Goal: Task Accomplishment & Management: Manage account settings

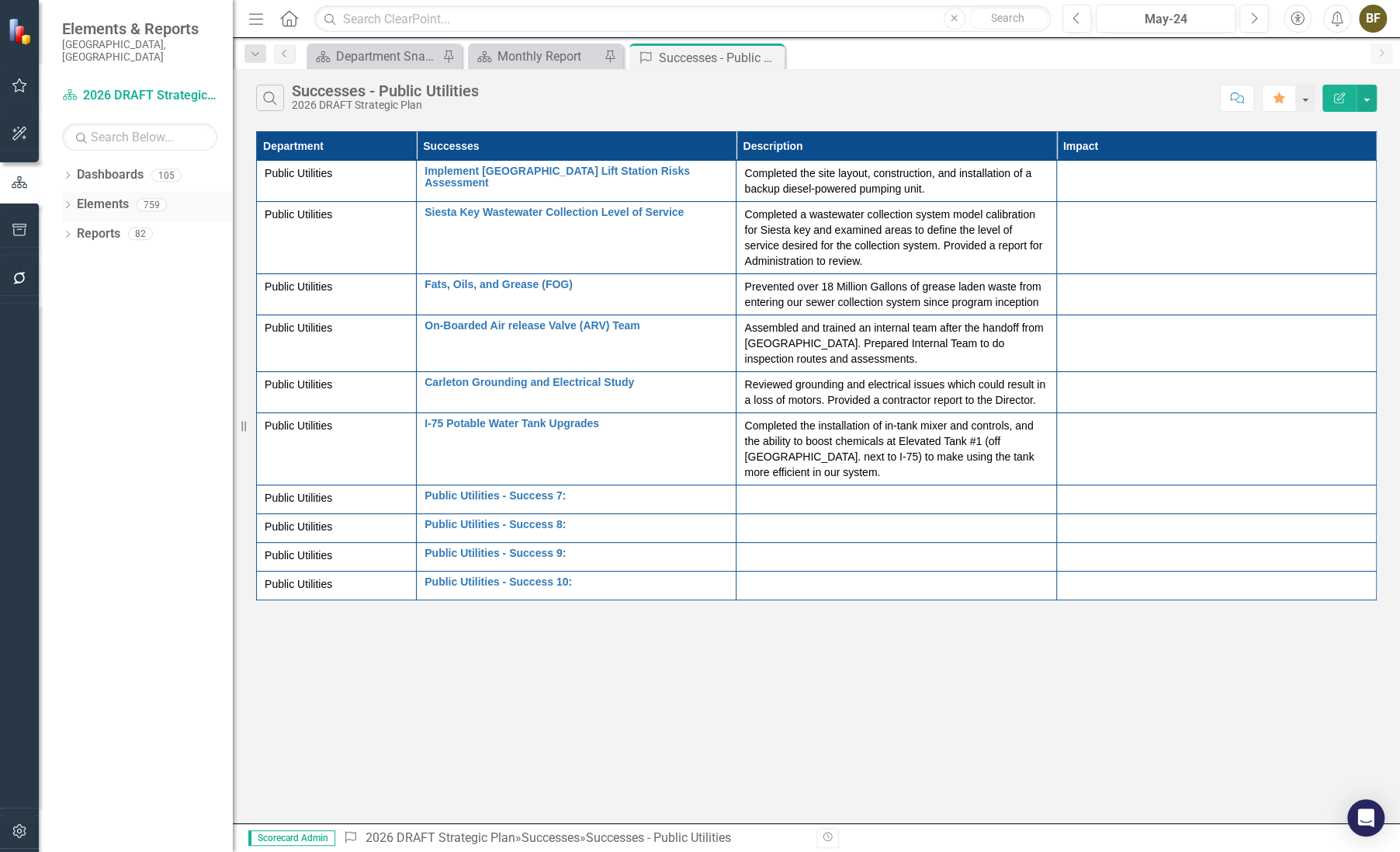
click at [70, 202] on icon "Dropdown" at bounding box center [68, 205] width 11 height 8
click at [68, 348] on icon at bounding box center [68, 351] width 4 height 7
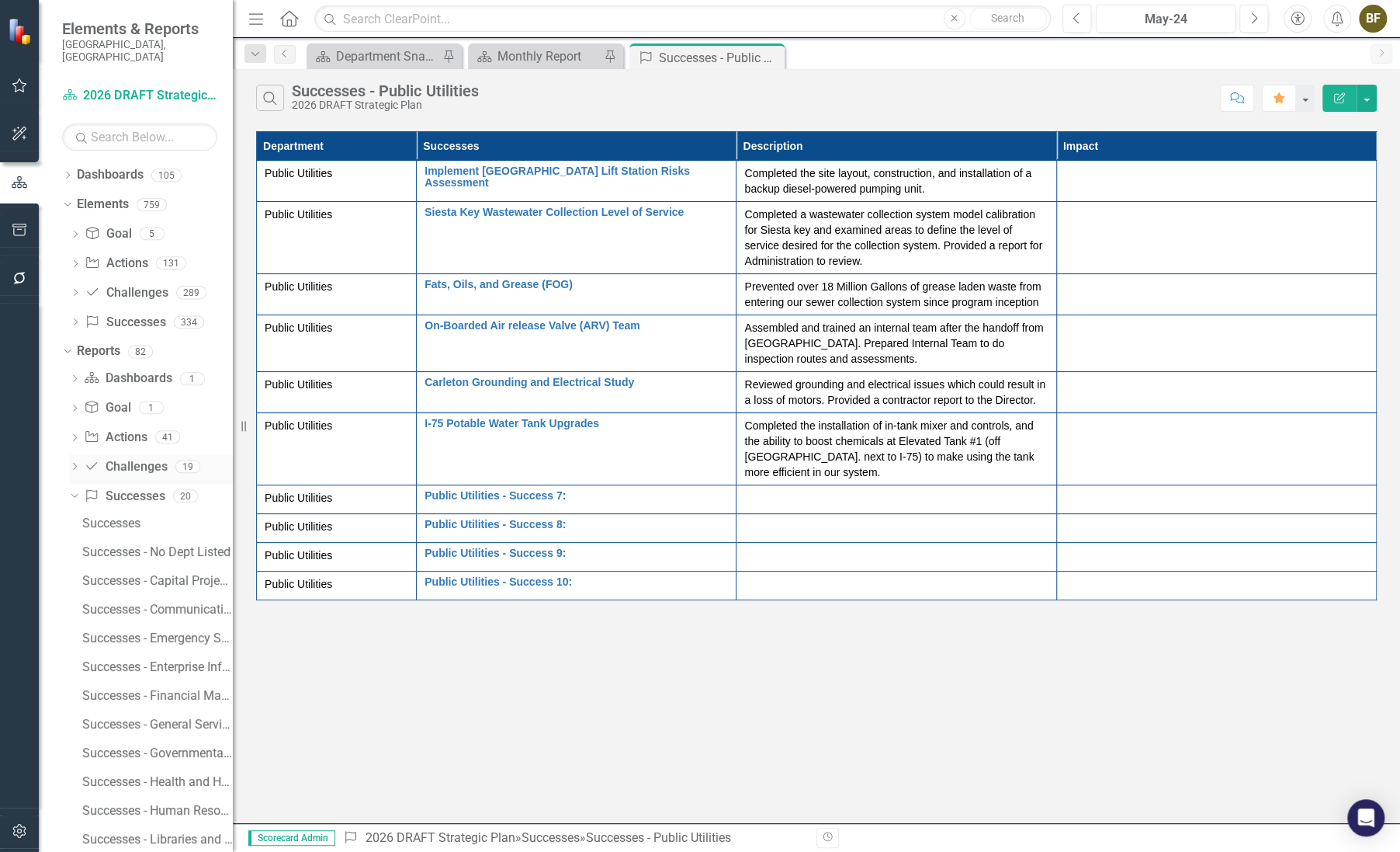
click at [128, 458] on link "Challenge Challenges" at bounding box center [125, 467] width 83 height 18
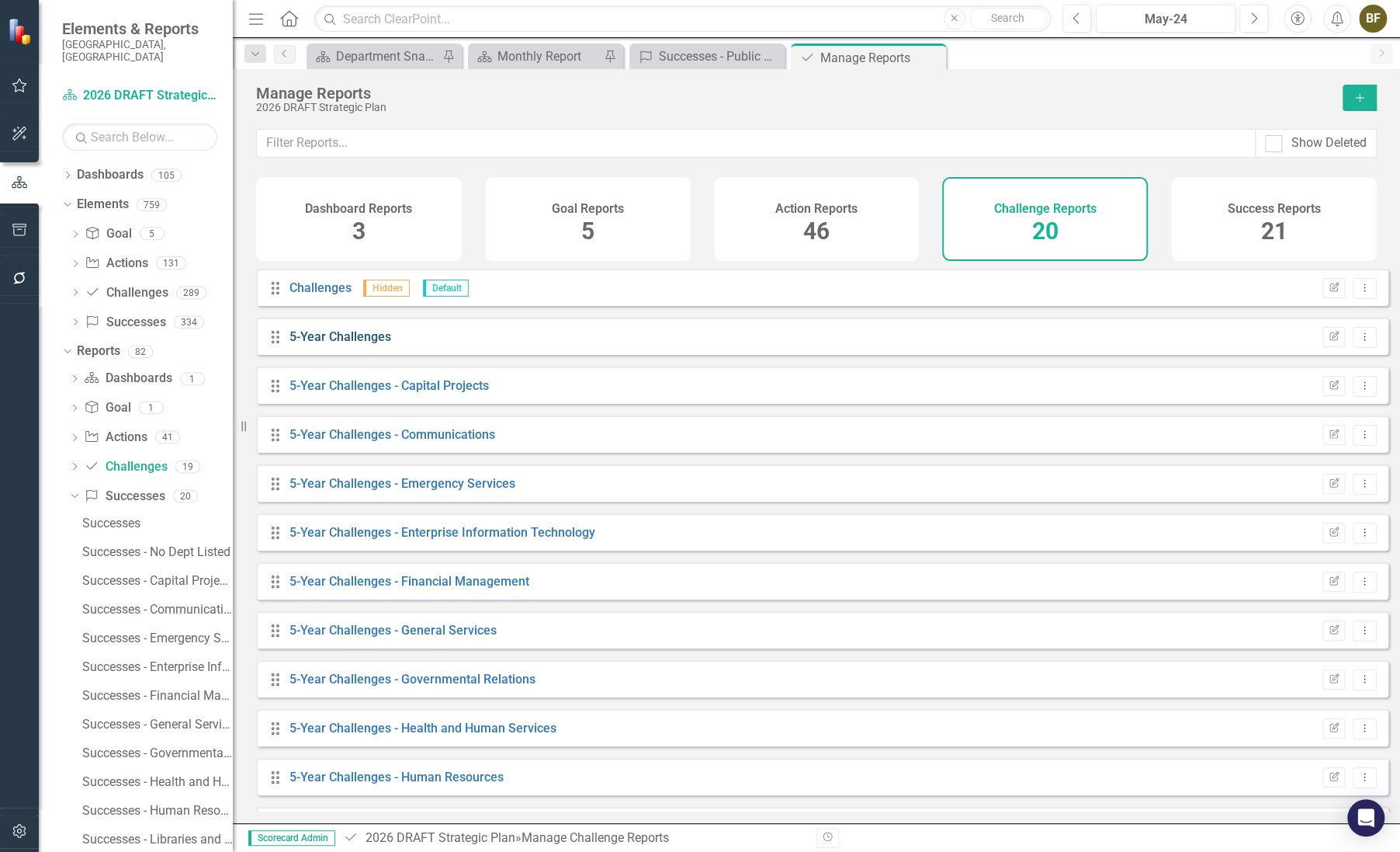
click at [340, 344] on link "5-Year Challenges" at bounding box center [340, 337] width 102 height 14
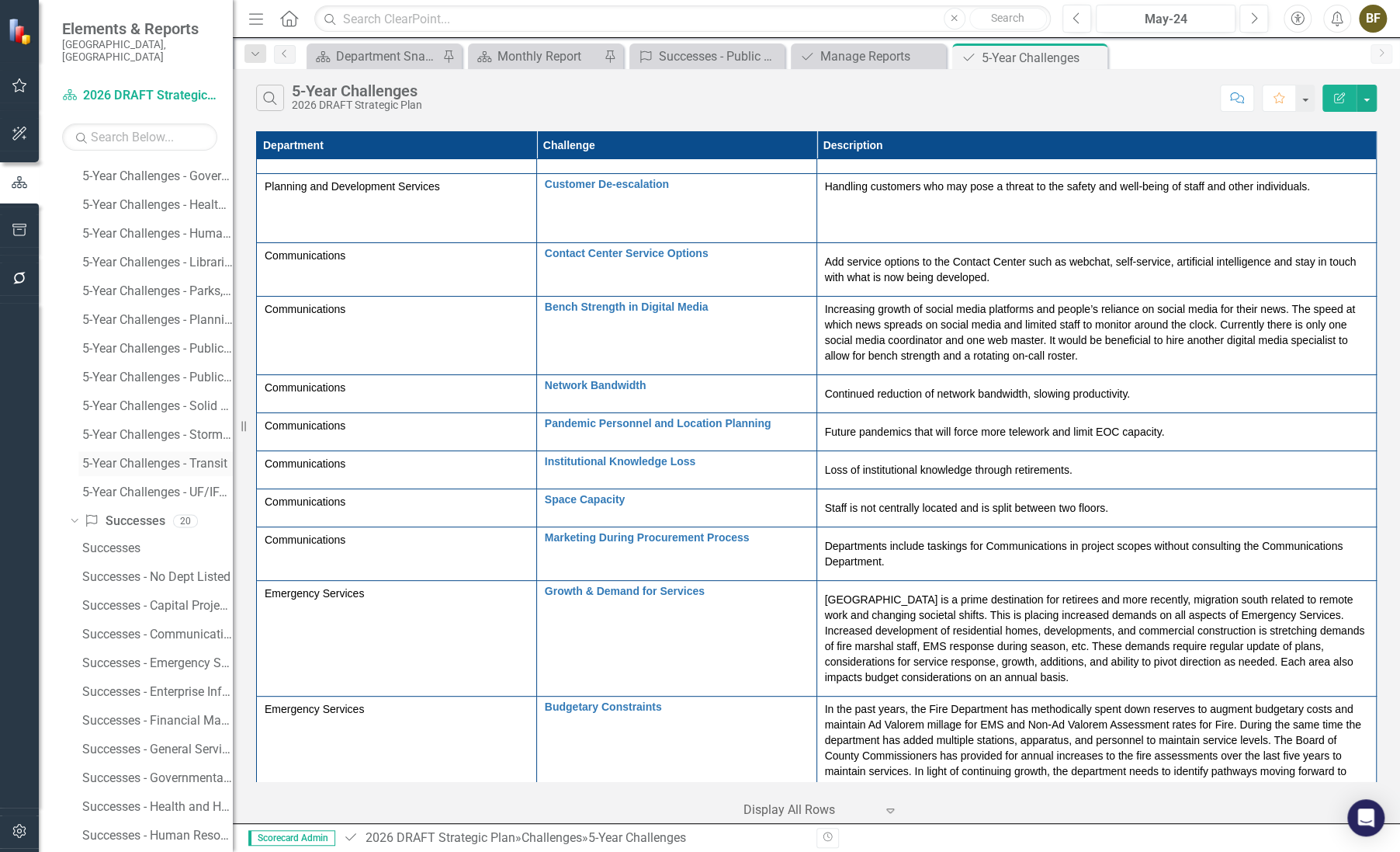
scroll to position [494, 0]
click at [193, 395] on div "5-Year Challenges - Public Works/Transportation" at bounding box center [157, 403] width 150 height 14
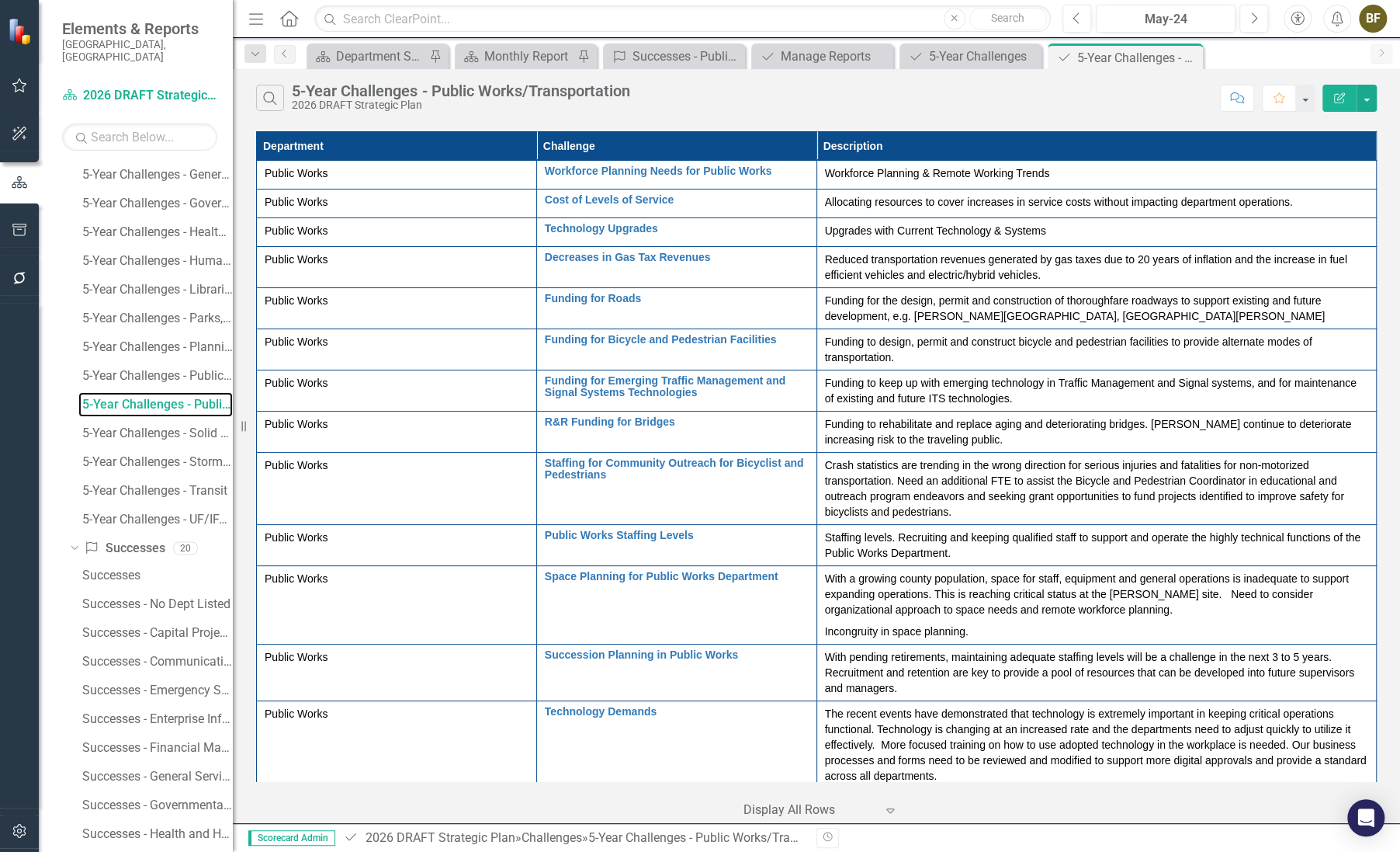
scroll to position [537, 0]
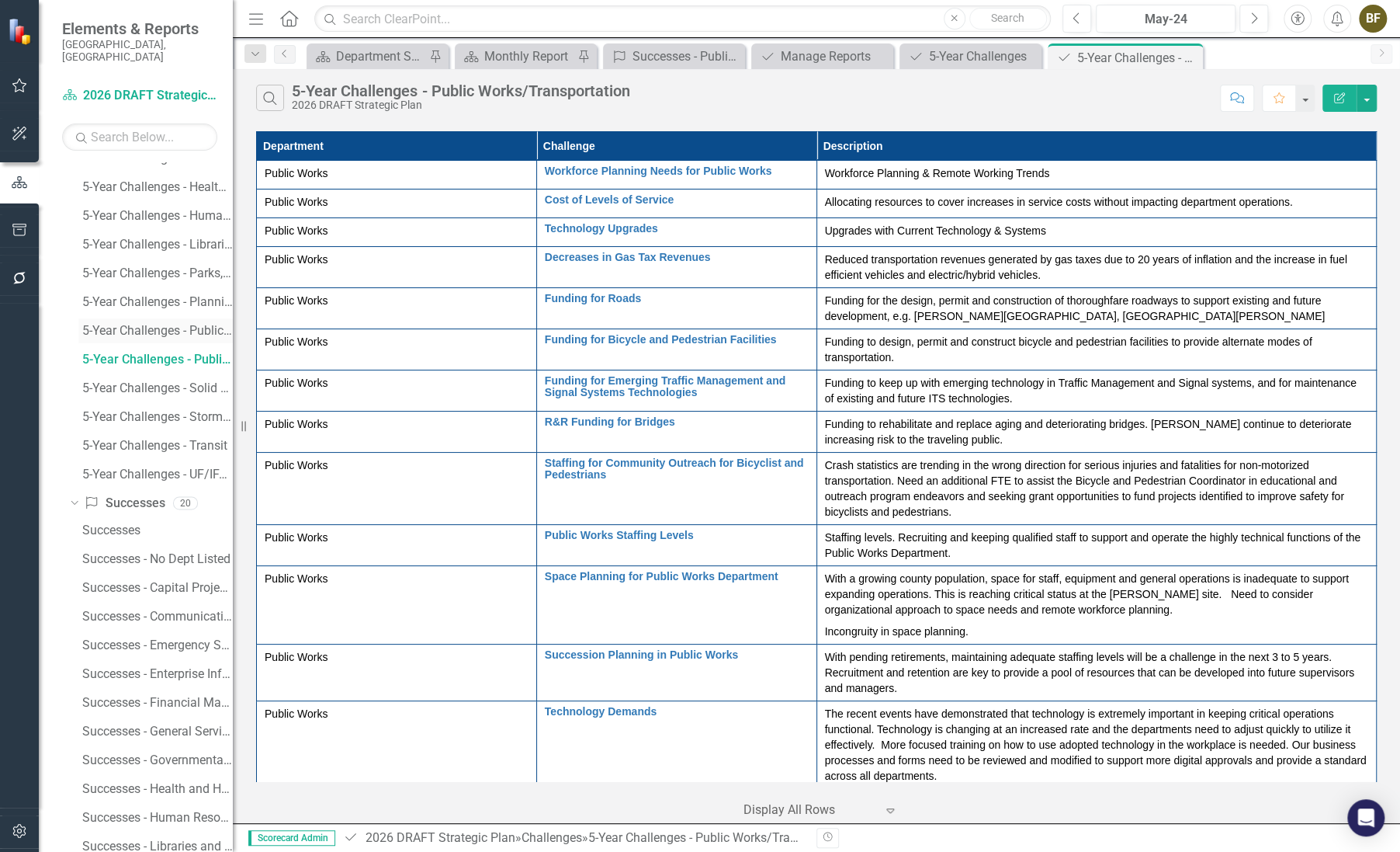
click at [176, 324] on div "5-Year Challenges - Public Utilities" at bounding box center [157, 331] width 150 height 14
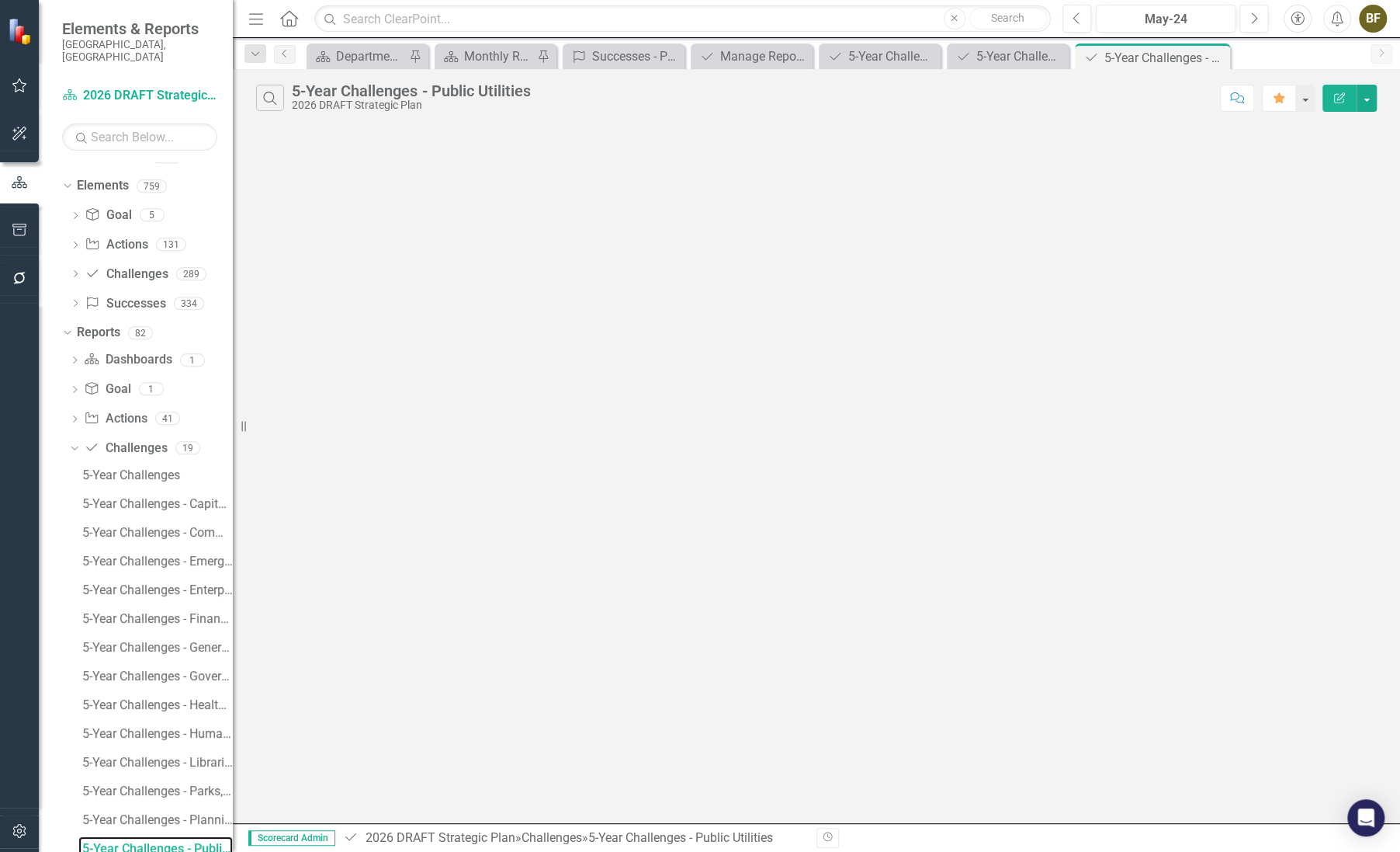
scroll to position [14, 0]
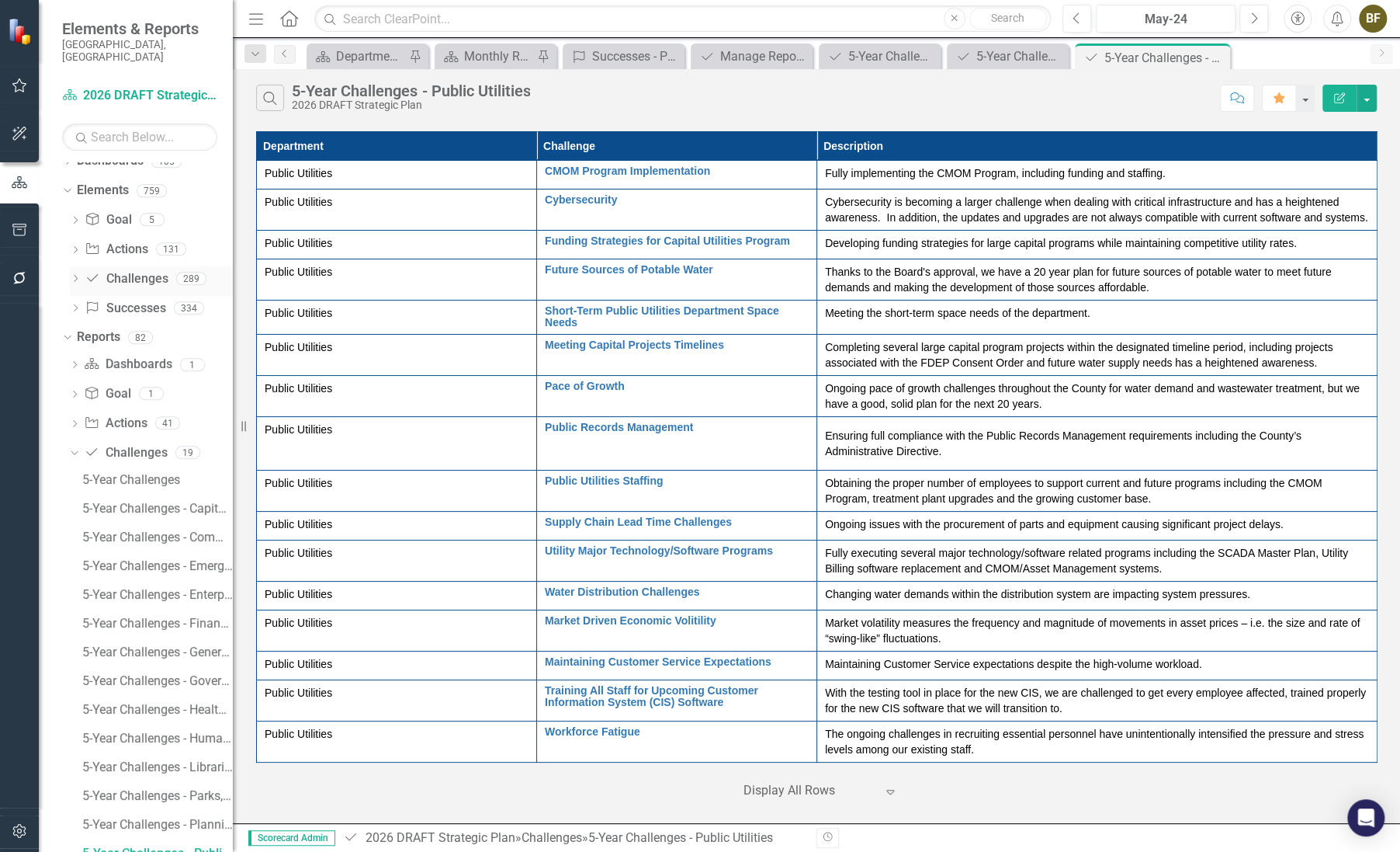
click at [129, 270] on link "Challenge Challenges" at bounding box center [126, 279] width 83 height 18
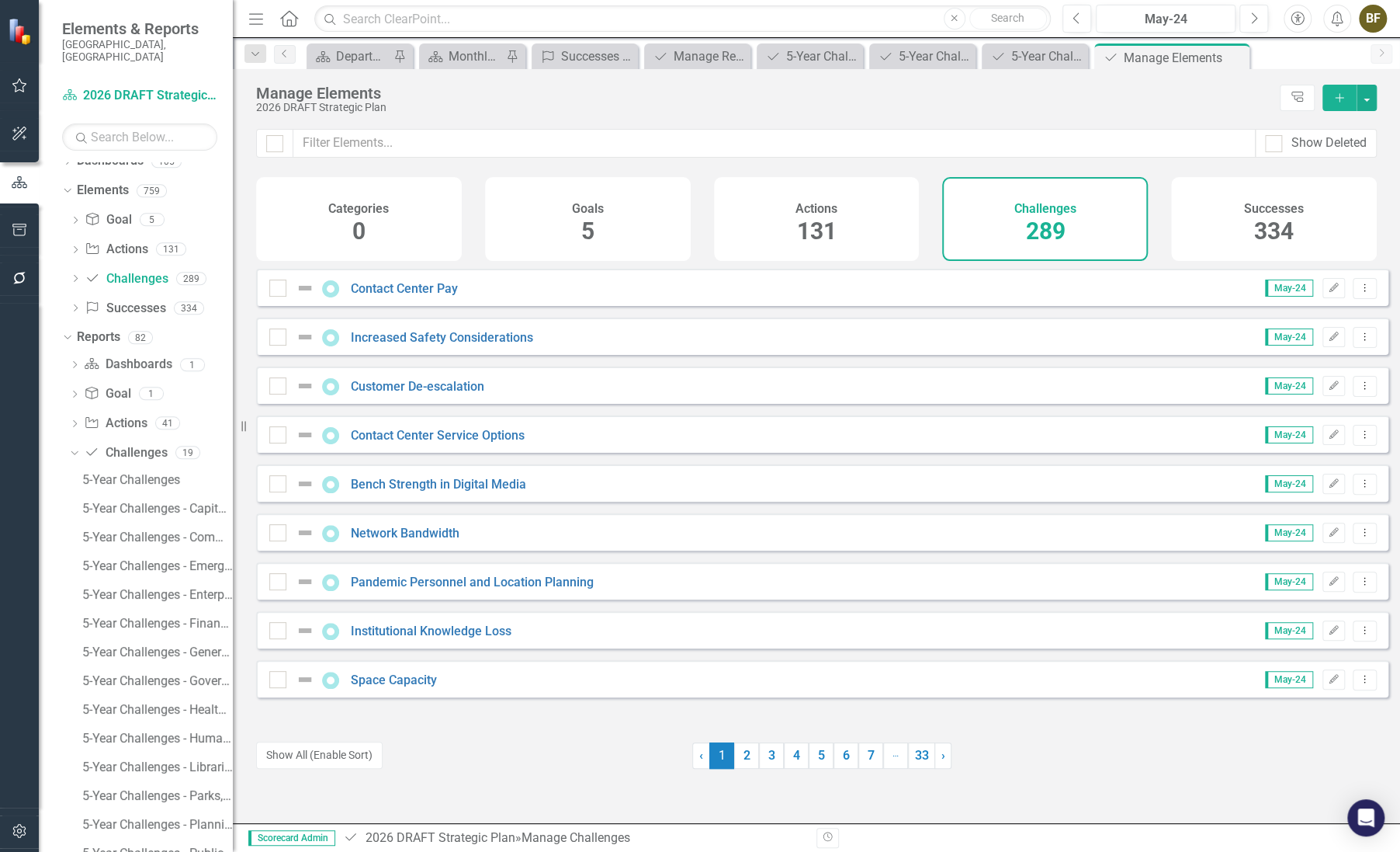
click at [1006, 233] on div "Challenges 289" at bounding box center [1045, 219] width 205 height 84
click at [352, 131] on input "text" at bounding box center [774, 143] width 962 height 29
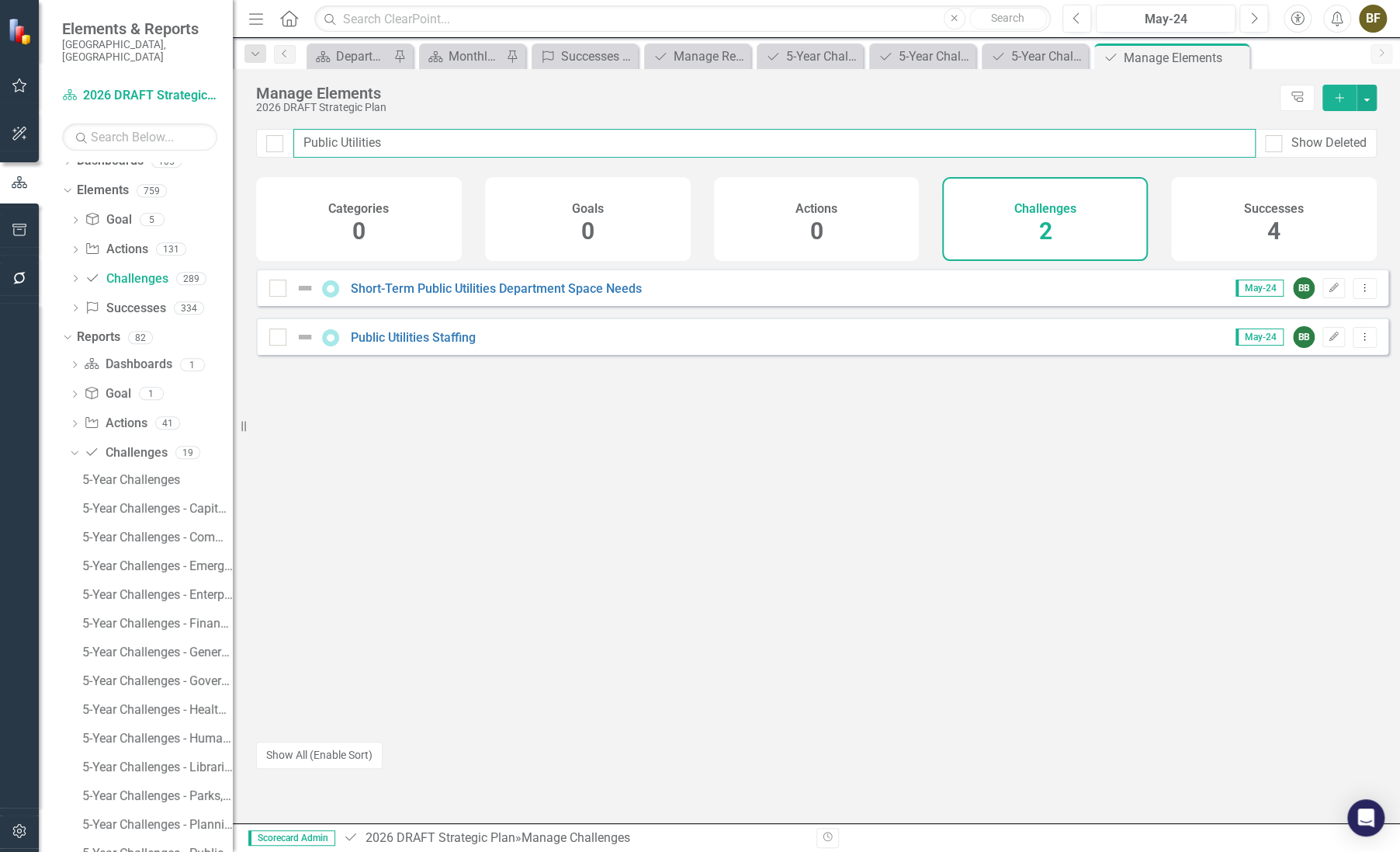
type input "Public Utilities"
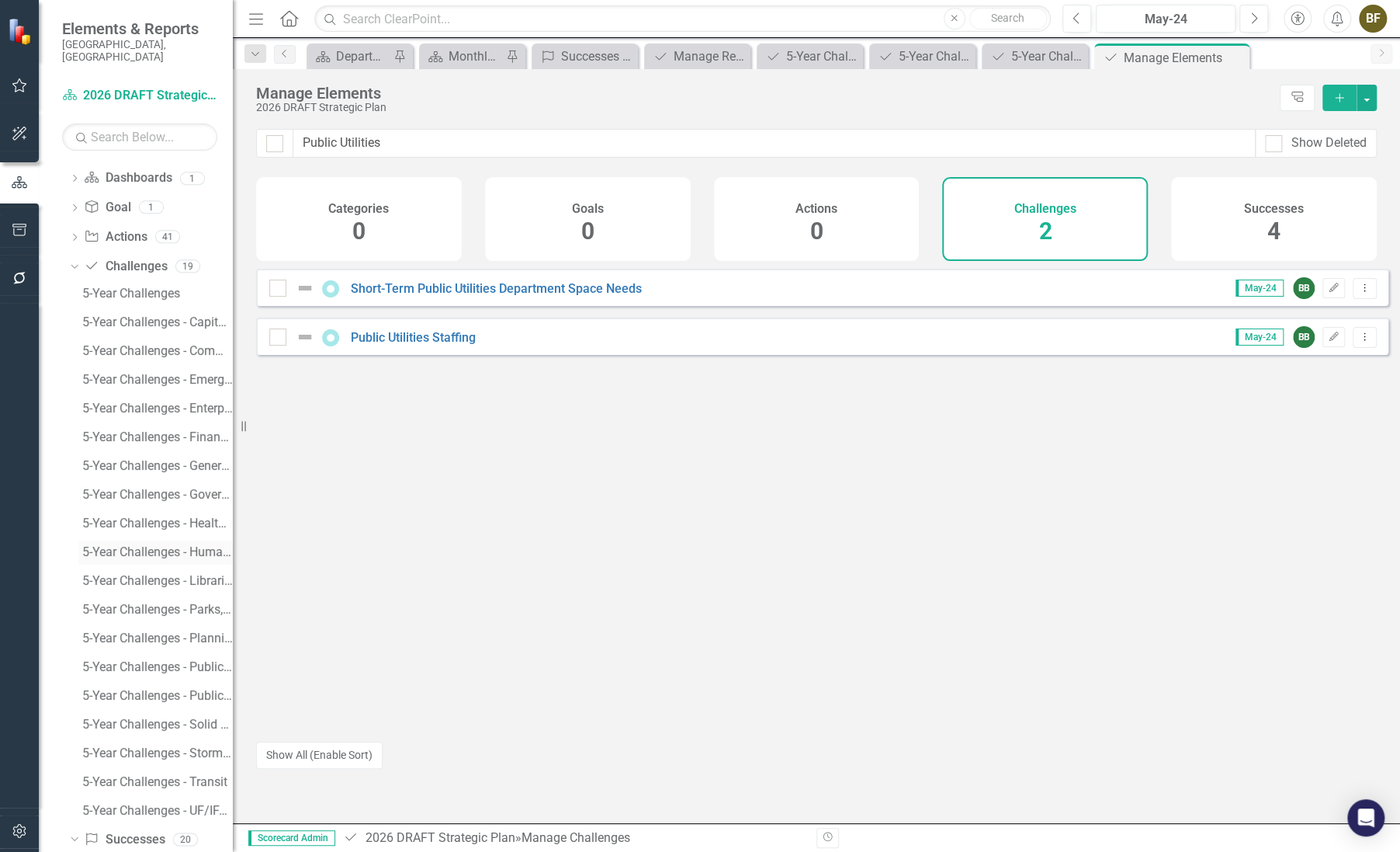
scroll to position [225, 0]
click at [143, 635] on div "5-Year Challenges - Public Utilities" at bounding box center [157, 642] width 150 height 14
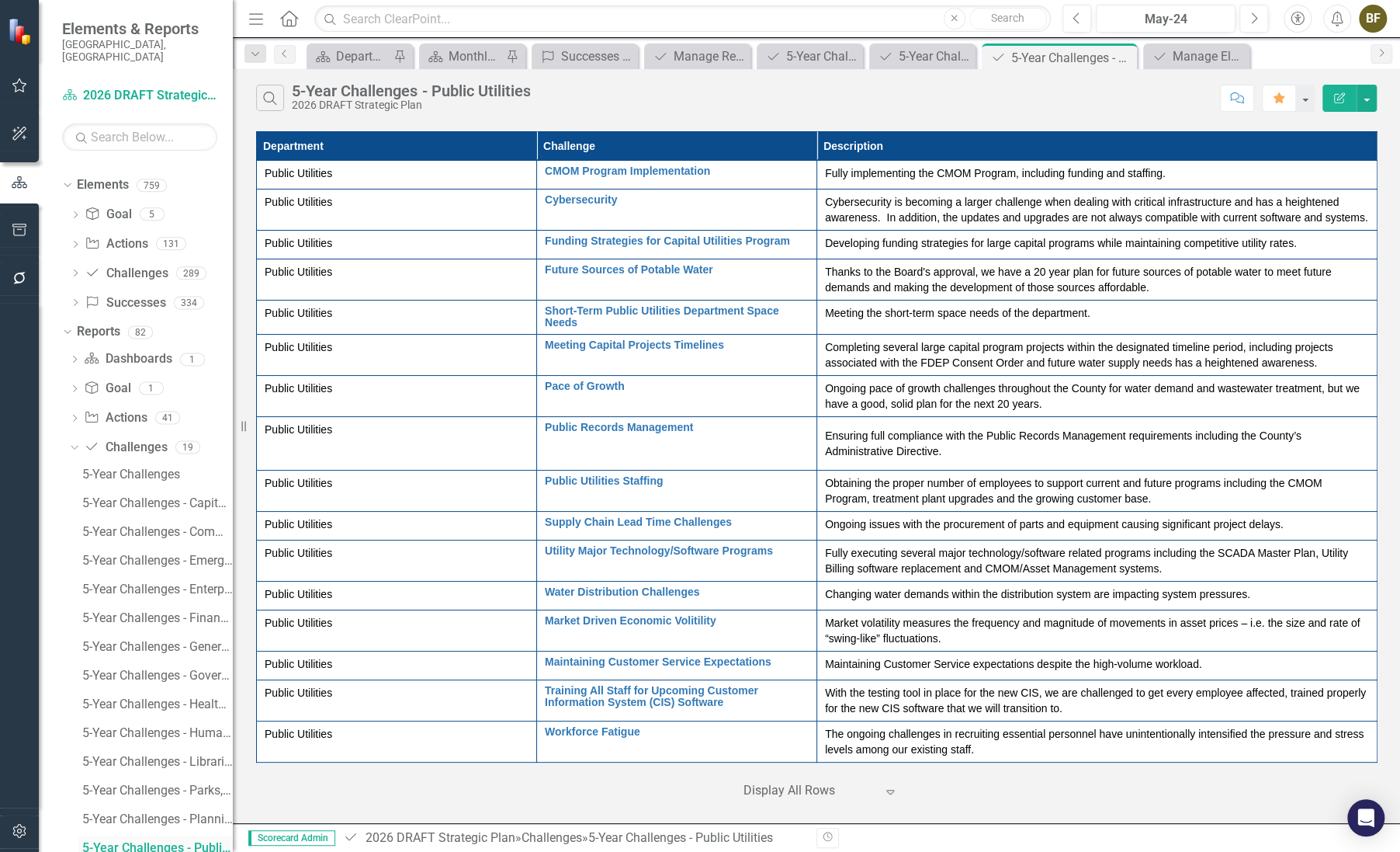
scroll to position [14, 0]
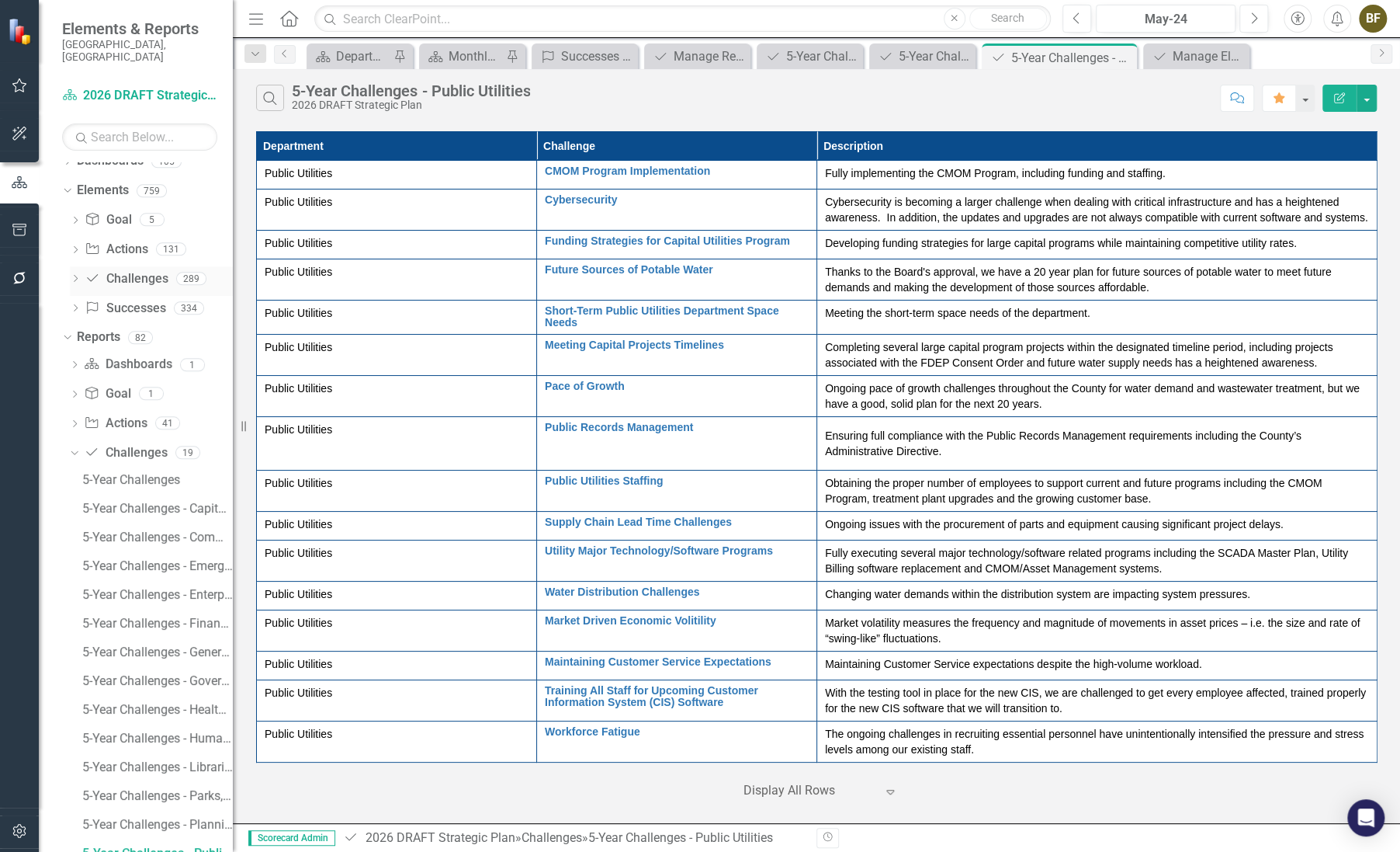
click at [131, 270] on link "Challenge Challenges" at bounding box center [126, 279] width 83 height 18
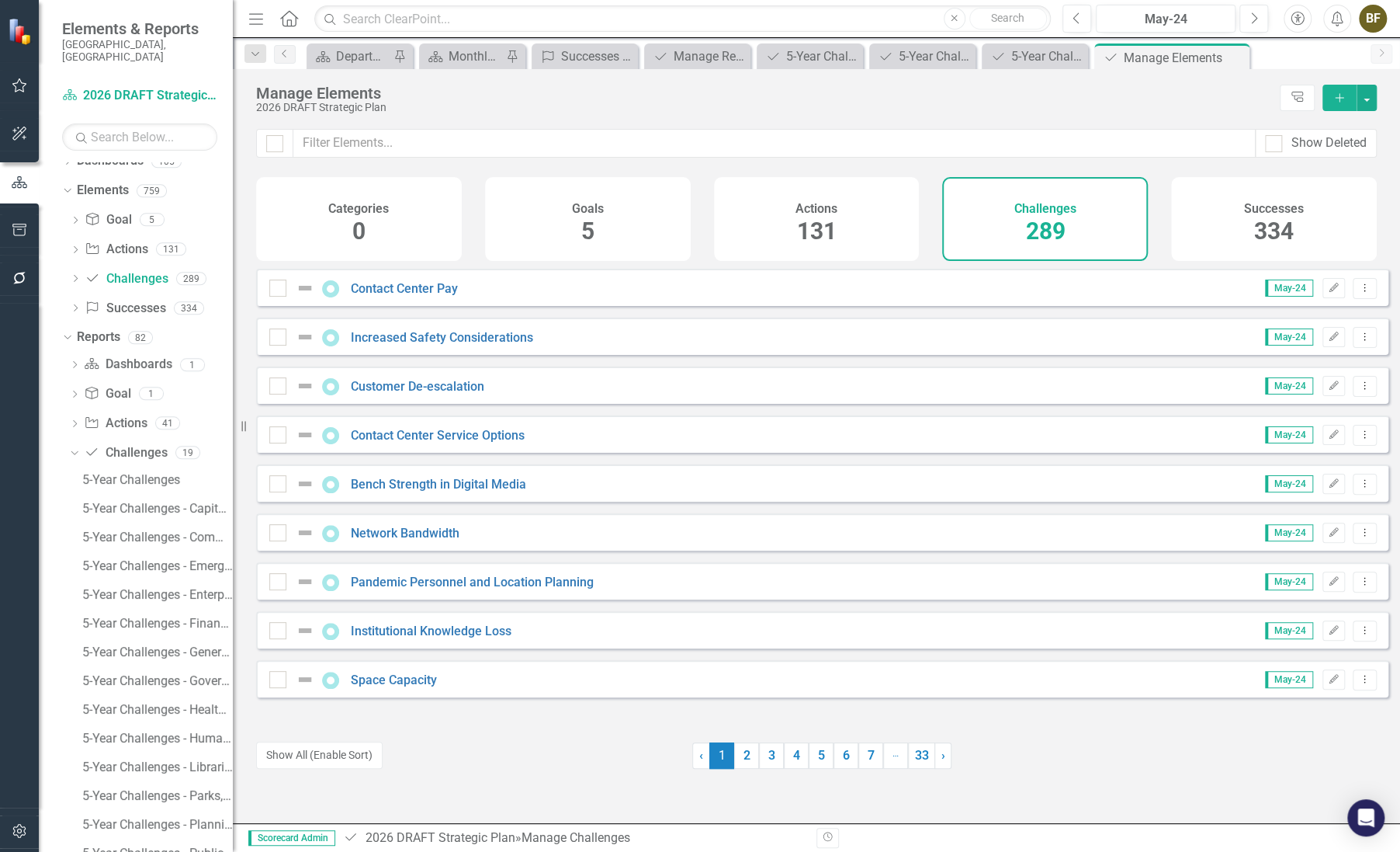
click at [1071, 228] on div "Challenges 289" at bounding box center [1045, 219] width 205 height 84
click at [402, 135] on input "text" at bounding box center [774, 143] width 962 height 29
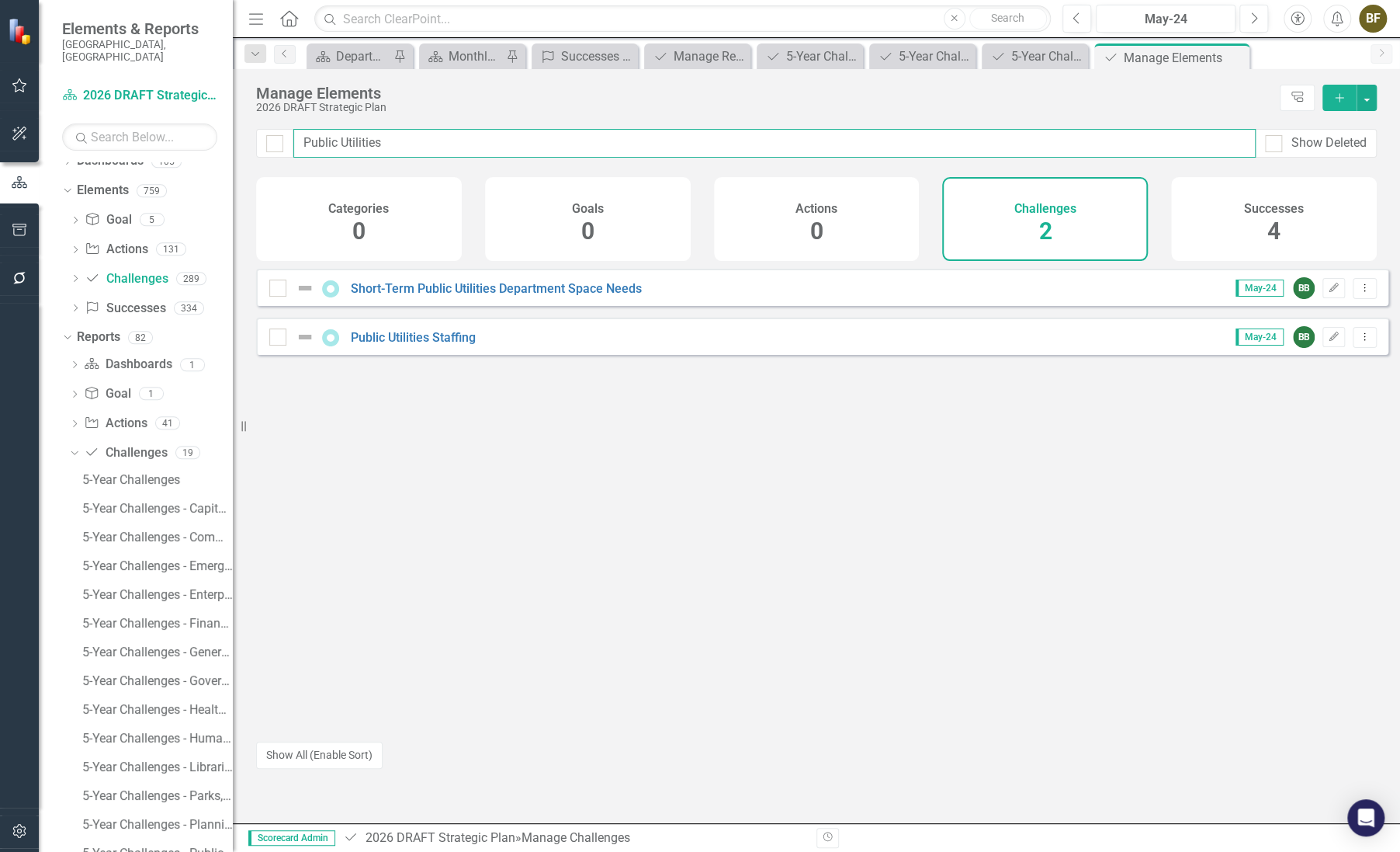
type input "Public Utilities"
click at [520, 295] on link "Short-Term Public Utilities Department Space Needs" at bounding box center [496, 288] width 291 height 14
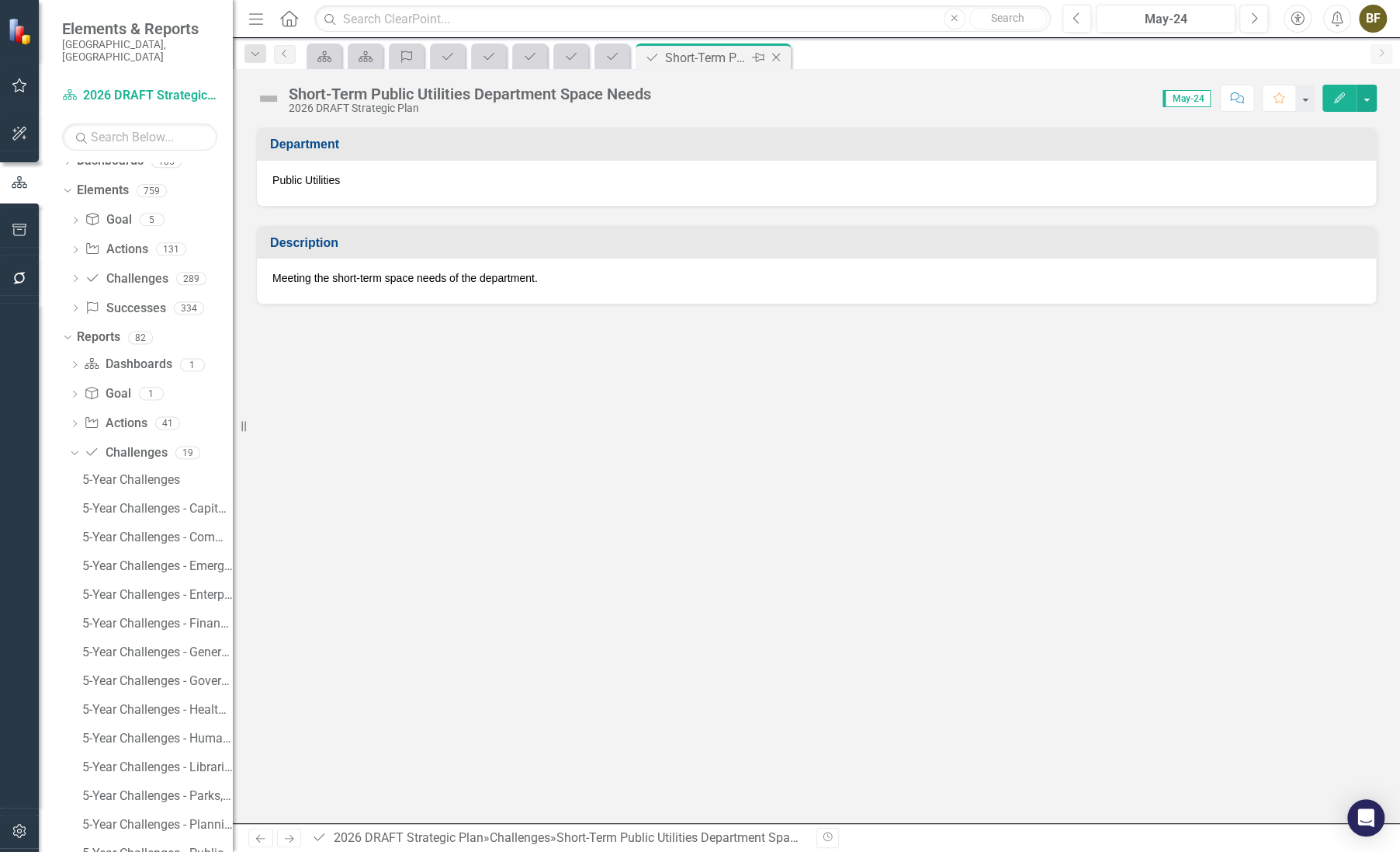
click at [775, 59] on icon "Close" at bounding box center [775, 58] width 15 height 13
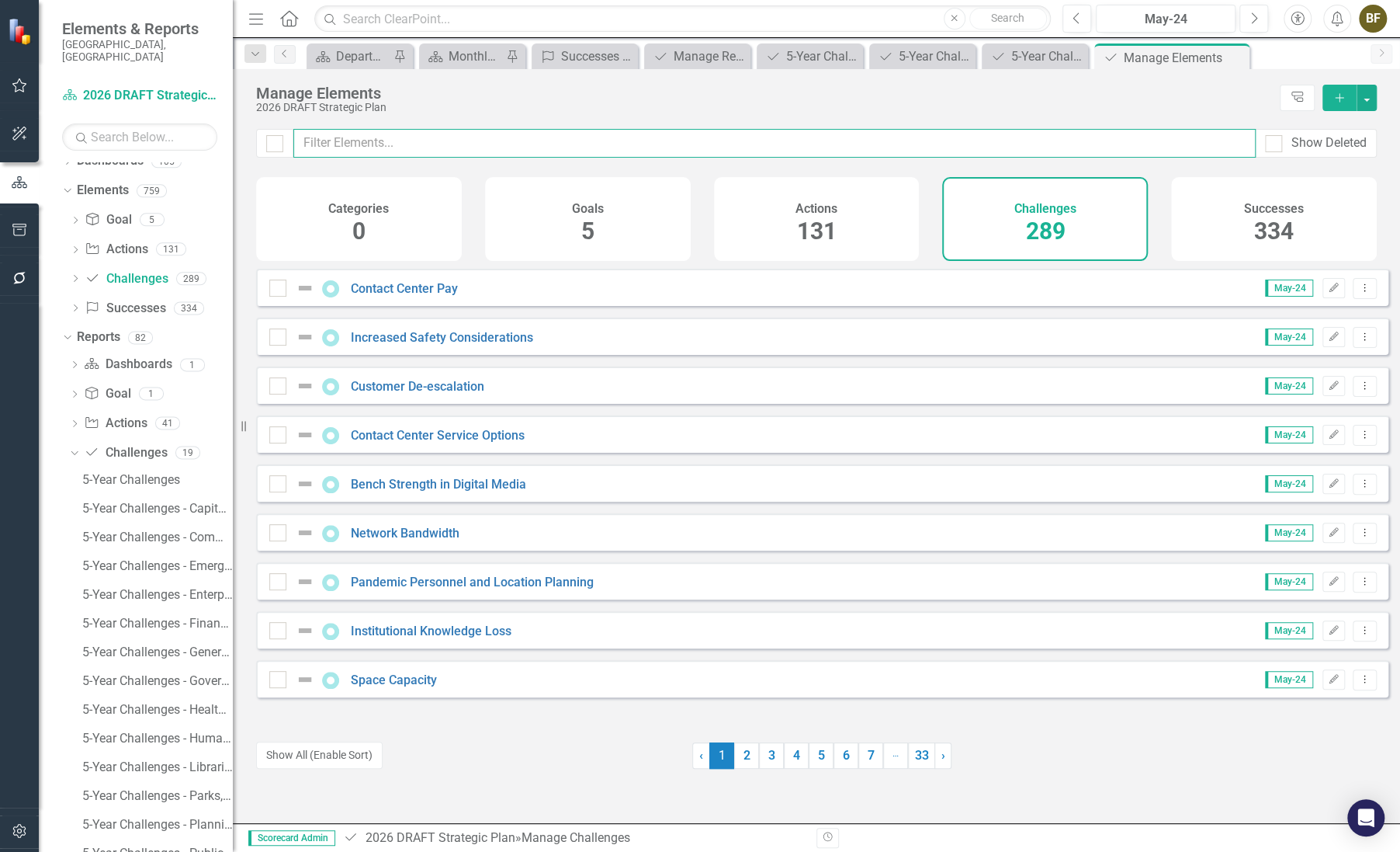
click at [447, 148] on input "text" at bounding box center [774, 143] width 962 height 29
click at [381, 145] on input "text" at bounding box center [774, 143] width 962 height 29
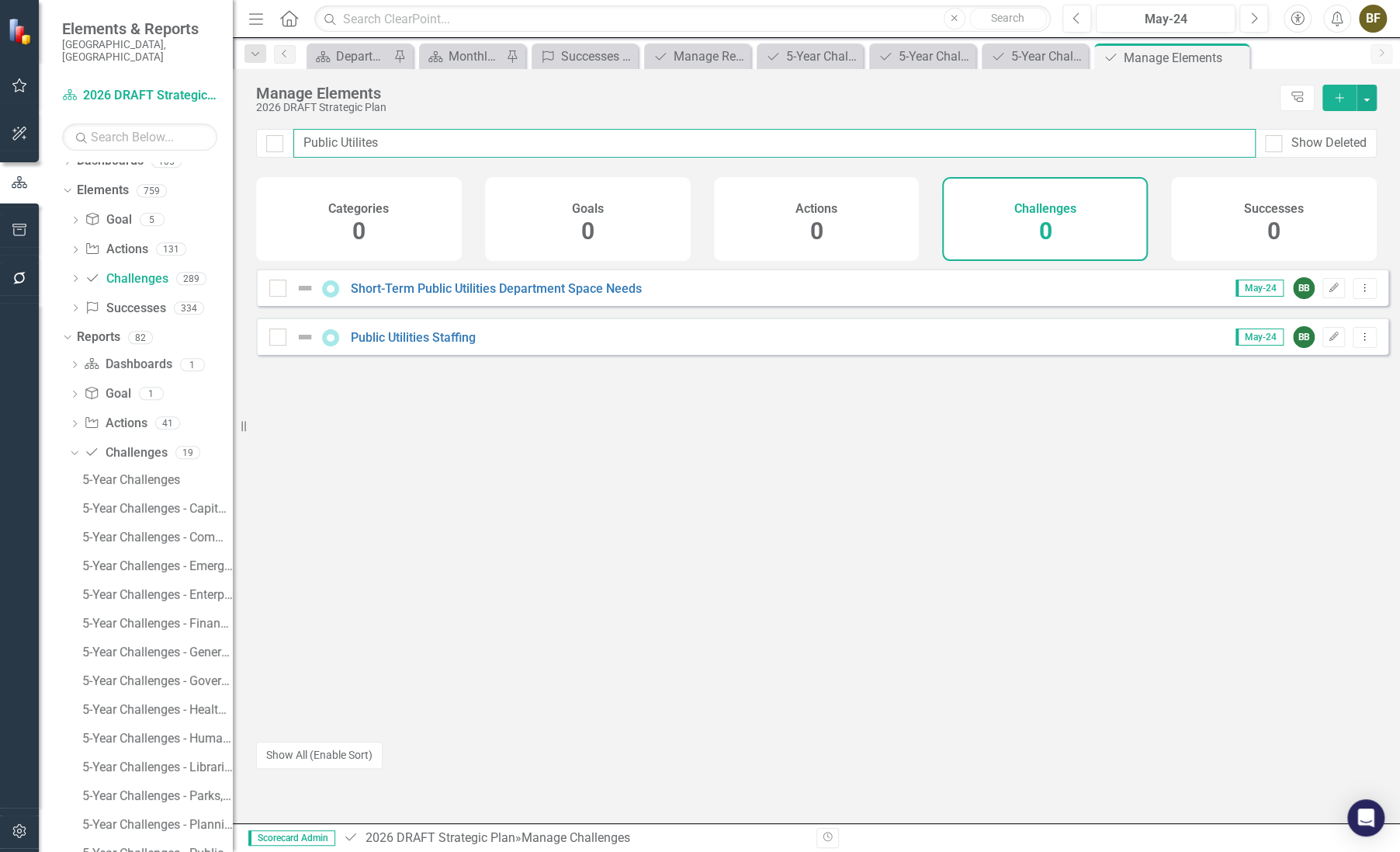
type input "Public Utilites"
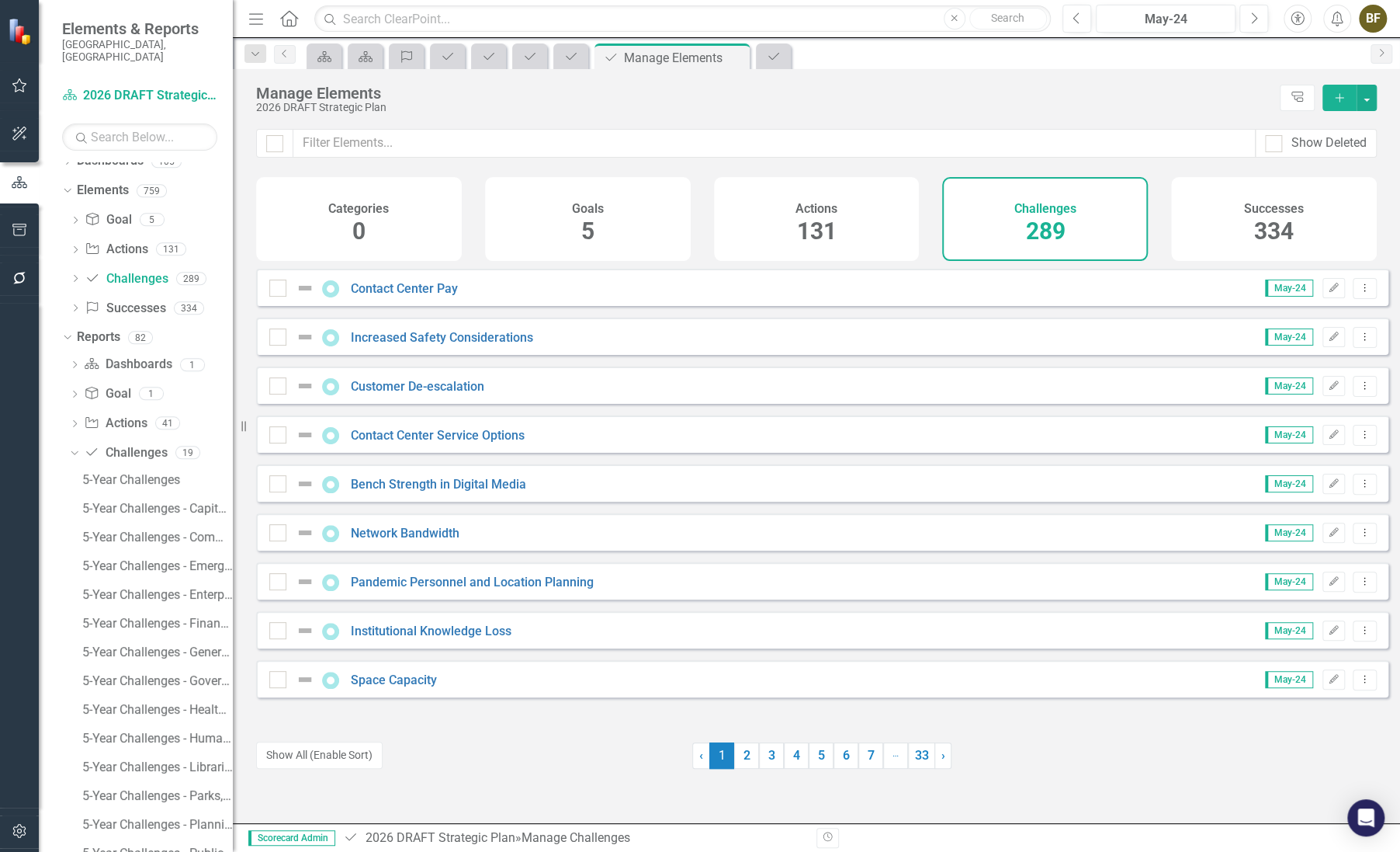
click at [1055, 235] on span "289" at bounding box center [1045, 231] width 40 height 27
click at [387, 142] on input "text" at bounding box center [774, 143] width 962 height 29
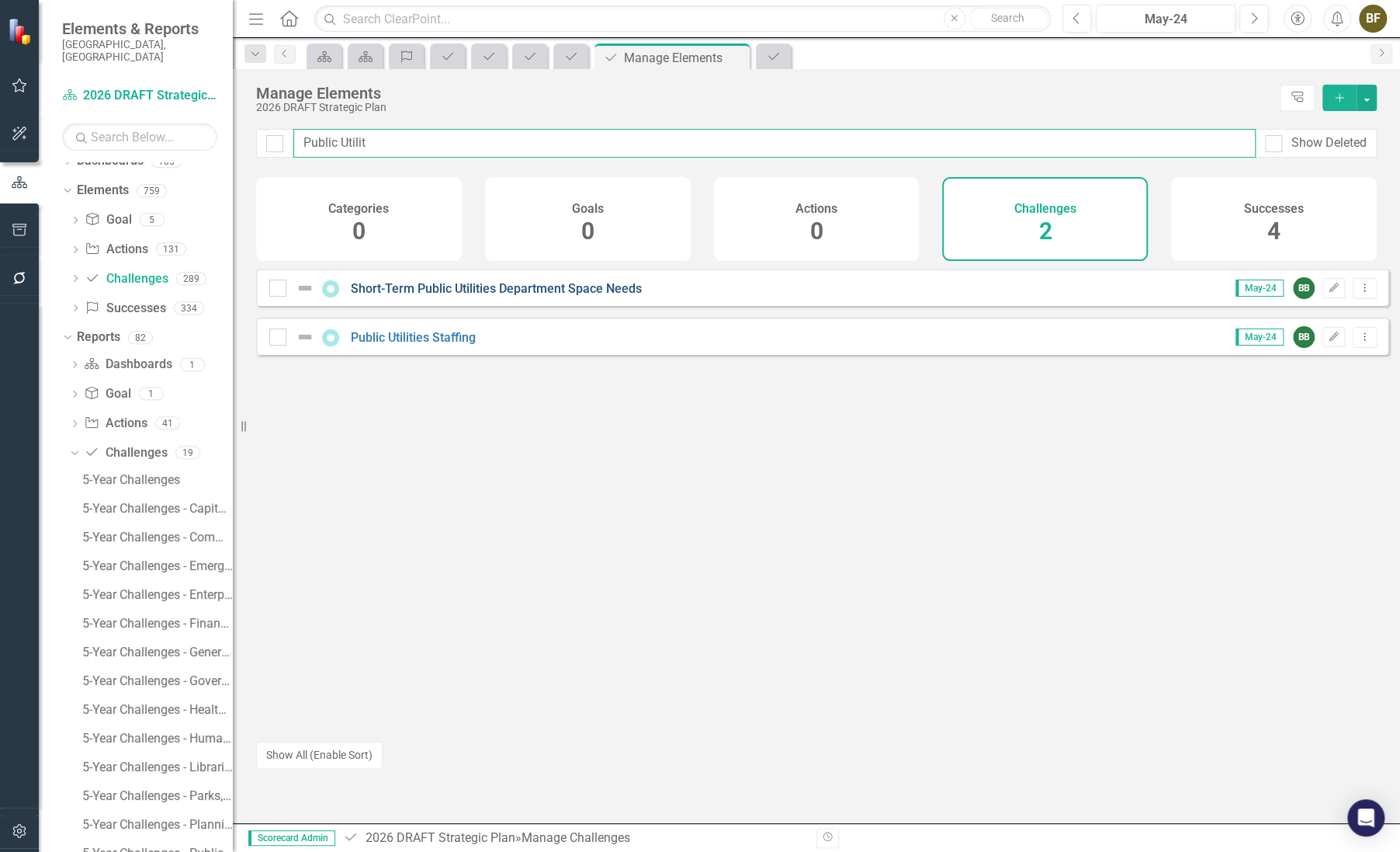
type input "Public Utilit"
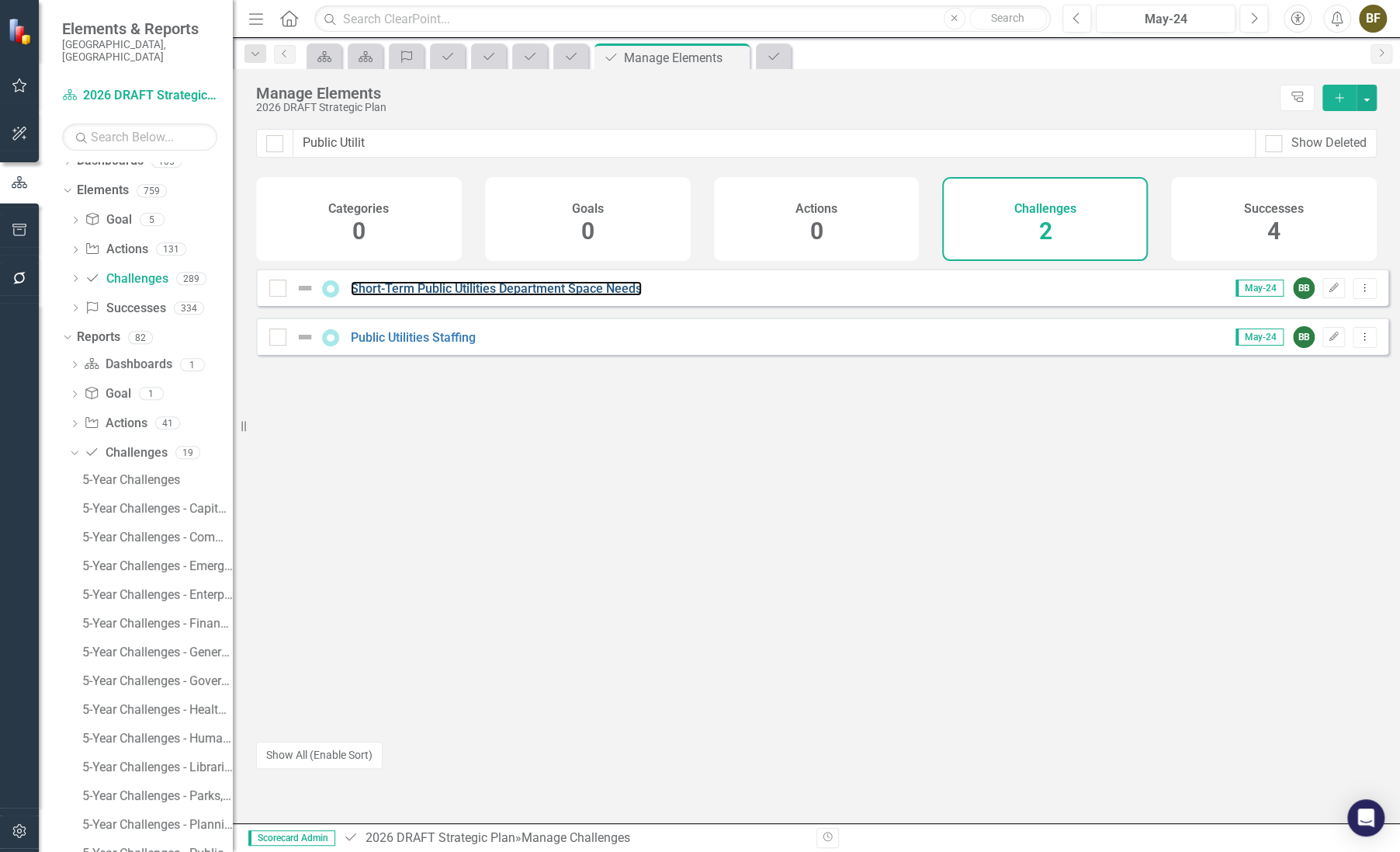
click at [458, 297] on div "Short-Term Public Utilities Department Space Needs" at bounding box center [457, 288] width 376 height 19
click at [438, 295] on link "Short-Term Public Utilities Department Space Needs" at bounding box center [496, 288] width 291 height 14
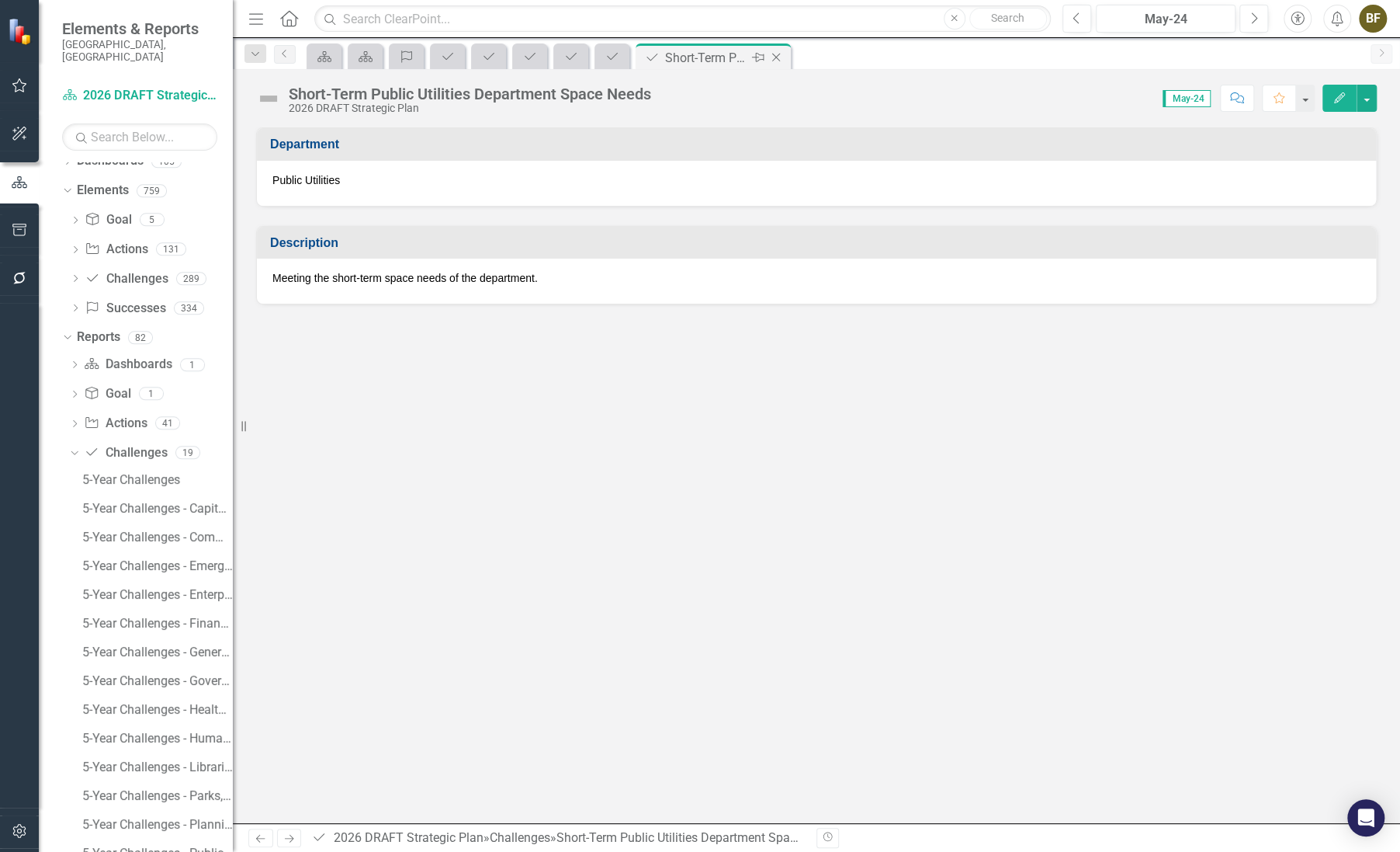
click at [649, 54] on icon "Challenge" at bounding box center [652, 58] width 15 height 13
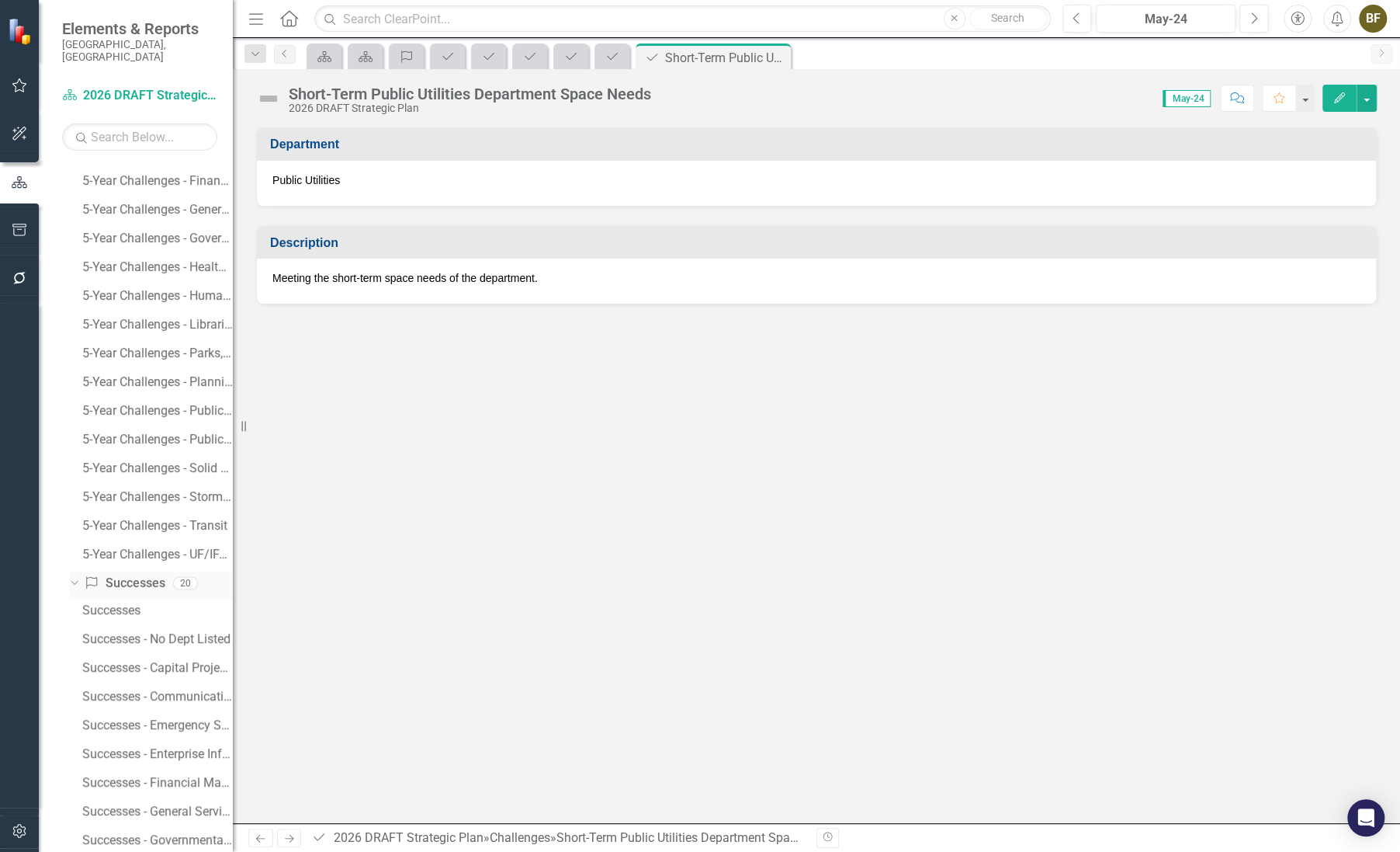
scroll to position [508, 0]
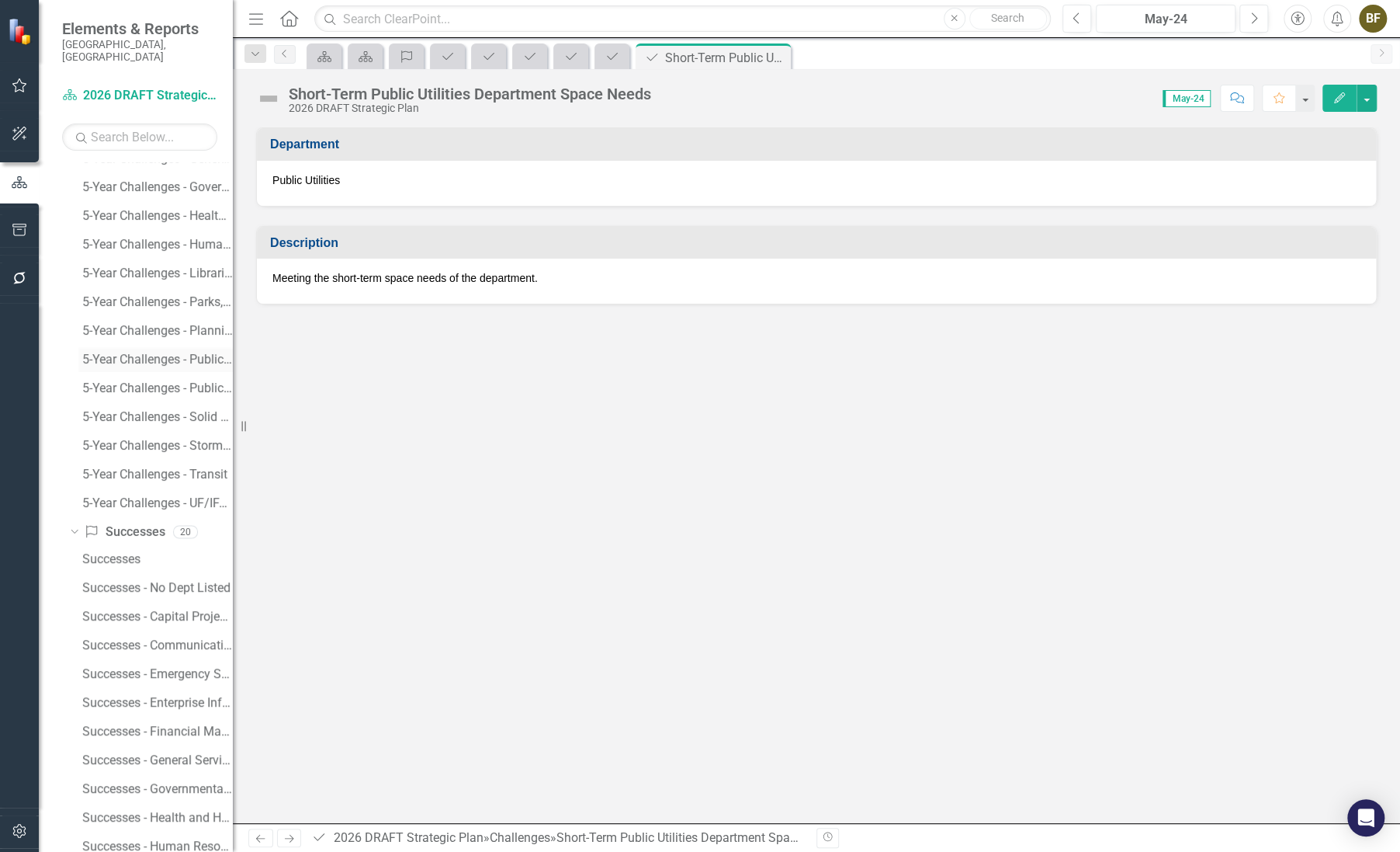
click at [172, 352] on div "5-Year Challenges - Public Utilities" at bounding box center [157, 359] width 150 height 14
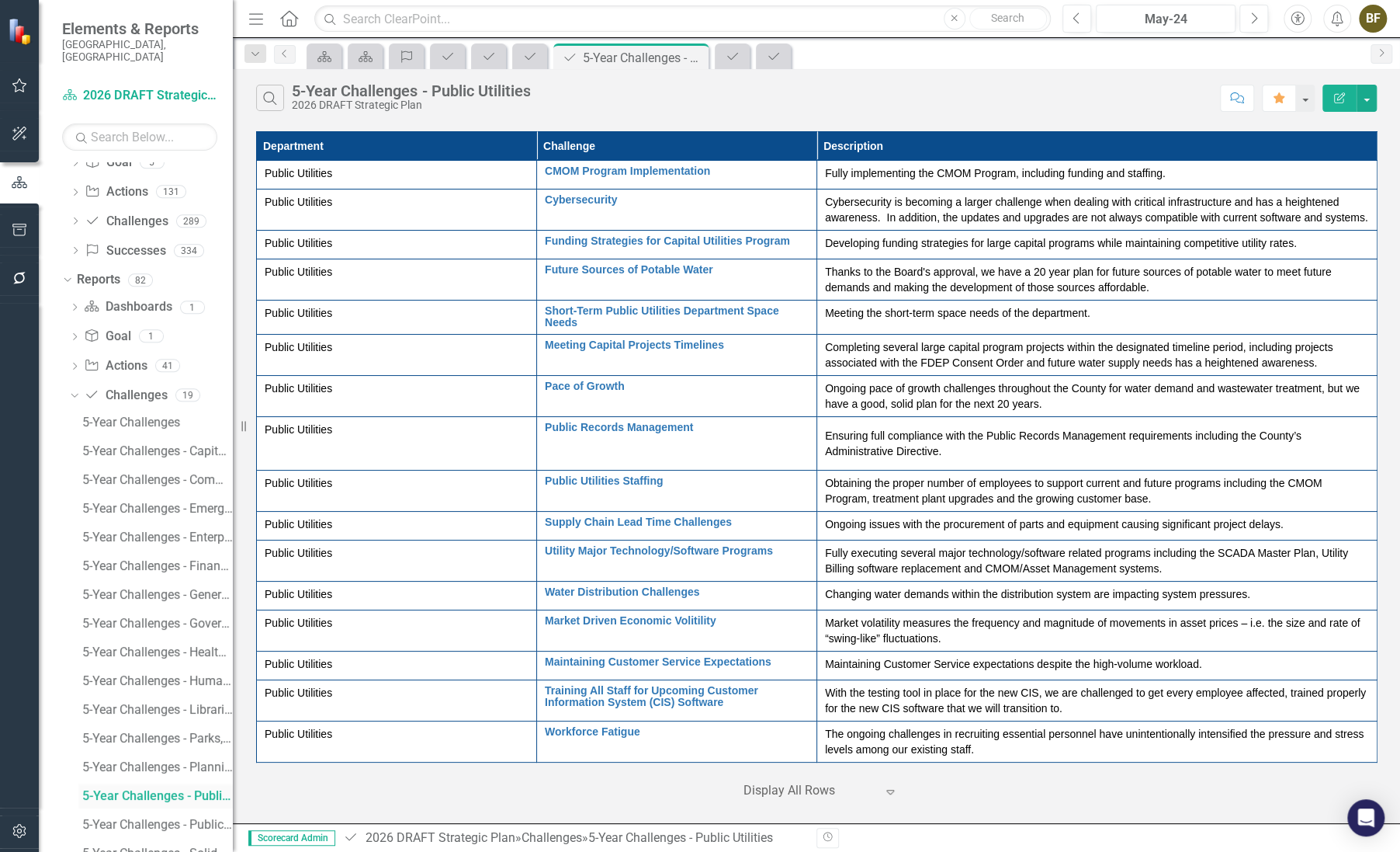
scroll to position [14, 0]
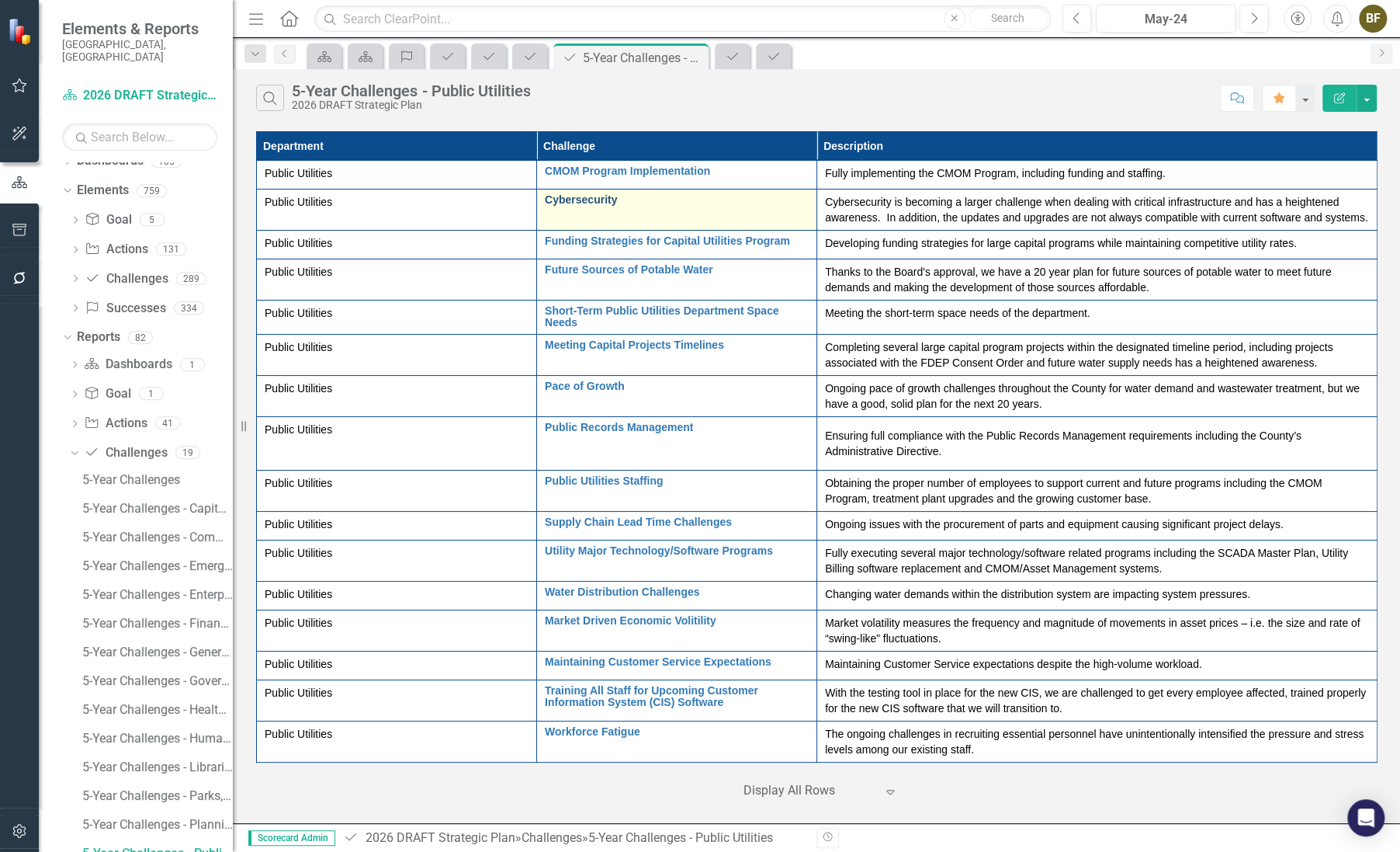
click at [606, 203] on link "Cybersecurity" at bounding box center [676, 200] width 264 height 12
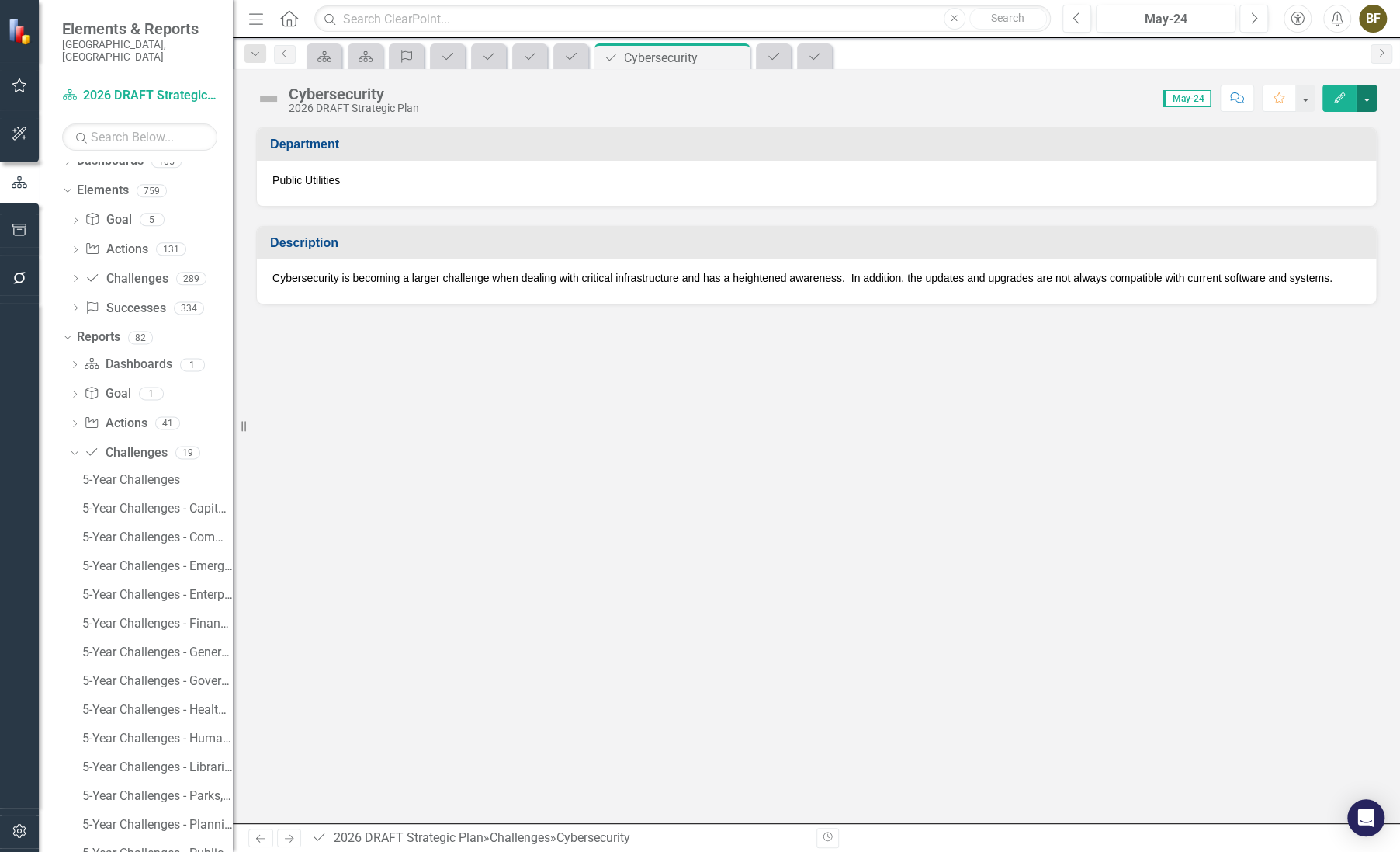
click at [1371, 96] on button "button" at bounding box center [1367, 98] width 20 height 27
click at [1323, 124] on link "Edit Edit Challenge" at bounding box center [1314, 127] width 126 height 29
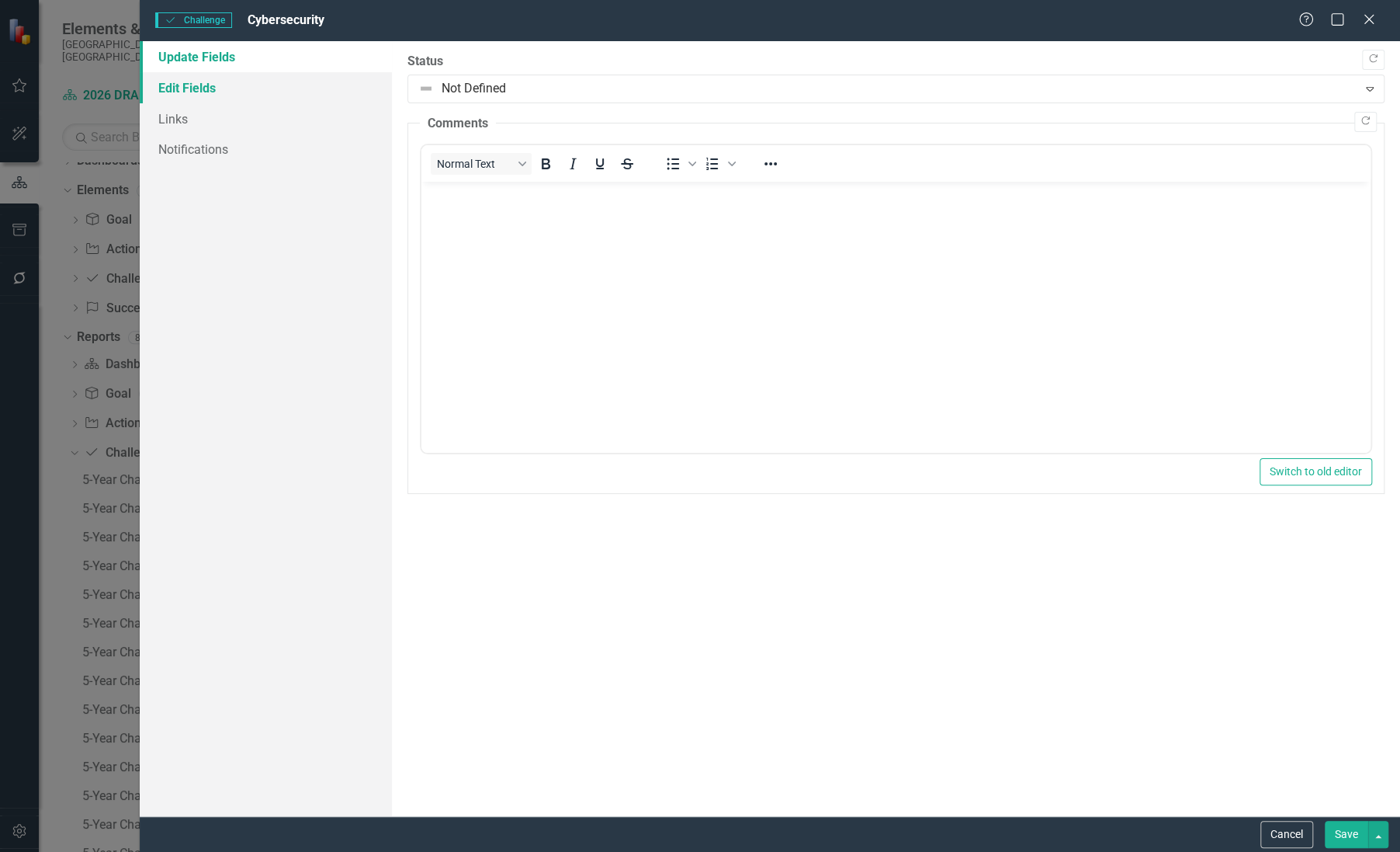
click at [198, 93] on link "Edit Fields" at bounding box center [266, 87] width 252 height 31
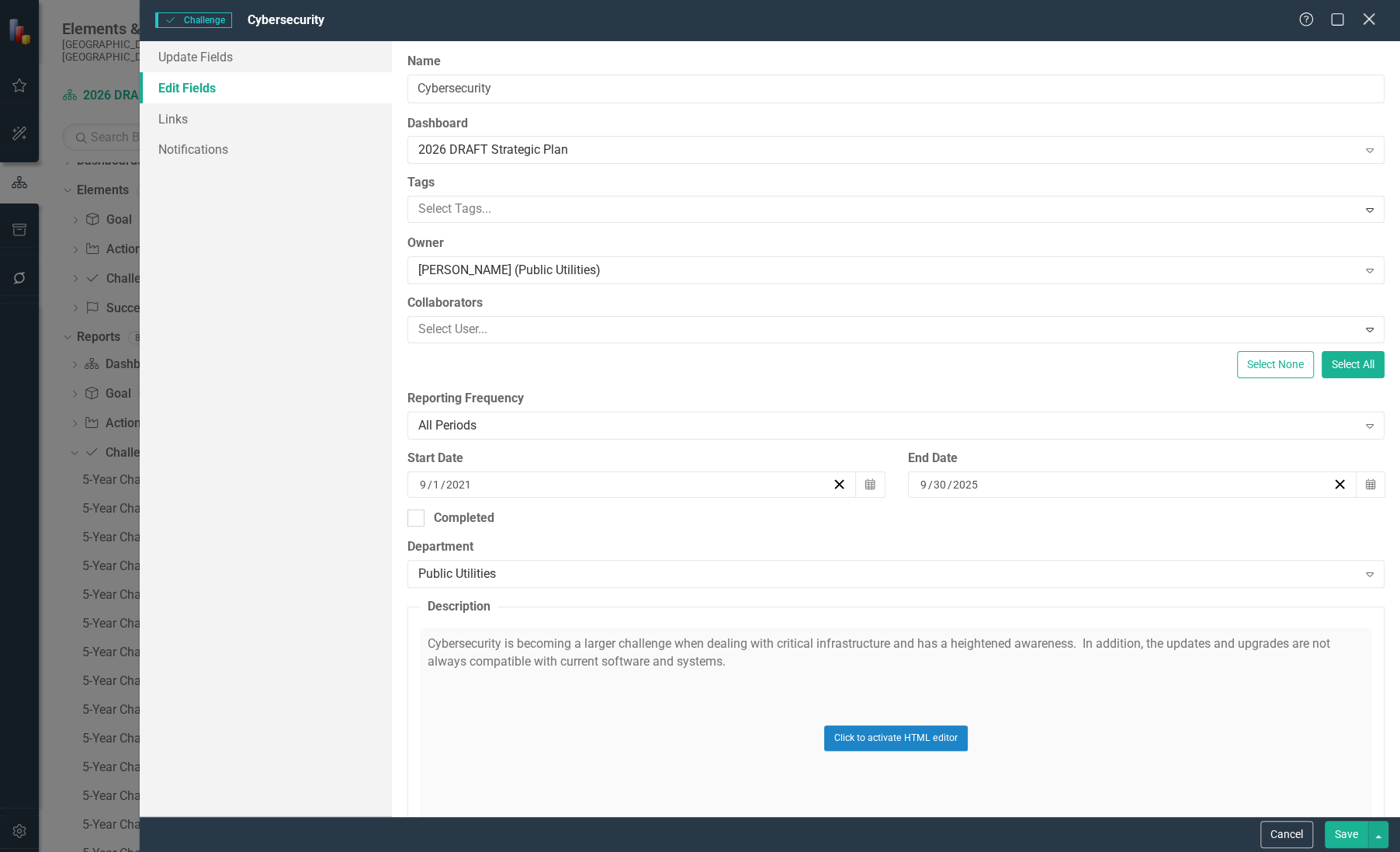
click at [1369, 20] on icon at bounding box center [1368, 19] width 12 height 12
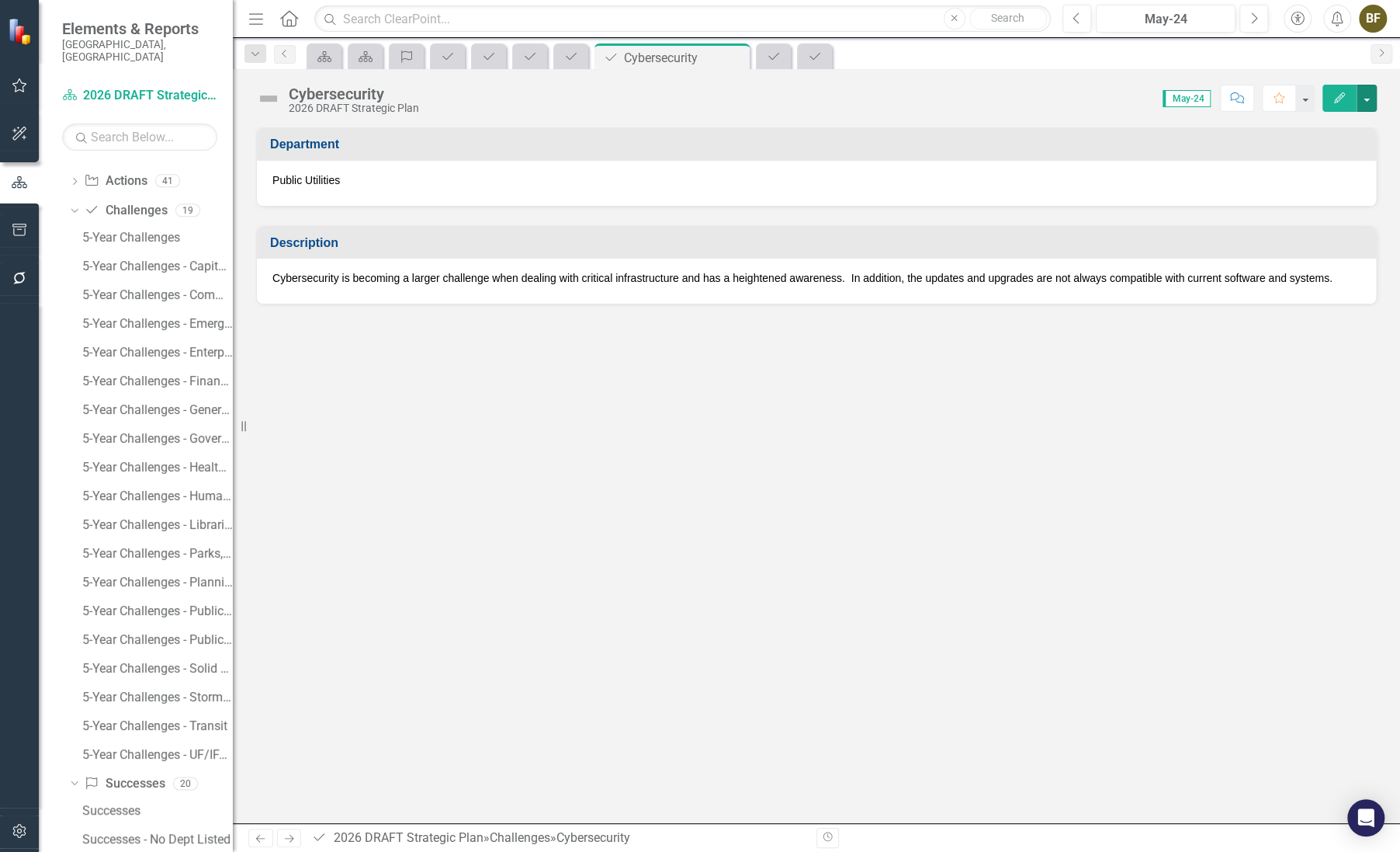
scroll to position [283, 0]
click at [145, 577] on div "5-Year Challenges - Public Utilities" at bounding box center [157, 585] width 150 height 14
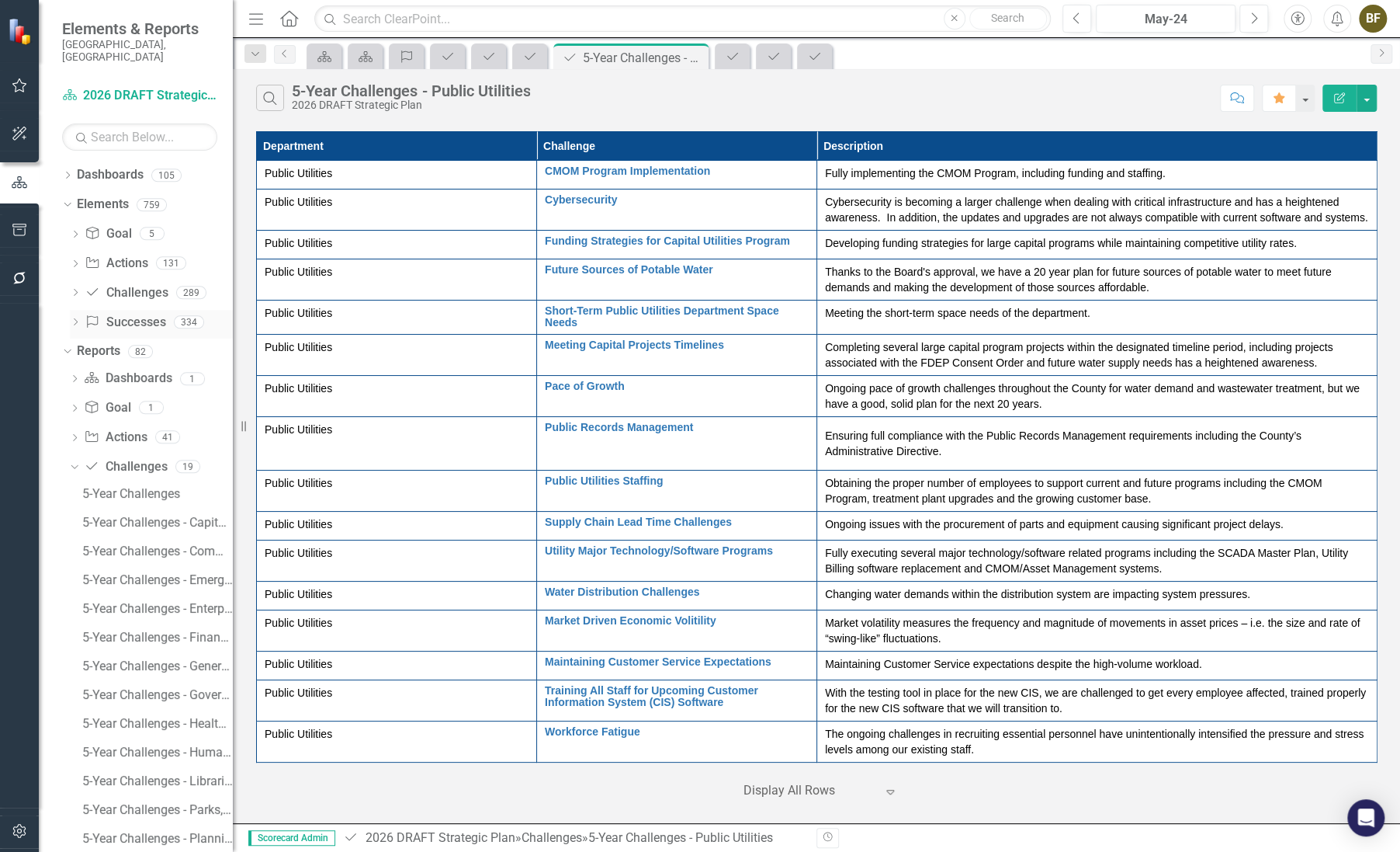
click at [131, 313] on link "Success Successes" at bounding box center [125, 322] width 81 height 18
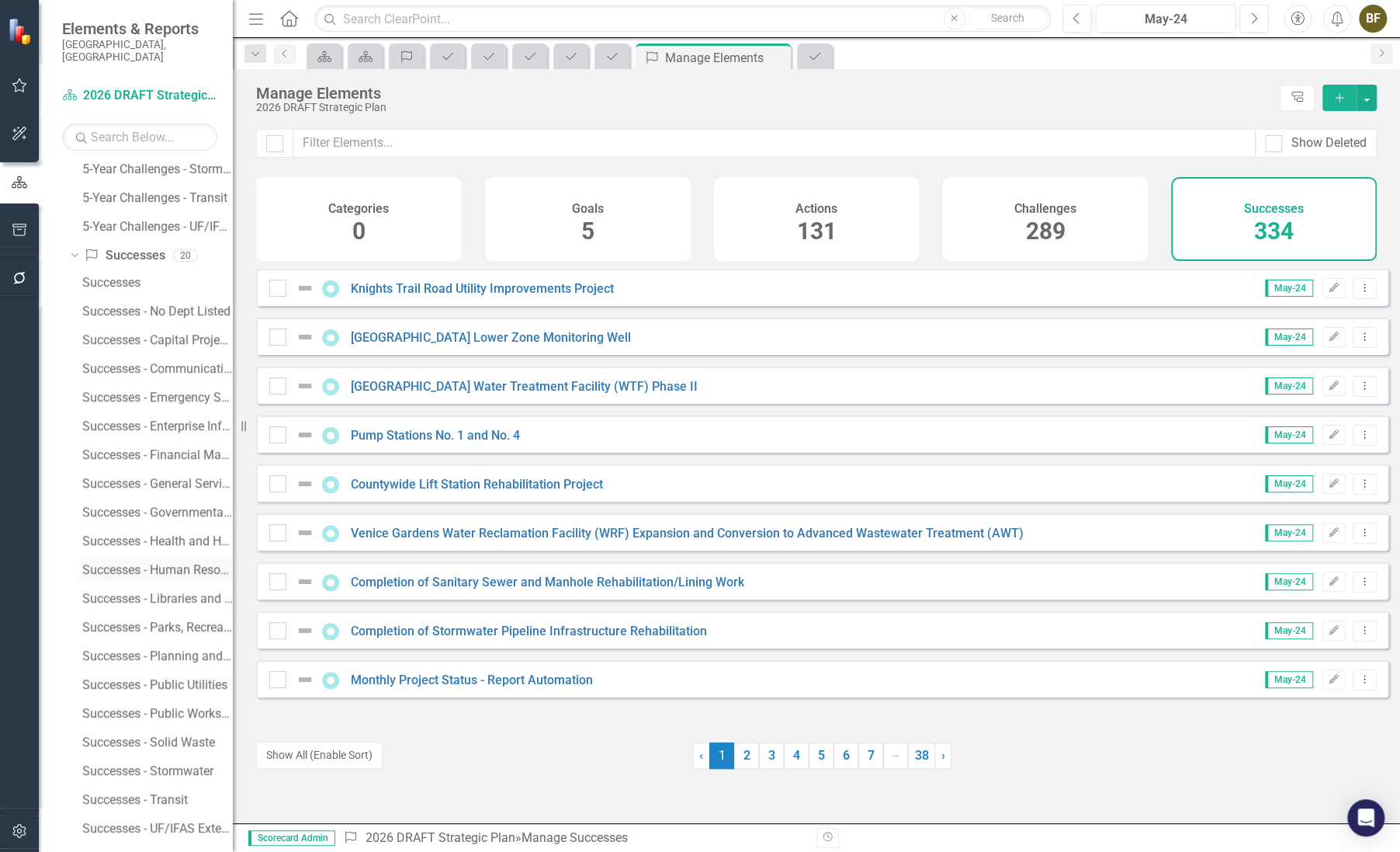
scroll to position [785, 0]
click at [124, 676] on div "Successes - Public Utilities" at bounding box center [157, 684] width 150 height 14
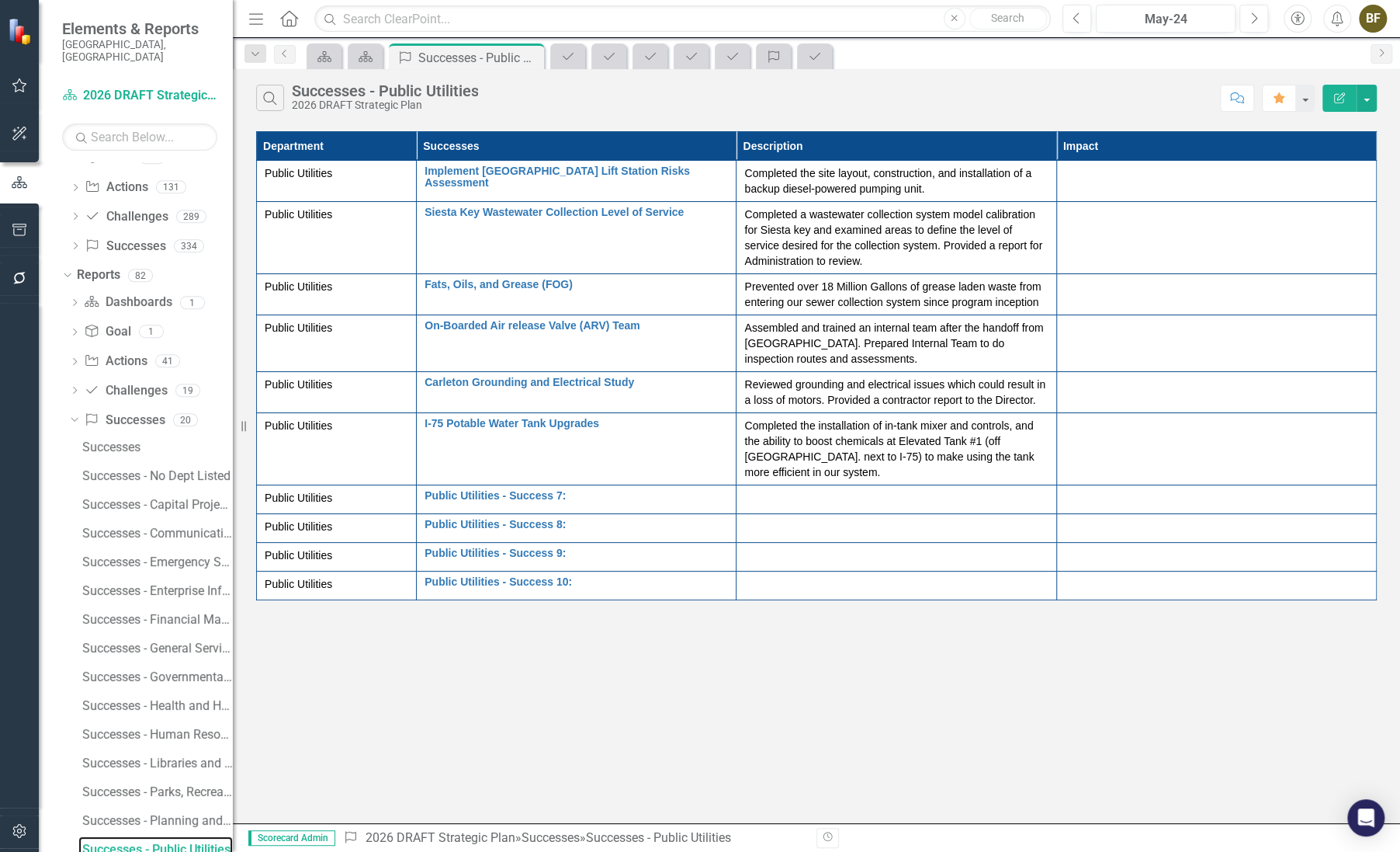
scroll to position [72, 0]
click at [458, 490] on link "Public Utilities - Success 7:" at bounding box center [576, 495] width 303 height 12
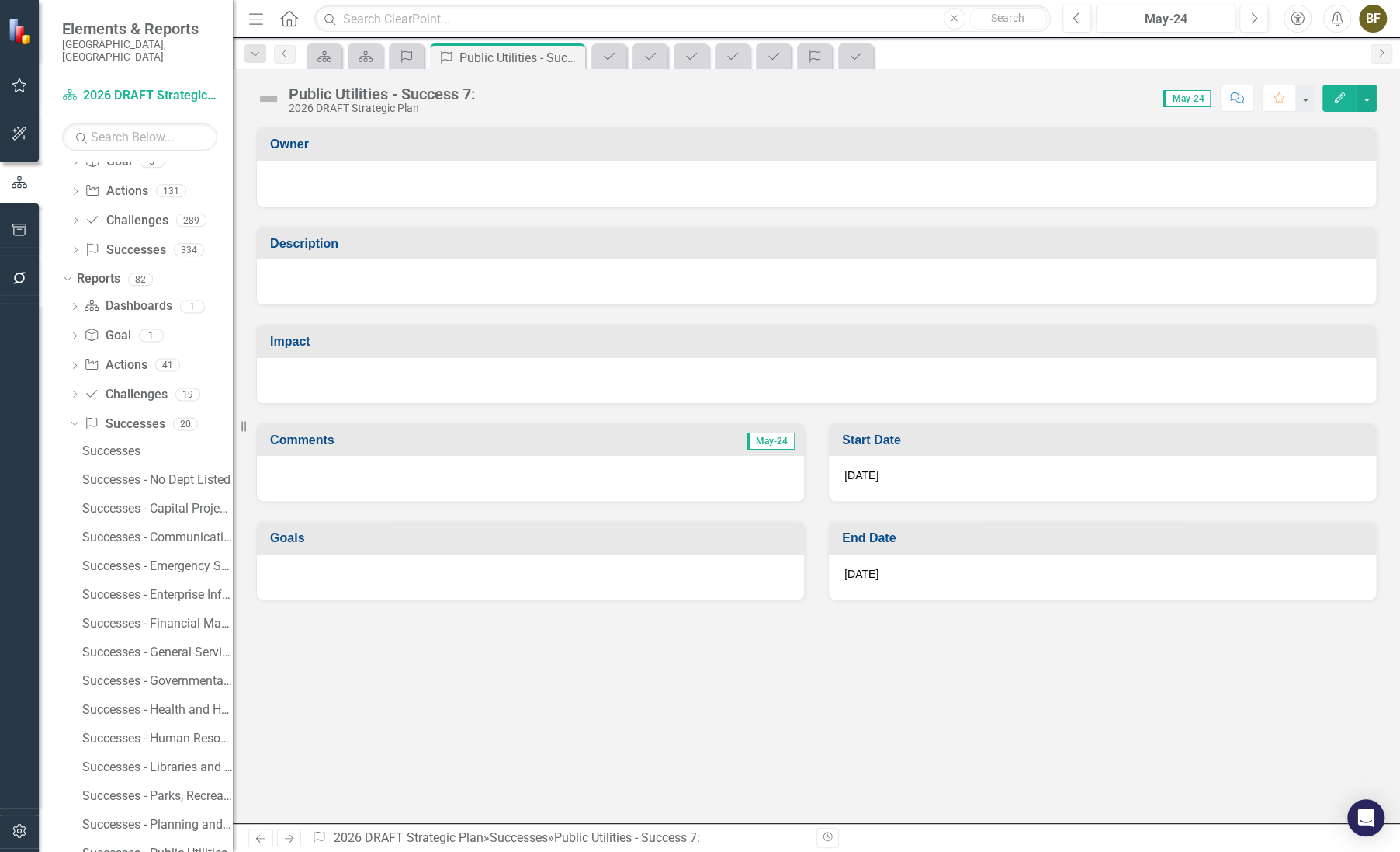
click at [296, 284] on div at bounding box center [816, 282] width 1119 height 45
click at [285, 279] on div at bounding box center [816, 282] width 1119 height 45
click at [332, 95] on div "Public Utilities - Success 7:" at bounding box center [382, 94] width 186 height 17
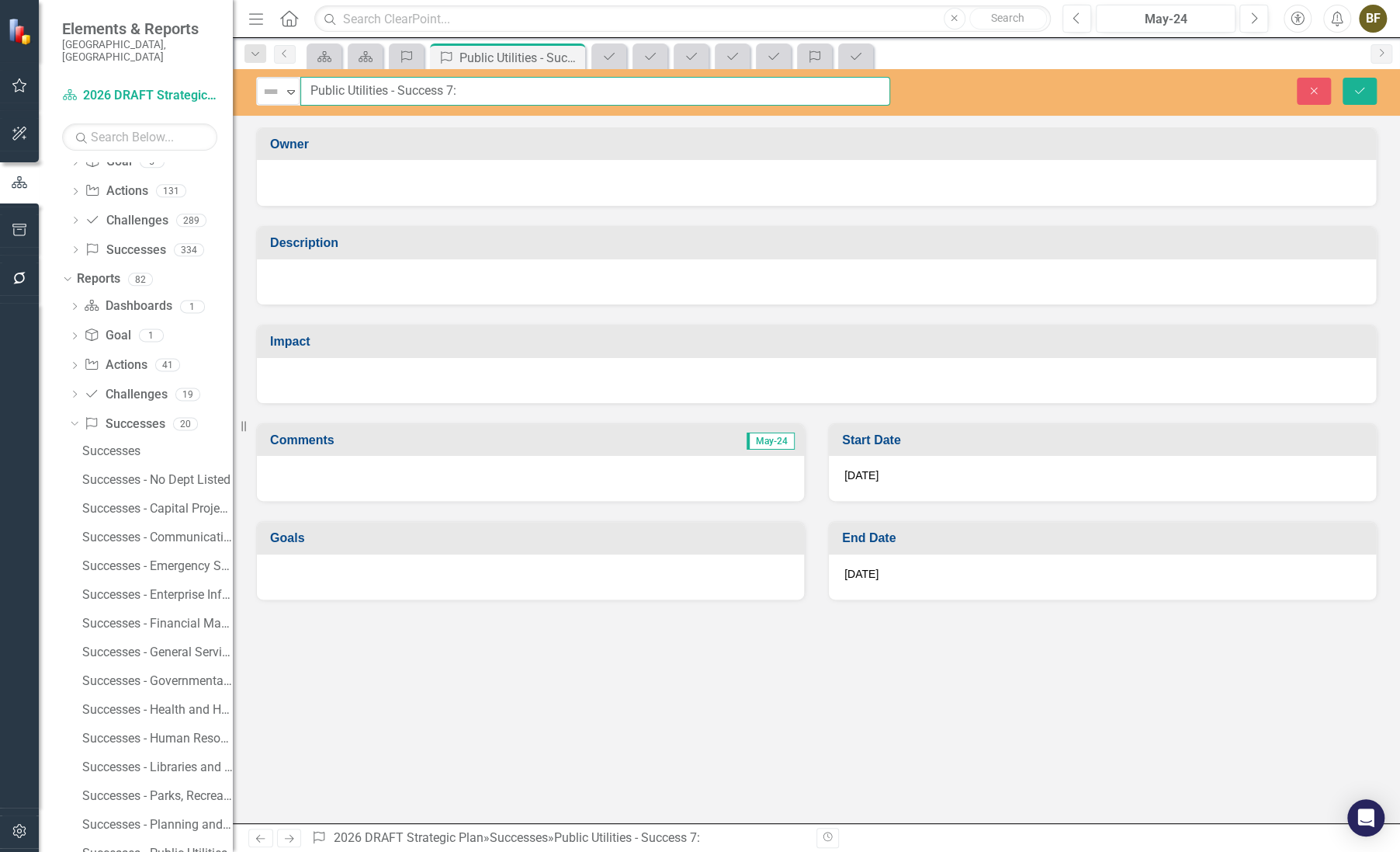
drag, startPoint x: 310, startPoint y: 89, endPoint x: 512, endPoint y: 92, distance: 202.0
click at [512, 92] on input "Public Utilities - Success 7:" at bounding box center [595, 91] width 590 height 29
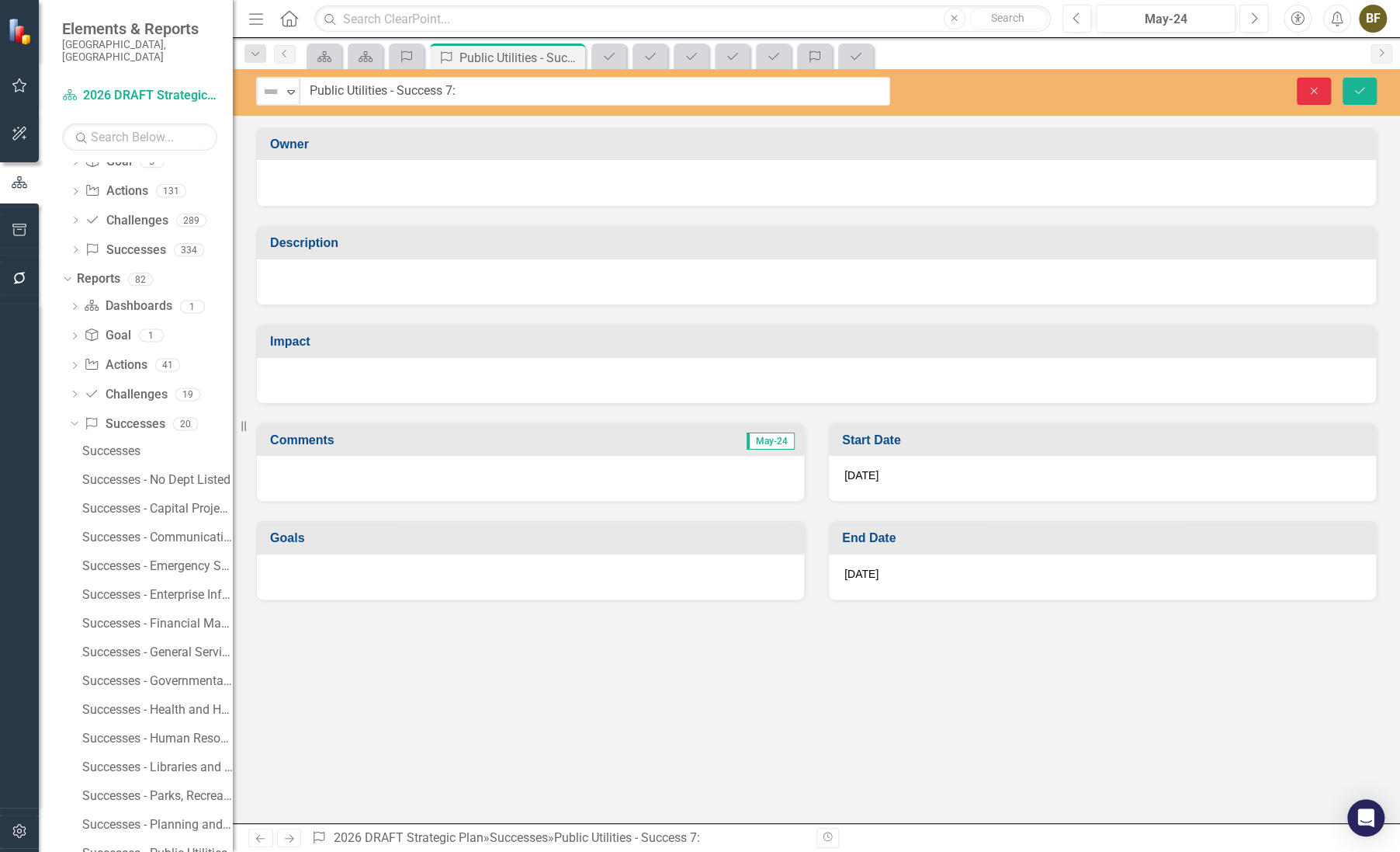
click at [1314, 90] on icon "button" at bounding box center [1314, 91] width 7 height 7
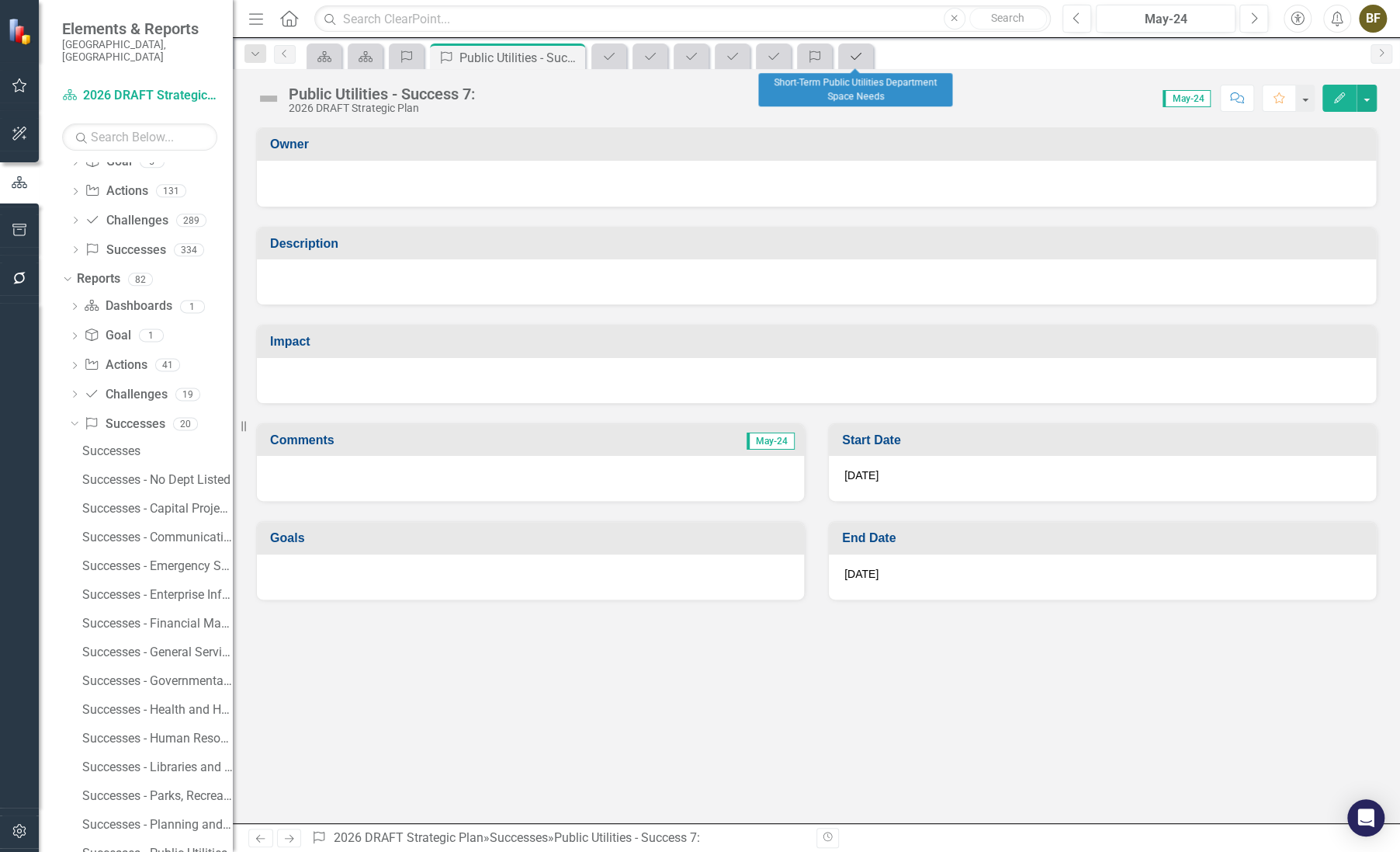
click at [857, 58] on icon "Challenge" at bounding box center [855, 57] width 15 height 13
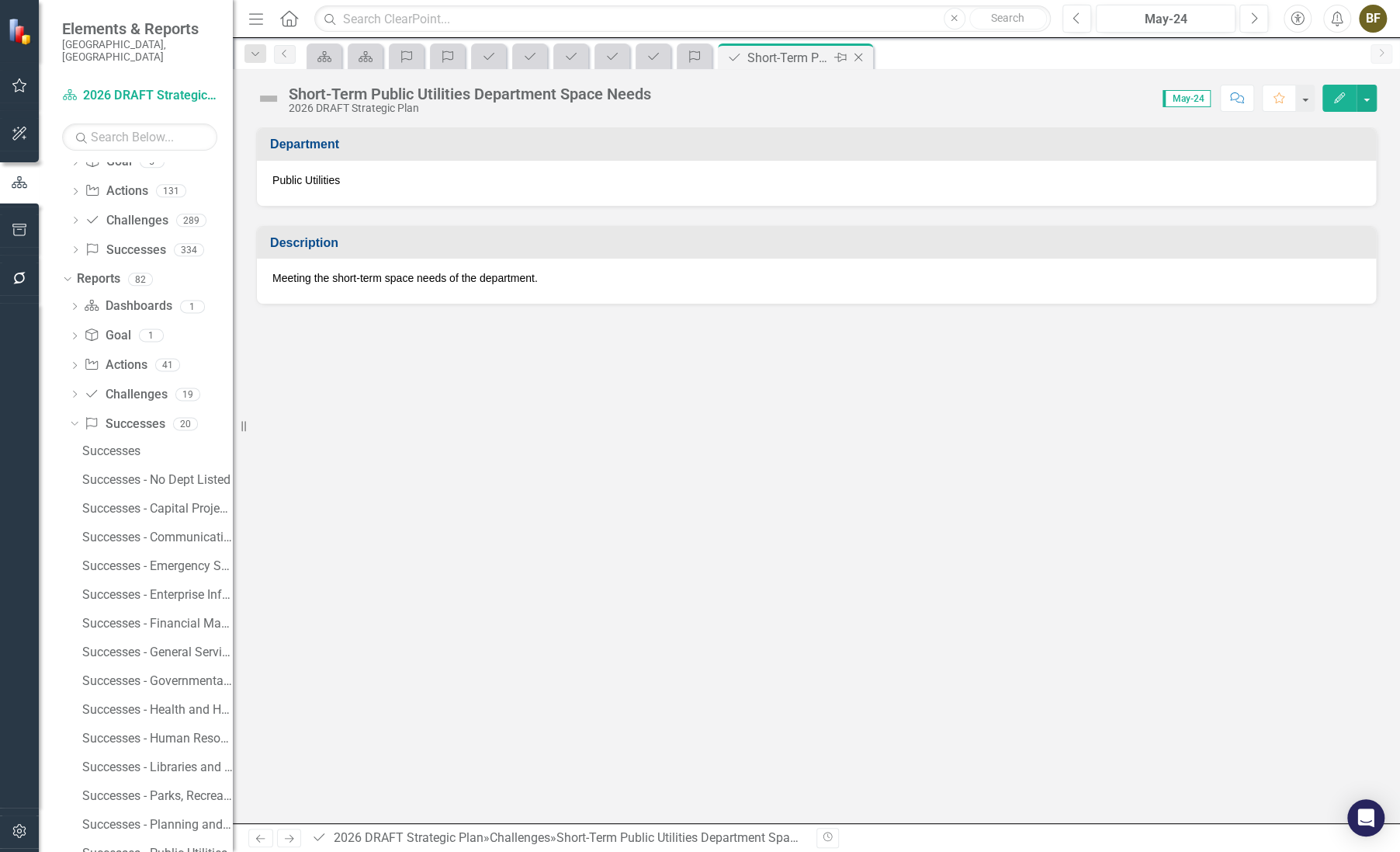
click at [857, 58] on icon at bounding box center [858, 57] width 8 height 8
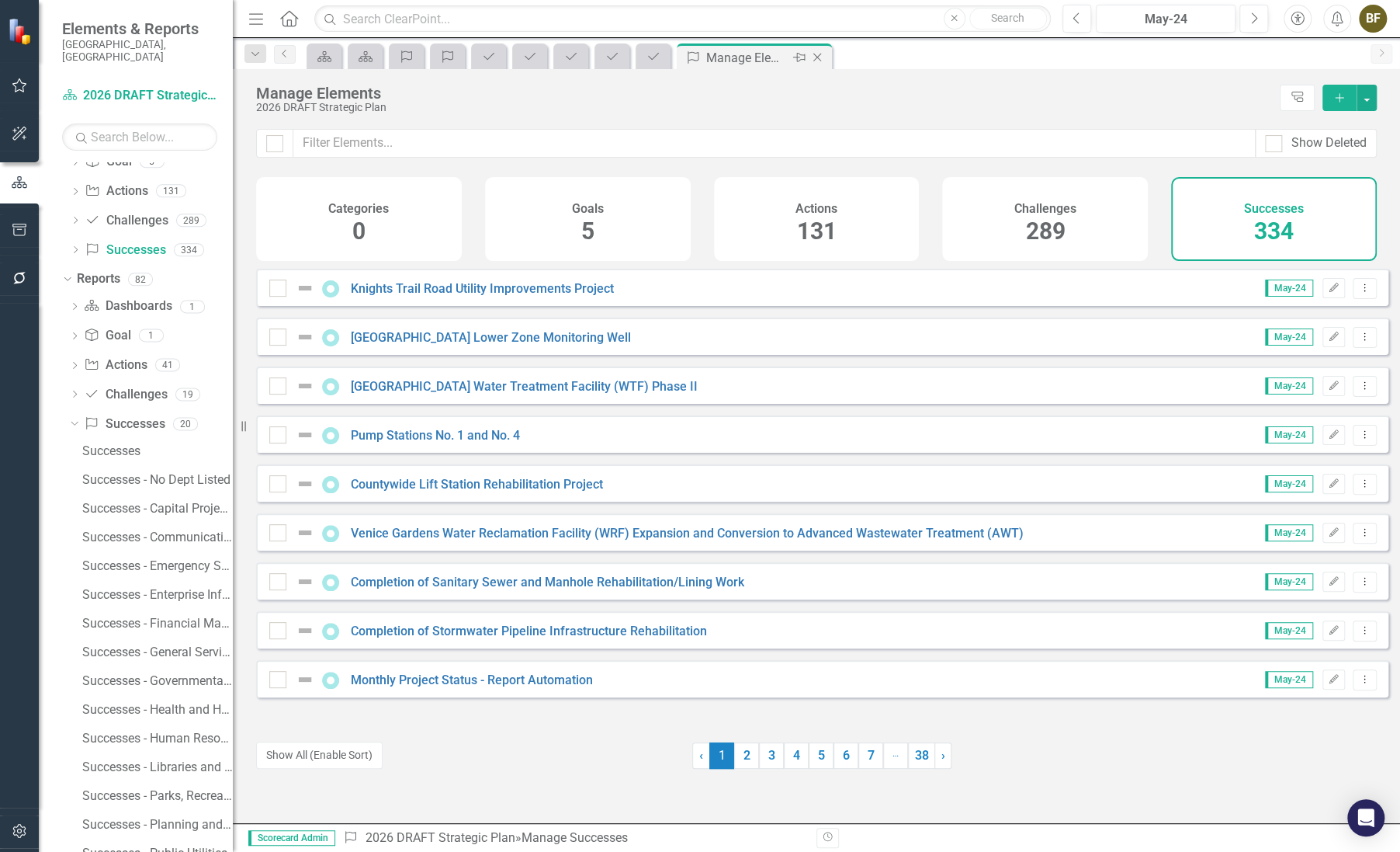
click at [823, 56] on icon "Close" at bounding box center [817, 58] width 15 height 13
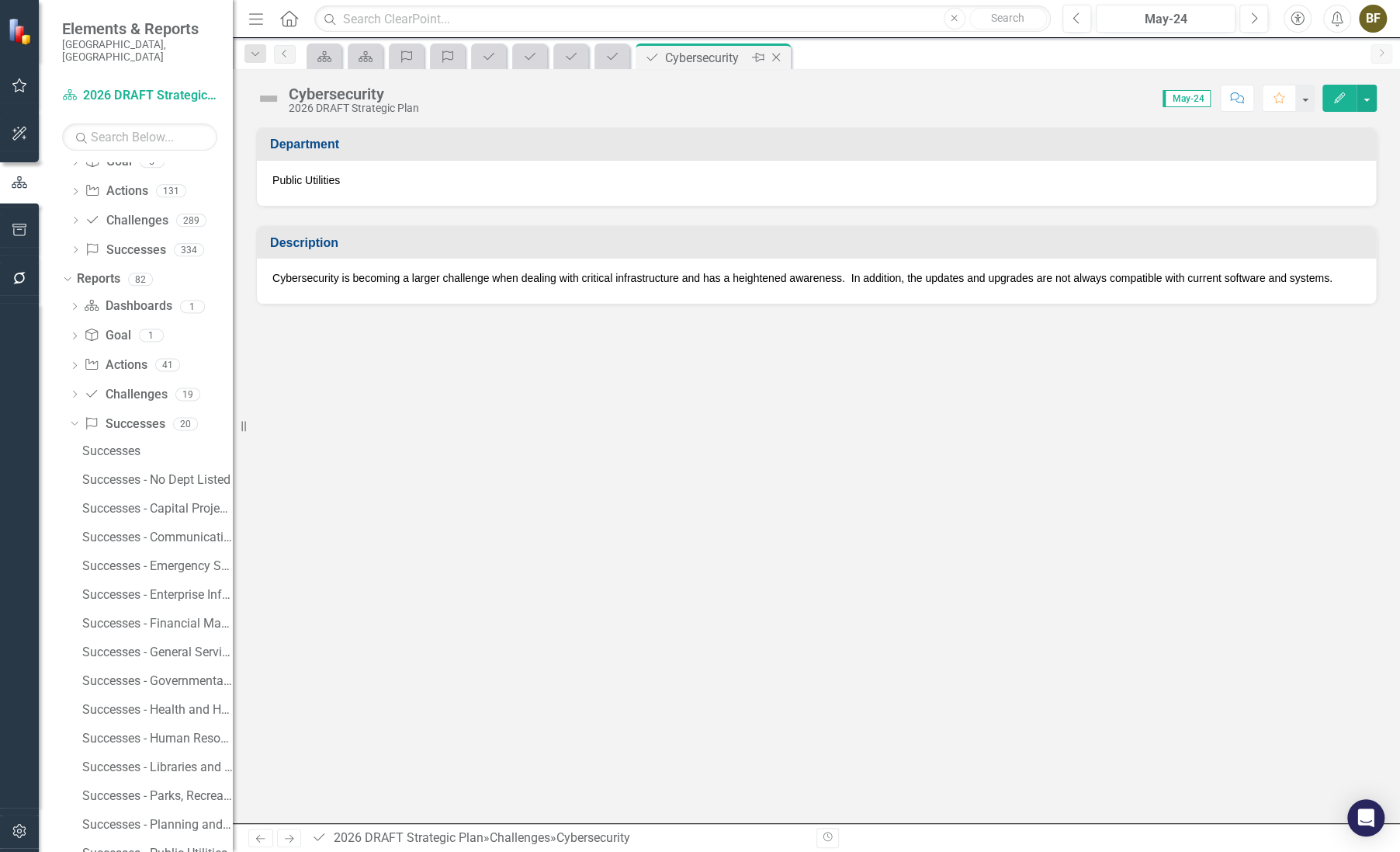
click at [779, 59] on icon "Close" at bounding box center [775, 58] width 15 height 13
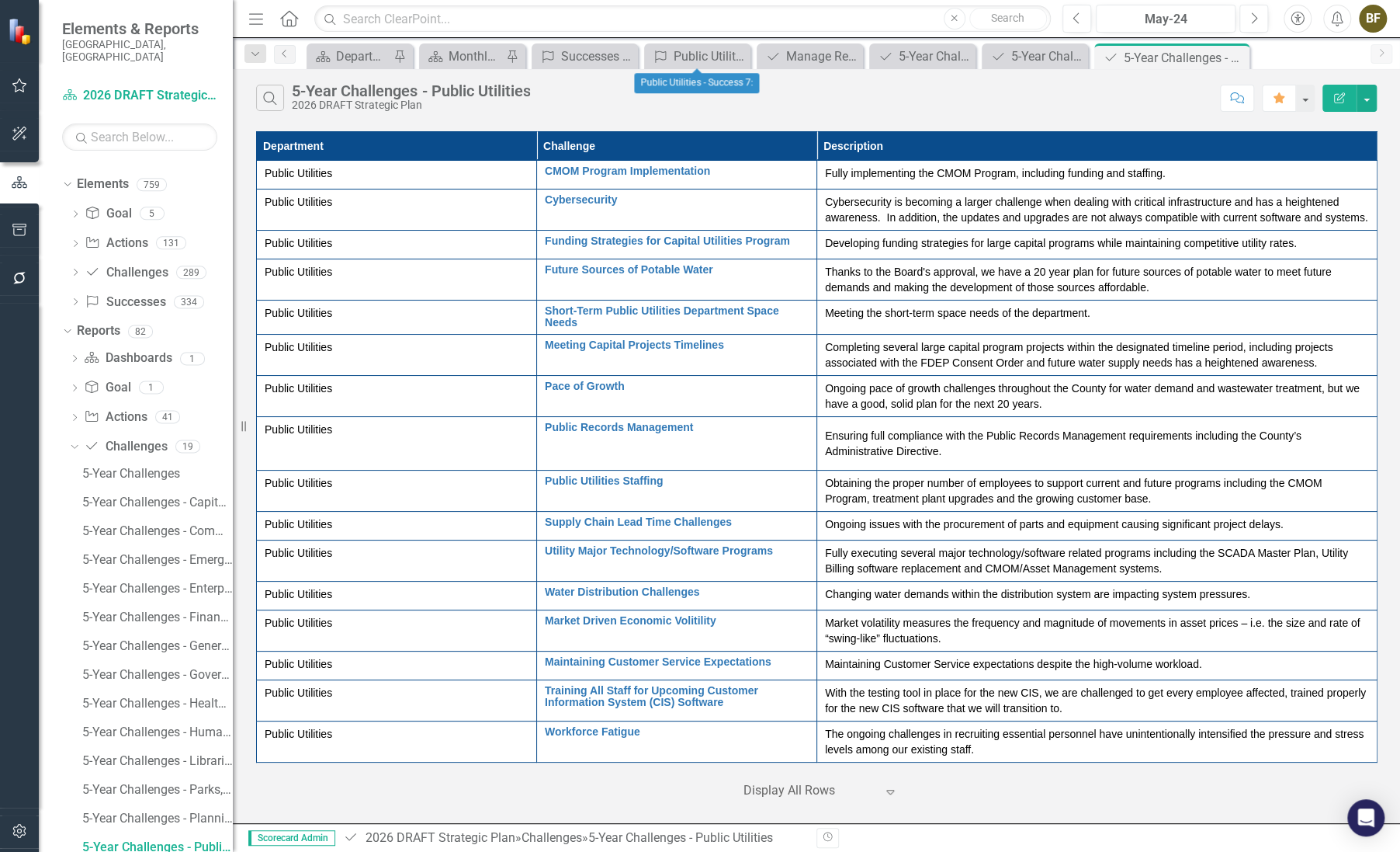
scroll to position [14, 0]
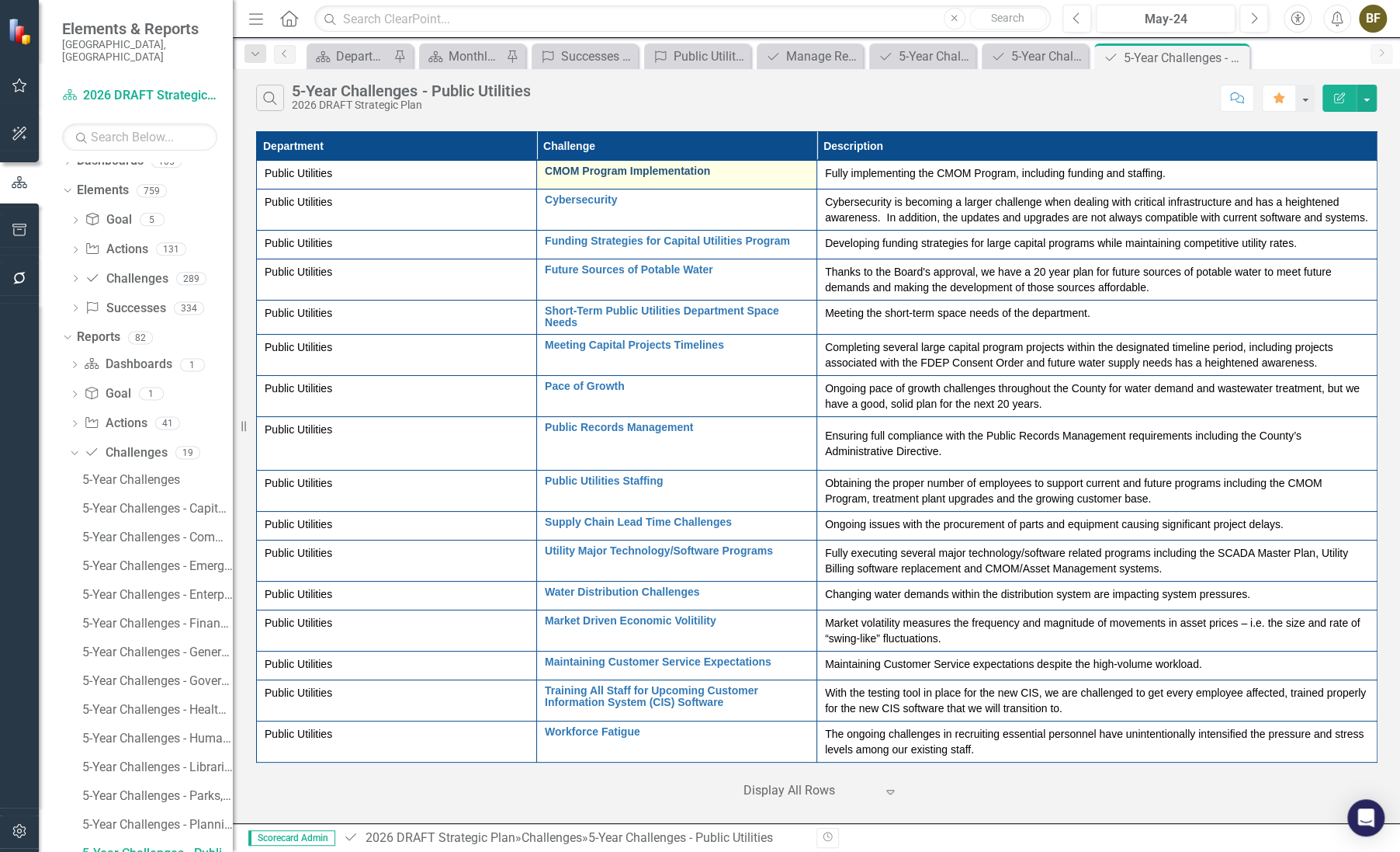
click at [655, 170] on link "CMOM Program Implementation" at bounding box center [676, 171] width 264 height 12
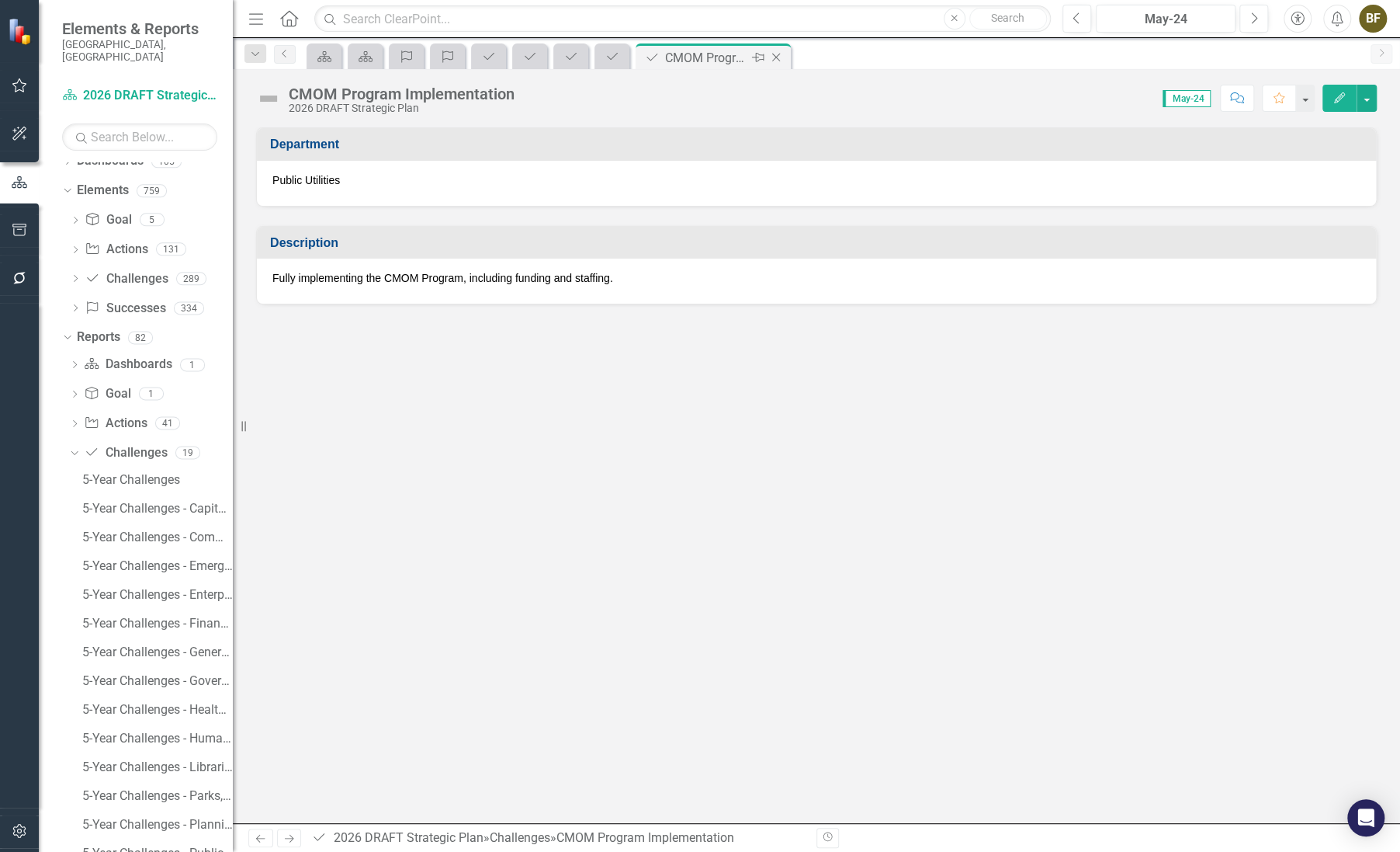
click at [779, 57] on icon "Close" at bounding box center [775, 58] width 15 height 13
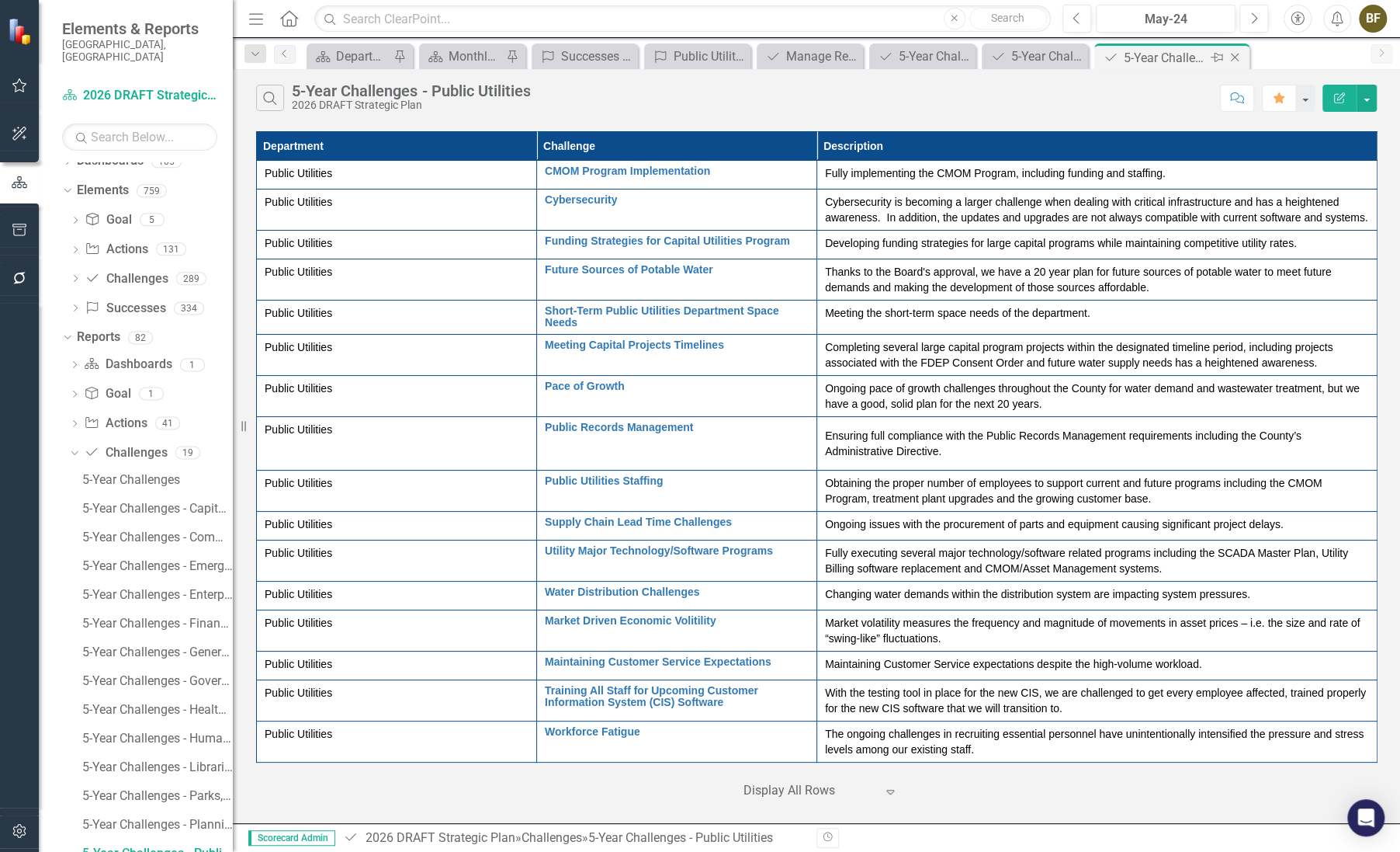
click at [1236, 58] on icon "Close" at bounding box center [1234, 58] width 15 height 13
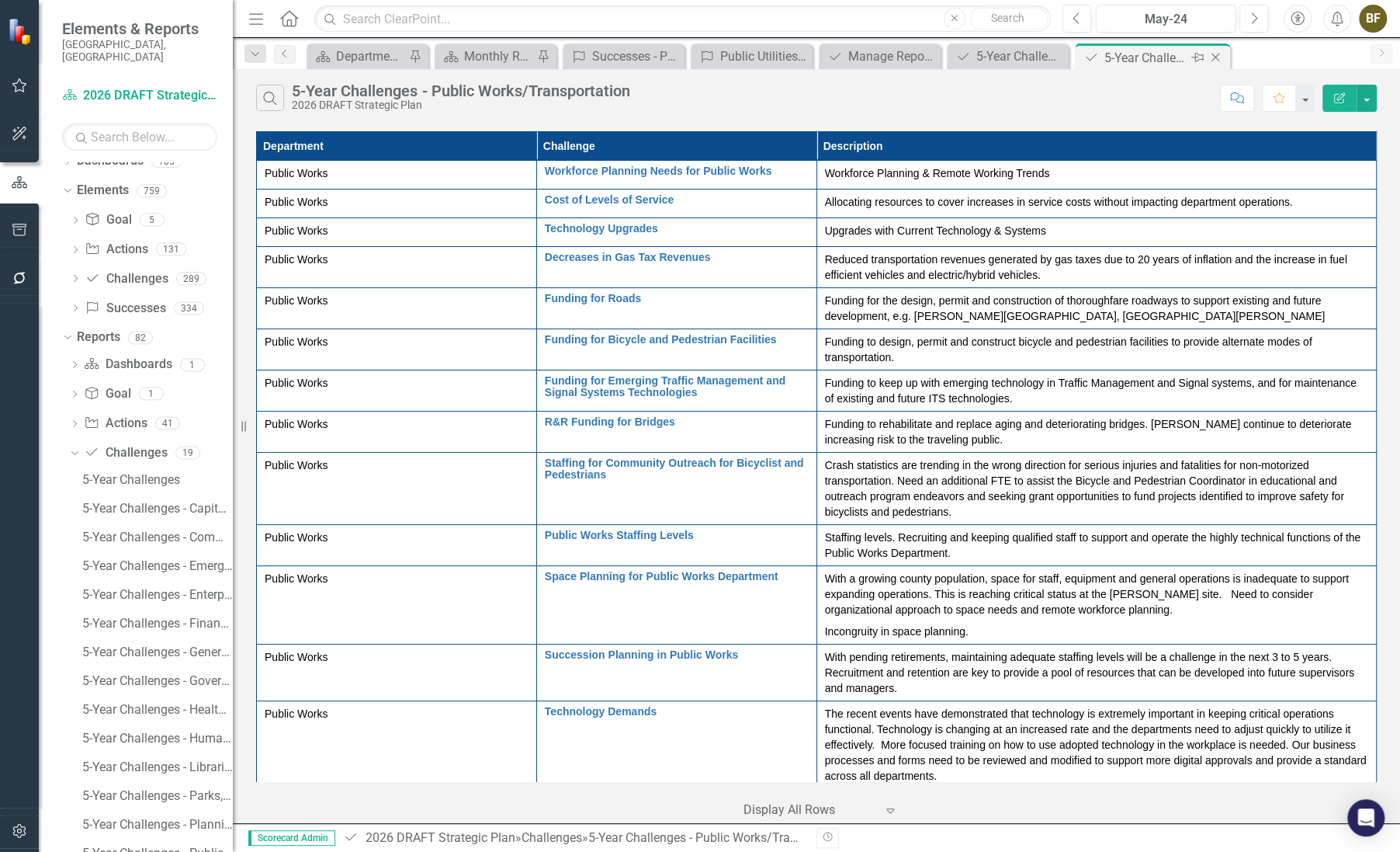
scroll to position [42, 0]
click at [1219, 59] on icon "Close" at bounding box center [1215, 58] width 15 height 13
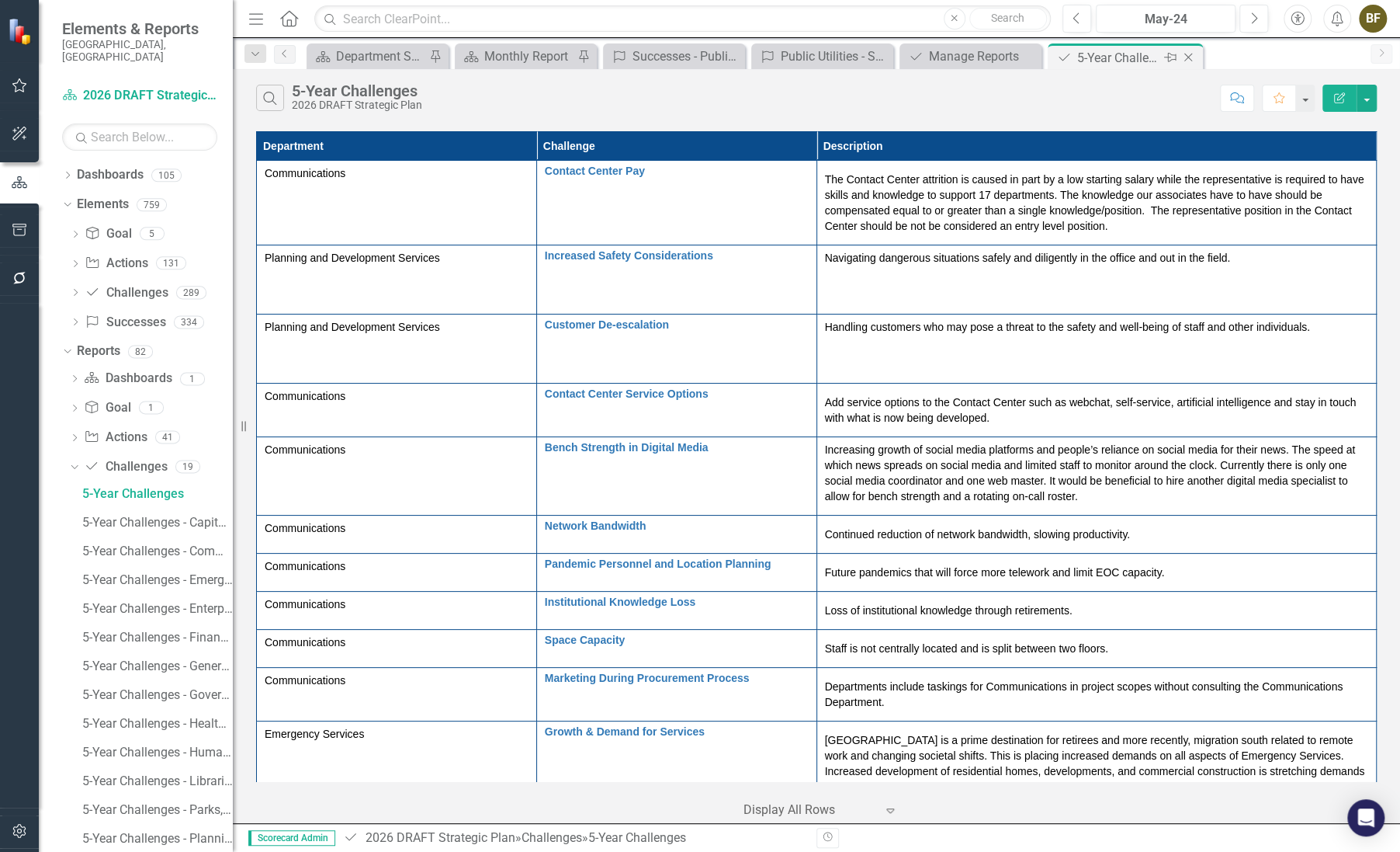
click at [1187, 63] on div "Close" at bounding box center [1189, 58] width 20 height 20
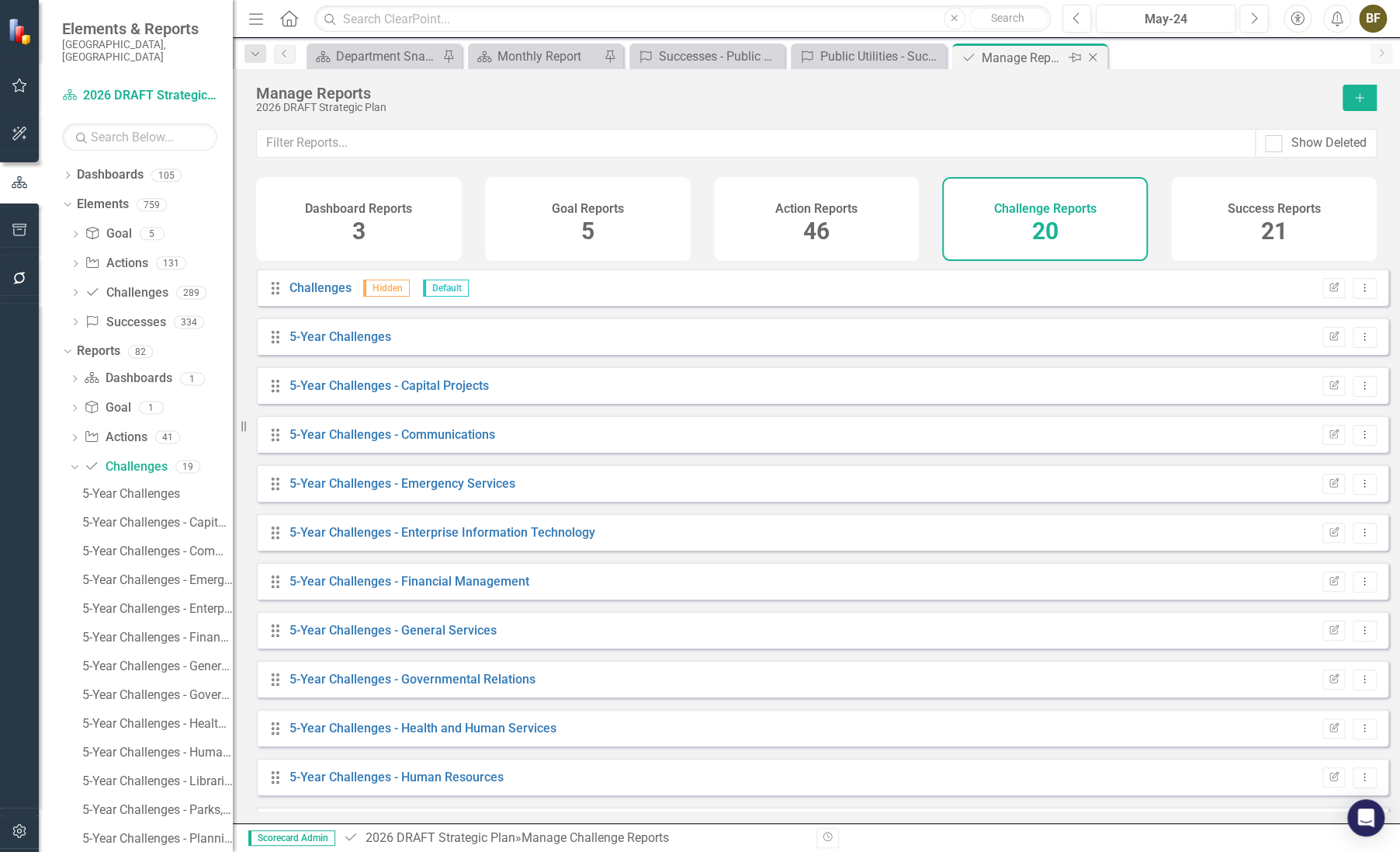
click at [1094, 55] on icon at bounding box center [1093, 57] width 8 height 8
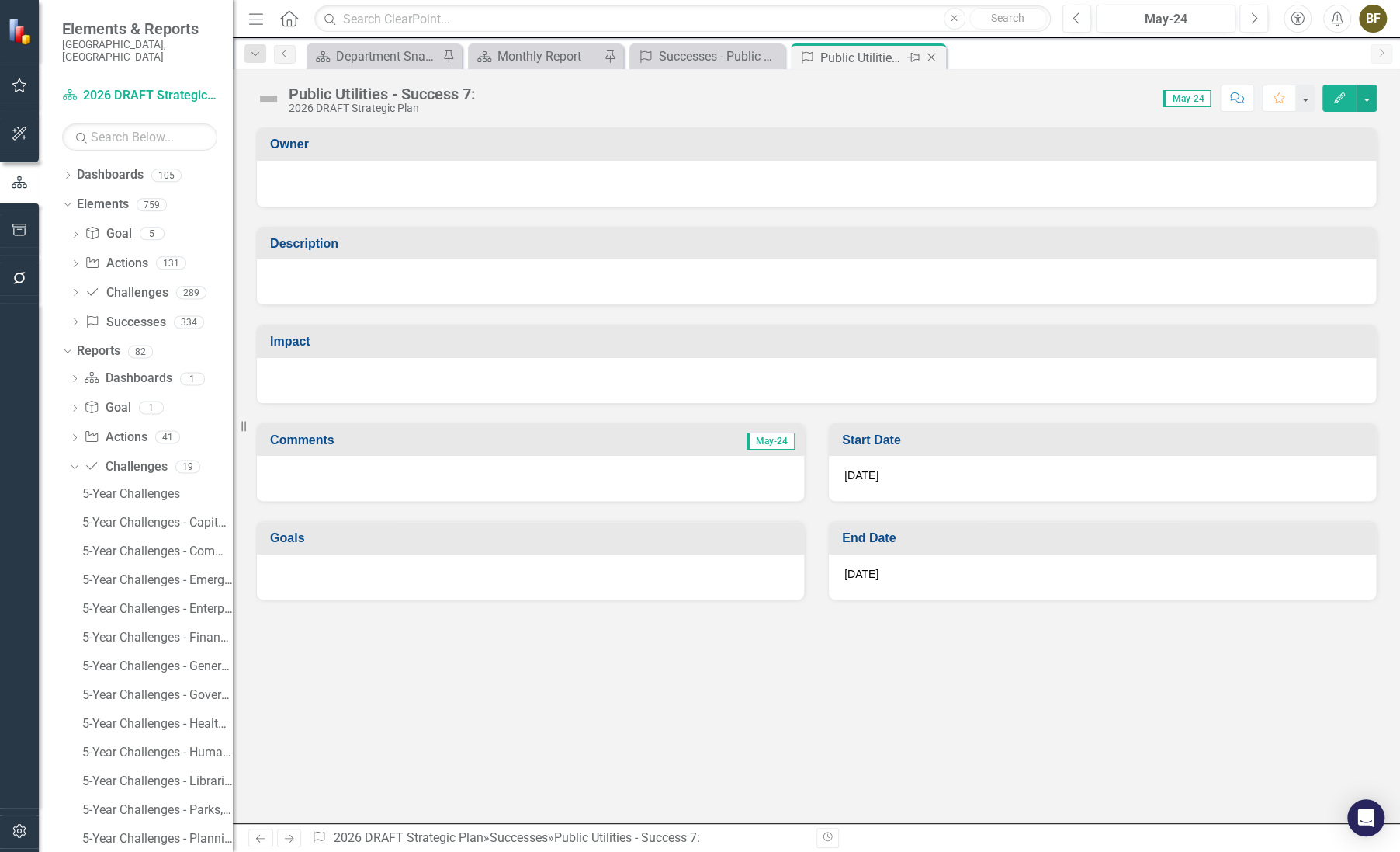
click at [926, 54] on icon "Close" at bounding box center [931, 58] width 15 height 13
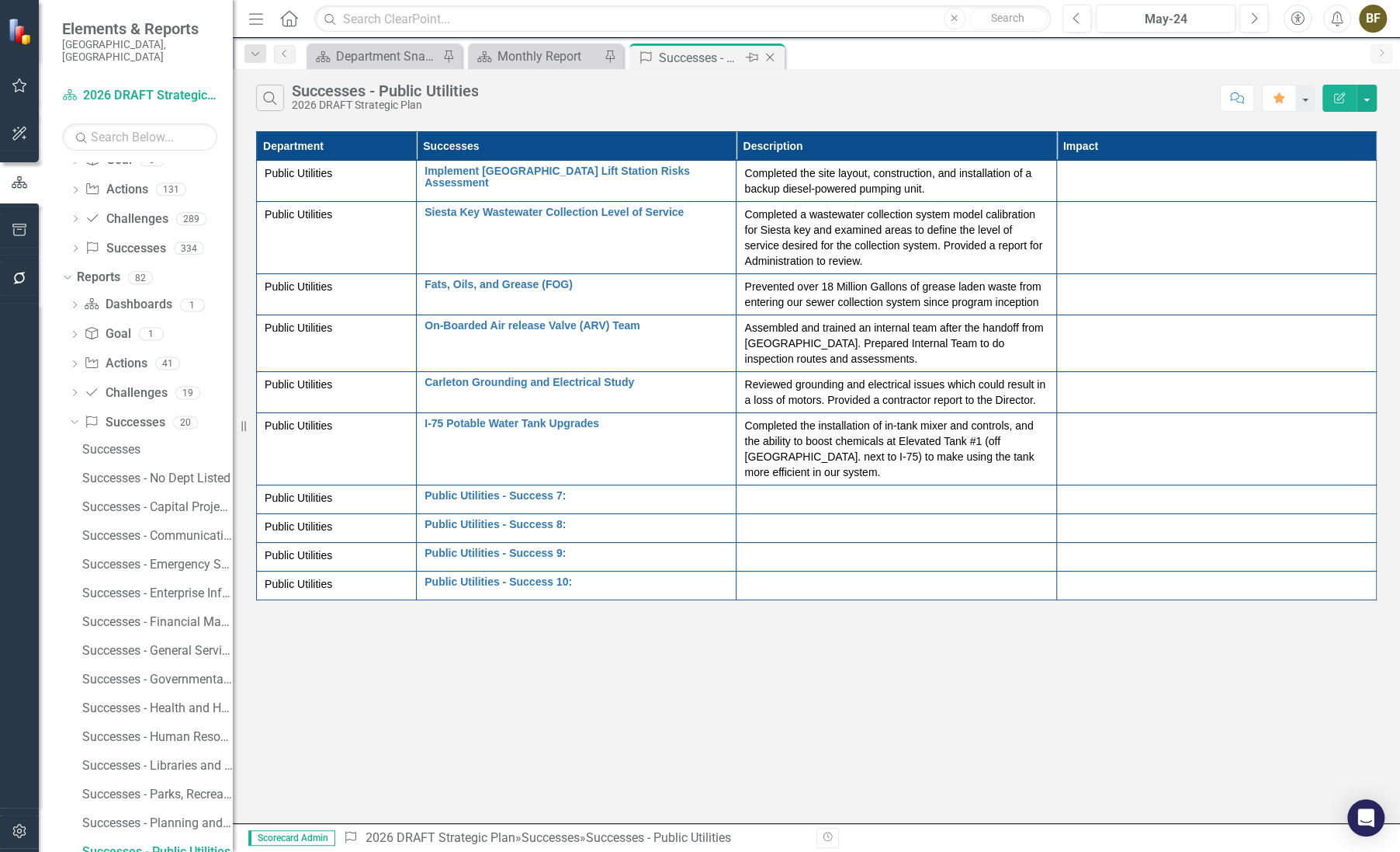
scroll to position [72, 0]
click at [511, 174] on link "Implement [GEOGRAPHIC_DATA] Lift Station Risks Assessment" at bounding box center [576, 177] width 303 height 24
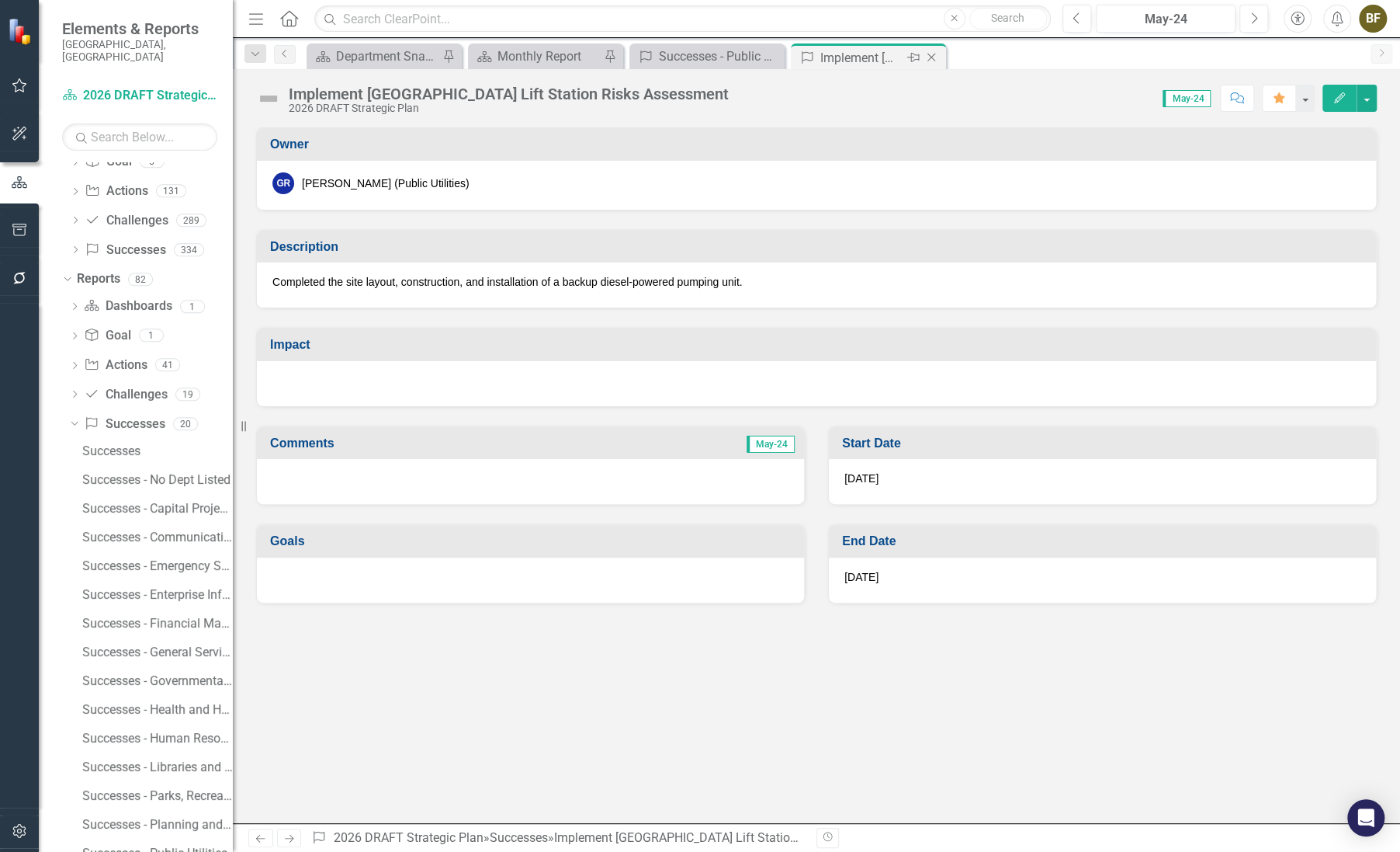
click at [936, 59] on icon "Close" at bounding box center [931, 58] width 15 height 13
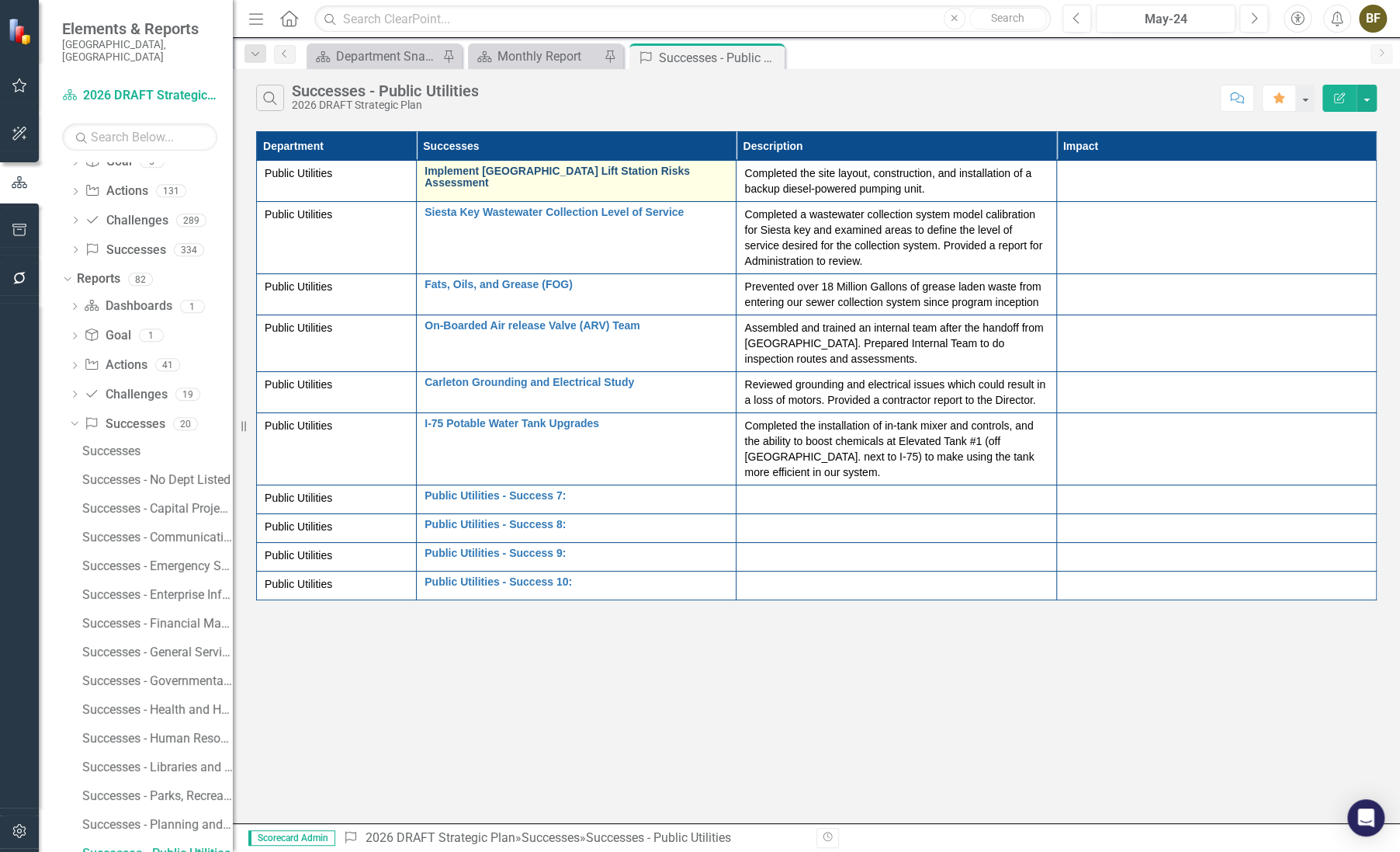
click at [576, 168] on link "Implement [GEOGRAPHIC_DATA] Lift Station Risks Assessment" at bounding box center [576, 177] width 303 height 24
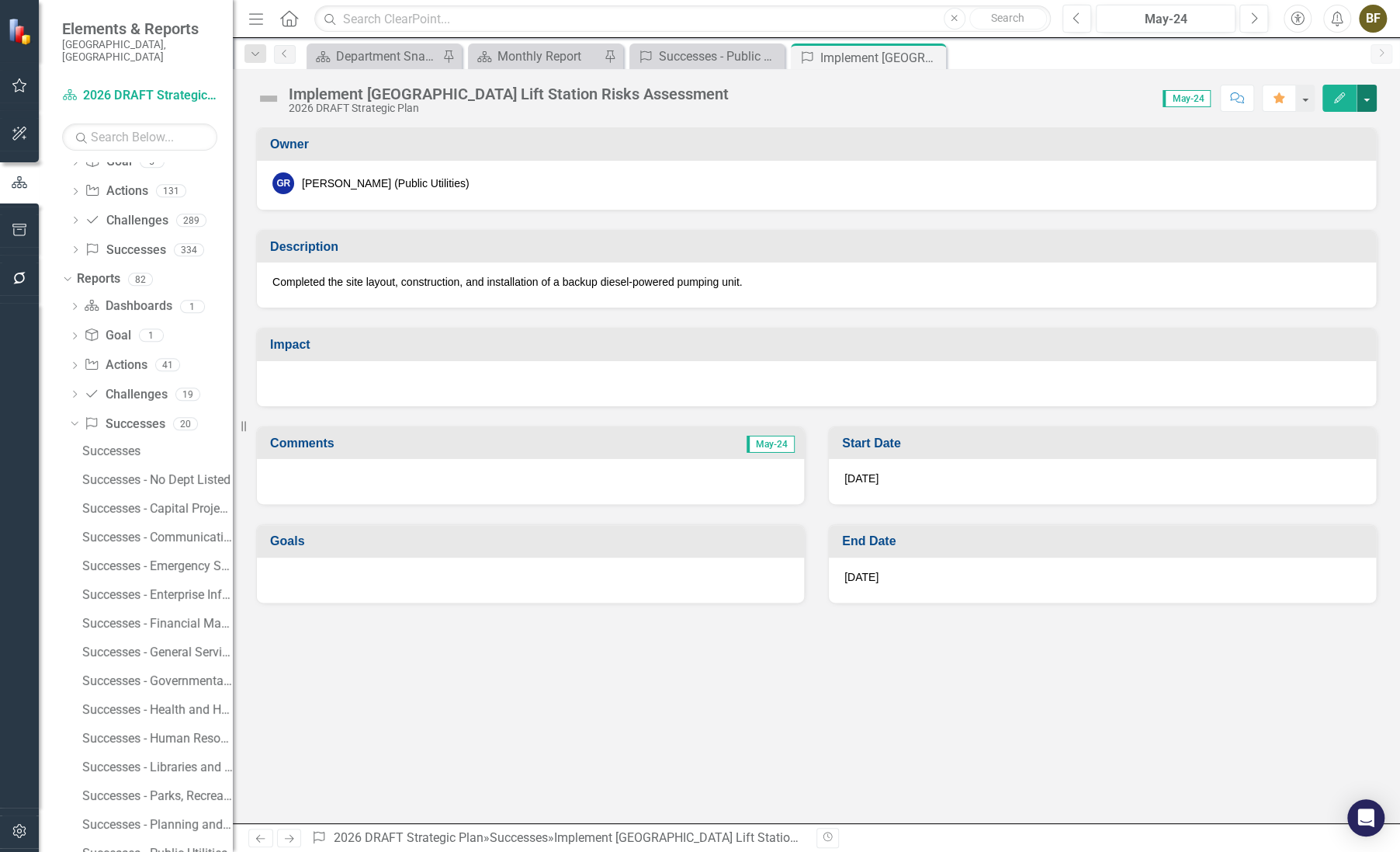
click at [1365, 96] on button "button" at bounding box center [1367, 98] width 20 height 27
click at [1305, 126] on link "Edit Edit Success" at bounding box center [1314, 127] width 126 height 29
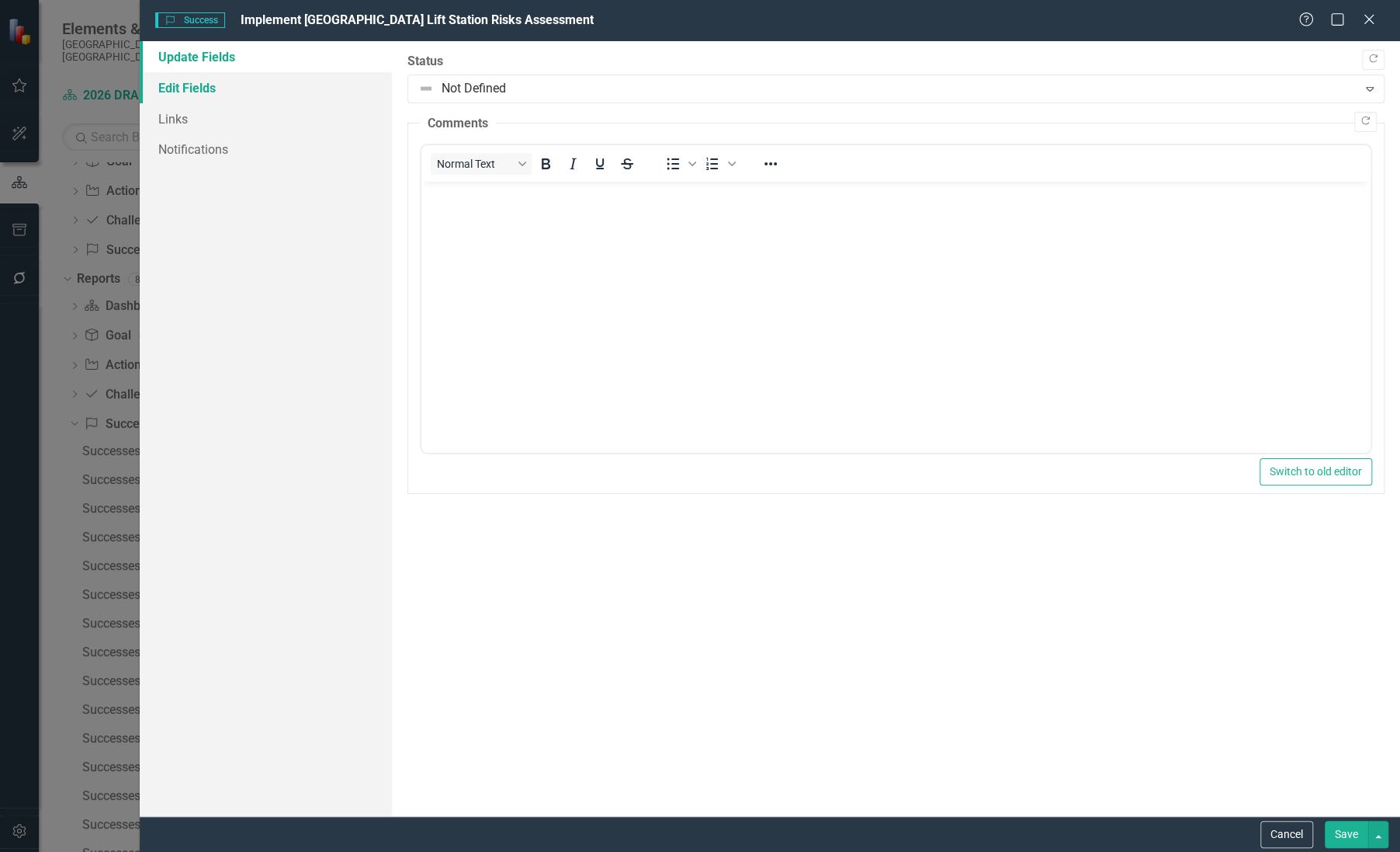
click at [210, 91] on link "Edit Fields" at bounding box center [266, 87] width 252 height 31
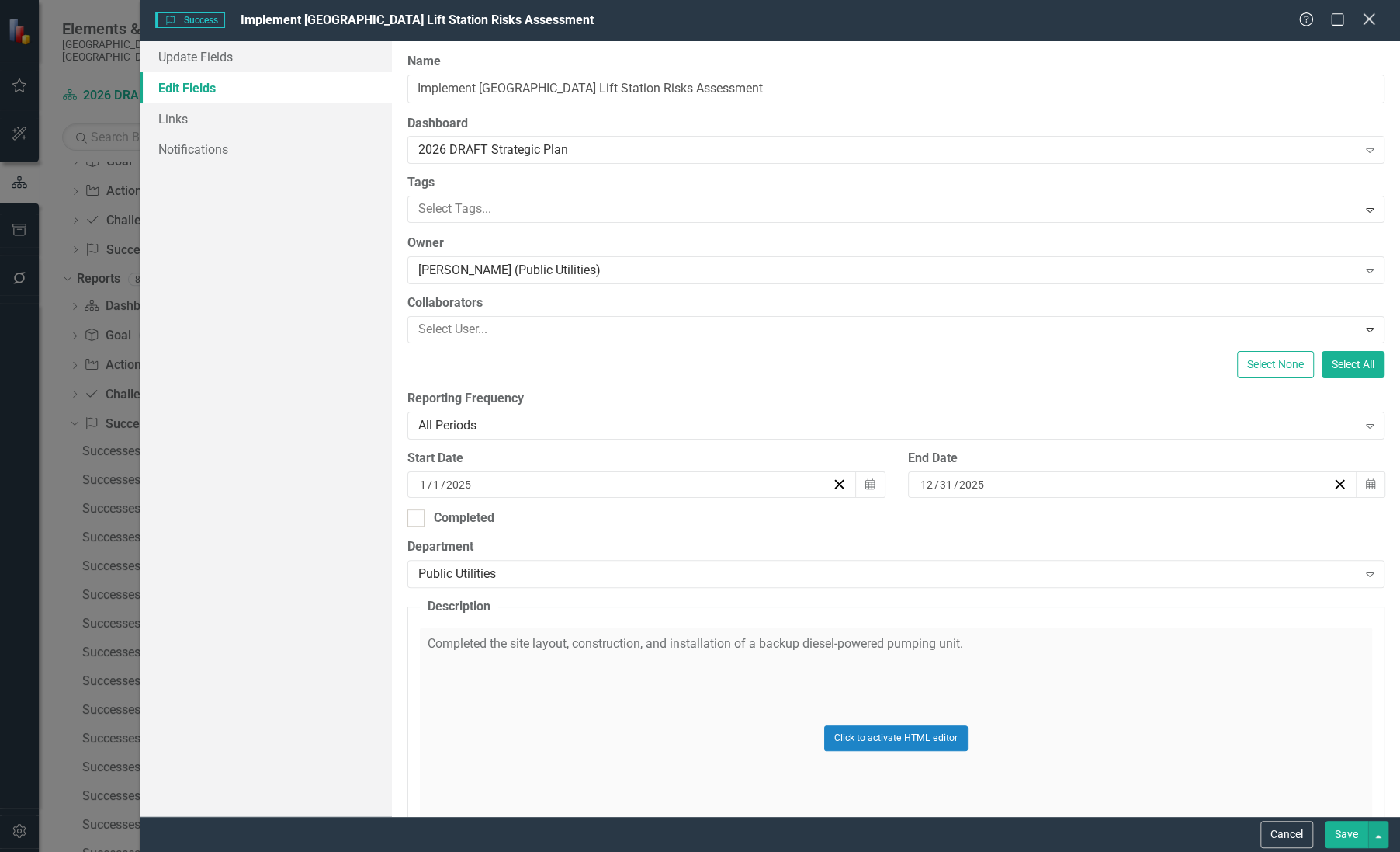
click at [1371, 17] on icon at bounding box center [1368, 19] width 12 height 12
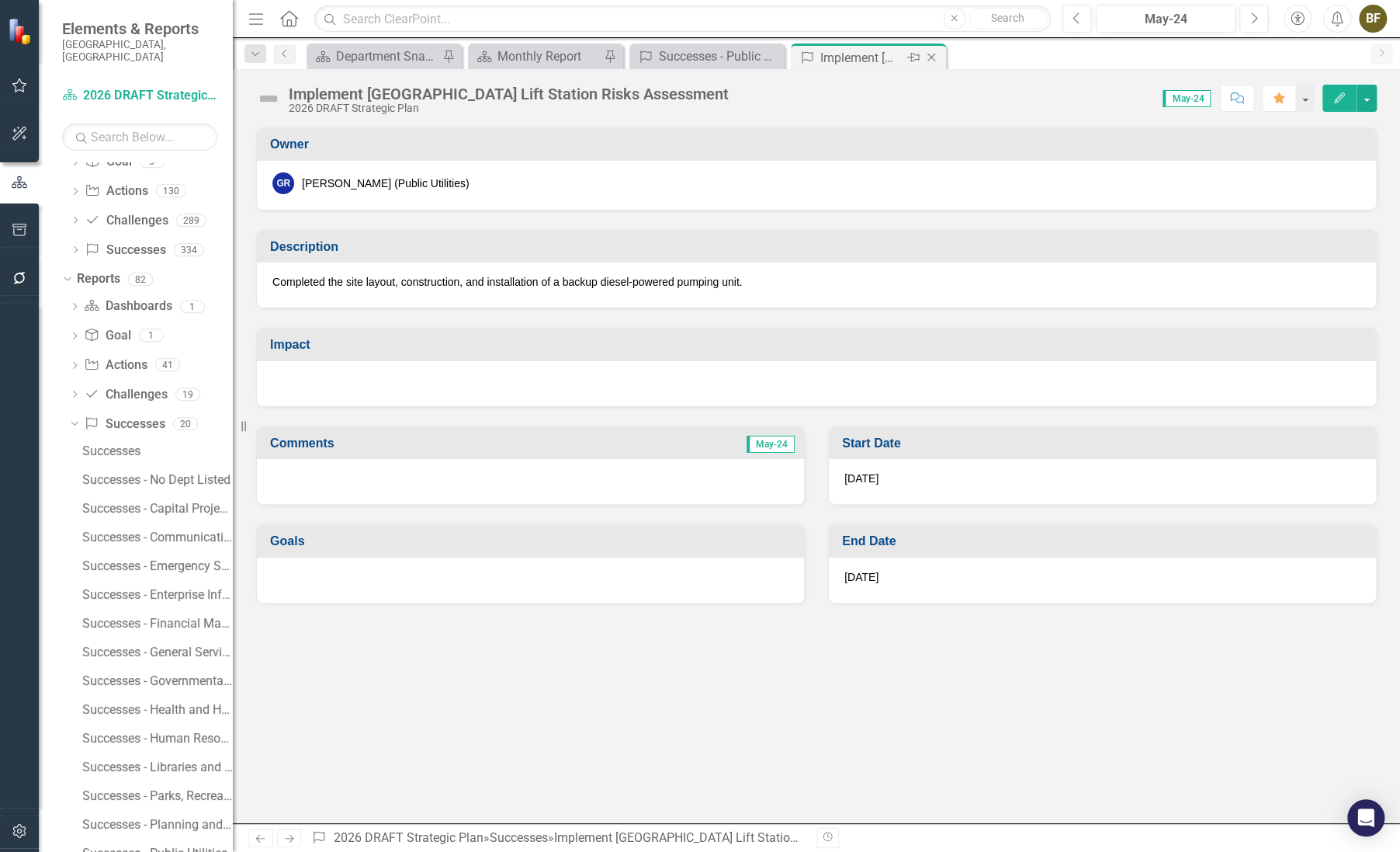
click at [935, 58] on icon "Close" at bounding box center [931, 58] width 15 height 13
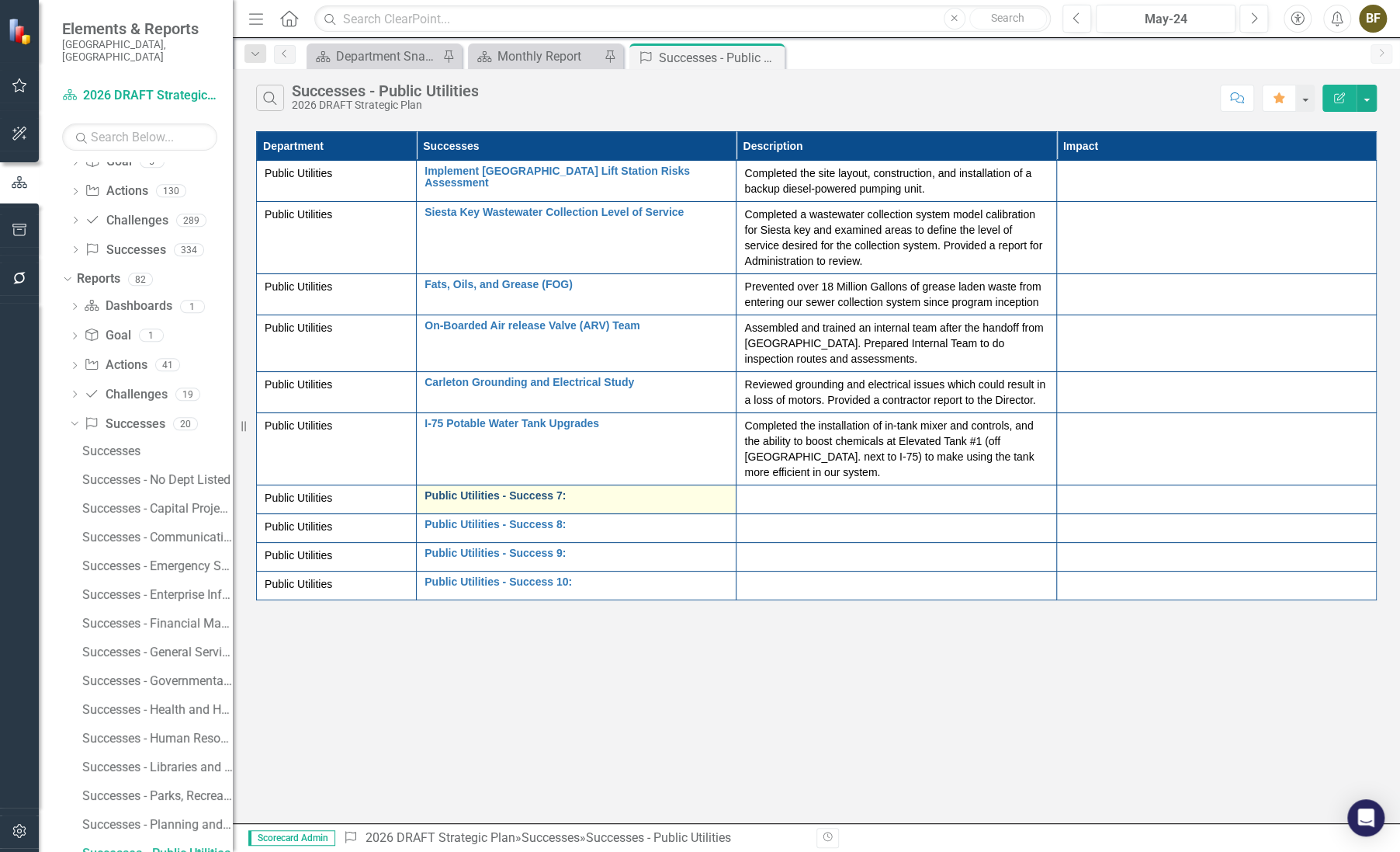
click at [496, 496] on link "Public Utilities - Success 7:" at bounding box center [576, 495] width 303 height 12
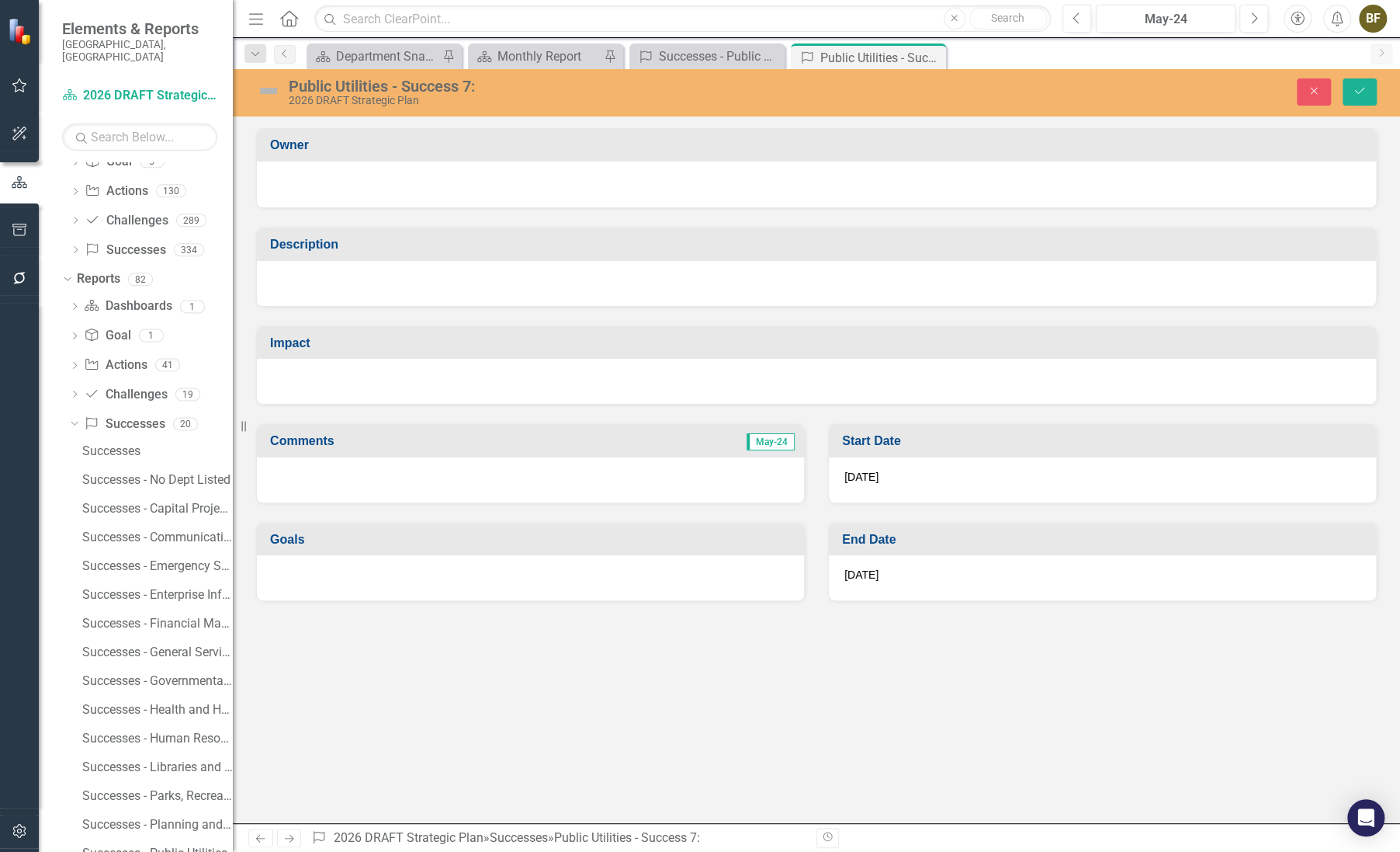
click at [456, 93] on div "Public Utilities - Success 7:" at bounding box center [586, 86] width 594 height 17
click at [458, 87] on div "Public Utilities - Success 7:" at bounding box center [586, 86] width 594 height 17
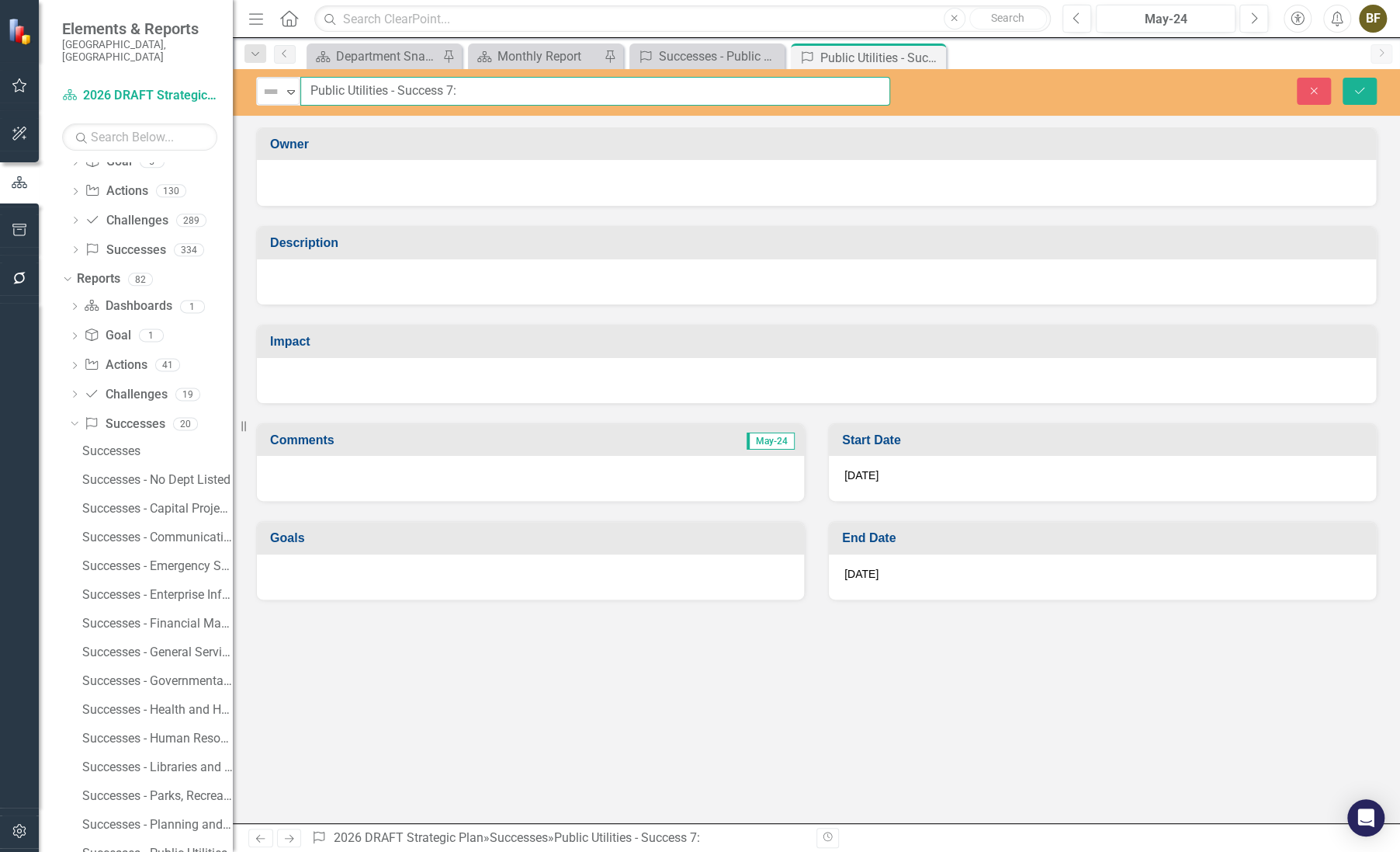
drag, startPoint x: 311, startPoint y: 87, endPoint x: 505, endPoint y: 103, distance: 194.7
click at [505, 103] on input "Public Utilities - Success 7:" at bounding box center [595, 91] width 590 height 29
type input "[GEOGRAPHIC_DATA] Groundbreaking"
click at [1359, 87] on icon "Save" at bounding box center [1360, 91] width 14 height 11
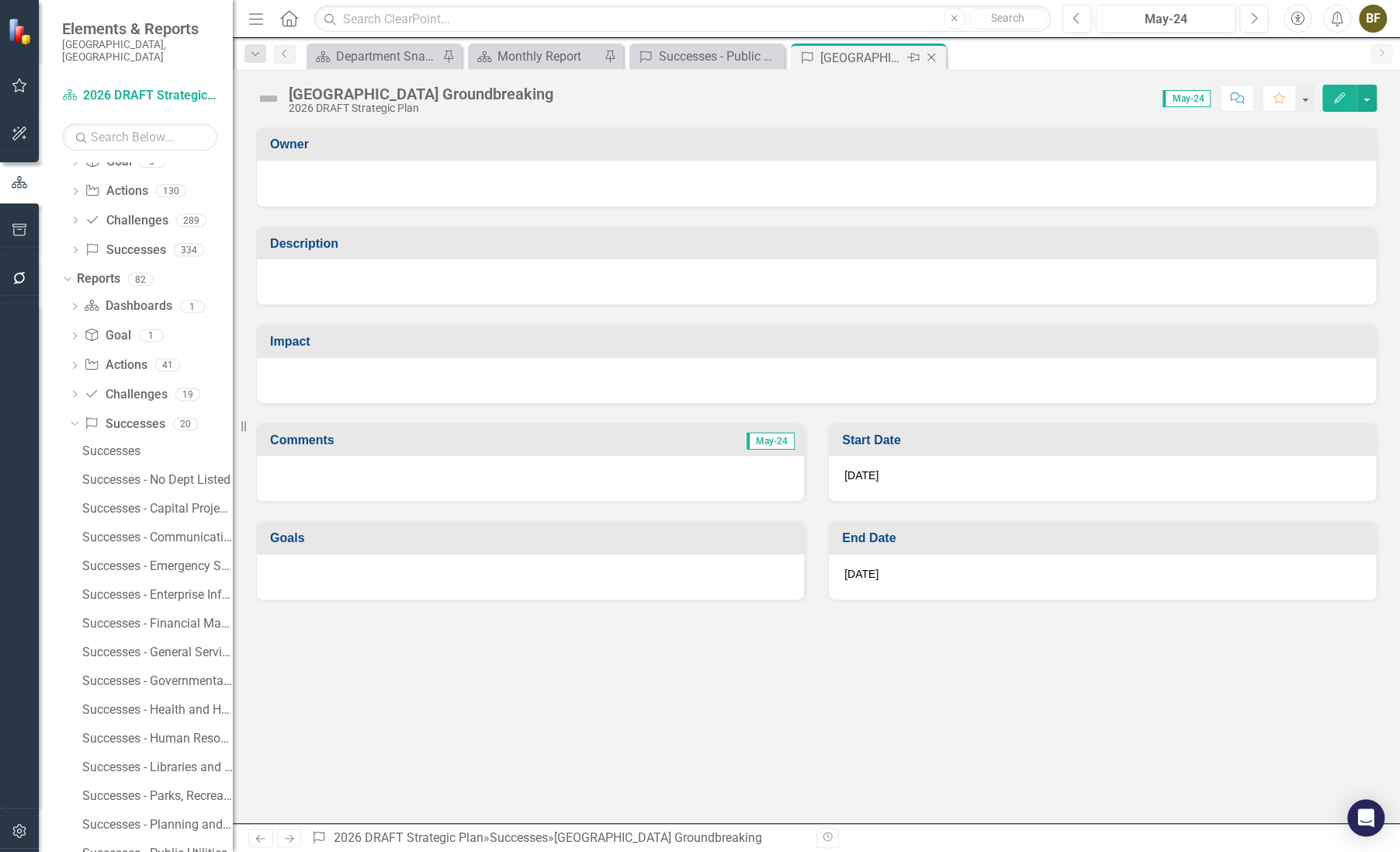
click at [930, 57] on icon "Close" at bounding box center [931, 58] width 15 height 13
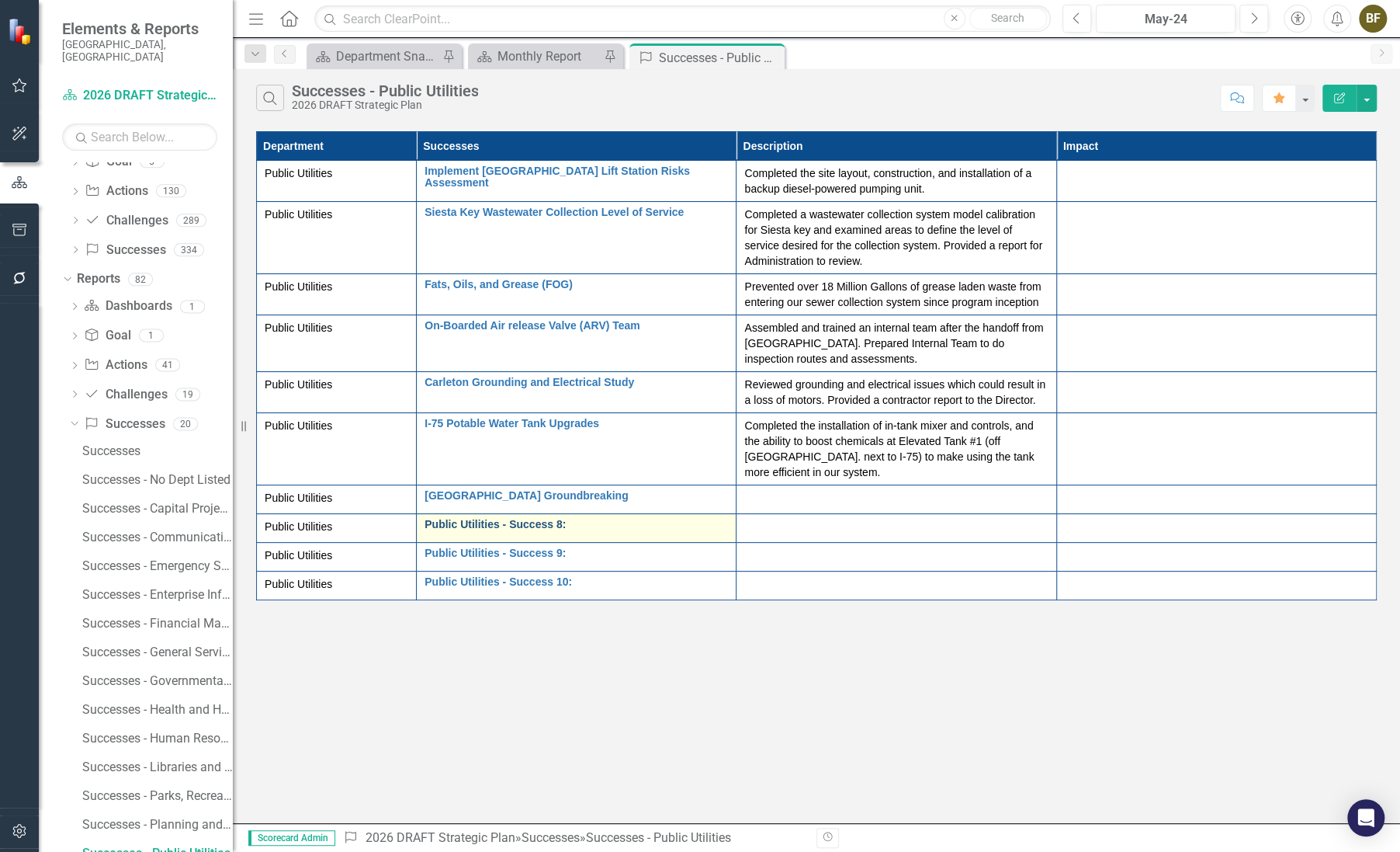
click at [536, 527] on link "Public Utilities - Success 8:" at bounding box center [576, 524] width 303 height 12
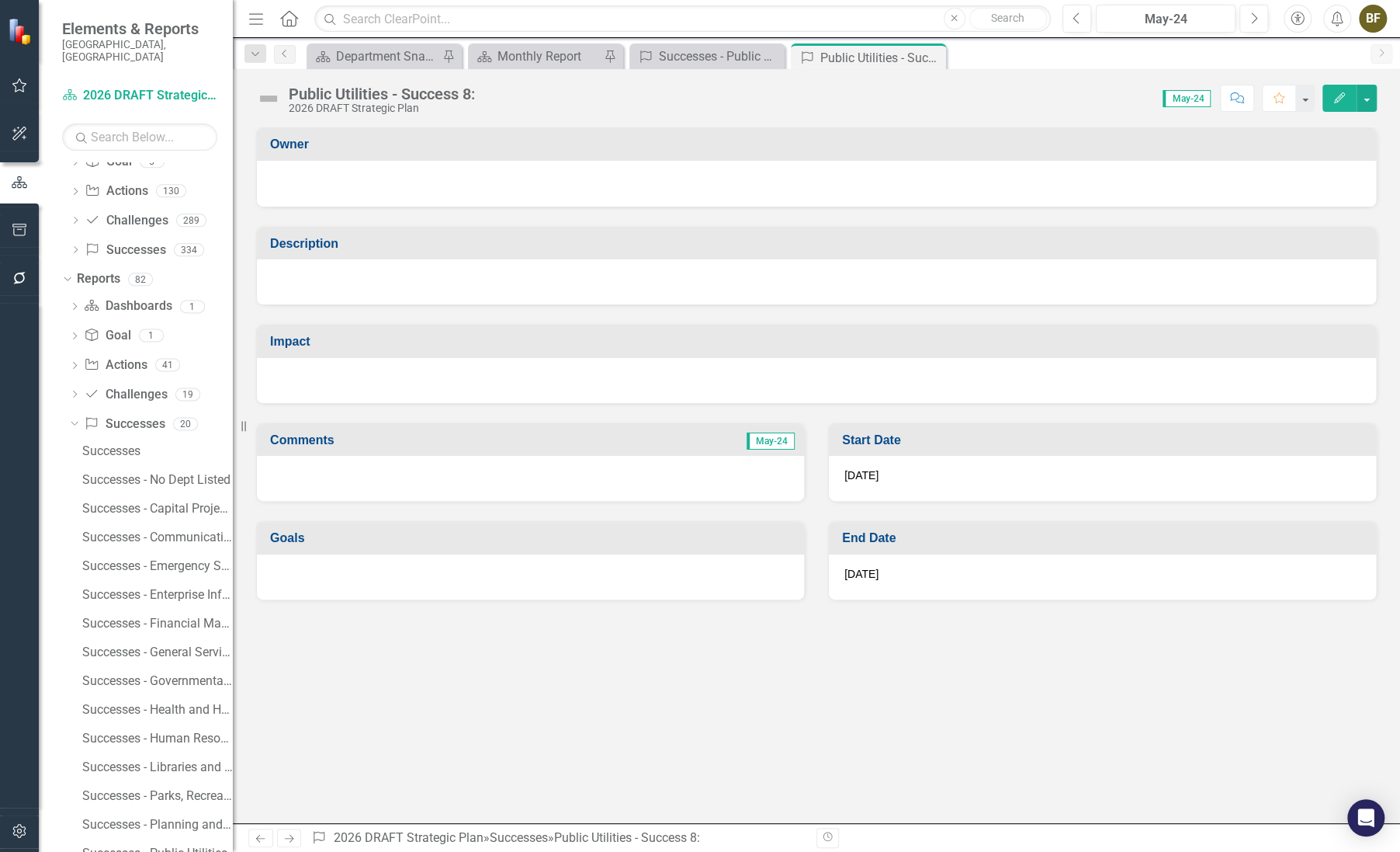
click at [401, 90] on div "Public Utilities - Success 8:" at bounding box center [382, 94] width 186 height 17
click at [402, 90] on div "Public Utilities - Success 8:" at bounding box center [382, 94] width 186 height 17
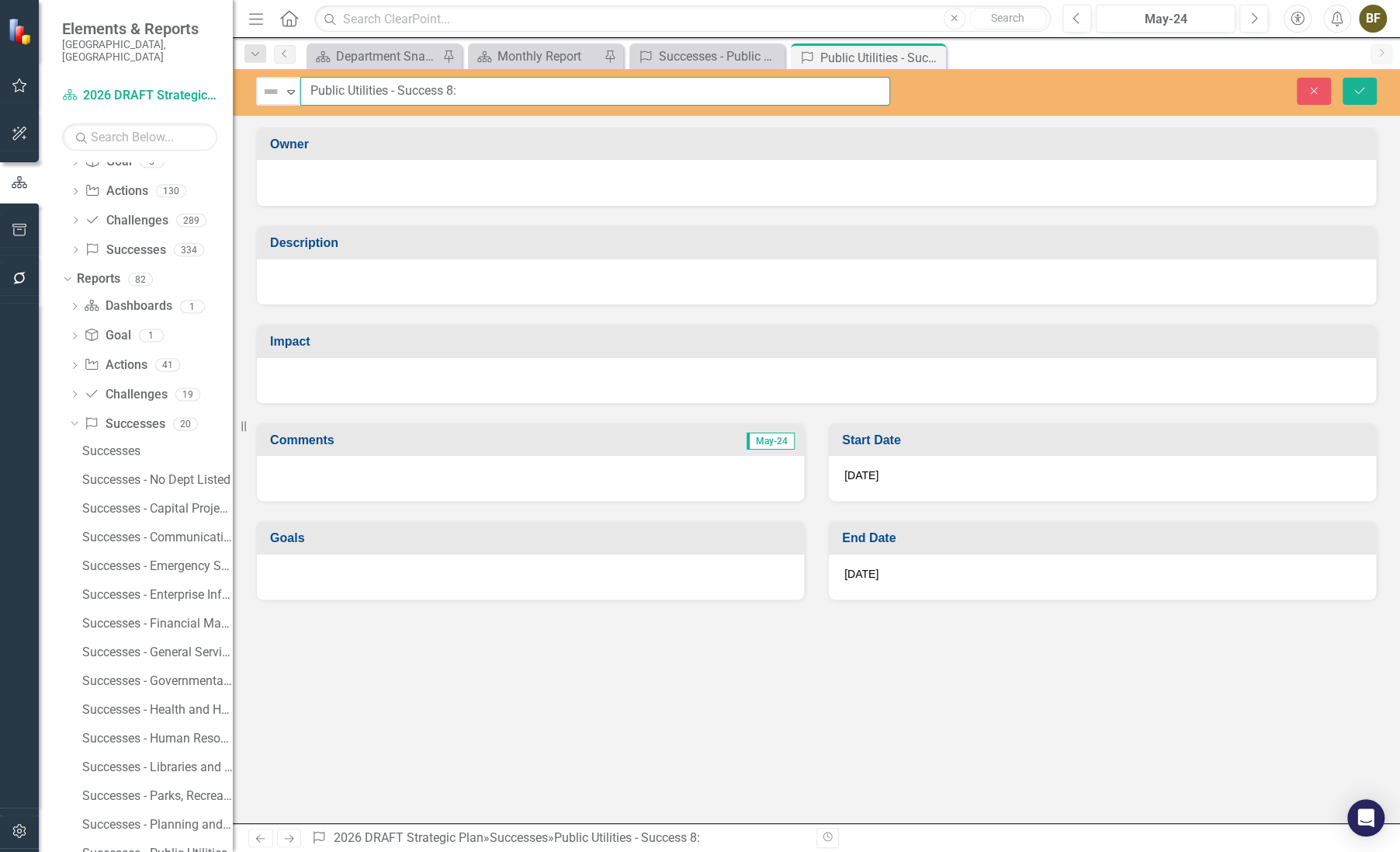
click at [424, 85] on input "Public Utilities - Success 8:" at bounding box center [595, 91] width 590 height 29
drag, startPoint x: 466, startPoint y: 90, endPoint x: 270, endPoint y: 86, distance: 196.0
click at [270, 86] on div "Not Defined Expand Public Utilities - Success 8:" at bounding box center [573, 91] width 634 height 29
type input "Staffing"
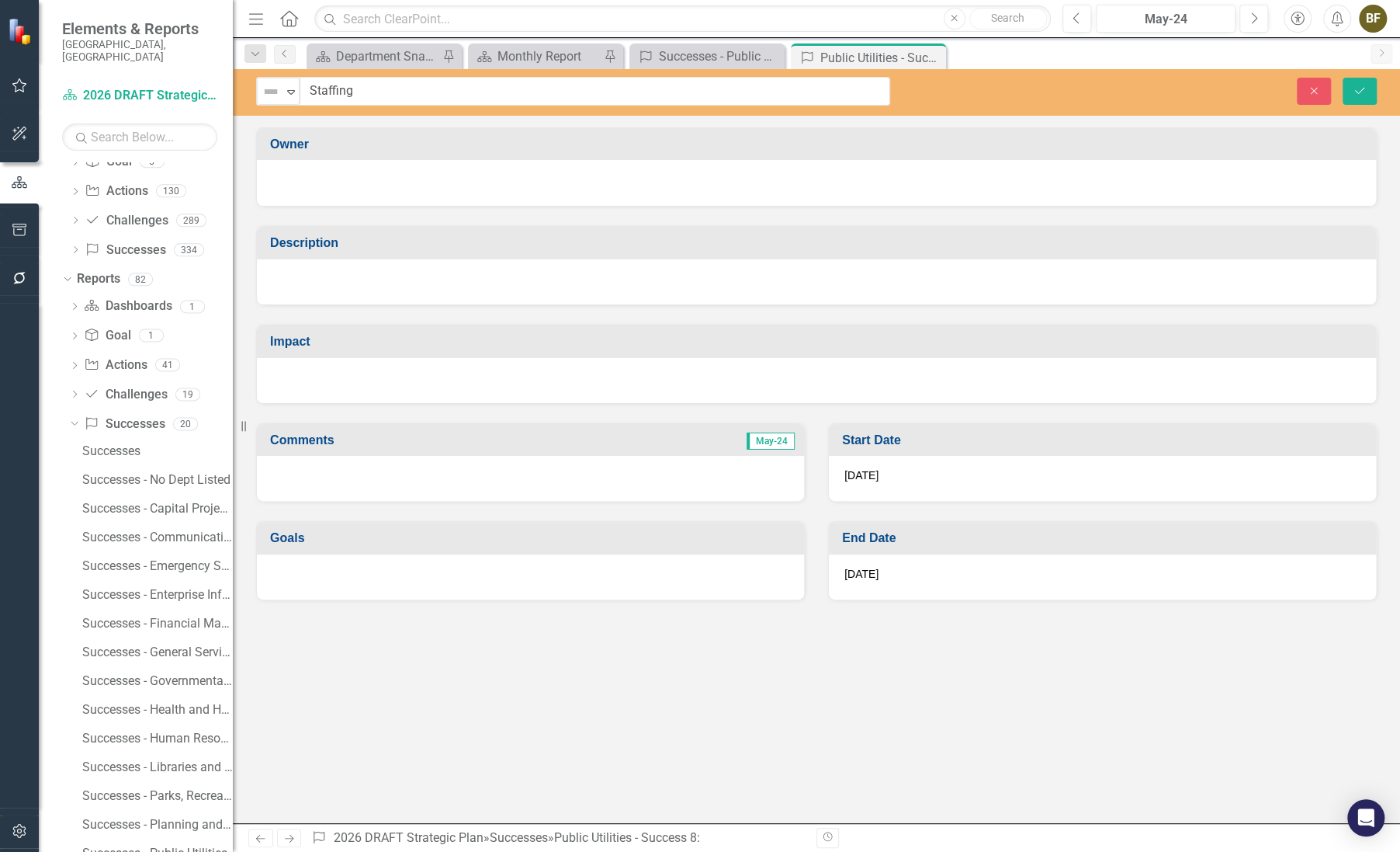
click at [318, 267] on div at bounding box center [816, 282] width 1119 height 45
click at [300, 275] on div at bounding box center [816, 282] width 1119 height 45
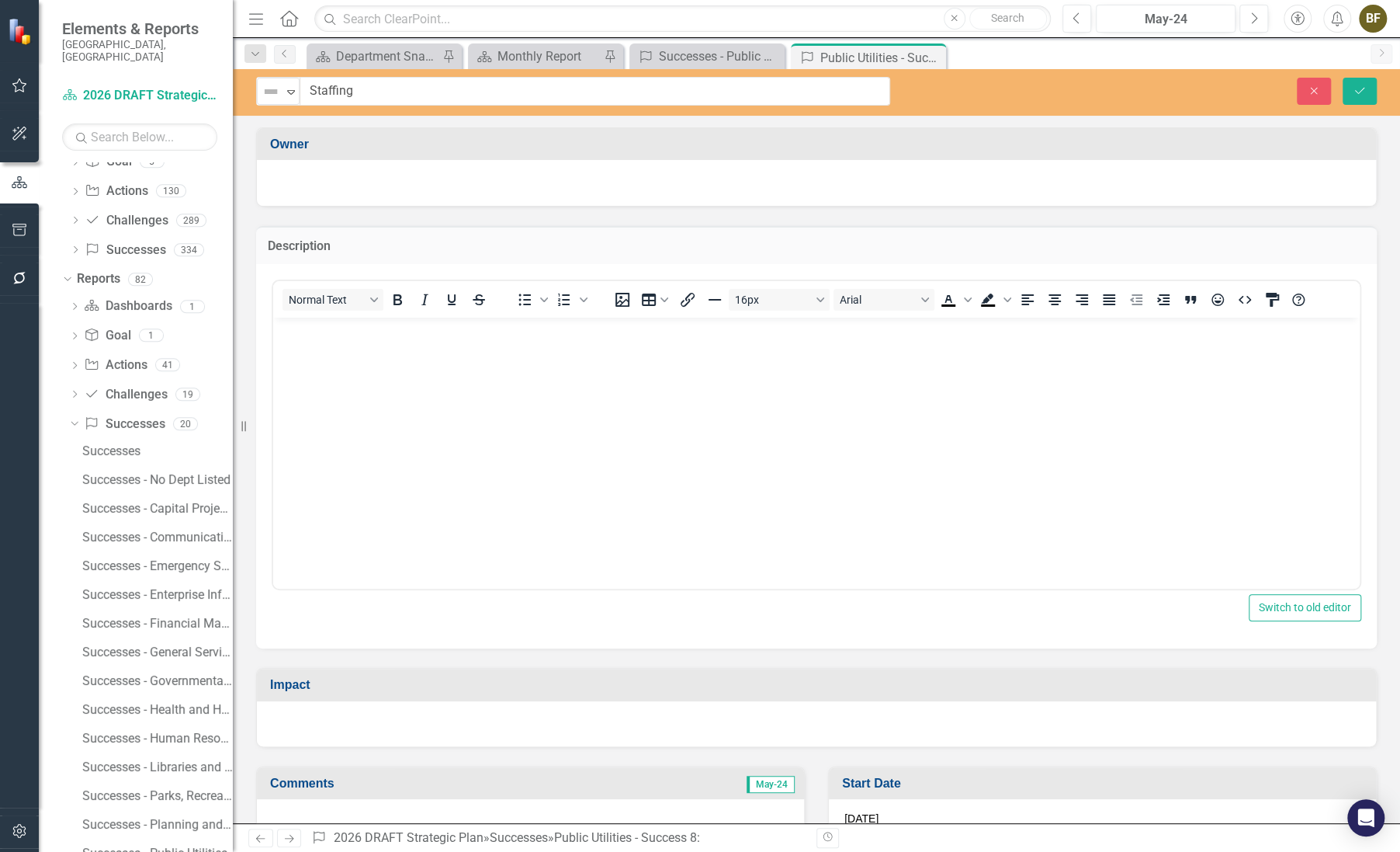
click at [339, 368] on body "Rich Text Area. Press ALT-0 for help." at bounding box center [816, 434] width 1087 height 233
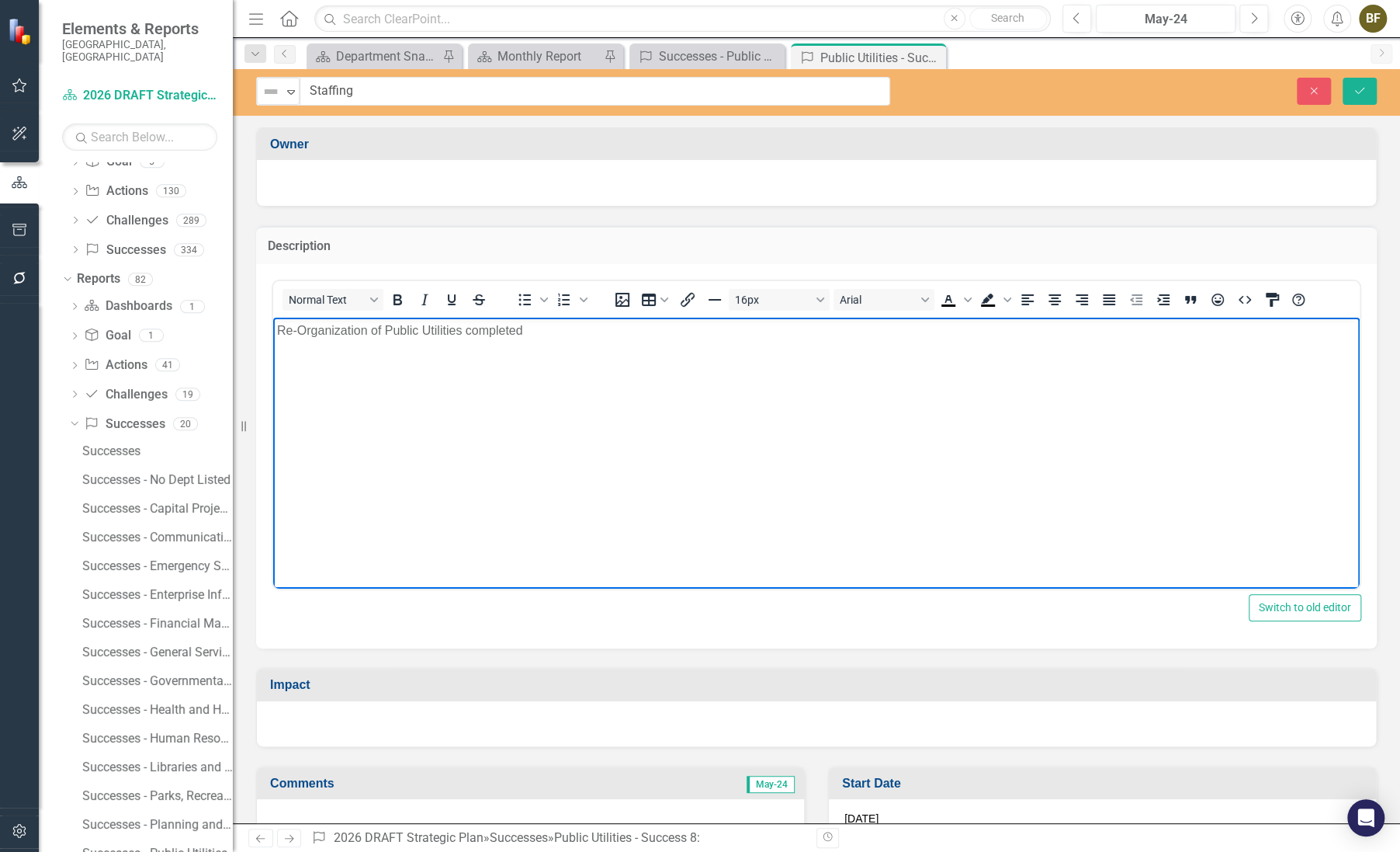
click at [550, 334] on p "Re-Organization of Public Utilities completed" at bounding box center [817, 331] width 1079 height 19
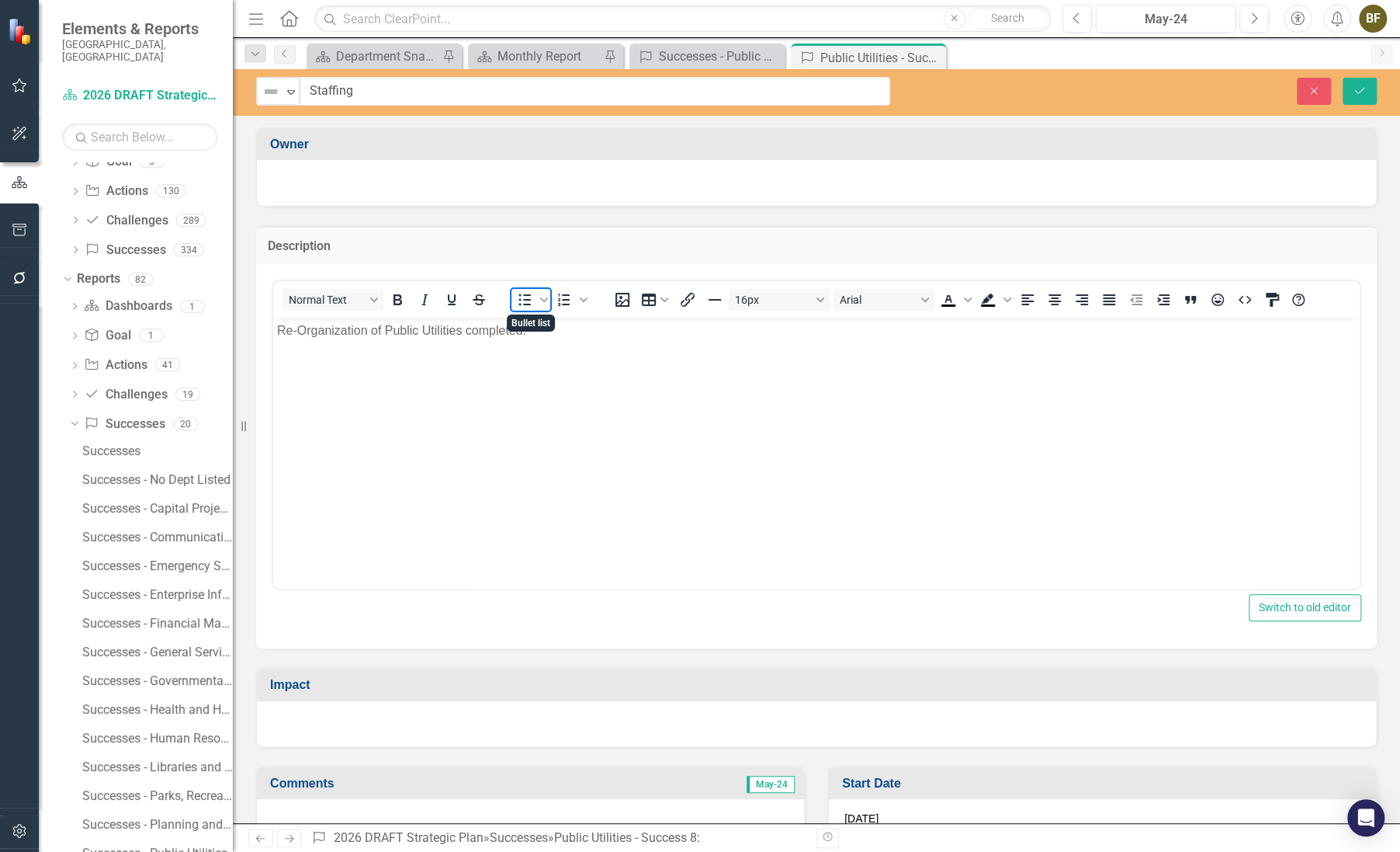
click at [524, 297] on icon "Bullet list" at bounding box center [525, 300] width 13 height 12
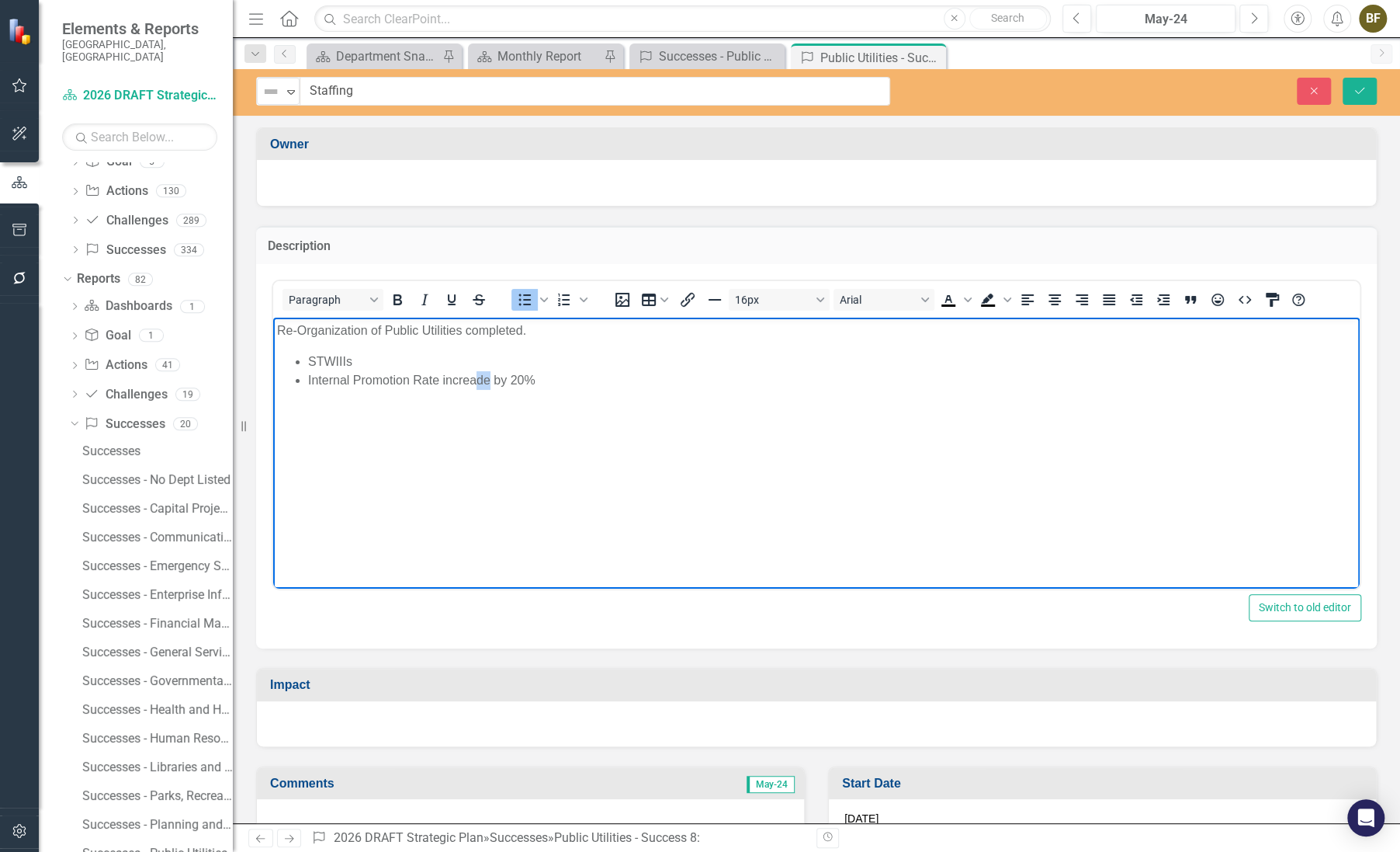
drag, startPoint x: 478, startPoint y: 379, endPoint x: 488, endPoint y: 381, distance: 10.2
click at [488, 381] on li "Internal Promotion Rate increade by 20%" at bounding box center [832, 380] width 1048 height 19
click at [385, 367] on li "STWIIIs" at bounding box center [832, 361] width 1048 height 19
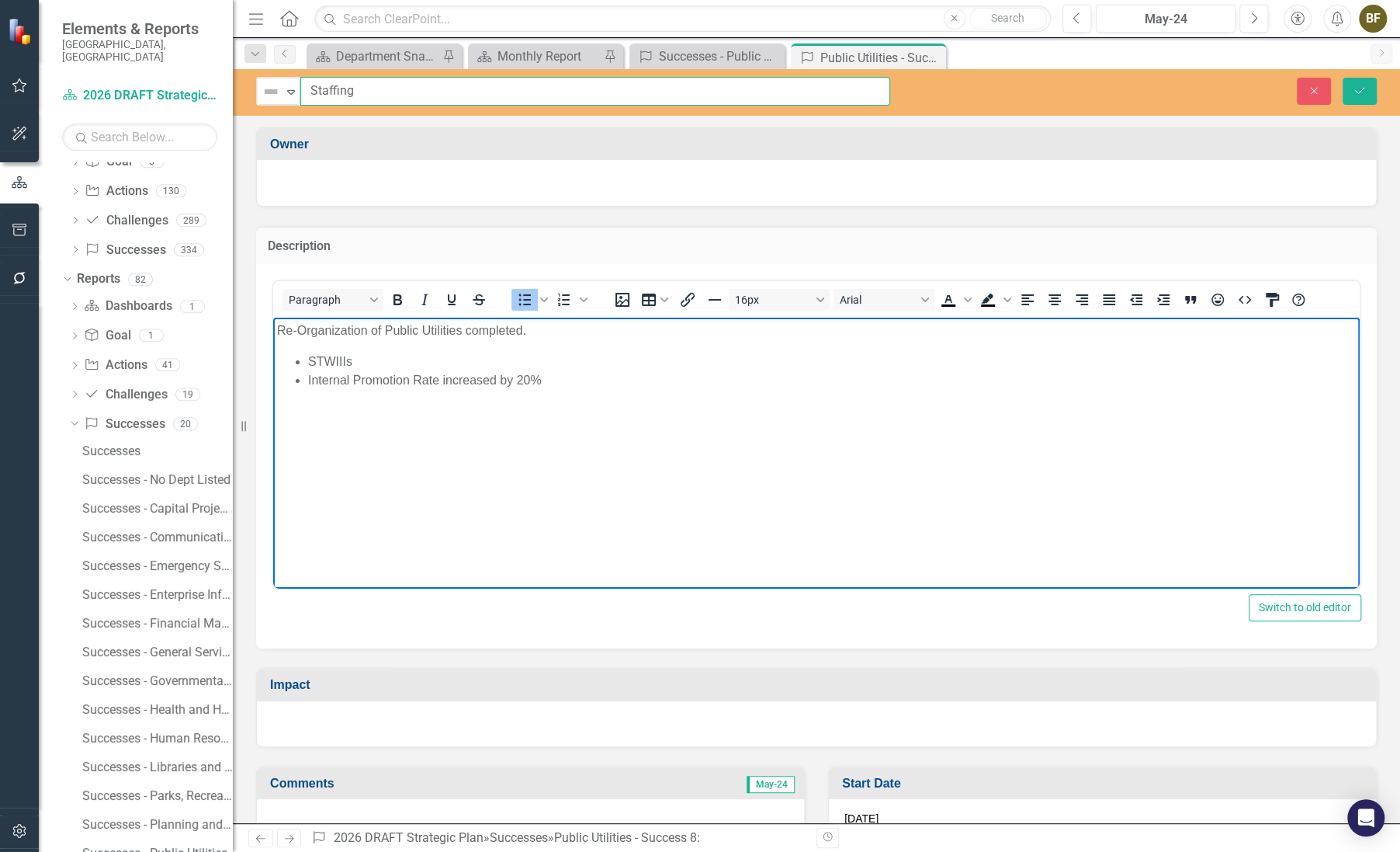
click at [375, 87] on input "Staffing" at bounding box center [595, 91] width 590 height 29
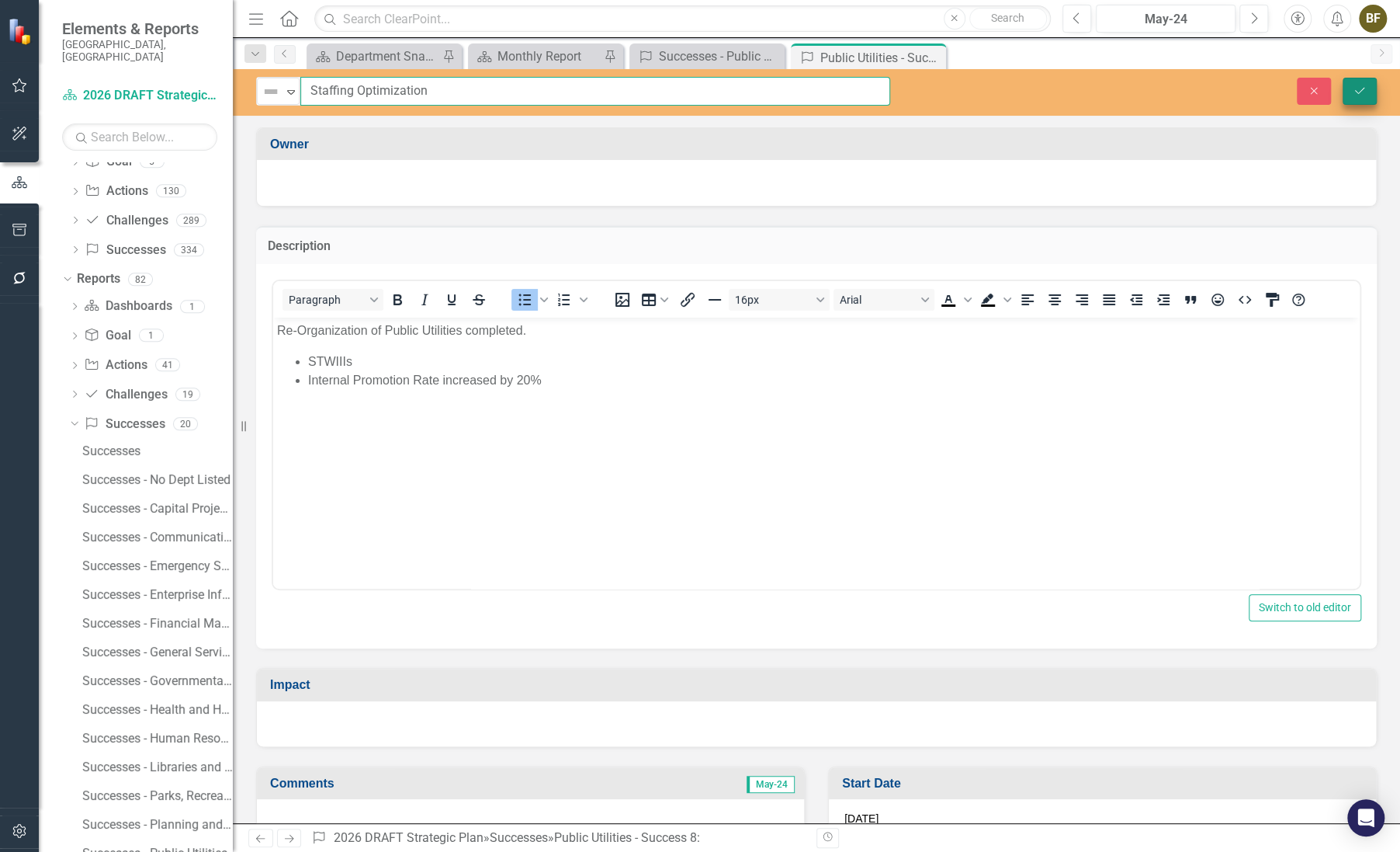
type input "Staffing Optimization"
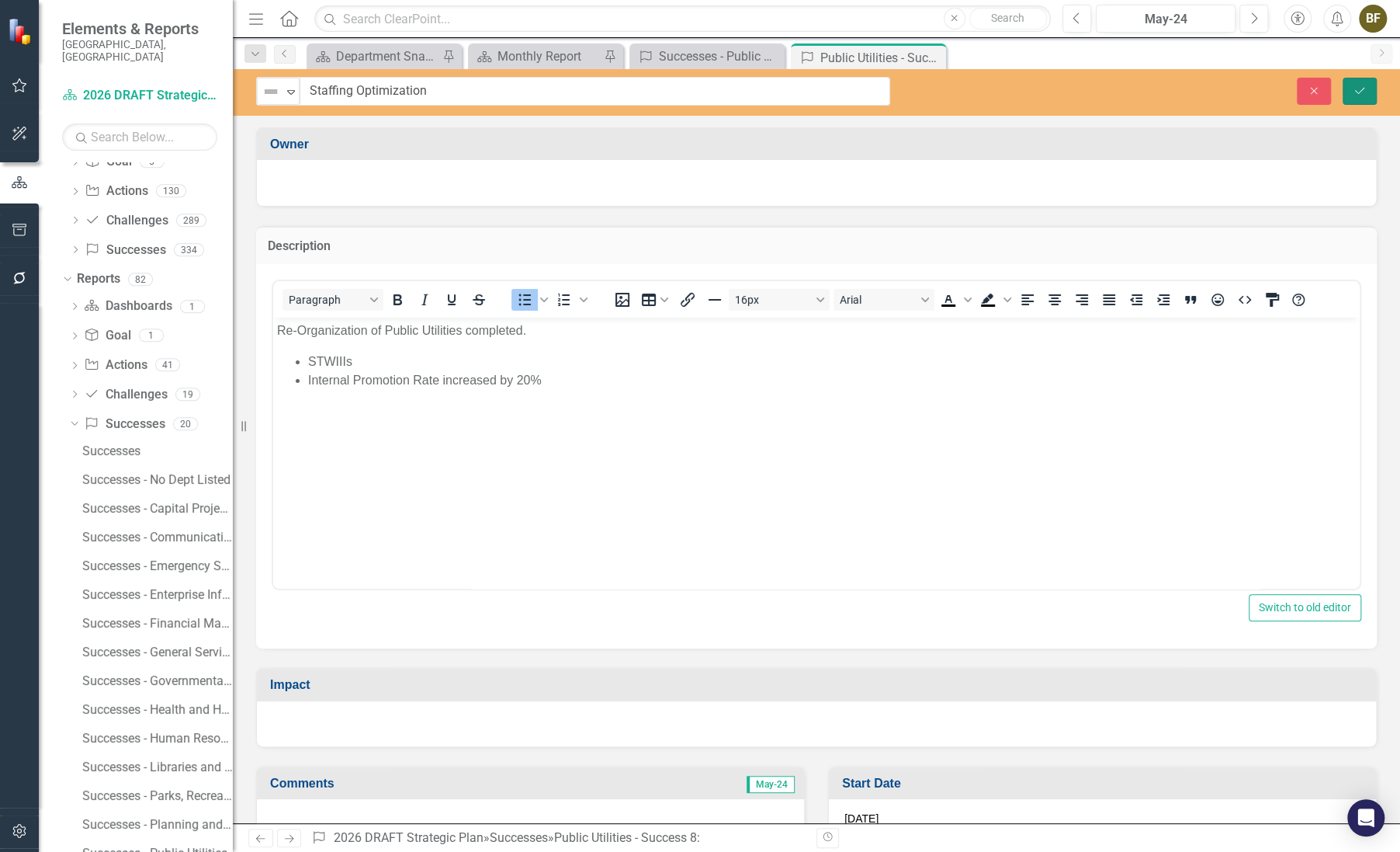
click at [1367, 87] on button "Save" at bounding box center [1359, 91] width 34 height 27
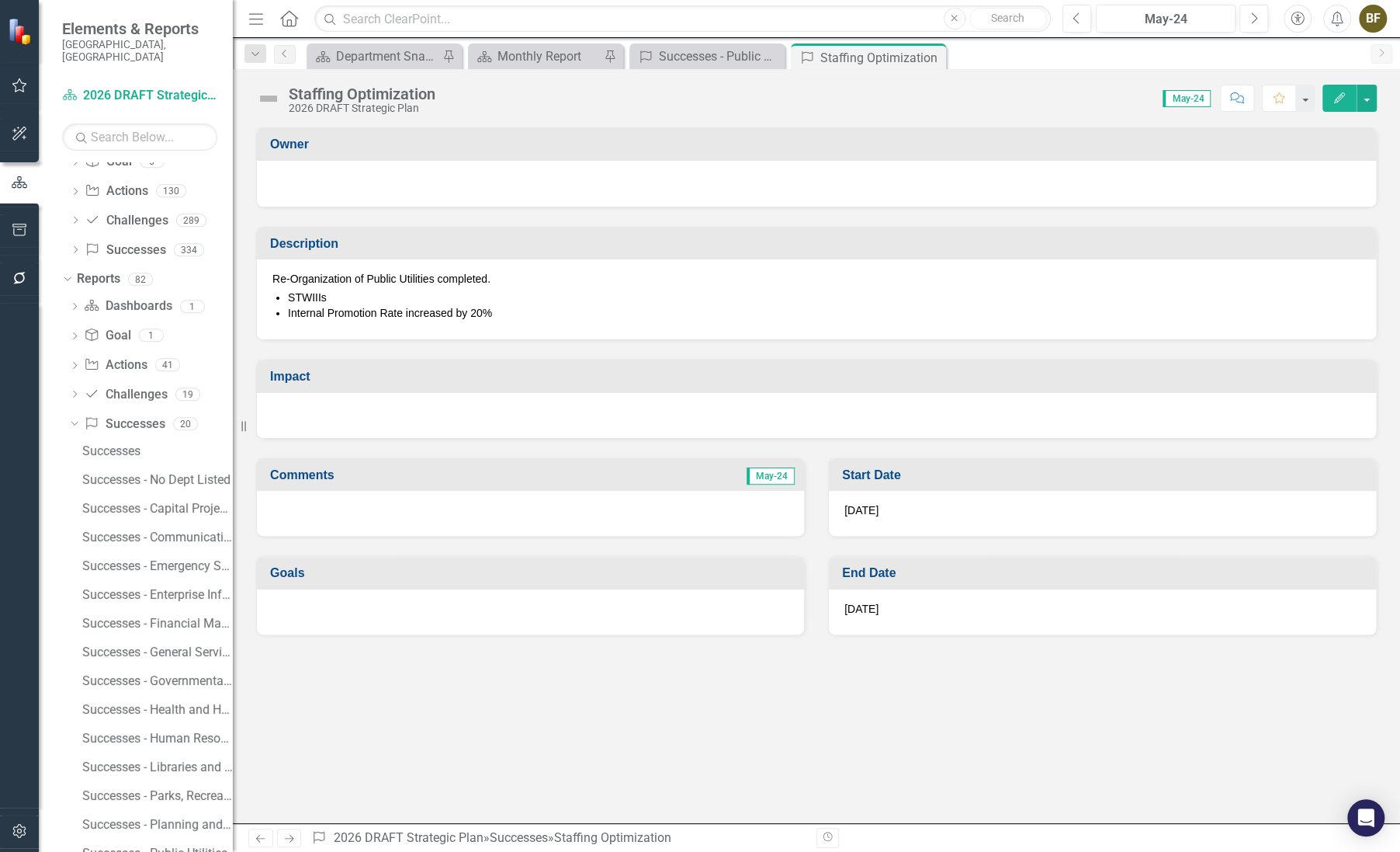
click at [377, 186] on div at bounding box center [817, 181] width 1088 height 19
click at [363, 177] on div at bounding box center [817, 181] width 1088 height 19
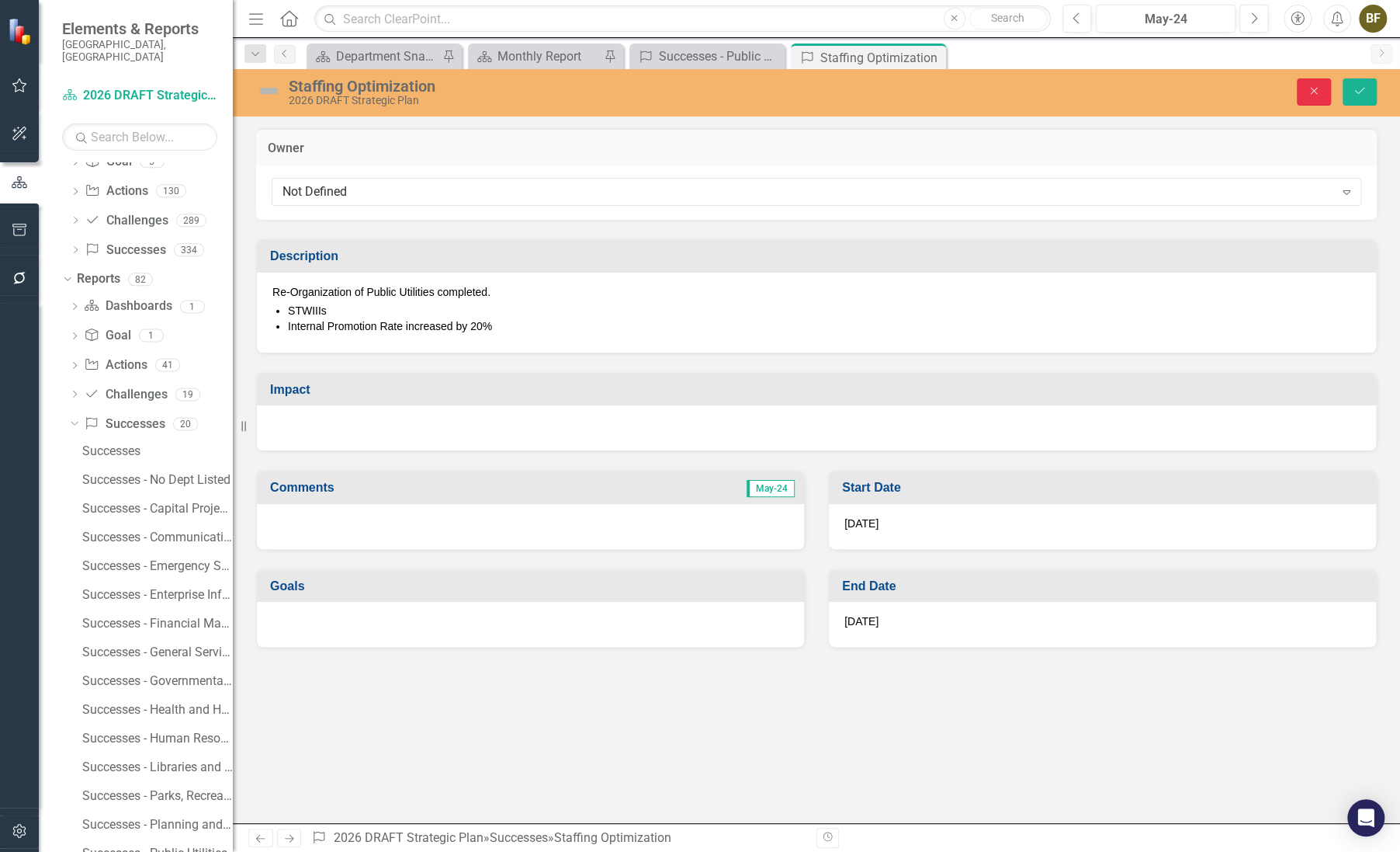
click at [1309, 86] on icon "Close" at bounding box center [1314, 91] width 14 height 11
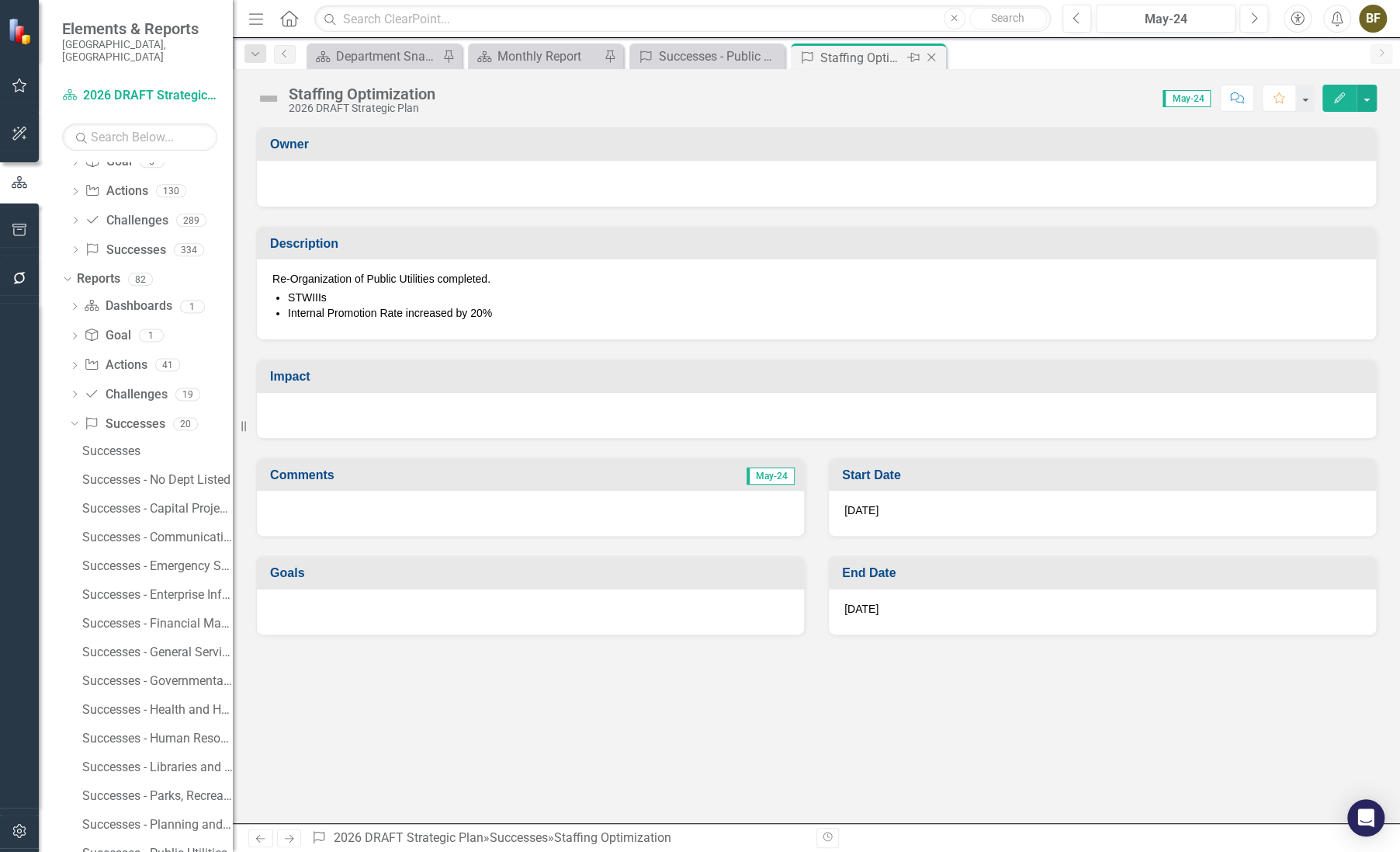
click at [935, 59] on icon "Close" at bounding box center [931, 58] width 15 height 13
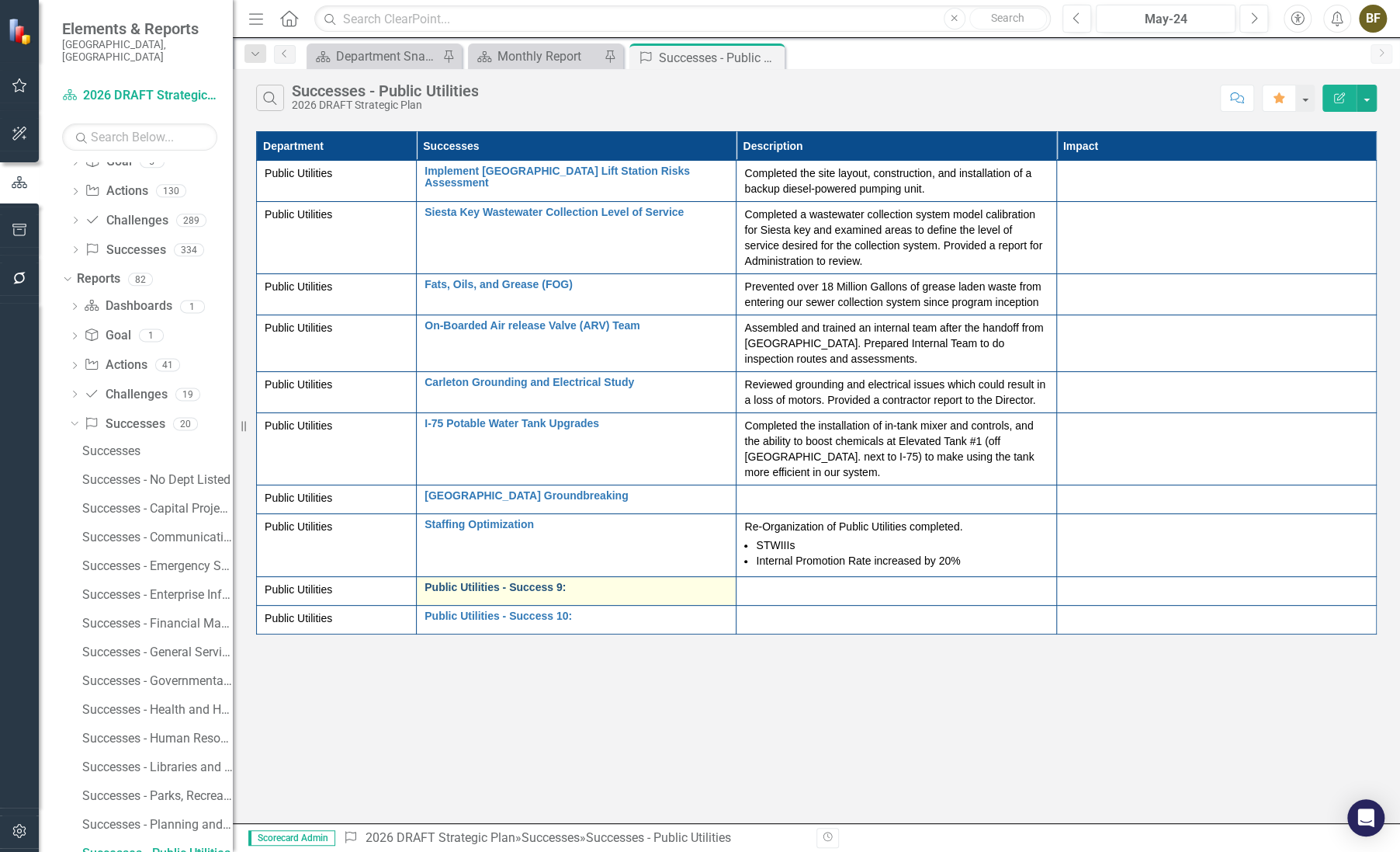
click at [543, 589] on link "Public Utilities - Success 9:" at bounding box center [576, 587] width 303 height 12
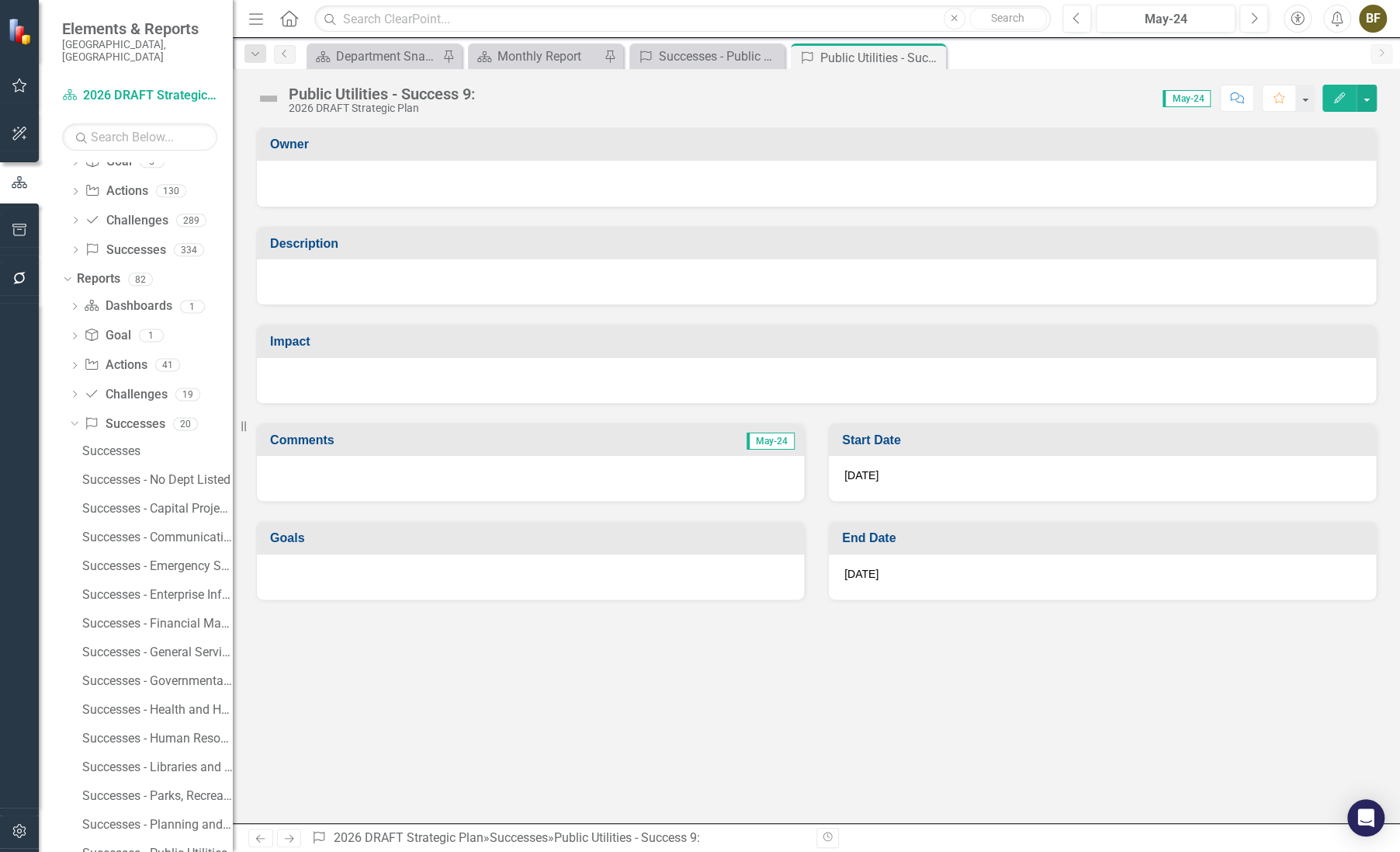
click at [390, 93] on div "Public Utilities - Success 9:" at bounding box center [382, 94] width 186 height 17
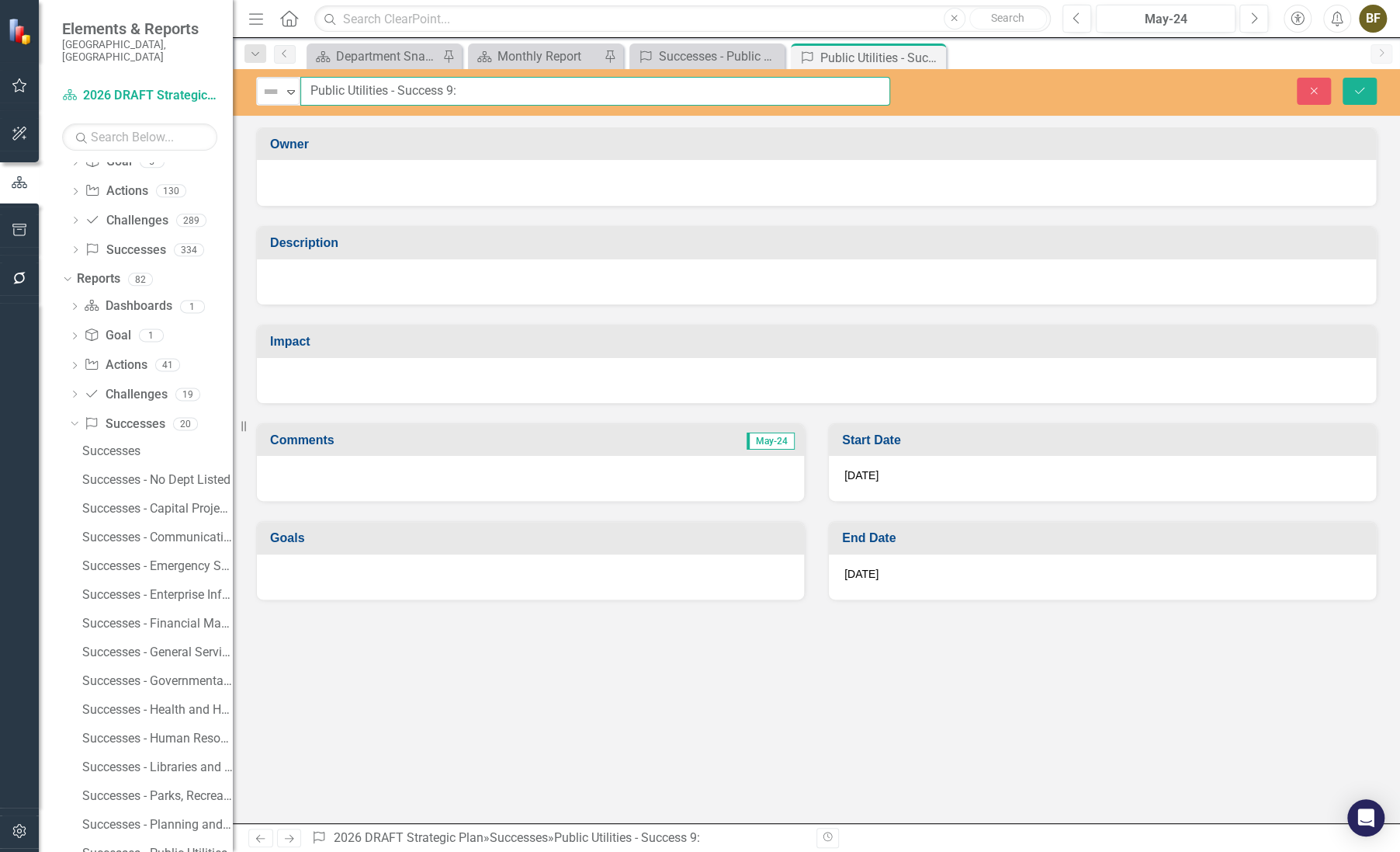
drag, startPoint x: 500, startPoint y: 92, endPoint x: 267, endPoint y: 73, distance: 233.8
click at [267, 73] on div "Not Defined Expand Public Utilities - Success 9: Close Save" at bounding box center [817, 93] width 1168 height 47
click at [387, 89] on input "Six Sigma Yelllow Belt Training / Certification" at bounding box center [595, 91] width 590 height 29
click at [566, 93] on input "Six Sigma Yellow Belt Training / Certification" at bounding box center [595, 91] width 590 height 29
drag, startPoint x: 555, startPoint y: 93, endPoint x: 646, endPoint y: 109, distance: 92.4
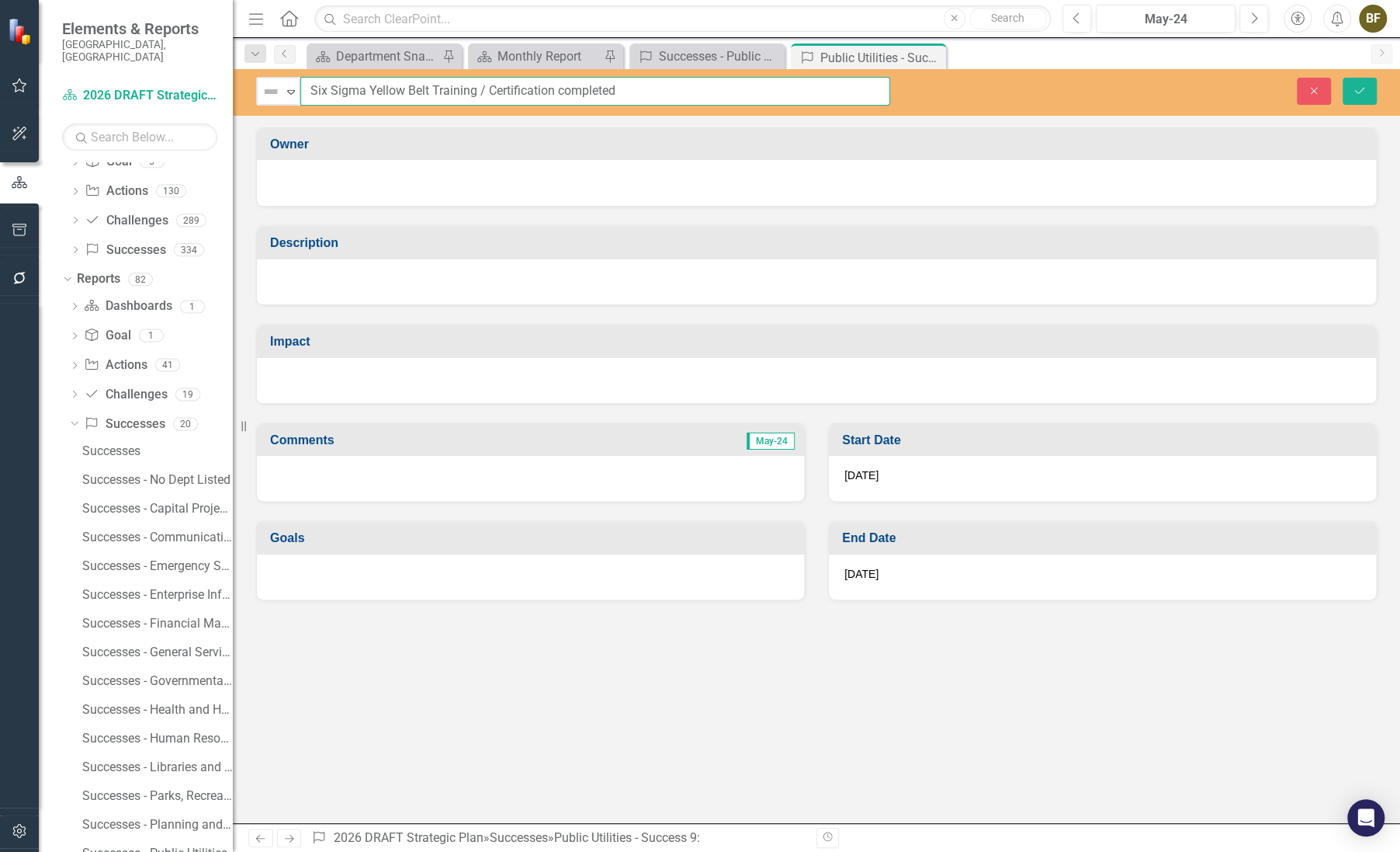
click at [655, 105] on div "Not Defined Expand Six Sigma Yellow Belt Training / Certification completed Clo…" at bounding box center [817, 93] width 1168 height 47
drag, startPoint x: 578, startPoint y: 86, endPoint x: 642, endPoint y: 85, distance: 64.0
click at [642, 85] on input "Six Sigma Yellow Belt Training / Certification for Department Completed" at bounding box center [595, 91] width 590 height 29
type input "Six Sigma Yellow Belt Training / Certification for Public Utilites Completed"
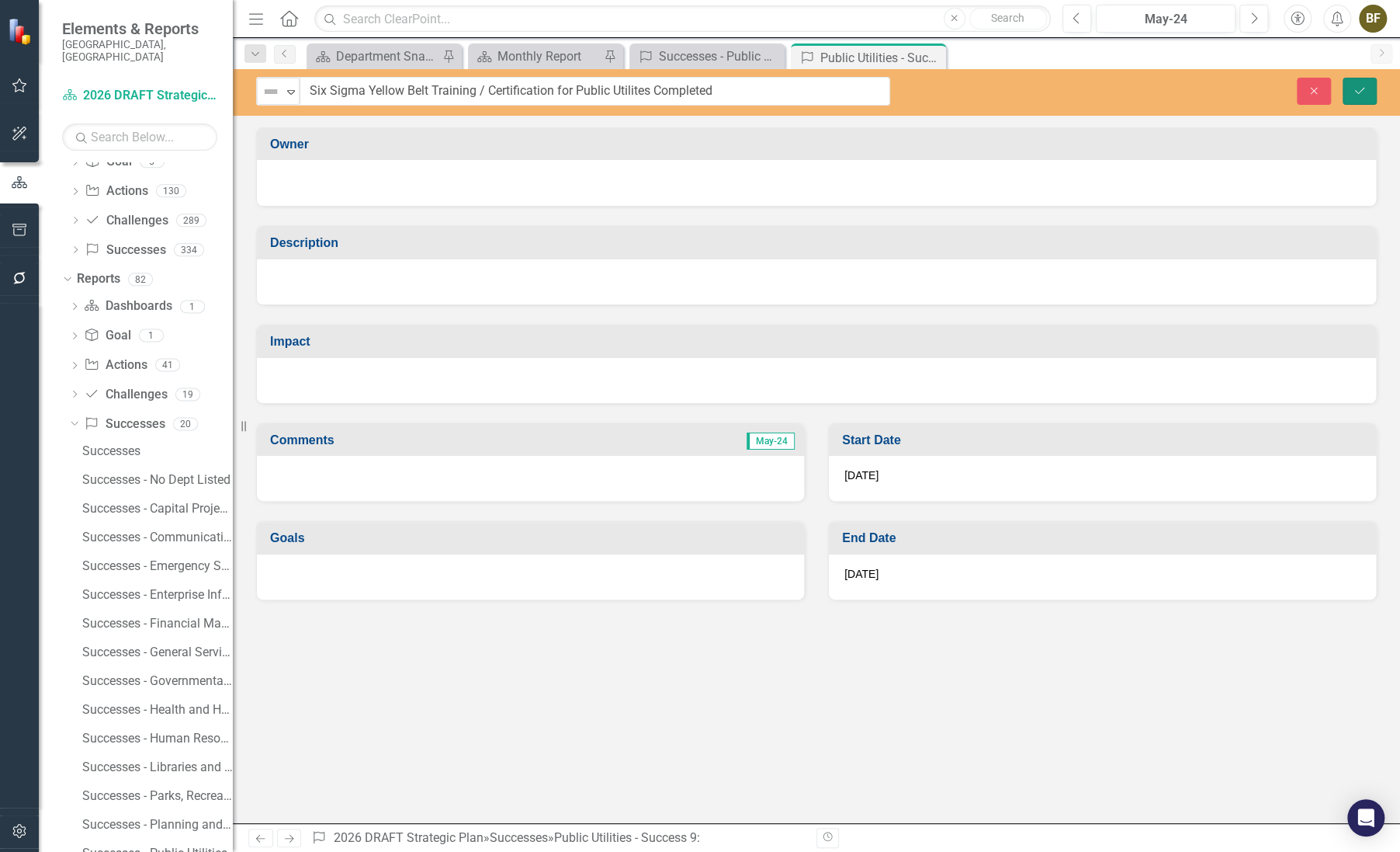
click at [1358, 86] on icon "Save" at bounding box center [1360, 91] width 14 height 11
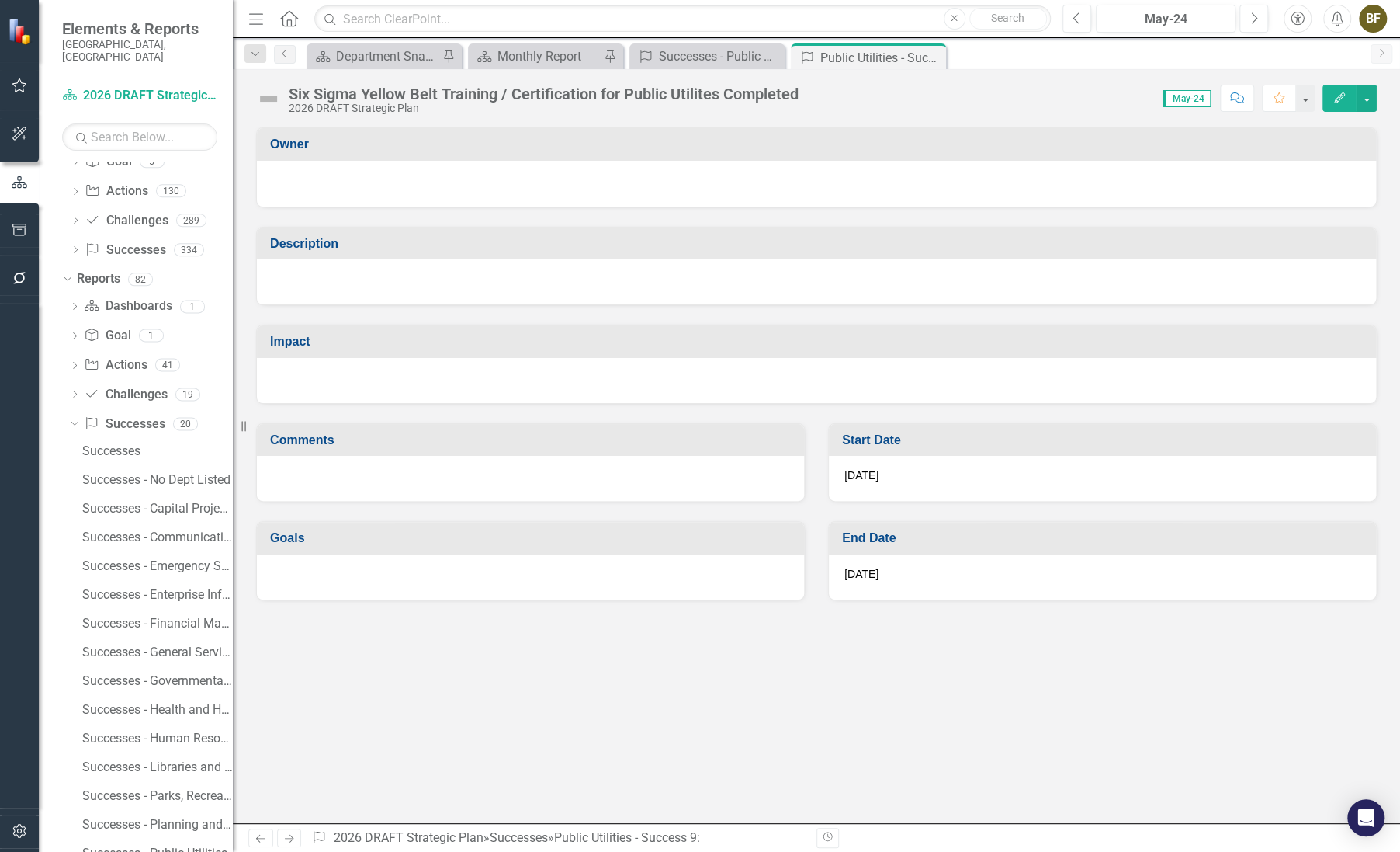
click at [319, 267] on div at bounding box center [816, 282] width 1119 height 45
click at [305, 279] on div at bounding box center [816, 282] width 1119 height 45
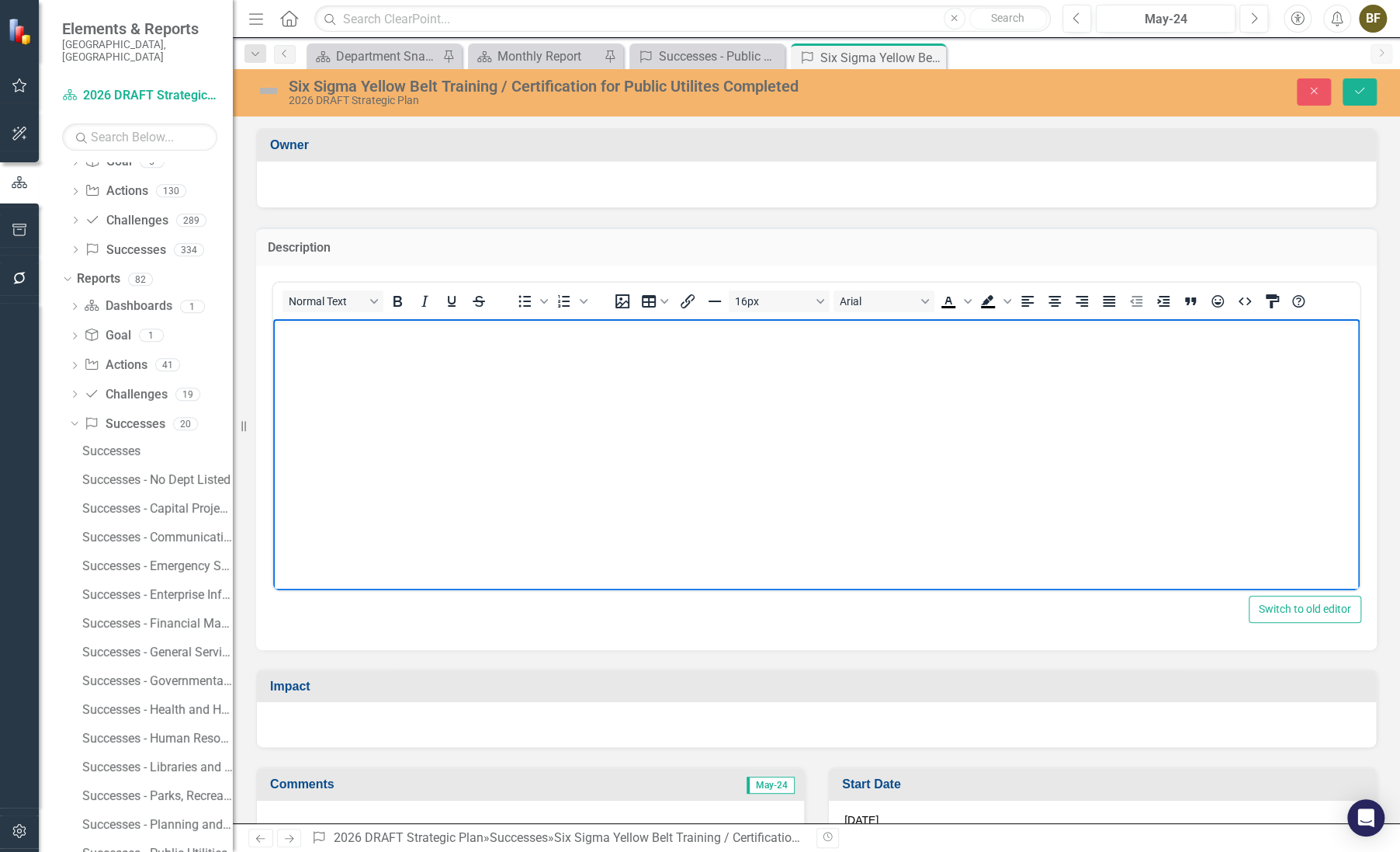
click at [375, 365] on body "Rich Text Area. Press ALT-0 for help." at bounding box center [816, 434] width 1087 height 233
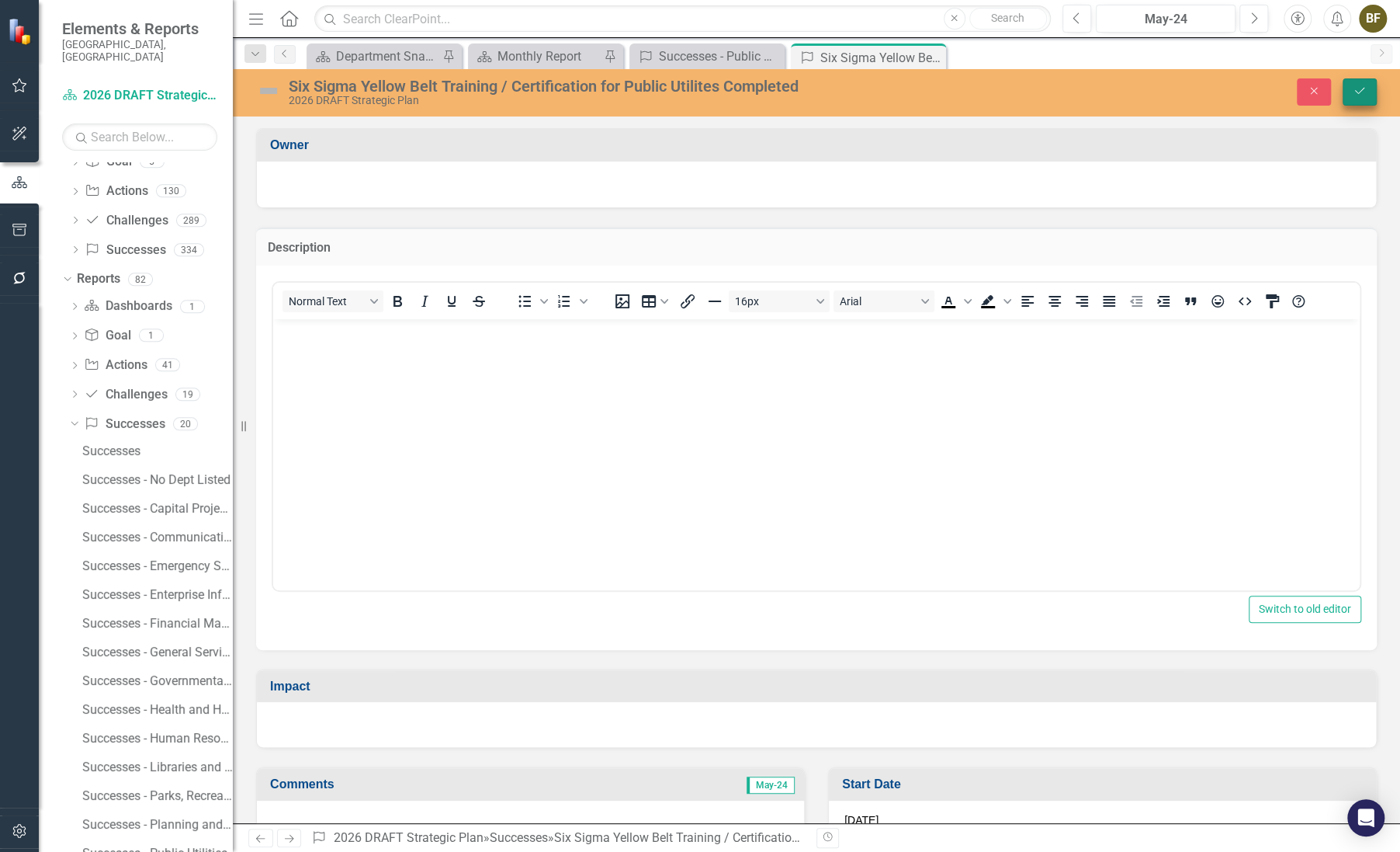
click at [1358, 92] on icon "Save" at bounding box center [1360, 91] width 14 height 11
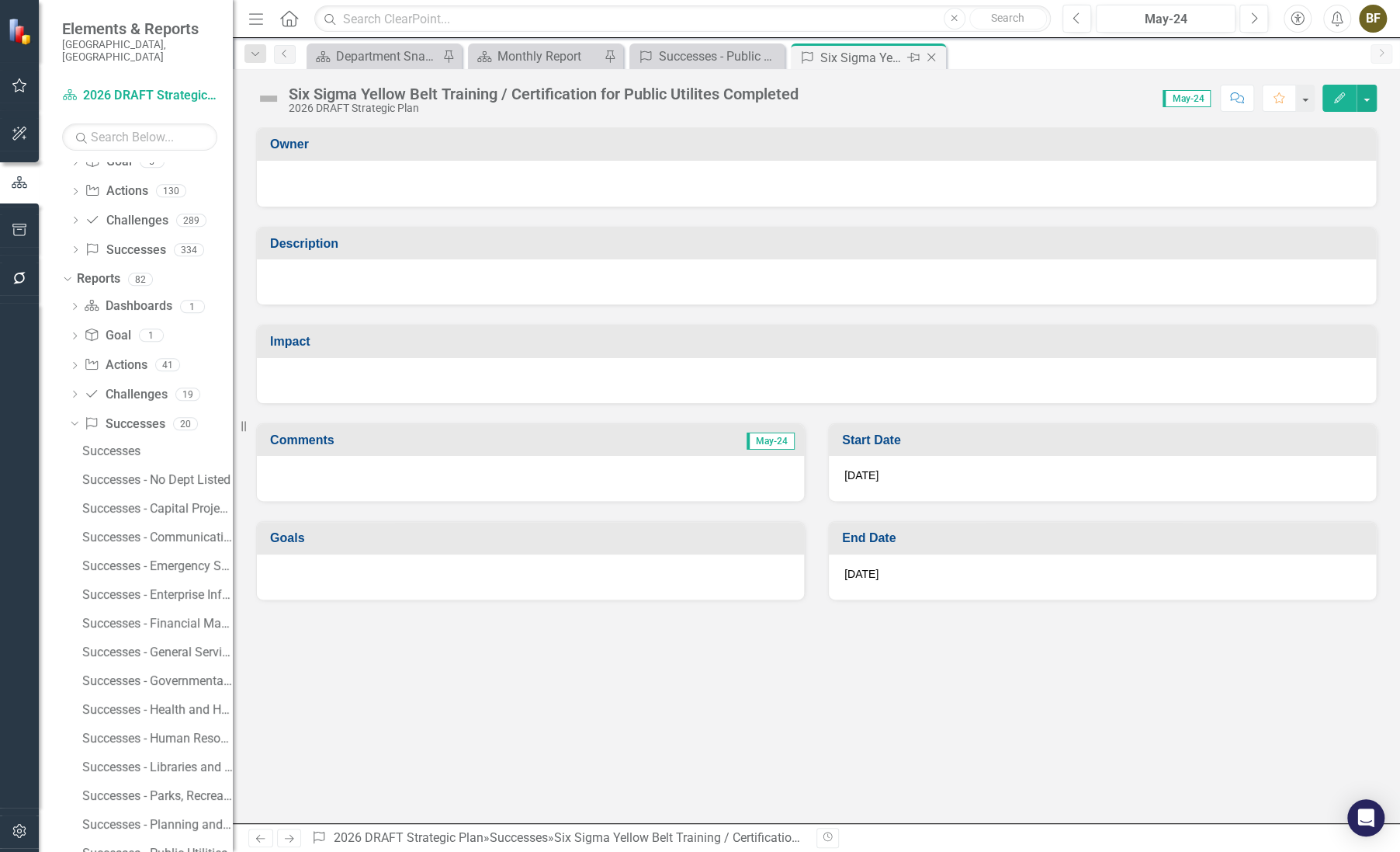
click at [935, 61] on icon "Close" at bounding box center [931, 58] width 15 height 13
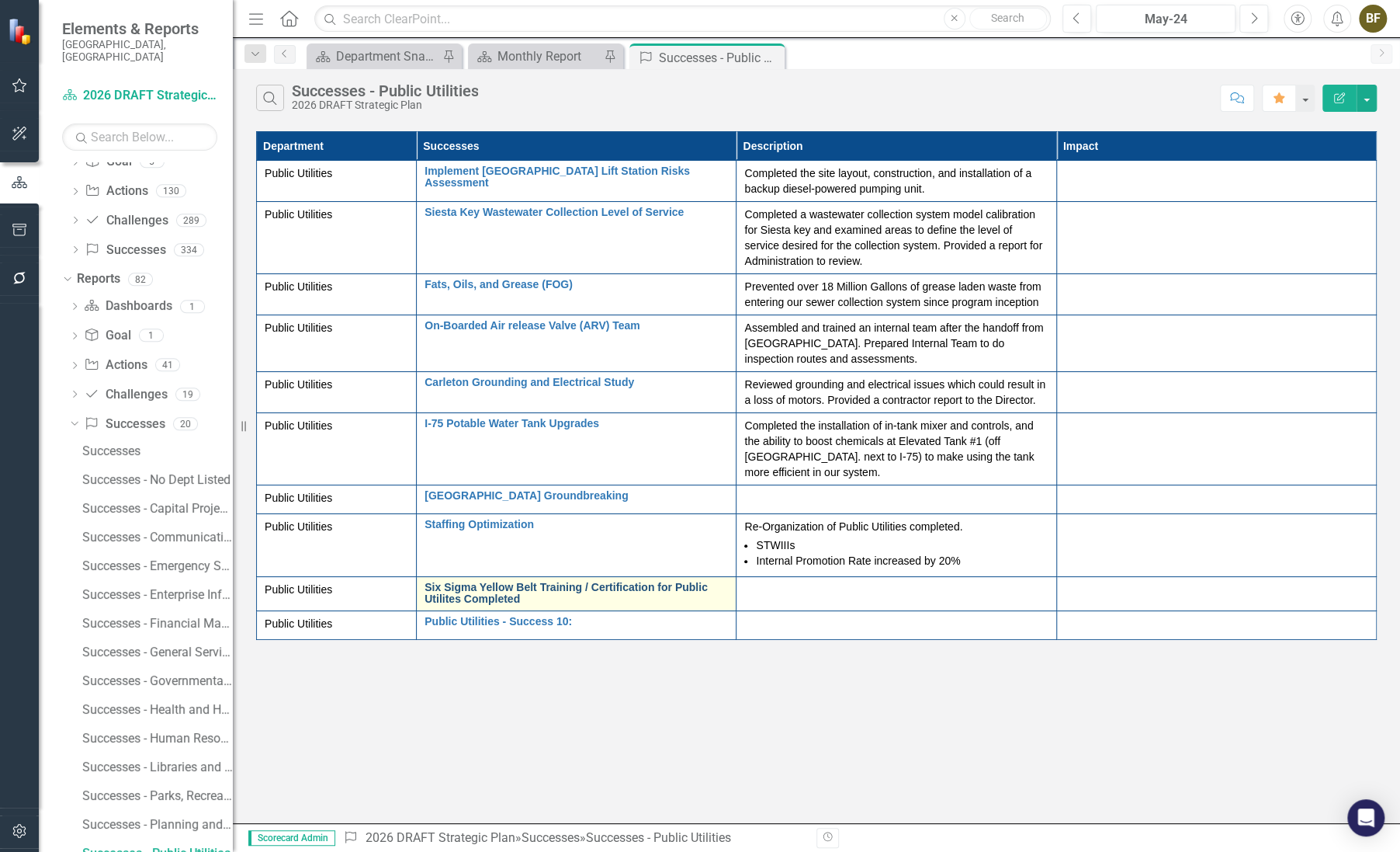
click at [559, 590] on link "Six Sigma Yellow Belt Training / Certification for Public Utilites Completed" at bounding box center [576, 594] width 303 height 24
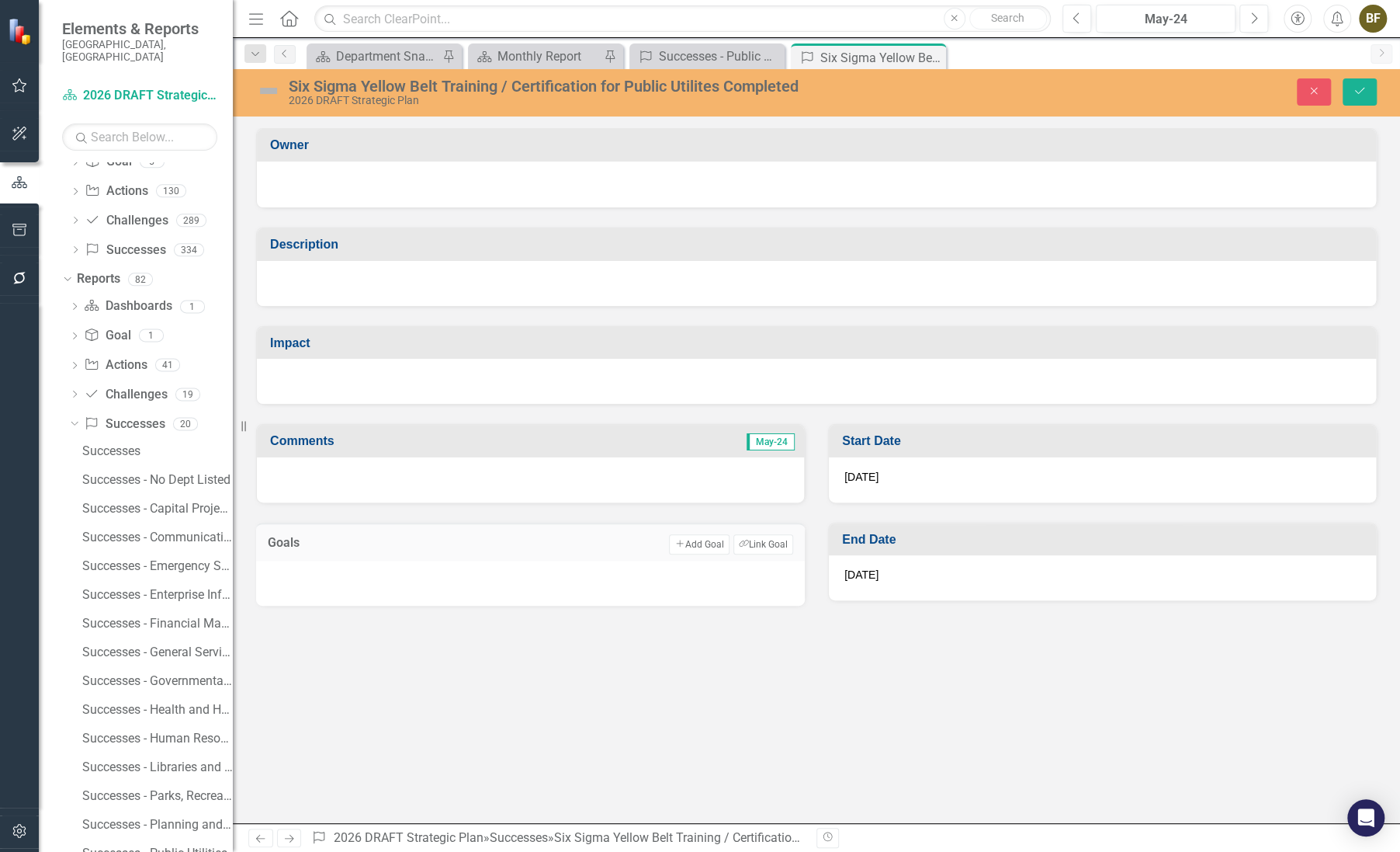
click at [520, 91] on div "Six Sigma Yellow Belt Training / Certification for Public Utilites Completed" at bounding box center [586, 86] width 594 height 17
click at [753, 87] on div "Six Sigma Yellow Belt Training / Certification for Public Utilites Completed" at bounding box center [586, 86] width 594 height 17
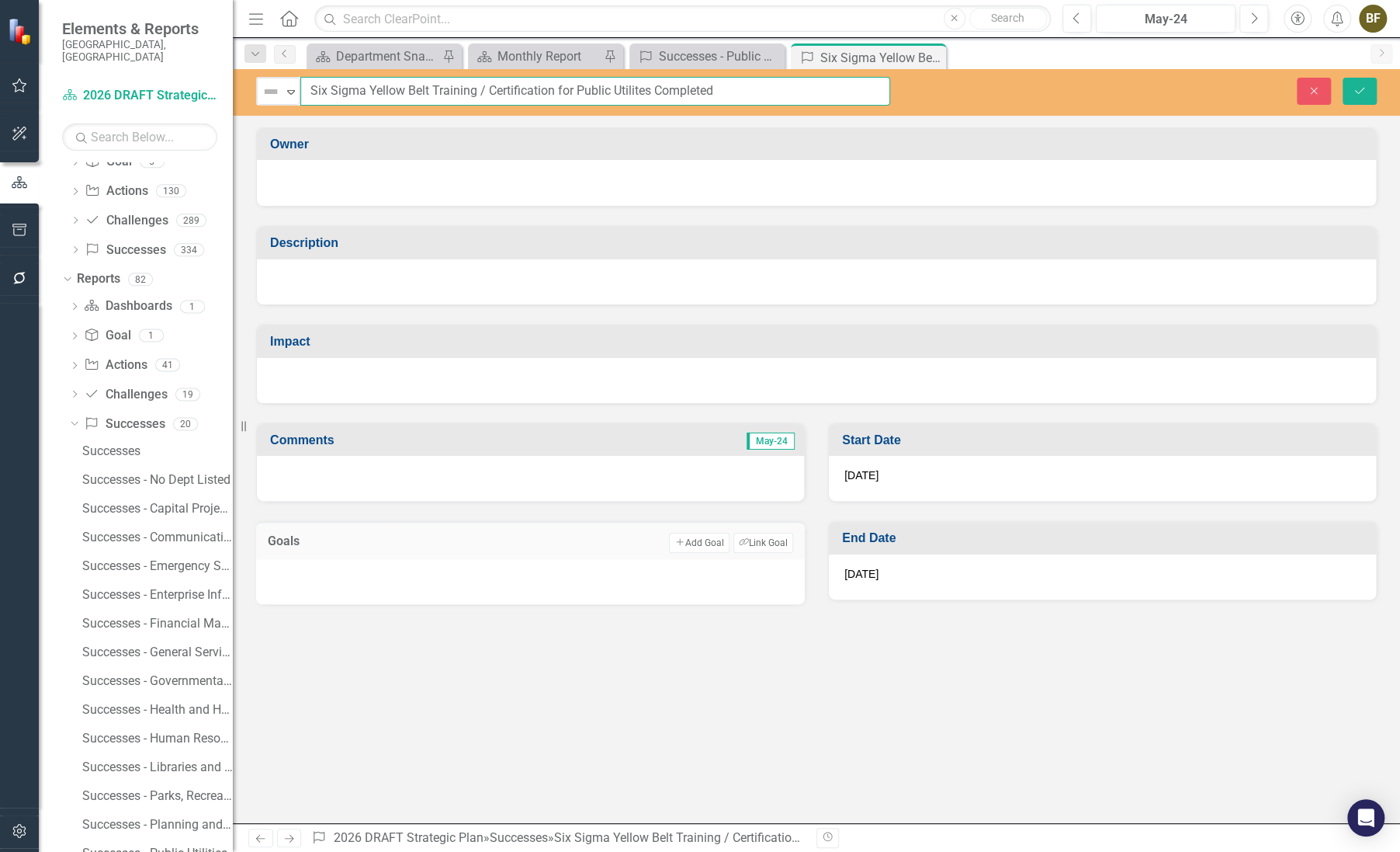
drag, startPoint x: 475, startPoint y: 87, endPoint x: 489, endPoint y: 87, distance: 14.0
click at [489, 87] on input "Six Sigma Yellow Belt Training / Certification for Public Utilites Completed" at bounding box center [595, 91] width 590 height 29
drag, startPoint x: 557, startPoint y: 87, endPoint x: 763, endPoint y: 103, distance: 206.6
click at [763, 103] on input "Six Sigma Yellow Belt Training & Certification for Public Utilites Completed" at bounding box center [595, 91] width 590 height 29
type input "Six Sigma Yellow Belt Training & Certification"
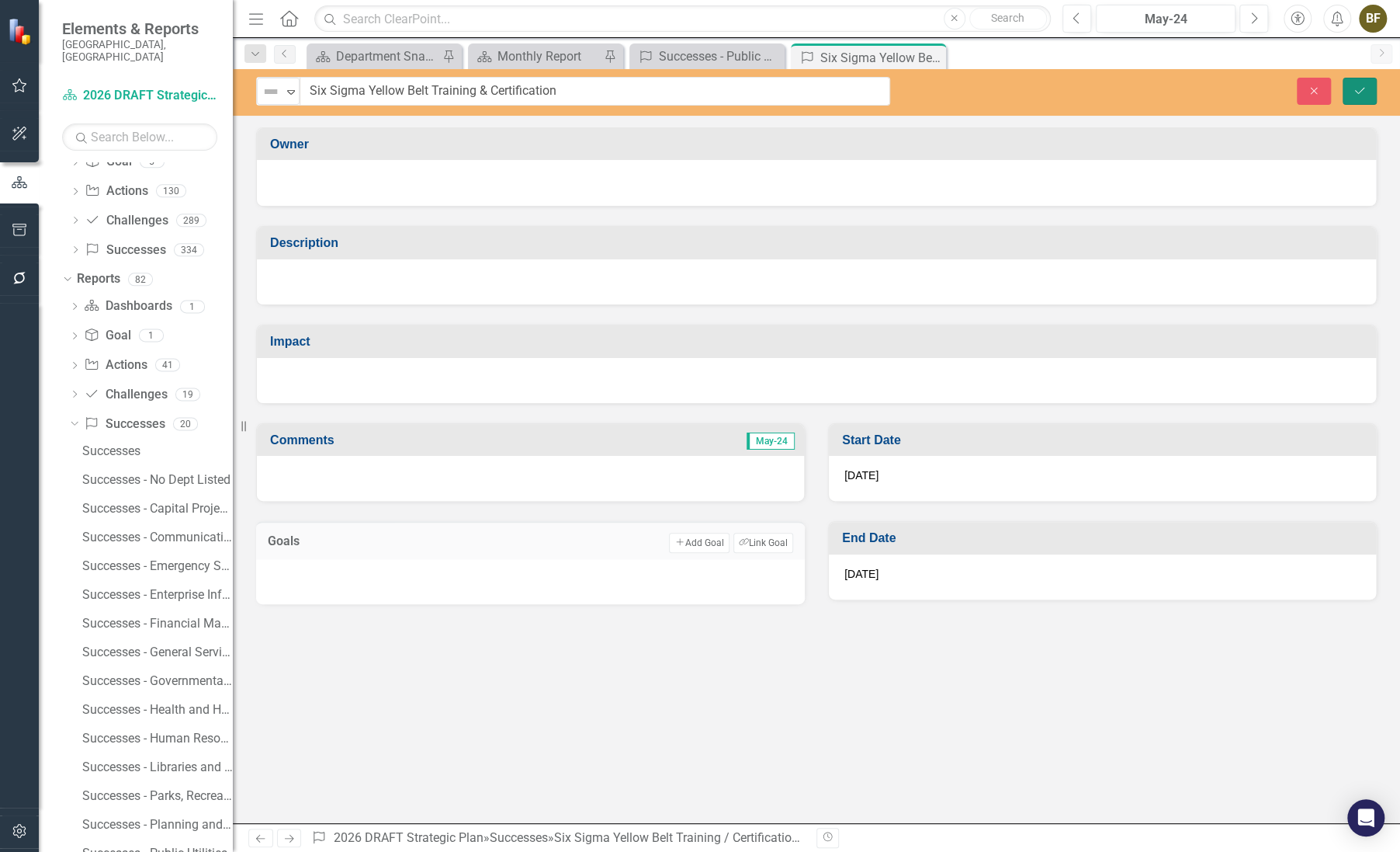
click at [1363, 93] on icon "Save" at bounding box center [1360, 91] width 14 height 11
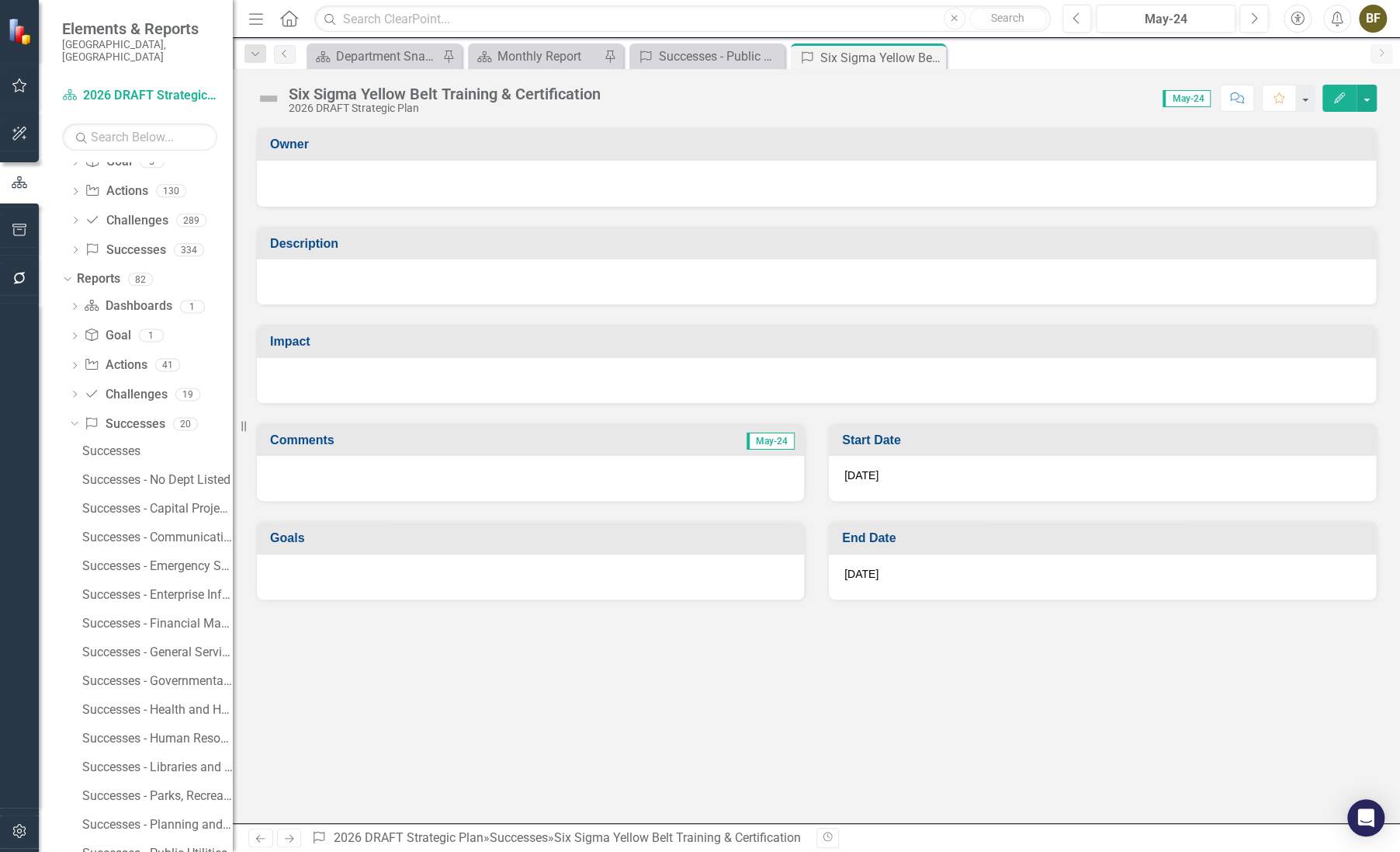
click at [298, 273] on div at bounding box center [816, 282] width 1119 height 45
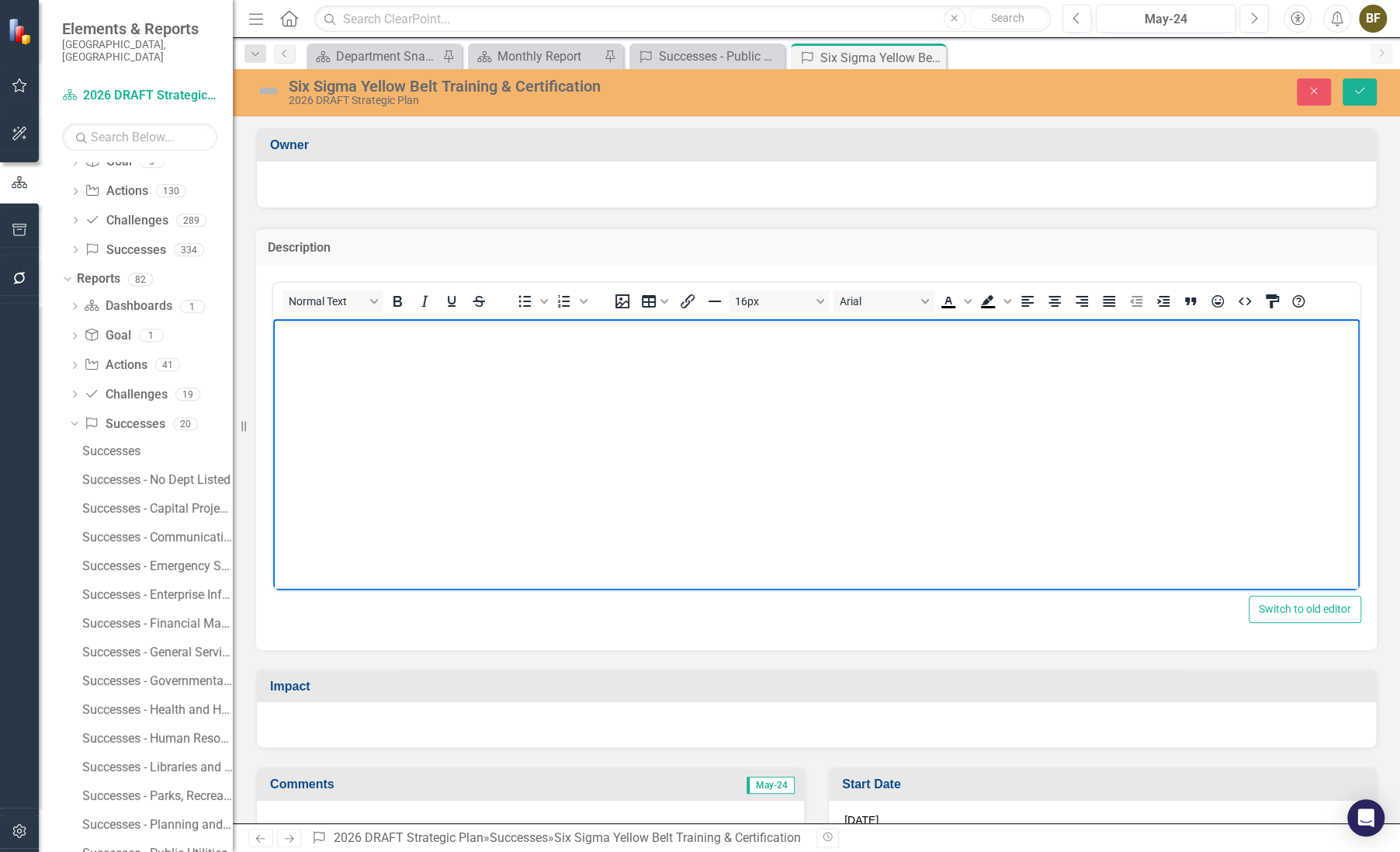
click at [319, 367] on body "Rich Text Area. Press ALT-0 for help." at bounding box center [816, 434] width 1087 height 233
click at [874, 330] on p "Lean Six Sigma Yellow Belt Training & Certification was conducted on-site by th…" at bounding box center [817, 331] width 1079 height 19
click at [1047, 340] on p "Lean Six Sigma Yellow Belt Training & Certification was conducted on-site by th…" at bounding box center [817, 331] width 1079 height 19
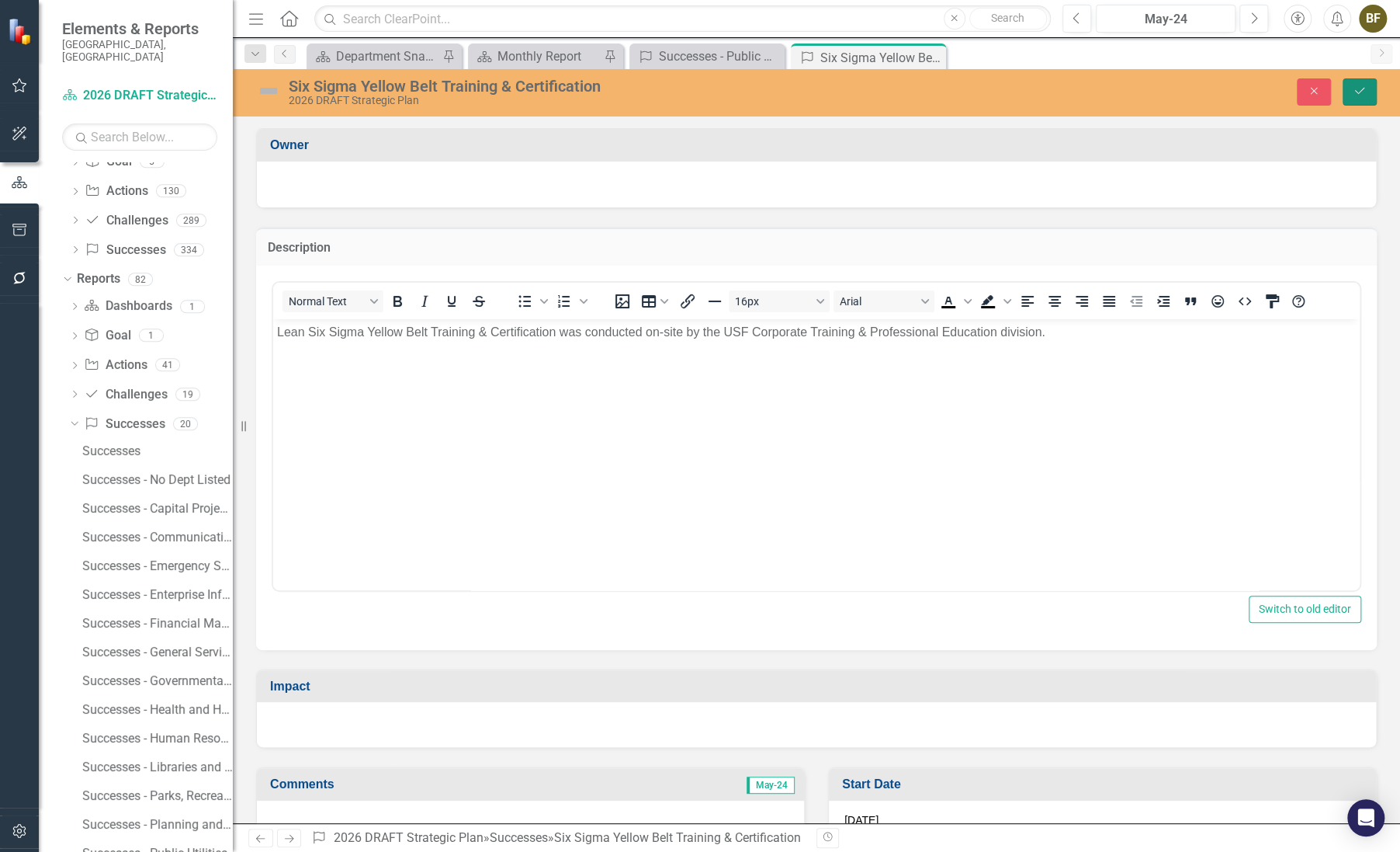
click at [1360, 90] on icon "Save" at bounding box center [1360, 91] width 14 height 11
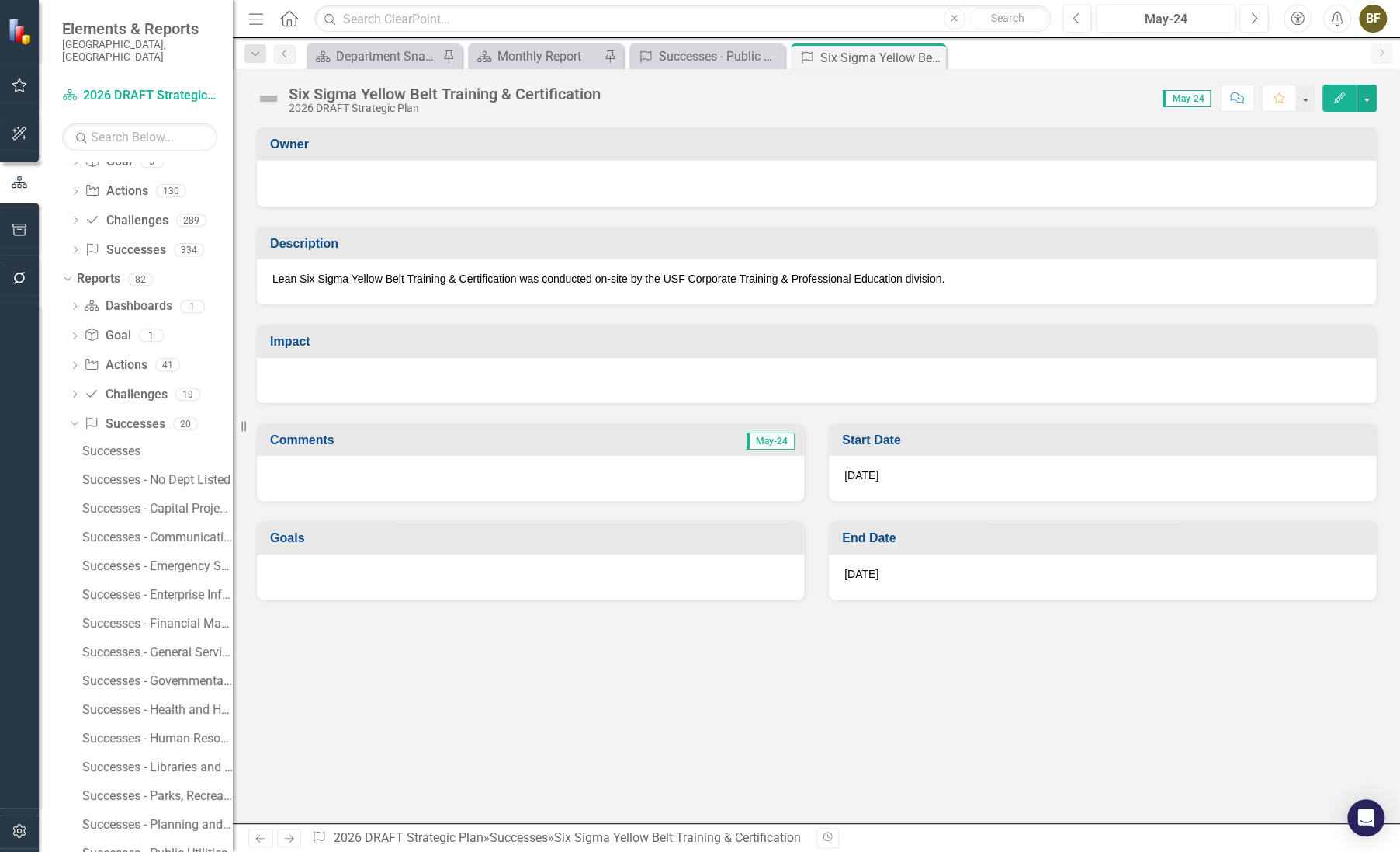
click at [496, 98] on div "Six Sigma Yellow Belt Training & Certification" at bounding box center [445, 94] width 312 height 17
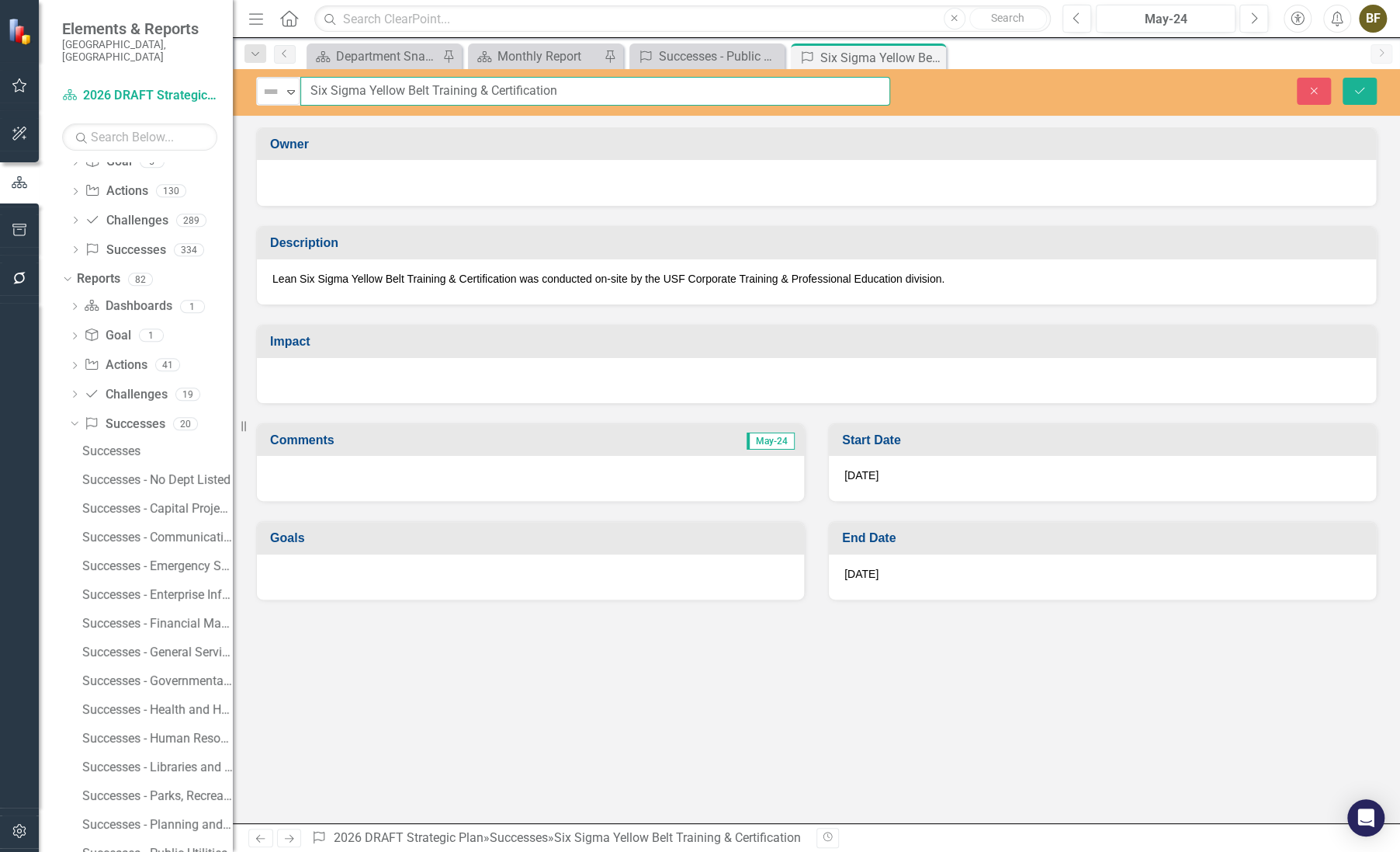
click at [318, 92] on input "Six Sigma Yellow Belt Training & Certification" at bounding box center [595, 91] width 590 height 29
click at [312, 92] on input "Six Sigma Yellow Belt Training & Certification" at bounding box center [595, 91] width 590 height 29
type input "Lean Six Sigma Yellow Belt Training & Certification"
click at [1358, 95] on icon "Save" at bounding box center [1360, 91] width 14 height 11
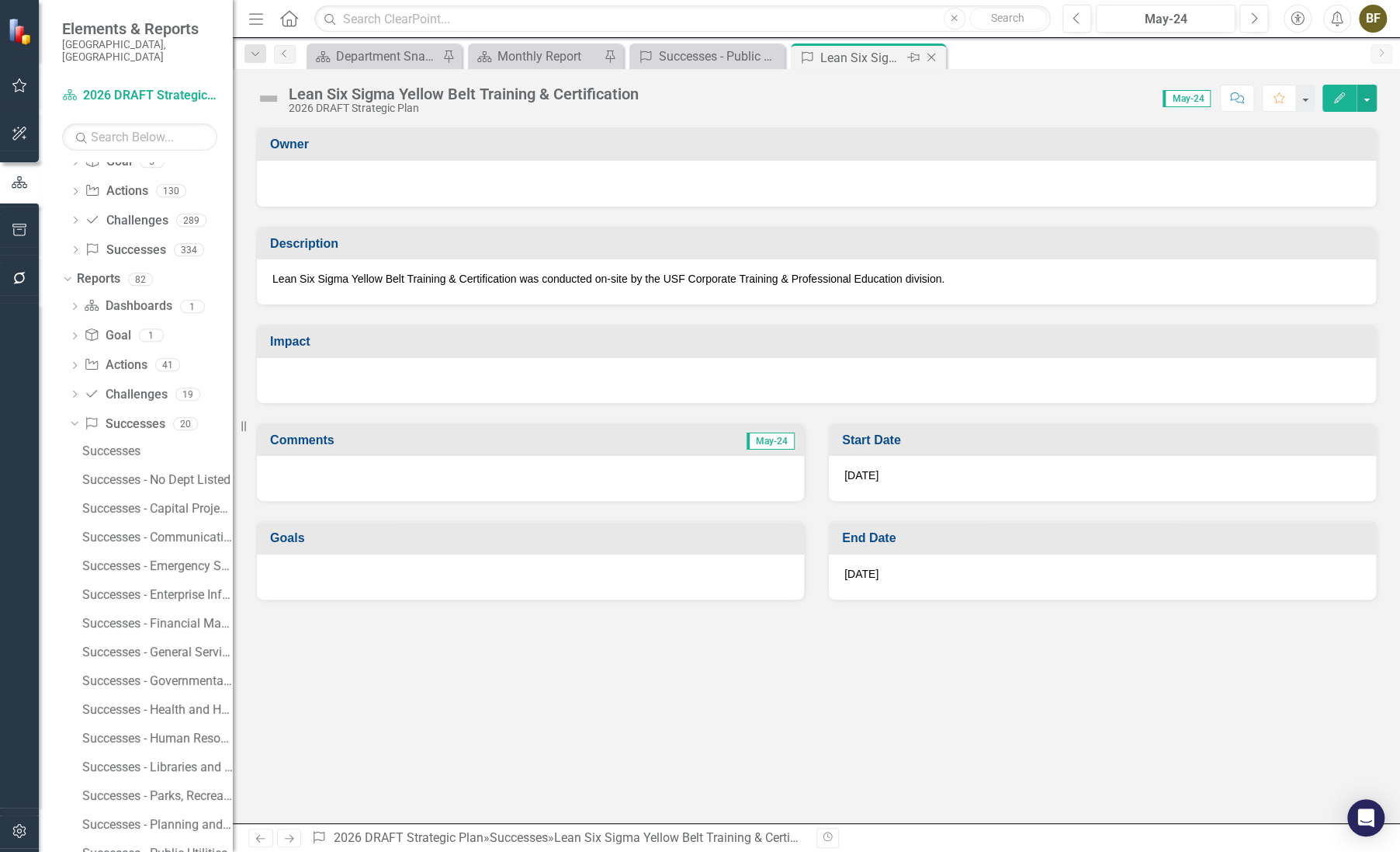
click at [932, 53] on icon "Close" at bounding box center [931, 58] width 15 height 13
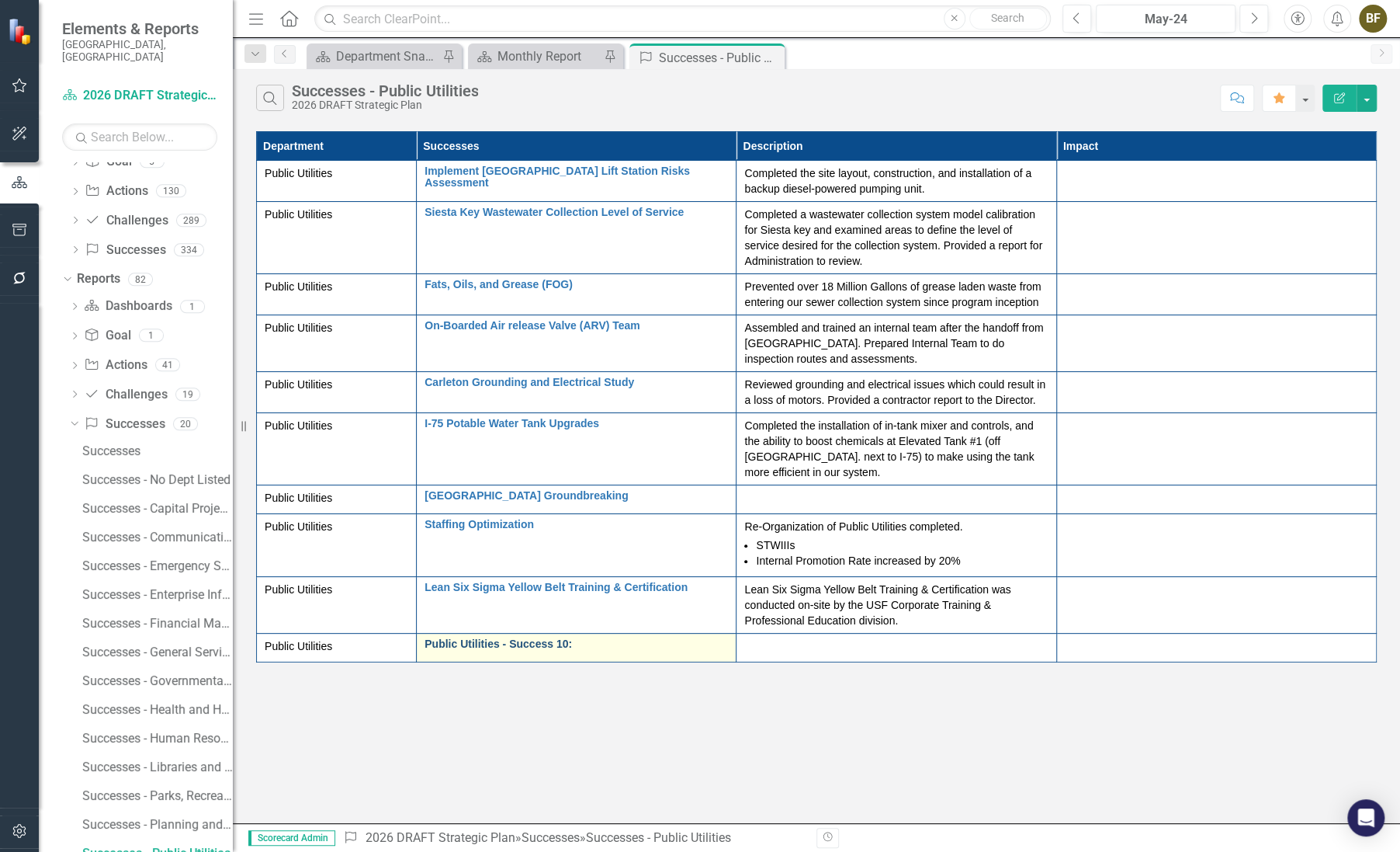
click at [574, 647] on link "Public Utilities - Success 10:" at bounding box center [576, 644] width 303 height 12
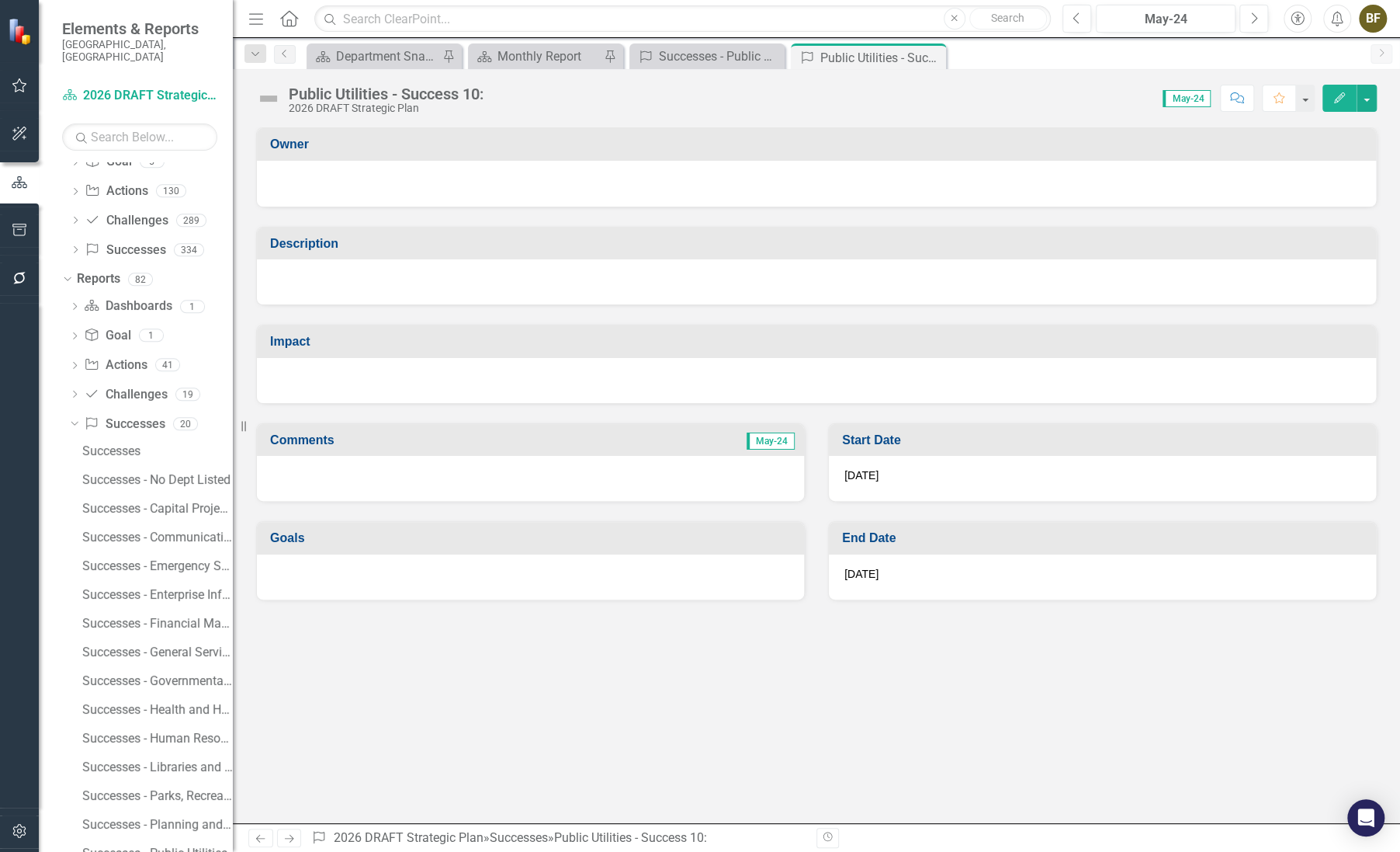
click at [362, 95] on div "Public Utilities - Success 10:" at bounding box center [386, 94] width 194 height 17
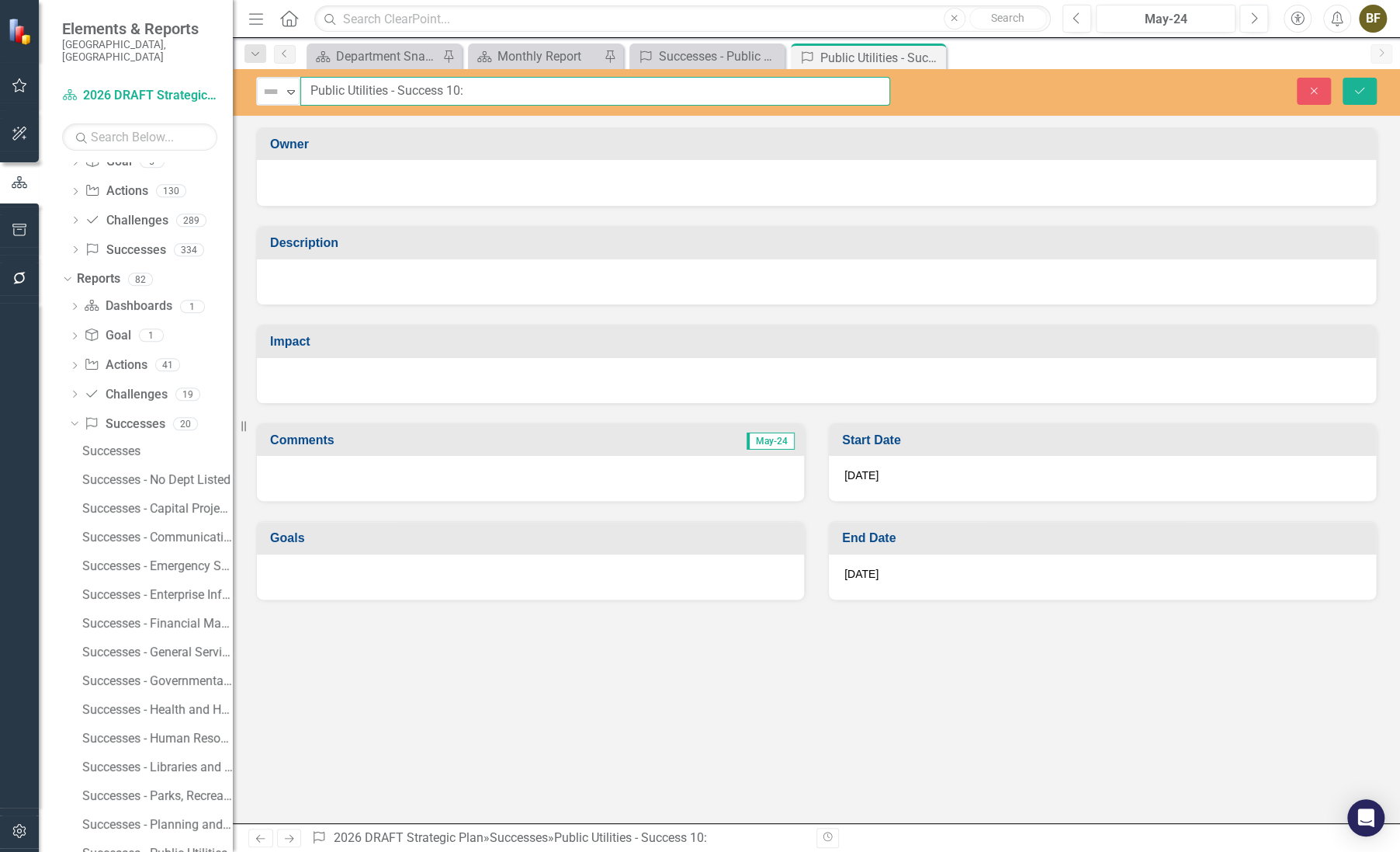
drag, startPoint x: 310, startPoint y: 91, endPoint x: 520, endPoint y: 109, distance: 210.8
click at [520, 109] on div "Not Defined Expand Public Utilities - Success 10: Close Save" at bounding box center [817, 93] width 1168 height 47
type input "Received Envision Gold Award"
click at [369, 276] on div at bounding box center [816, 282] width 1119 height 45
click at [348, 277] on div at bounding box center [816, 282] width 1119 height 45
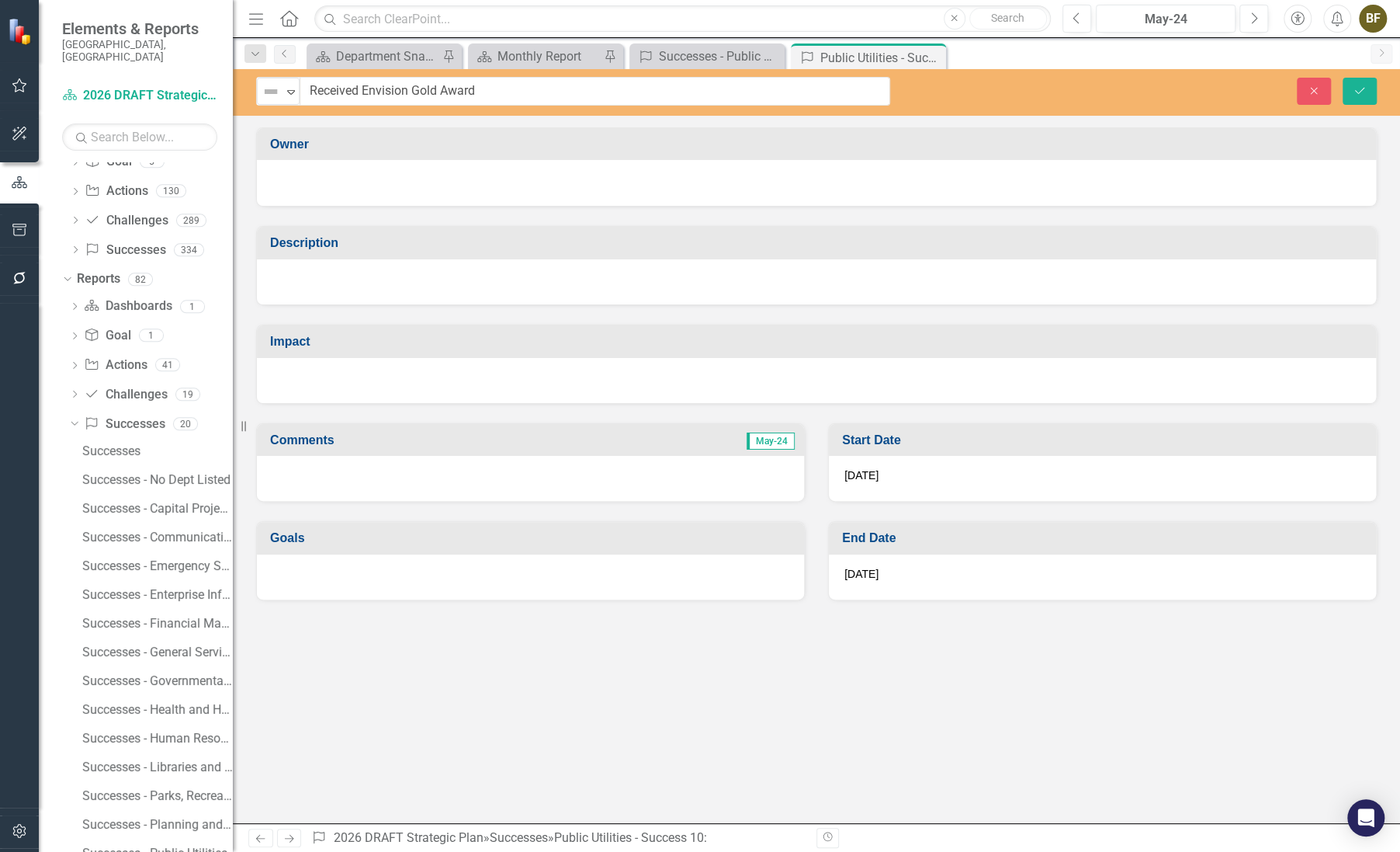
click at [348, 277] on div at bounding box center [816, 282] width 1119 height 45
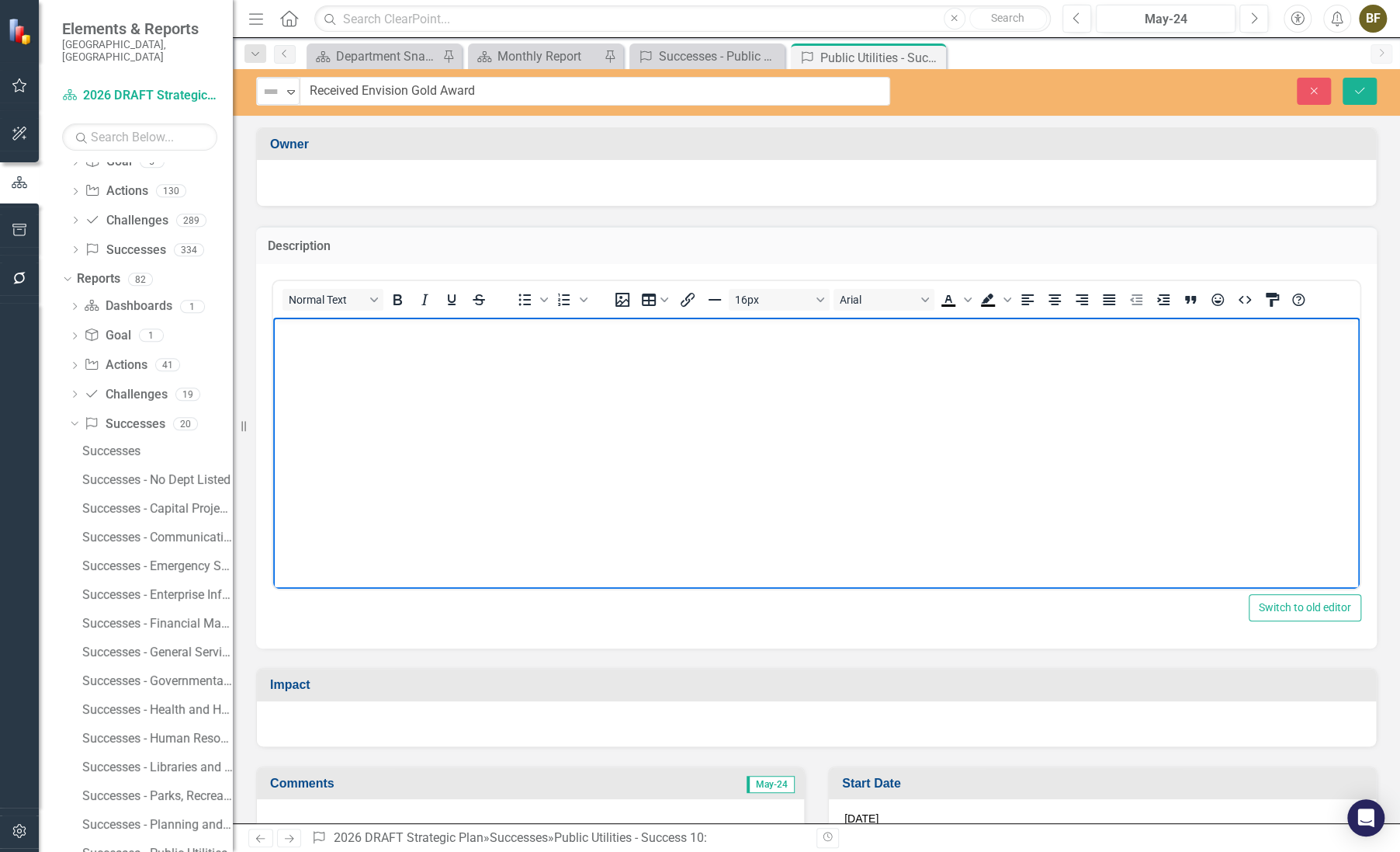
click at [340, 367] on body "Rich Text Area. Press ALT-0 for help." at bounding box center [816, 434] width 1087 height 233
click at [344, 367] on body "Rich Text Area. Press ALT-0 for help." at bounding box center [816, 434] width 1087 height 233
click at [281, 328] on p "ASCE Article" at bounding box center [817, 331] width 1079 height 19
click at [522, 301] on icon "Bullet list" at bounding box center [524, 299] width 19 height 19
click at [391, 324] on li "ASCE Article" at bounding box center [832, 331] width 1048 height 19
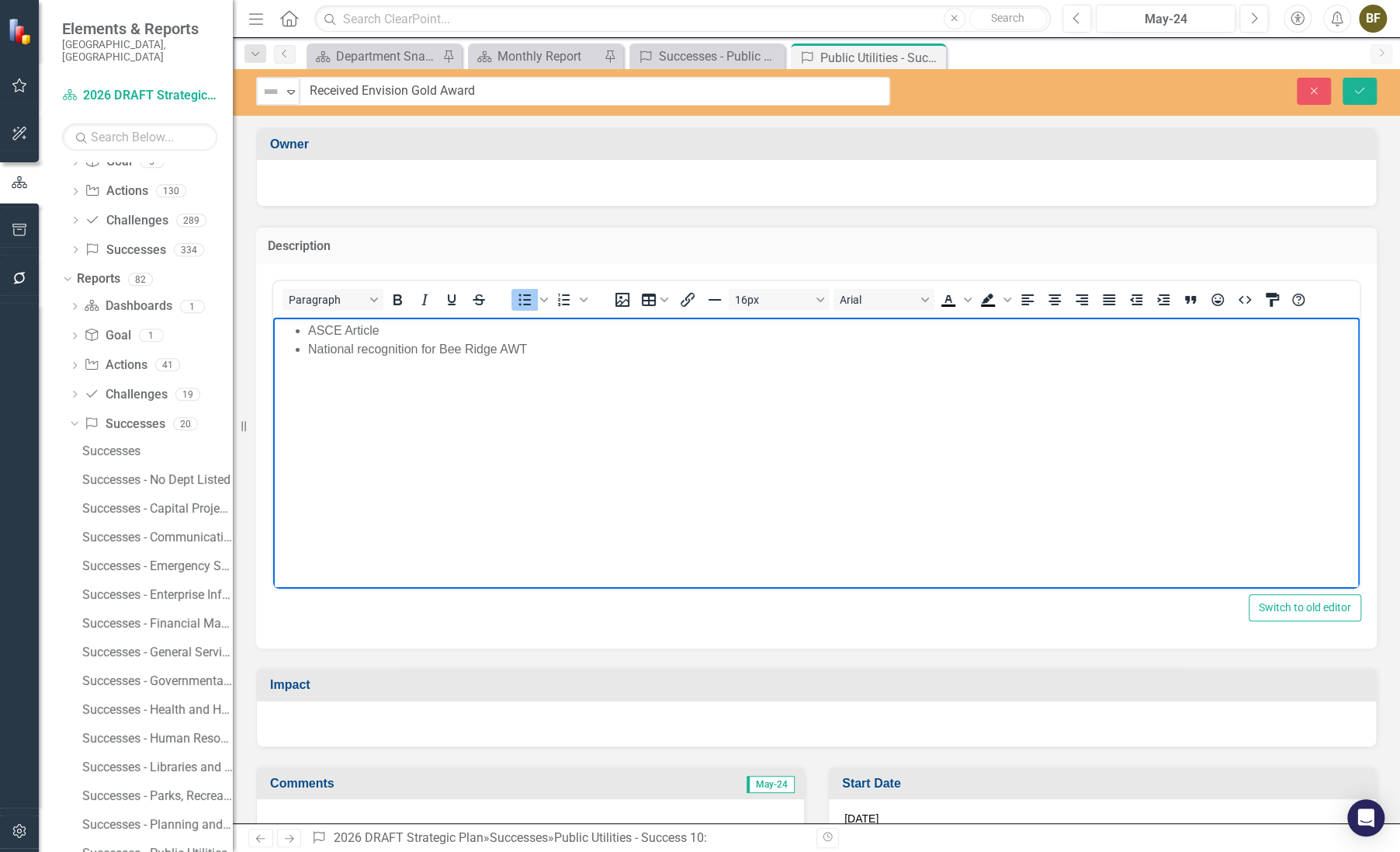
click at [413, 434] on body "ASCE Article National recognition for Bee Ridge AWT" at bounding box center [816, 434] width 1087 height 233
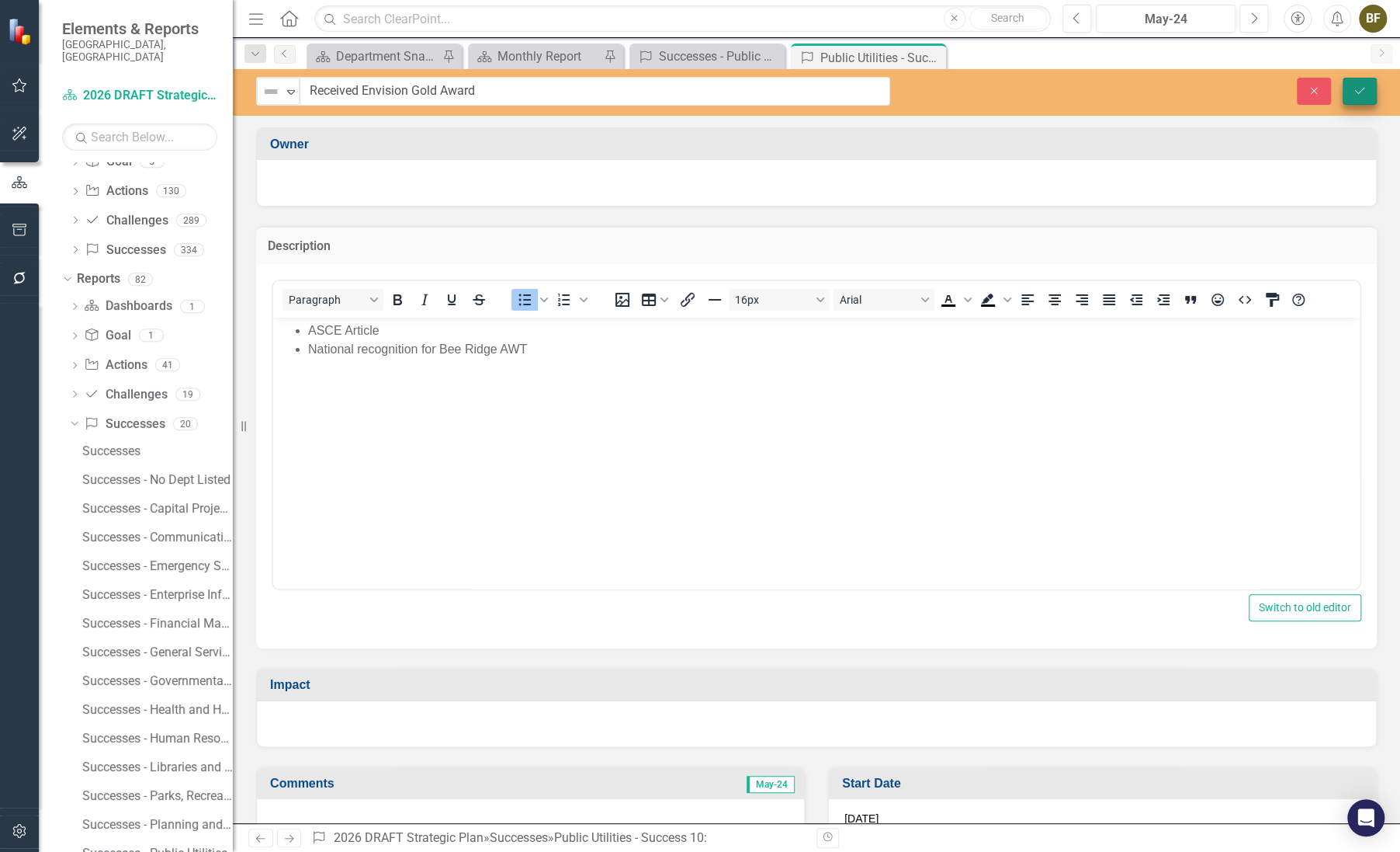
click at [1366, 84] on button "Save" at bounding box center [1359, 91] width 34 height 27
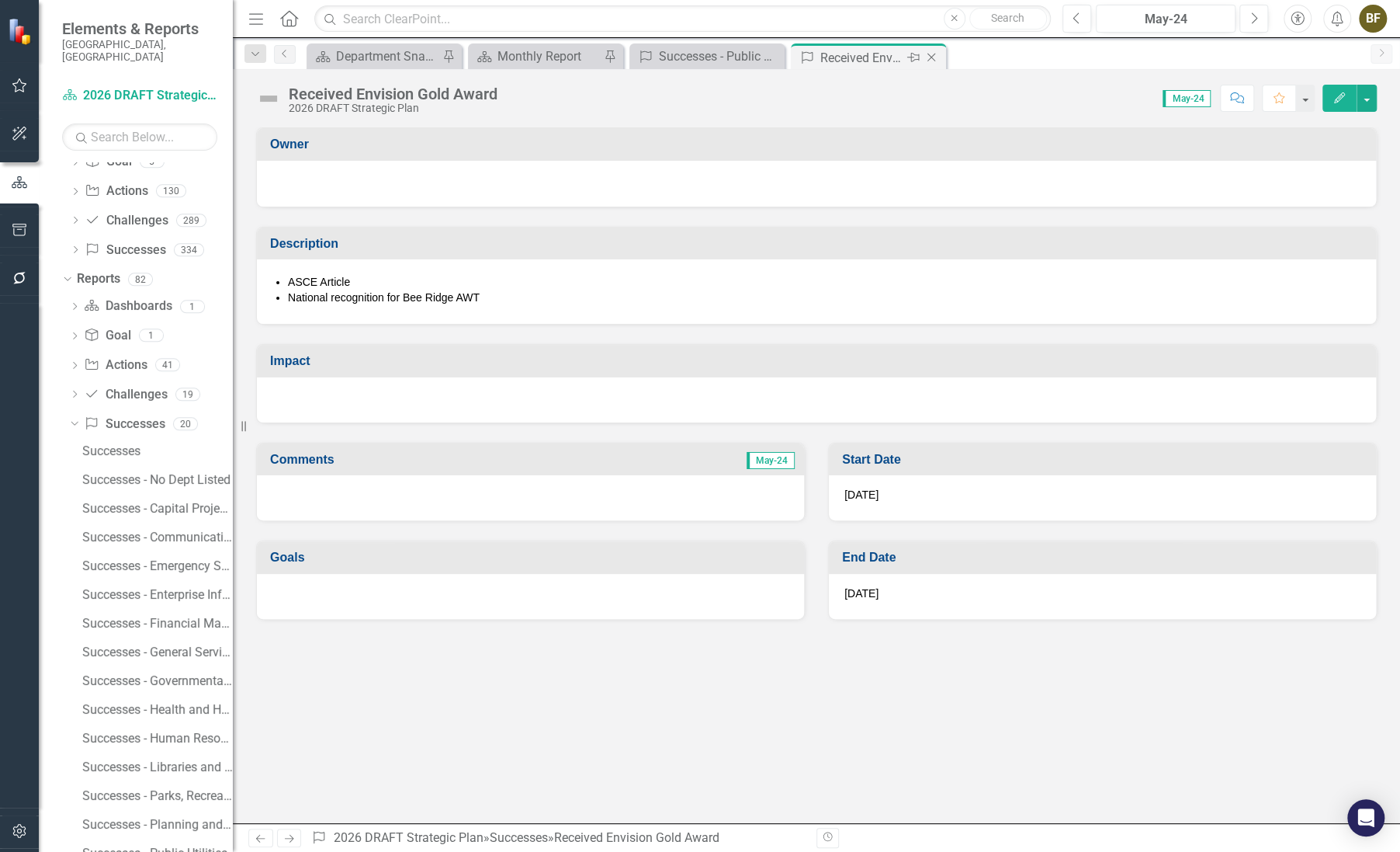
click at [937, 60] on icon "Close" at bounding box center [931, 58] width 15 height 13
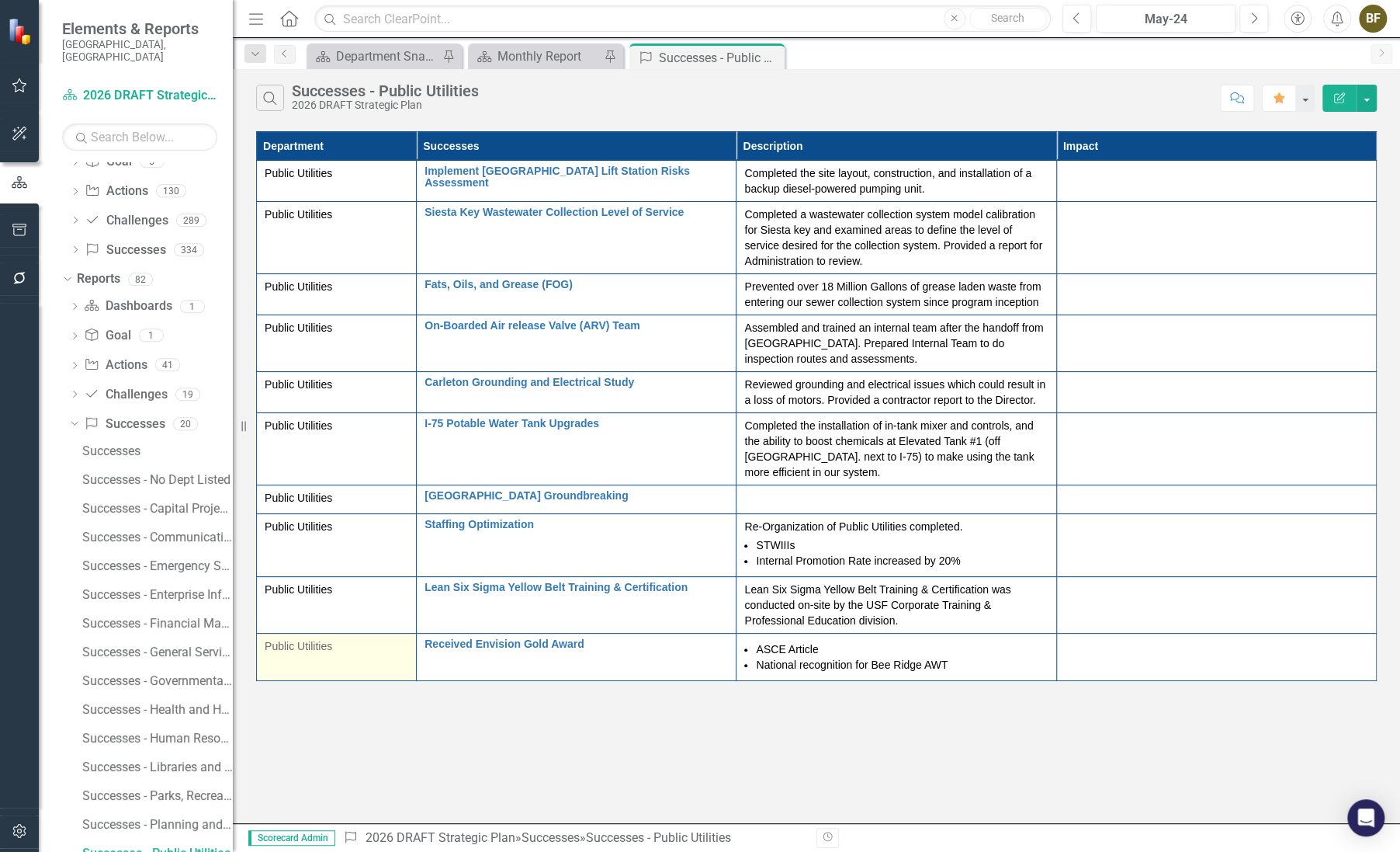
click at [321, 650] on span "Public Utilities" at bounding box center [298, 646] width 68 height 13
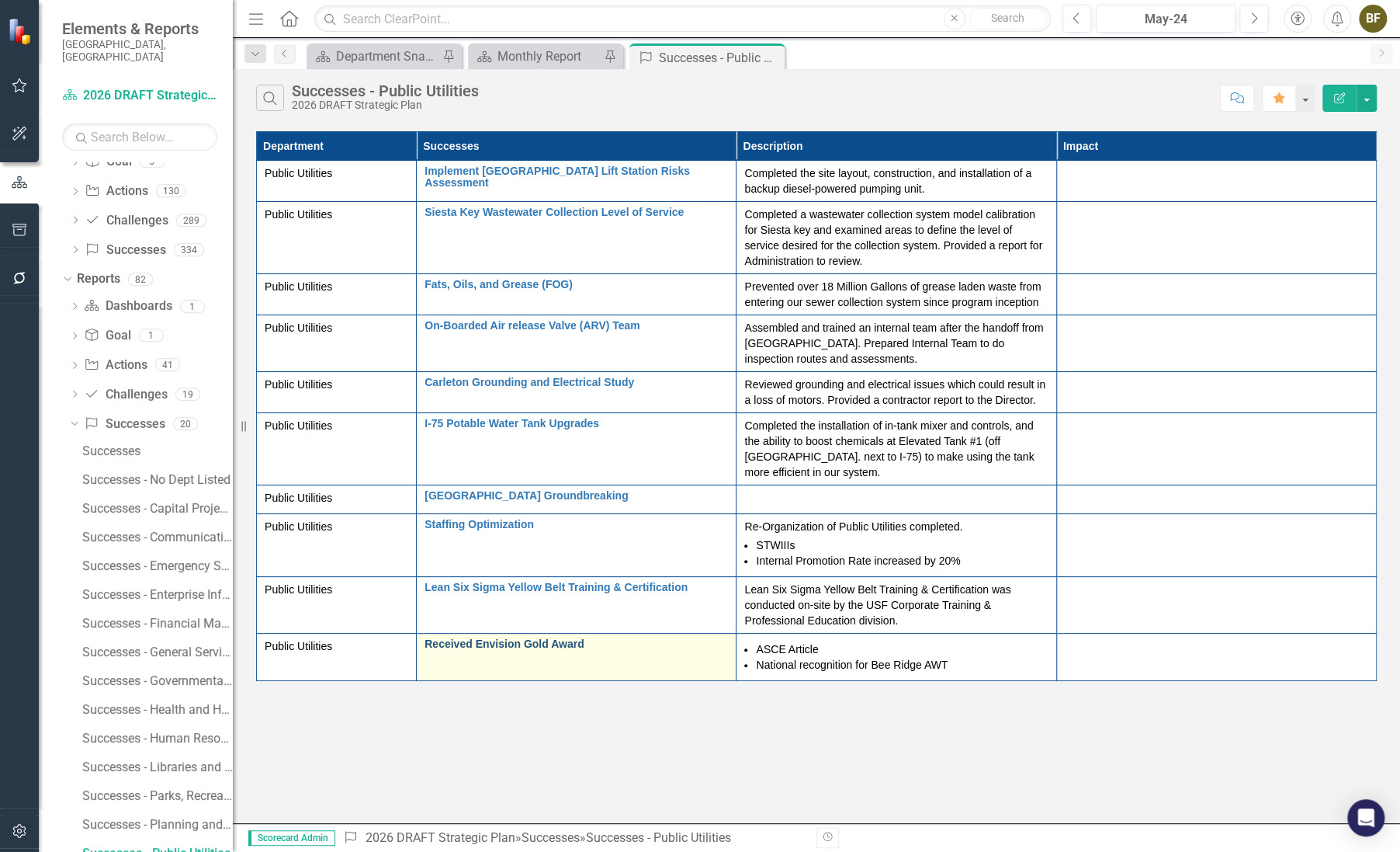
click at [504, 645] on link "Received Envision Gold Award" at bounding box center [576, 644] width 303 height 12
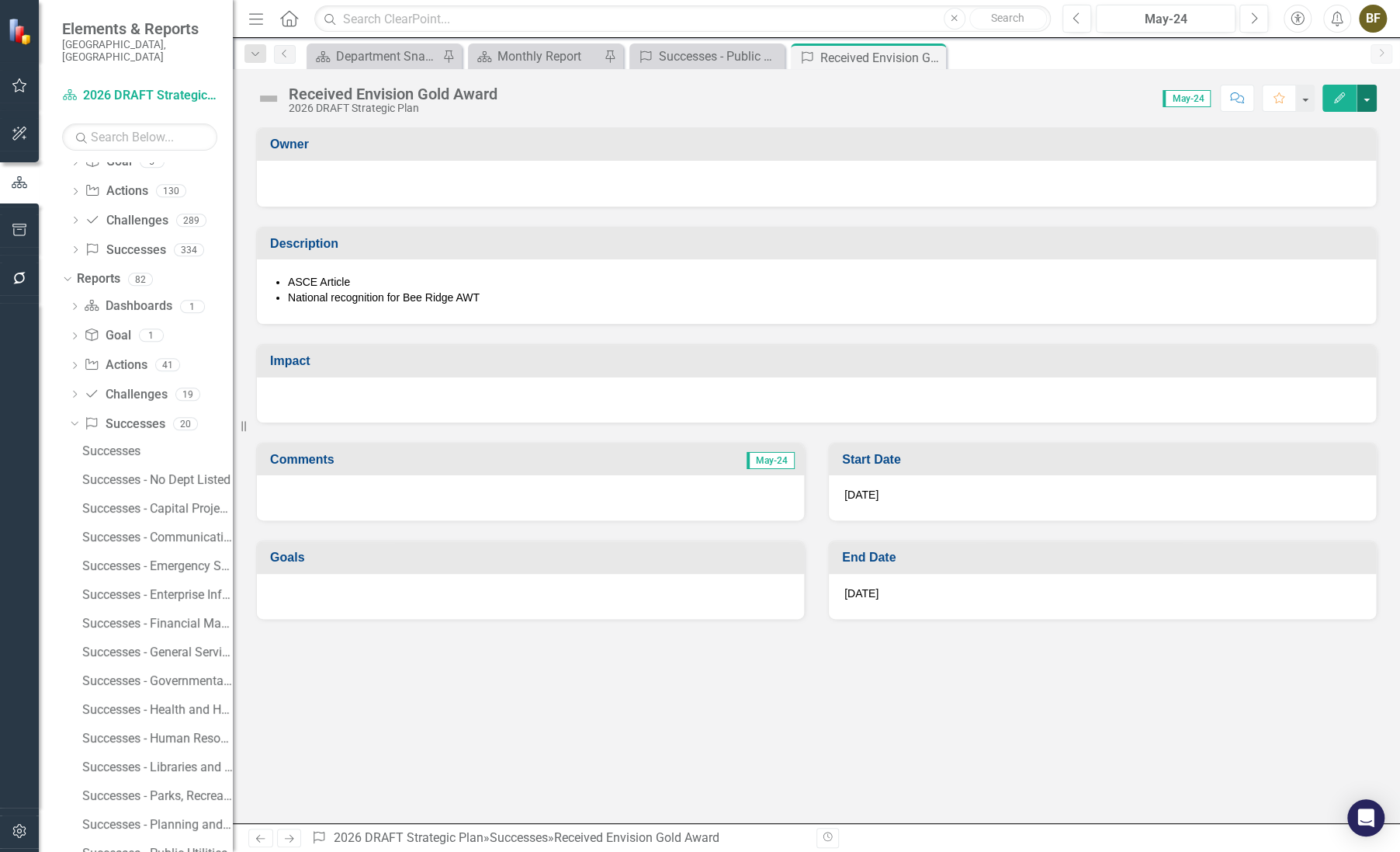
click at [1365, 98] on button "button" at bounding box center [1367, 98] width 20 height 27
click at [1247, 70] on div "Received Envision Gold Award 2026 DRAFT Strategic Plan Score: N/A May-24 Comple…" at bounding box center [817, 93] width 1168 height 47
click at [705, 89] on div "Score: N/A May-24 Completed Comment Favorite Edit" at bounding box center [941, 97] width 872 height 26
click at [933, 56] on icon "Close" at bounding box center [931, 58] width 15 height 13
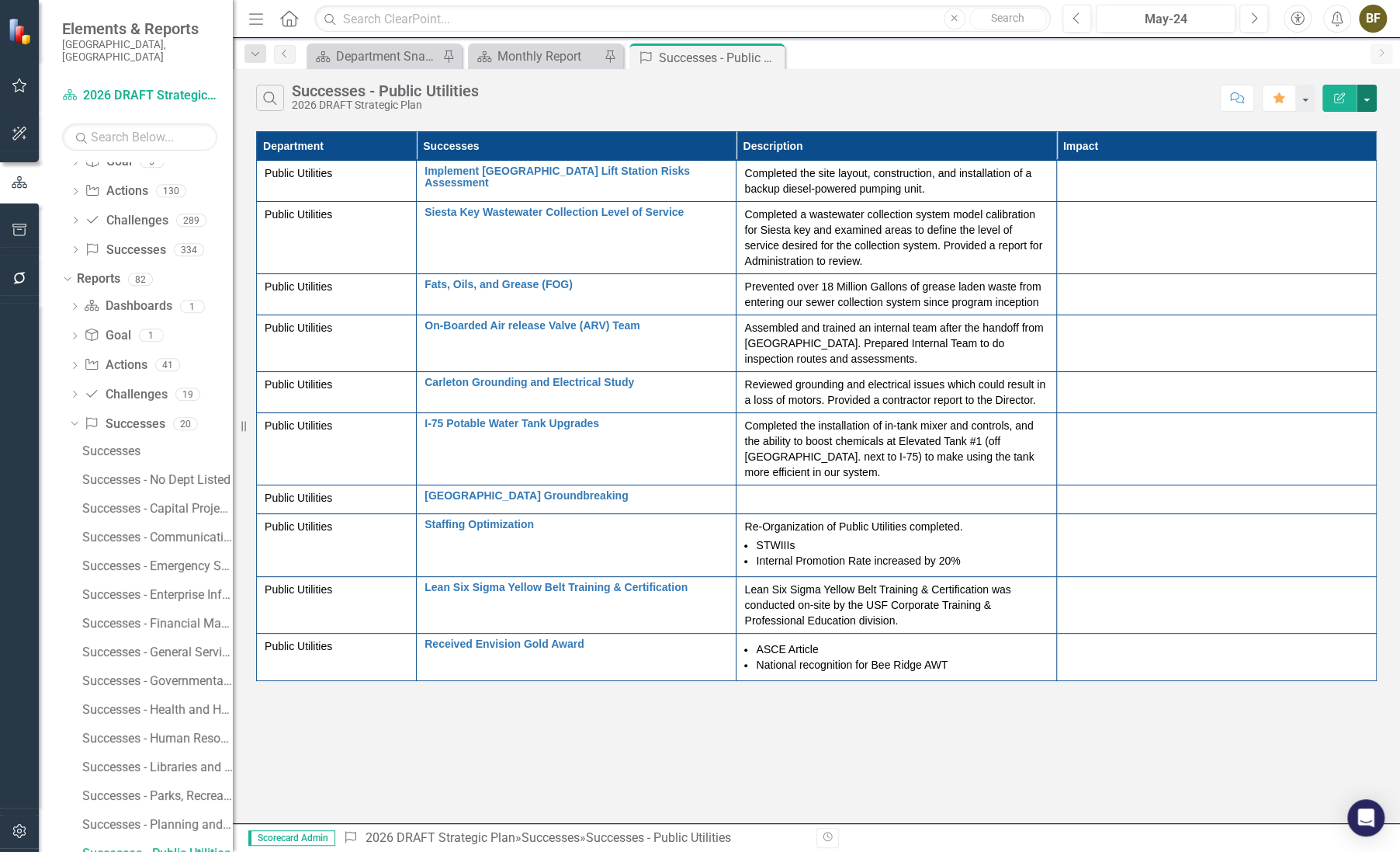
click at [1371, 101] on button "button" at bounding box center [1367, 98] width 20 height 27
click at [1064, 94] on div "Search Successes - Public Utilities 2026 DRAFT Strategic Plan" at bounding box center [734, 97] width 956 height 26
click at [1366, 104] on button "button" at bounding box center [1367, 98] width 20 height 27
click at [1061, 70] on div "Search Successes - Public Utilities 2026 DRAFT Strategic Plan Comment Favorite …" at bounding box center [817, 95] width 1168 height 50
click at [1368, 101] on button "button" at bounding box center [1367, 98] width 20 height 27
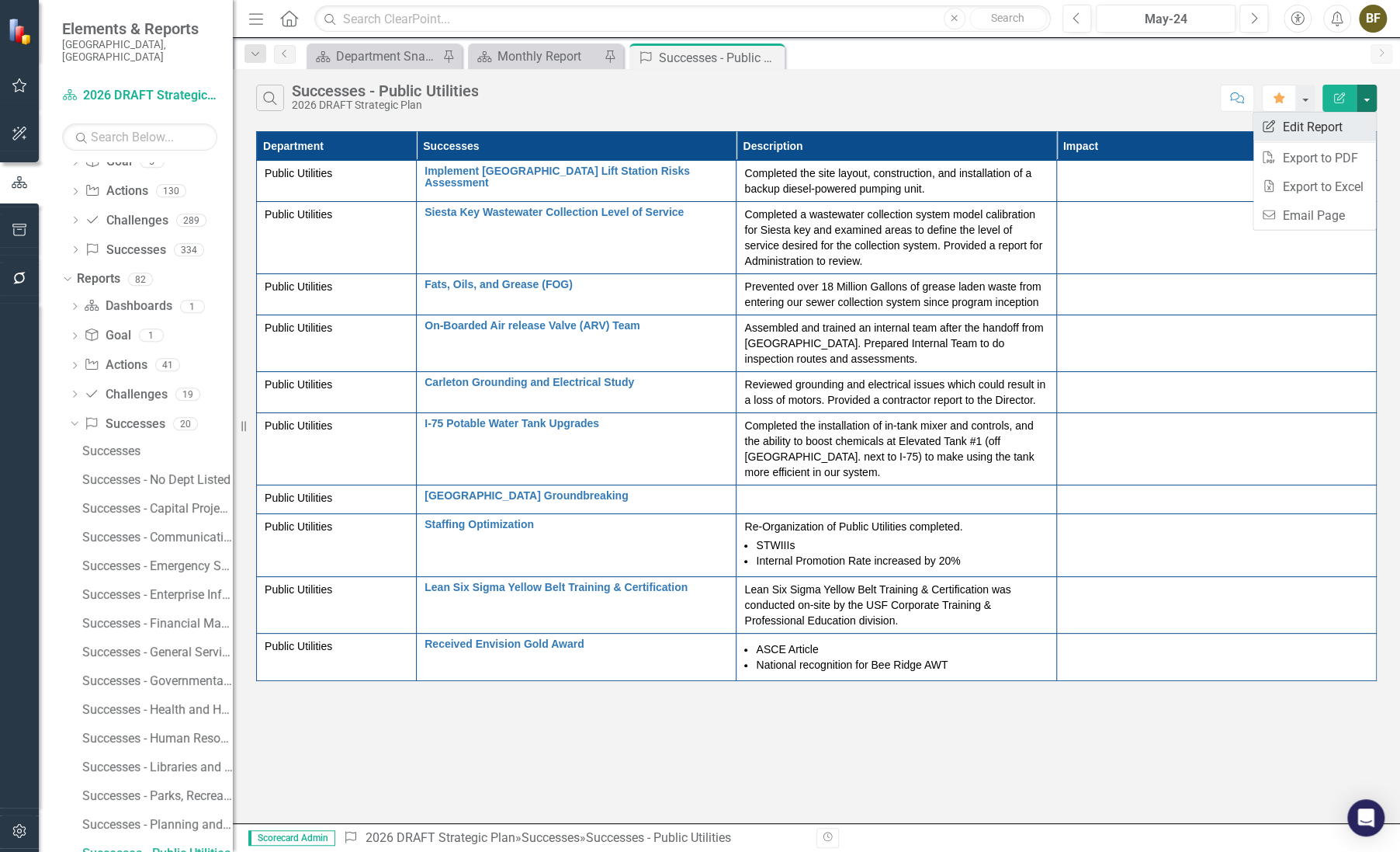
click at [1322, 117] on link "Edit Report Edit Report" at bounding box center [1314, 127] width 122 height 29
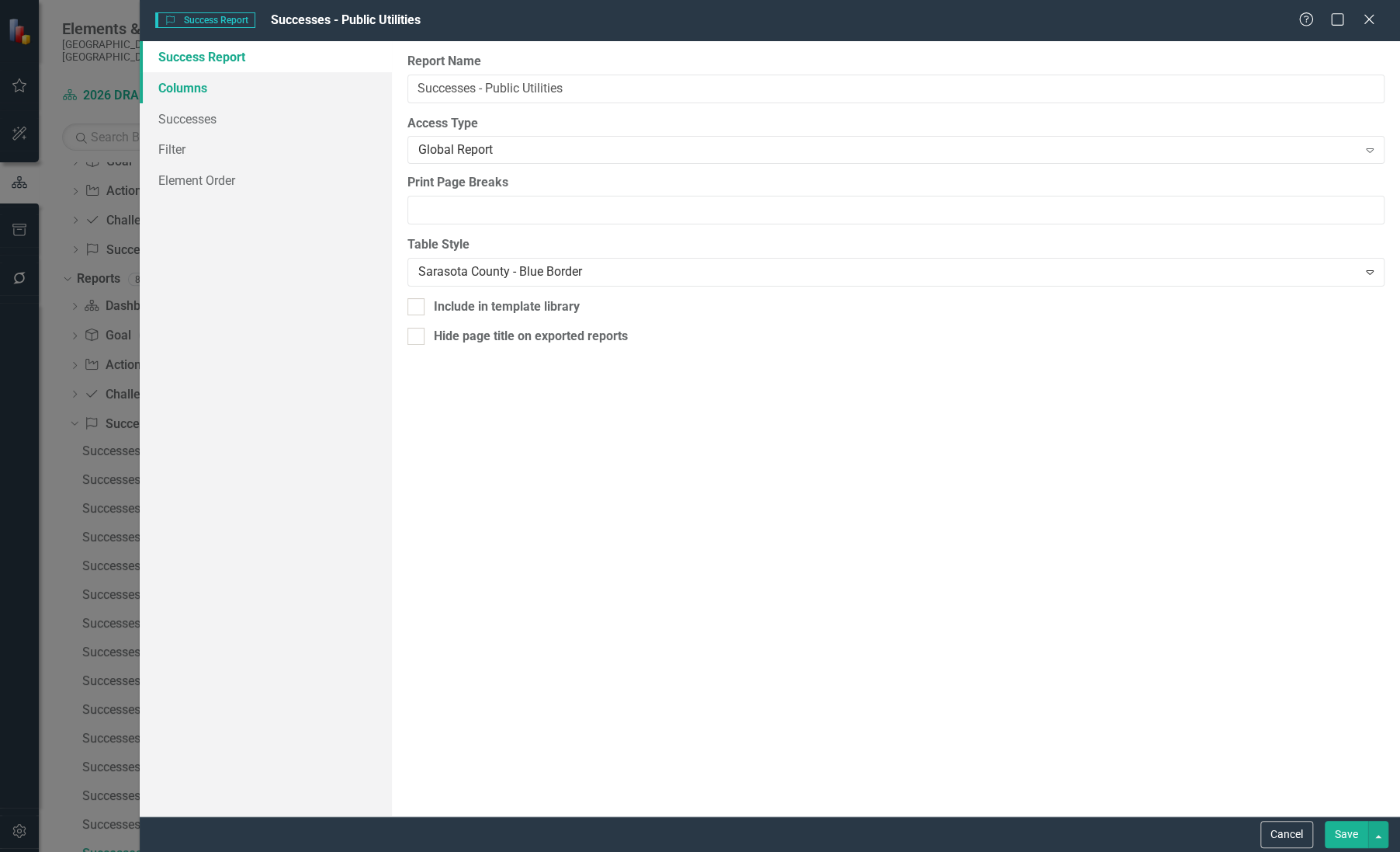
click at [185, 93] on link "Columns" at bounding box center [266, 87] width 252 height 31
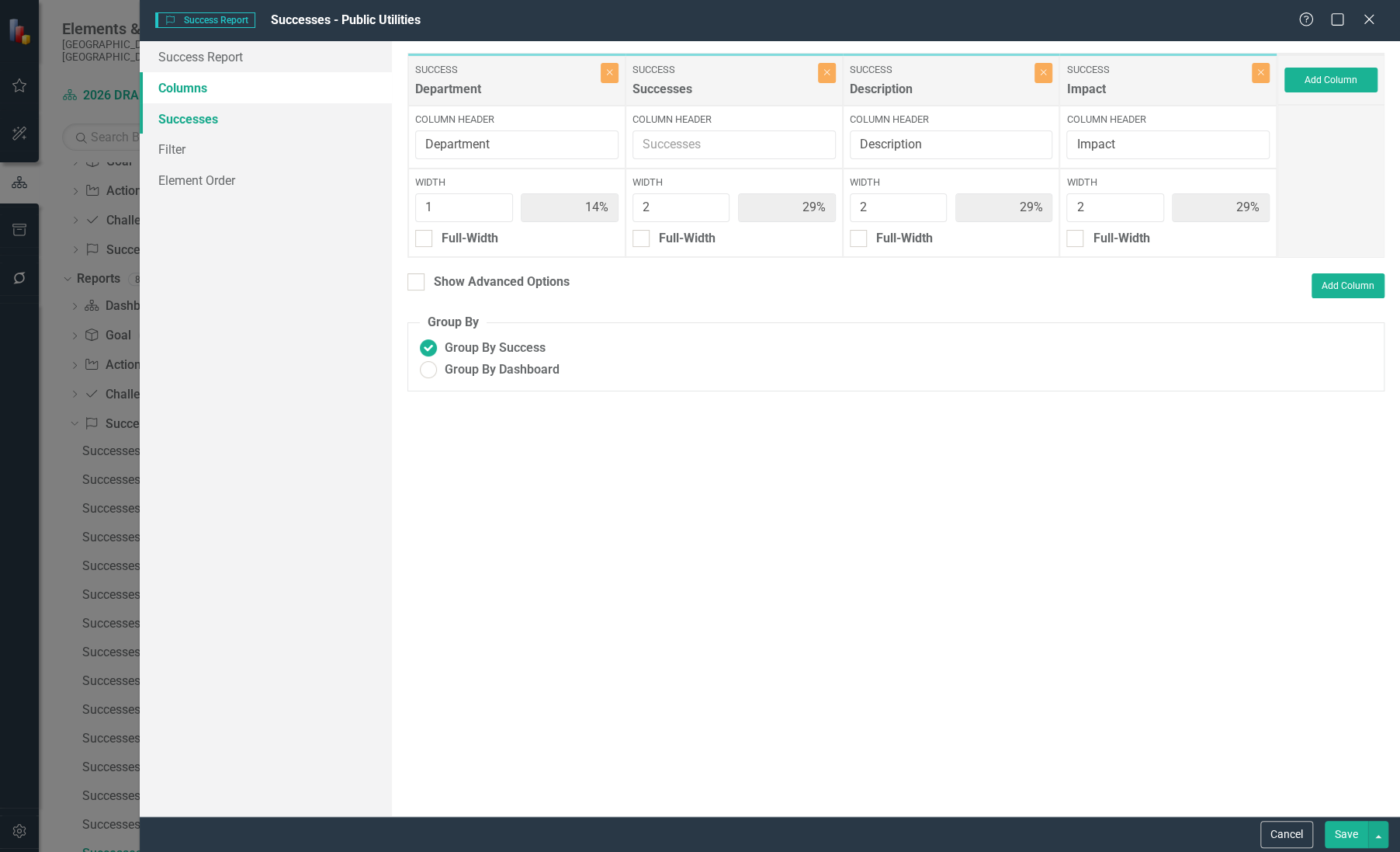
click at [189, 113] on link "Successes" at bounding box center [266, 119] width 252 height 31
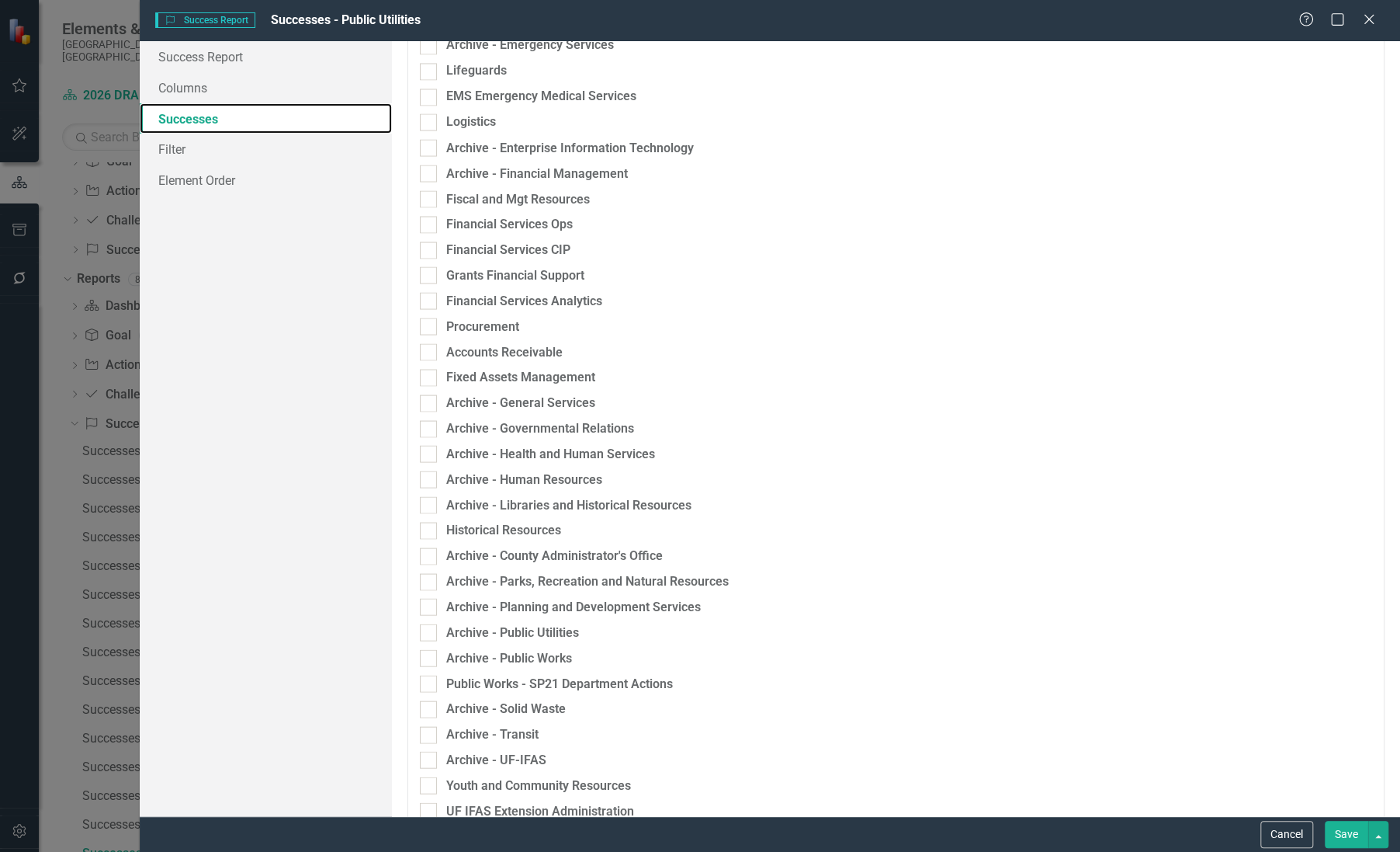
scroll to position [2011, 0]
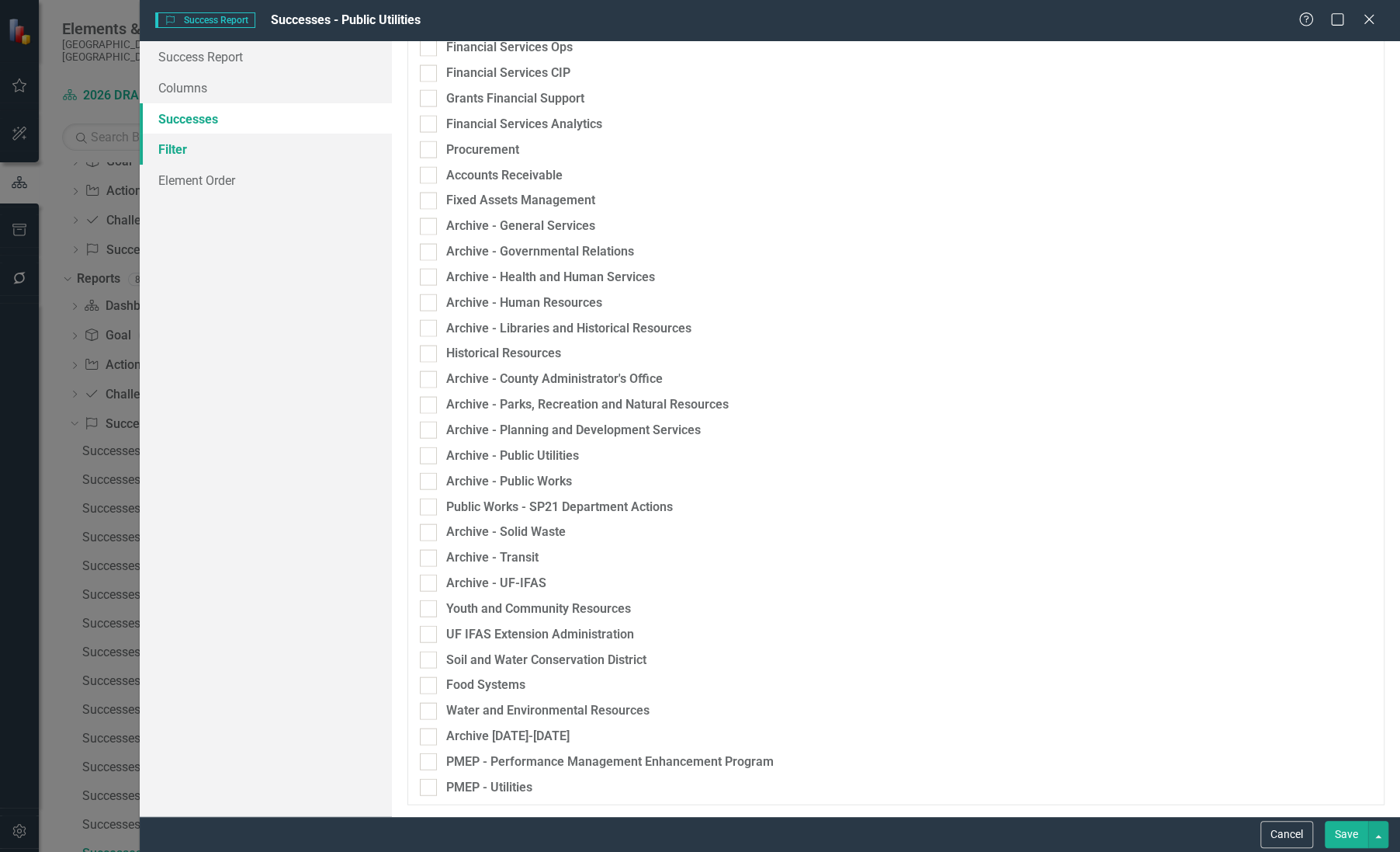
click at [183, 156] on link "Filter" at bounding box center [266, 149] width 252 height 31
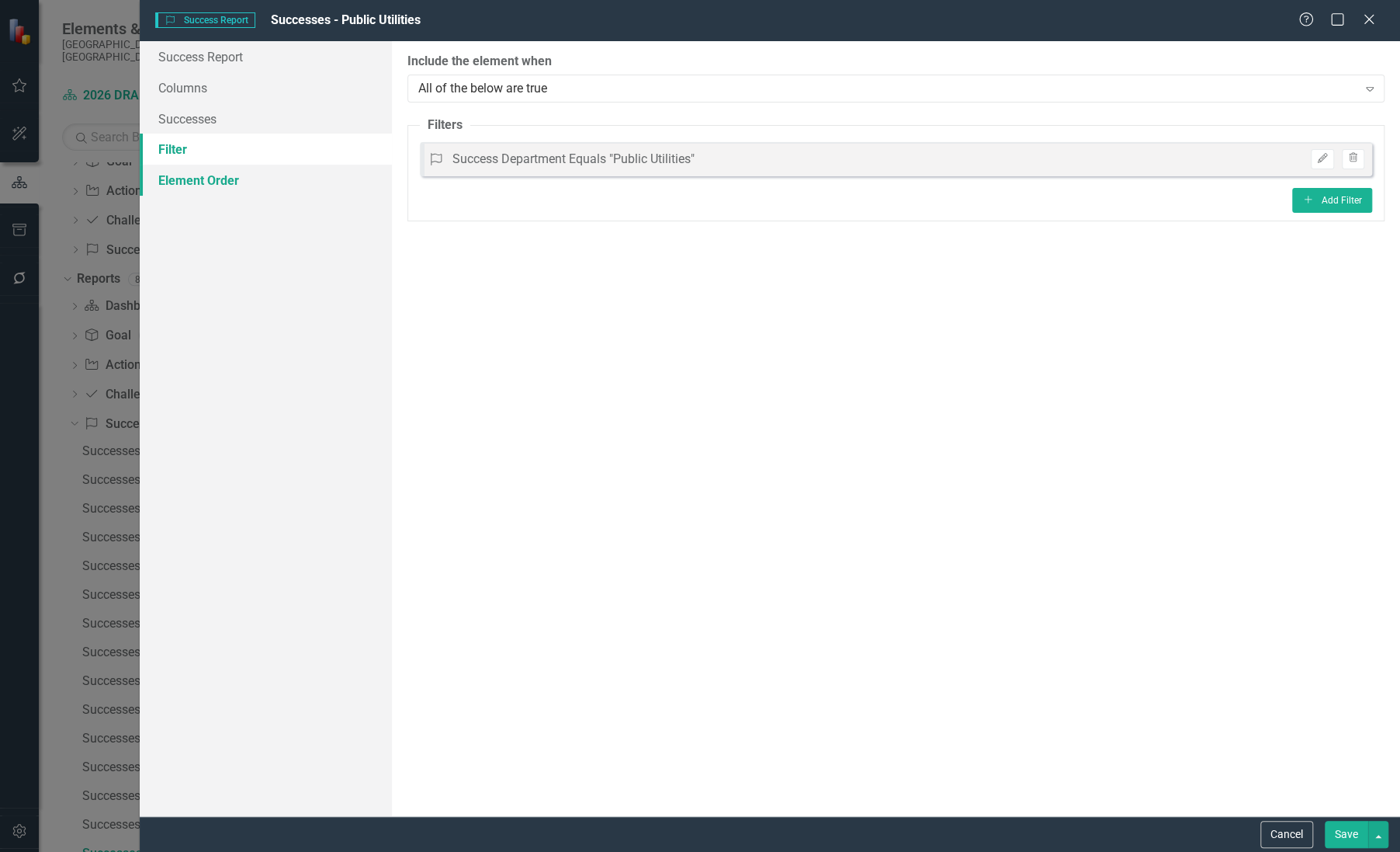
click at [218, 179] on link "Element Order" at bounding box center [266, 180] width 252 height 31
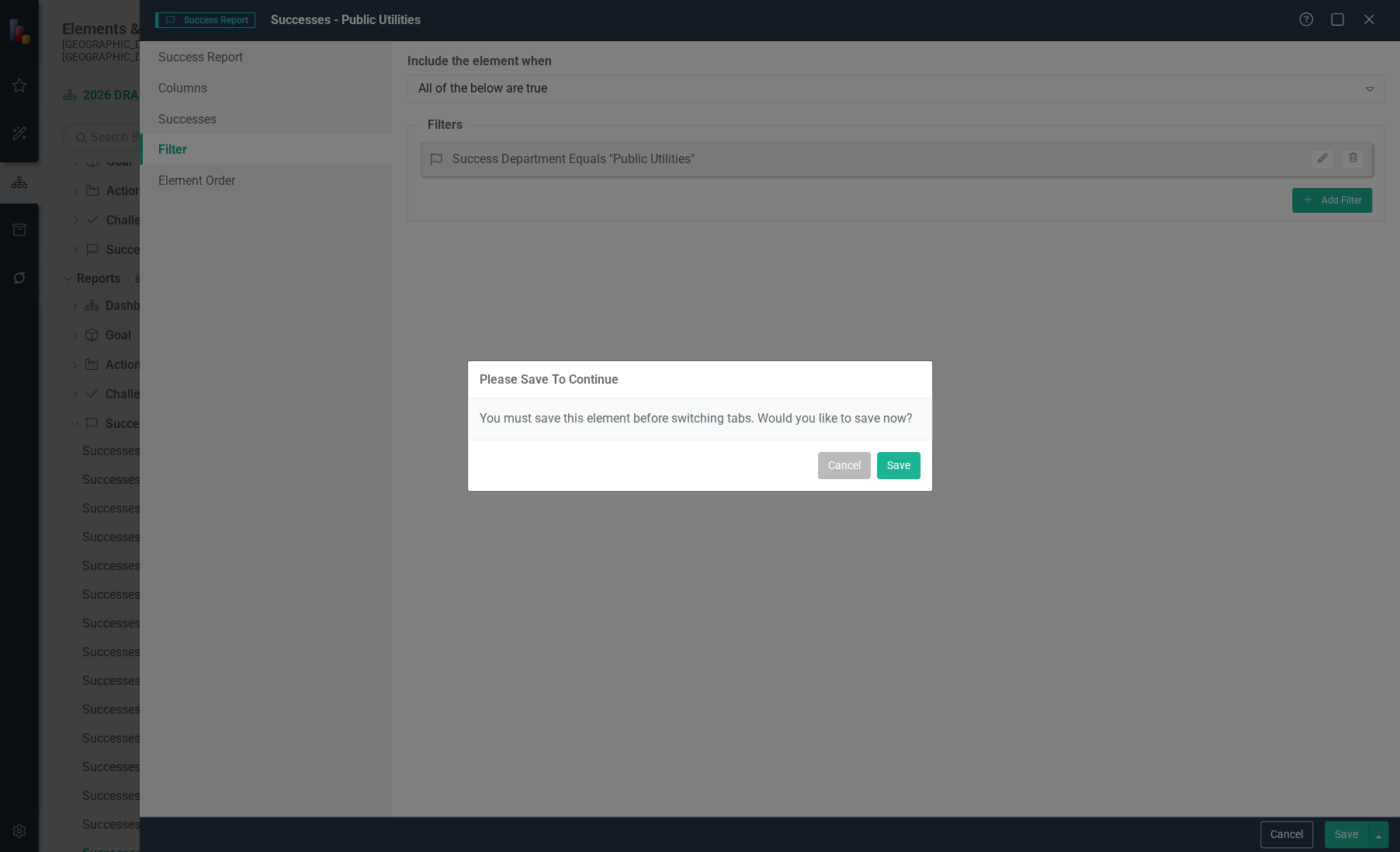
click at [847, 468] on button "Cancel" at bounding box center [845, 466] width 53 height 27
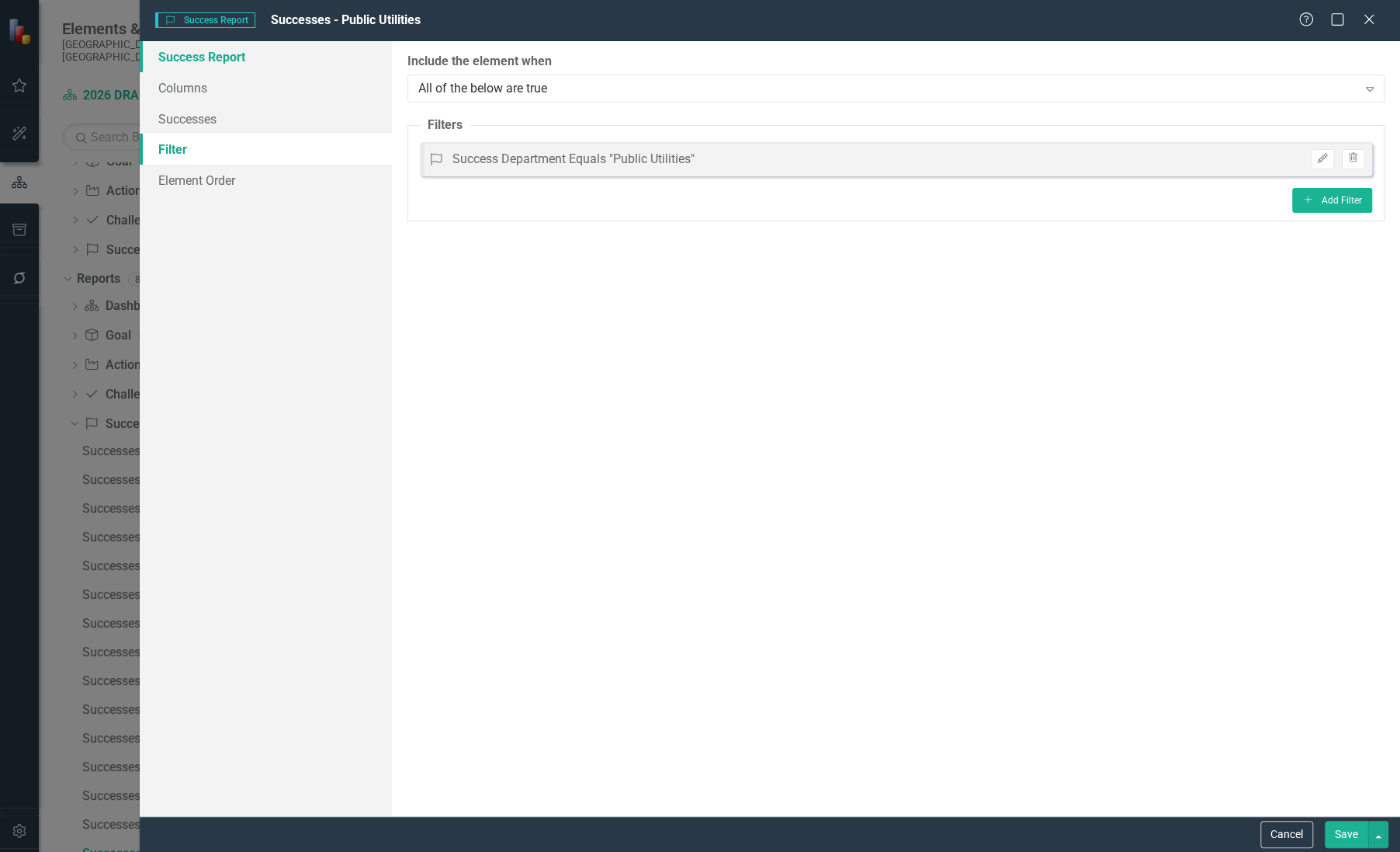
click at [220, 51] on link "Success Report" at bounding box center [266, 57] width 252 height 31
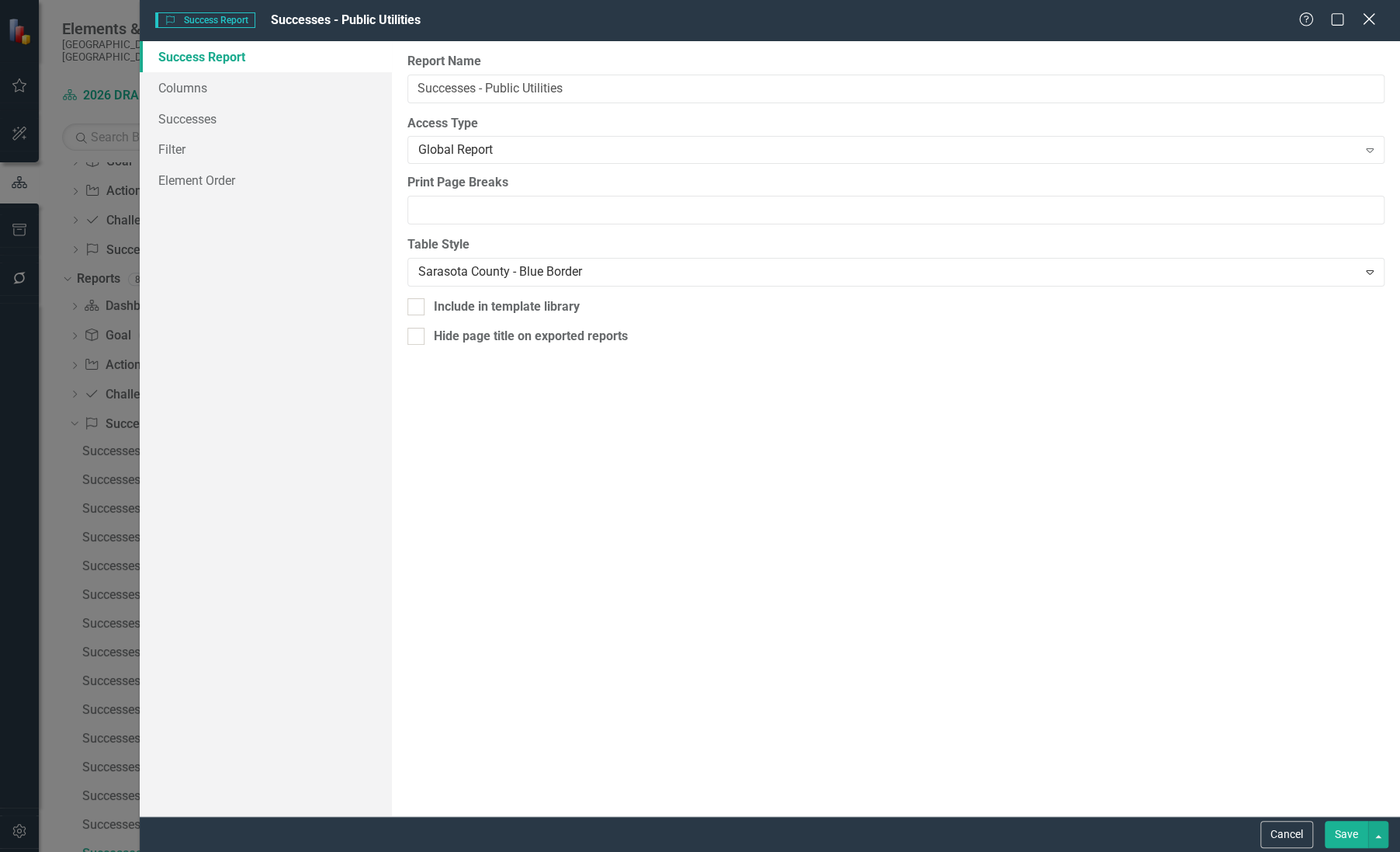
click at [1371, 20] on icon "Close" at bounding box center [1369, 19] width 20 height 14
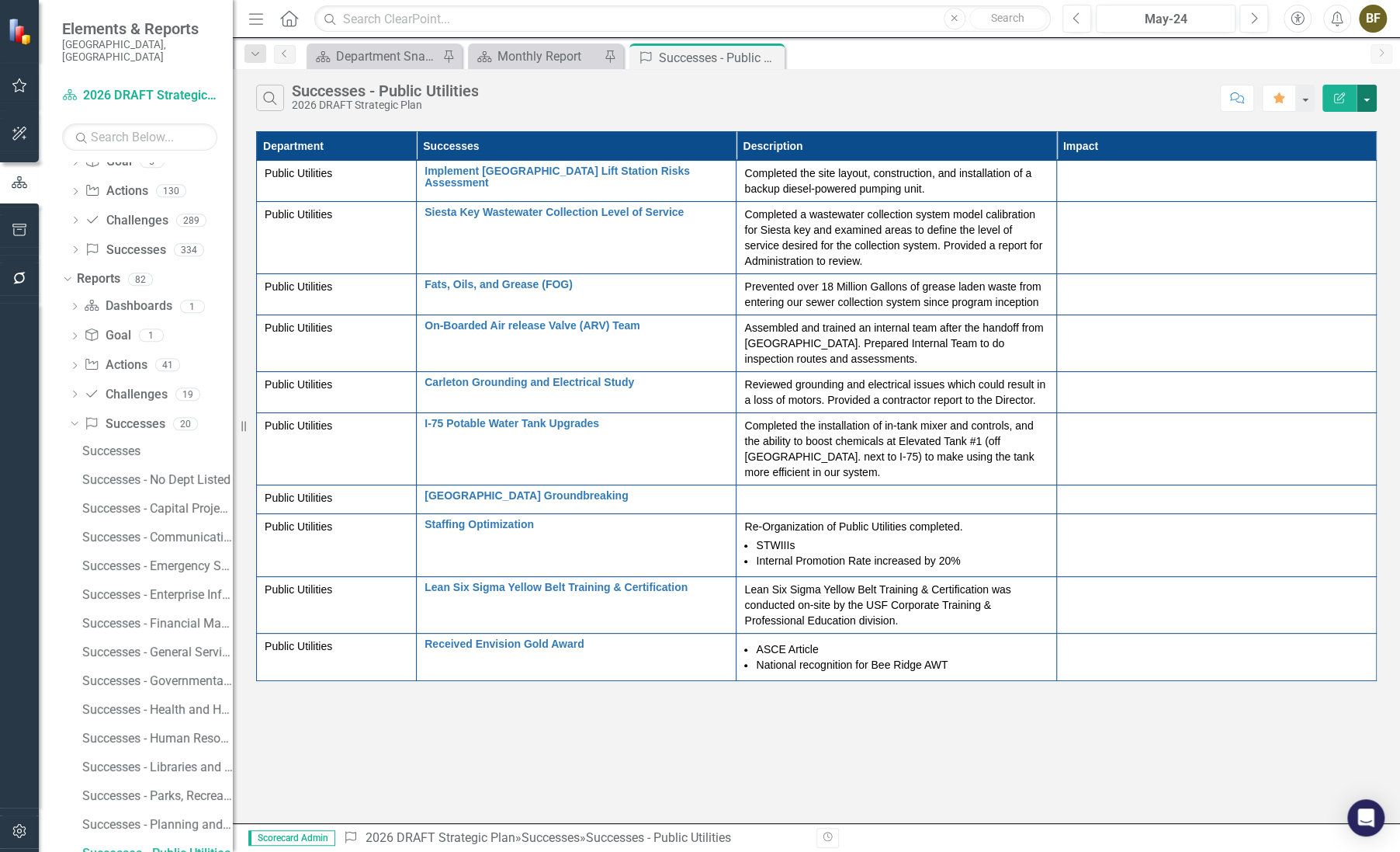
click at [1366, 102] on button "button" at bounding box center [1367, 98] width 20 height 27
click at [1187, 92] on div "Search Successes - Public Utilities 2026 DRAFT Strategic Plan" at bounding box center [734, 97] width 956 height 26
click at [310, 656] on td "Public Utilities" at bounding box center [337, 657] width 160 height 48
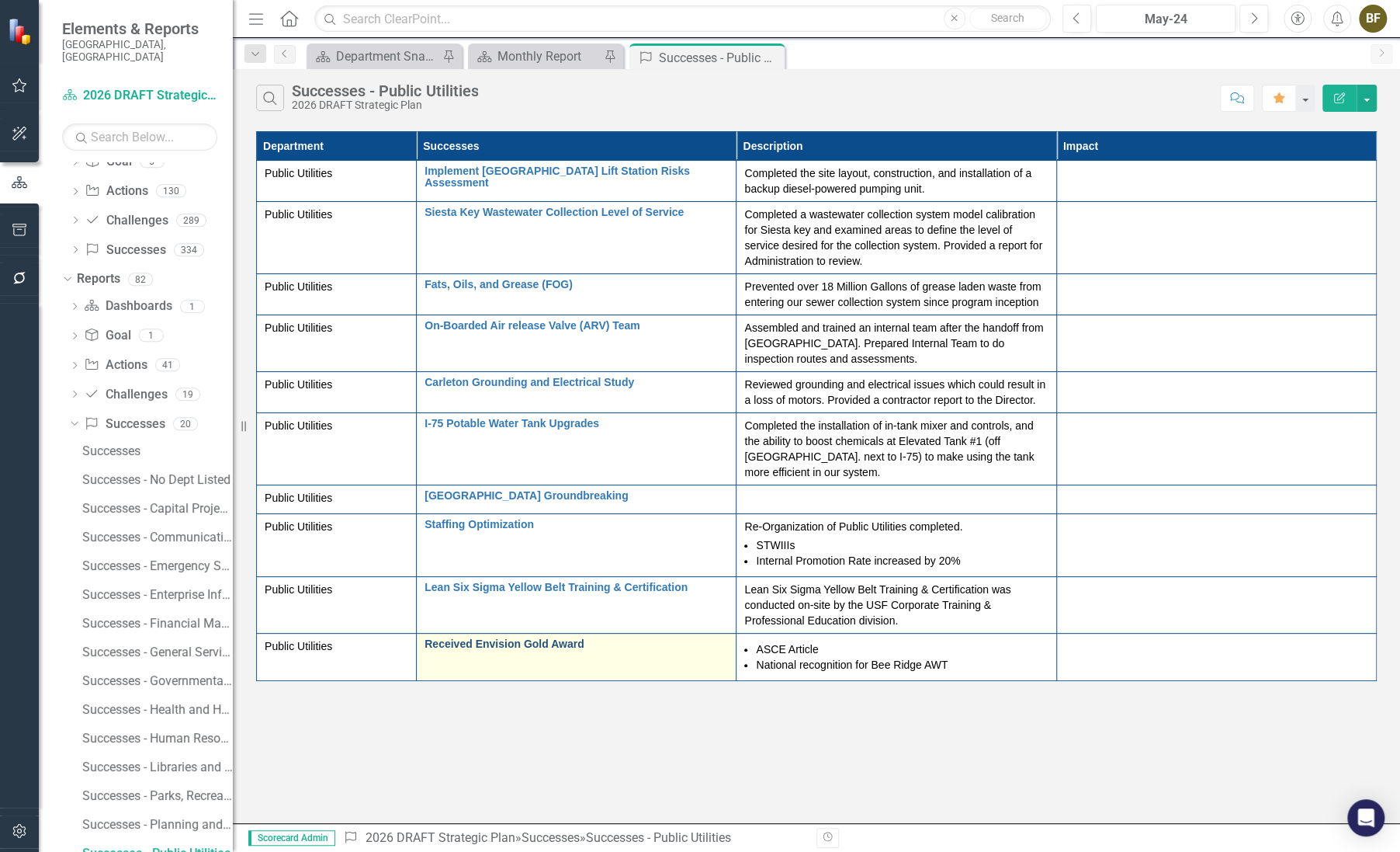
click at [483, 646] on link "Received Envision Gold Award" at bounding box center [576, 644] width 303 height 12
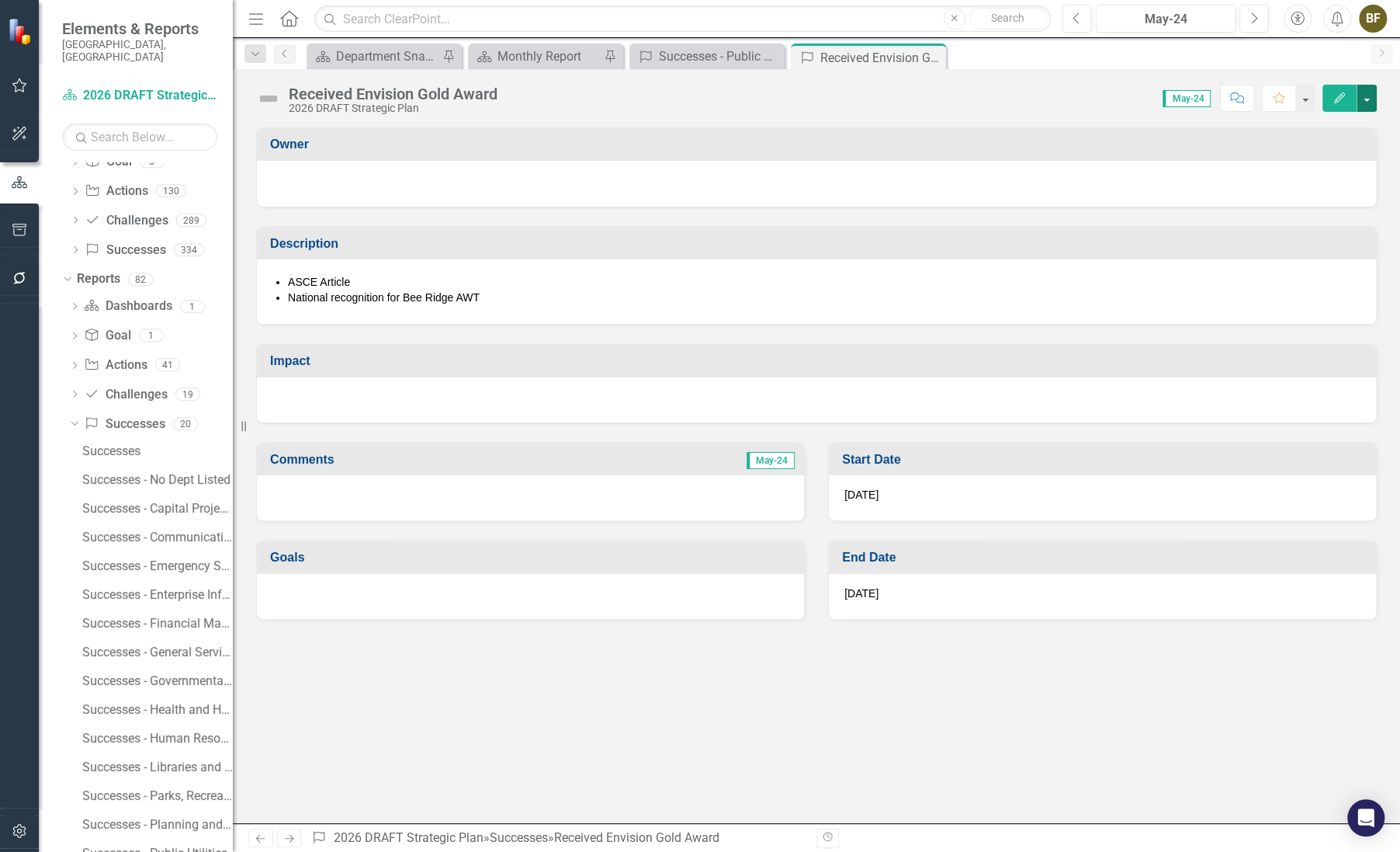
click at [1364, 100] on button "button" at bounding box center [1367, 98] width 20 height 27
click at [1310, 126] on link "Edit Edit Success" at bounding box center [1314, 127] width 126 height 29
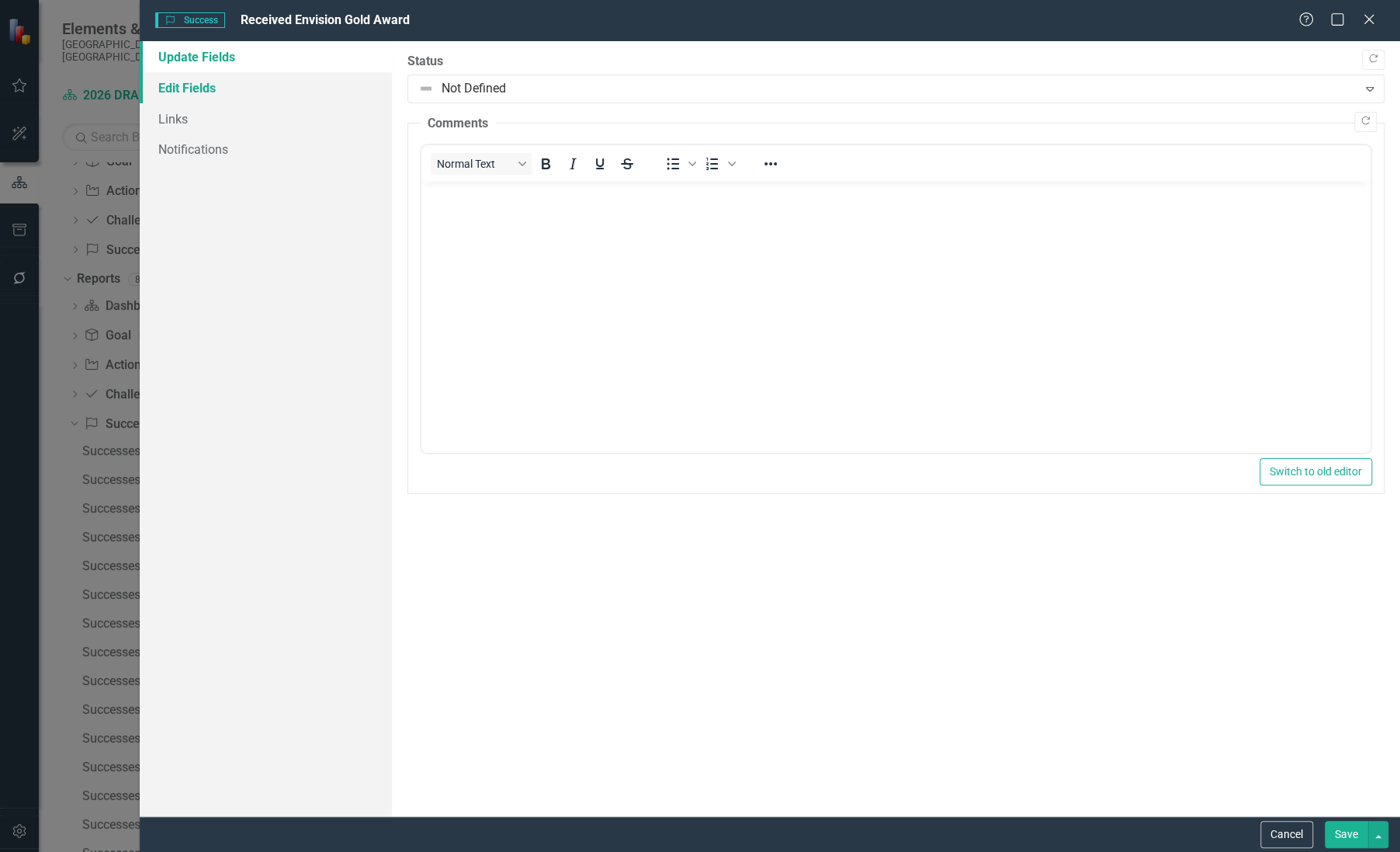
click at [183, 87] on link "Edit Fields" at bounding box center [266, 87] width 252 height 31
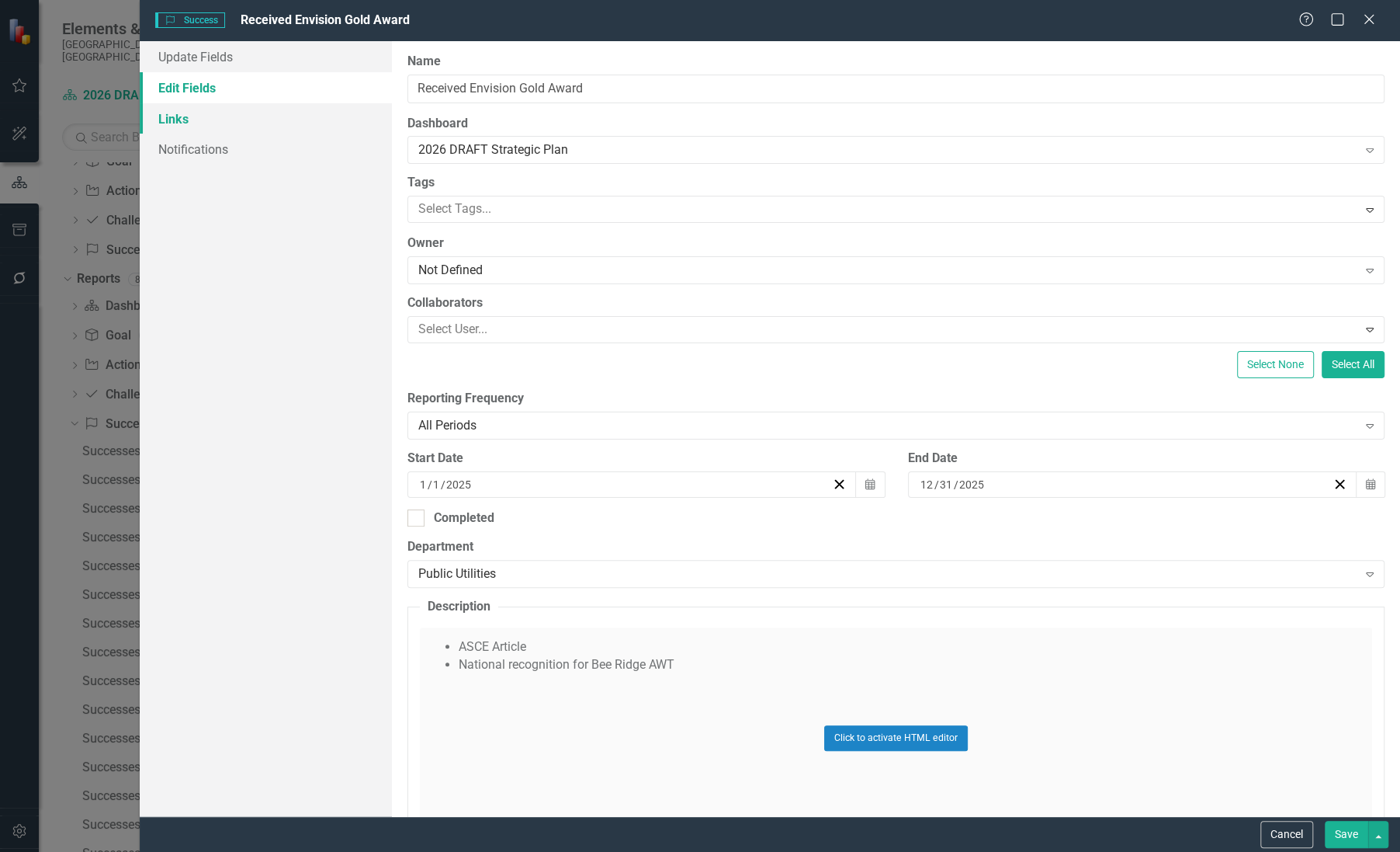
click at [202, 118] on link "Links" at bounding box center [266, 119] width 252 height 31
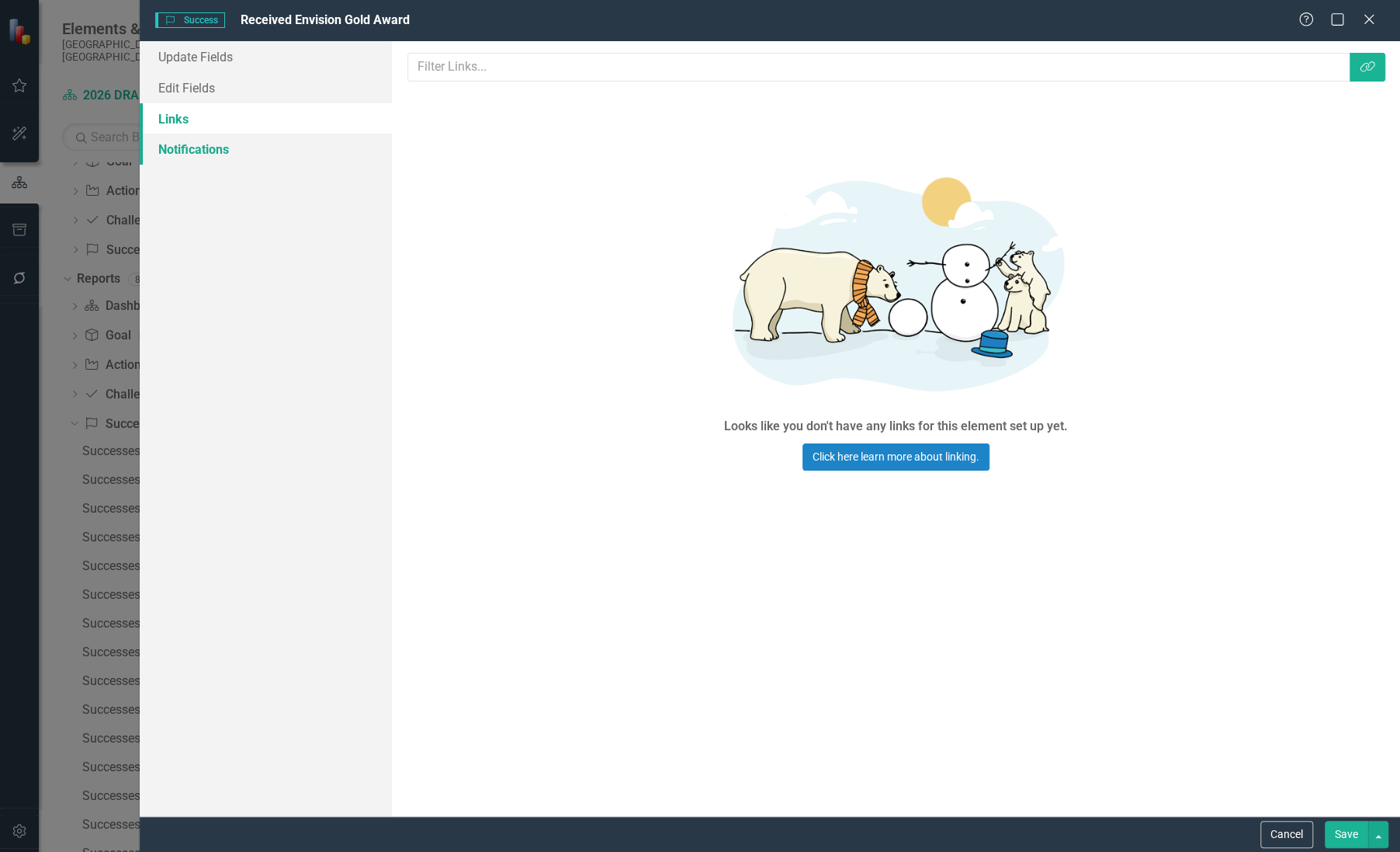
click at [212, 150] on link "Notifications" at bounding box center [266, 149] width 252 height 31
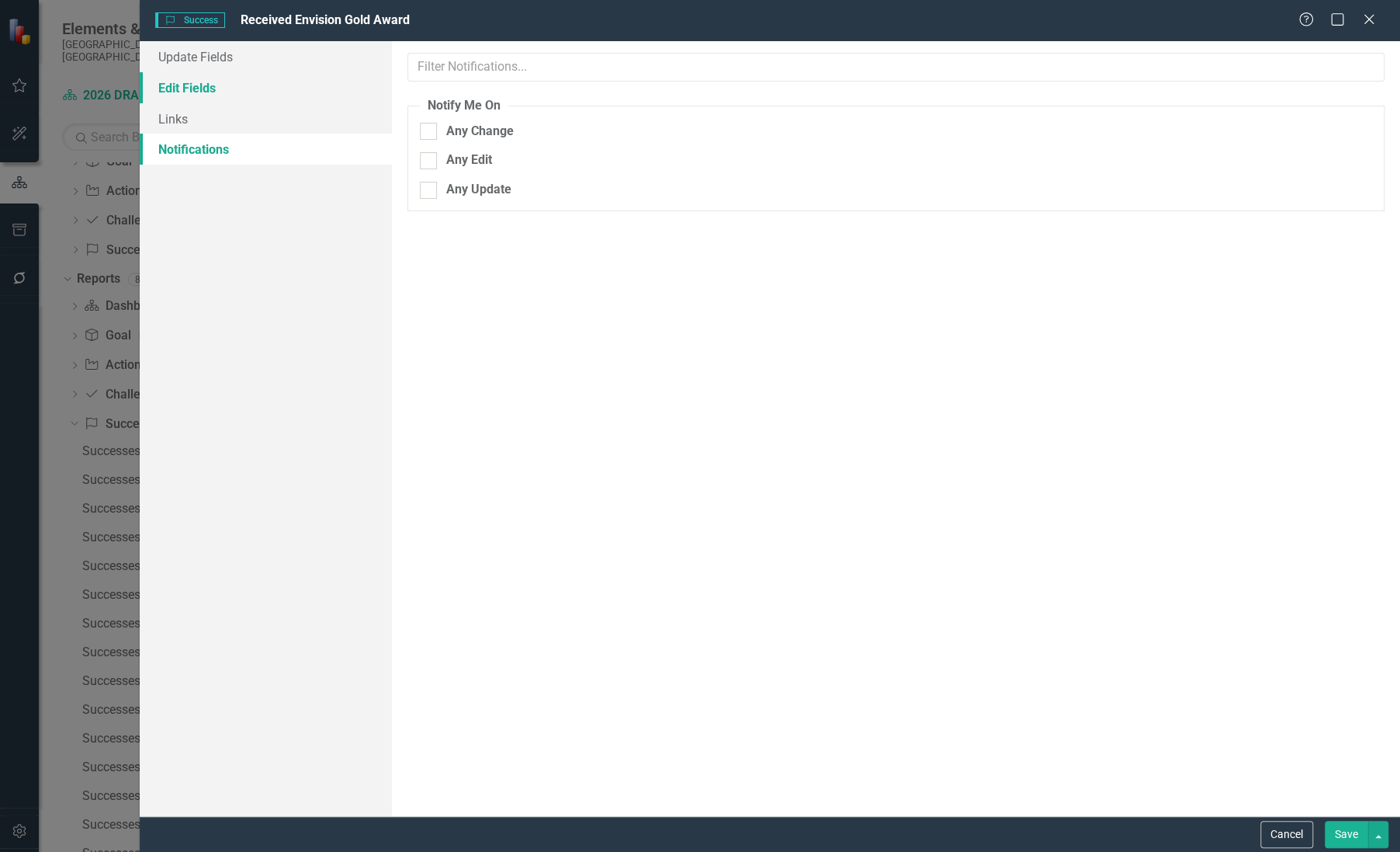
click at [202, 86] on link "Edit Fields" at bounding box center [266, 87] width 252 height 31
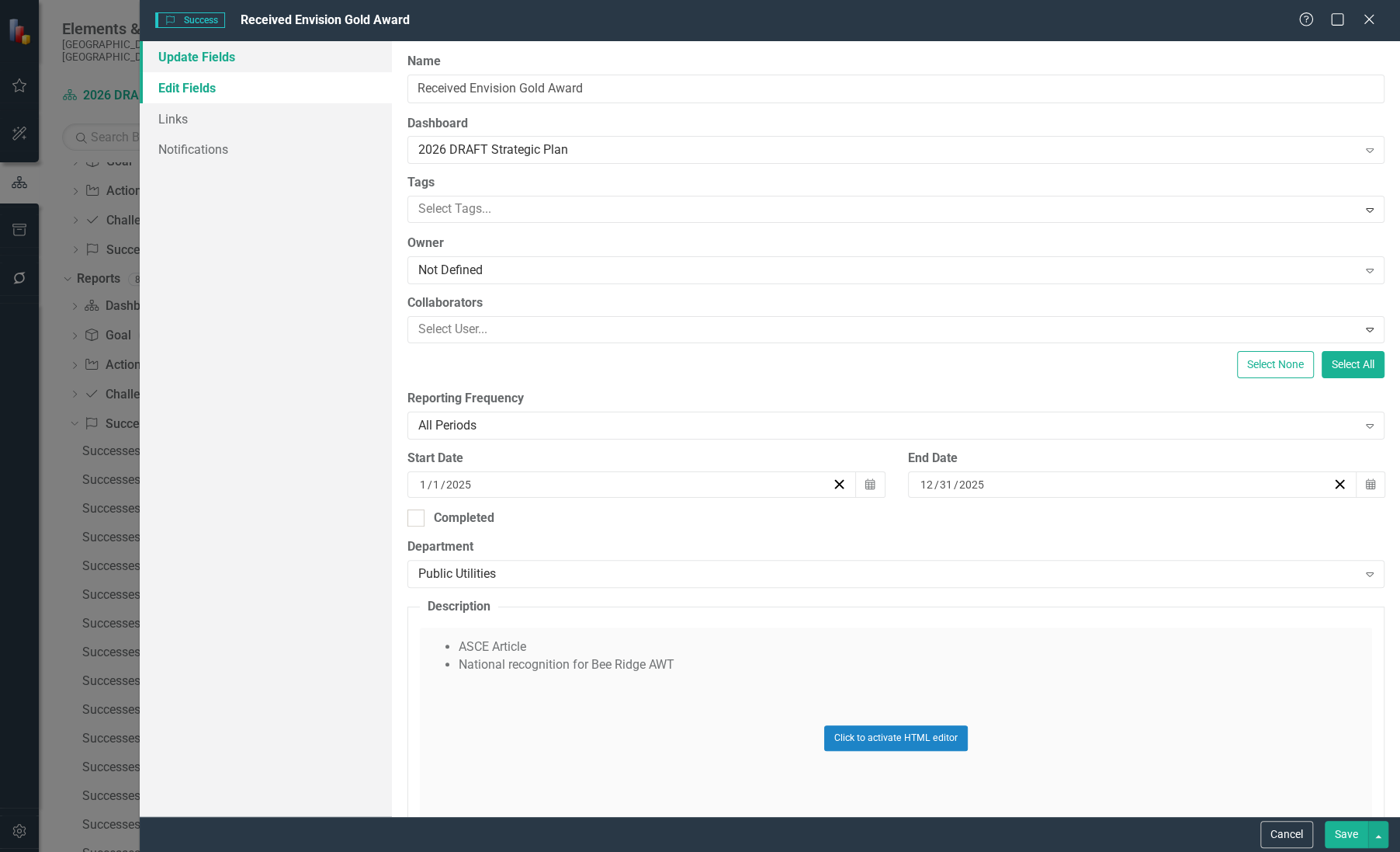
click at [193, 50] on link "Update Fields" at bounding box center [266, 57] width 252 height 31
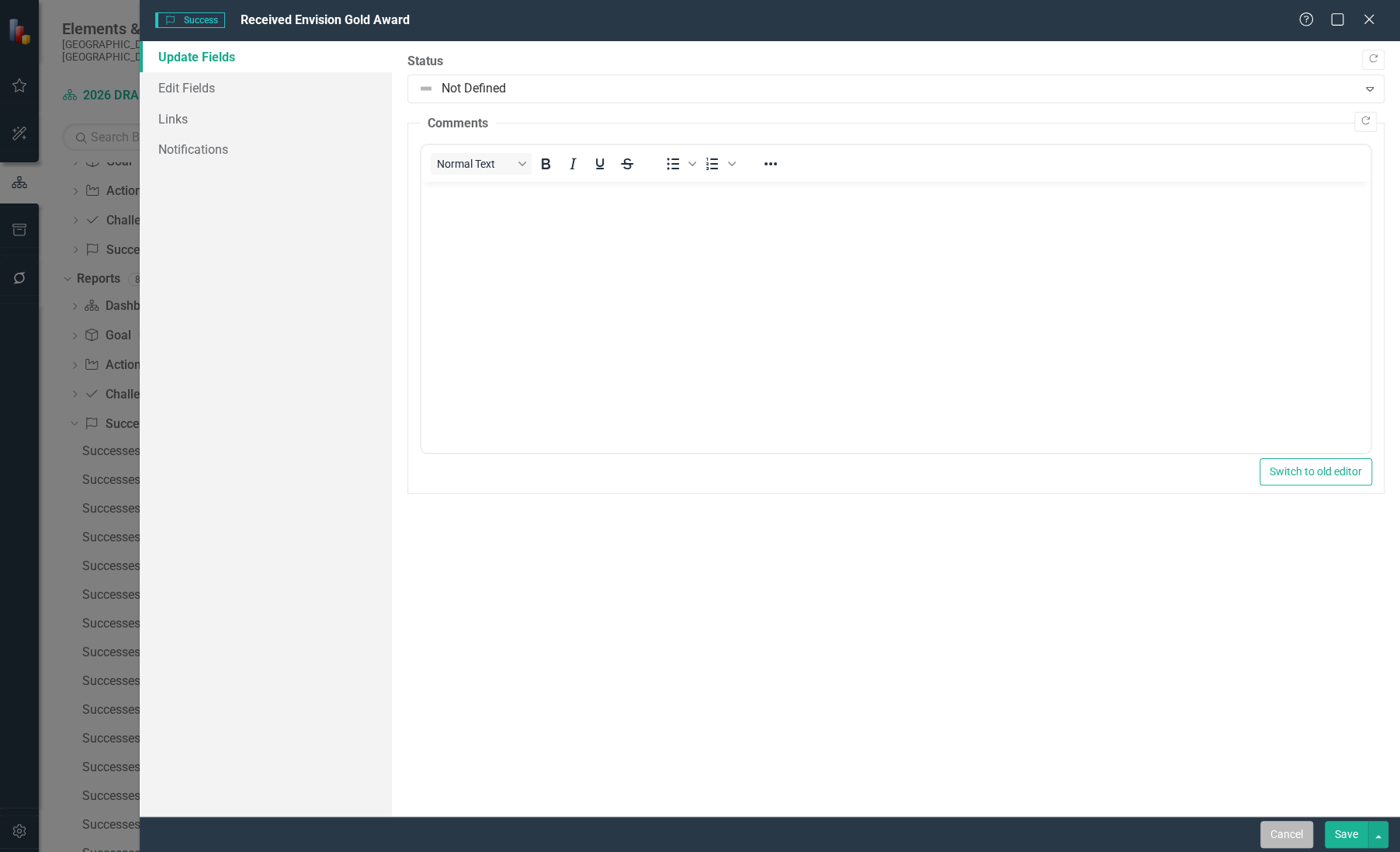
click at [1276, 828] on button "Cancel" at bounding box center [1287, 834] width 53 height 27
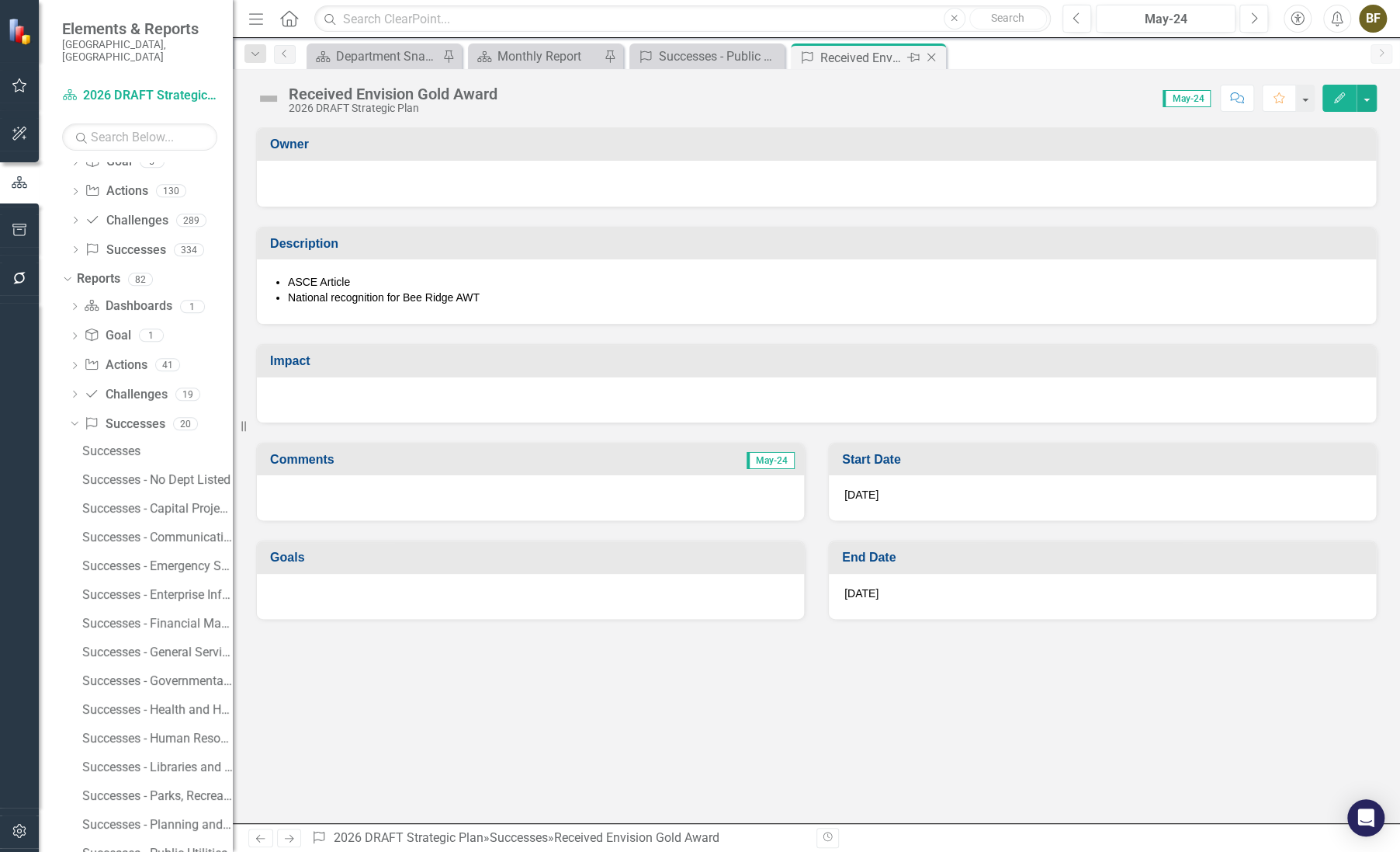
click at [935, 54] on icon "Close" at bounding box center [931, 58] width 15 height 13
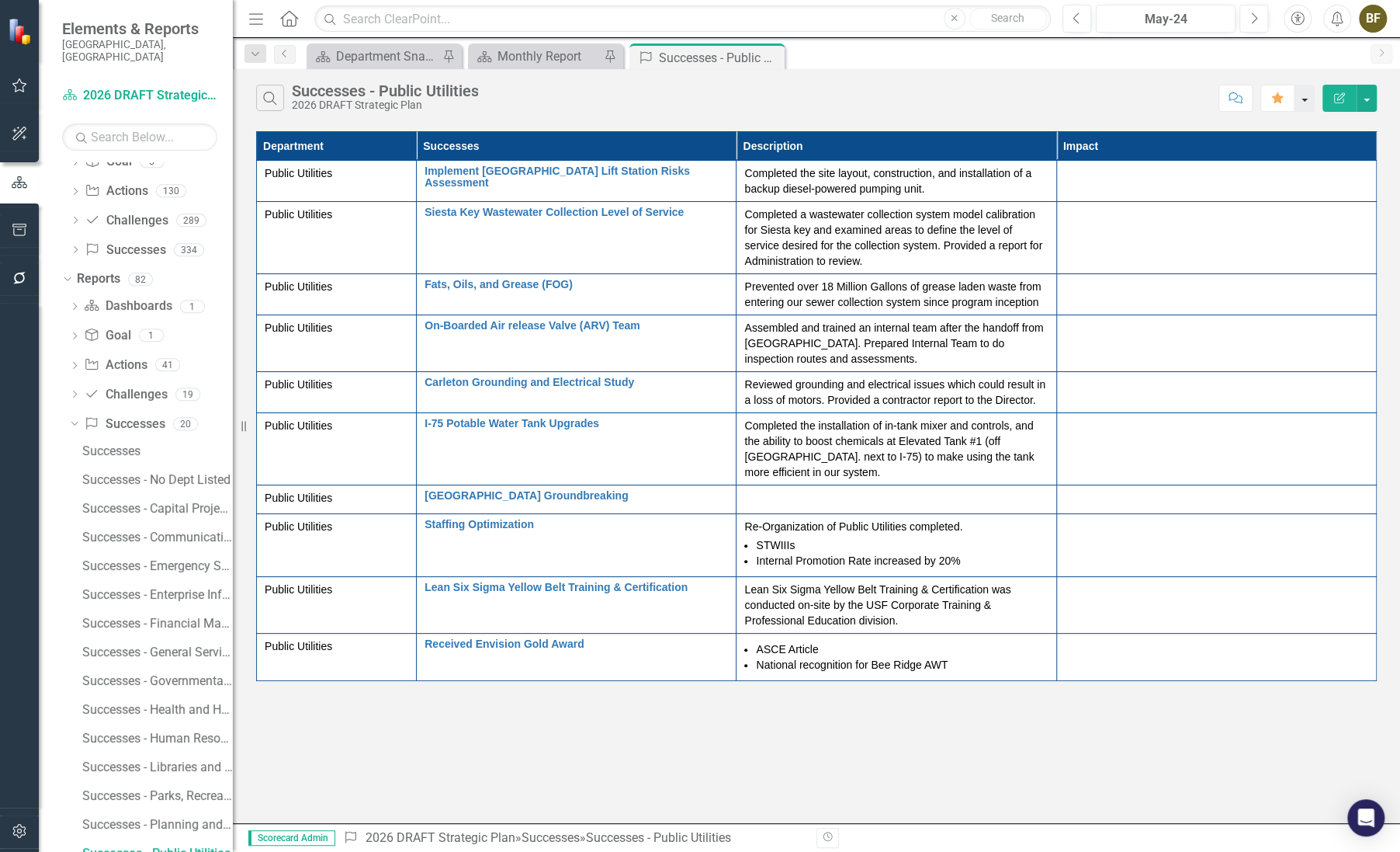
click at [1308, 100] on button "button" at bounding box center [1305, 98] width 20 height 27
click at [1181, 101] on div "Search Successes - Public Utilities 2026 DRAFT Strategic Plan" at bounding box center [734, 97] width 956 height 26
click at [1369, 93] on button "button" at bounding box center [1367, 98] width 20 height 27
click at [1139, 97] on div "Search Successes - Public Utilities 2026 DRAFT Strategic Plan" at bounding box center [734, 97] width 956 height 26
click at [1337, 104] on button "Edit Report" at bounding box center [1340, 98] width 34 height 27
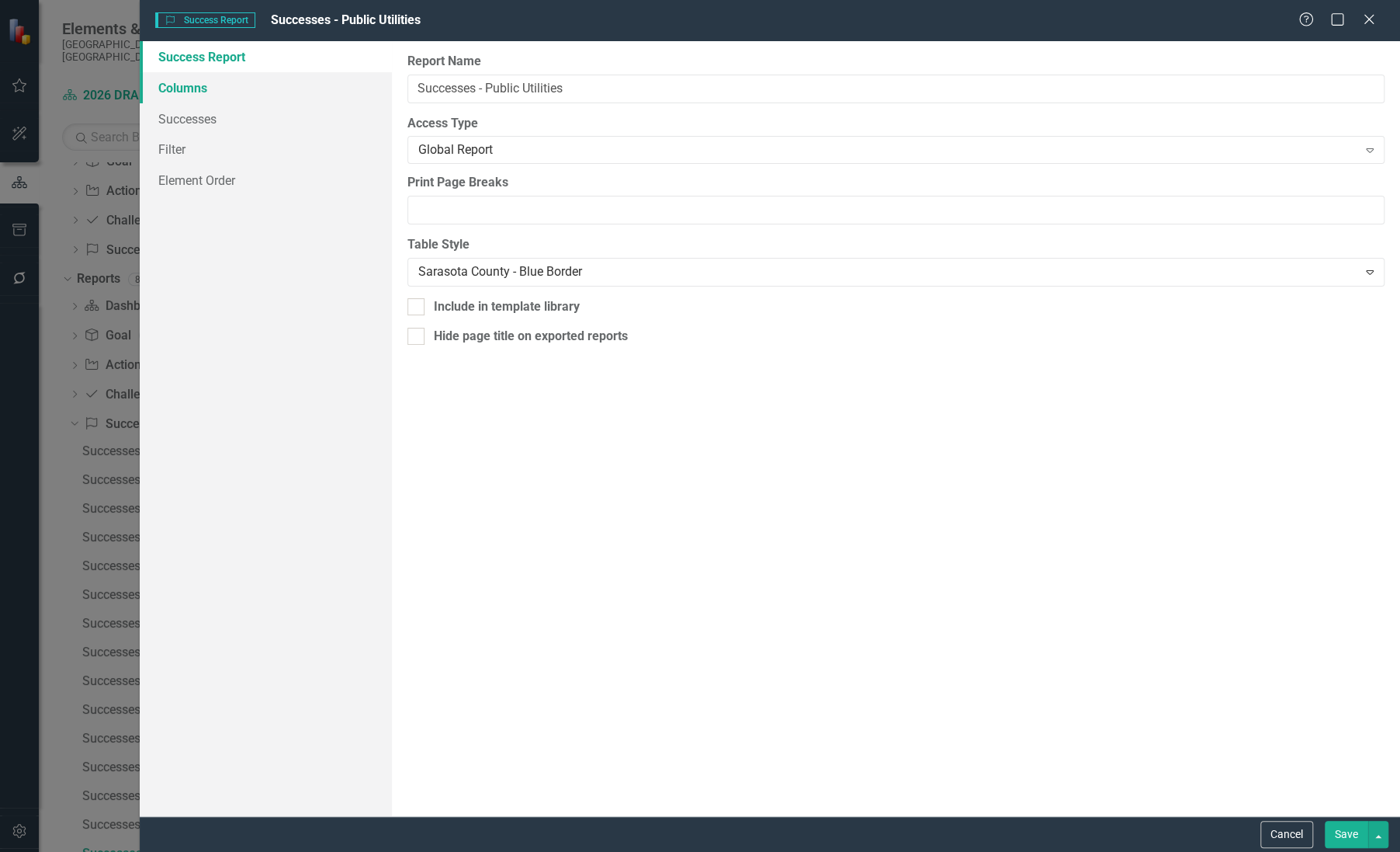
click at [199, 94] on link "Columns" at bounding box center [266, 87] width 252 height 31
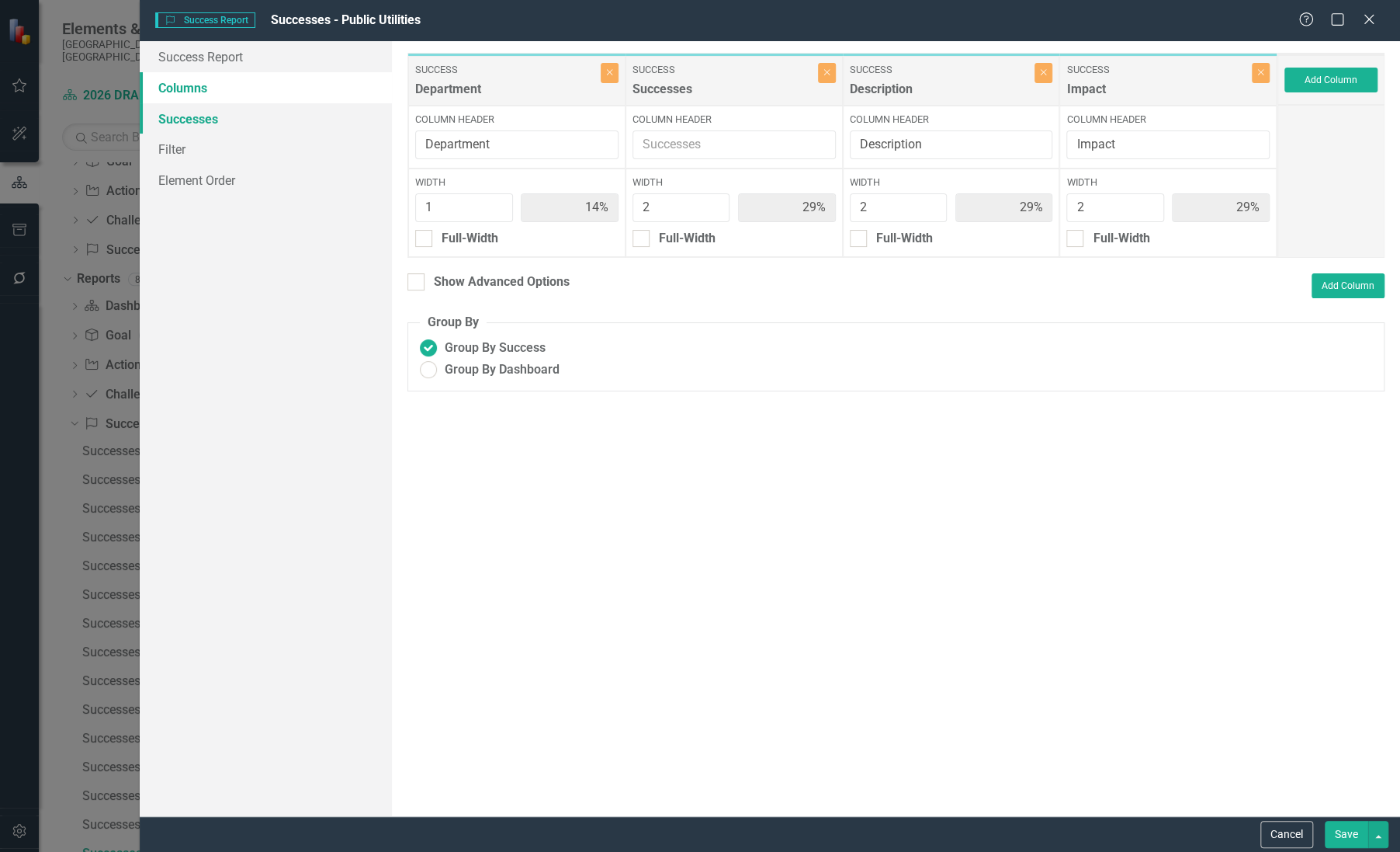
click at [198, 124] on link "Successes" at bounding box center [266, 119] width 252 height 31
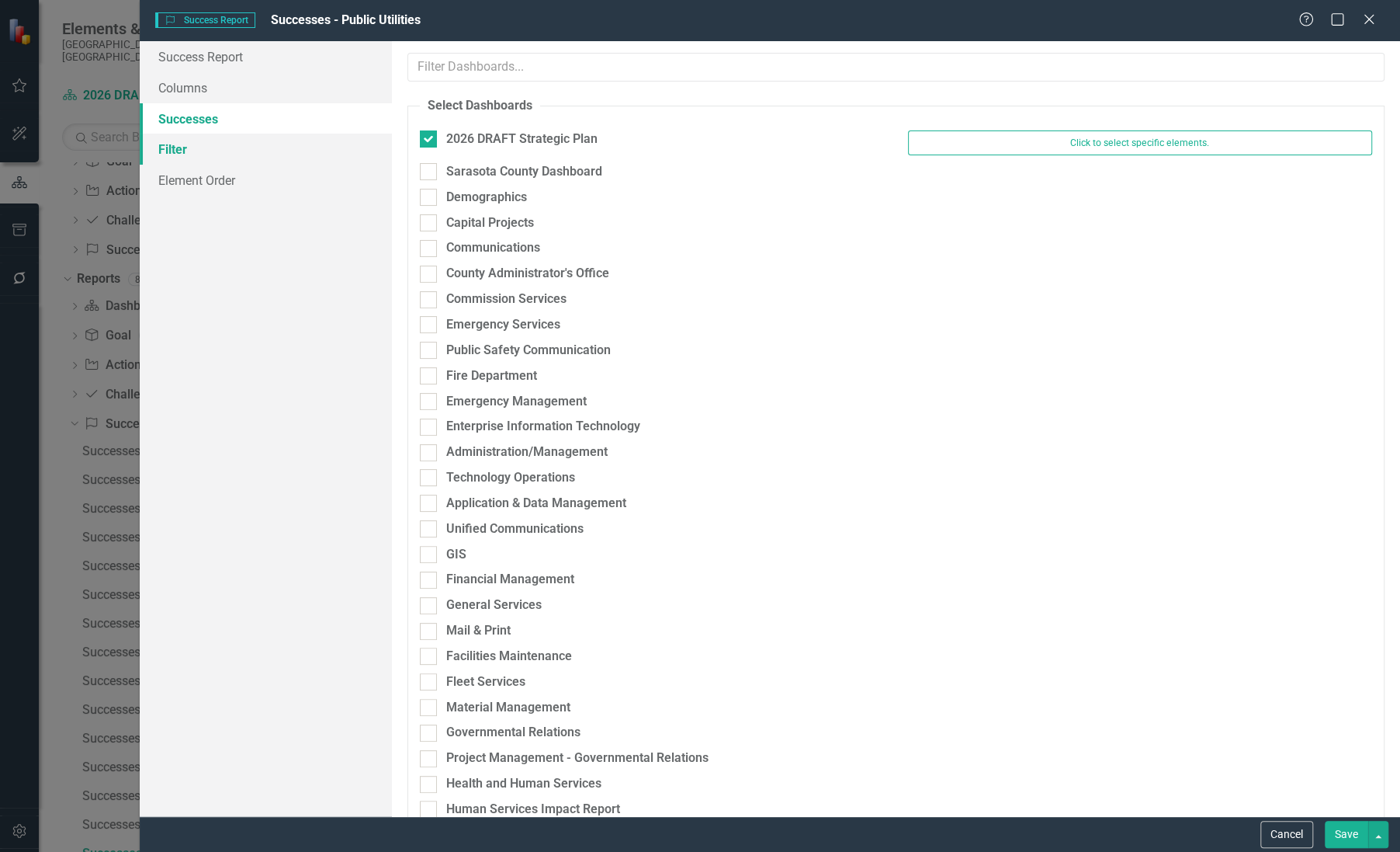
click at [192, 146] on link "Filter" at bounding box center [266, 149] width 252 height 31
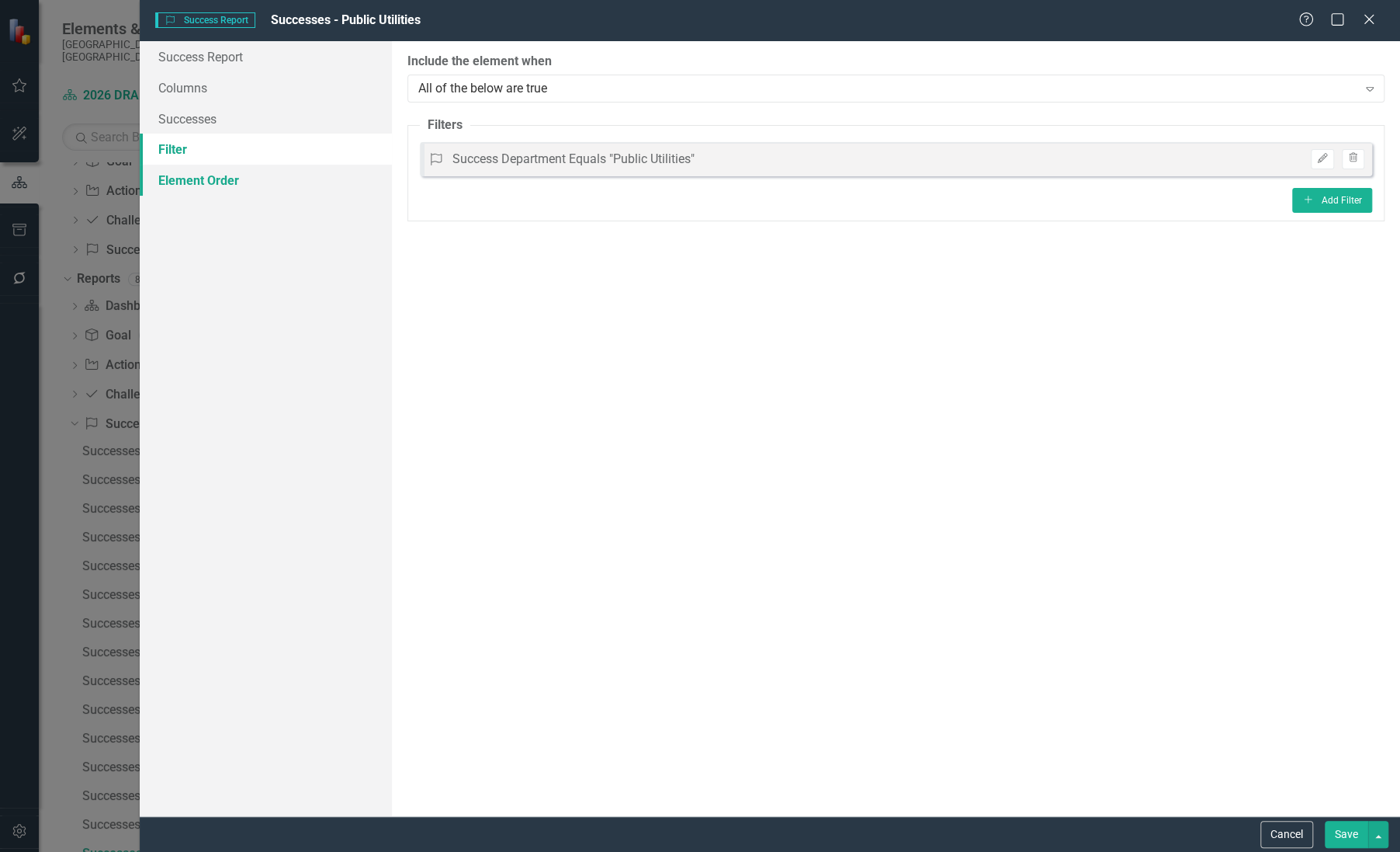
click at [197, 181] on link "Element Order" at bounding box center [266, 180] width 252 height 31
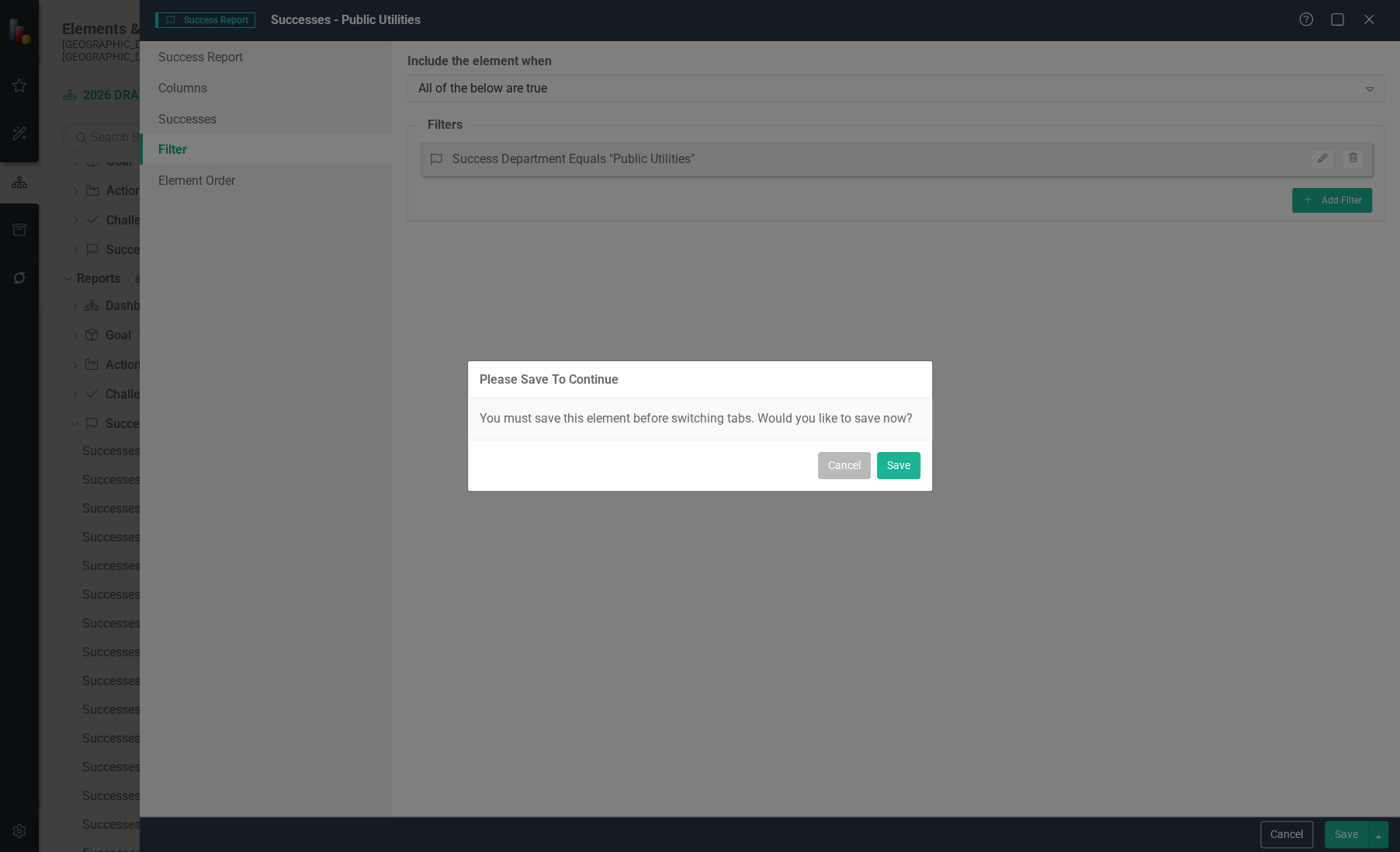
click at [834, 458] on button "Cancel" at bounding box center [845, 466] width 53 height 27
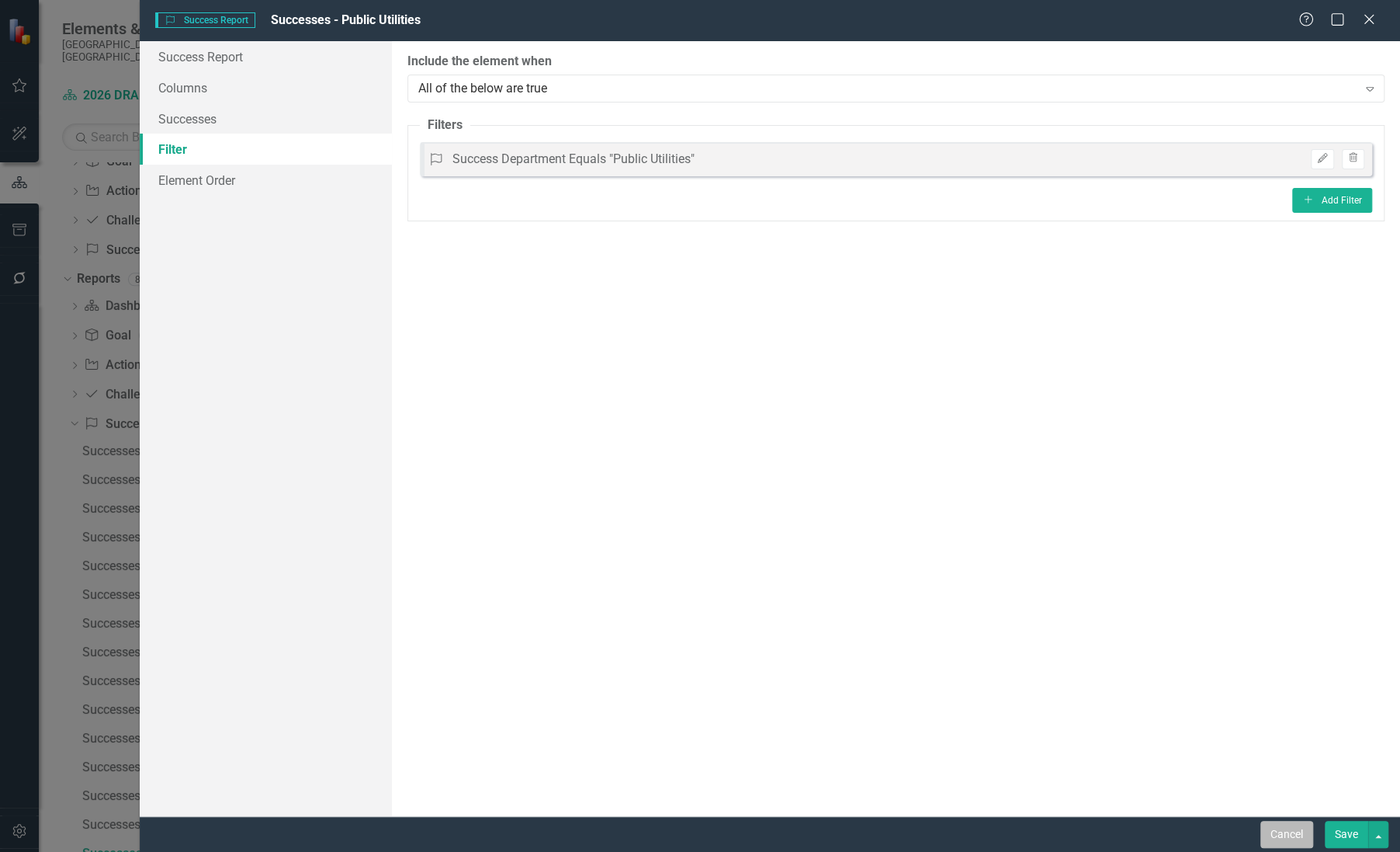
click at [1294, 831] on button "Cancel" at bounding box center [1287, 834] width 53 height 27
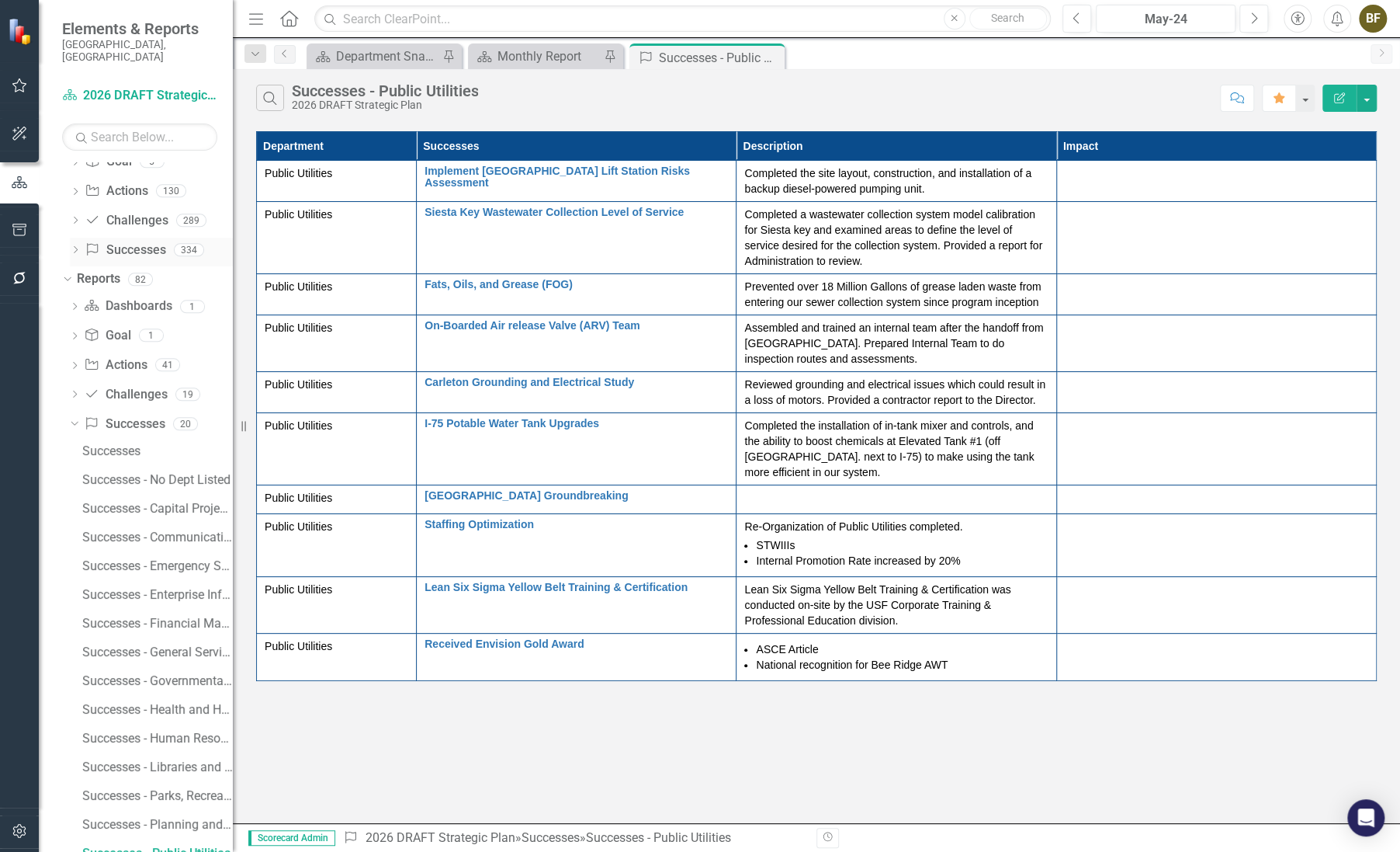
click at [130, 241] on link "Success Successes" at bounding box center [125, 250] width 81 height 18
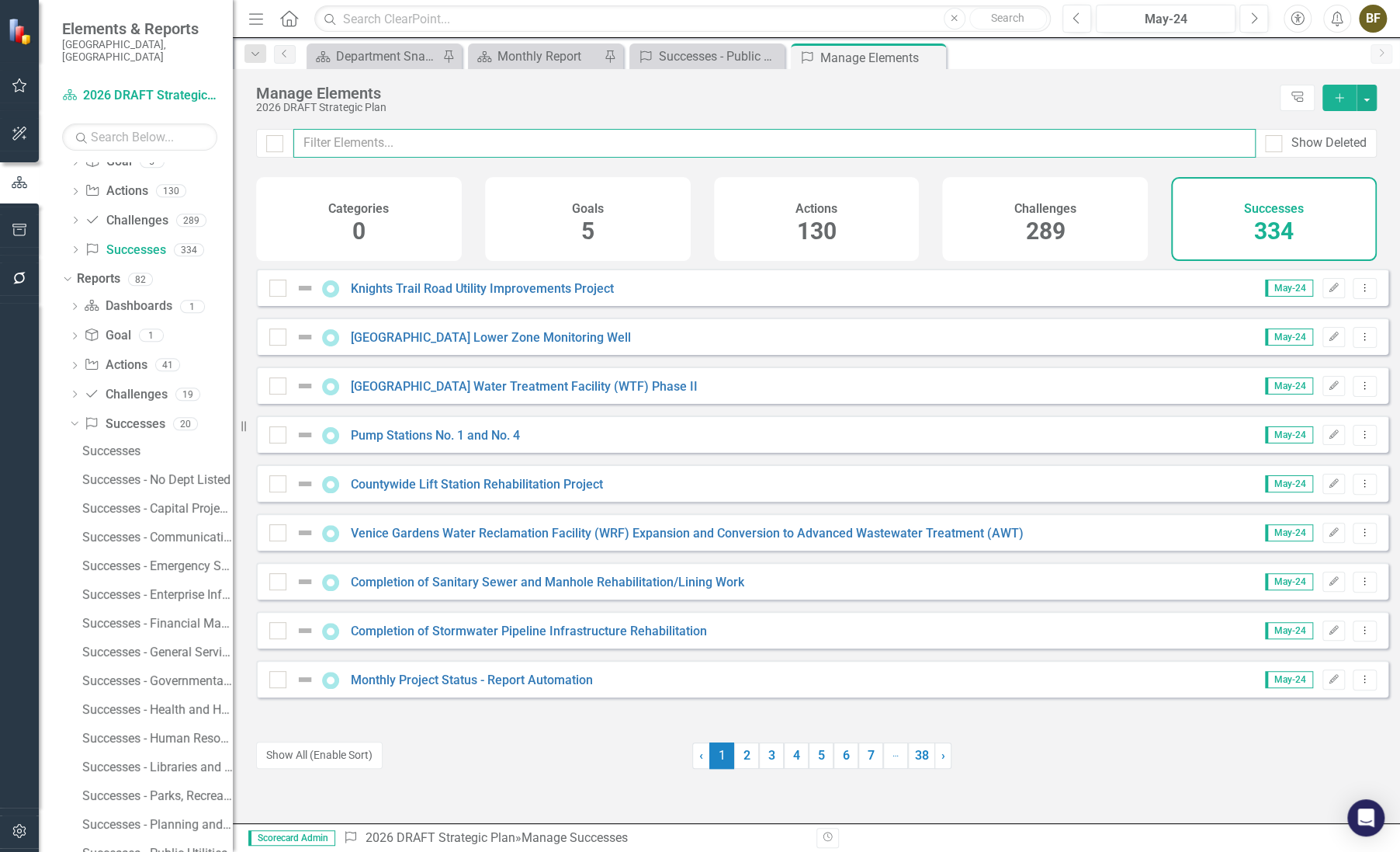
click at [461, 140] on input "text" at bounding box center [774, 143] width 962 height 29
drag, startPoint x: 441, startPoint y: 144, endPoint x: 366, endPoint y: 138, distance: 75.2
click at [366, 138] on input "text" at bounding box center [774, 143] width 962 height 29
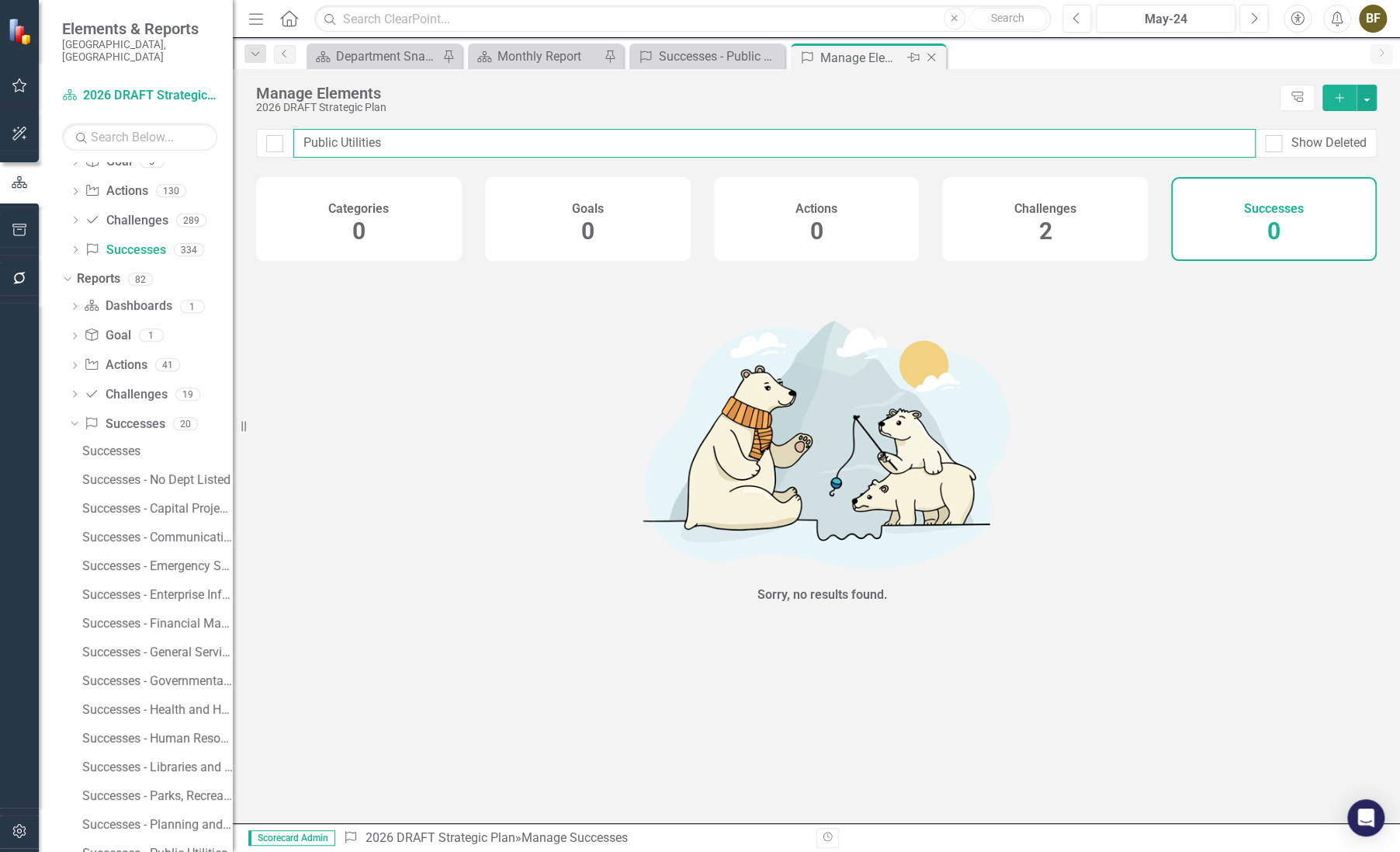
type input "Public Utilities"
click at [932, 58] on icon at bounding box center [931, 57] width 8 height 8
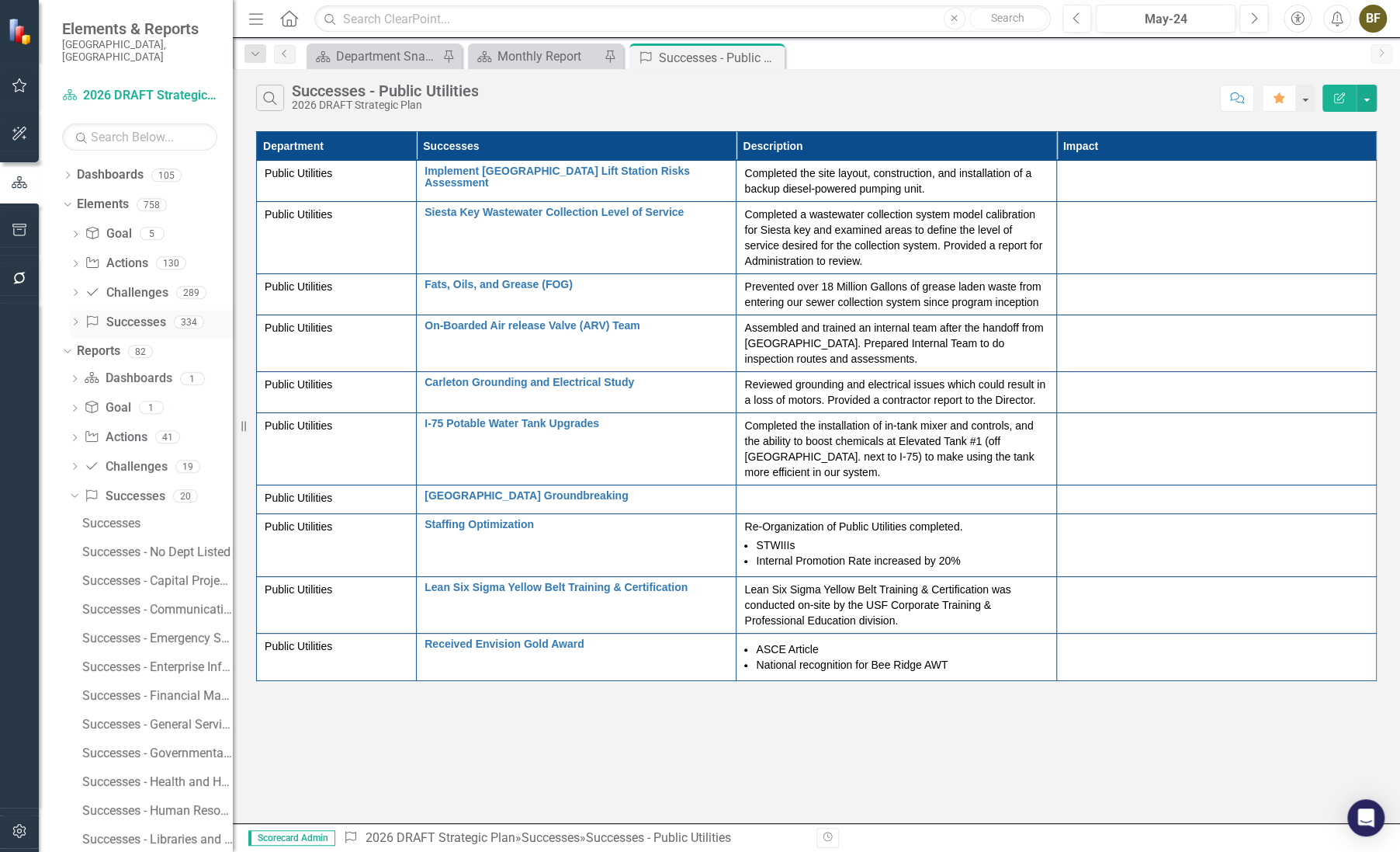
click at [142, 313] on link "Success Successes" at bounding box center [125, 322] width 81 height 18
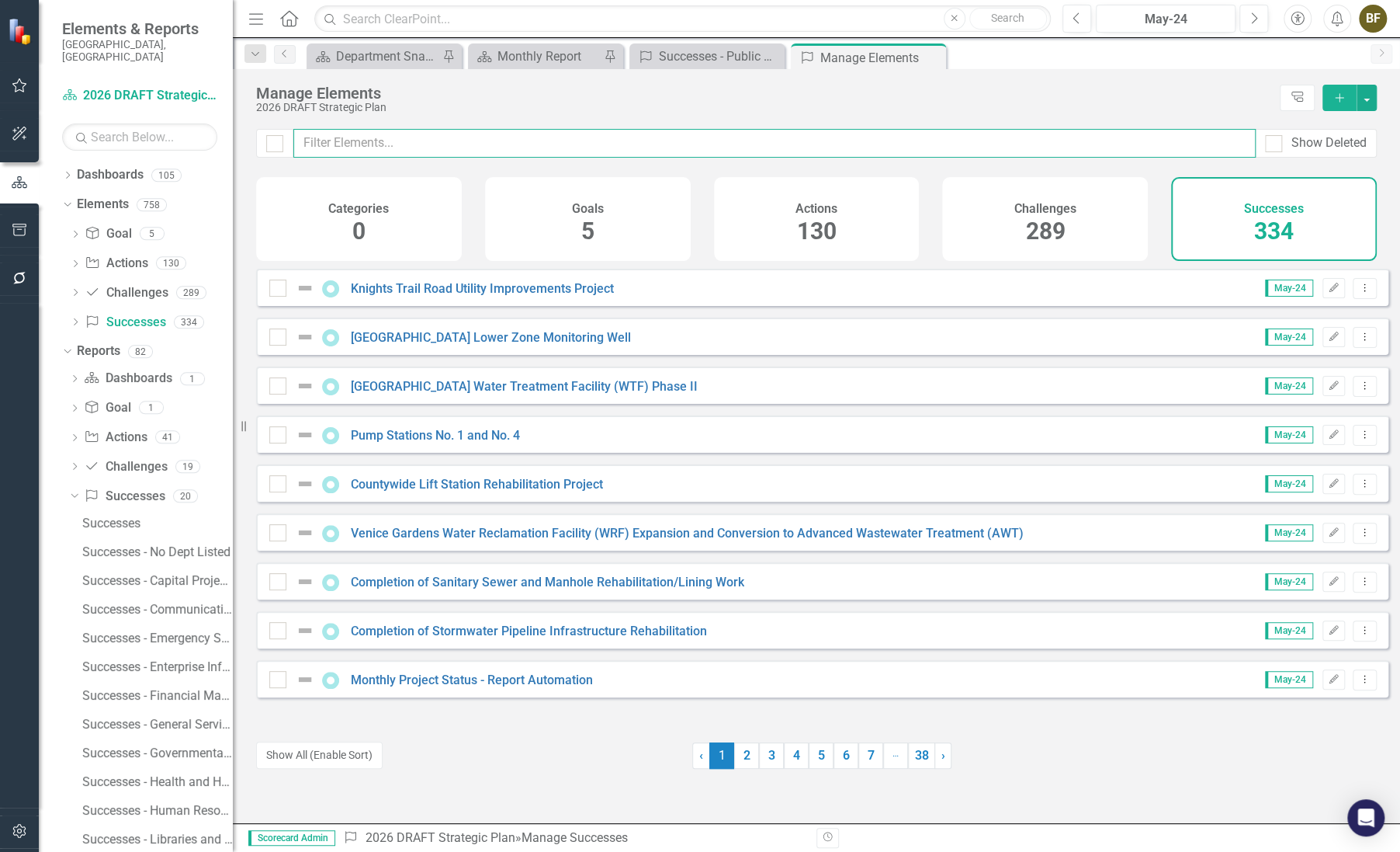
click at [453, 149] on input "text" at bounding box center [774, 143] width 962 height 29
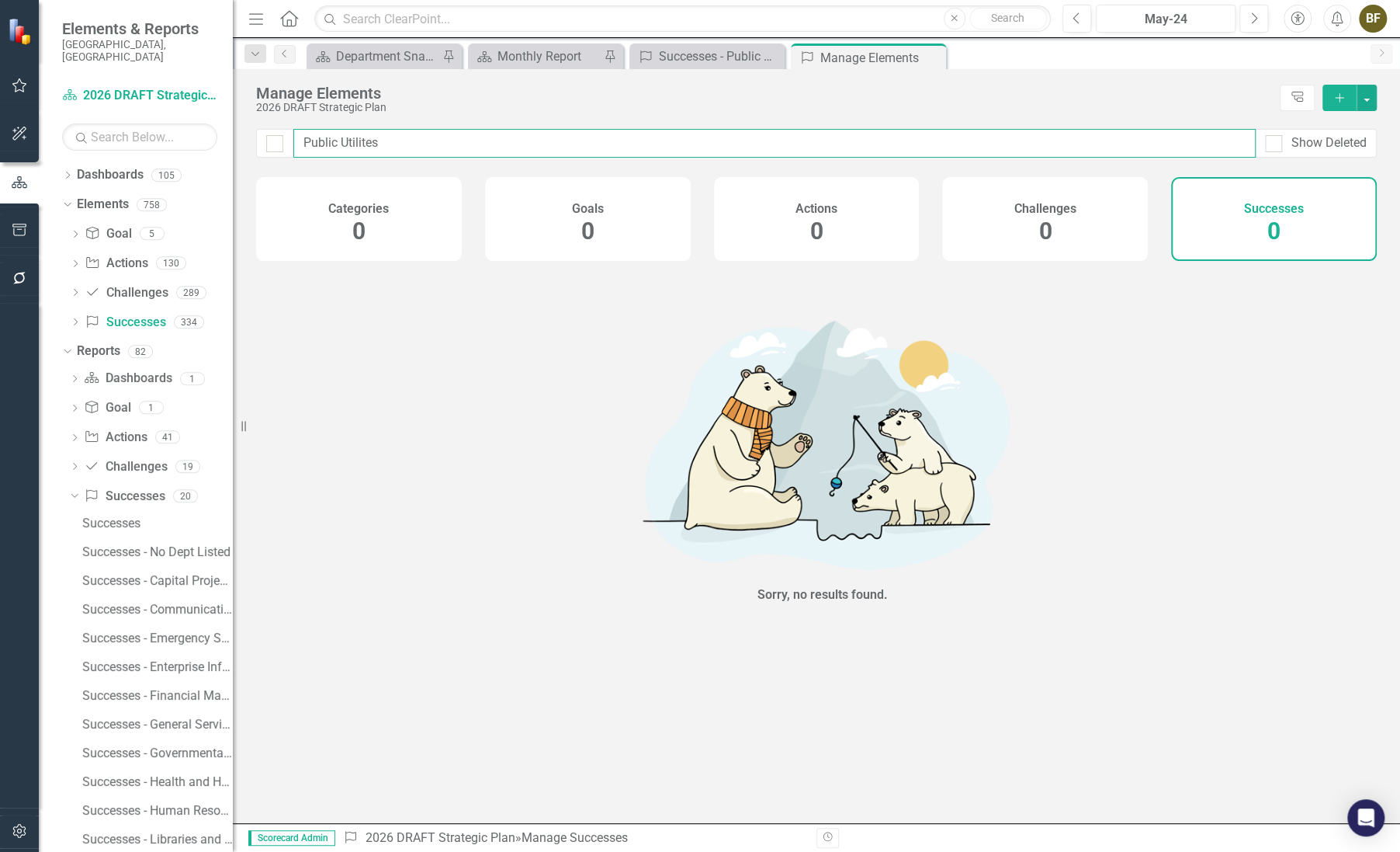
click at [367, 141] on input "Public Utilites" at bounding box center [774, 143] width 962 height 29
click at [442, 146] on input "Public Utilities" at bounding box center [774, 143] width 962 height 29
type input "Public Utilities"
click at [931, 56] on icon at bounding box center [931, 57] width 8 height 8
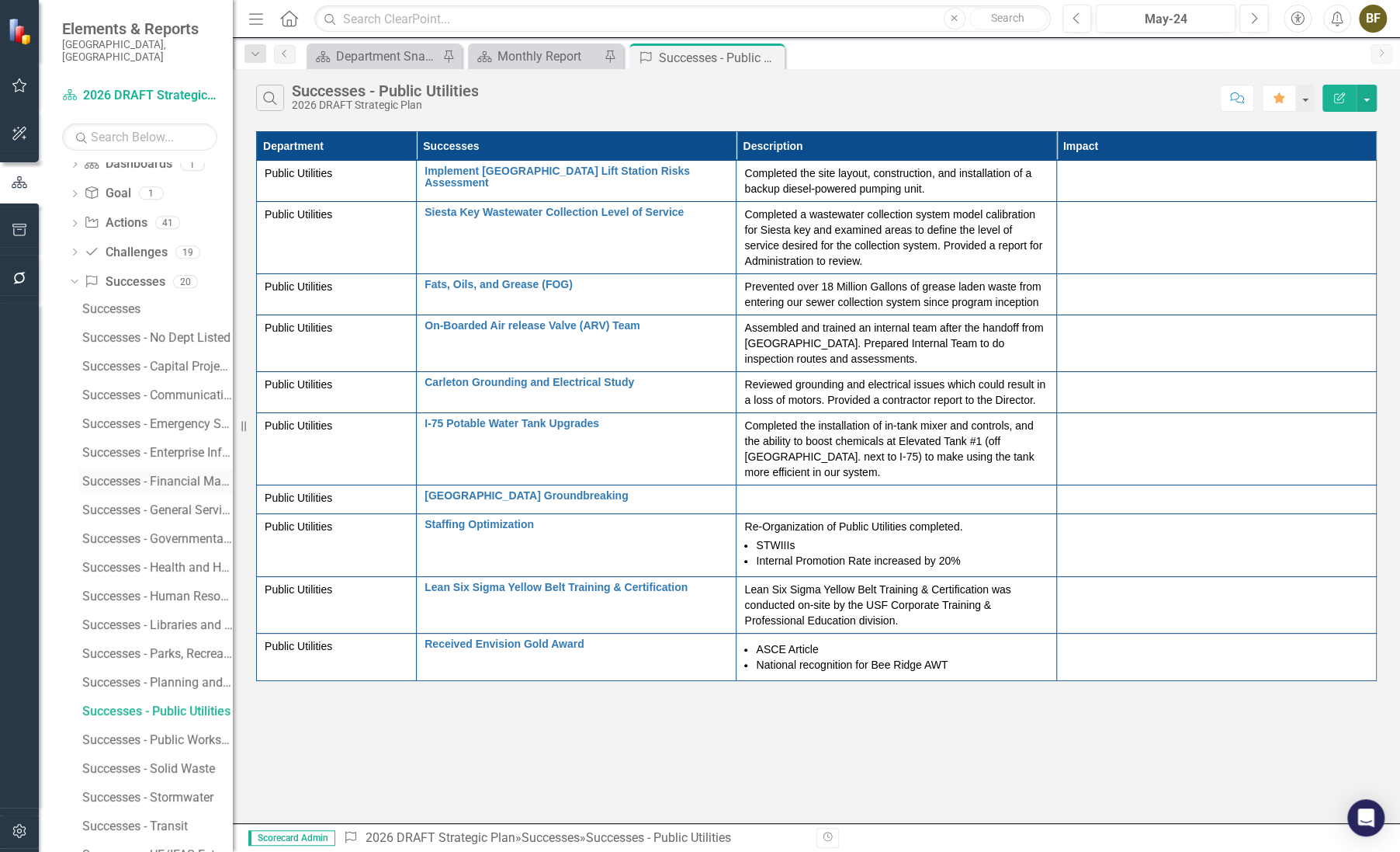
scroll to position [243, 0]
click at [163, 675] on div "Successes - Public Utilities" at bounding box center [157, 683] width 150 height 14
click at [105, 273] on div "Successes" at bounding box center [157, 280] width 150 height 14
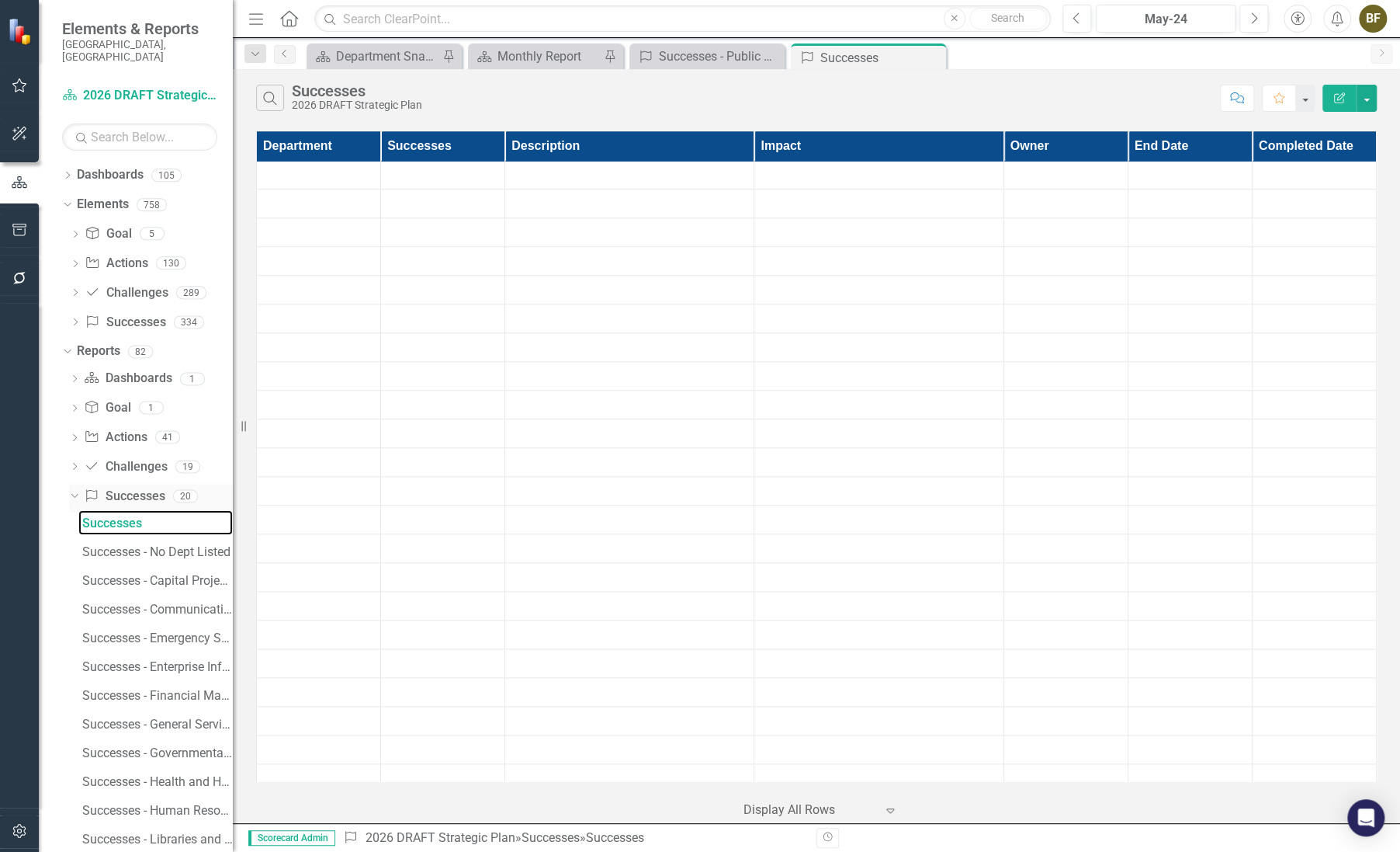
scroll to position [635, 0]
click at [126, 516] on div "Successes" at bounding box center [157, 523] width 150 height 14
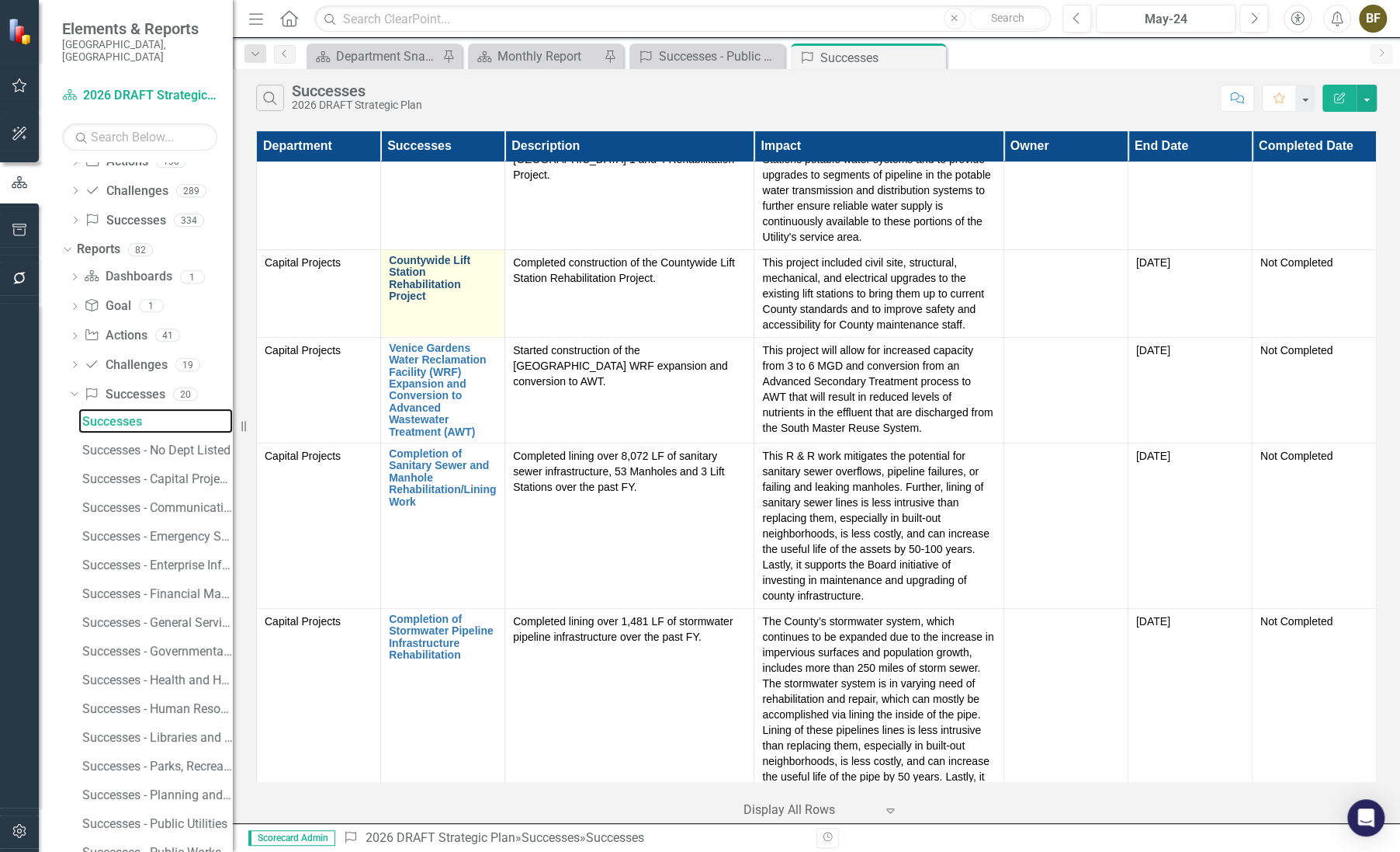
scroll to position [0, 0]
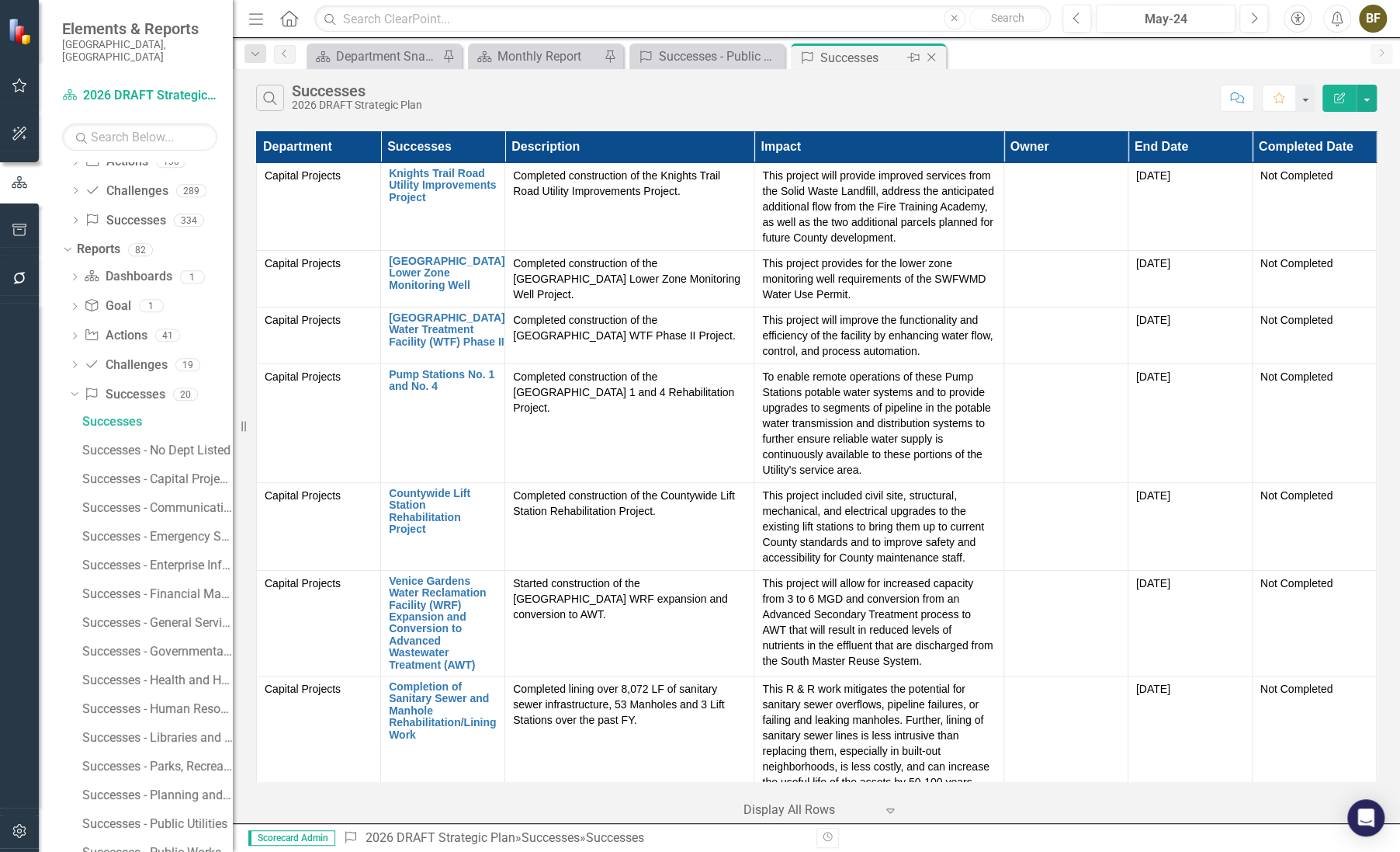
click at [932, 54] on icon "Close" at bounding box center [931, 58] width 15 height 13
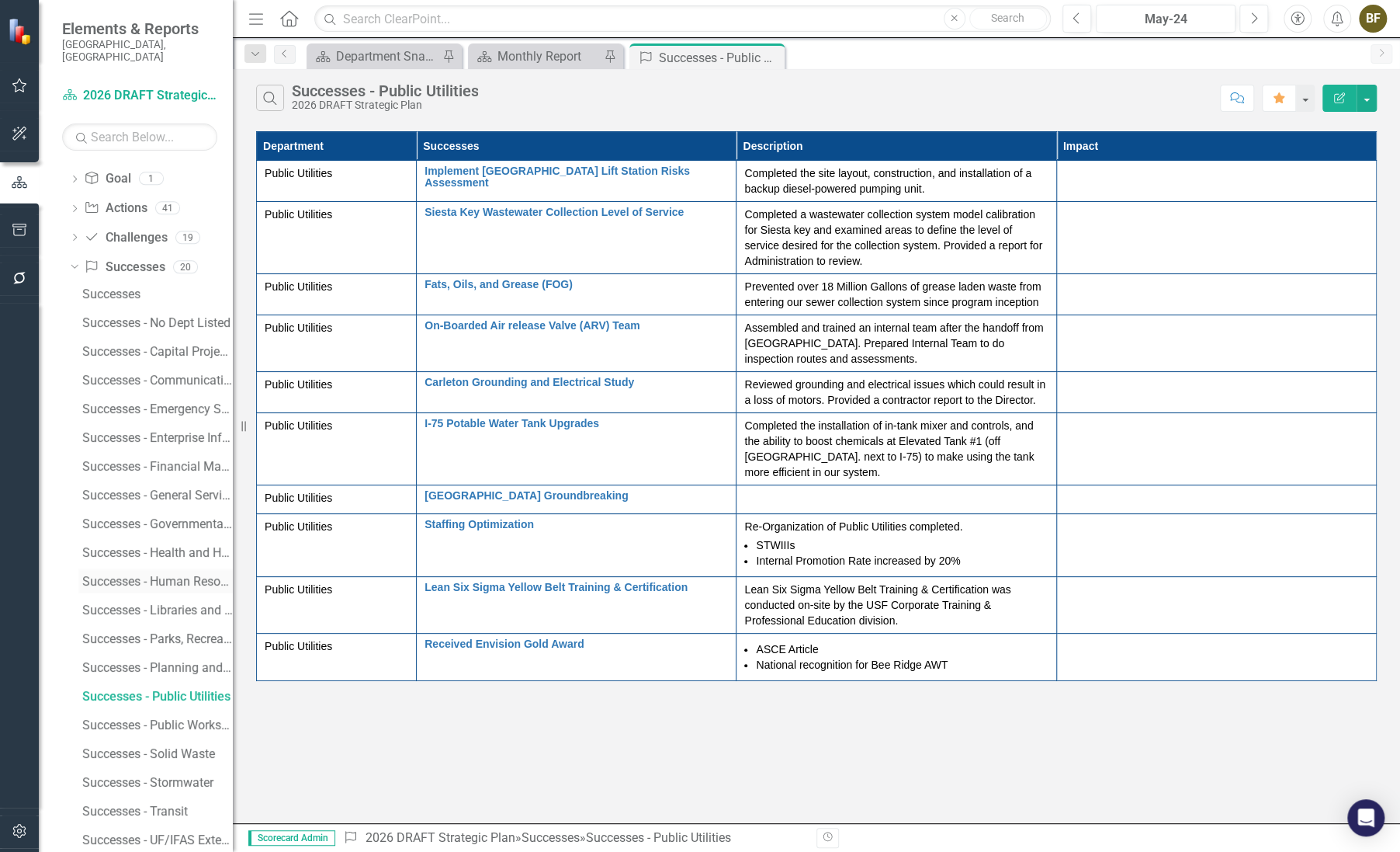
scroll to position [243, 0]
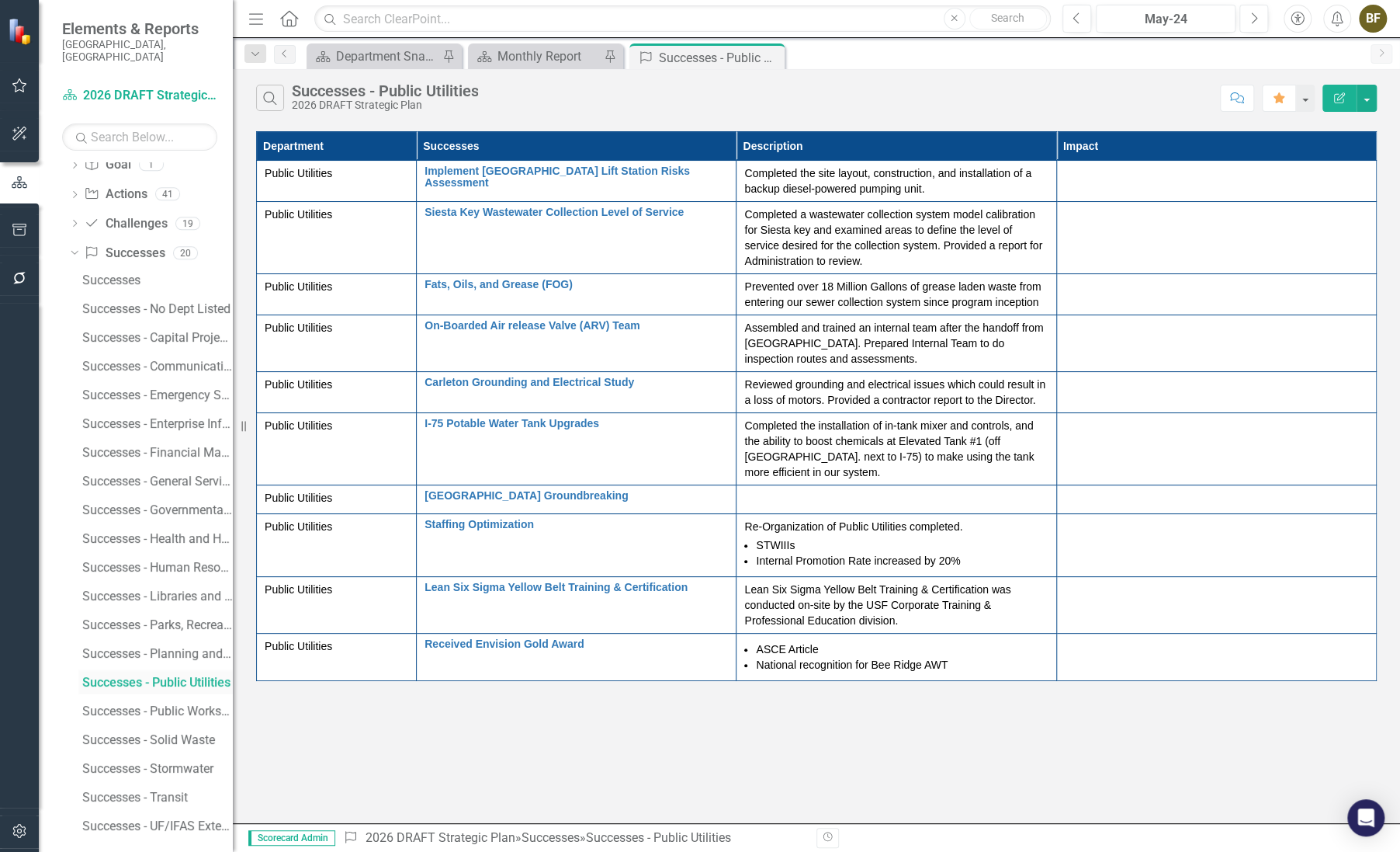
click at [175, 675] on div "Successes - Public Utilities" at bounding box center [157, 683] width 150 height 14
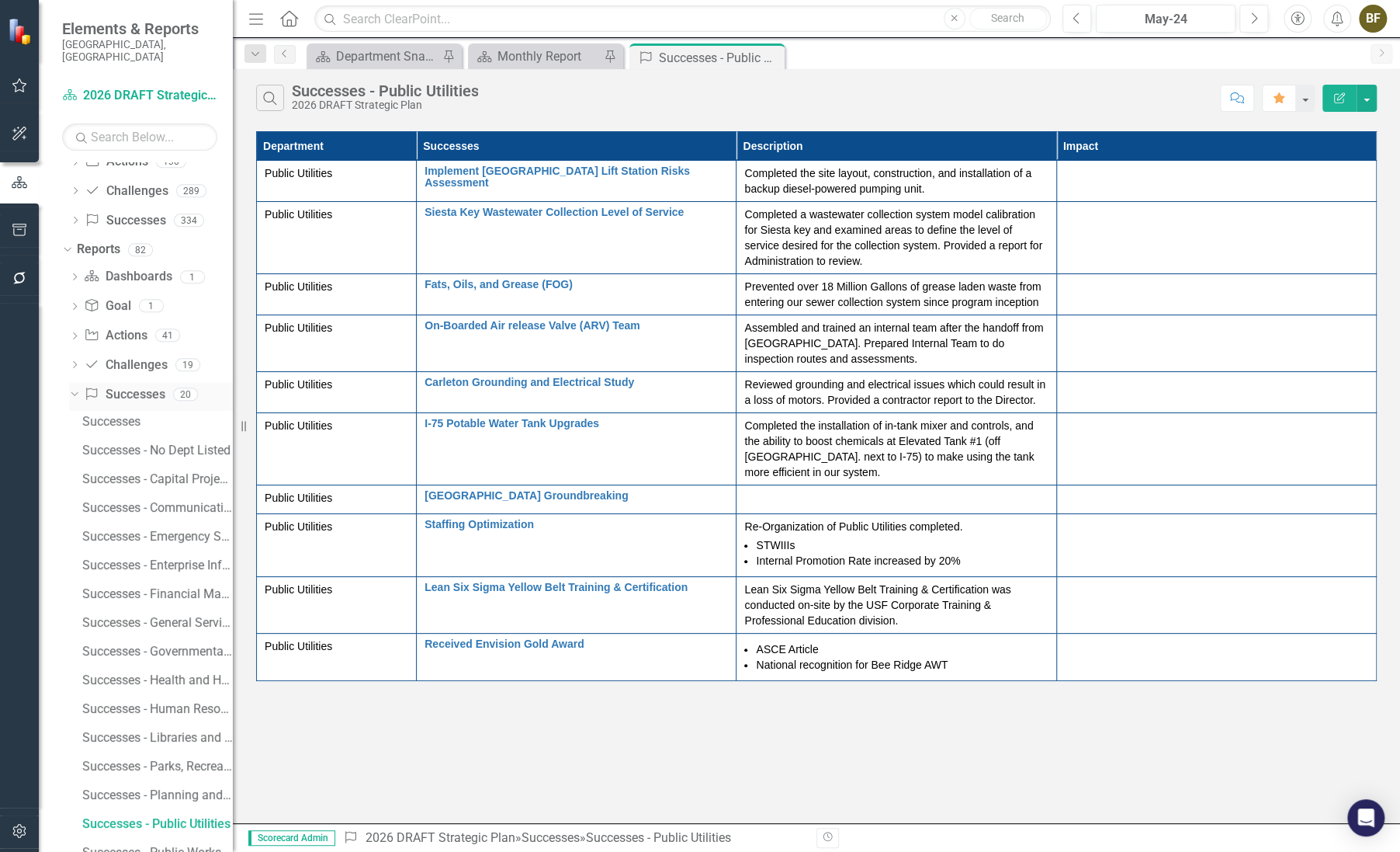
click at [77, 388] on div "Dropdown" at bounding box center [71, 394] width 14 height 11
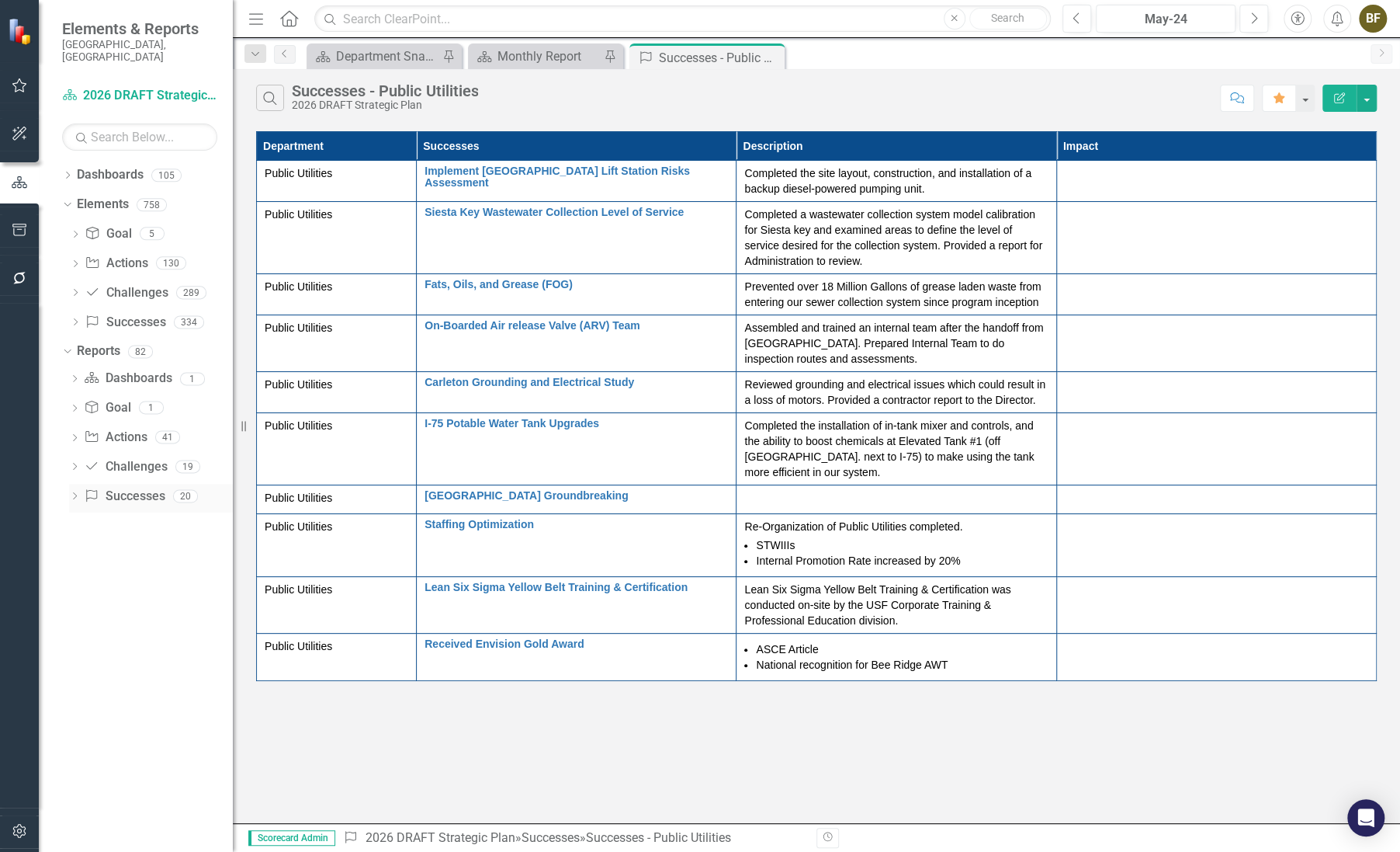
scroll to position [0, 0]
click at [68, 346] on icon "Dropdown" at bounding box center [65, 351] width 8 height 11
click at [65, 349] on icon "Dropdown" at bounding box center [68, 352] width 11 height 8
click at [76, 318] on icon at bounding box center [76, 322] width 4 height 7
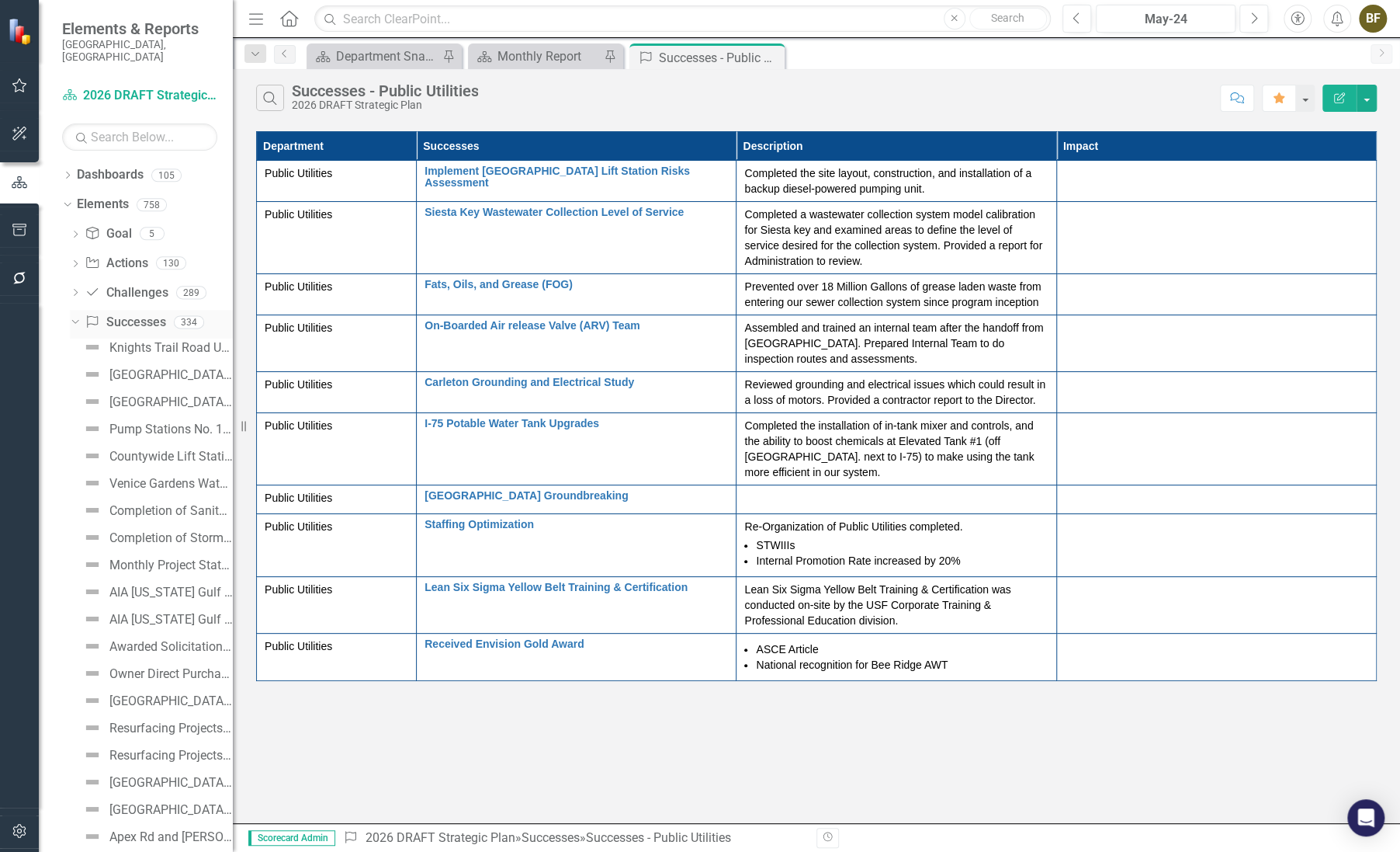
click at [141, 313] on link "Success Successes" at bounding box center [125, 322] width 81 height 18
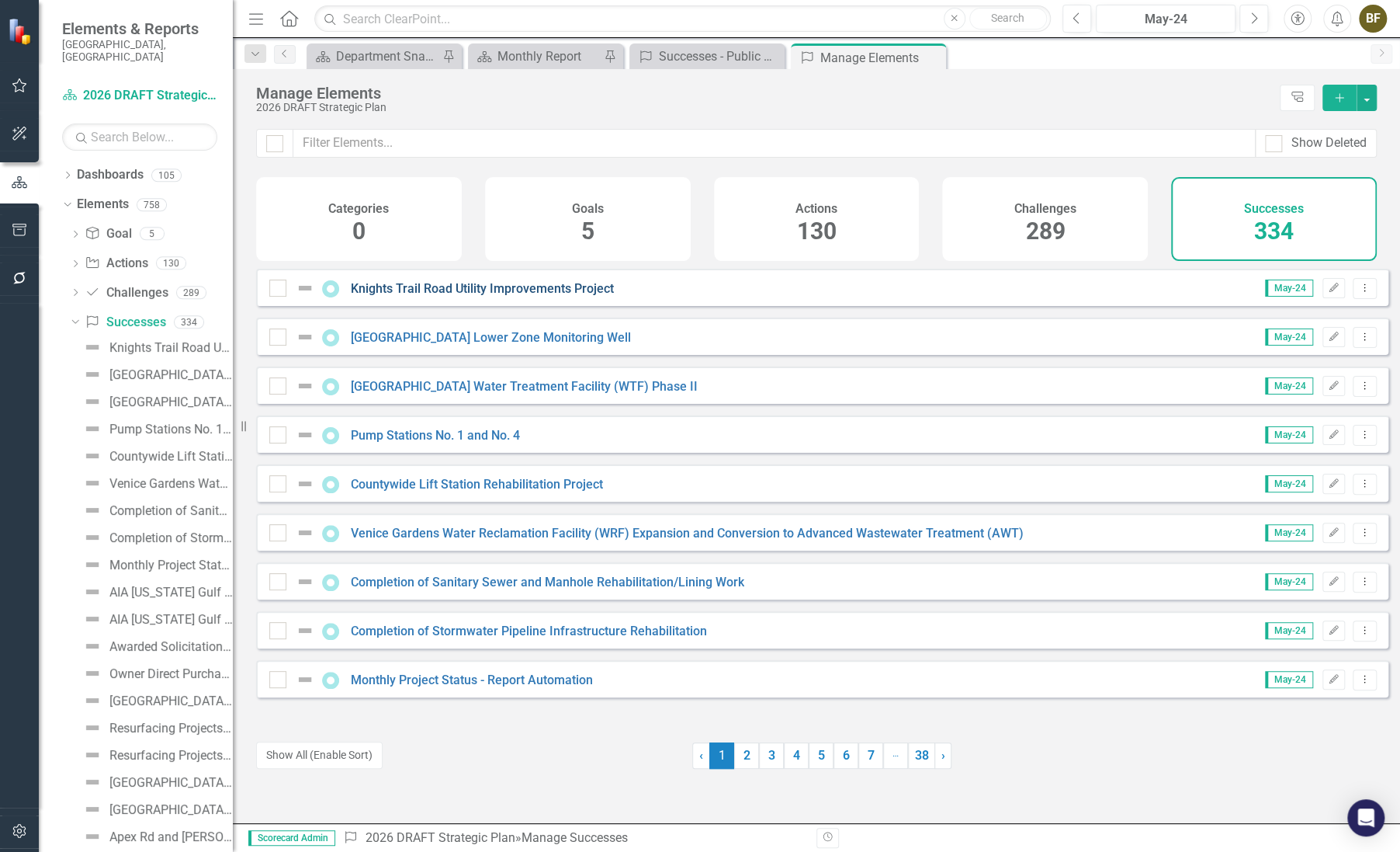
click at [436, 295] on link "Knights Trail Road Utility Improvements Project" at bounding box center [483, 288] width 263 height 14
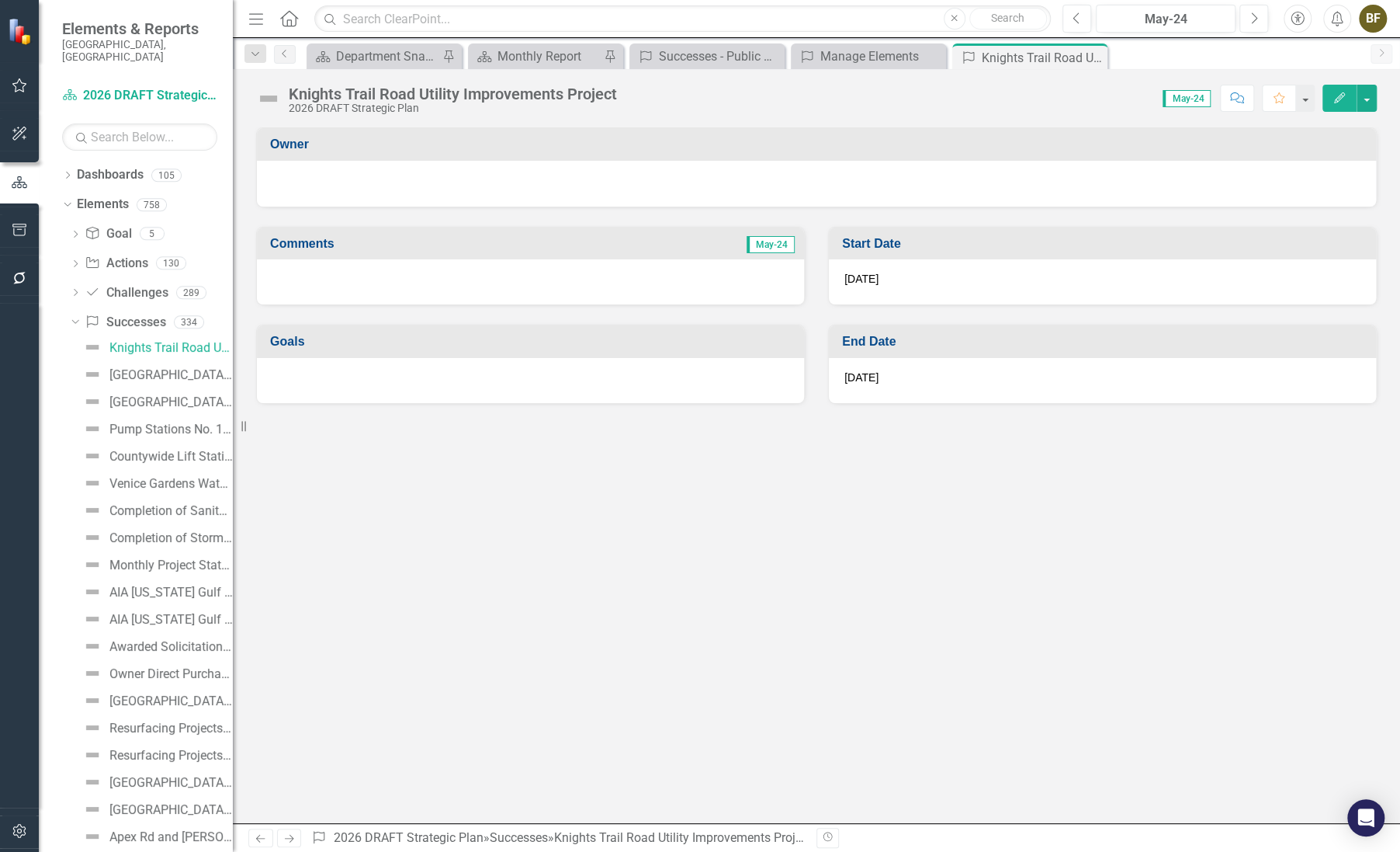
click at [0, 0] on icon at bounding box center [0, 0] width 0 height 0
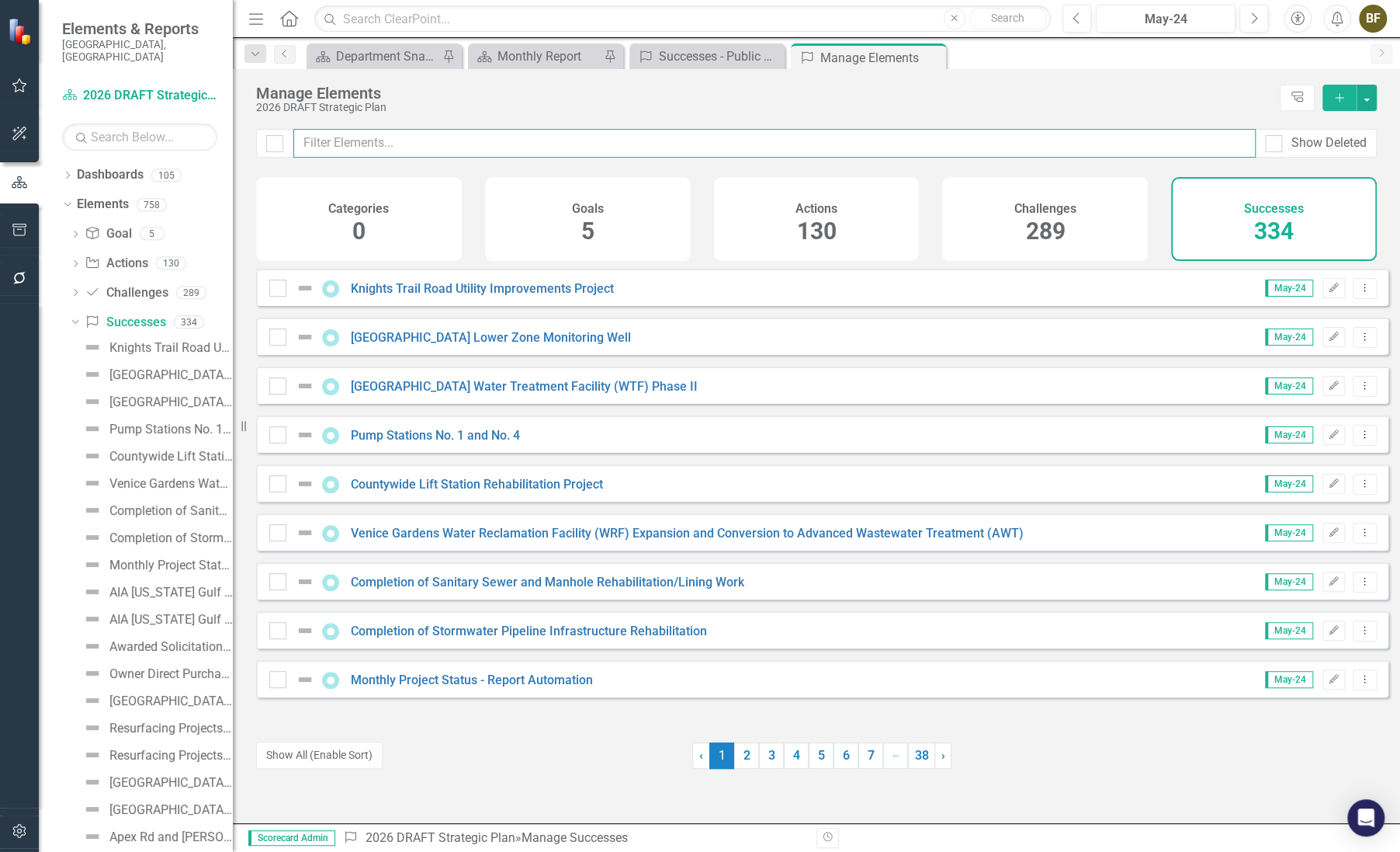
click at [312, 146] on input "text" at bounding box center [774, 143] width 962 height 29
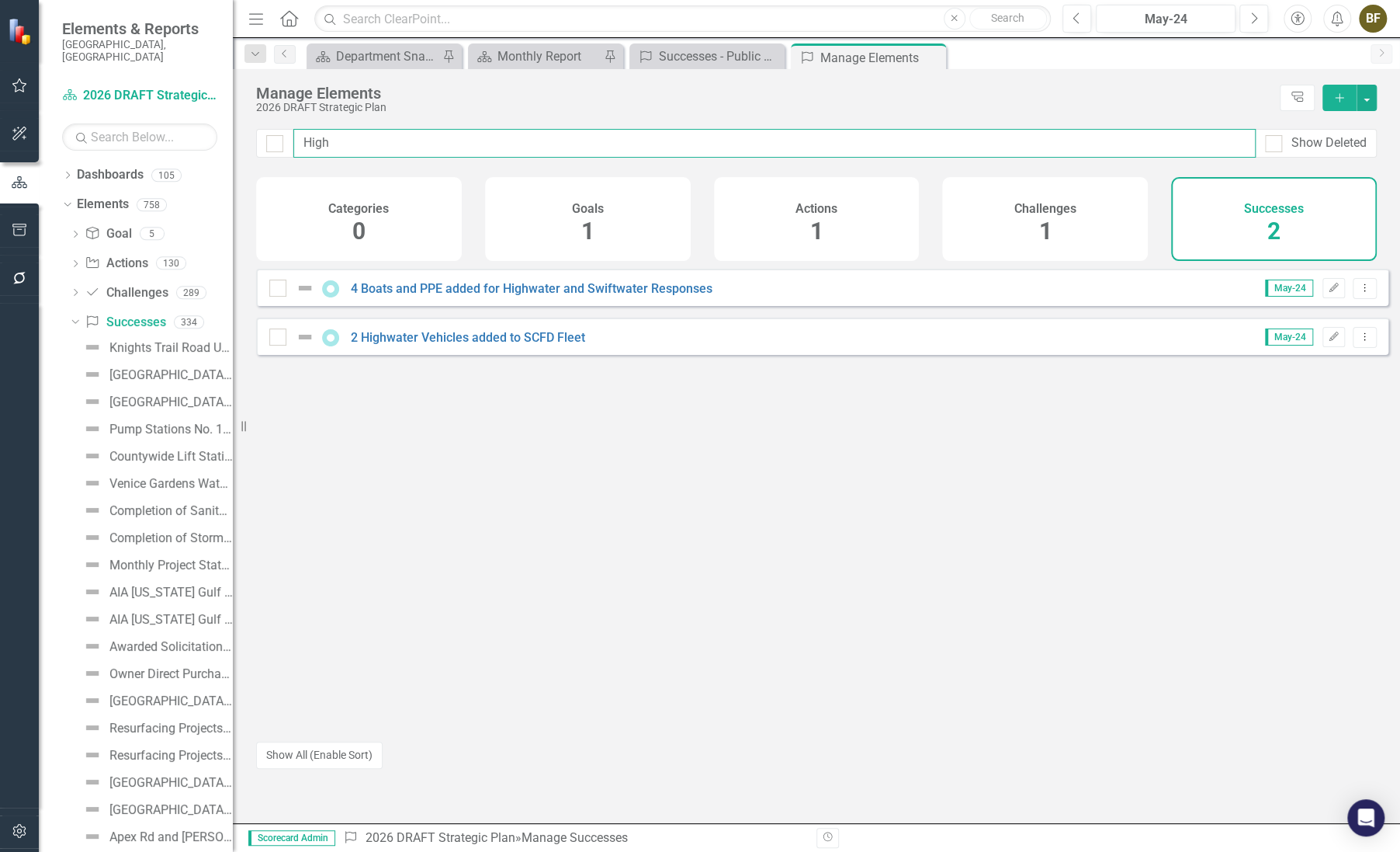
drag, startPoint x: 341, startPoint y: 140, endPoint x: 293, endPoint y: 136, distance: 48.2
click at [294, 136] on input "High" at bounding box center [774, 143] width 962 height 29
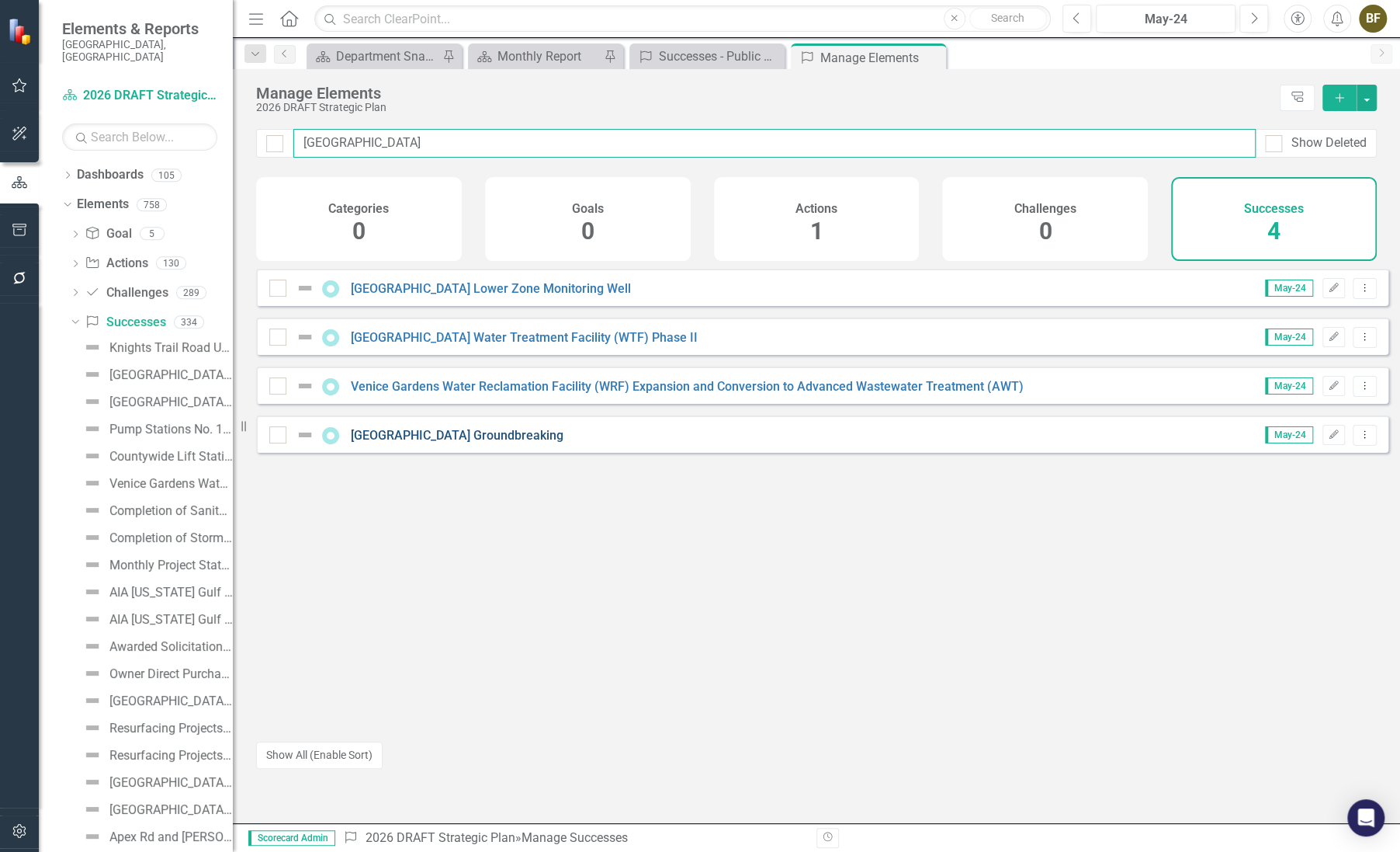
type input "[GEOGRAPHIC_DATA]"
click at [501, 442] on link "[GEOGRAPHIC_DATA] Groundbreaking" at bounding box center [457, 435] width 212 height 14
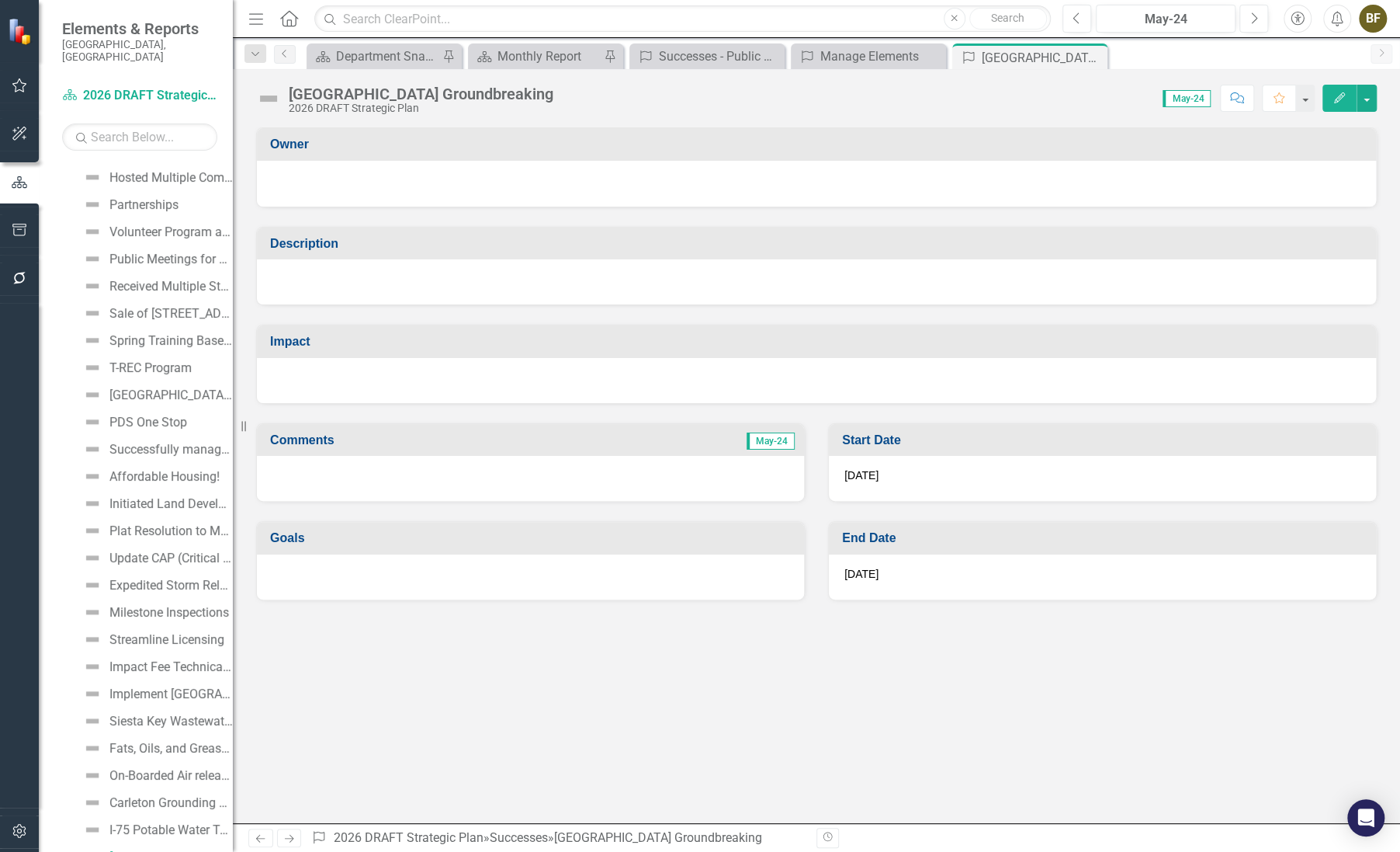
scroll to position [5036, 0]
click at [1369, 104] on button "button" at bounding box center [1367, 98] width 20 height 27
click at [1326, 132] on link "Edit Edit Success" at bounding box center [1314, 127] width 126 height 29
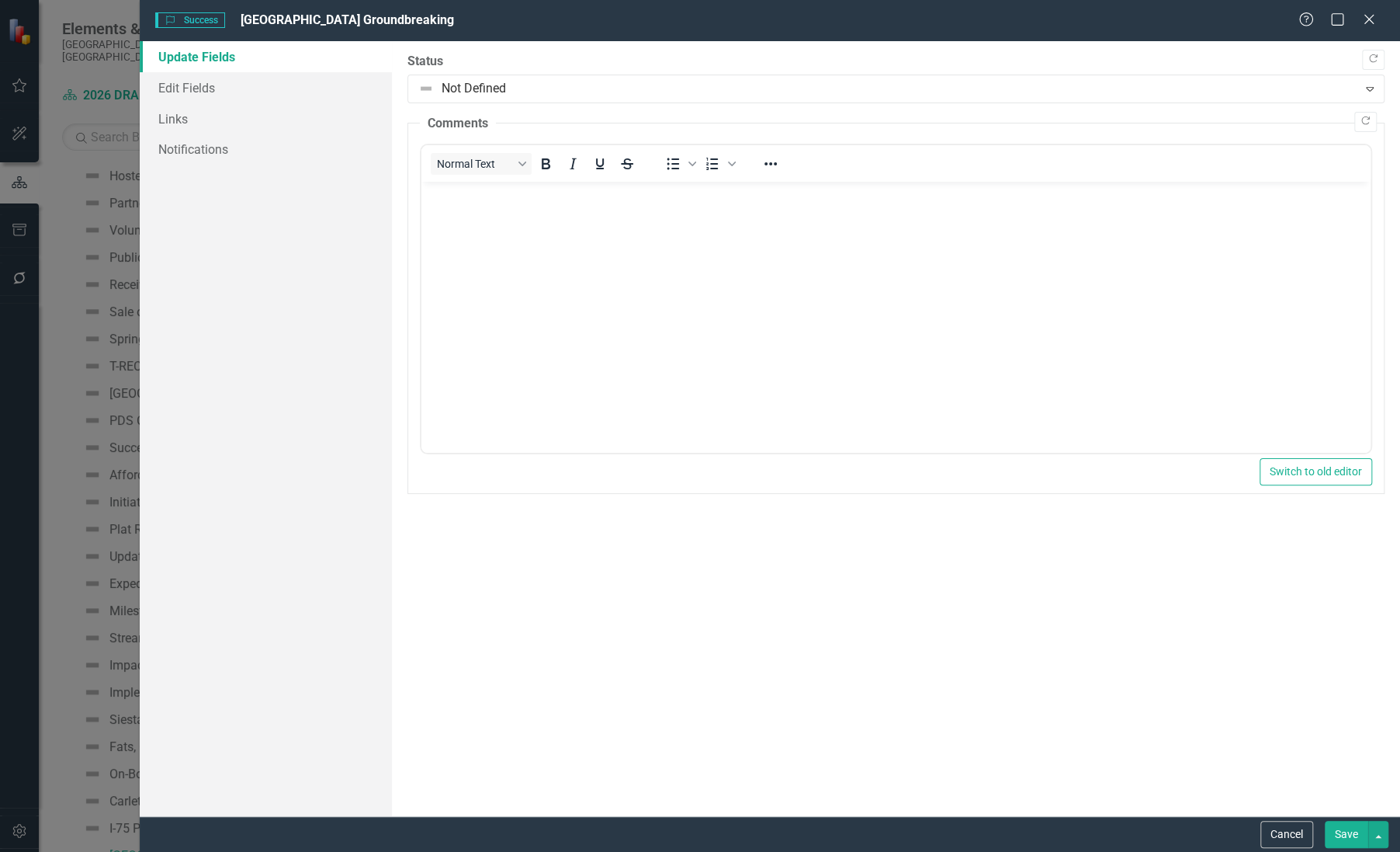
scroll to position [0, 0]
click at [1276, 834] on button "Cancel" at bounding box center [1287, 834] width 53 height 27
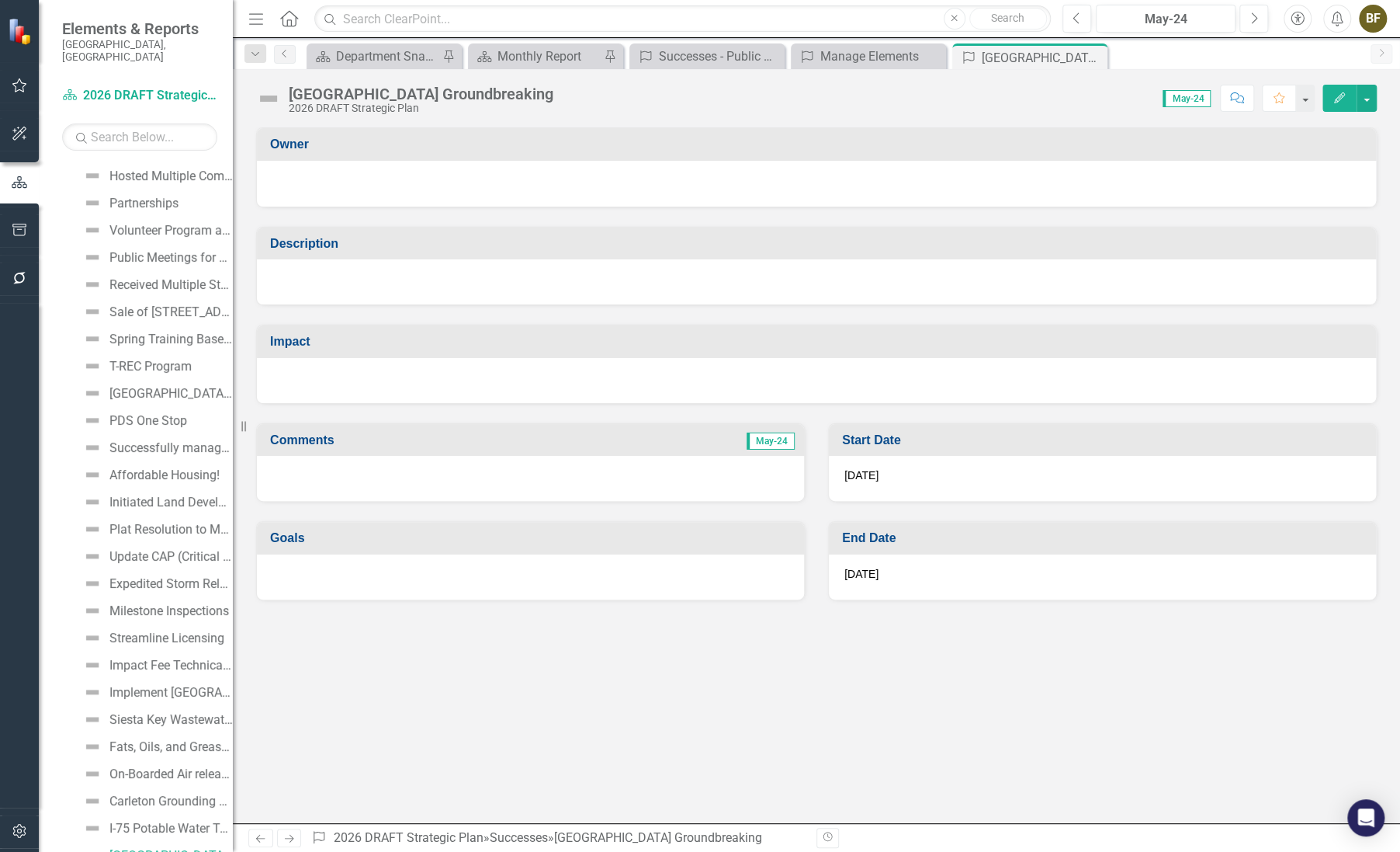
click at [1338, 96] on icon "button" at bounding box center [1340, 98] width 11 height 11
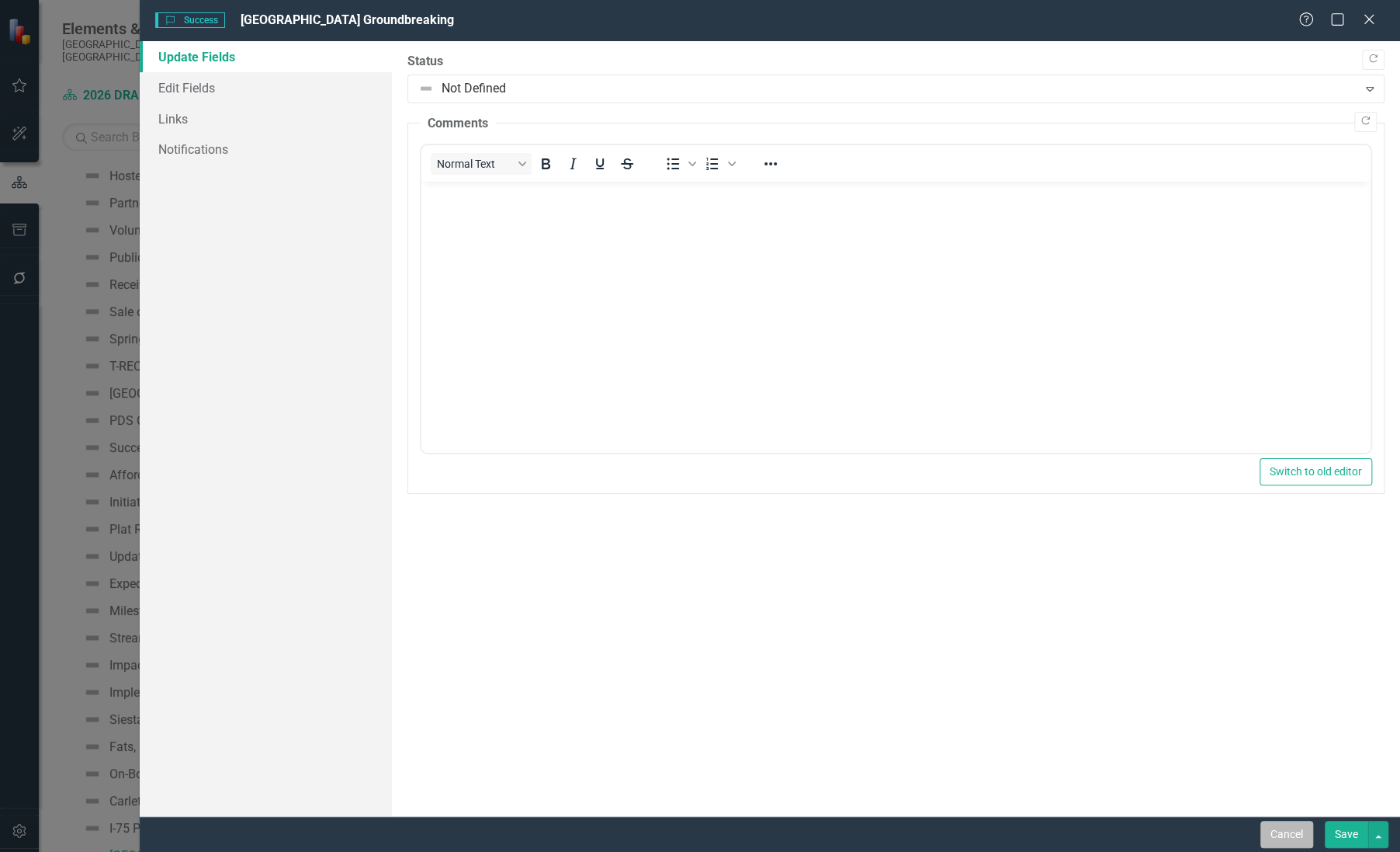
click at [1296, 839] on button "Cancel" at bounding box center [1287, 834] width 53 height 27
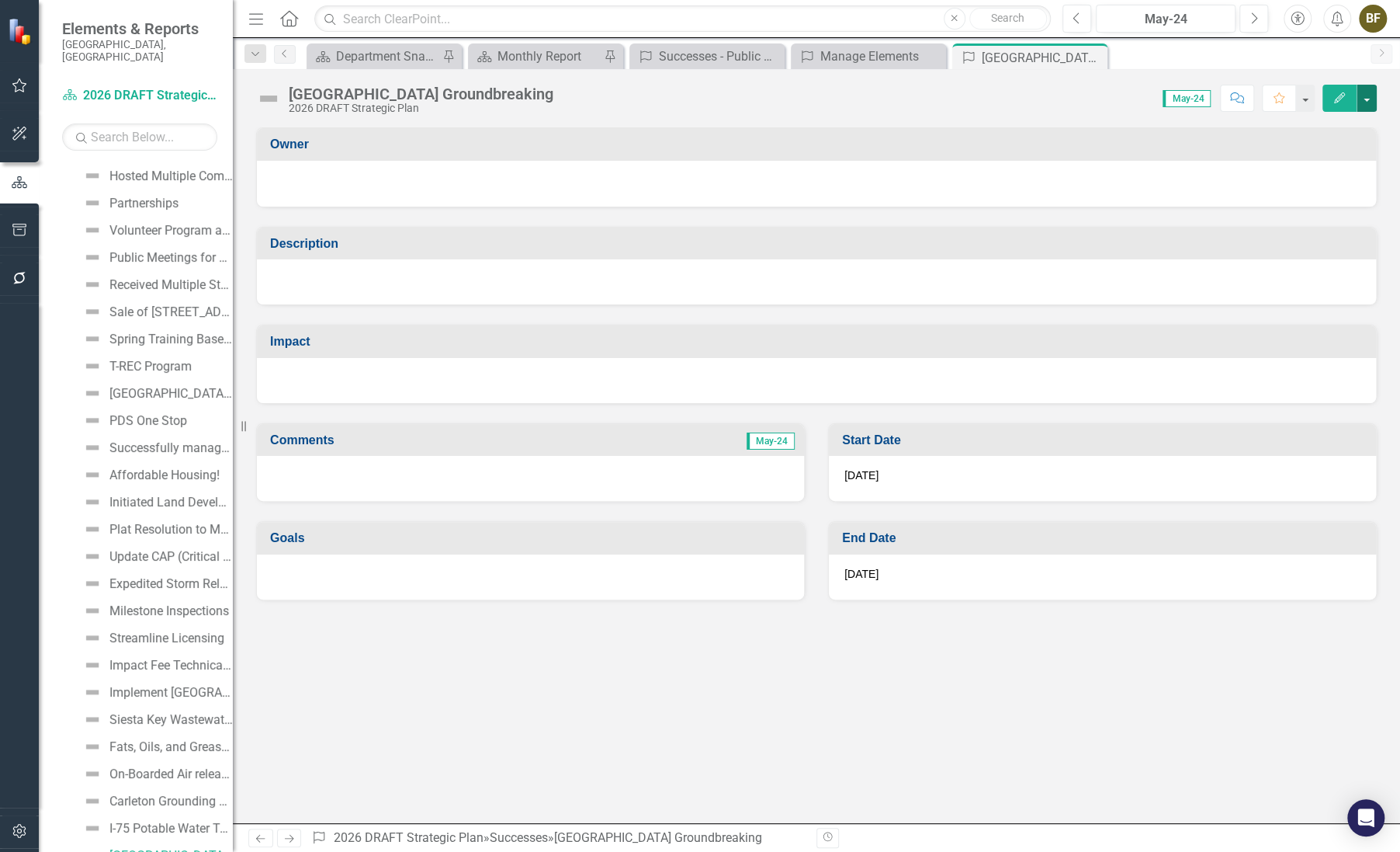
click at [1370, 100] on button "button" at bounding box center [1367, 98] width 20 height 27
click at [1067, 115] on div "Venice Gardens Groundbreaking 2026 DRAFT Strategic Plan Score: N/A May-24 Compl…" at bounding box center [817, 93] width 1168 height 47
click at [1095, 52] on icon "Close" at bounding box center [1092, 58] width 15 height 13
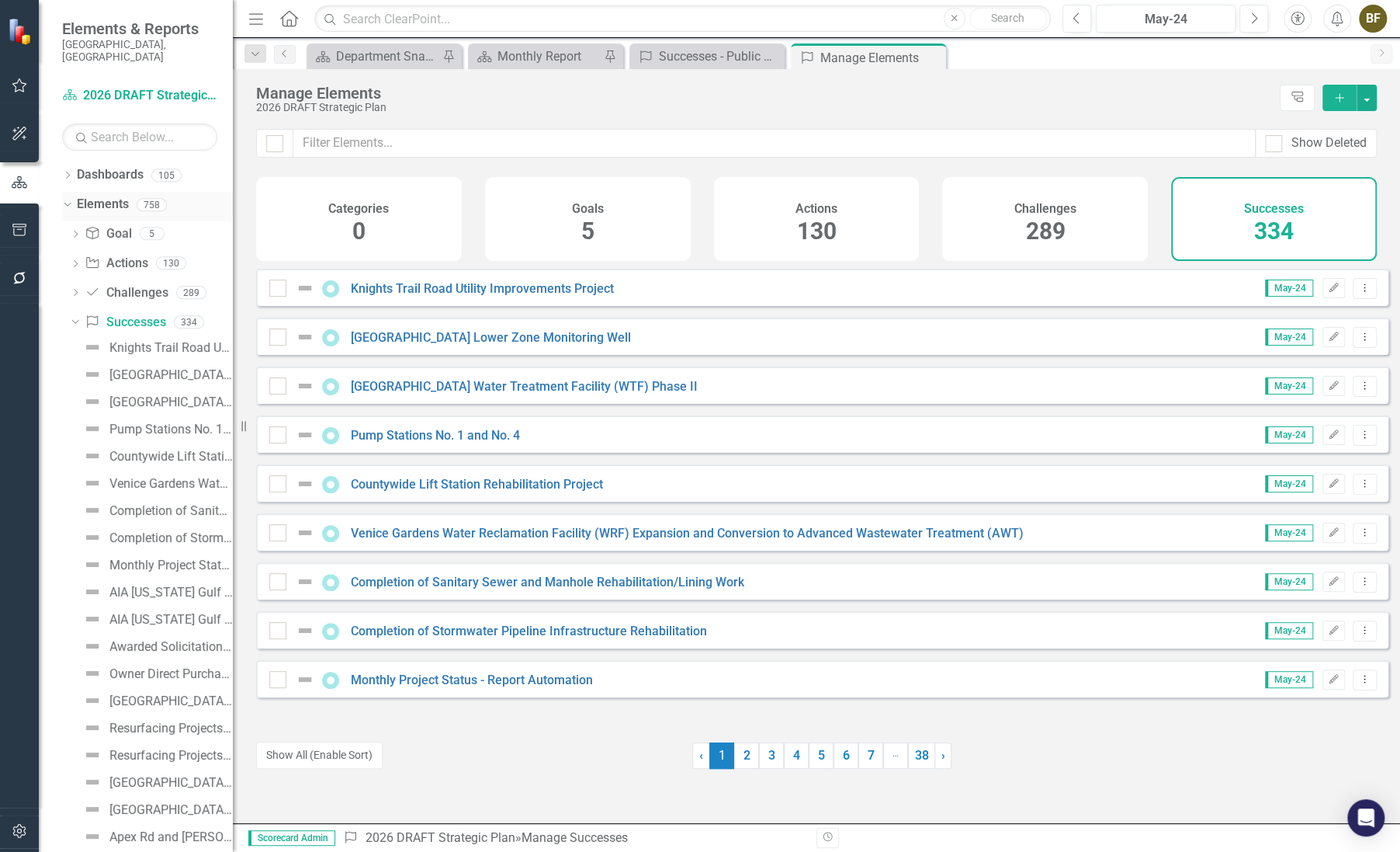
click at [68, 203] on div "Dropdown" at bounding box center [68, 206] width 11 height 8
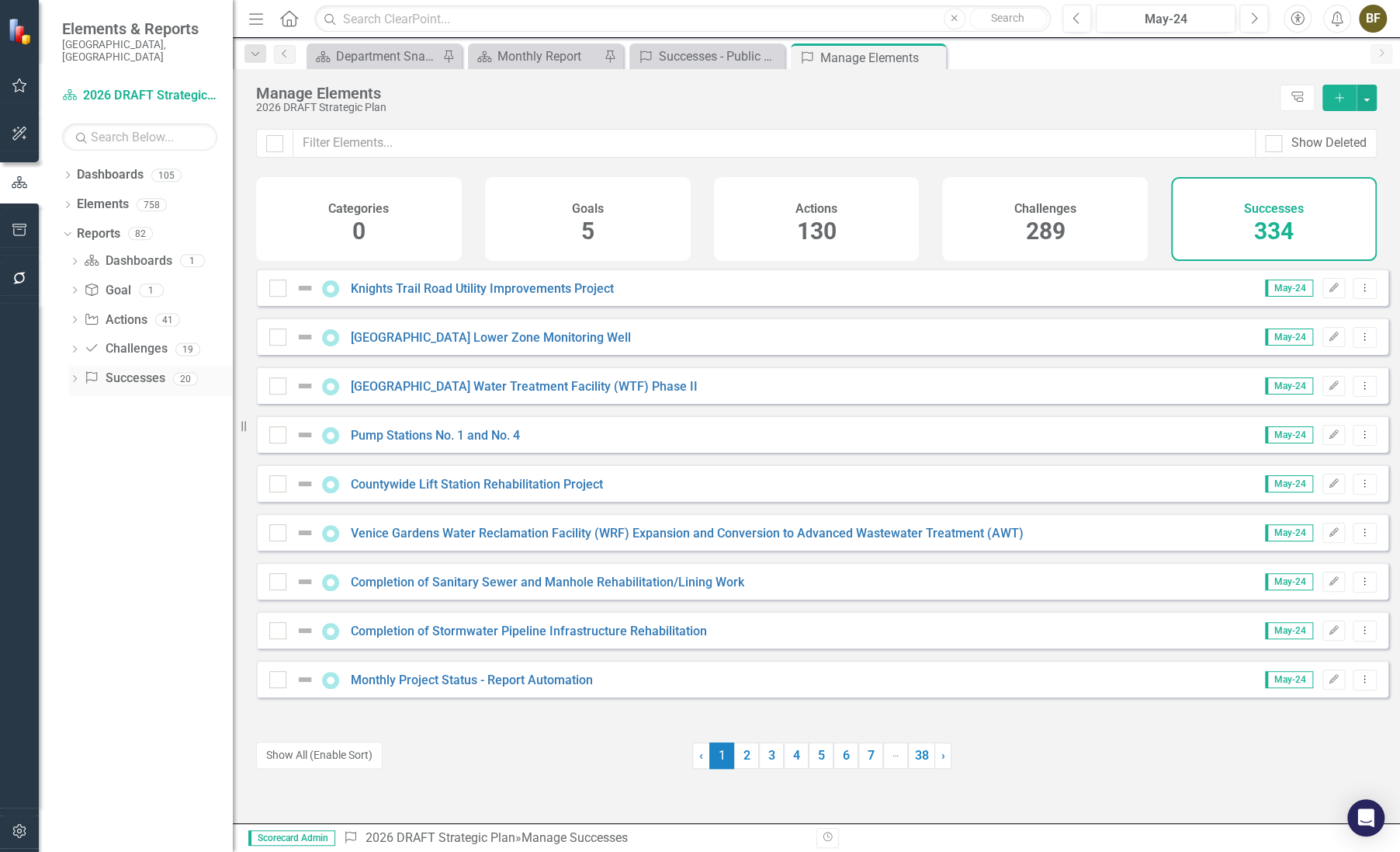
click at [121, 369] on link "Success Successes" at bounding box center [124, 378] width 81 height 18
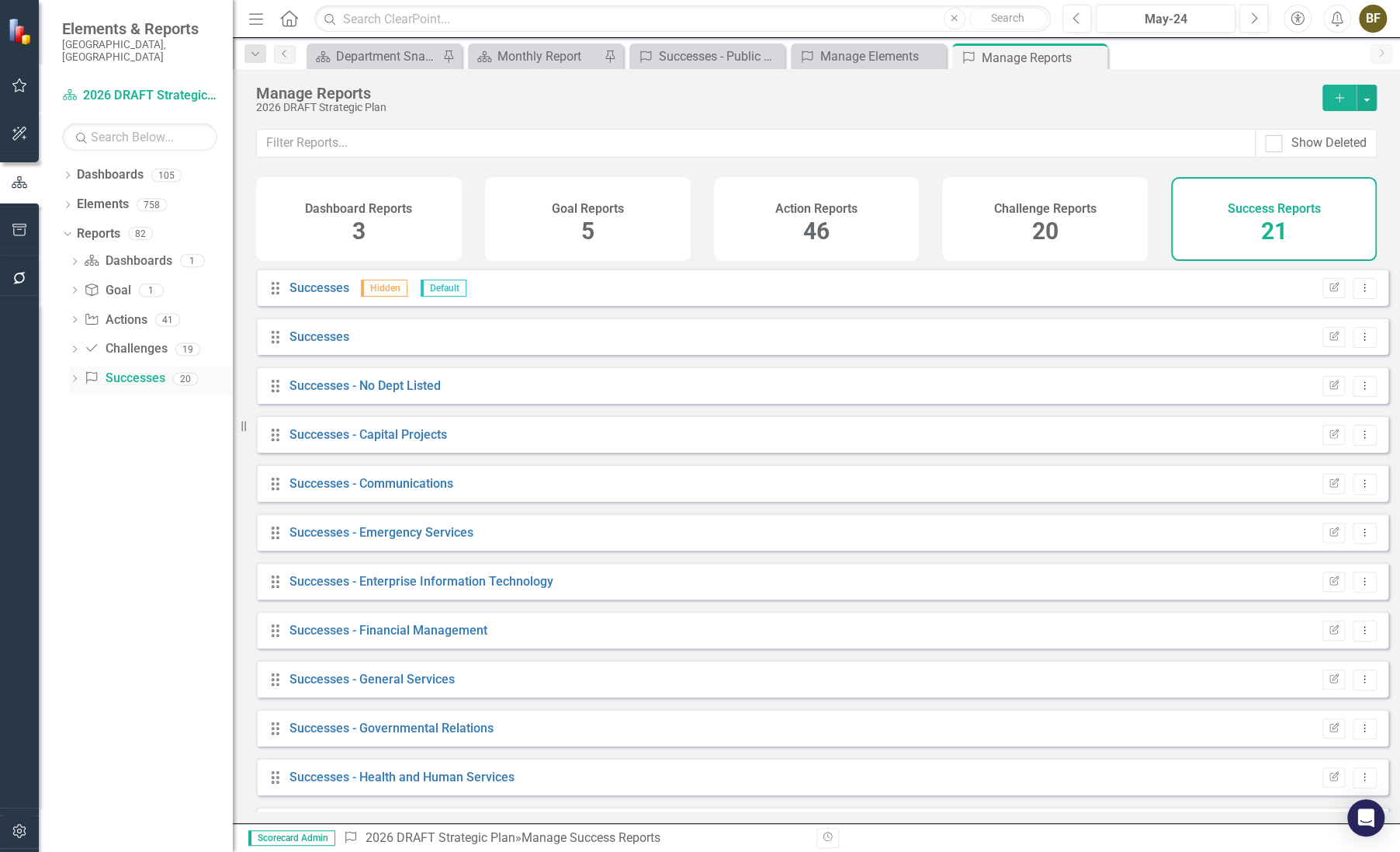
click at [72, 375] on div "Dropdown" at bounding box center [75, 381] width 11 height 14
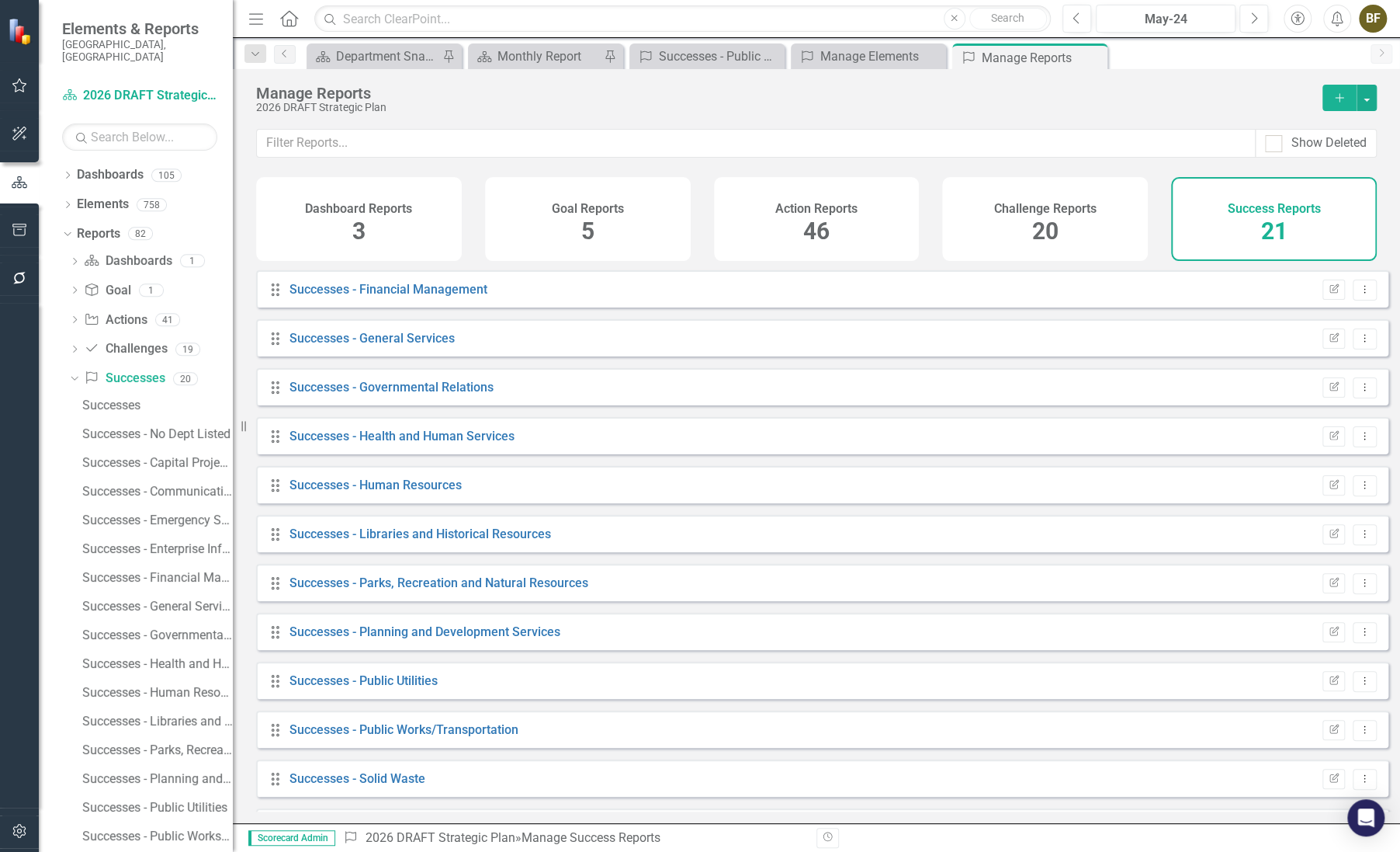
scroll to position [352, 0]
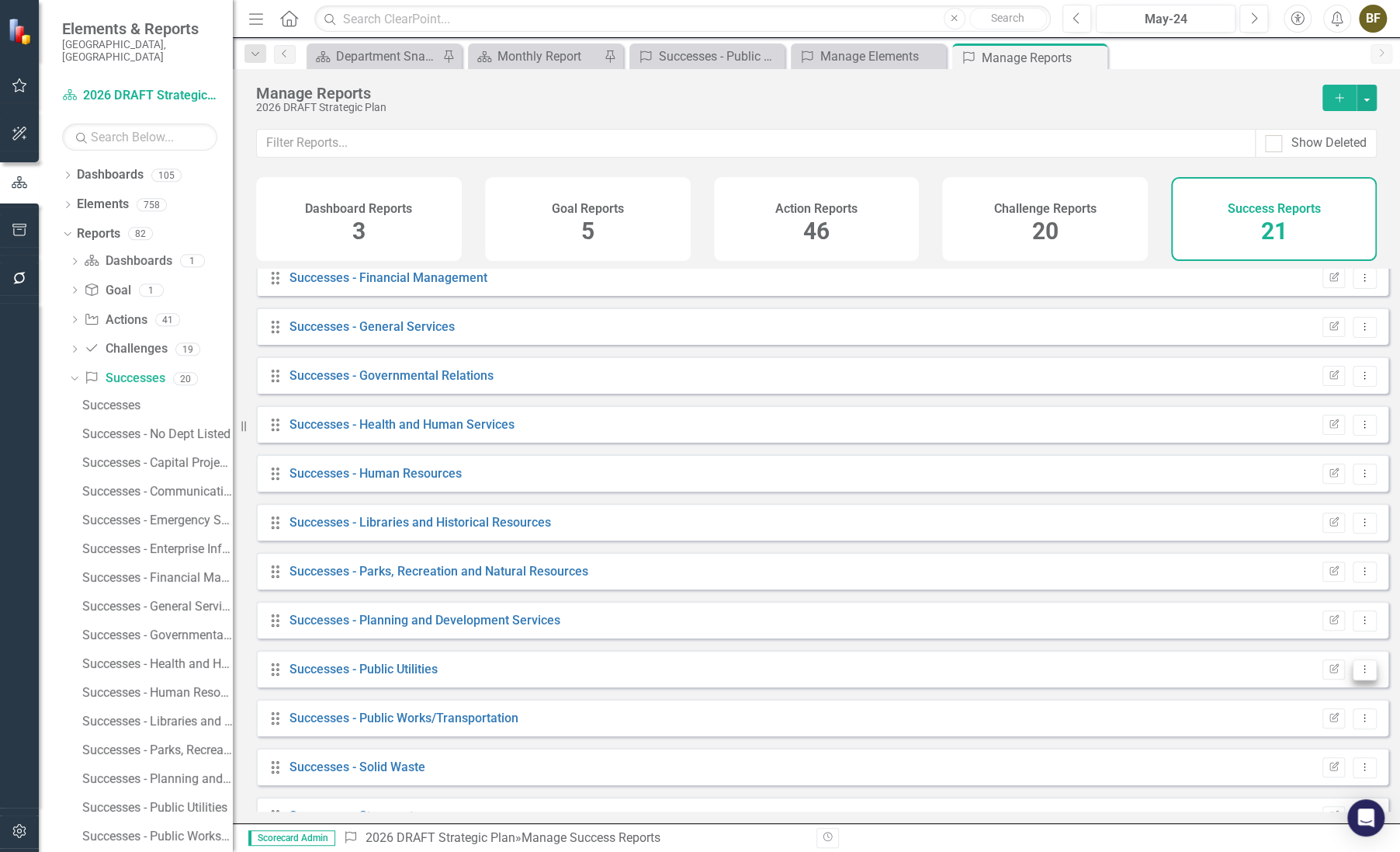
click at [1359, 674] on icon "Dropdown Menu" at bounding box center [1365, 668] width 14 height 10
click at [1296, 704] on link "Edit Report Edit Report" at bounding box center [1300, 705] width 128 height 29
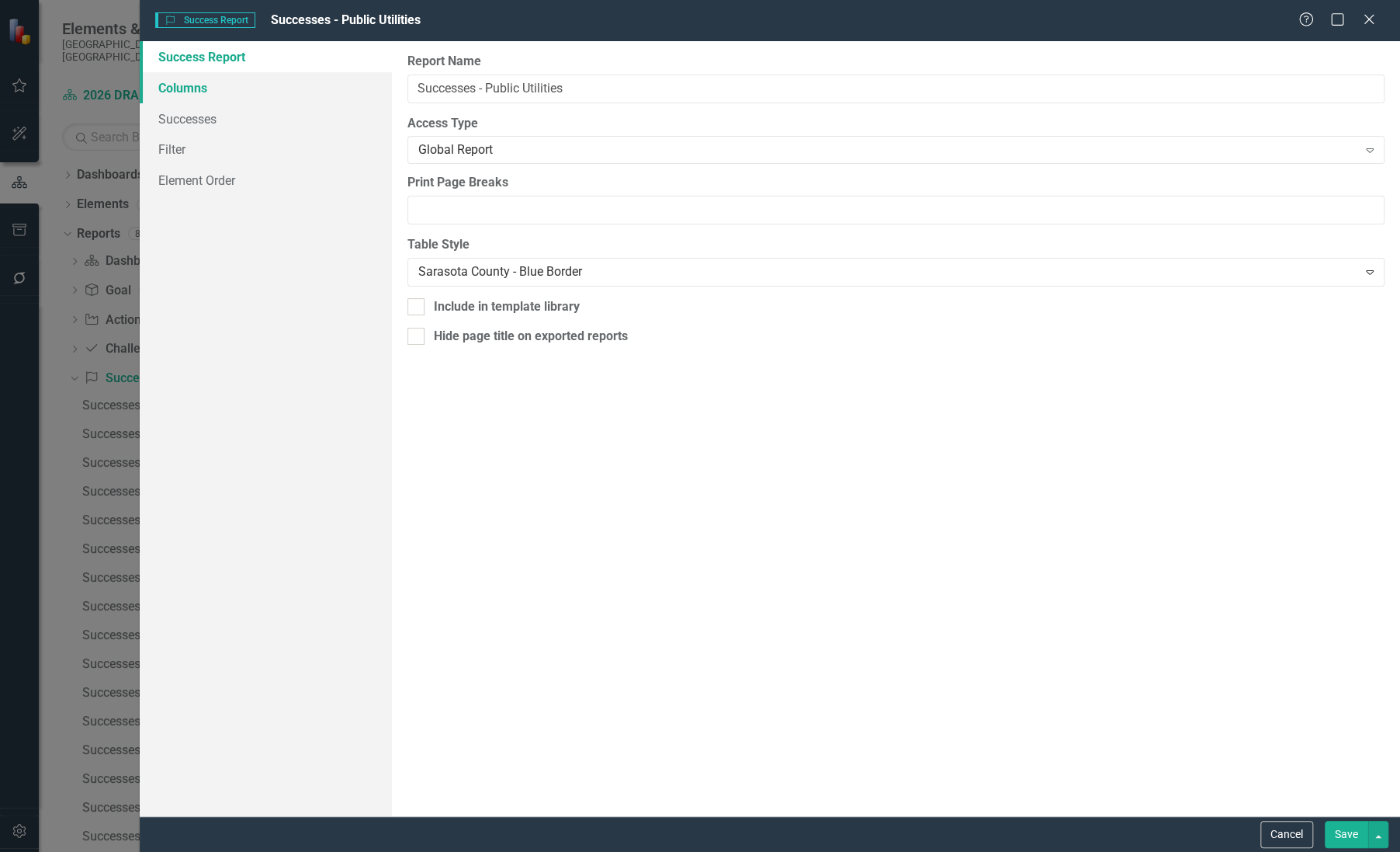
click at [177, 85] on link "Columns" at bounding box center [266, 87] width 252 height 31
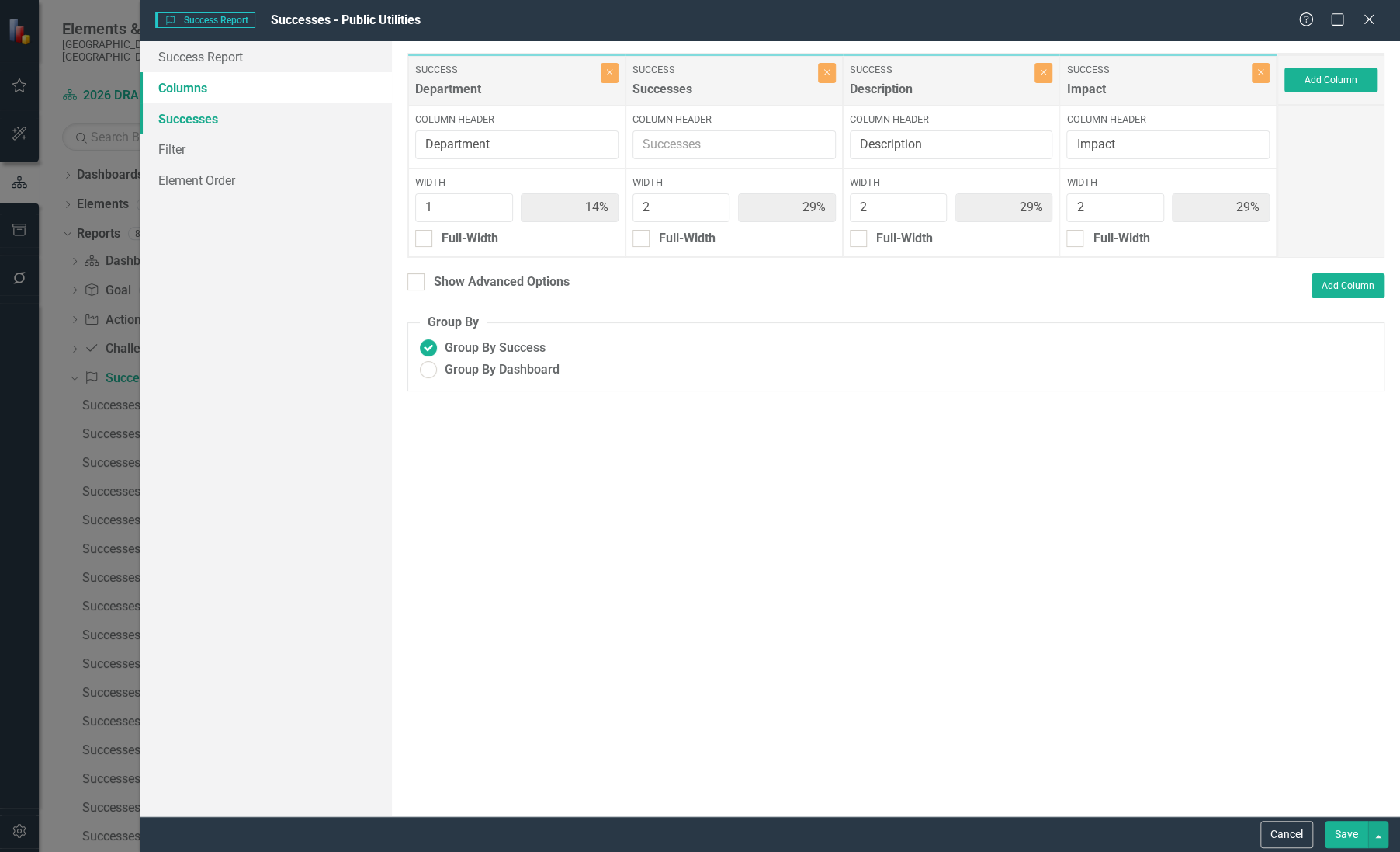
click at [182, 119] on link "Successes" at bounding box center [266, 119] width 252 height 31
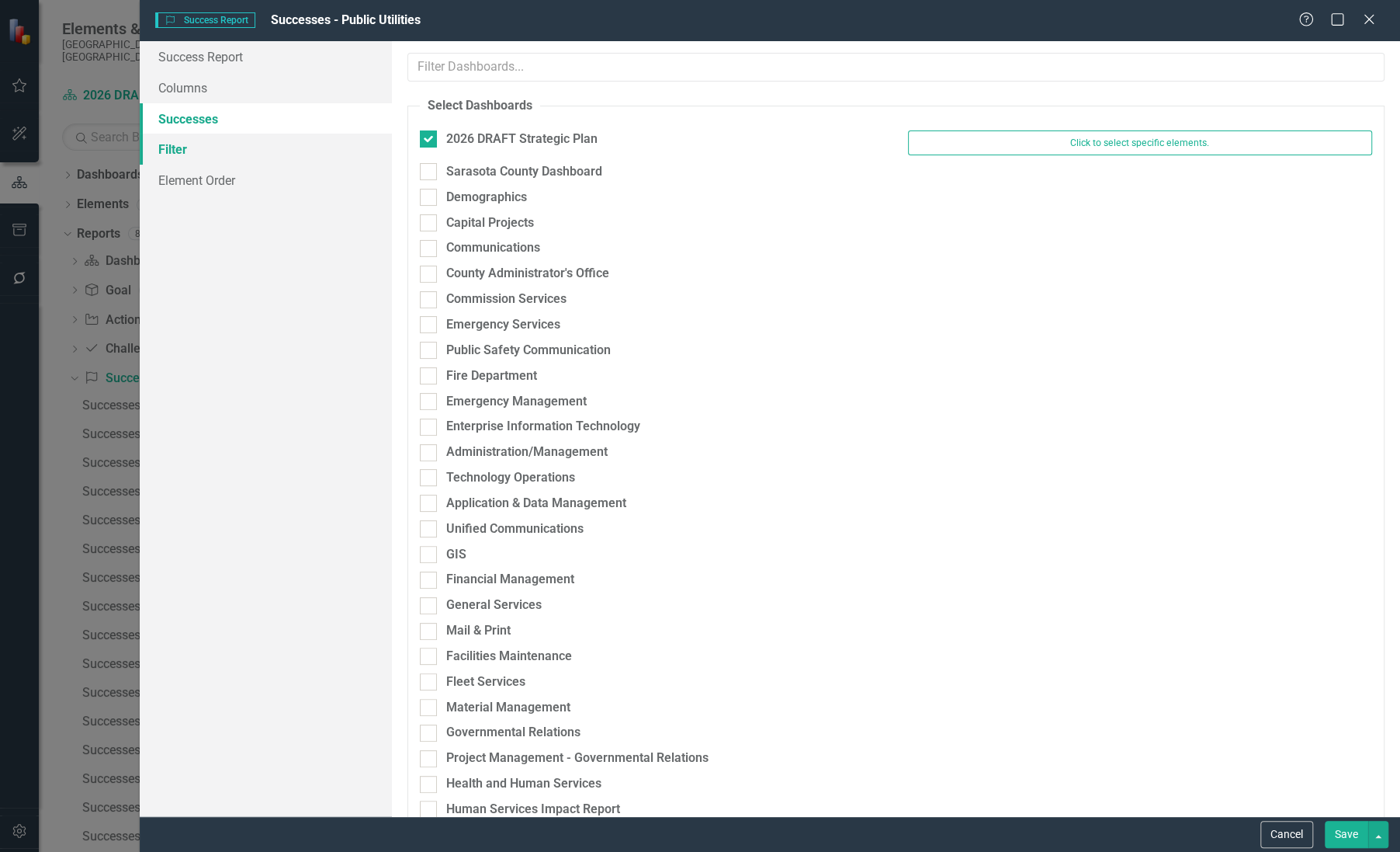
click at [180, 148] on link "Filter" at bounding box center [266, 149] width 252 height 31
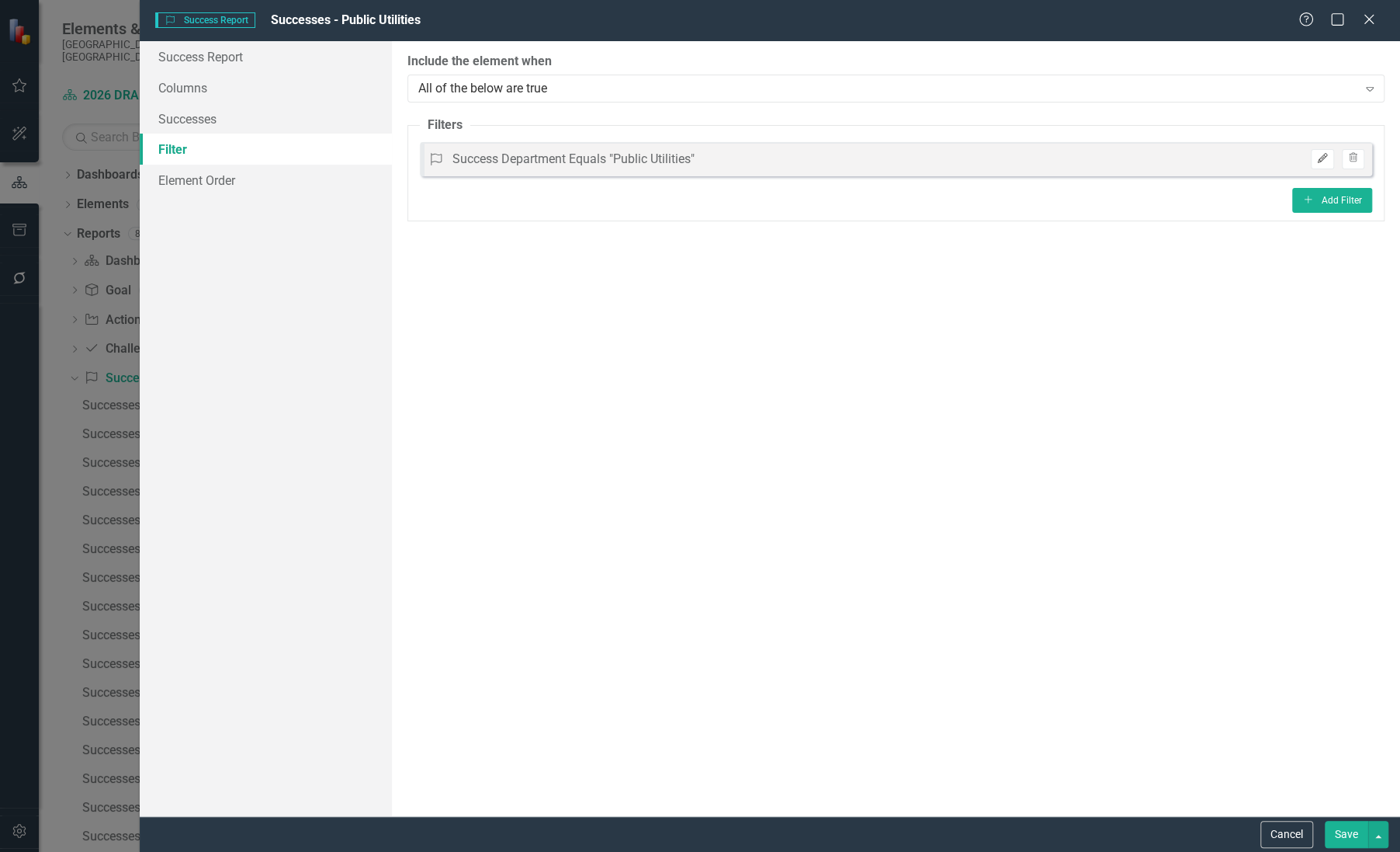
click at [1323, 162] on icon "Edit" at bounding box center [1322, 159] width 12 height 9
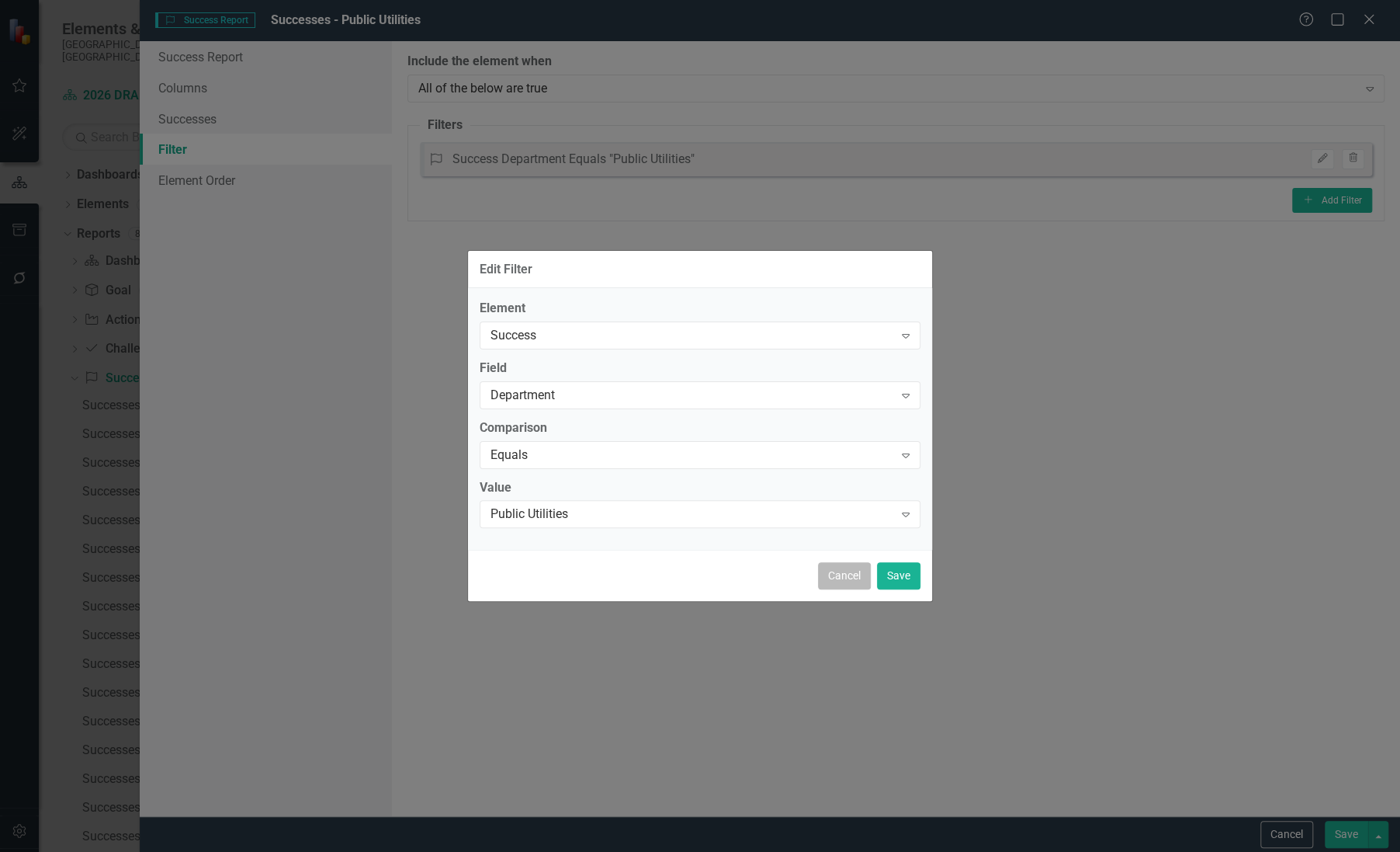
click at [838, 575] on button "Cancel" at bounding box center [845, 576] width 53 height 27
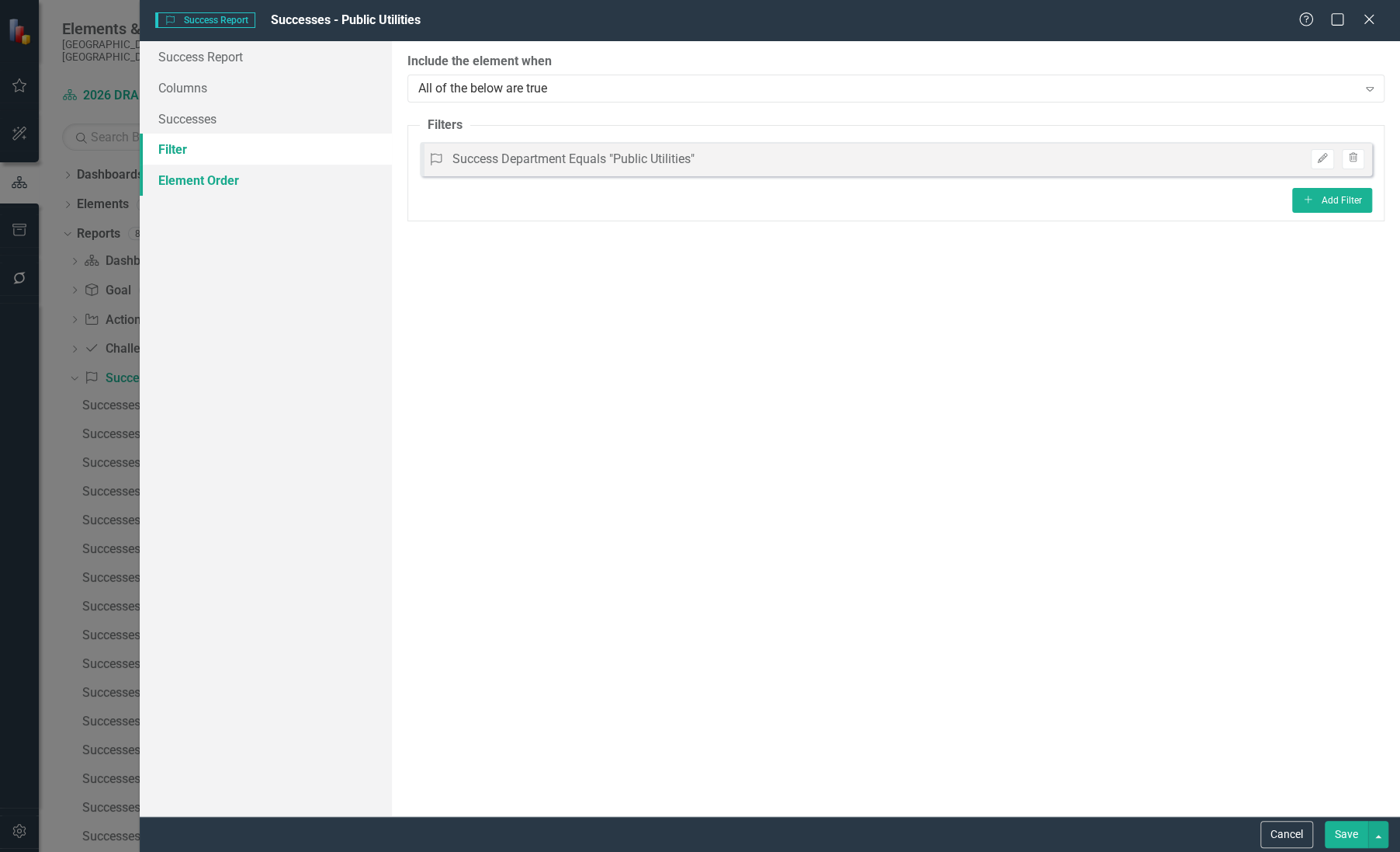
click at [195, 184] on link "Element Order" at bounding box center [266, 180] width 252 height 31
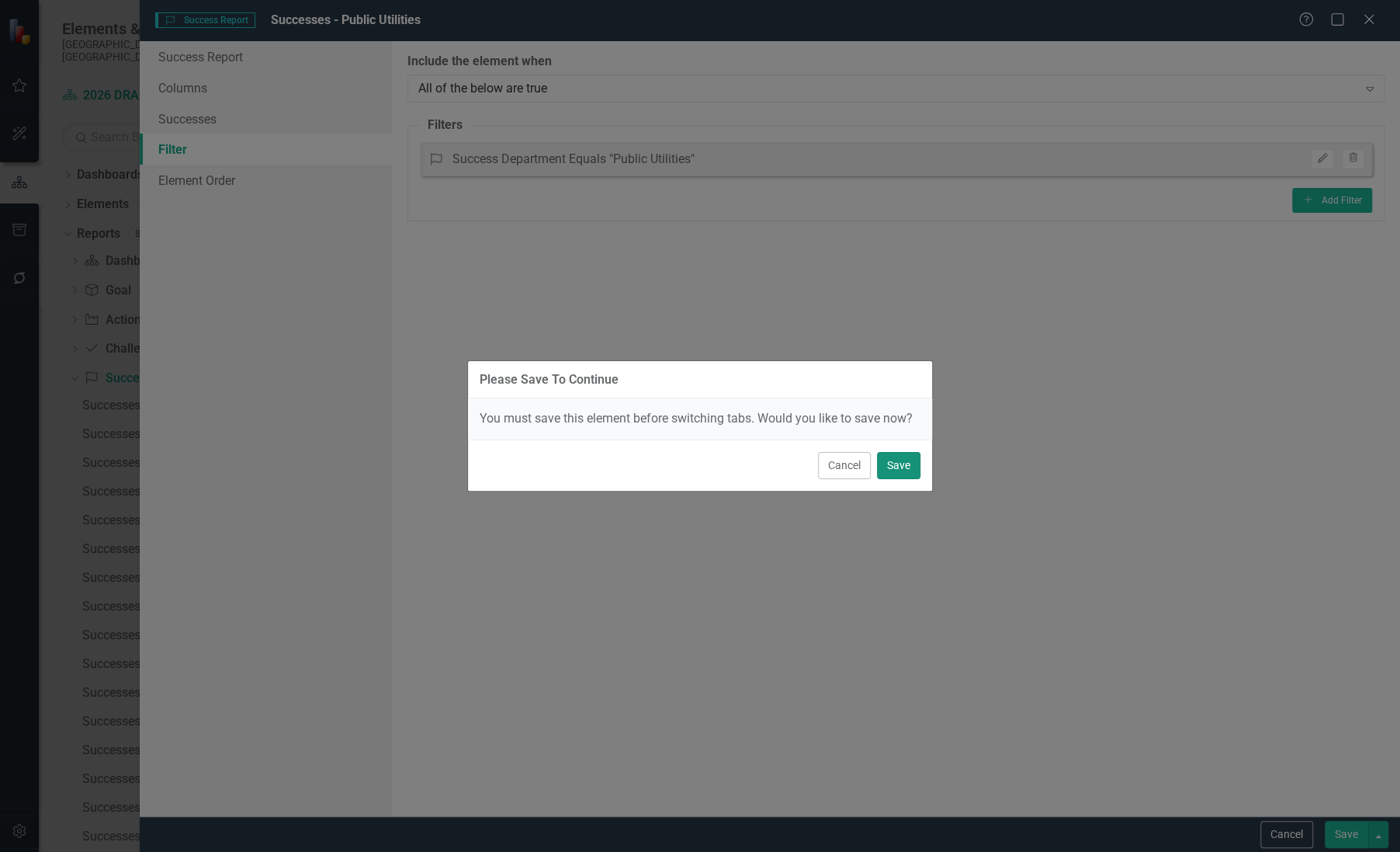
click at [905, 476] on button "Save" at bounding box center [899, 466] width 43 height 27
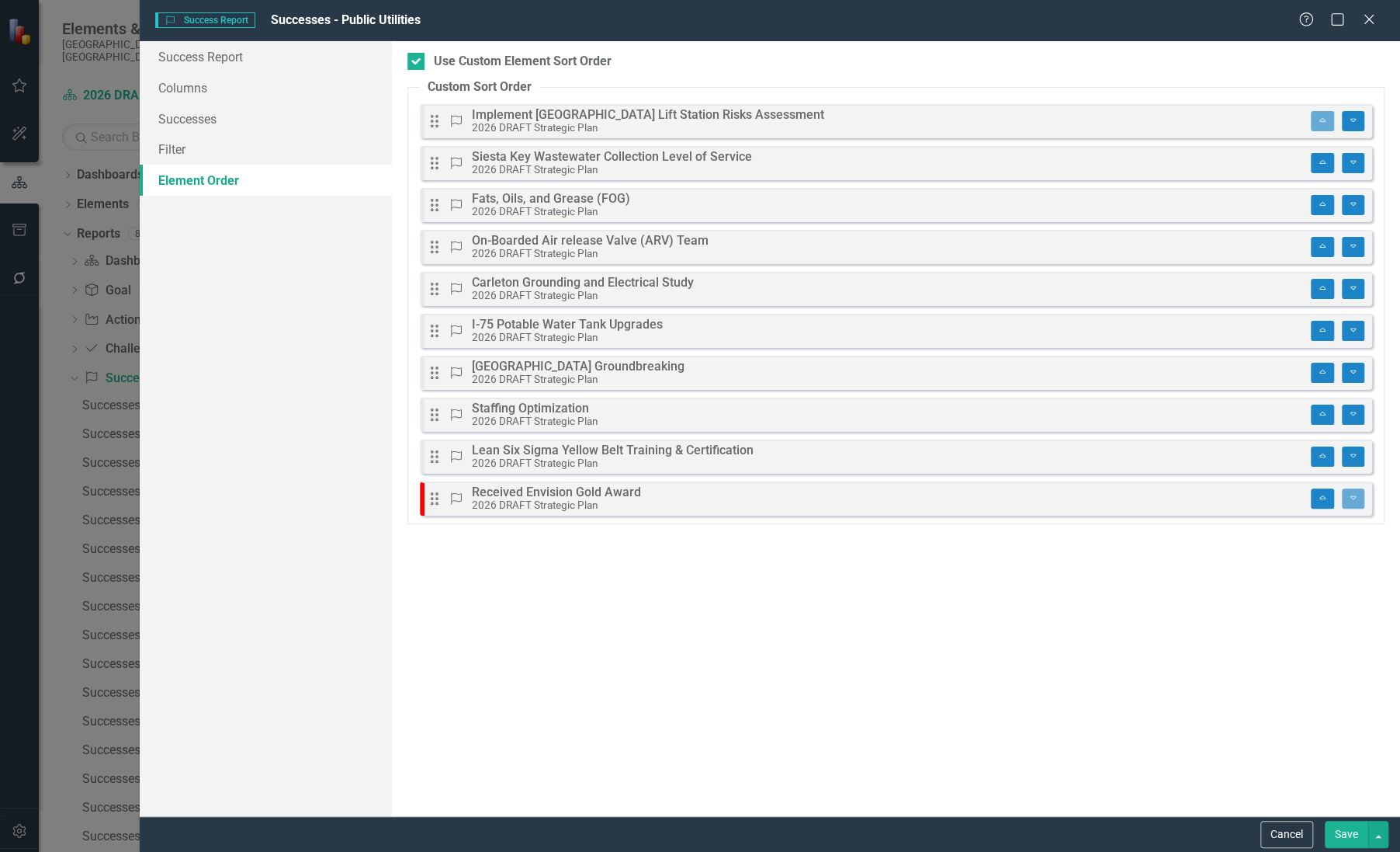
click at [1209, 494] on div "Drag Success Received Envision Gold Award 2026 DRAFT Strategic Plan Move to Top…" at bounding box center [896, 499] width 953 height 34
click at [551, 594] on div "Drag and drop to set a custom order for this report. If new elements are added …" at bounding box center [896, 429] width 1008 height 775
click at [562, 127] on small "2026 DRAFT Strategic Plan" at bounding box center [535, 127] width 127 height 13
click at [433, 124] on icon "Drag" at bounding box center [435, 121] width 20 height 15
click at [439, 124] on icon "Drag" at bounding box center [435, 121] width 20 height 15
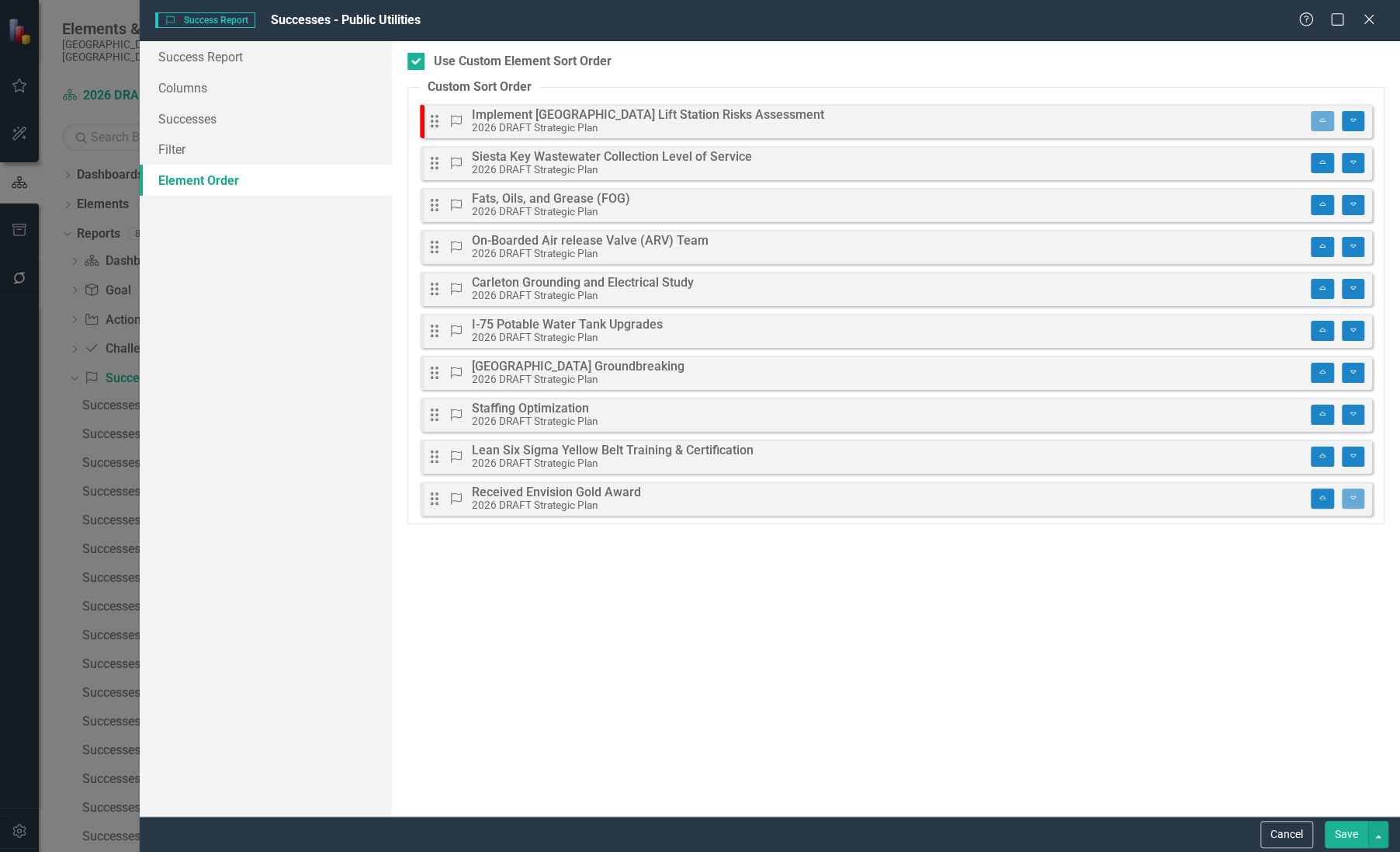
click at [532, 125] on small "2026 DRAFT Strategic Plan" at bounding box center [535, 127] width 127 height 13
drag, startPoint x: 532, startPoint y: 125, endPoint x: 673, endPoint y: 625, distance: 519.5
click at [673, 626] on div "Drag and drop to set a custom order for this report. If new elements are added …" at bounding box center [896, 429] width 1008 height 775
click at [1287, 834] on button "Cancel" at bounding box center [1287, 834] width 53 height 27
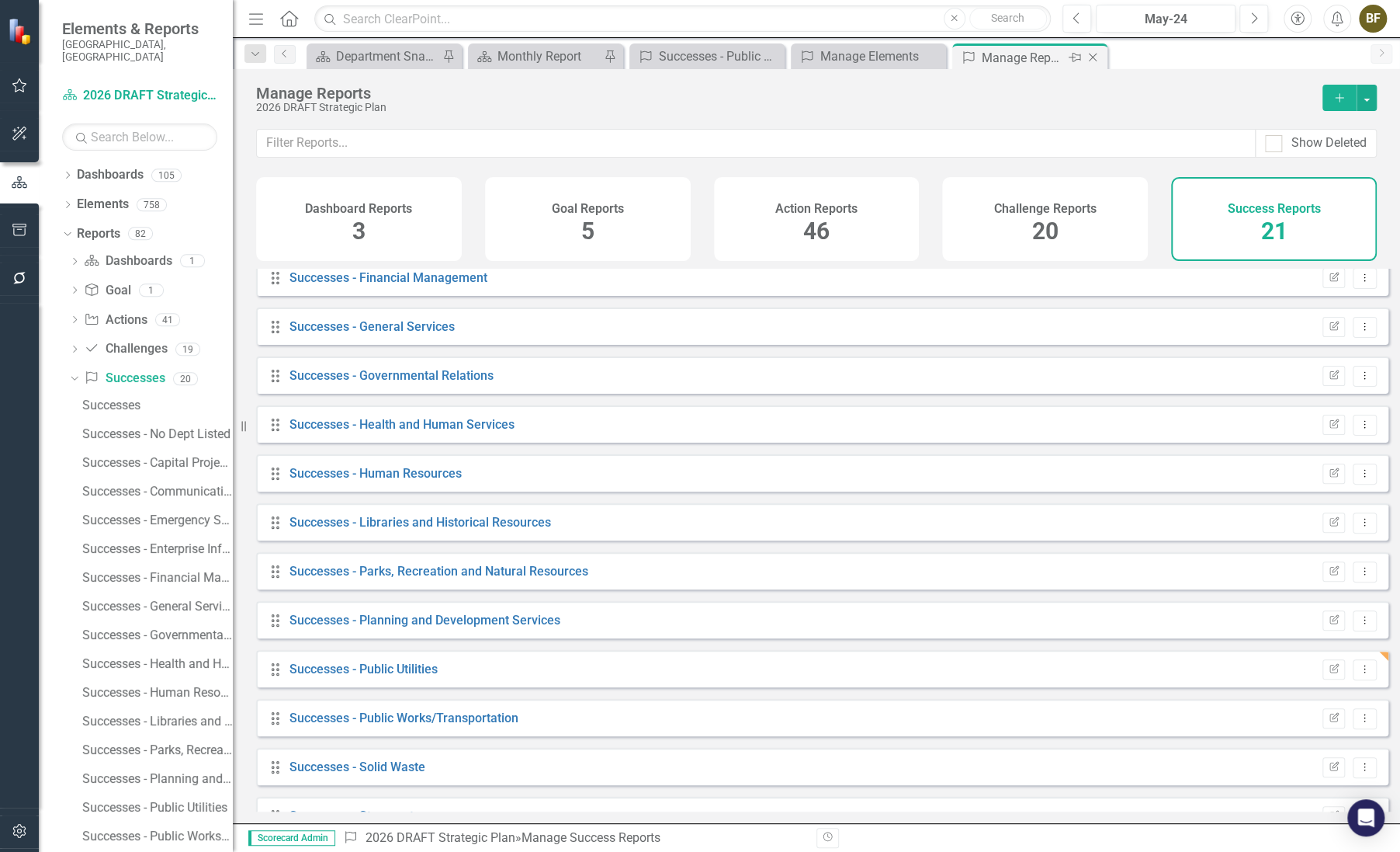
click at [1094, 57] on icon "Close" at bounding box center [1092, 58] width 15 height 13
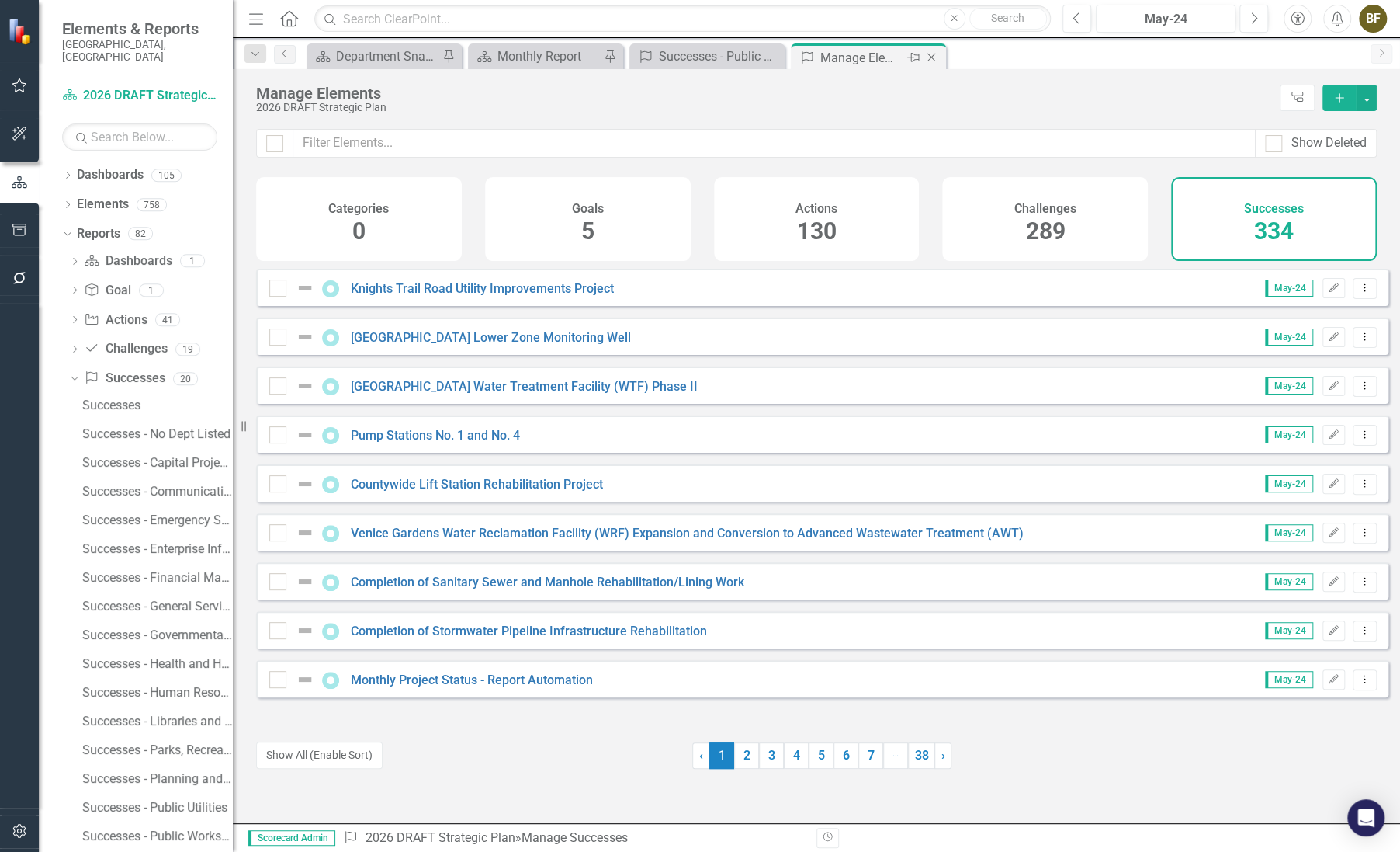
click at [927, 57] on icon "Close" at bounding box center [931, 58] width 15 height 13
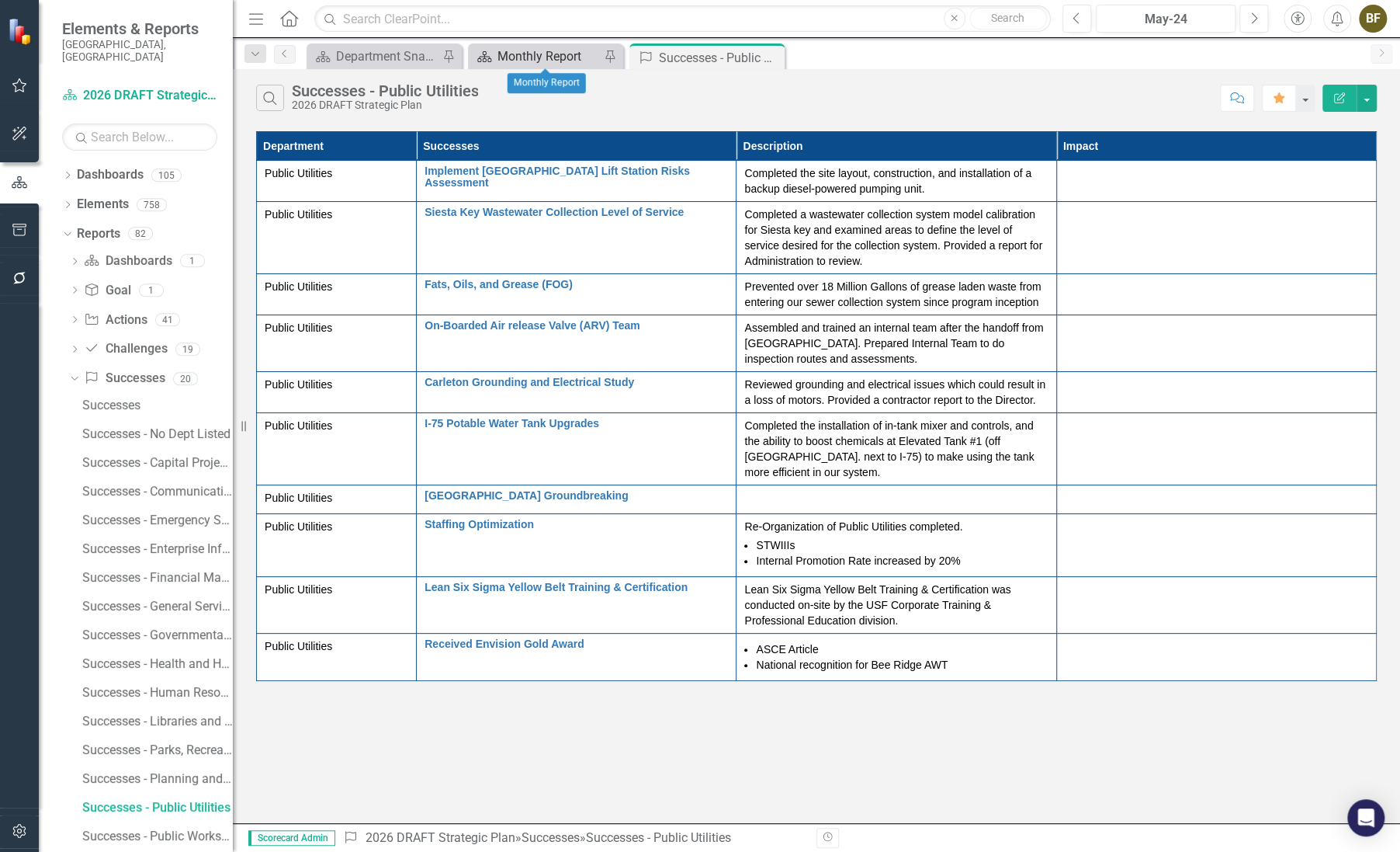
click at [536, 53] on div "Monthly Report" at bounding box center [549, 57] width 103 height 20
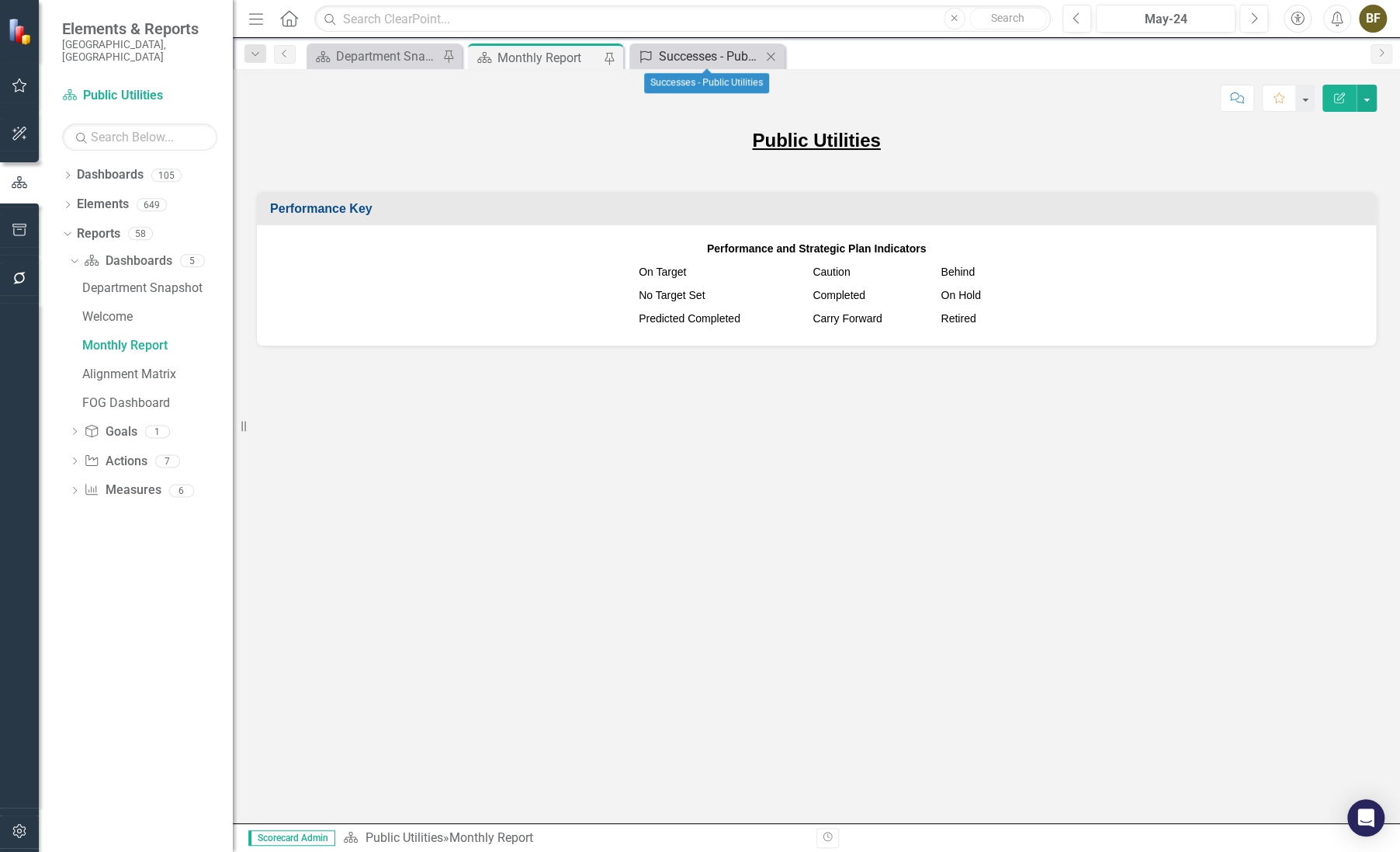
click at [718, 60] on div "Successes - Public Utilities" at bounding box center [710, 57] width 103 height 20
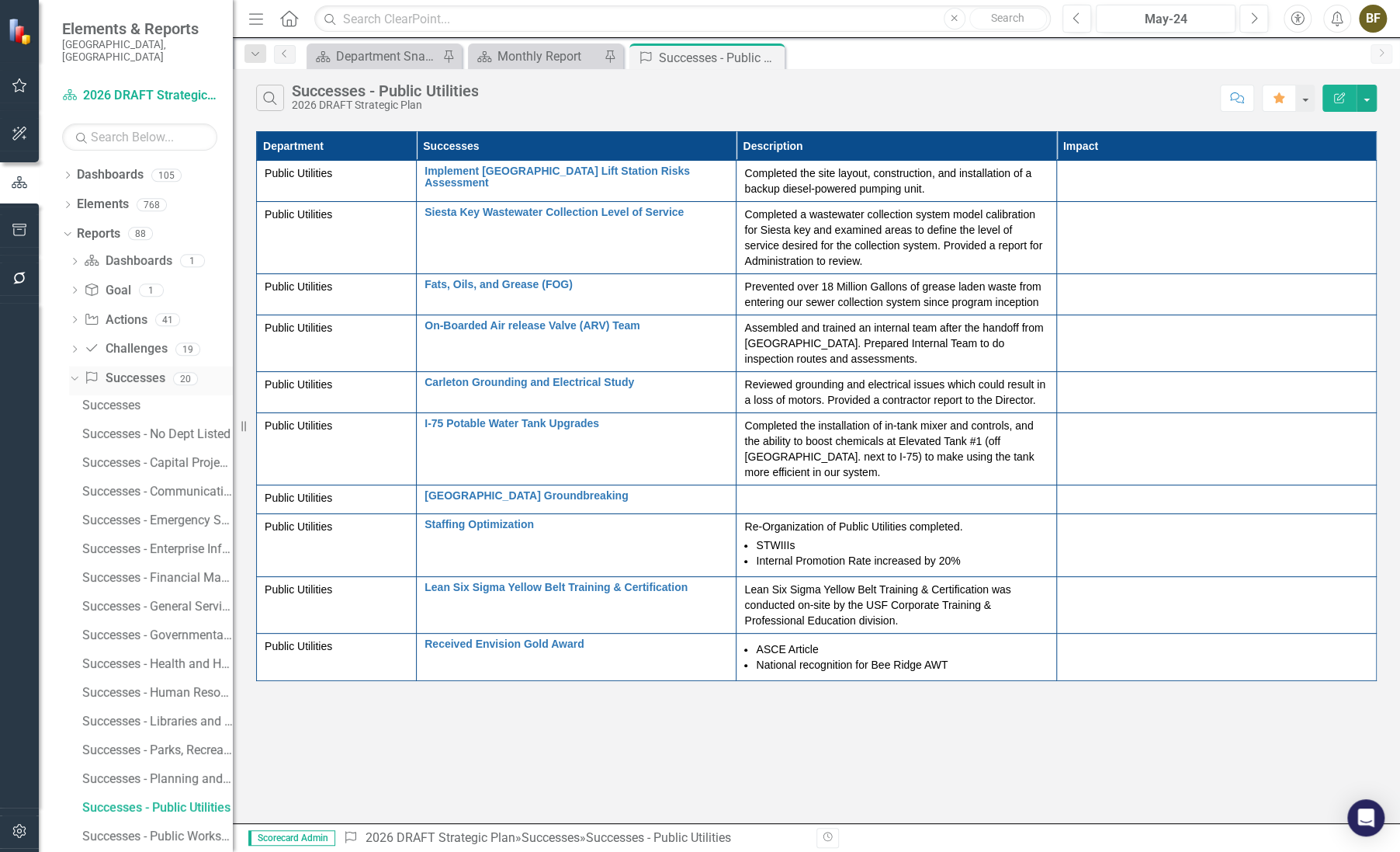
click at [148, 369] on link "Success Successes" at bounding box center [124, 378] width 81 height 18
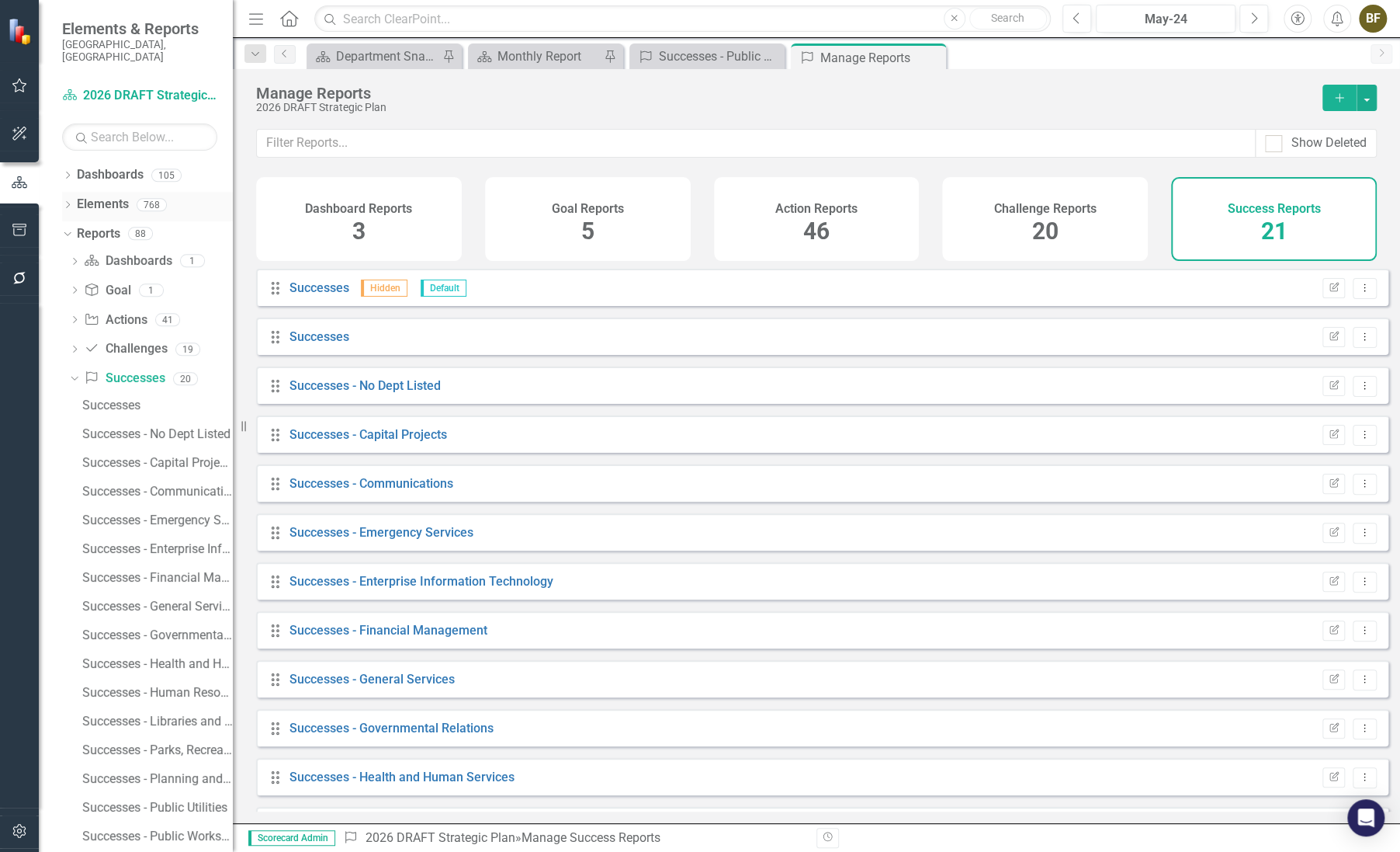
click at [67, 200] on div "Dropdown" at bounding box center [68, 206] width 11 height 14
click at [129, 313] on link "Success Successes" at bounding box center [125, 322] width 81 height 18
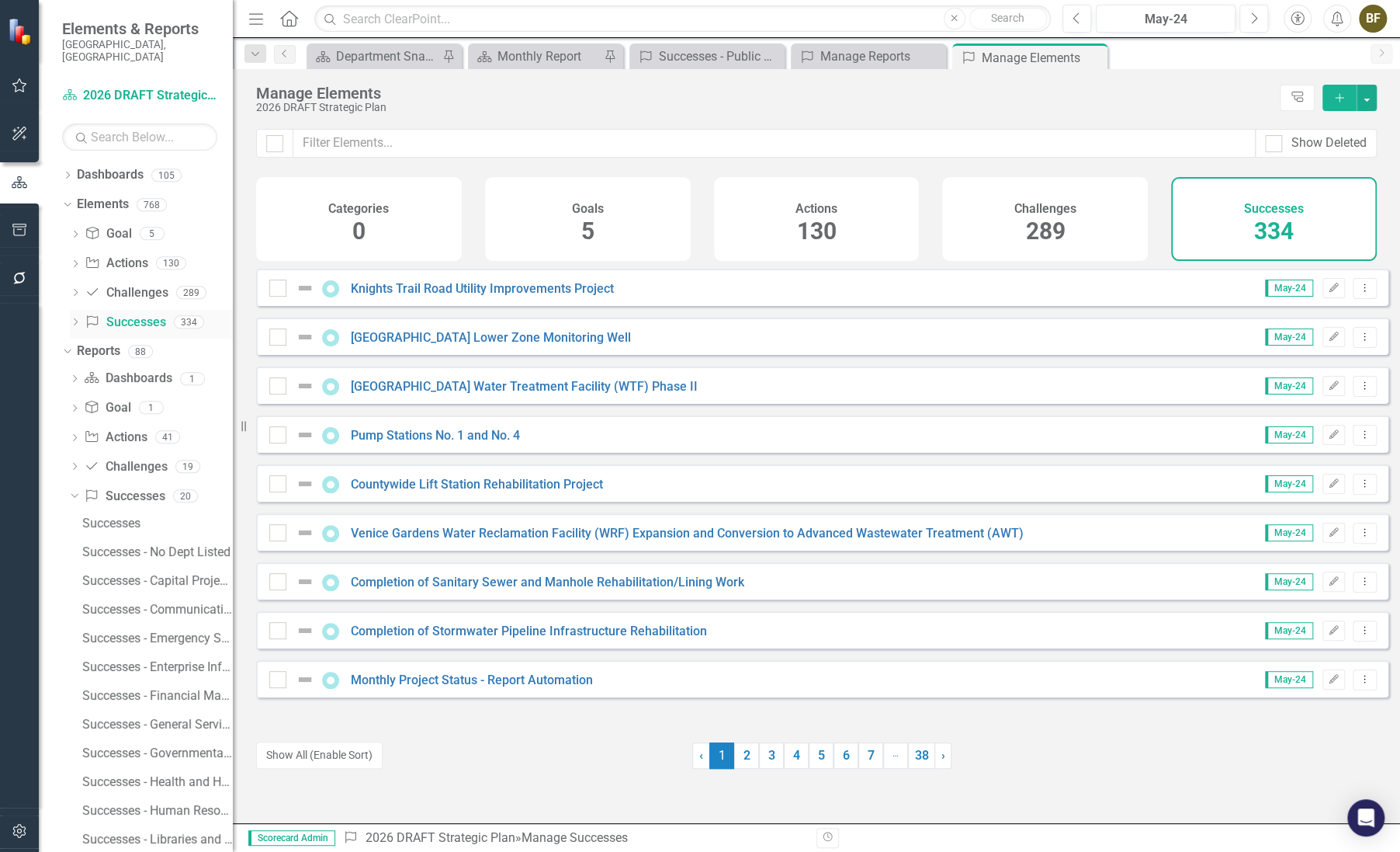
click at [76, 319] on icon "Dropdown" at bounding box center [76, 322] width 11 height 8
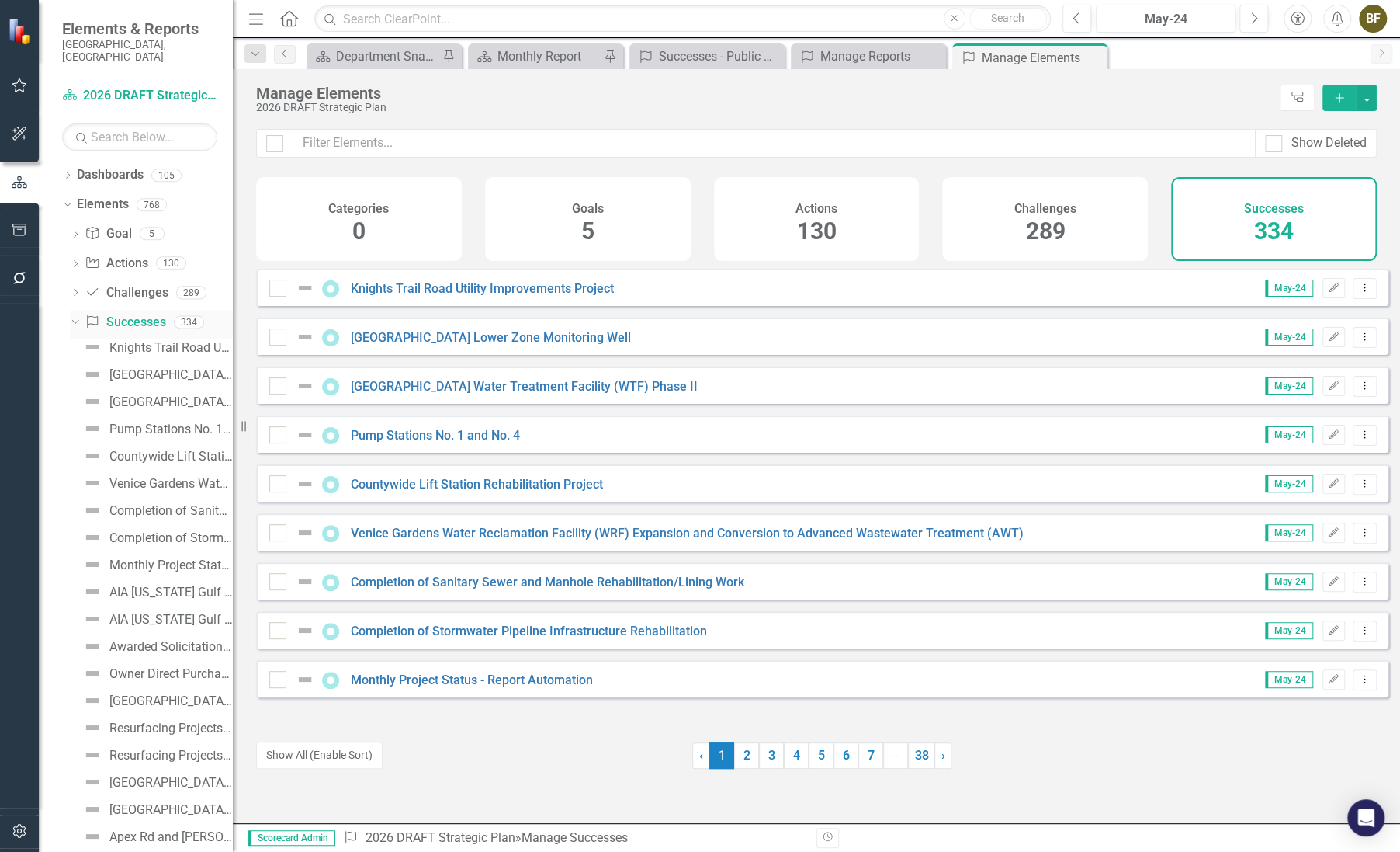
click at [121, 313] on link "Success Successes" at bounding box center [125, 322] width 81 height 18
click at [1275, 227] on span "334" at bounding box center [1274, 231] width 40 height 27
click at [1366, 101] on button "button" at bounding box center [1367, 97] width 20 height 26
click at [1311, 131] on link "Success Add Success" at bounding box center [1314, 126] width 122 height 29
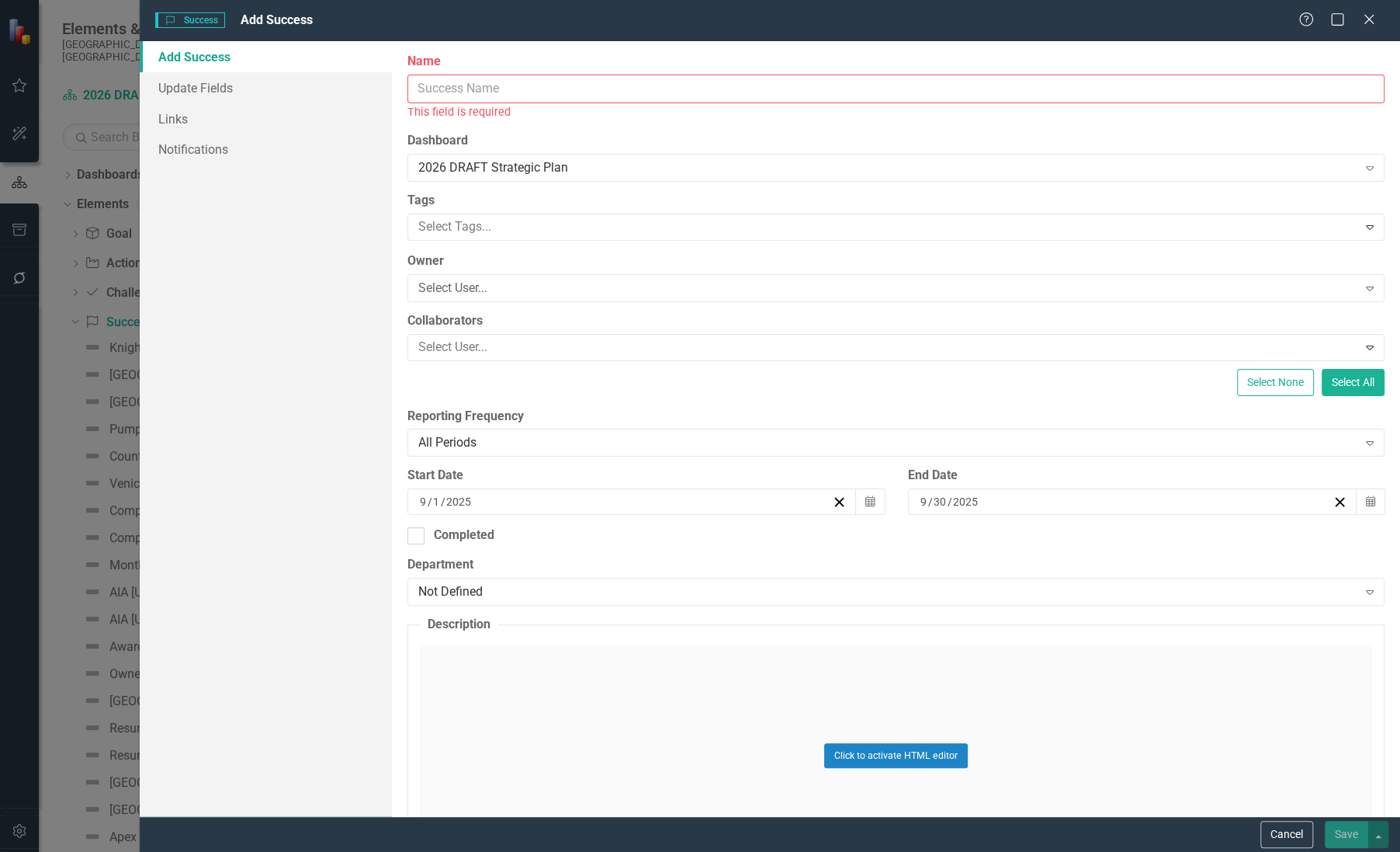
click at [511, 95] on input "Name" at bounding box center [896, 89] width 977 height 29
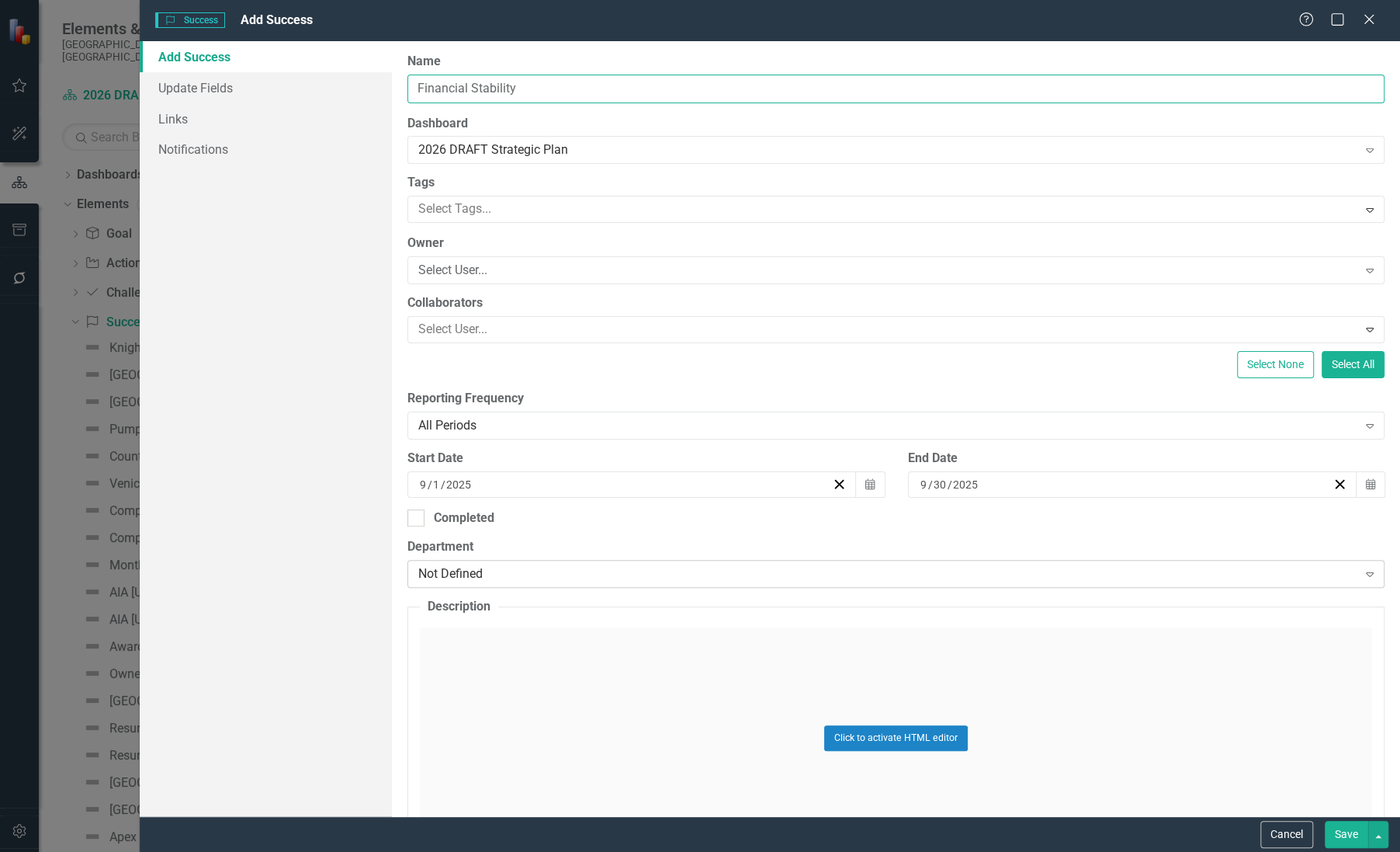
type input "Financial Stability"
click at [442, 573] on div "Not Defined" at bounding box center [888, 575] width 938 height 18
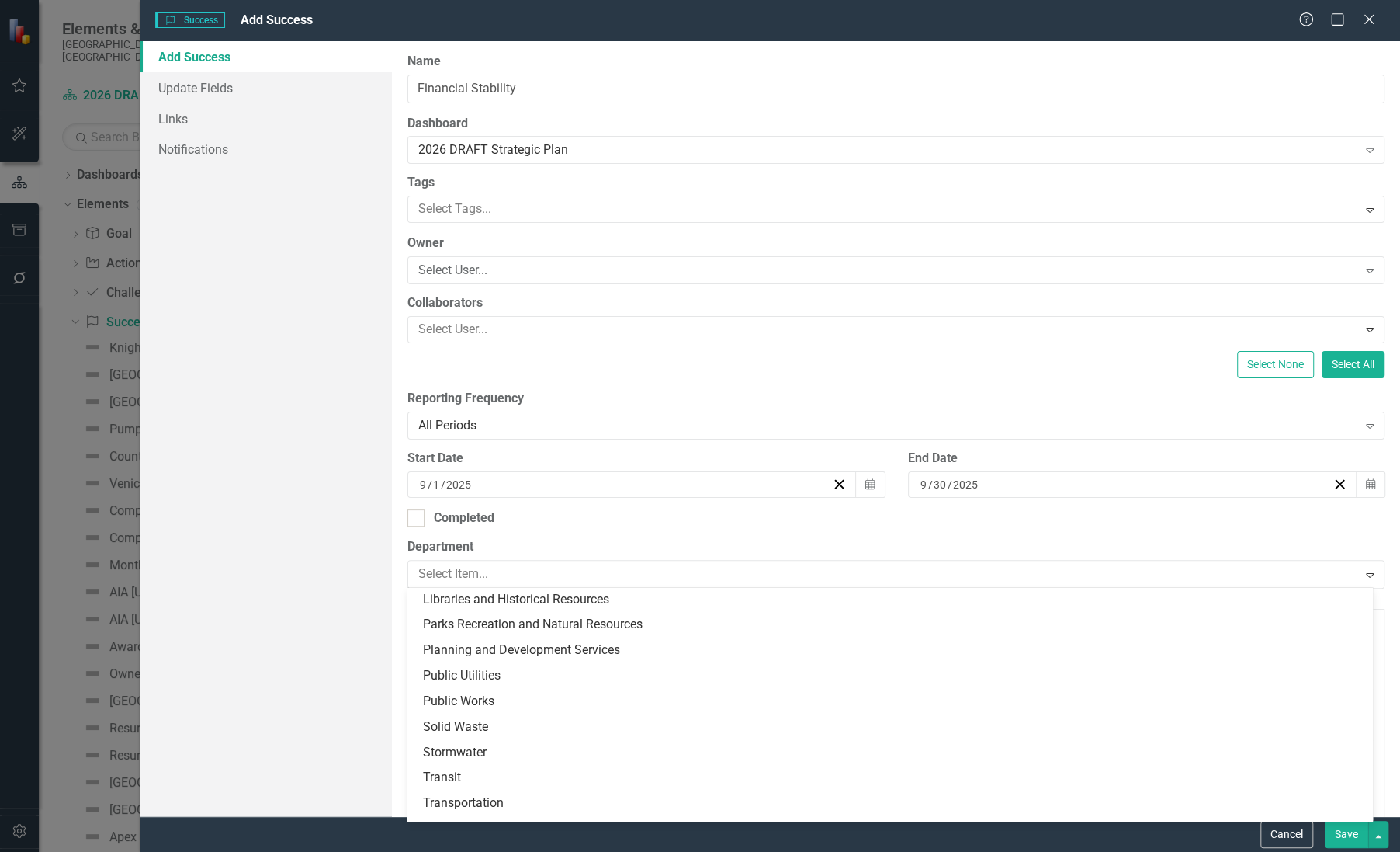
scroll to position [303, 0]
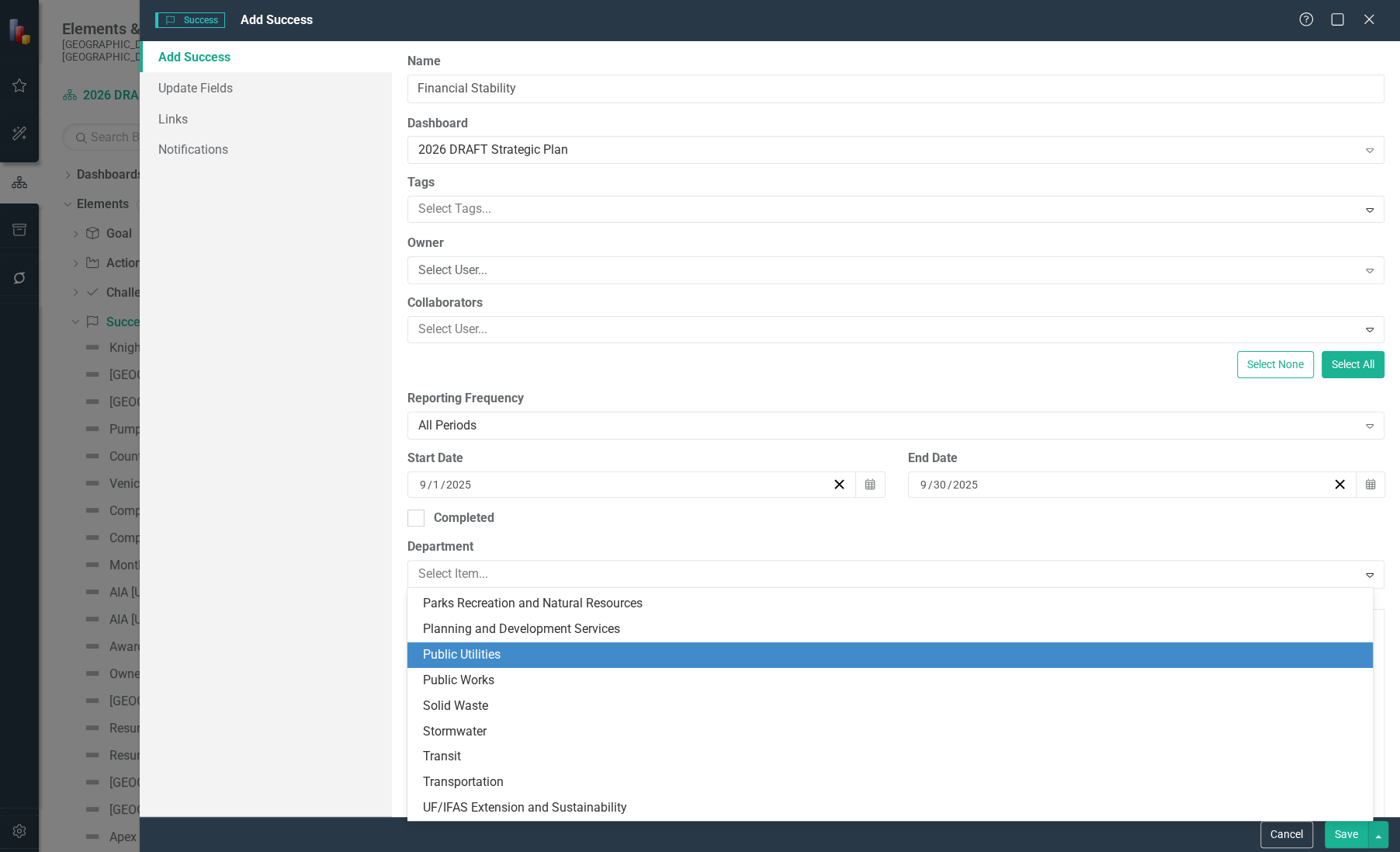
click at [483, 656] on div "Public Utilities" at bounding box center [893, 655] width 941 height 18
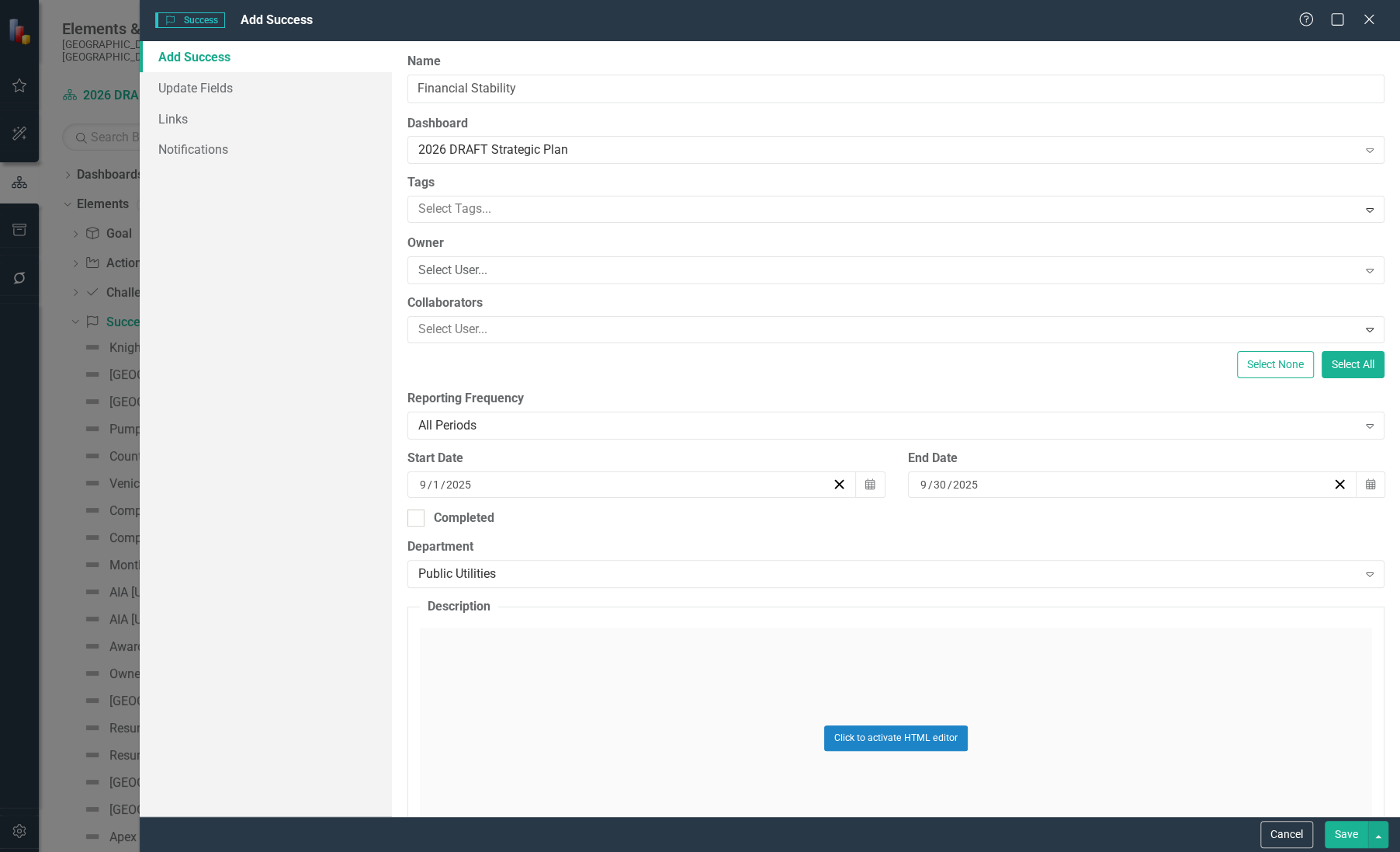
click at [1349, 842] on button "Save" at bounding box center [1347, 834] width 43 height 27
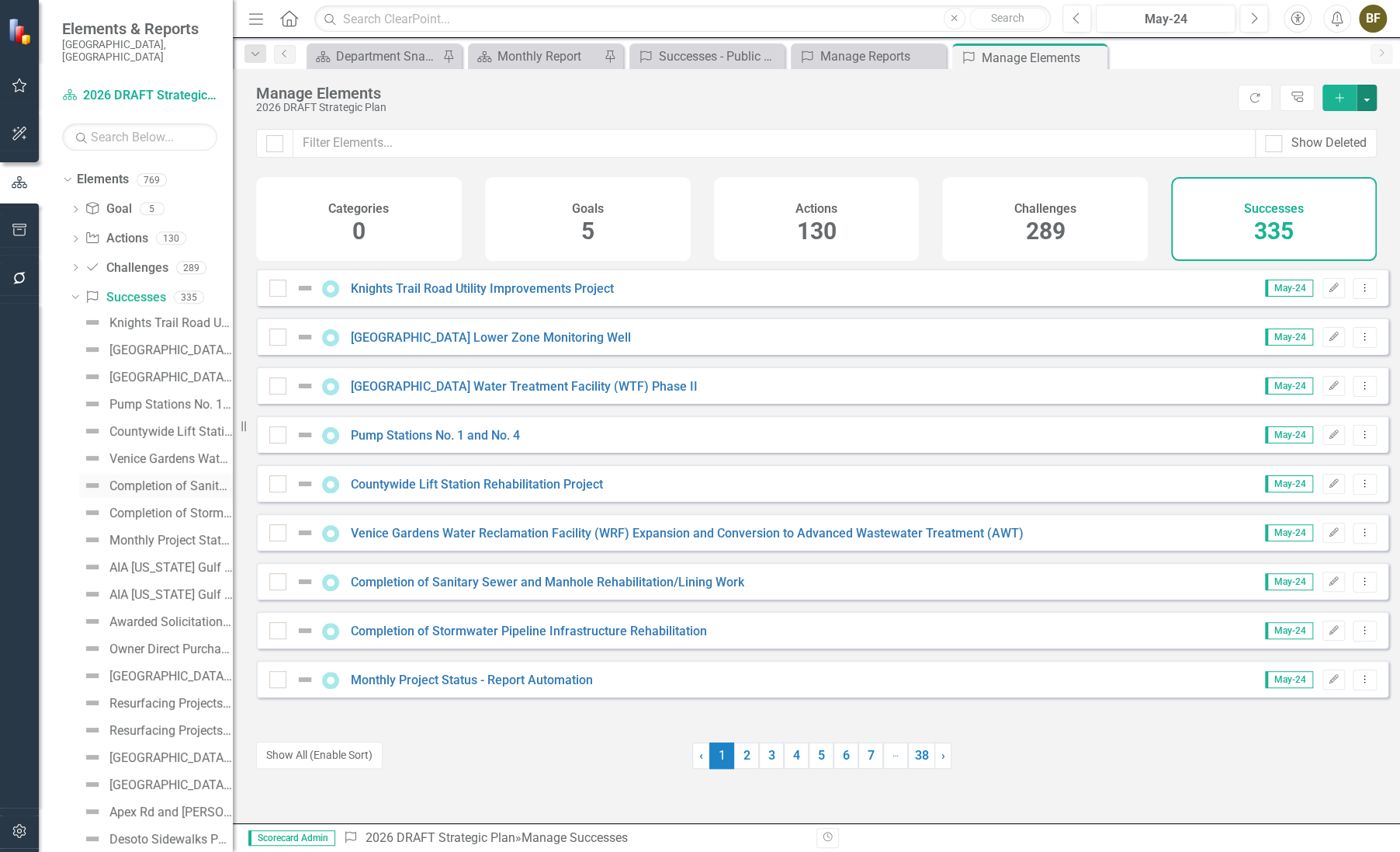
scroll to position [0, 0]
click at [77, 316] on div "Dropdown" at bounding box center [72, 322] width 14 height 11
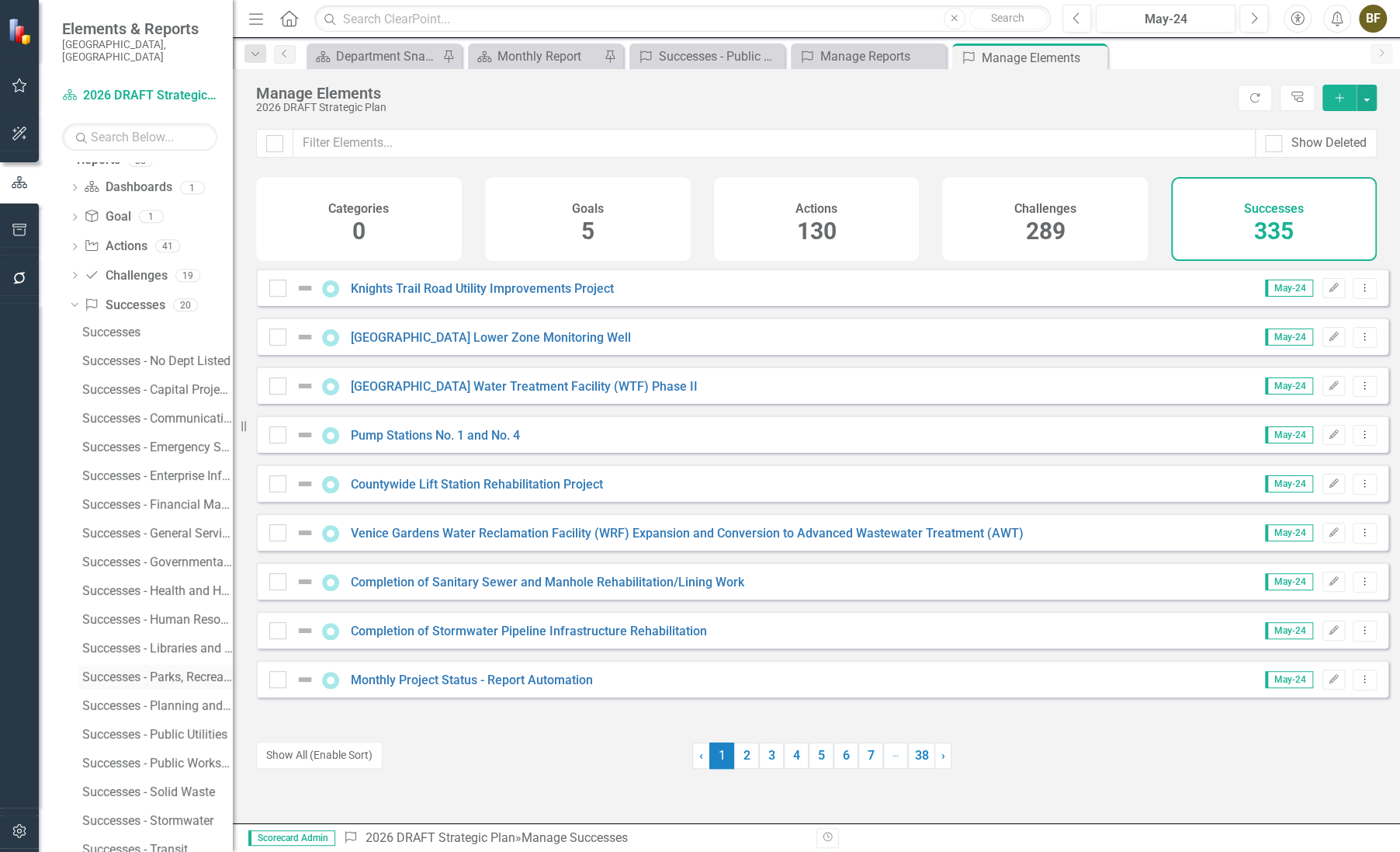
scroll to position [243, 0]
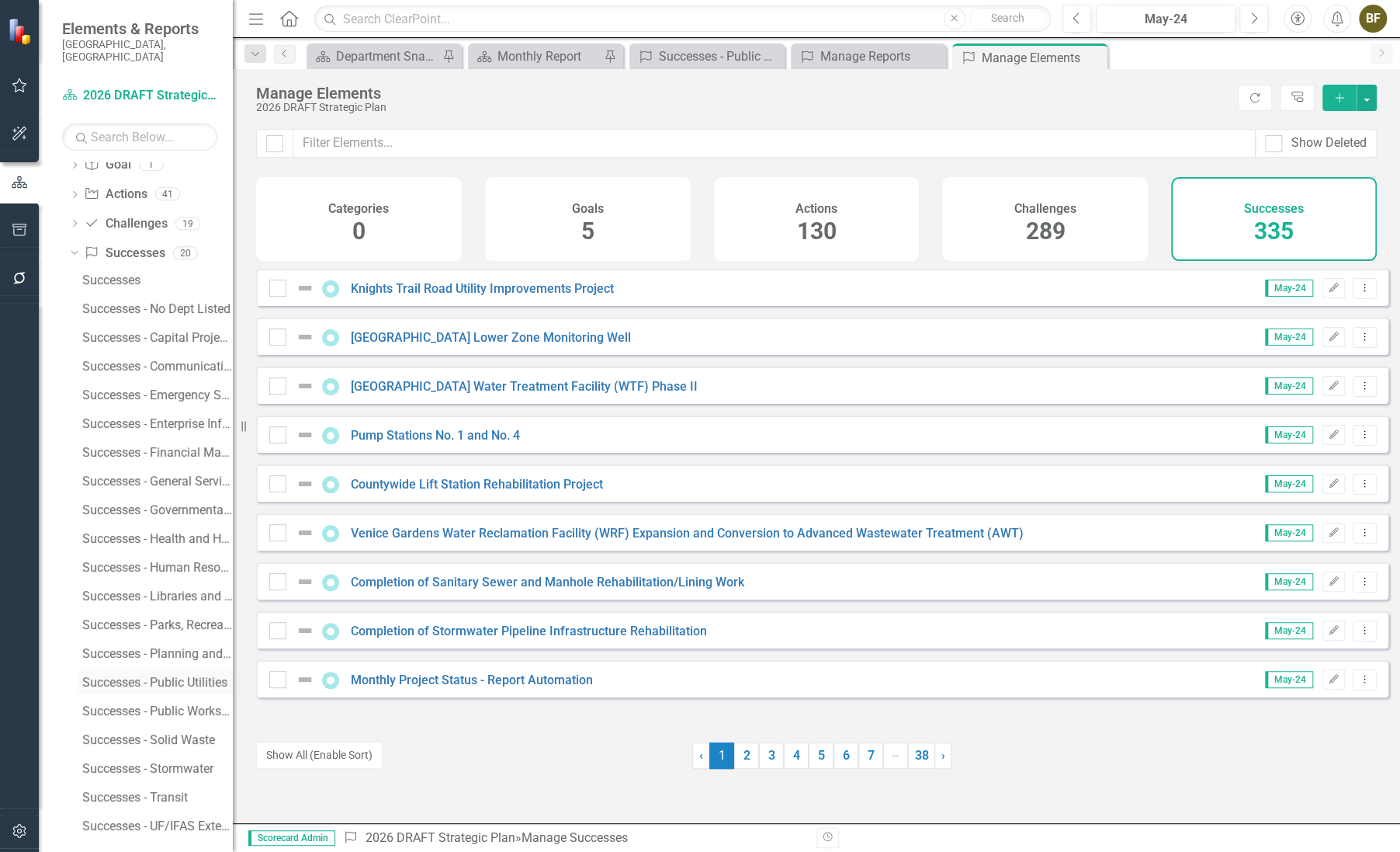
click at [159, 675] on div "Successes - Public Utilities" at bounding box center [157, 683] width 150 height 14
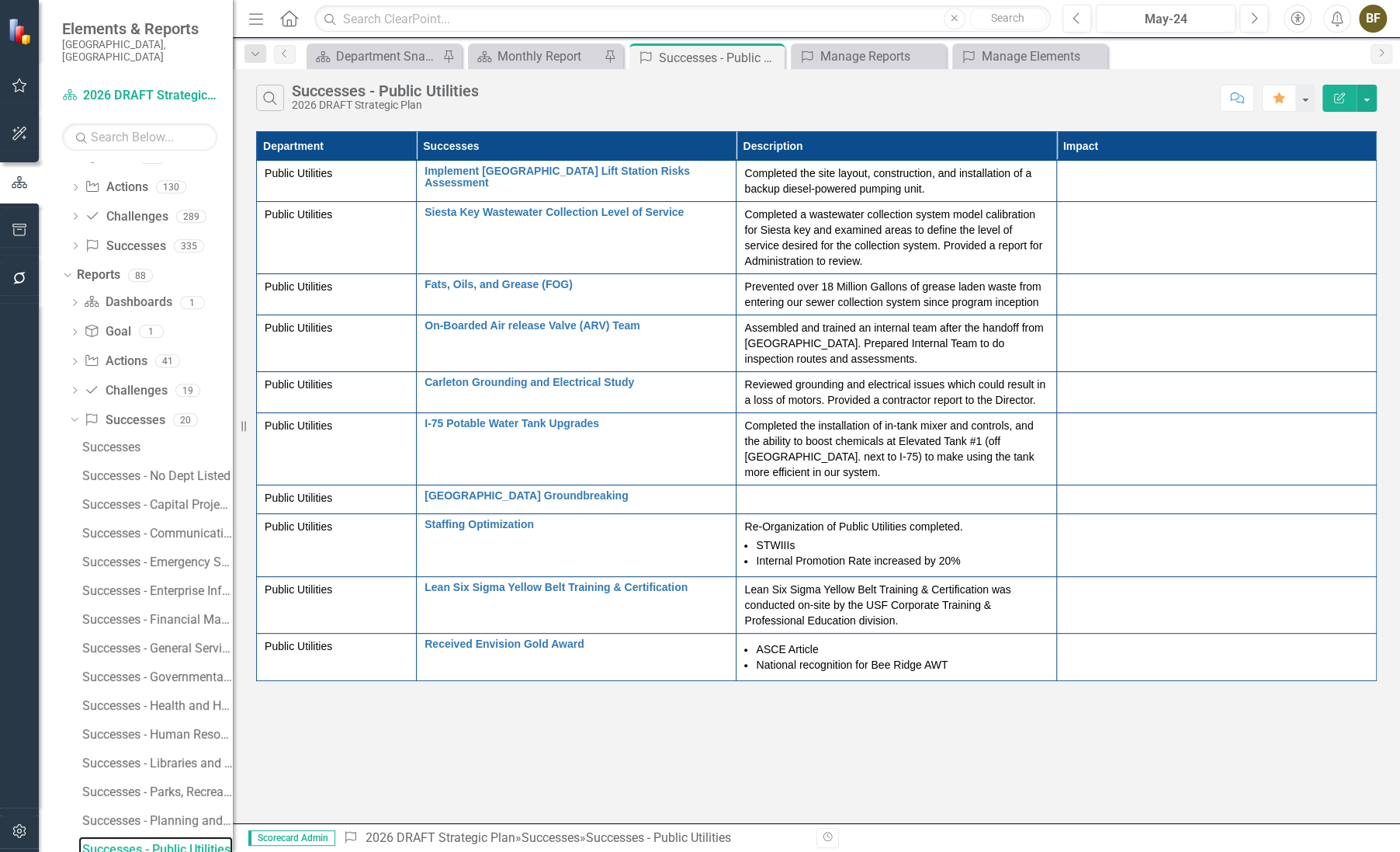
scroll to position [72, 0]
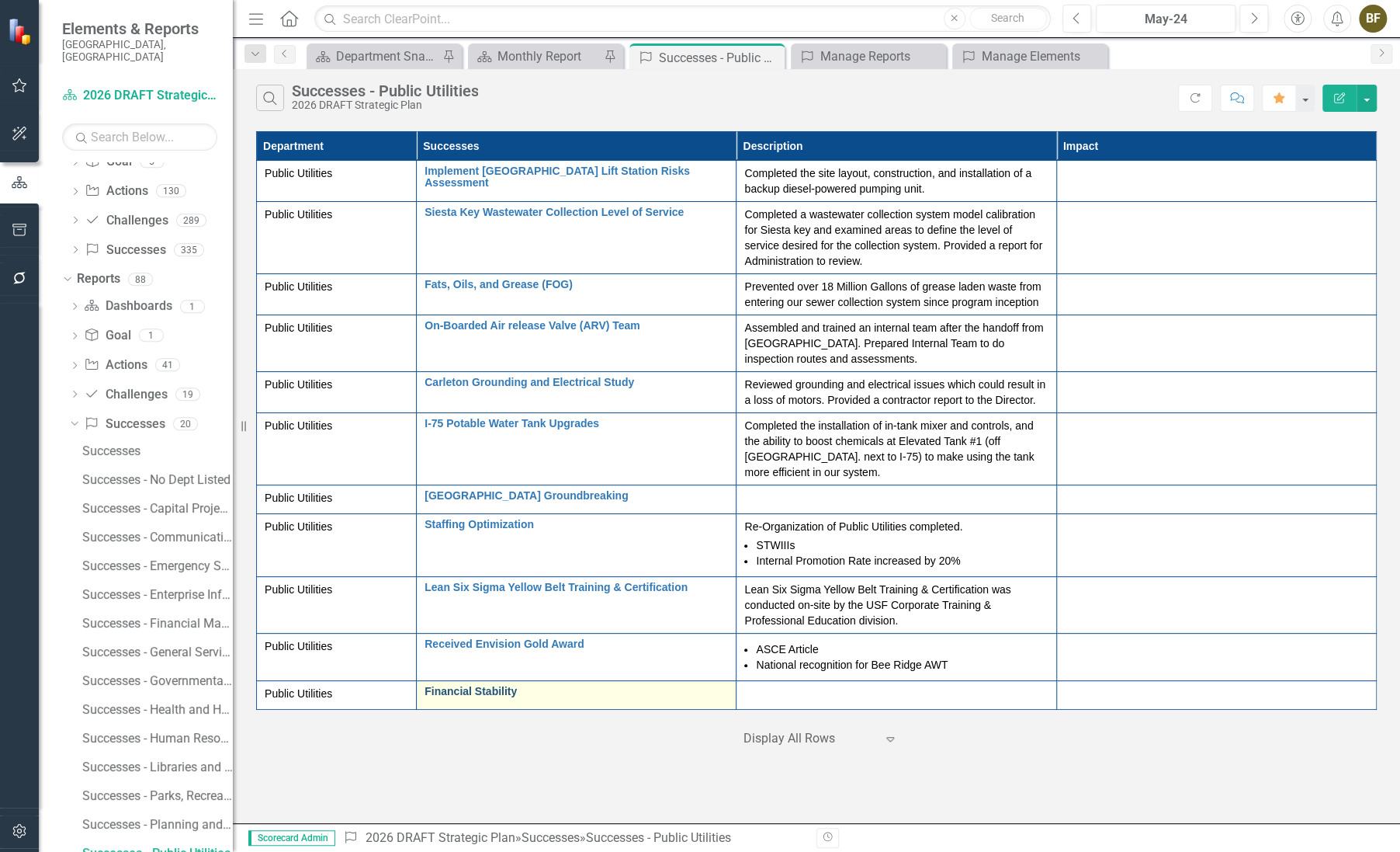
click at [468, 693] on link "Financial Stability" at bounding box center [576, 691] width 303 height 12
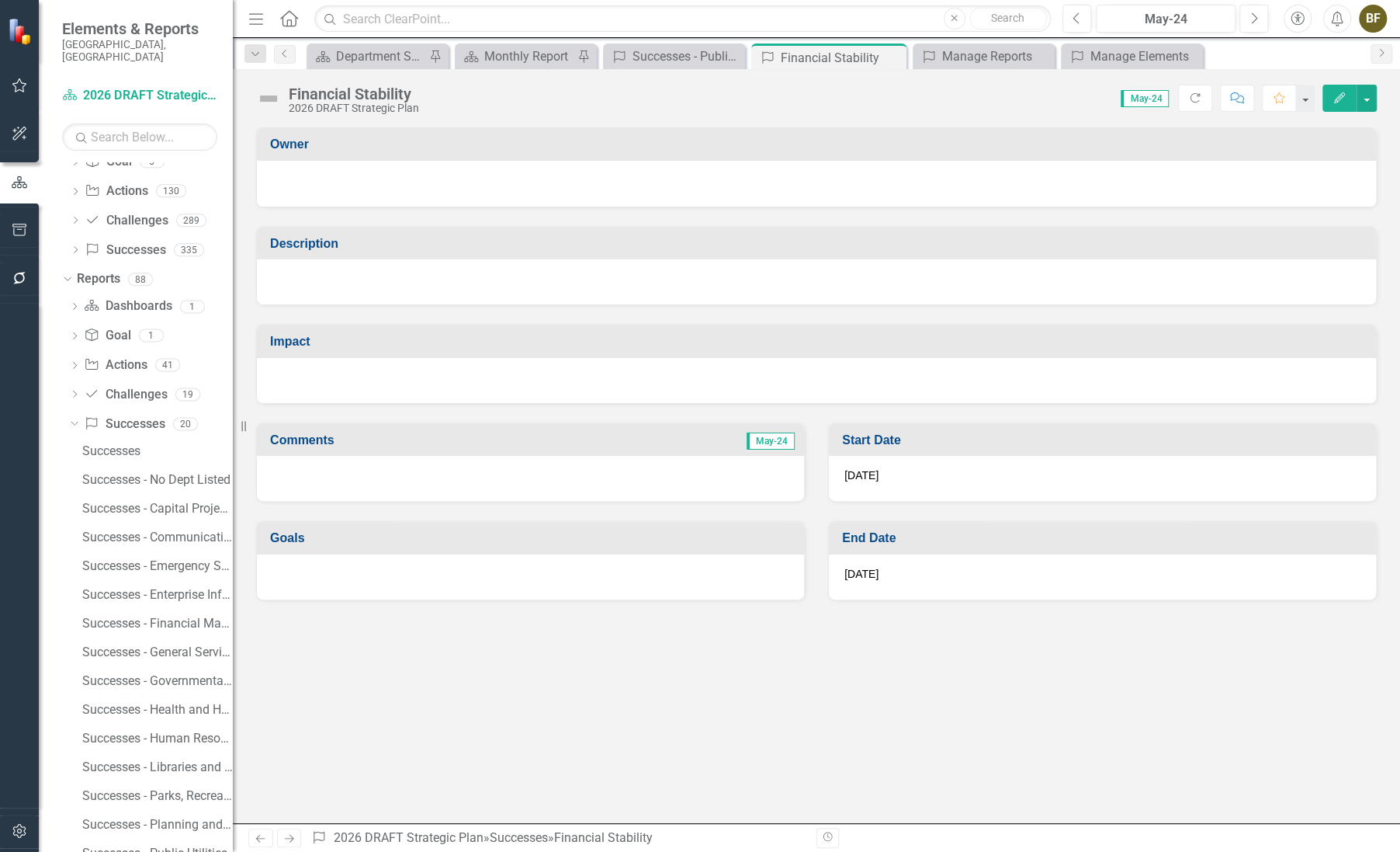
click at [292, 279] on div at bounding box center [816, 282] width 1119 height 45
click at [289, 269] on div at bounding box center [816, 282] width 1119 height 45
click at [290, 271] on div at bounding box center [816, 282] width 1119 height 45
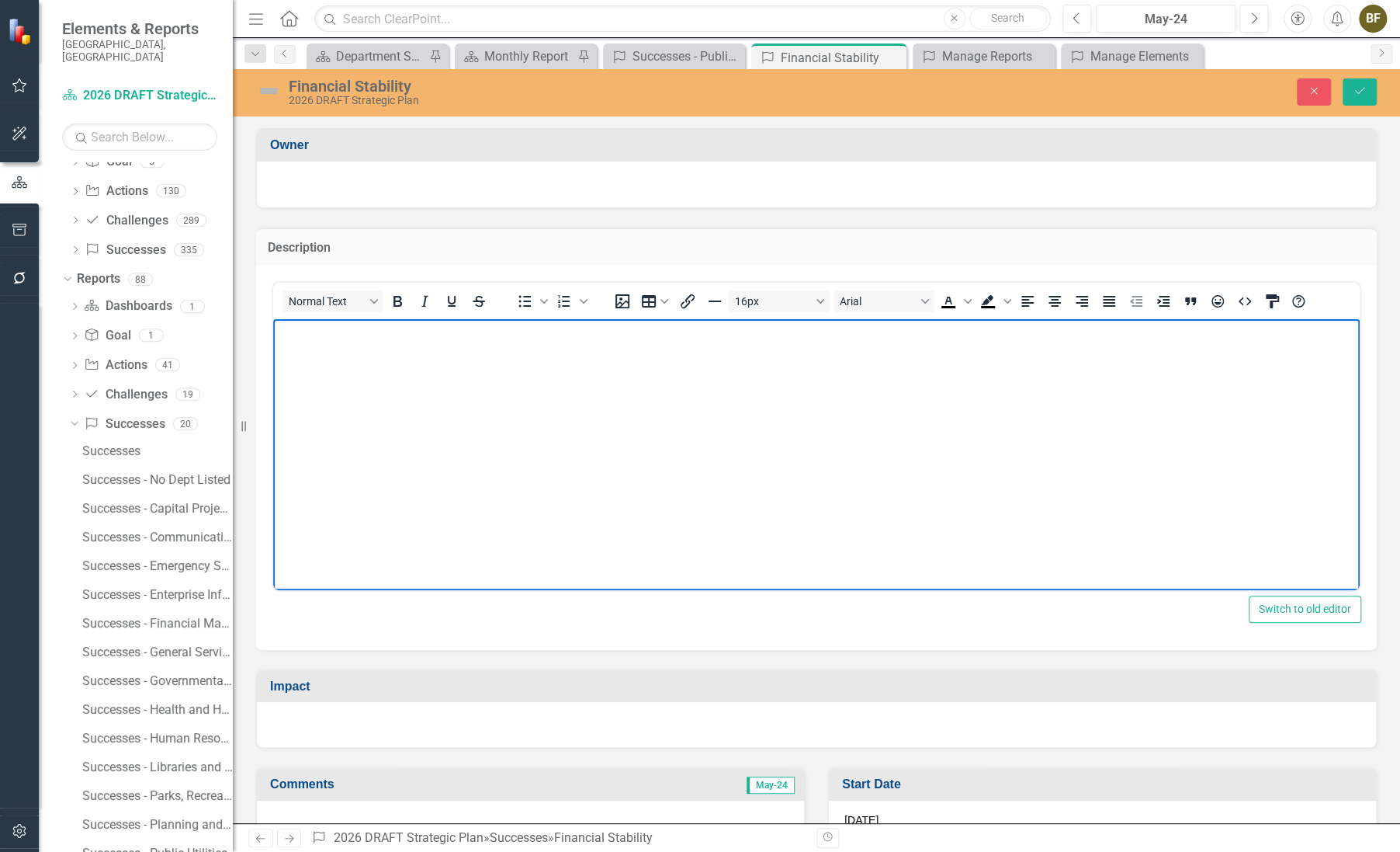
click at [330, 376] on body "Rich Text Area. Press ALT-0 for help." at bounding box center [816, 434] width 1087 height 233
click at [528, 304] on icon "Bullet list" at bounding box center [525, 301] width 13 height 12
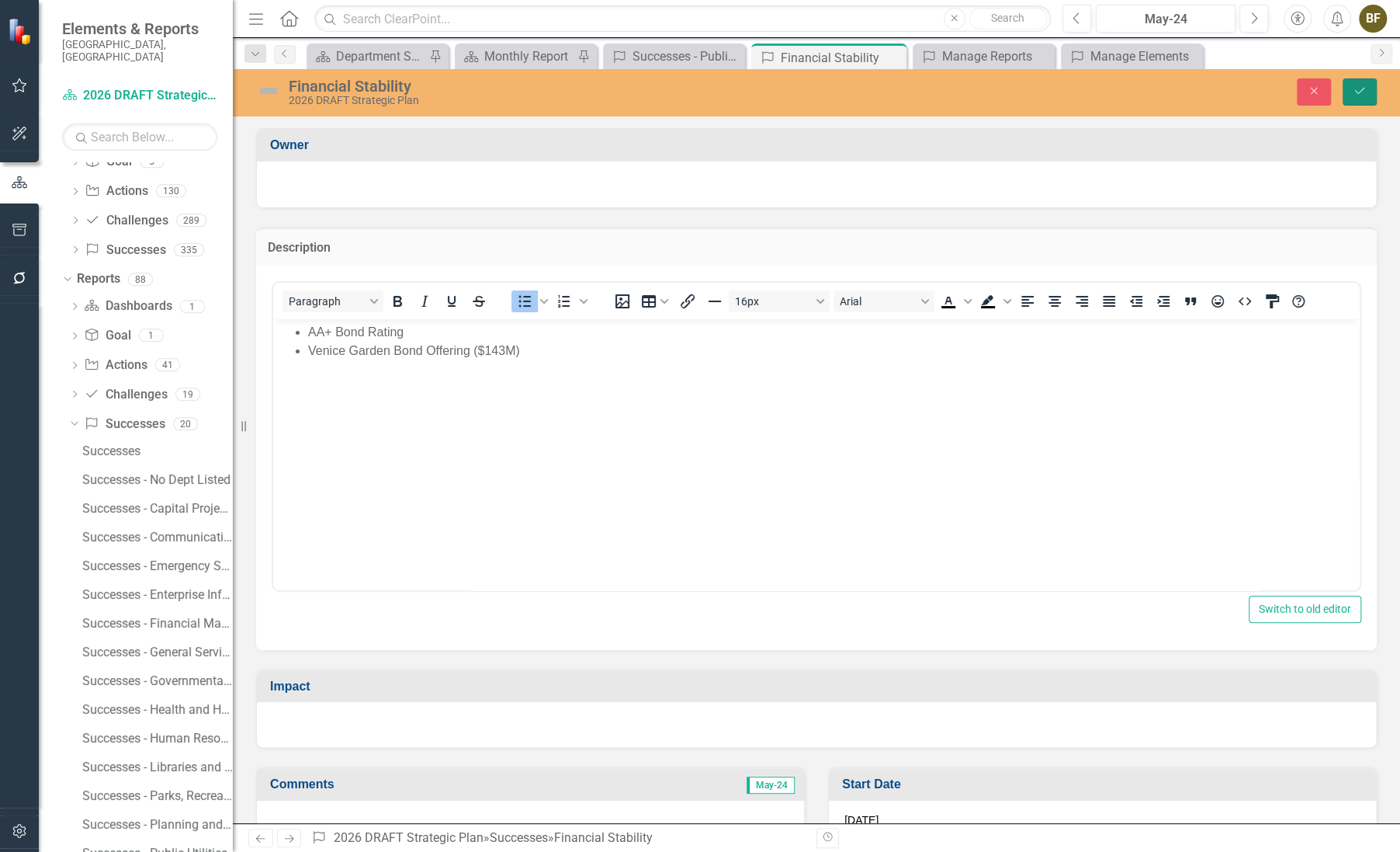
click at [1363, 95] on icon "Save" at bounding box center [1360, 91] width 14 height 11
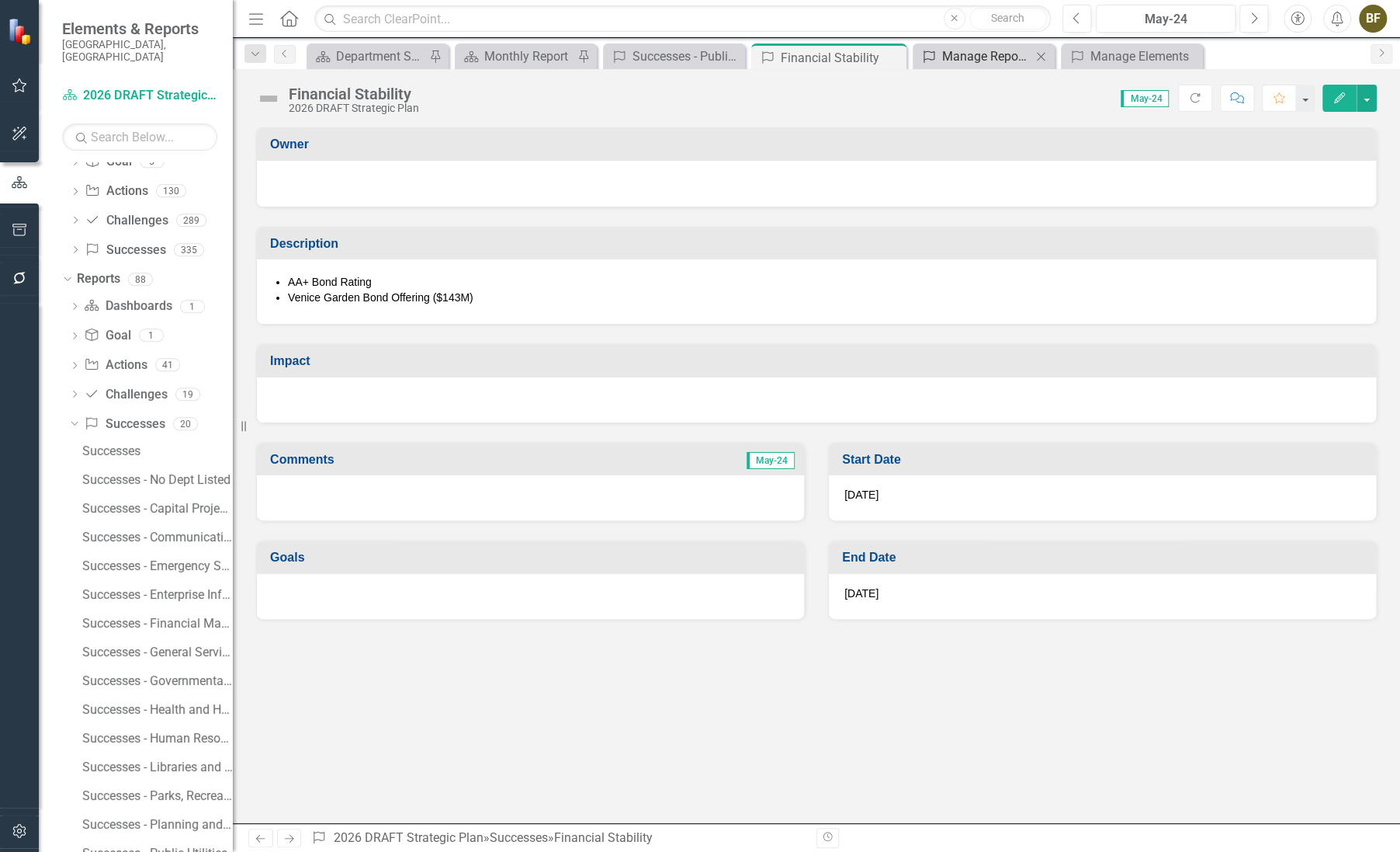
click at [988, 59] on div "Manage Reports" at bounding box center [987, 57] width 89 height 20
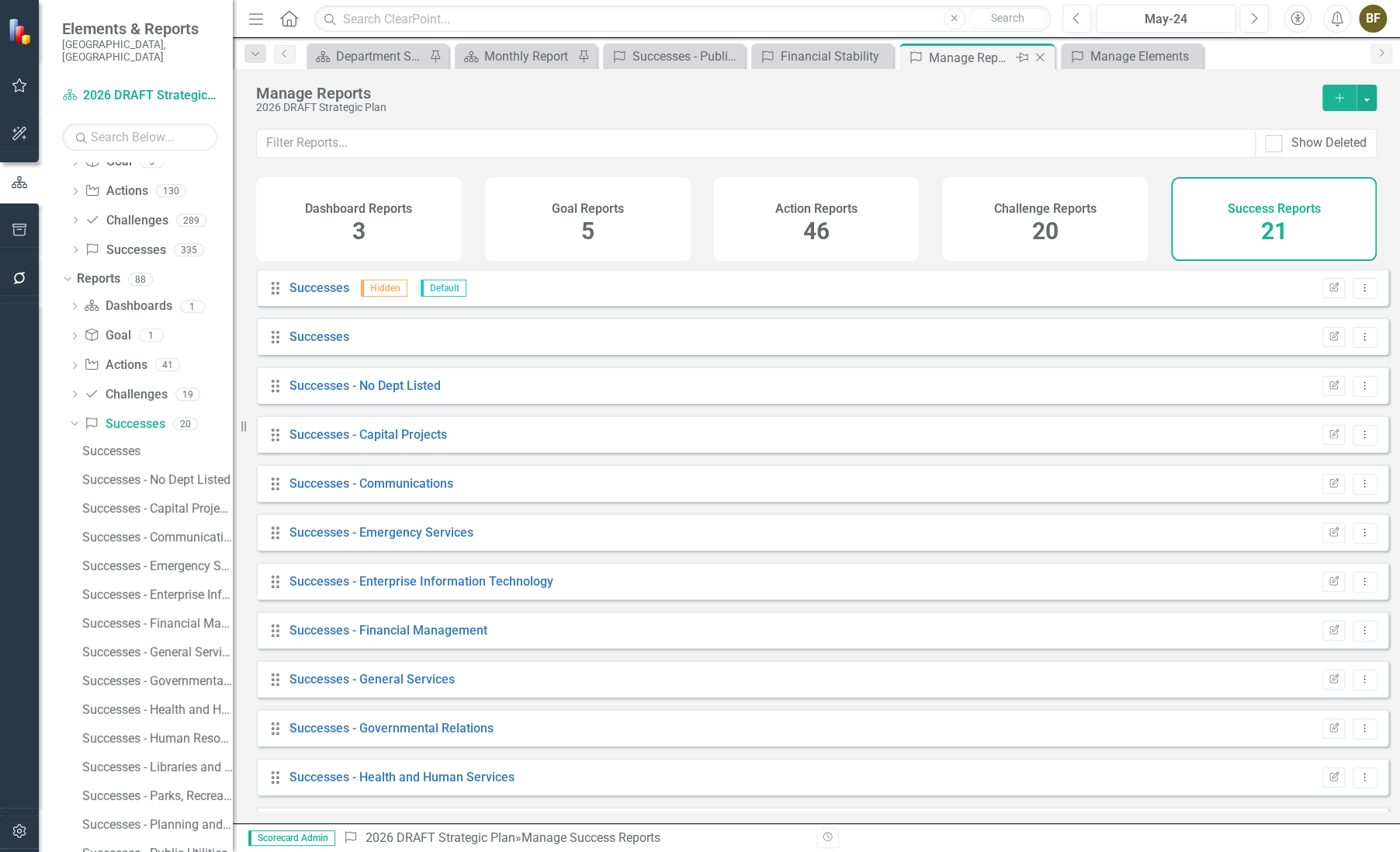
click at [1043, 55] on icon "Close" at bounding box center [1040, 58] width 15 height 13
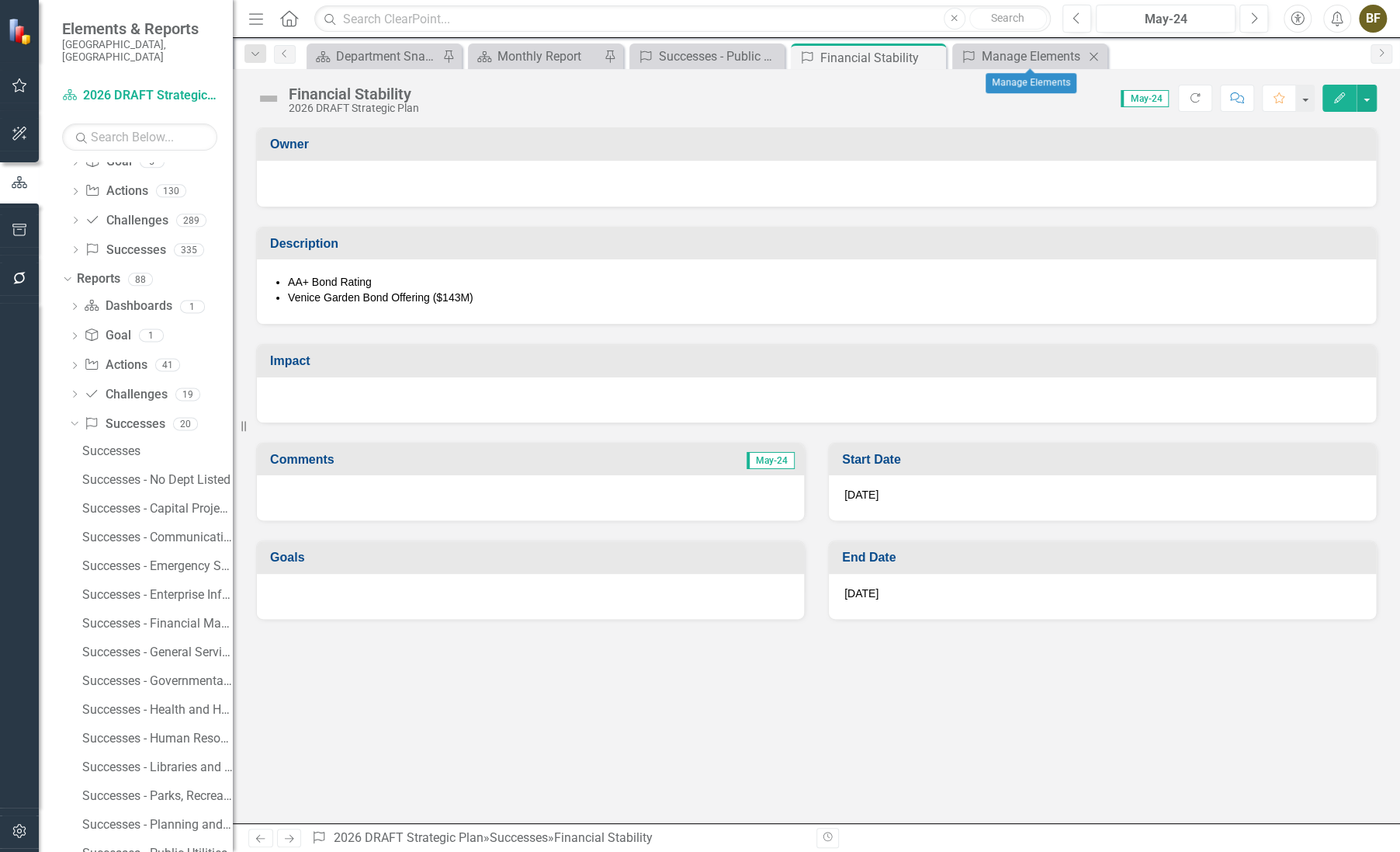
click at [1094, 62] on icon "Close" at bounding box center [1093, 57] width 15 height 13
click at [932, 59] on icon at bounding box center [931, 57] width 8 height 8
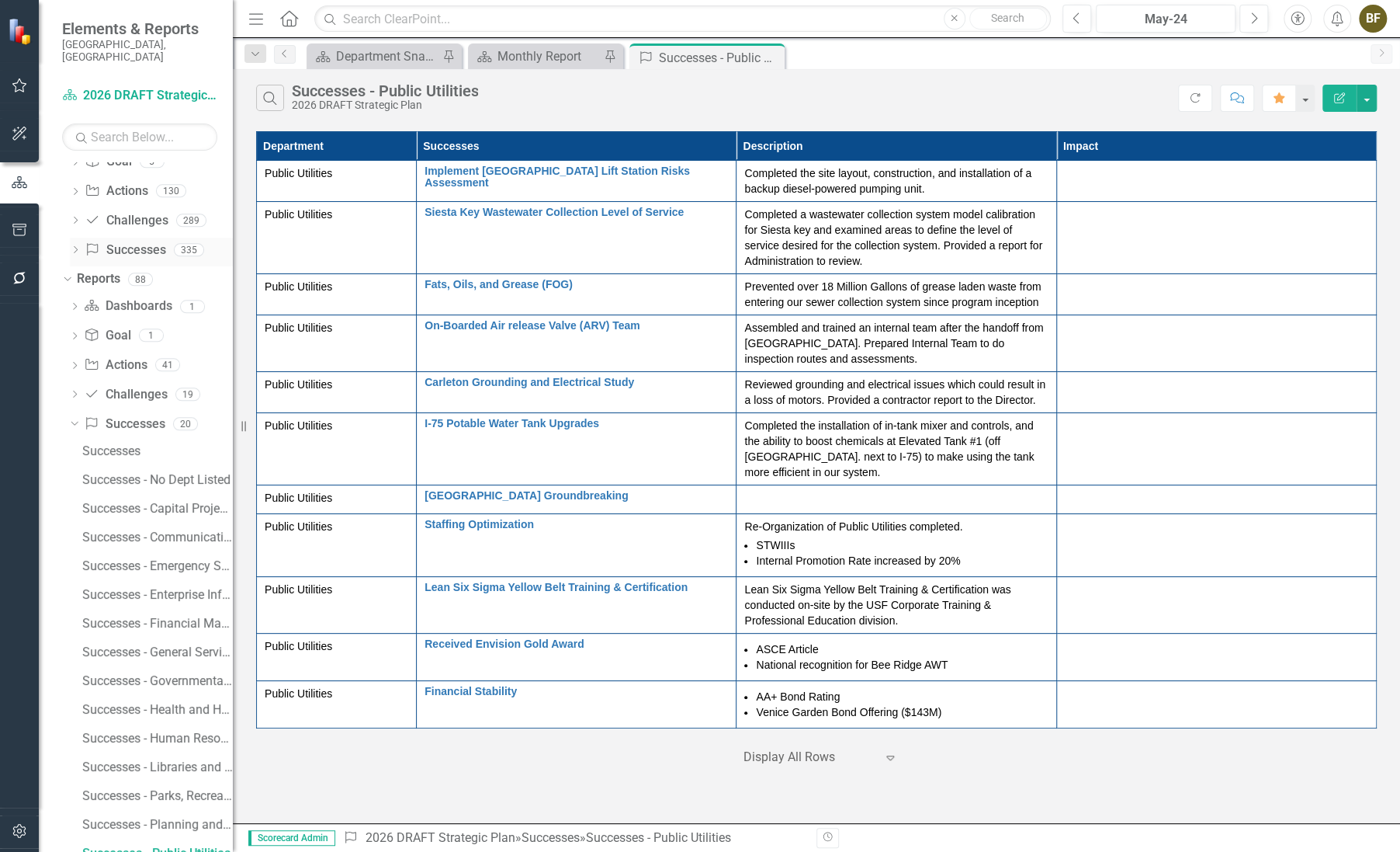
click at [130, 241] on link "Success Successes" at bounding box center [125, 250] width 81 height 18
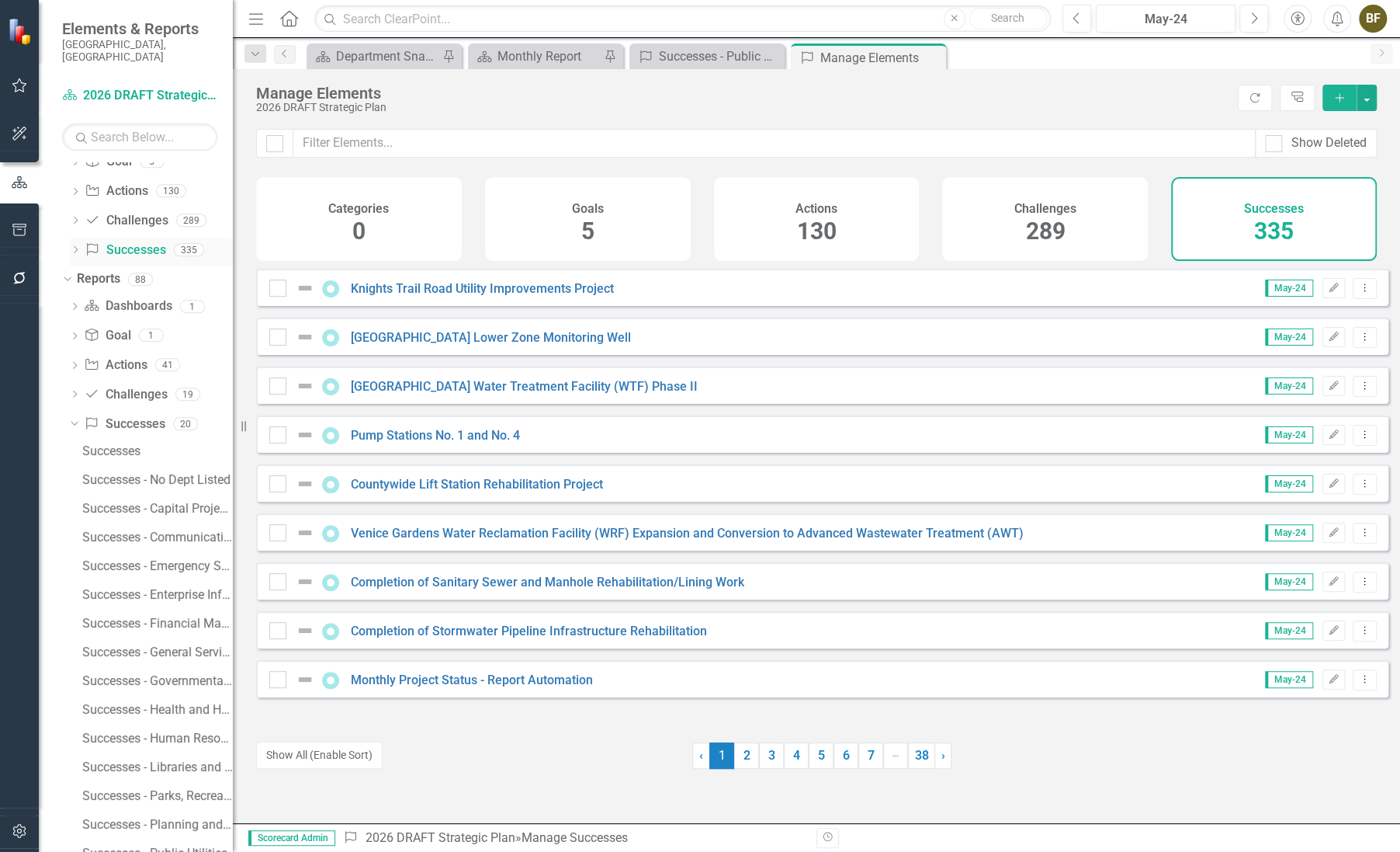
click at [72, 247] on icon "Dropdown" at bounding box center [76, 250] width 11 height 8
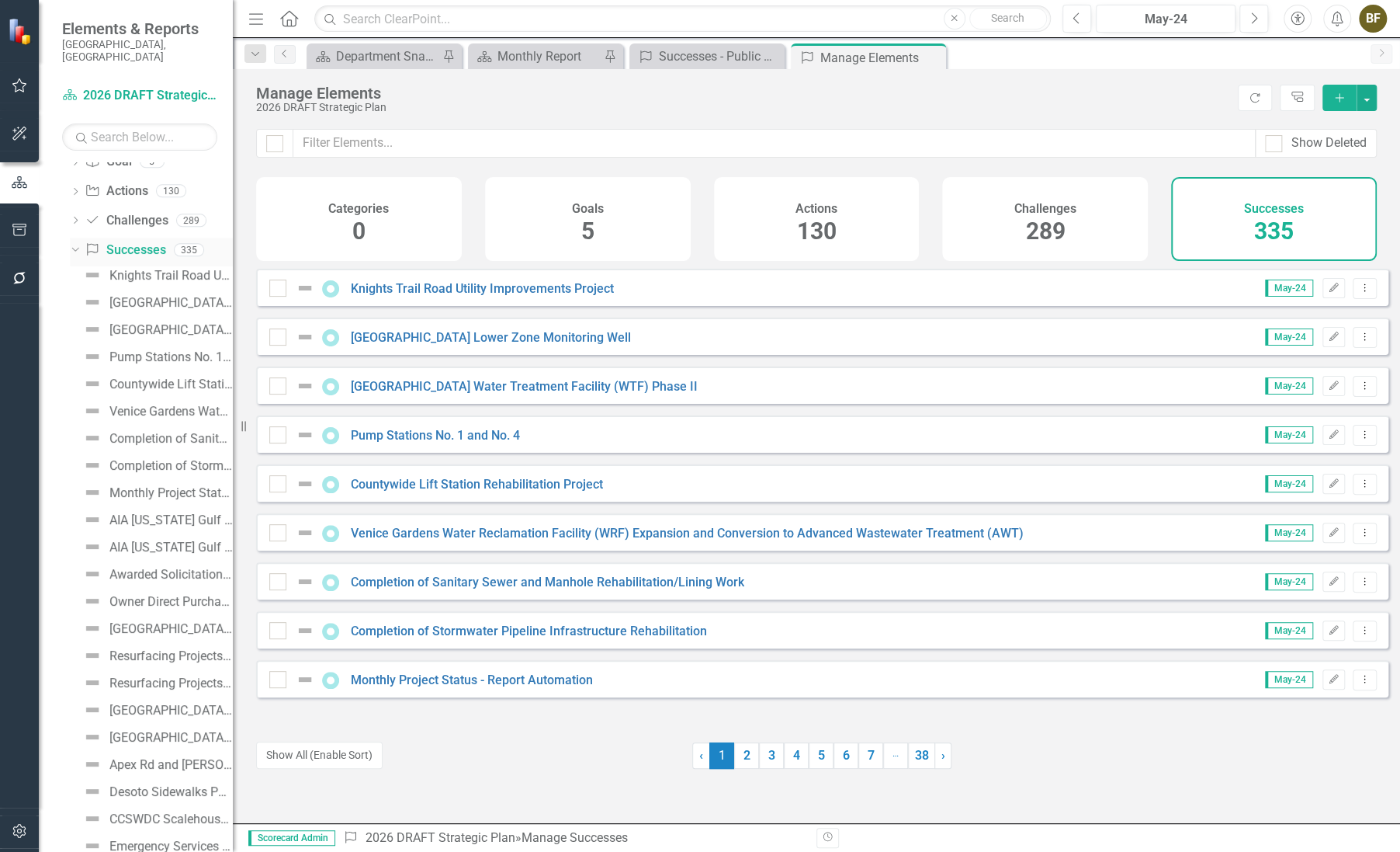
click at [154, 241] on link "Success Successes" at bounding box center [125, 250] width 81 height 18
click at [1287, 221] on span "335" at bounding box center [1274, 231] width 40 height 27
click at [1312, 201] on div "Successes 335" at bounding box center [1274, 219] width 205 height 84
click at [1309, 201] on div "Successes 335" at bounding box center [1274, 219] width 205 height 84
click at [1365, 98] on button "button" at bounding box center [1367, 97] width 20 height 26
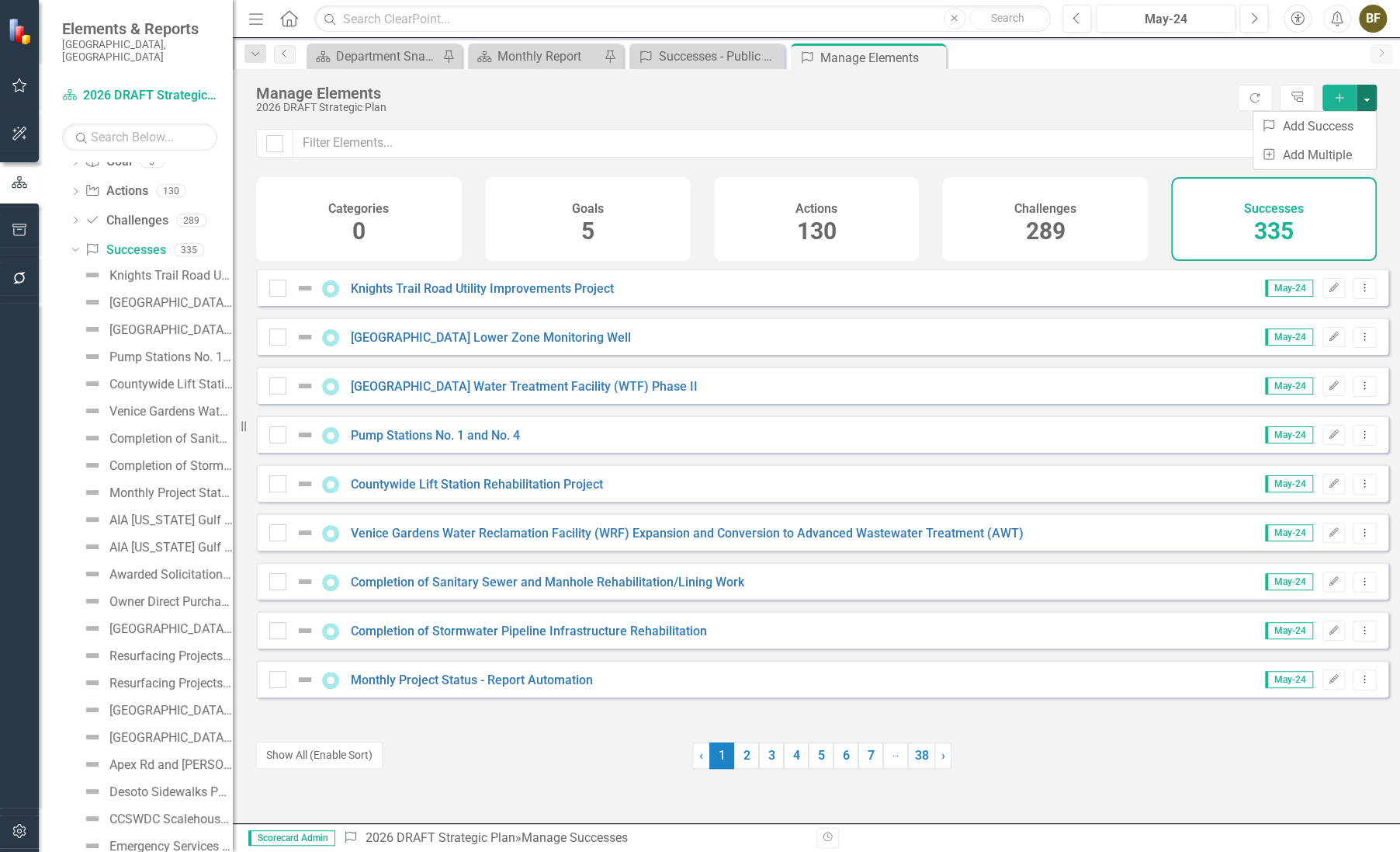
click at [1186, 97] on div "Manage Elements" at bounding box center [743, 93] width 974 height 17
click at [1369, 97] on button "button" at bounding box center [1367, 97] width 20 height 26
click at [1311, 127] on link "Success Add Success" at bounding box center [1314, 126] width 122 height 29
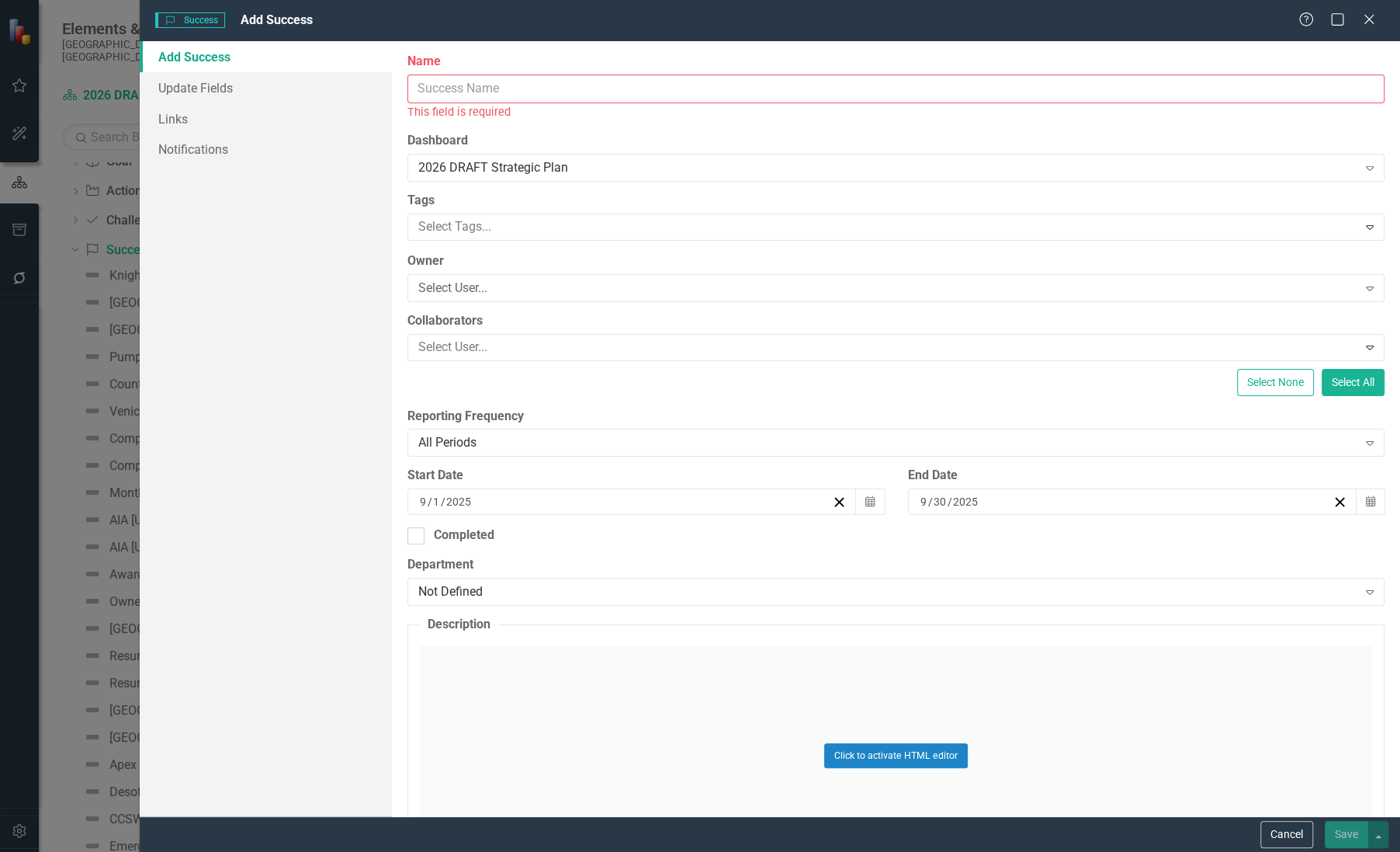
click at [451, 87] on input "Name" at bounding box center [896, 89] width 977 height 29
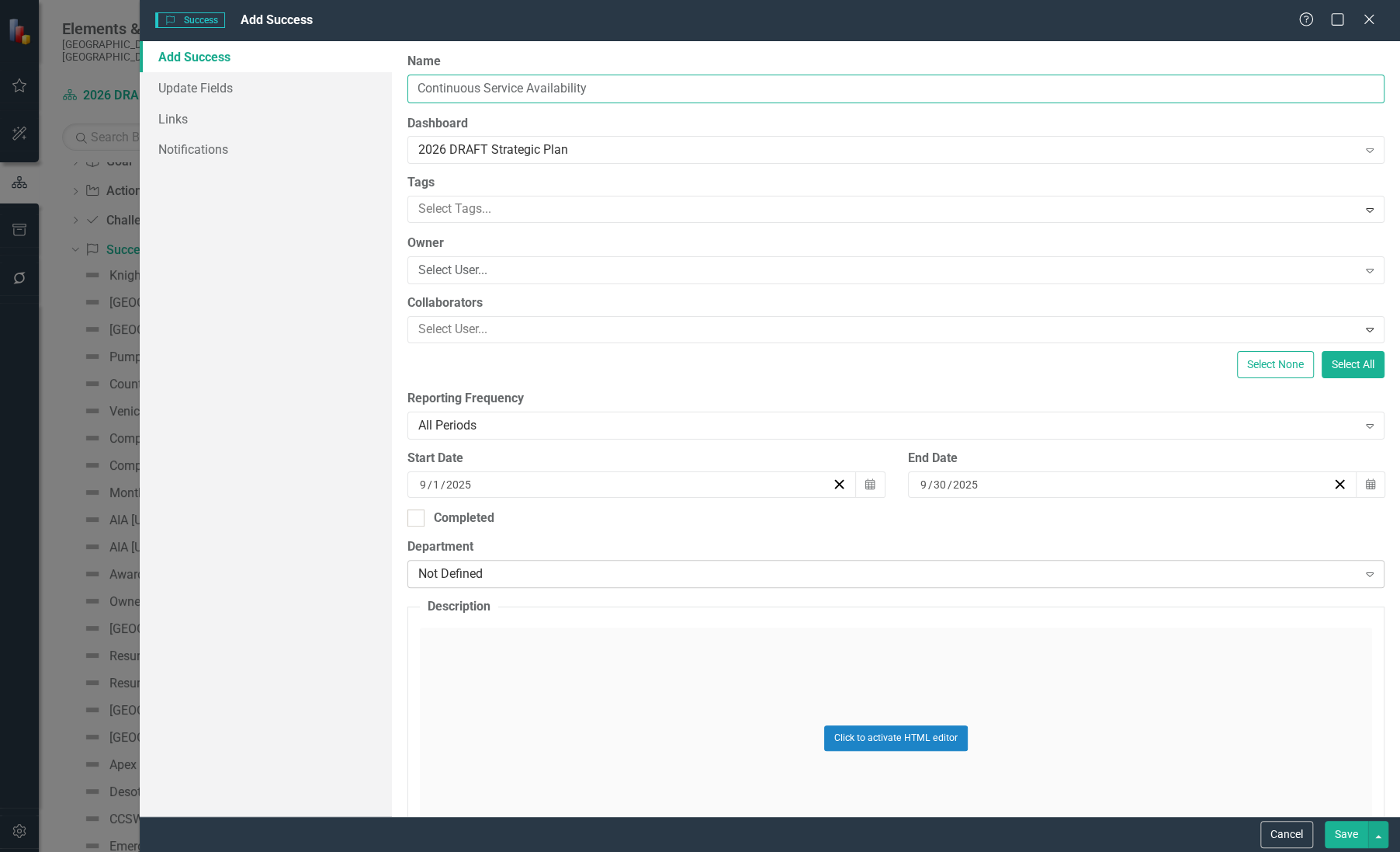
type input "Continuous Service Availability"
click at [487, 563] on div "Not Defined Expand" at bounding box center [896, 574] width 977 height 28
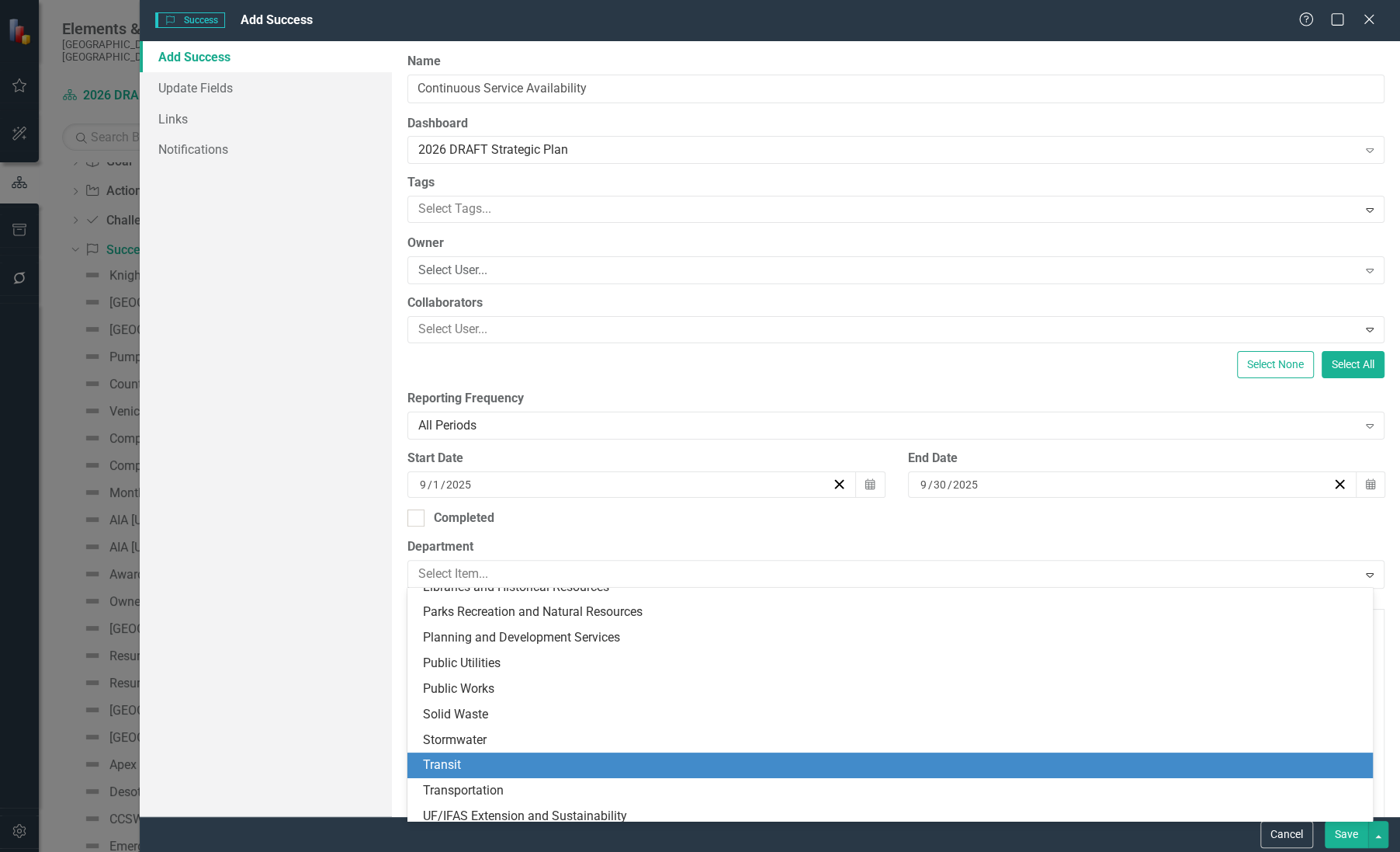
scroll to position [303, 0]
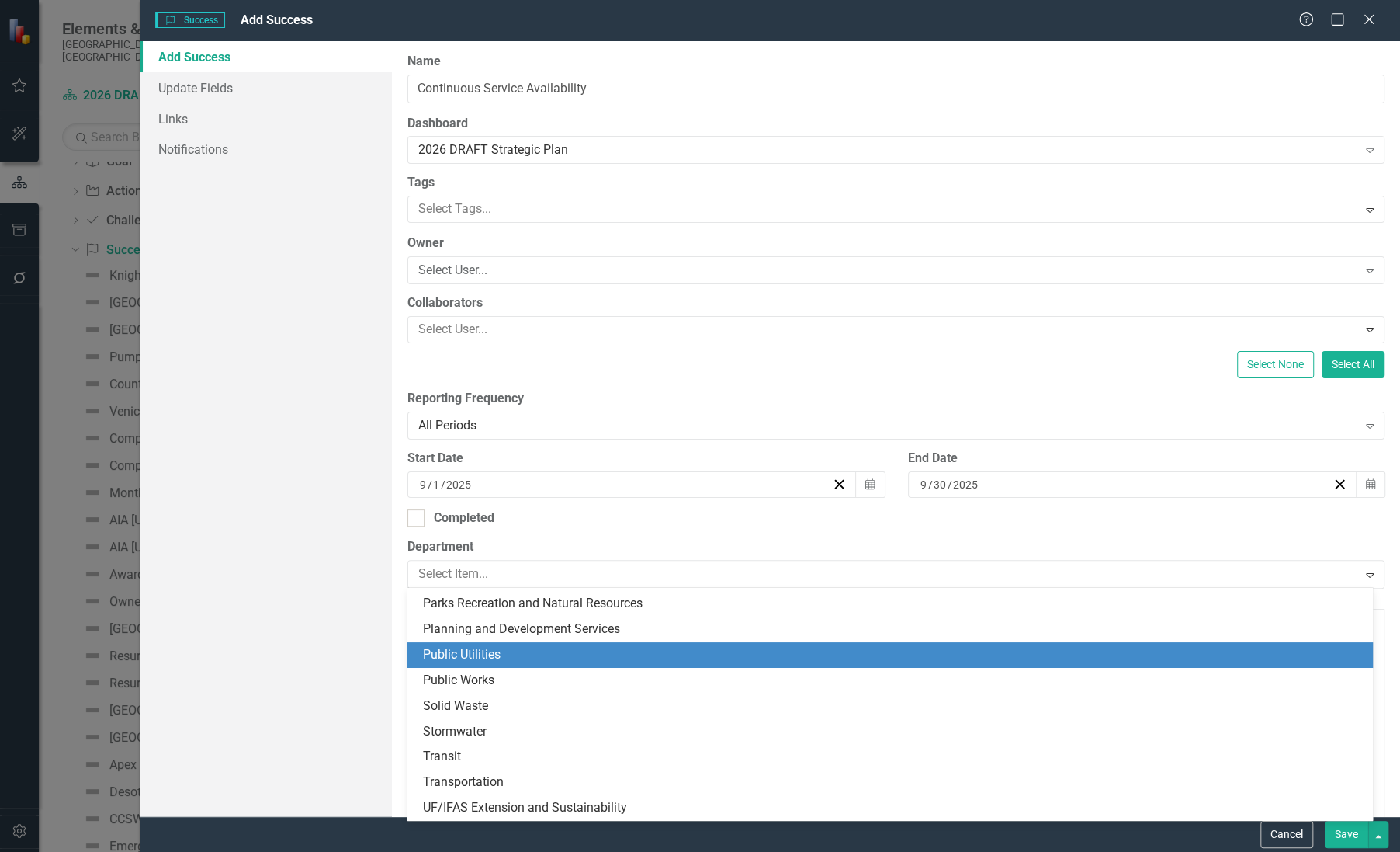
click at [484, 658] on div "Public Utilities" at bounding box center [893, 655] width 941 height 18
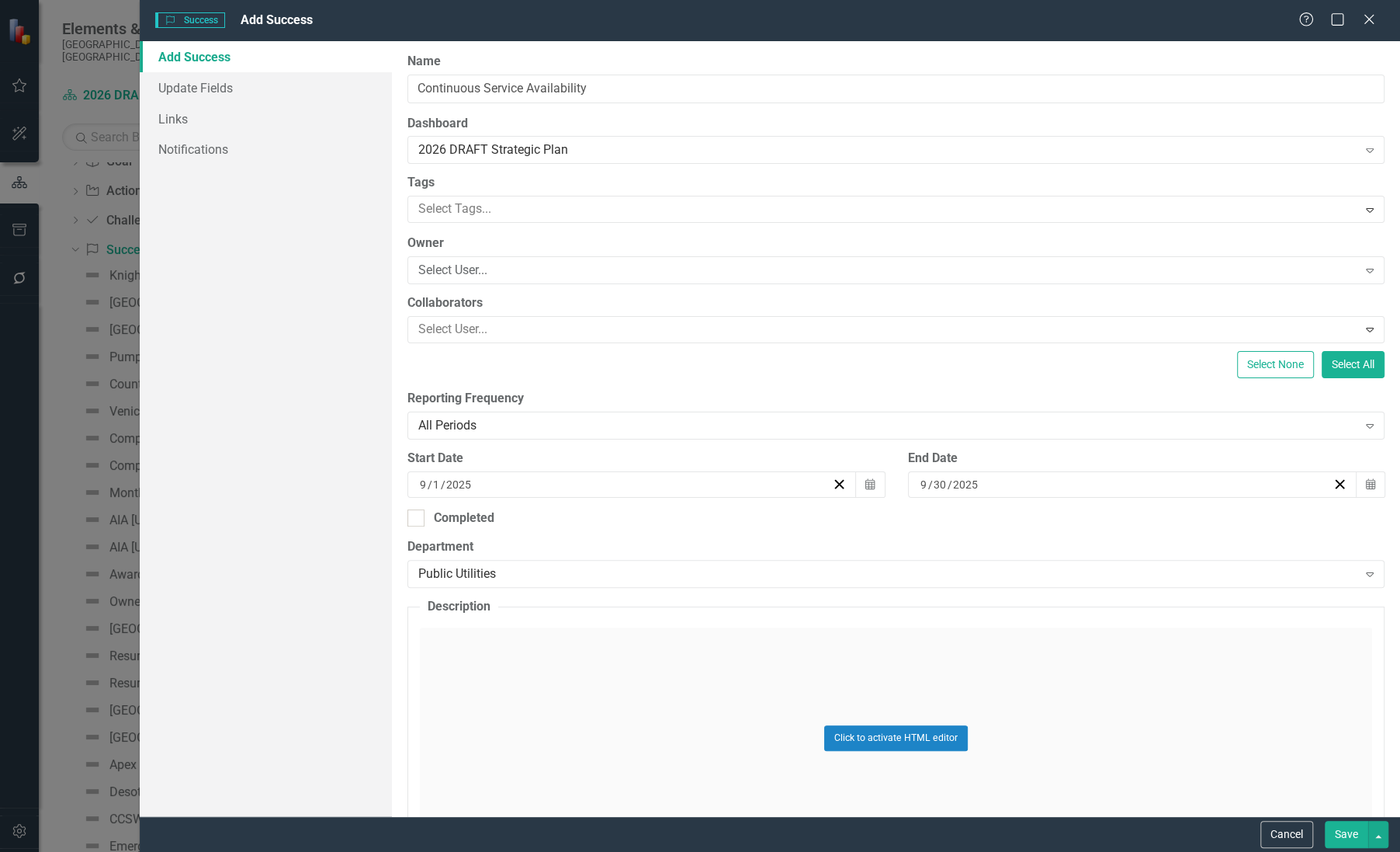
click at [450, 639] on div "Click to activate HTML editor" at bounding box center [896, 739] width 953 height 222
click at [463, 702] on body "Rich Text Area. Press ALT-0 for help." at bounding box center [896, 782] width 949 height 233
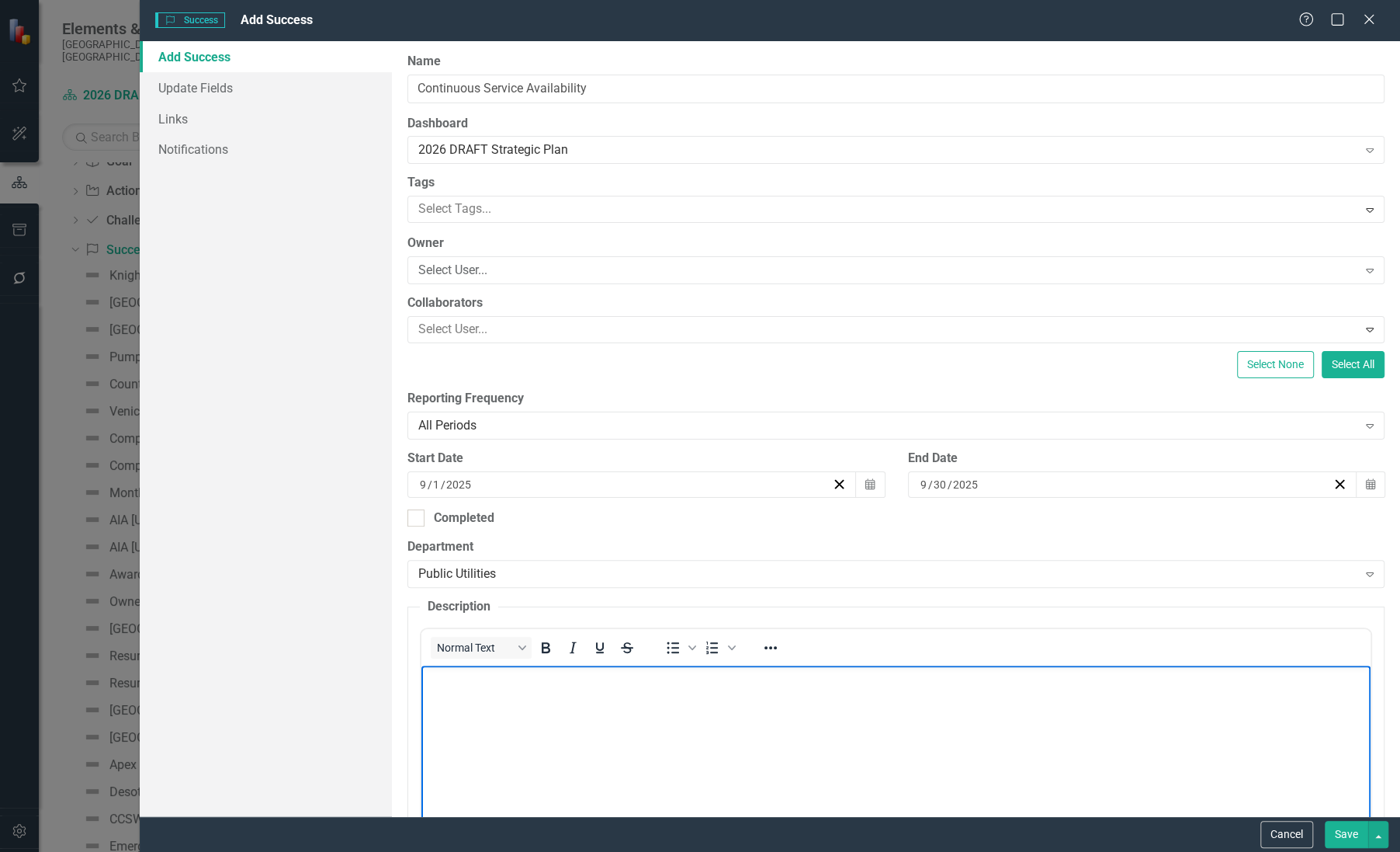
click at [463, 702] on body "Rich Text Area. Press ALT-0 for help." at bounding box center [896, 782] width 949 height 233
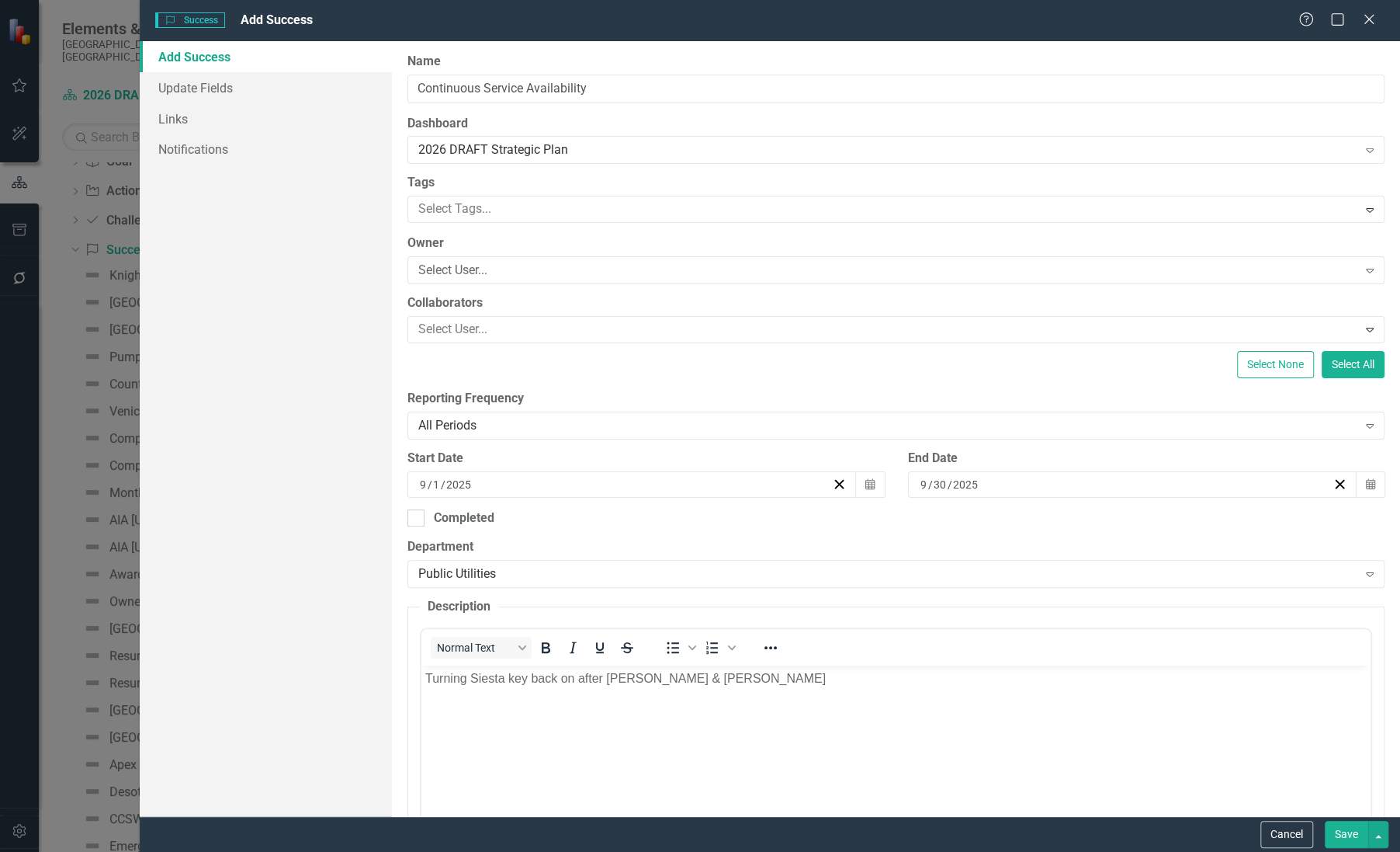
click at [1341, 831] on button "Save" at bounding box center [1347, 834] width 43 height 27
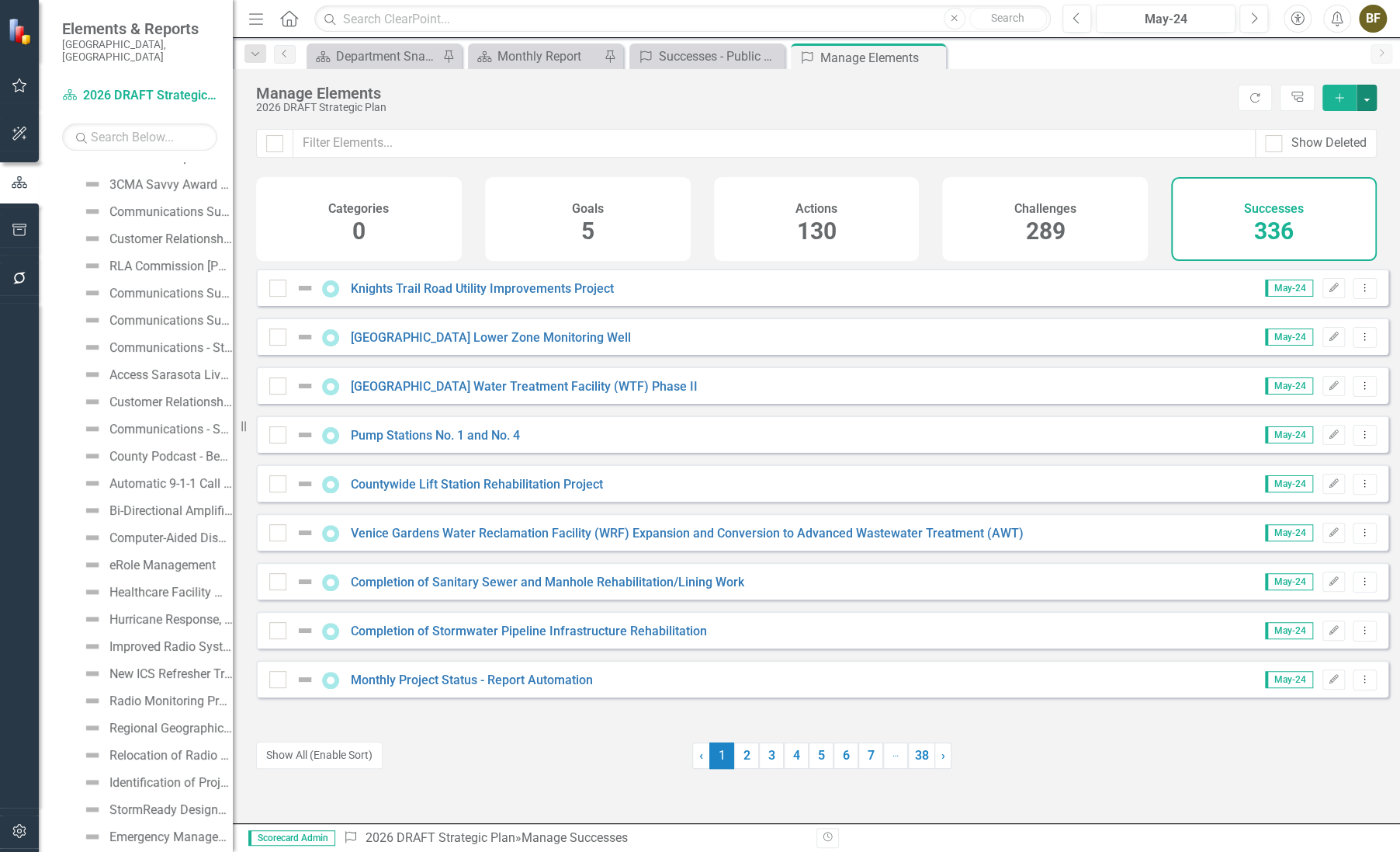
scroll to position [990, 0]
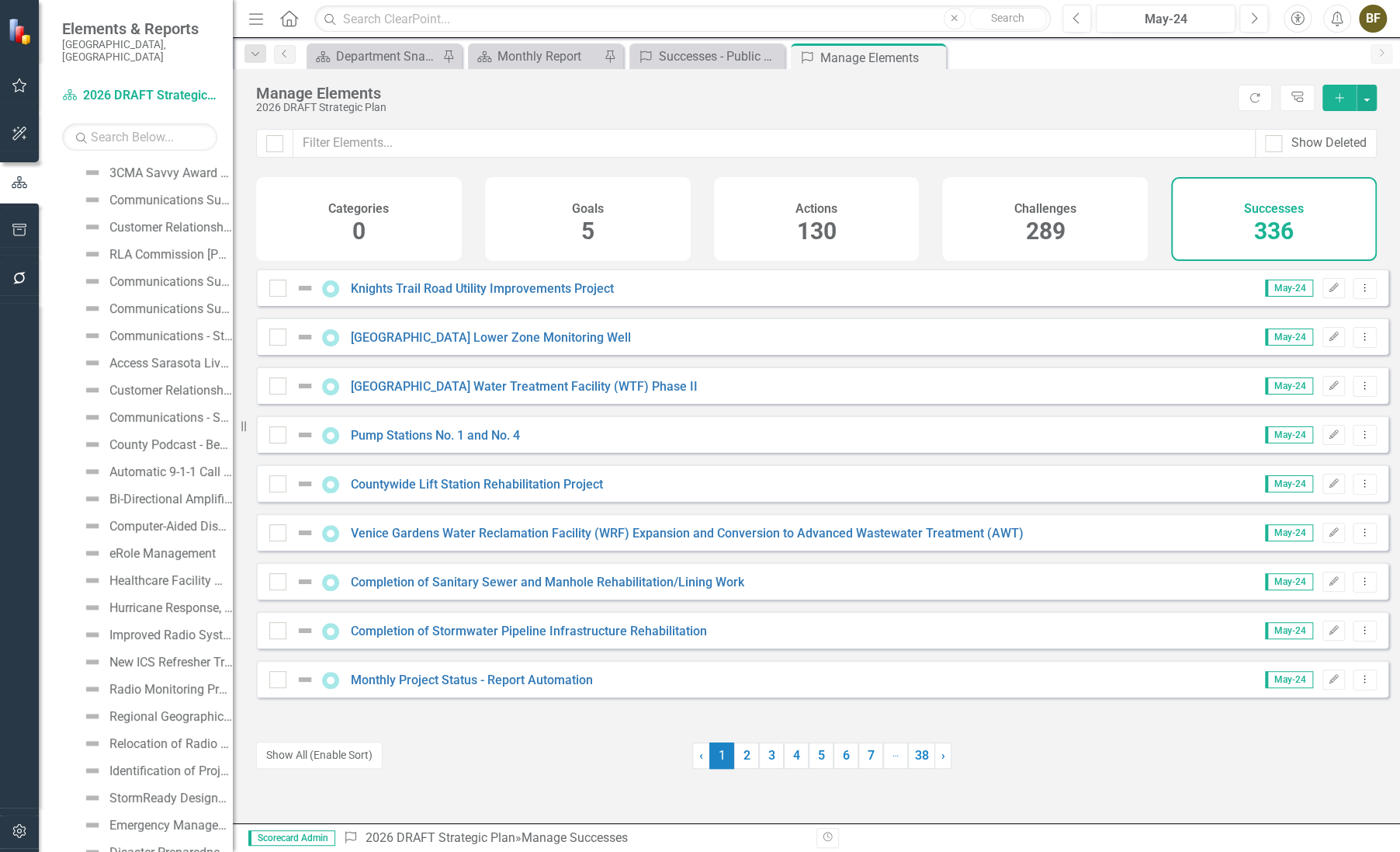
click at [0, 0] on icon at bounding box center [0, 0] width 0 height 0
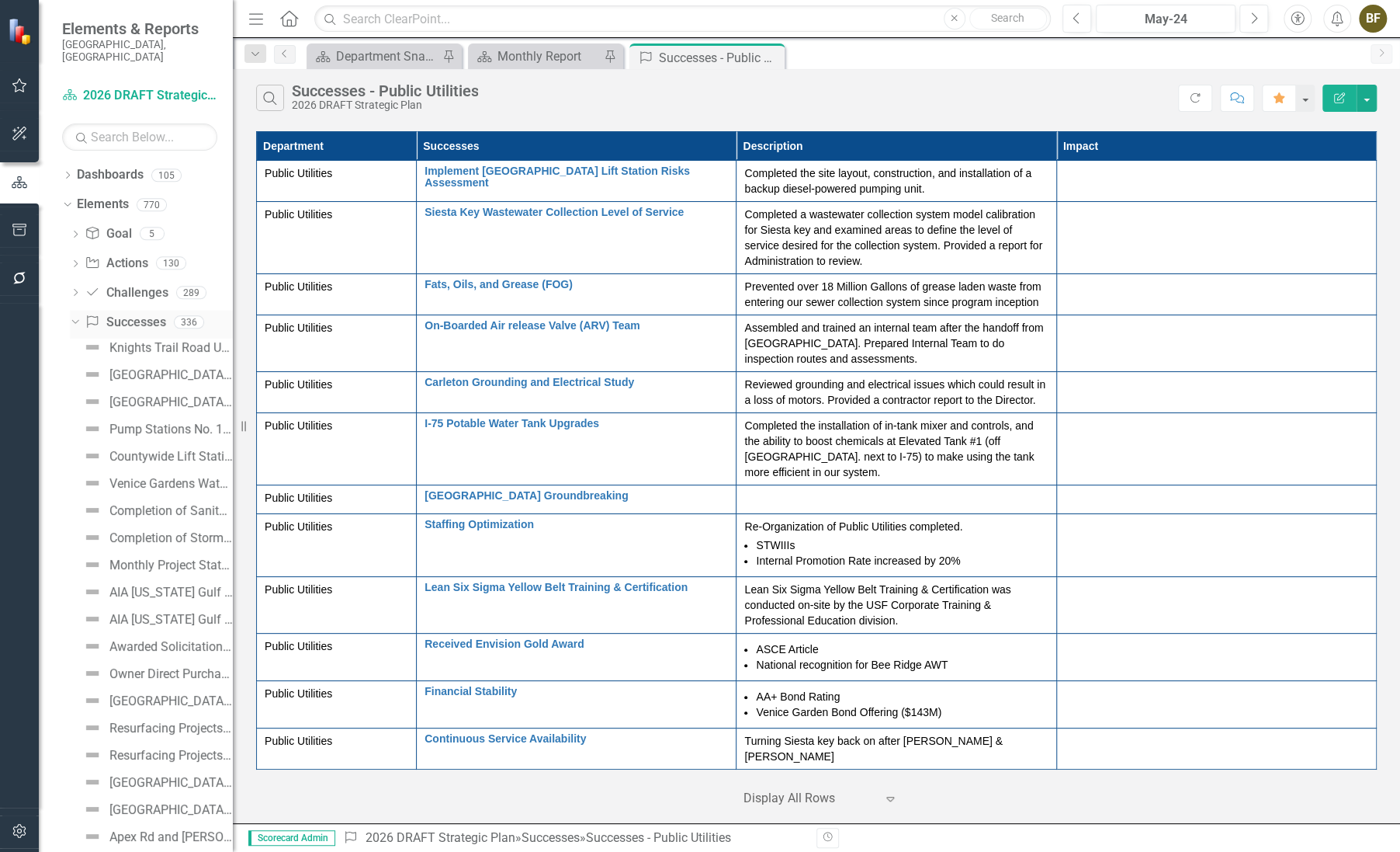
click at [121, 313] on link "Success Successes" at bounding box center [125, 322] width 81 height 18
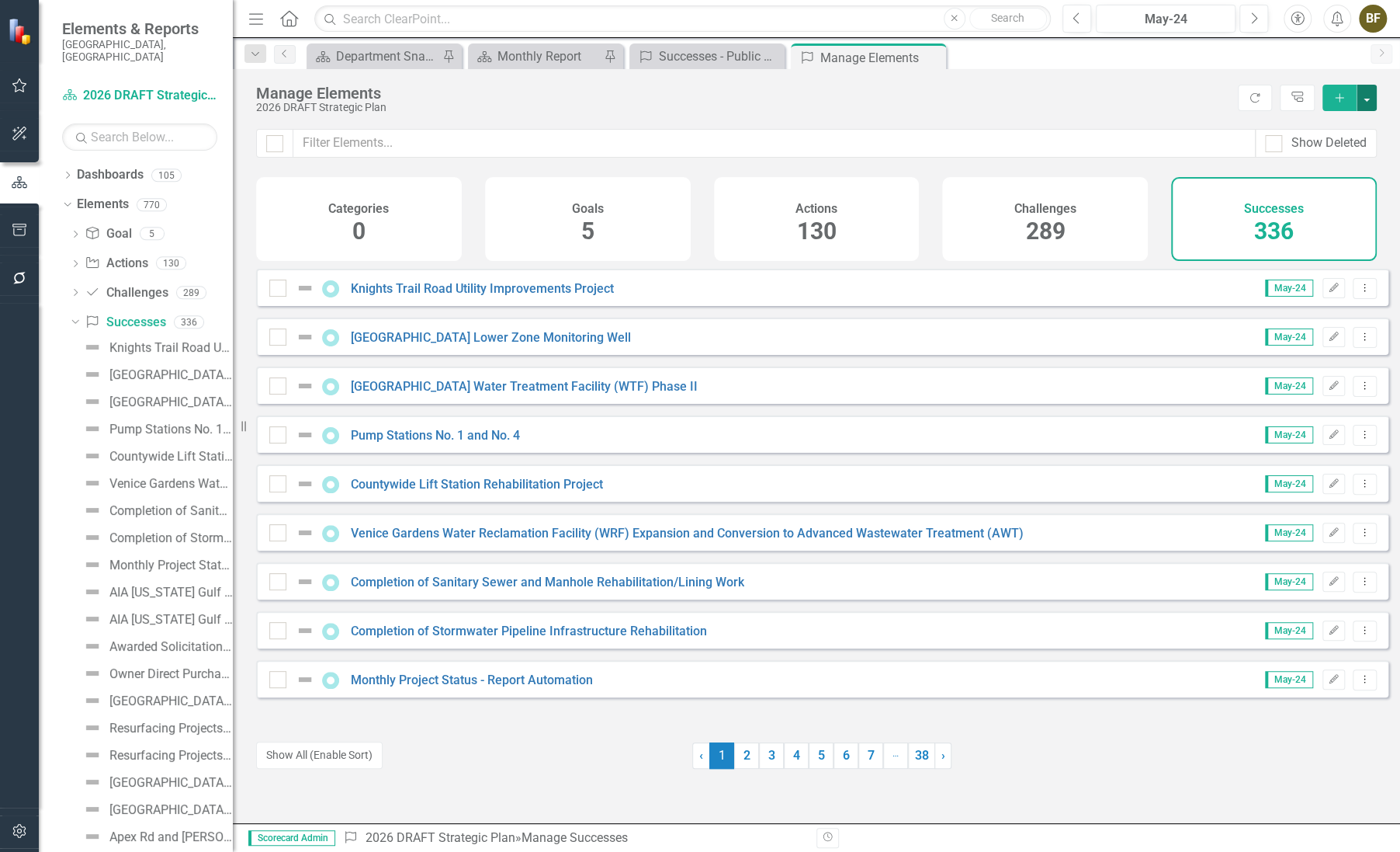
click at [1366, 103] on button "button" at bounding box center [1367, 97] width 20 height 26
click at [1330, 121] on link "Success Add Success" at bounding box center [1314, 126] width 122 height 29
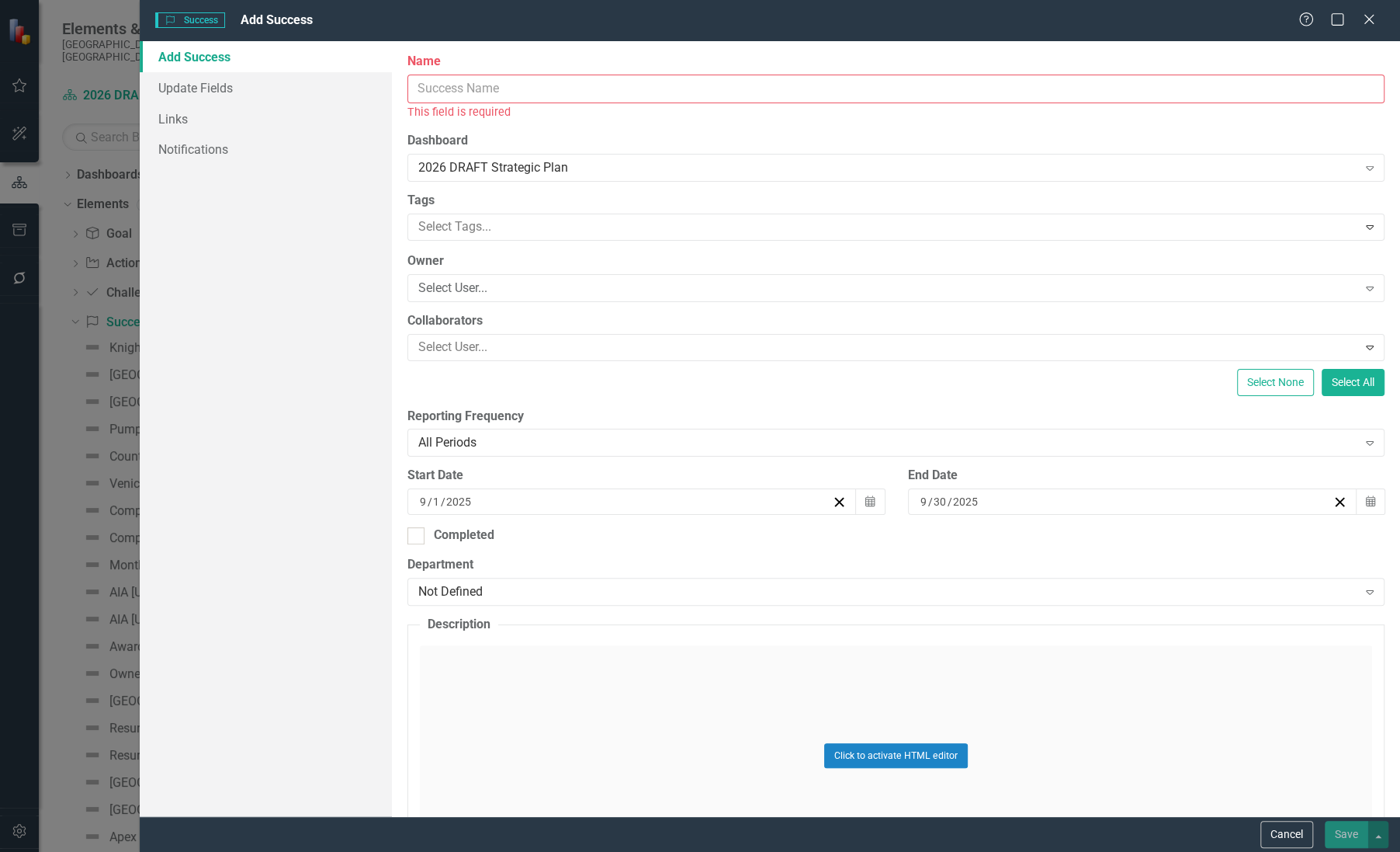
click at [470, 89] on input "Name" at bounding box center [896, 89] width 977 height 29
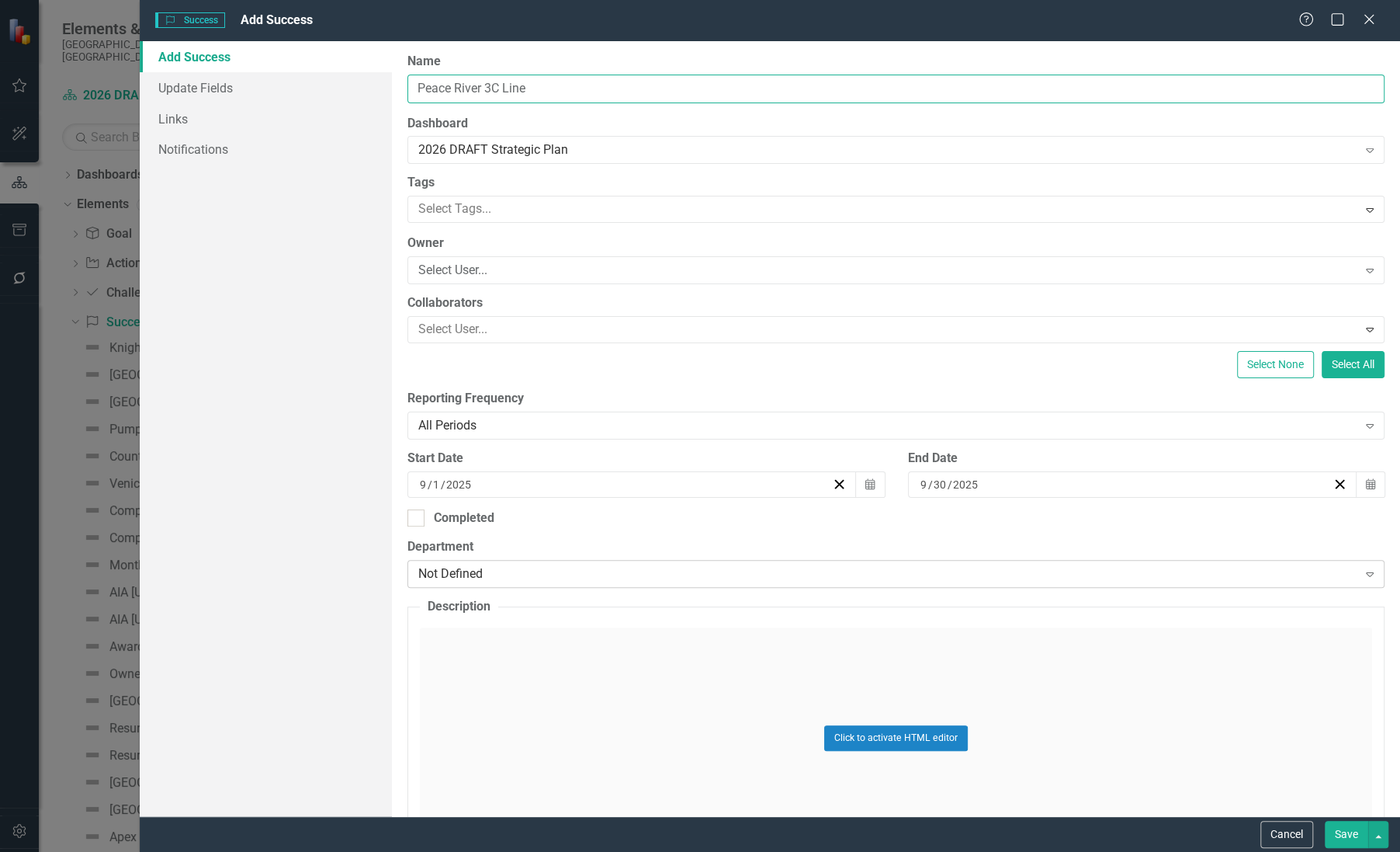
type input "Peace River 3C Line"
click at [440, 570] on div "Not Defined" at bounding box center [888, 575] width 938 height 18
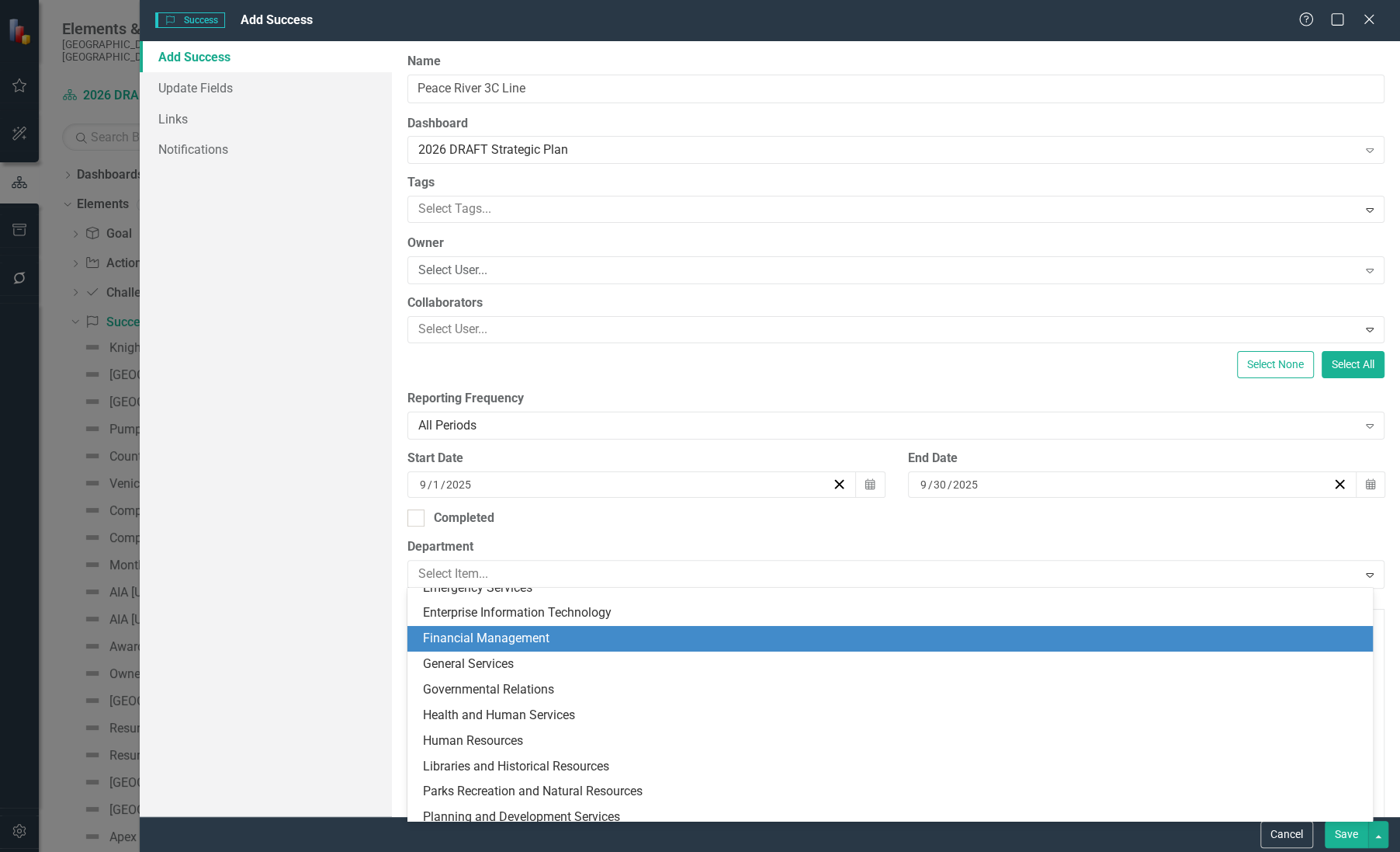
scroll to position [211, 0]
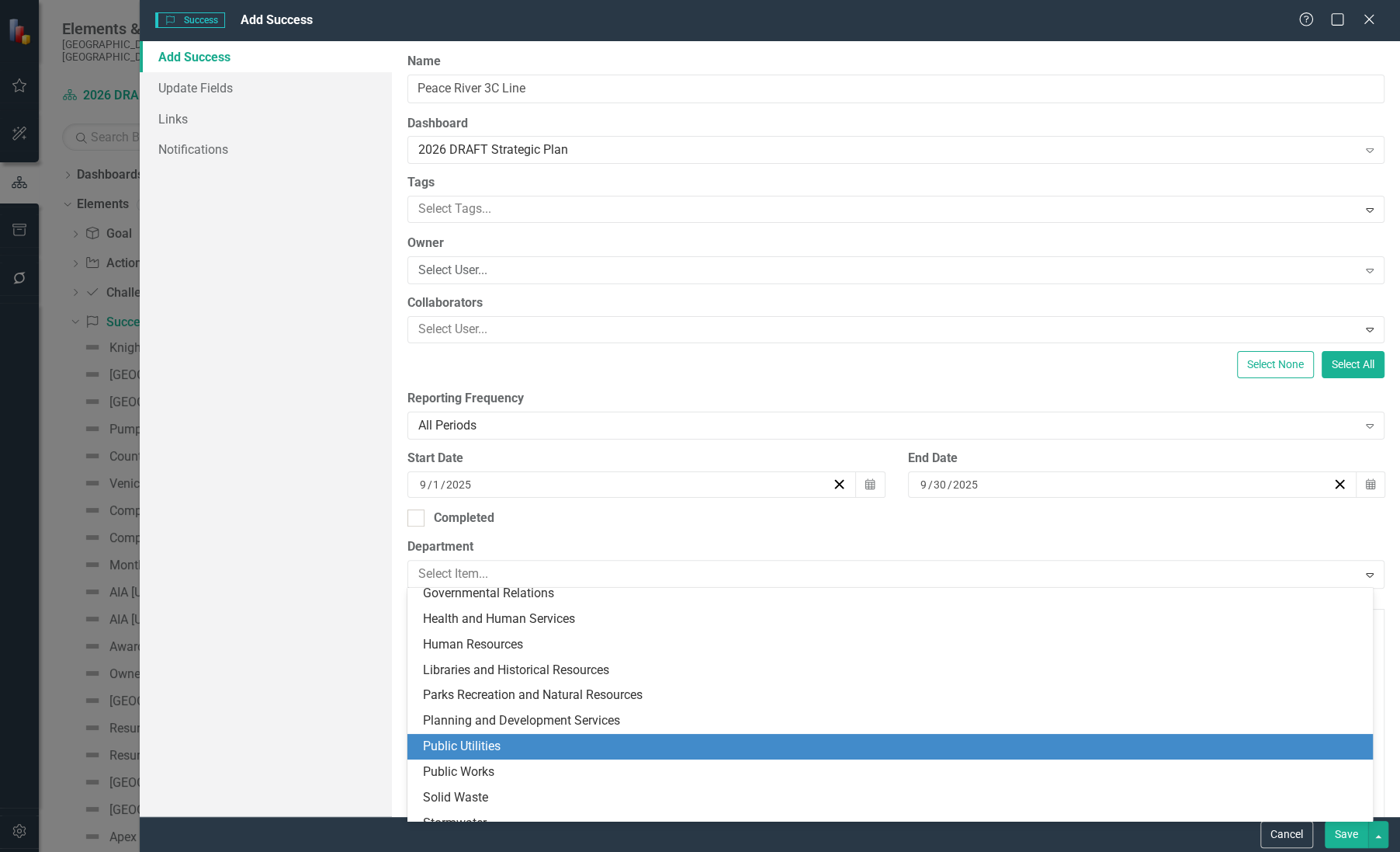
click at [464, 742] on div "Public Utilities" at bounding box center [893, 747] width 941 height 18
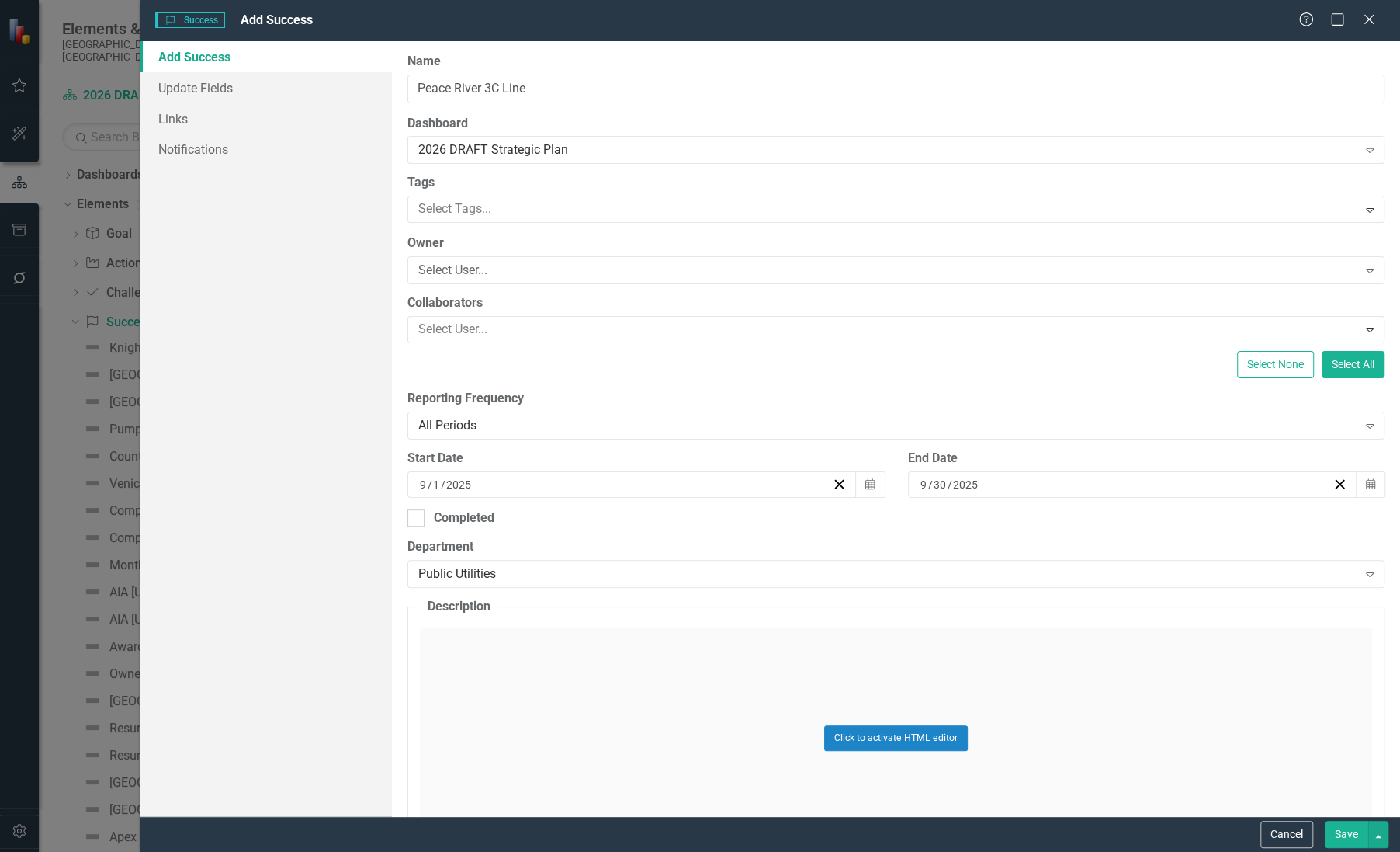
click at [1349, 840] on button "Save" at bounding box center [1347, 834] width 43 height 27
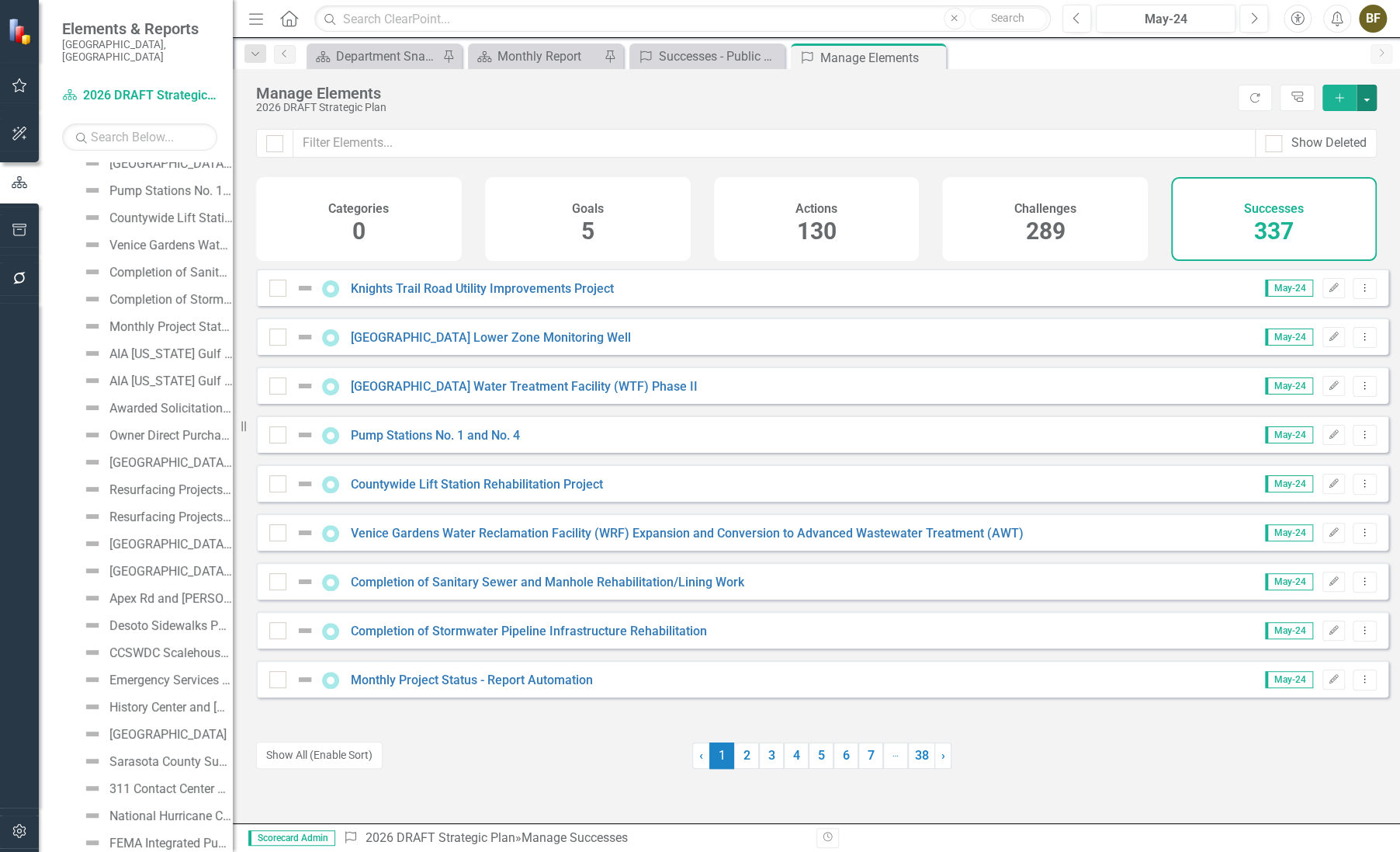
scroll to position [0, 0]
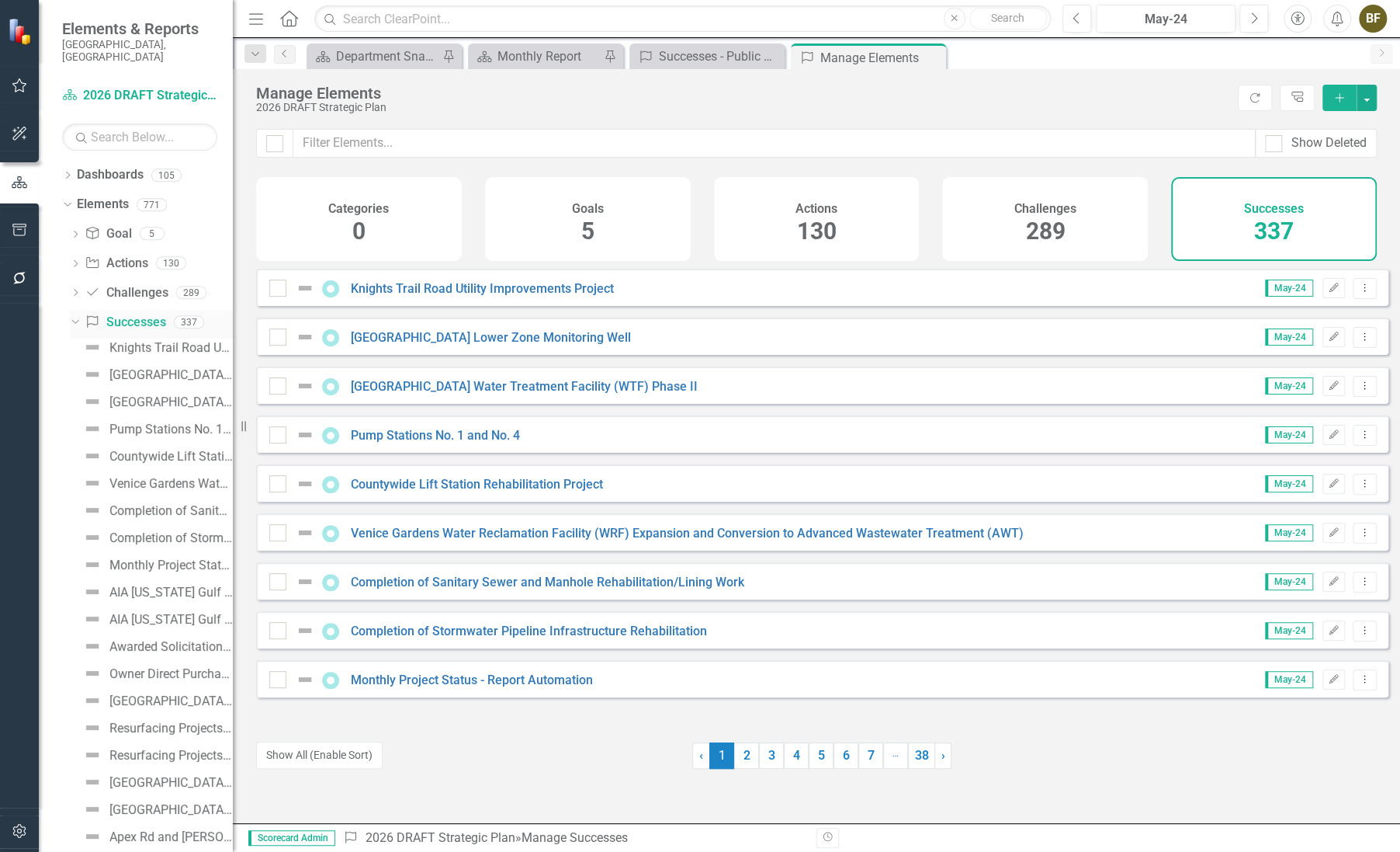
click at [75, 316] on icon "Dropdown" at bounding box center [73, 322] width 8 height 11
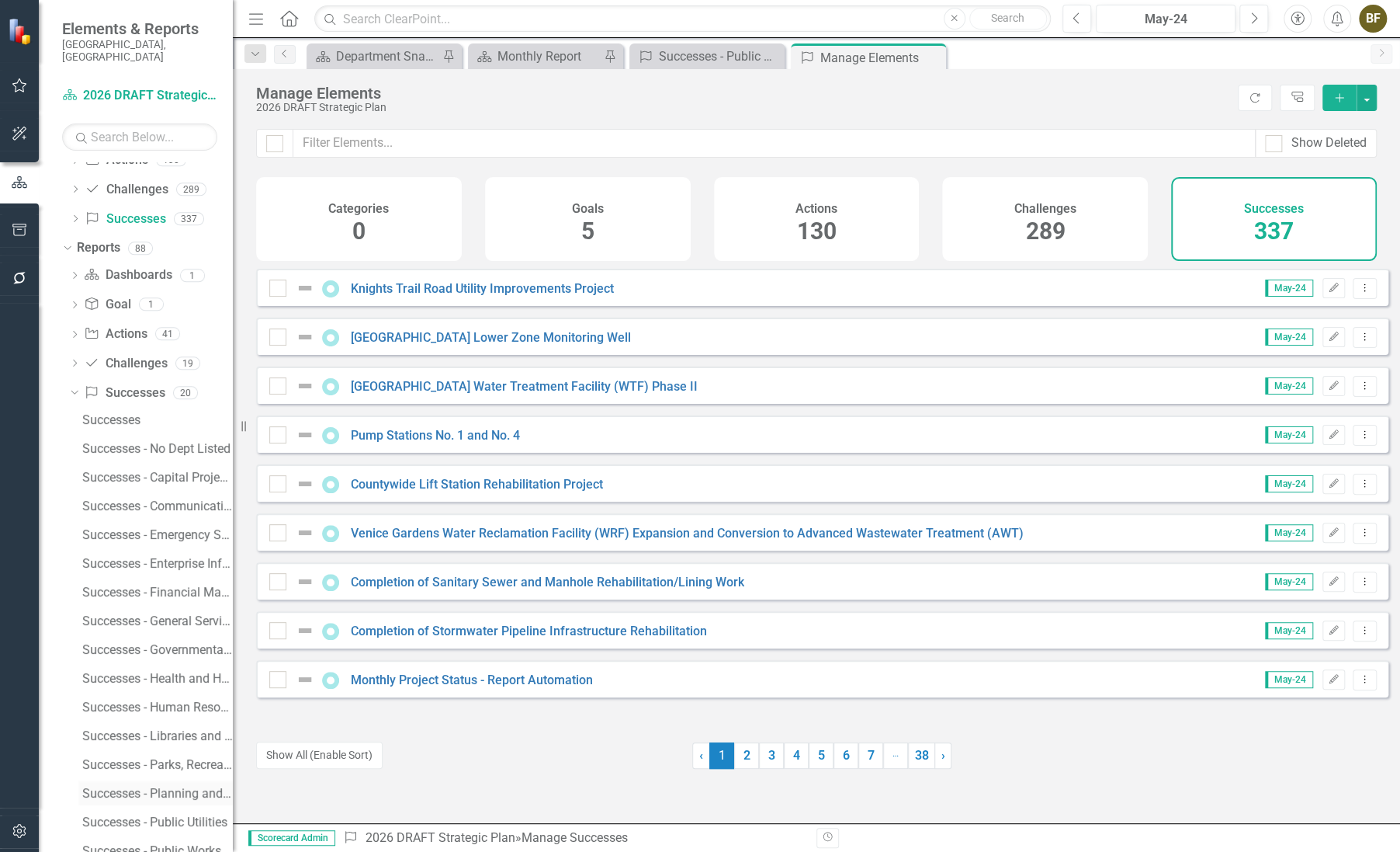
scroll to position [243, 0]
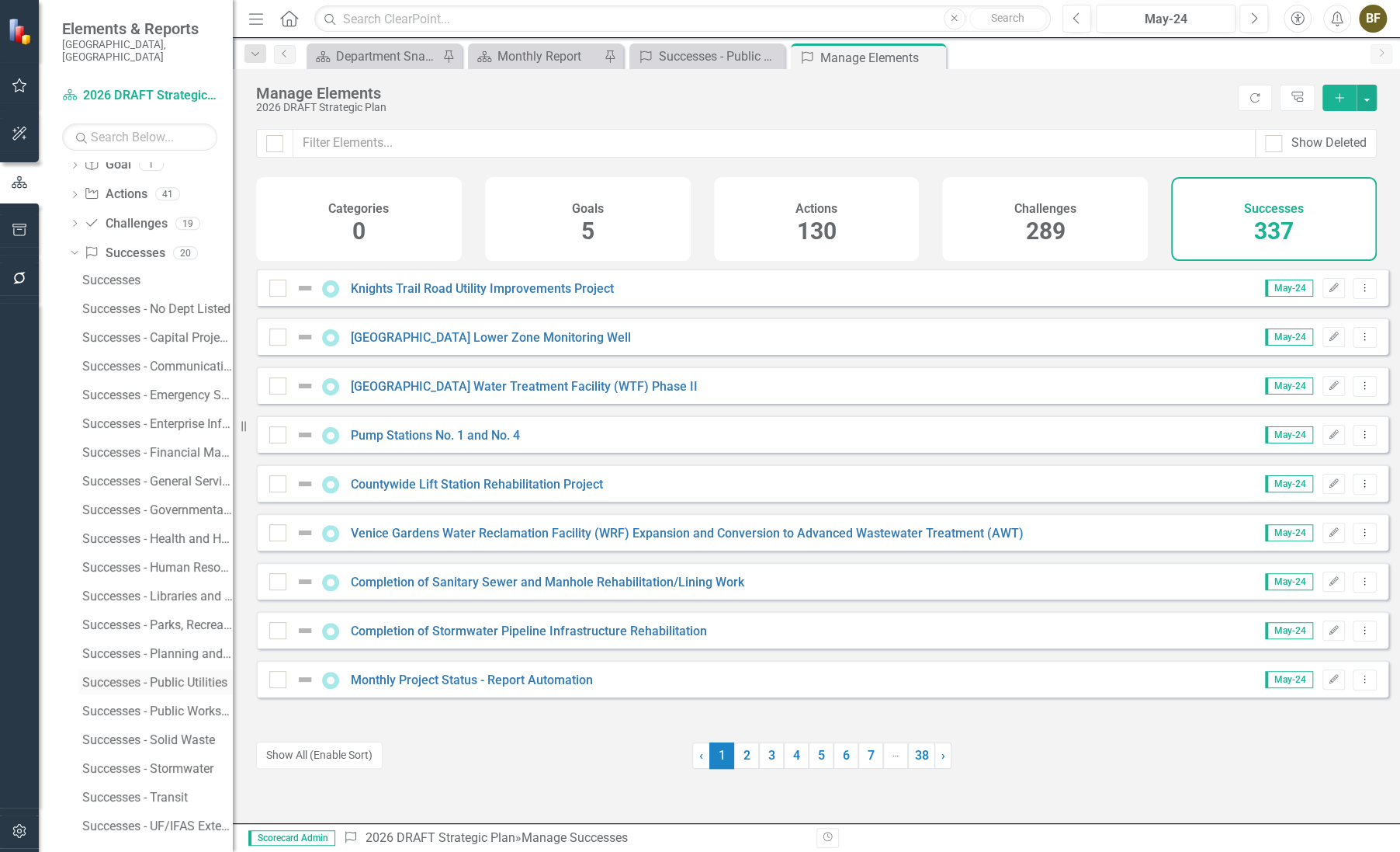
click at [166, 675] on div "Successes - Public Utilities" at bounding box center [157, 683] width 150 height 14
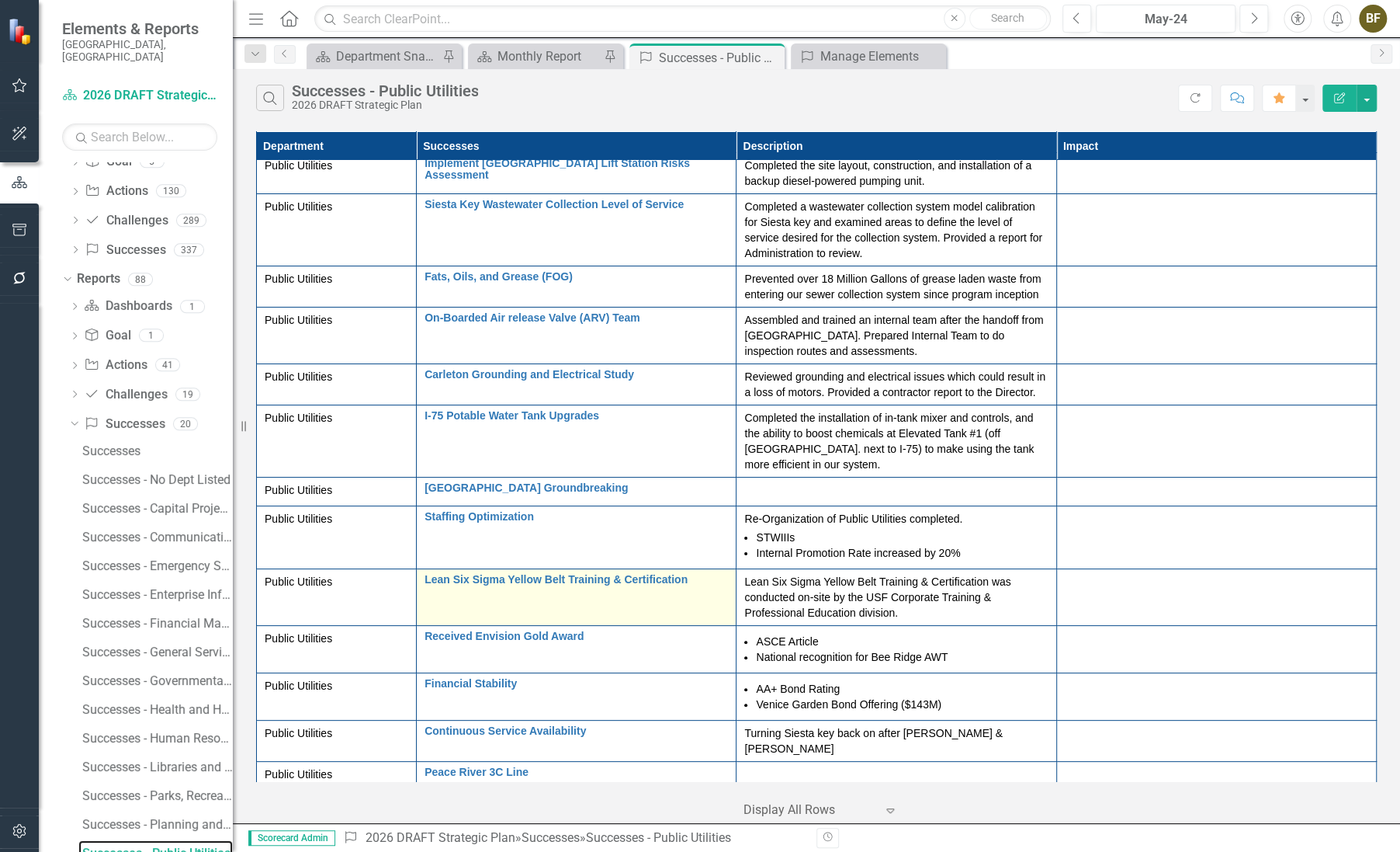
scroll to position [14, 0]
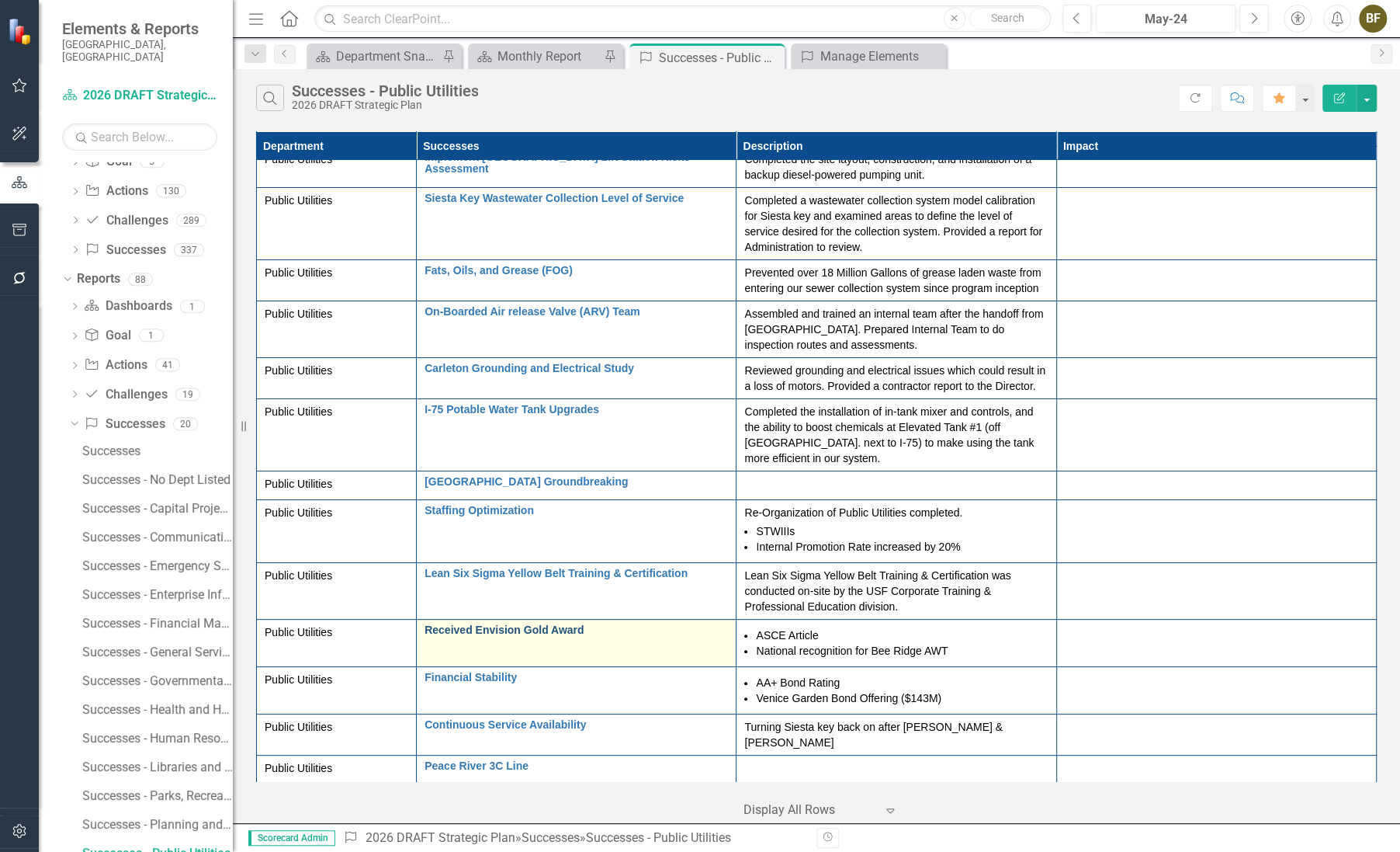
click at [494, 628] on link "Received Envision Gold Award" at bounding box center [576, 630] width 303 height 12
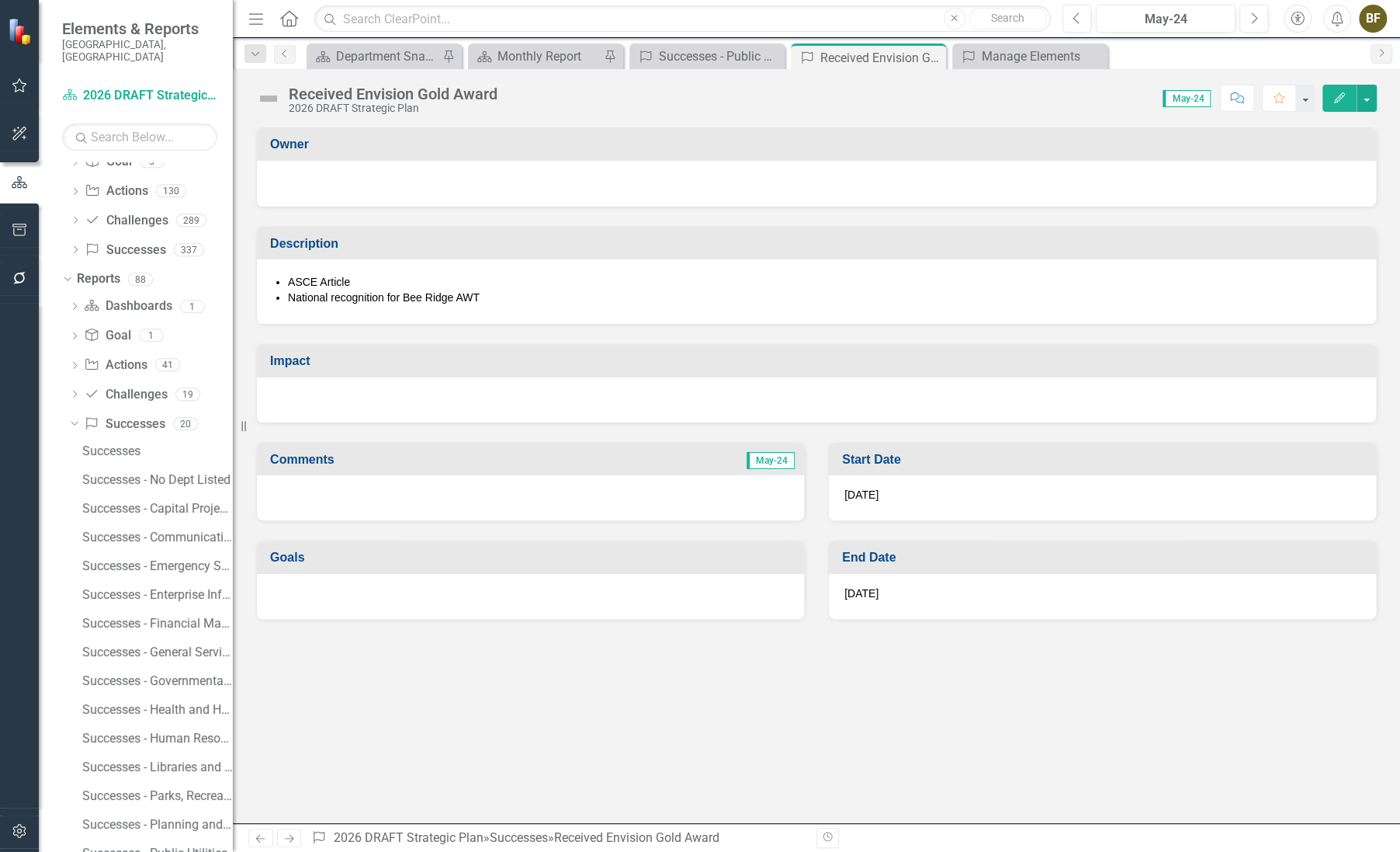
click at [450, 95] on div "Received Envision Gold Award" at bounding box center [393, 94] width 209 height 17
click at [450, 93] on div "Received Envision Gold Award" at bounding box center [393, 94] width 209 height 17
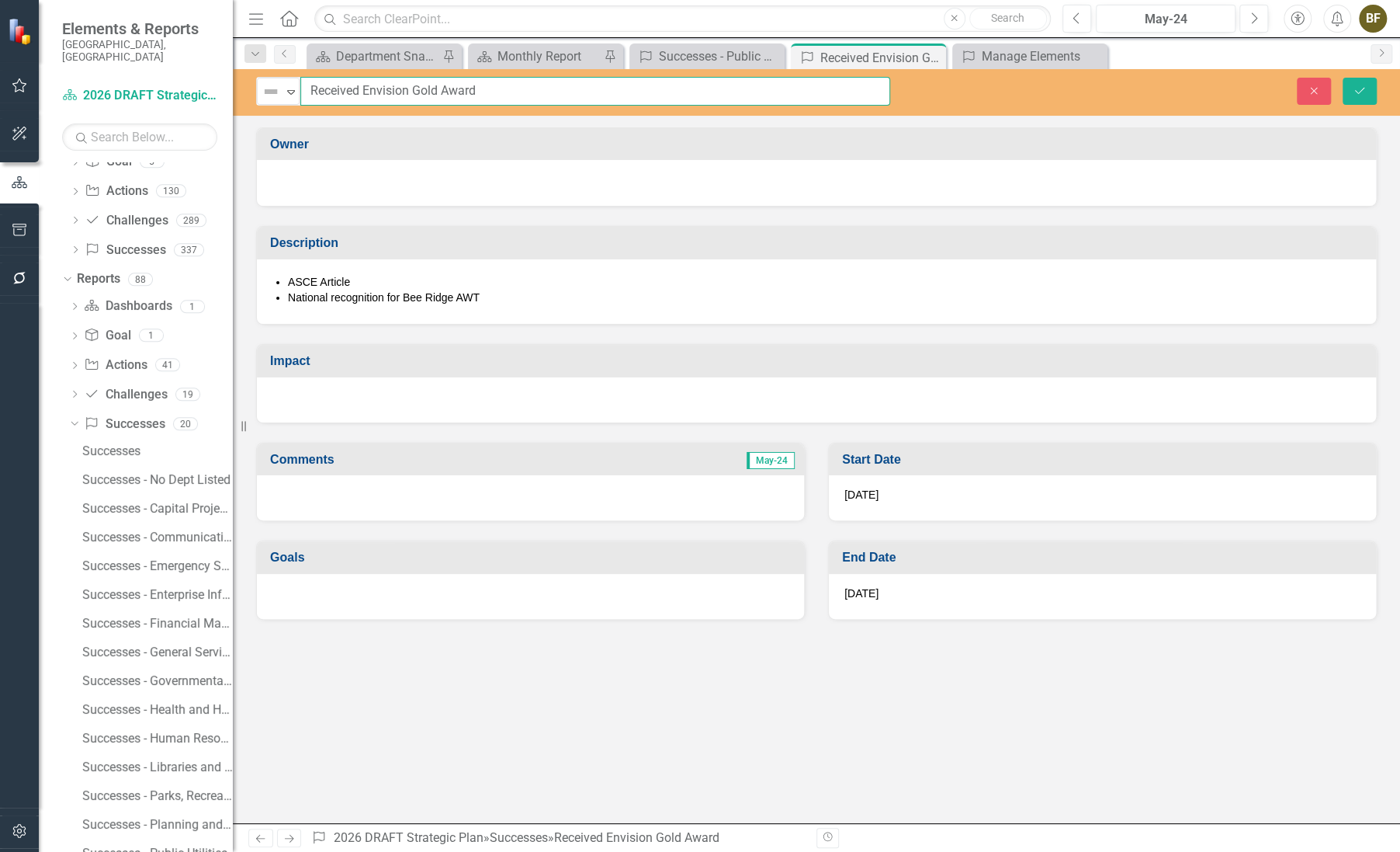
click at [311, 90] on input "Received Envision Gold Award" at bounding box center [595, 91] width 590 height 29
drag, startPoint x: 312, startPoint y: 87, endPoint x: 557, endPoint y: 101, distance: 245.4
click at [557, 101] on input "Received Envision Gold Award" at bounding box center [595, 91] width 590 height 29
type input "National Recognition for Bee Ridge AWT"
click at [414, 298] on li "National recognition for Bee Ridge AWT" at bounding box center [824, 297] width 1072 height 15
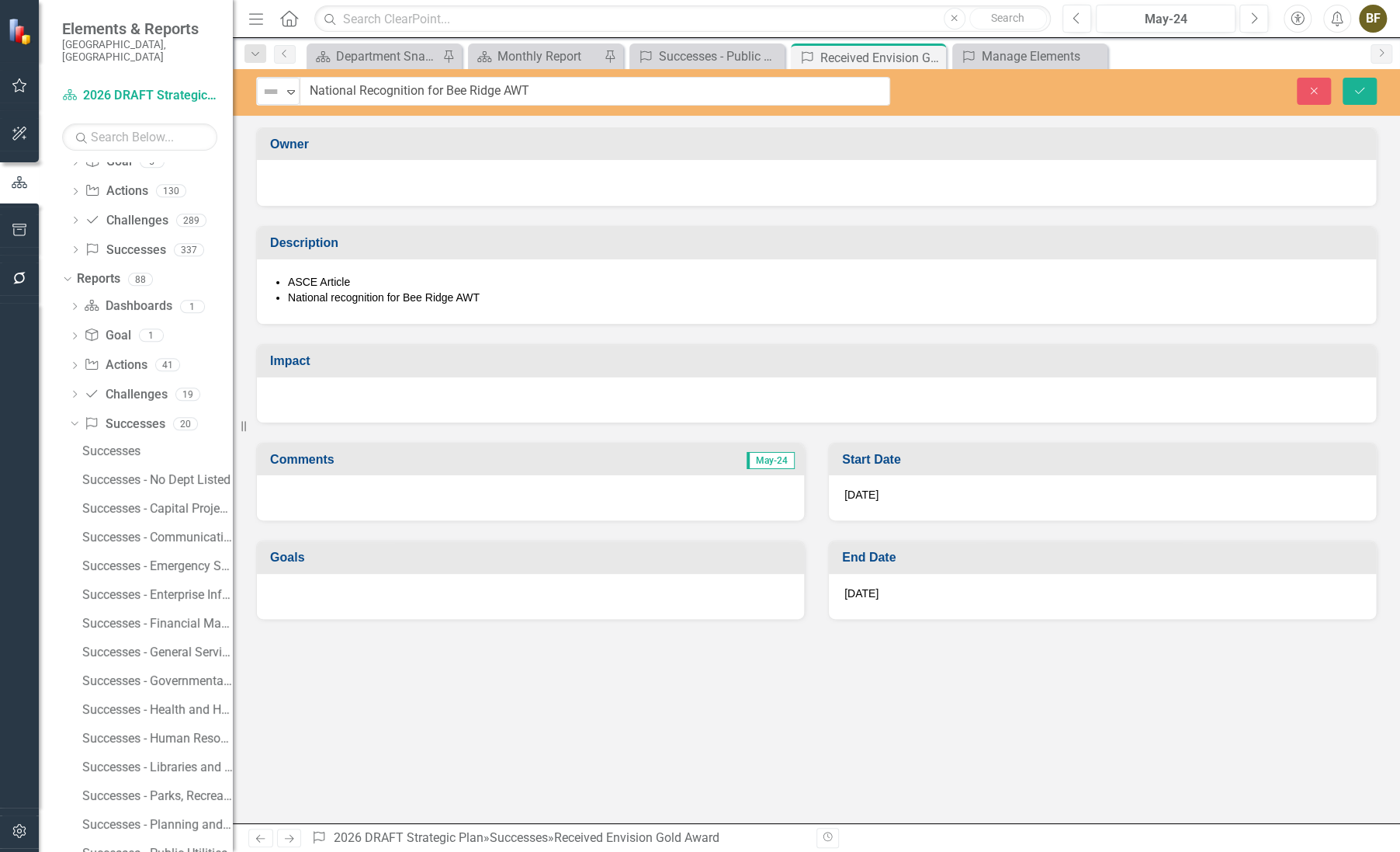
click at [355, 290] on li "National recognition for Bee Ridge AWT" at bounding box center [824, 297] width 1072 height 15
click at [539, 294] on li "National recognition for Bee Ridge AWT" at bounding box center [824, 297] width 1072 height 15
click at [434, 294] on li "National recognition for Bee Ridge AWT" at bounding box center [824, 297] width 1072 height 15
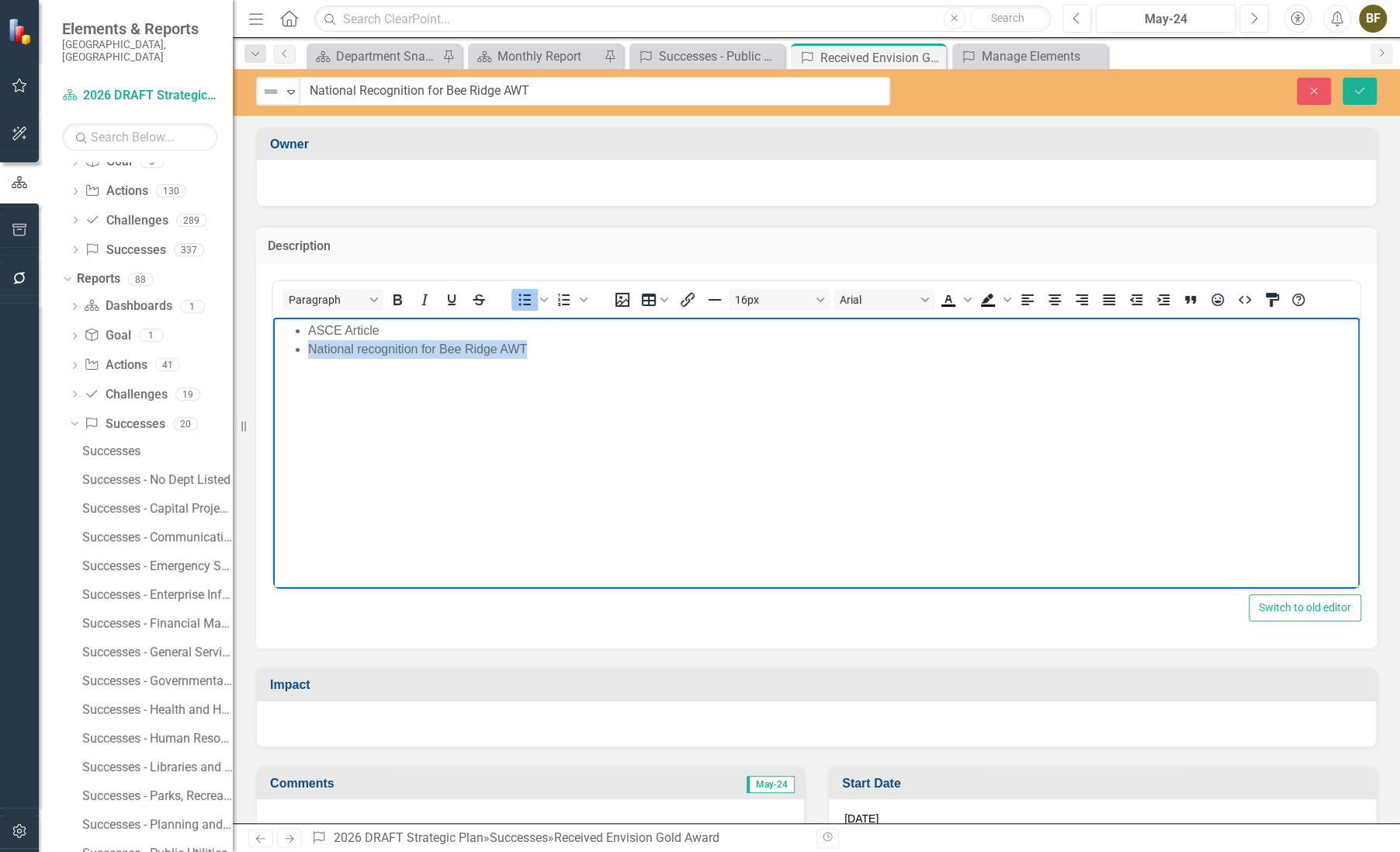
drag, startPoint x: 306, startPoint y: 349, endPoint x: 575, endPoint y: 347, distance: 269.0
click at [575, 347] on ul "ASCE Article National recognition for Bee Ridge AWT" at bounding box center [817, 340] width 1079 height 37
drag, startPoint x: 309, startPoint y: 333, endPoint x: 405, endPoint y: 340, distance: 96.3
click at [405, 340] on ul "ASCE Article Envision Gold Award" at bounding box center [817, 340] width 1079 height 37
click at [417, 339] on ul "ASCE Article Envision Gold Award" at bounding box center [817, 340] width 1079 height 37
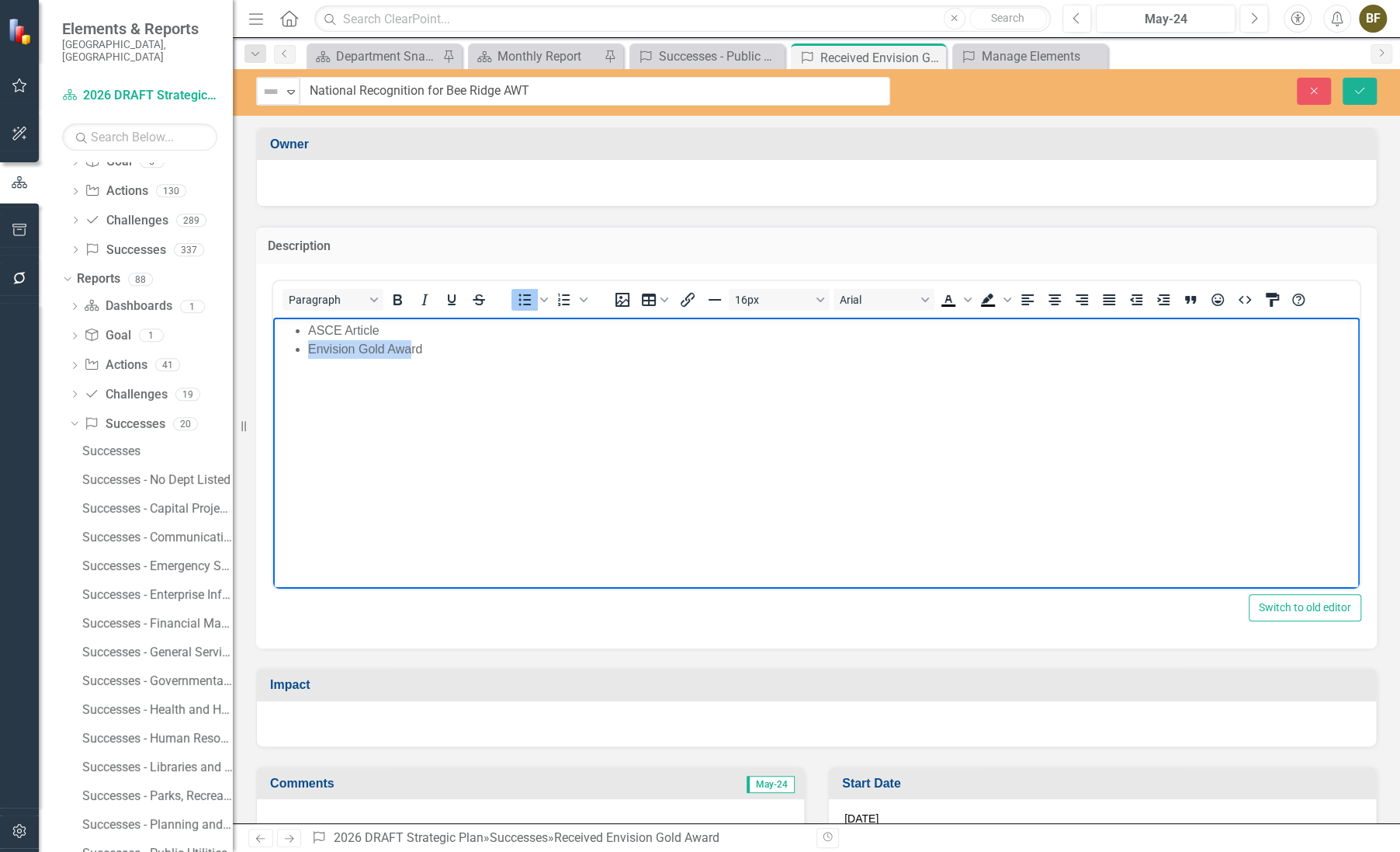
click at [417, 338] on li "ASCE Article" at bounding box center [832, 331] width 1048 height 19
drag, startPoint x: 395, startPoint y: 330, endPoint x: 312, endPoint y: 323, distance: 83.3
click at [312, 323] on li "ASCE Article" at bounding box center [832, 331] width 1048 height 19
copy li "ASCE Article"
click at [442, 331] on li "Envision Gold Award" at bounding box center [832, 331] width 1048 height 19
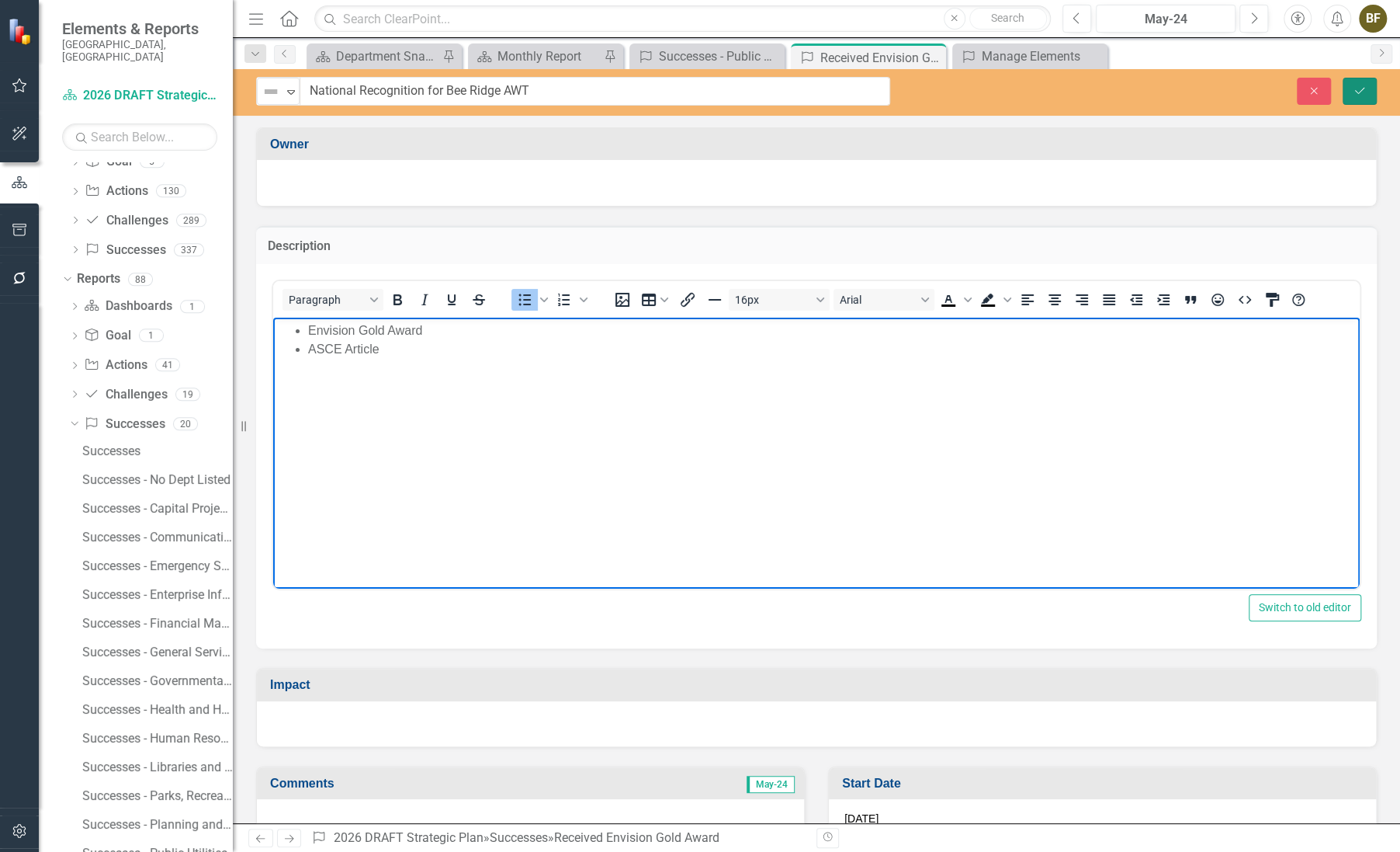
click at [1358, 86] on icon "Save" at bounding box center [1360, 91] width 14 height 11
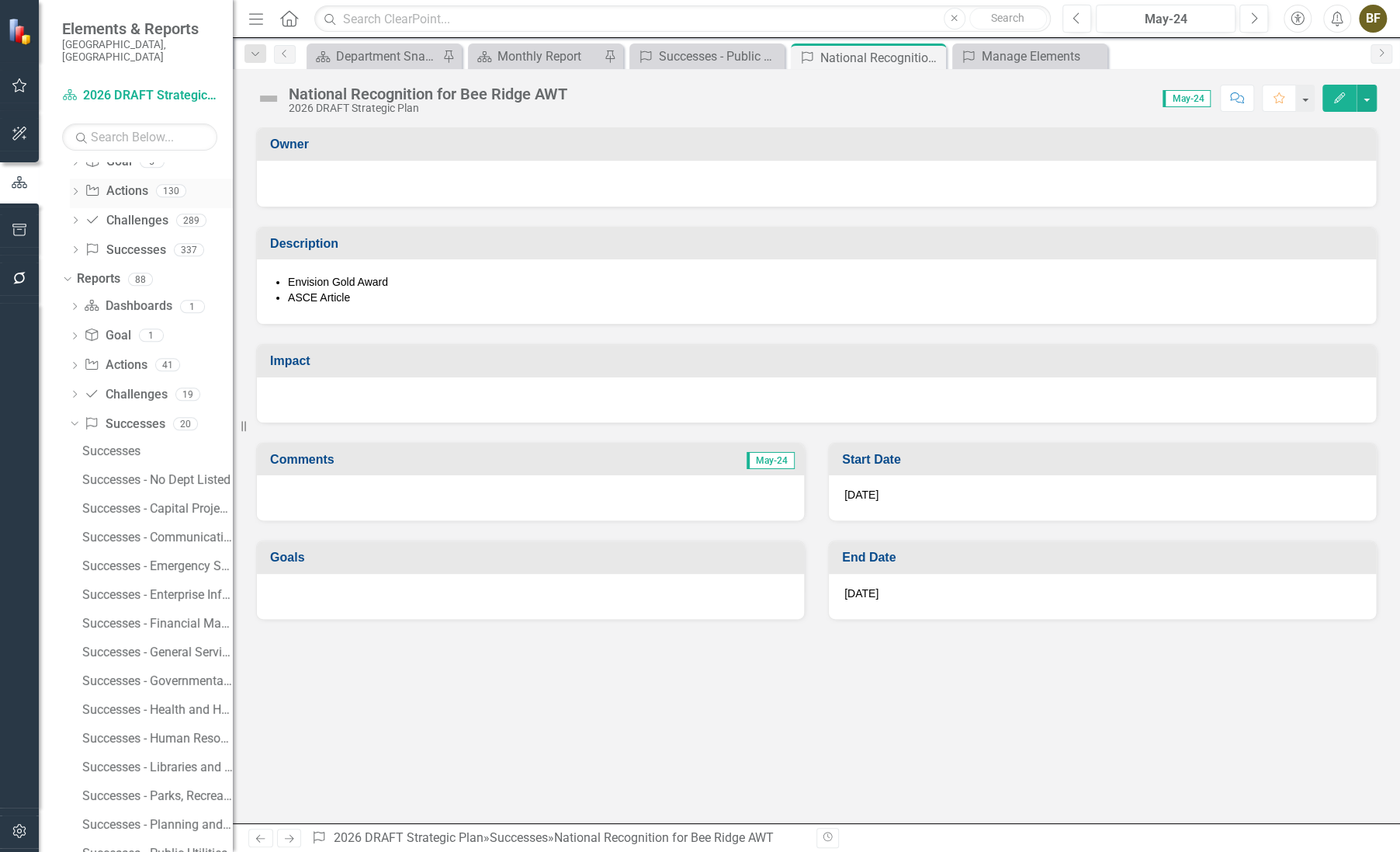
click at [121, 183] on link "Action Actions" at bounding box center [116, 192] width 63 height 18
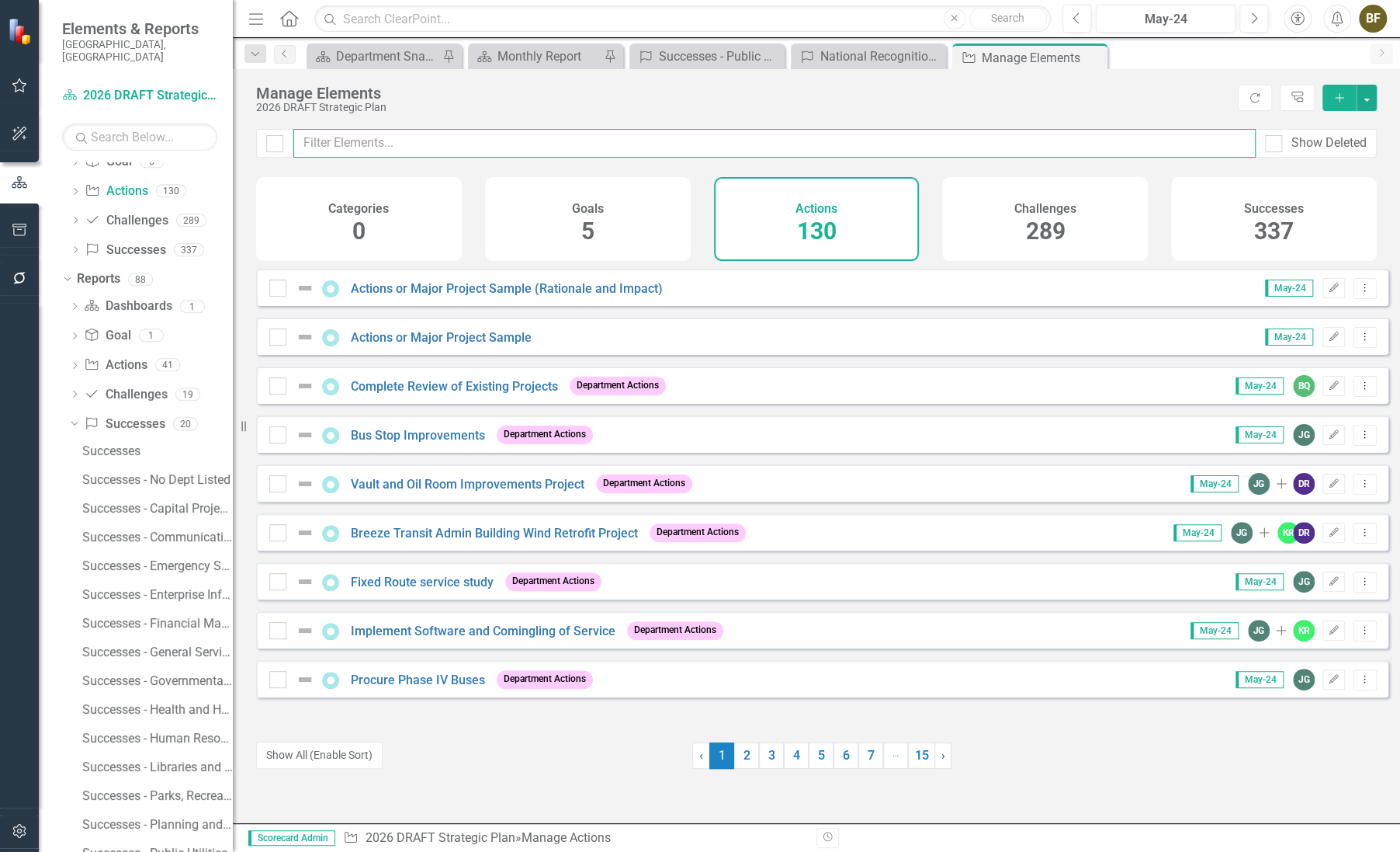
click at [362, 135] on input "text" at bounding box center [774, 143] width 962 height 29
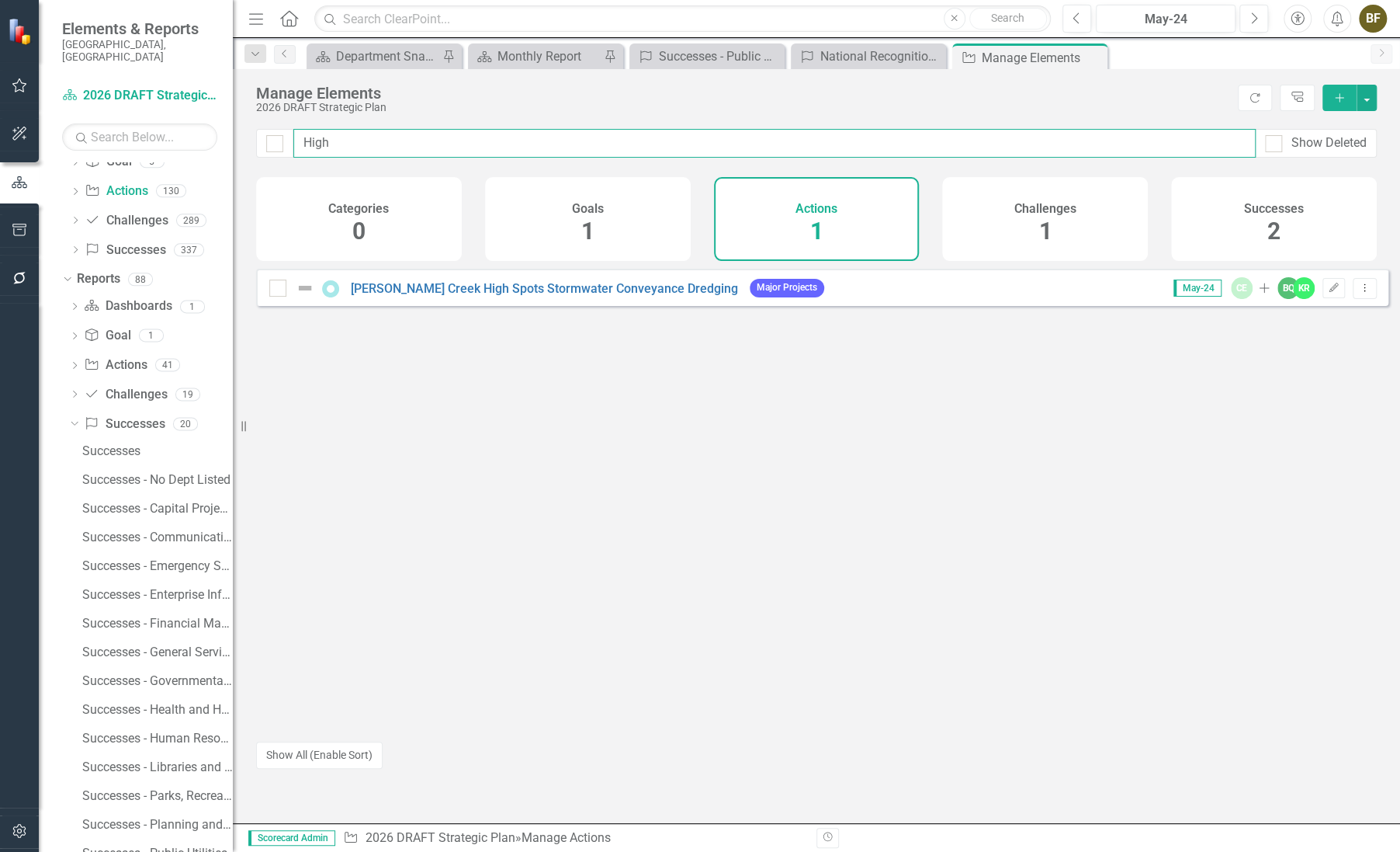
type input "High"
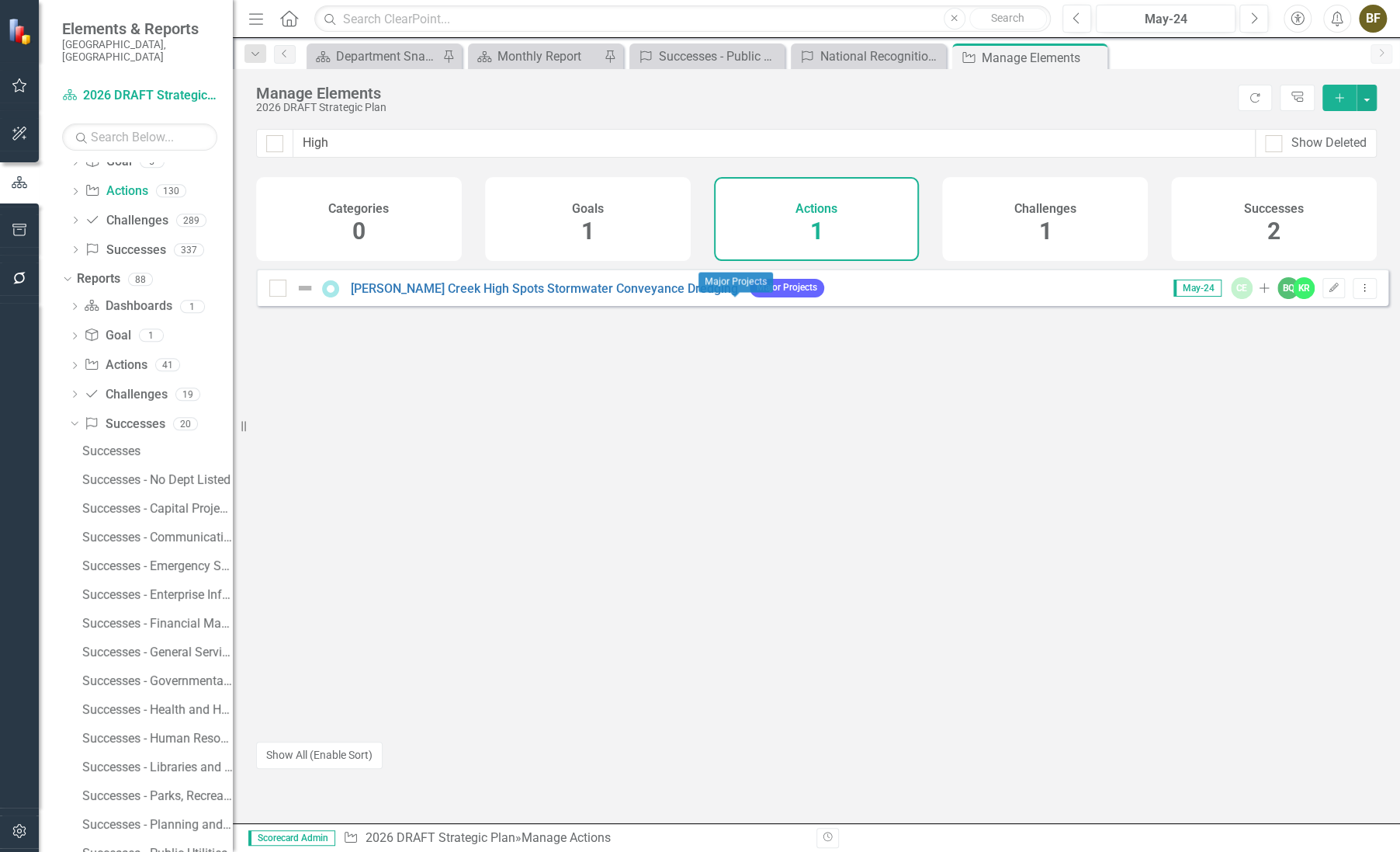
click at [750, 296] on span "Major Projects" at bounding box center [787, 288] width 75 height 18
click at [465, 295] on link "[PERSON_NAME] Creek High Spots Stormwater Conveyance Dredging" at bounding box center [545, 288] width 387 height 14
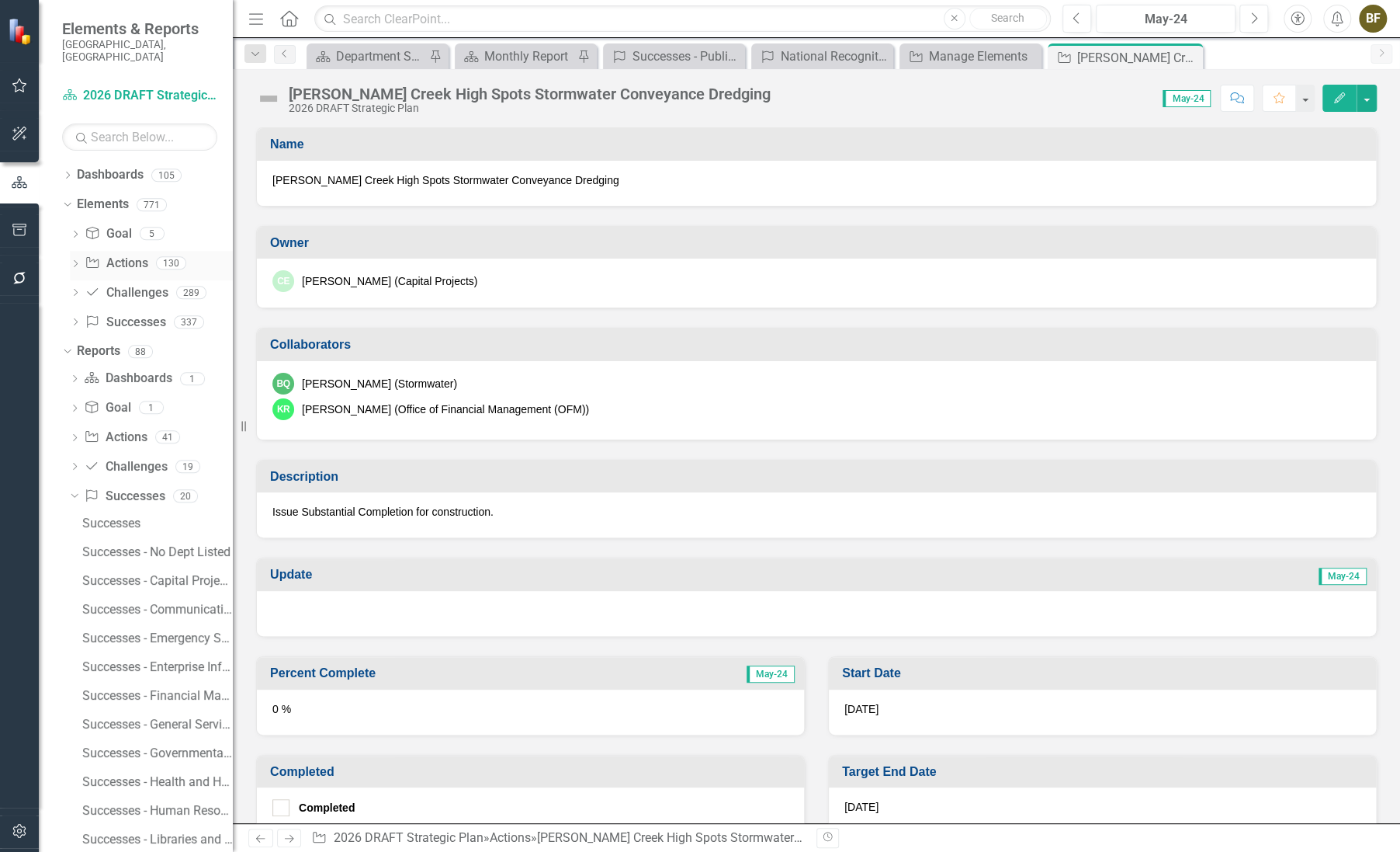
click at [122, 255] on link "Action Actions" at bounding box center [116, 264] width 63 height 18
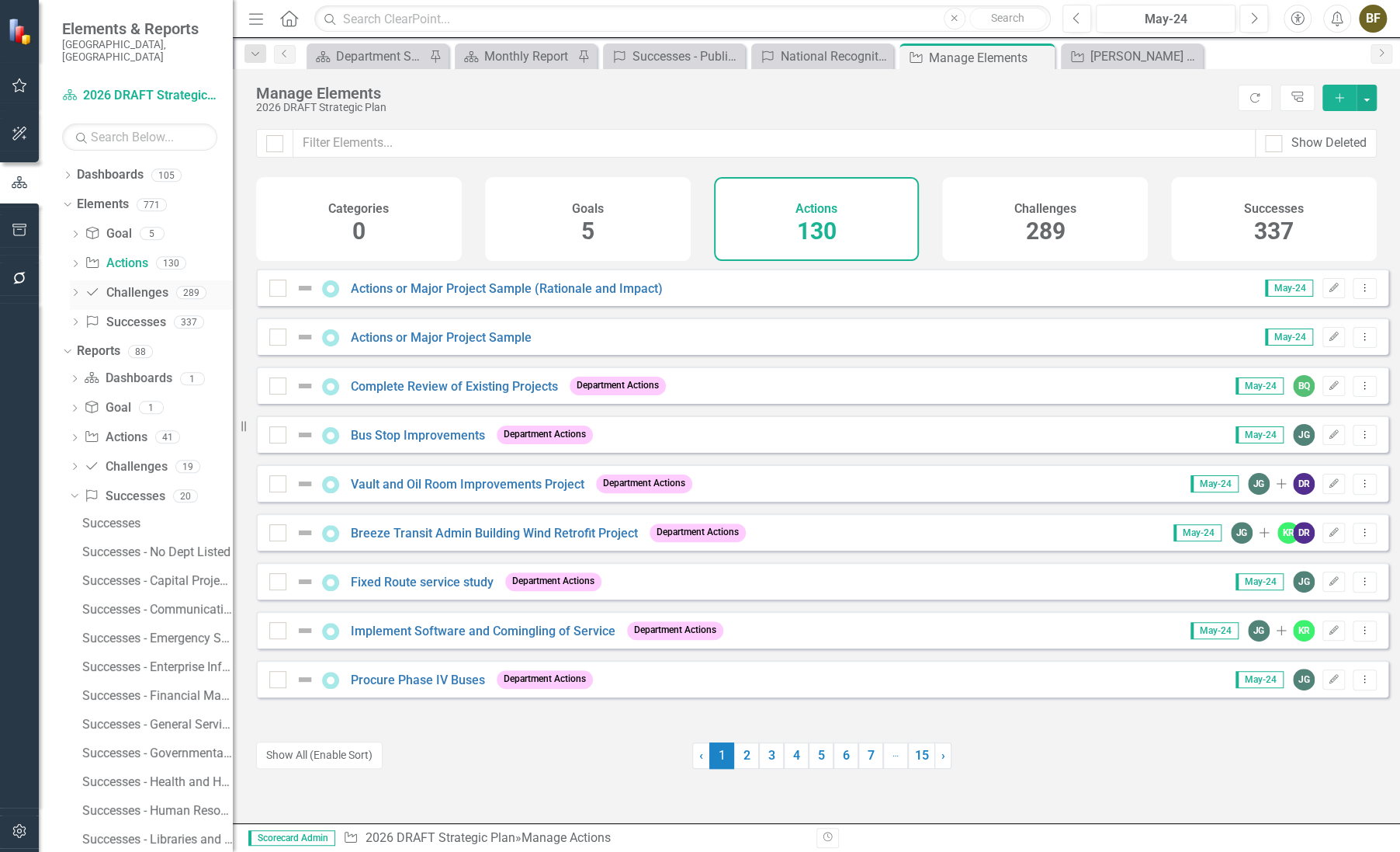
click at [131, 285] on link "Challenge Challenges" at bounding box center [126, 294] width 83 height 18
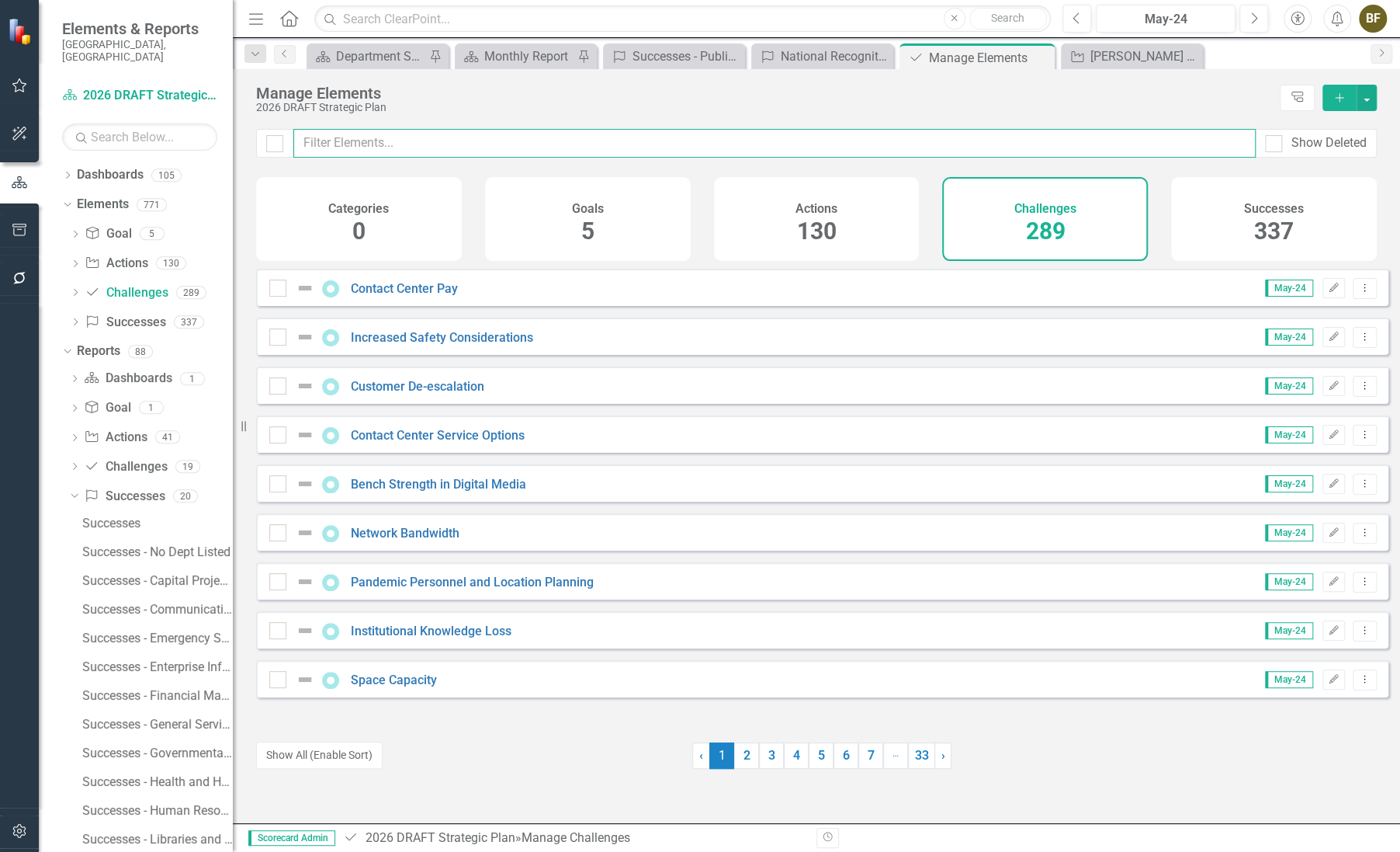
click at [342, 147] on input "text" at bounding box center [774, 143] width 962 height 29
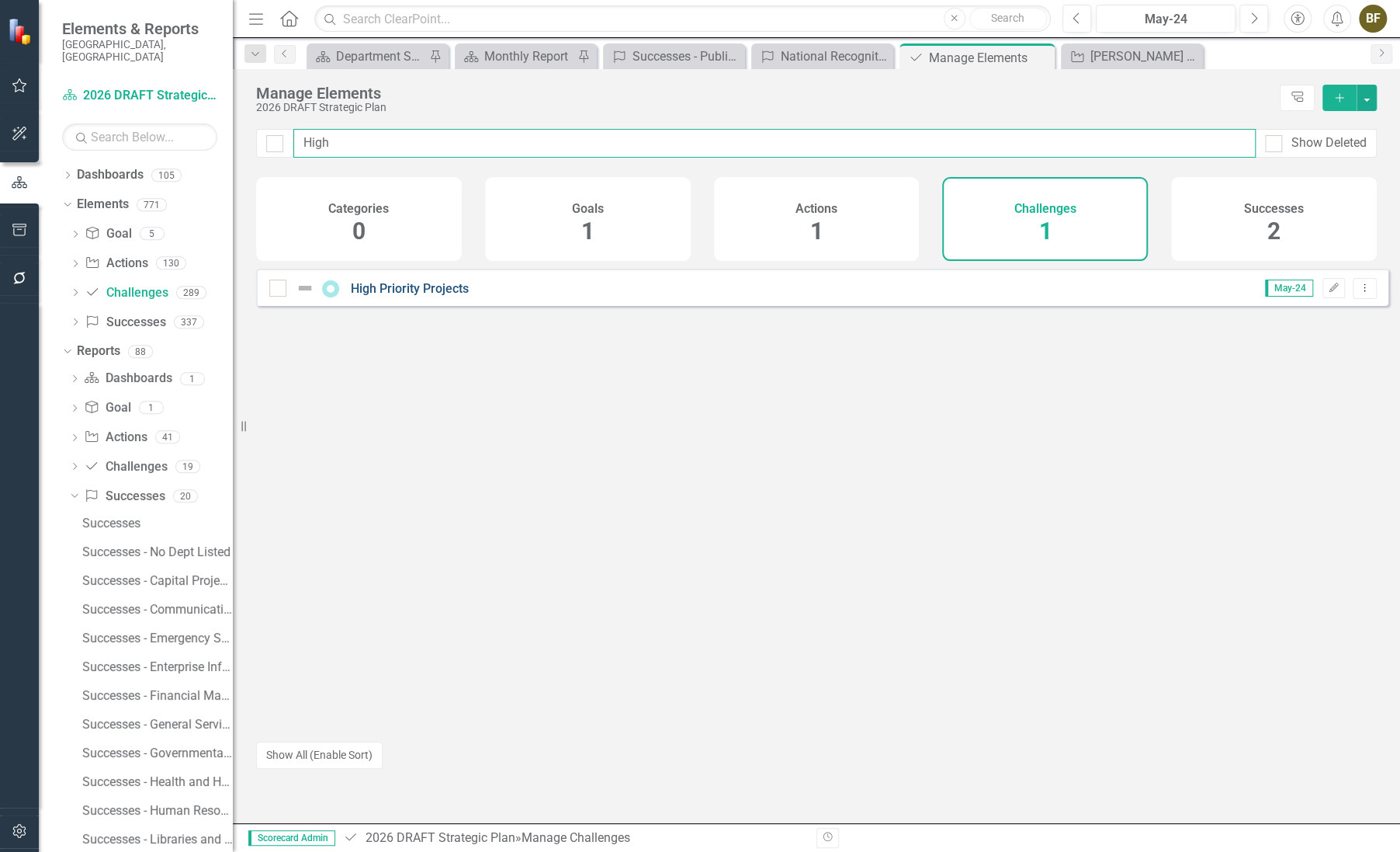
type input "High"
click at [402, 295] on link "High Priority Projects" at bounding box center [410, 288] width 118 height 14
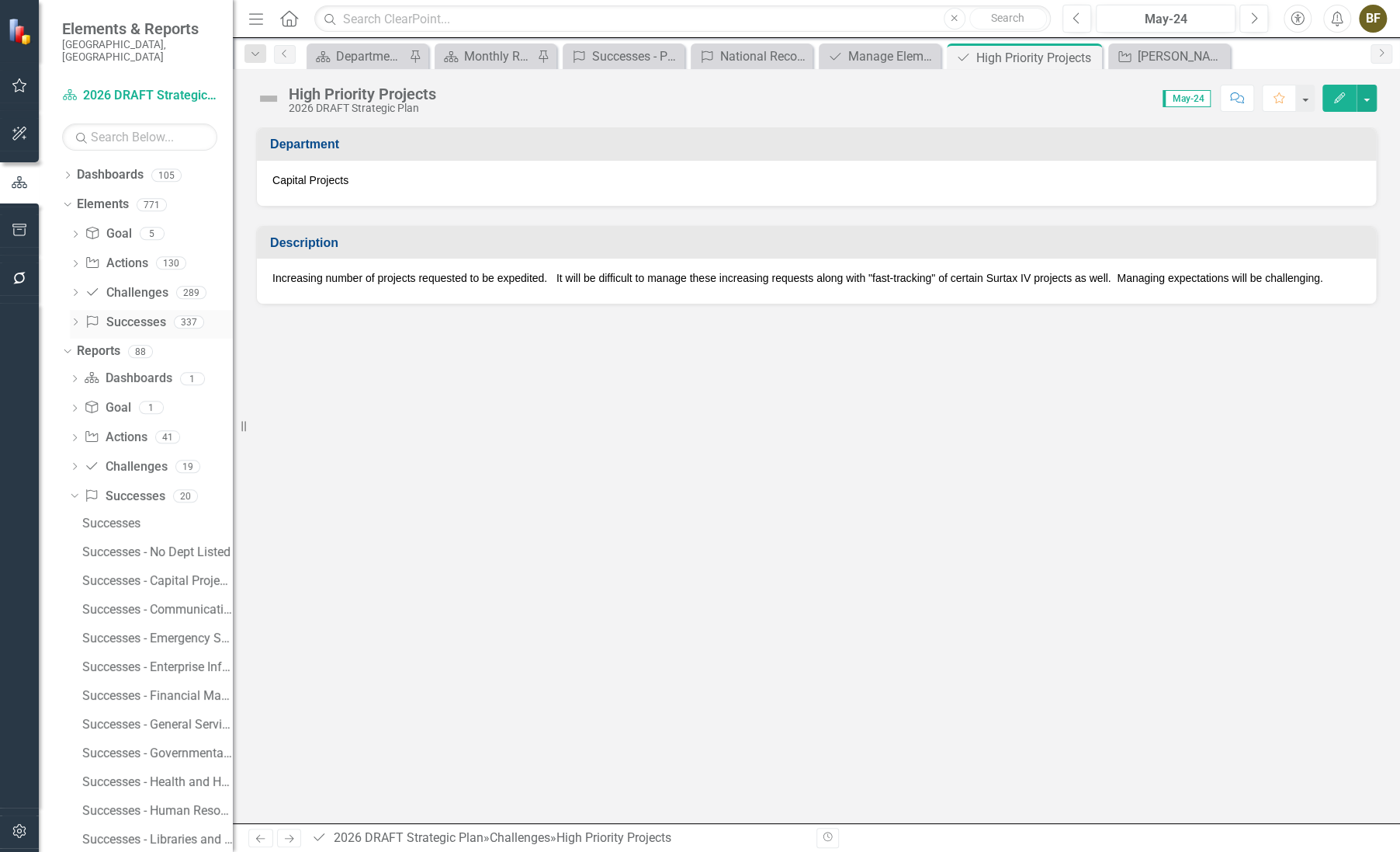
click at [113, 313] on link "Success Successes" at bounding box center [125, 322] width 81 height 18
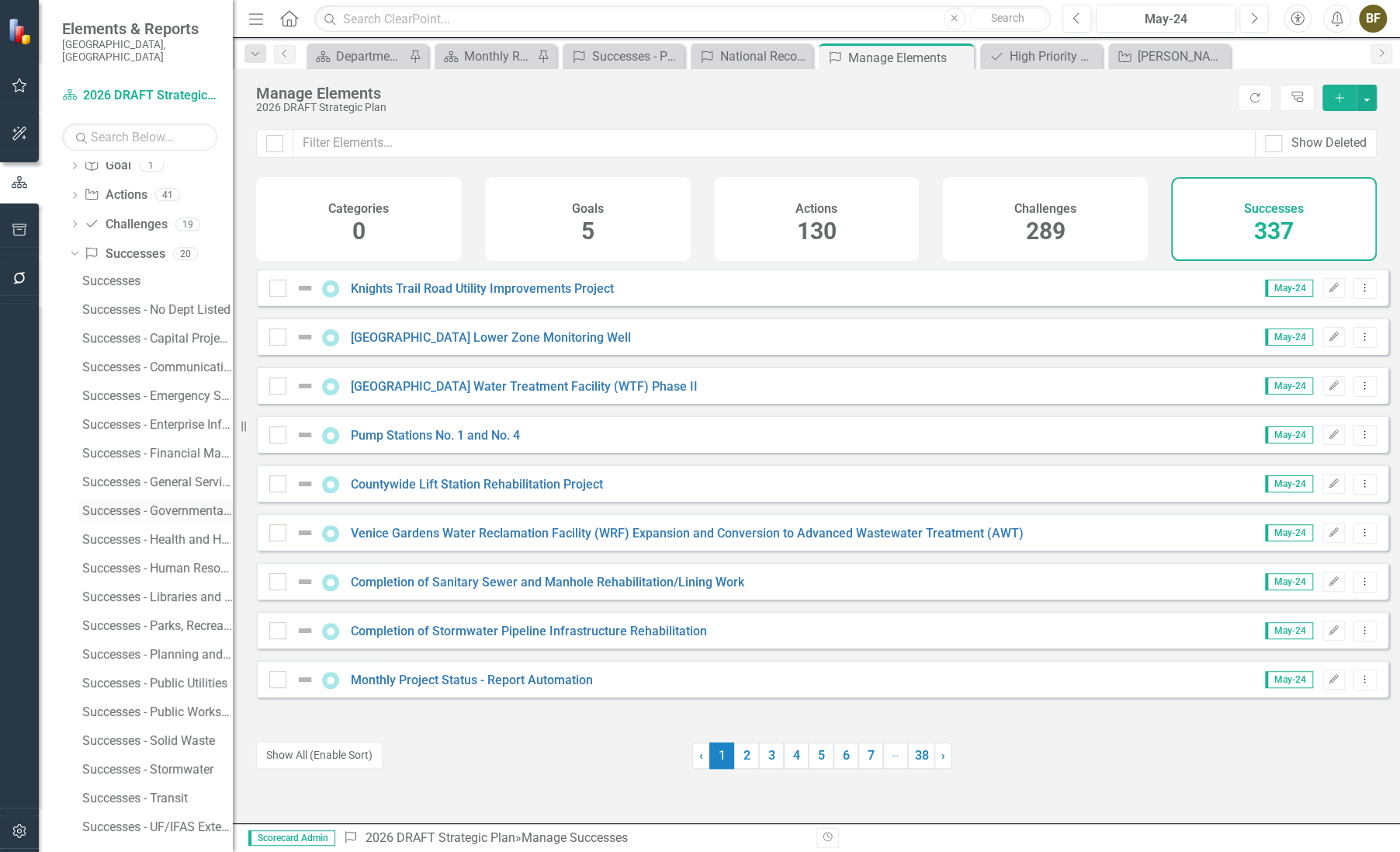
scroll to position [243, 0]
click at [166, 704] on div "Successes - Public Works/Transportation" at bounding box center [157, 712] width 150 height 14
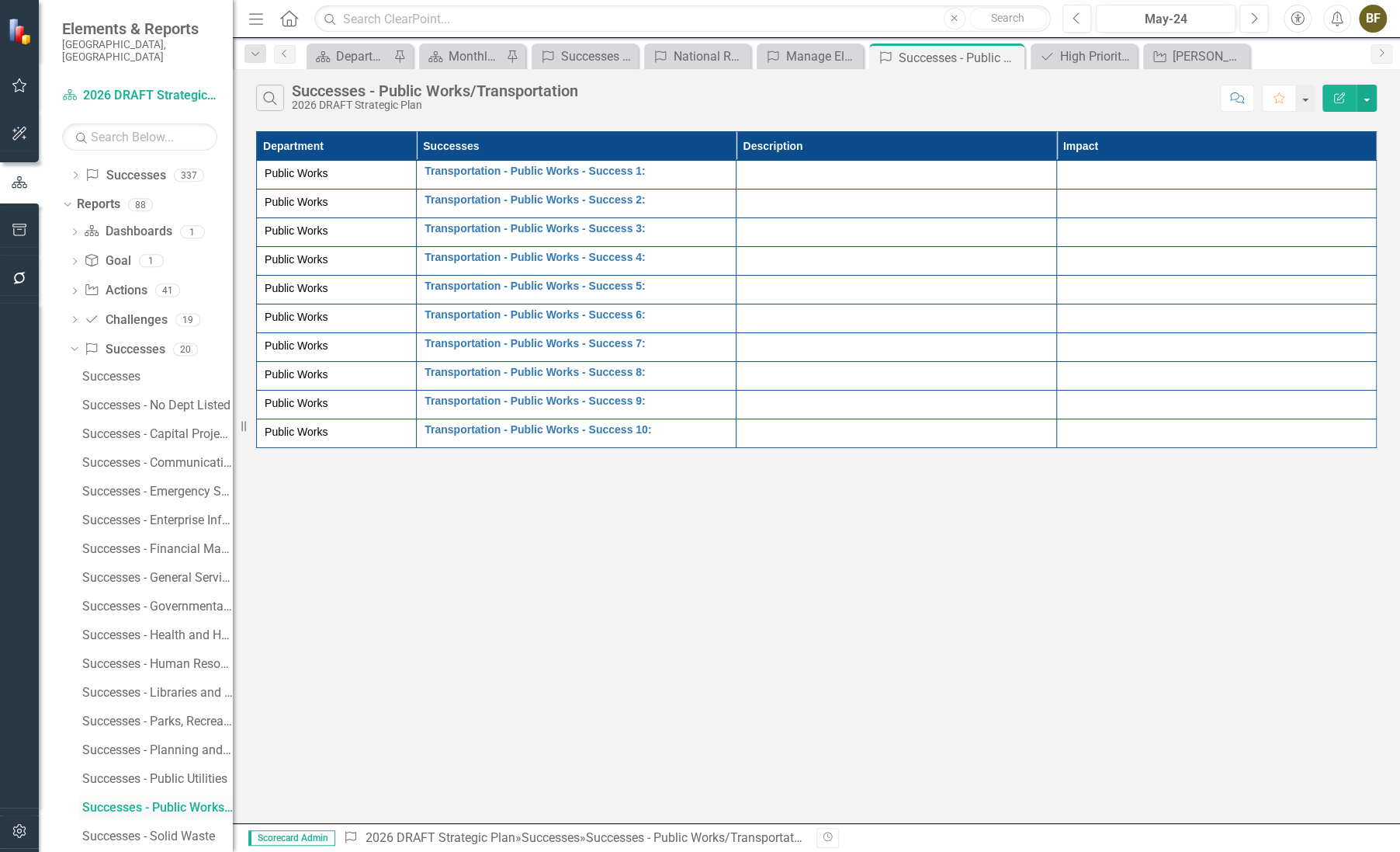
scroll to position [171, 0]
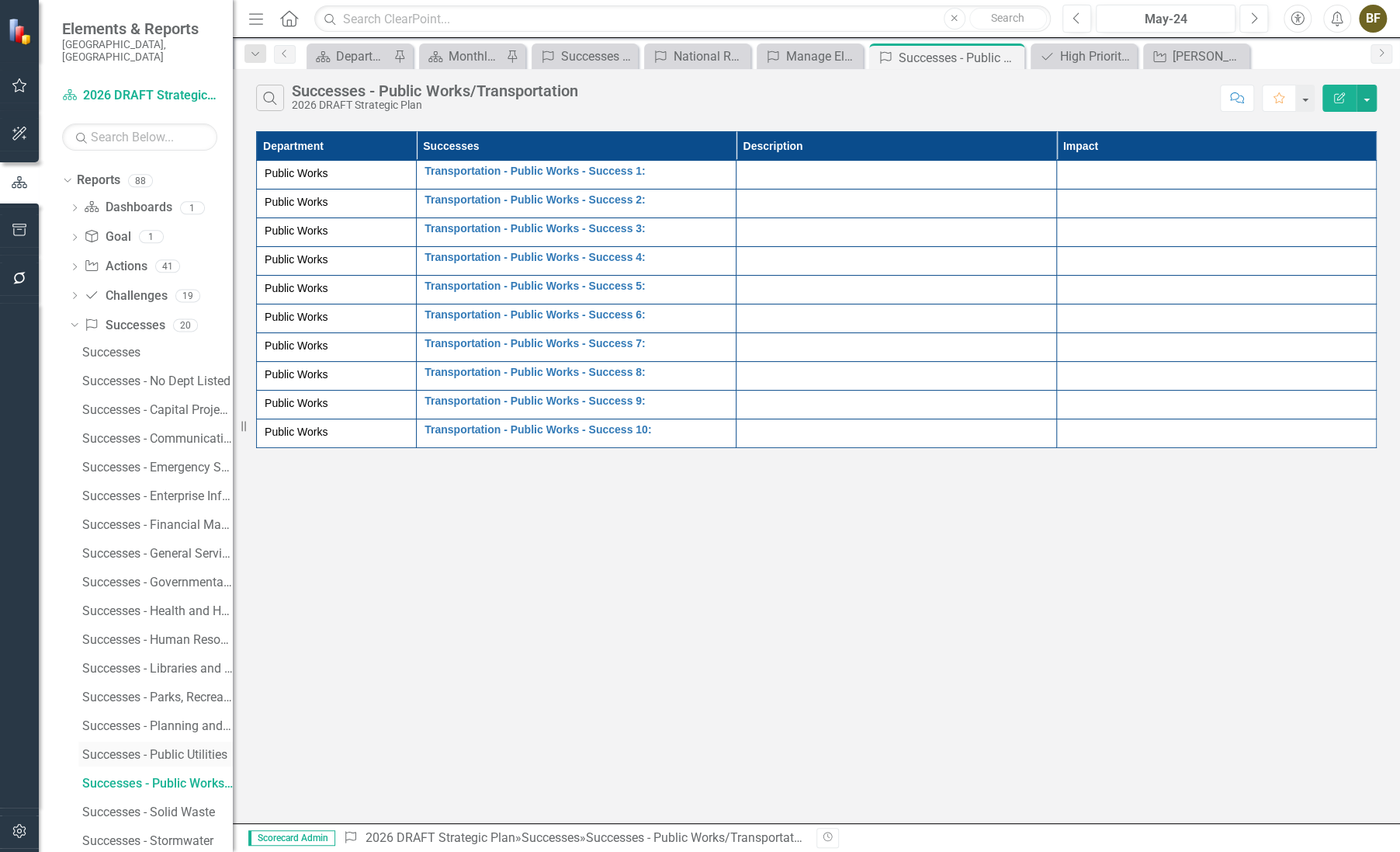
click at [171, 741] on link "Successes - Public Utilities" at bounding box center [156, 754] width 155 height 25
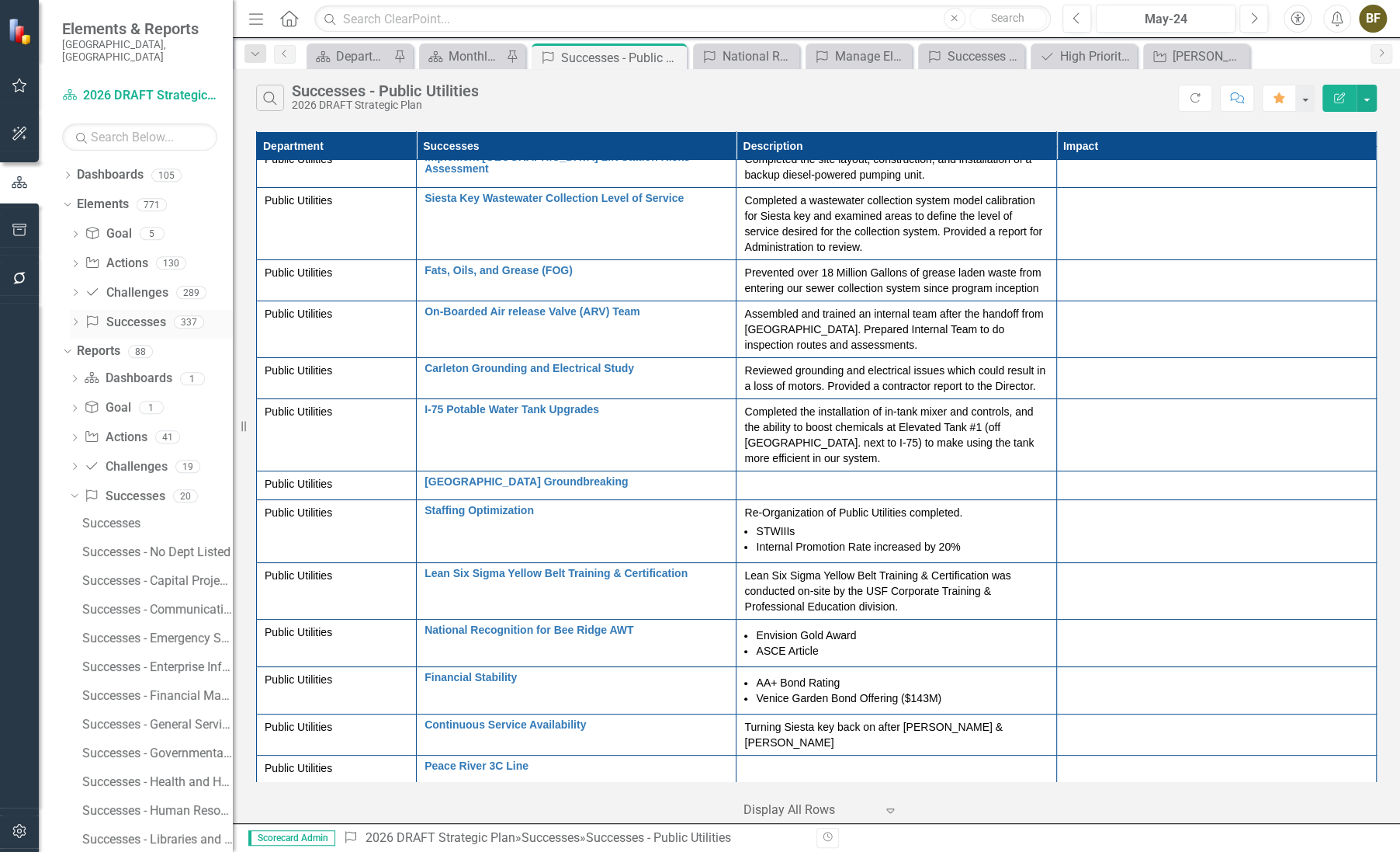
click at [139, 313] on link "Success Successes" at bounding box center [125, 322] width 81 height 18
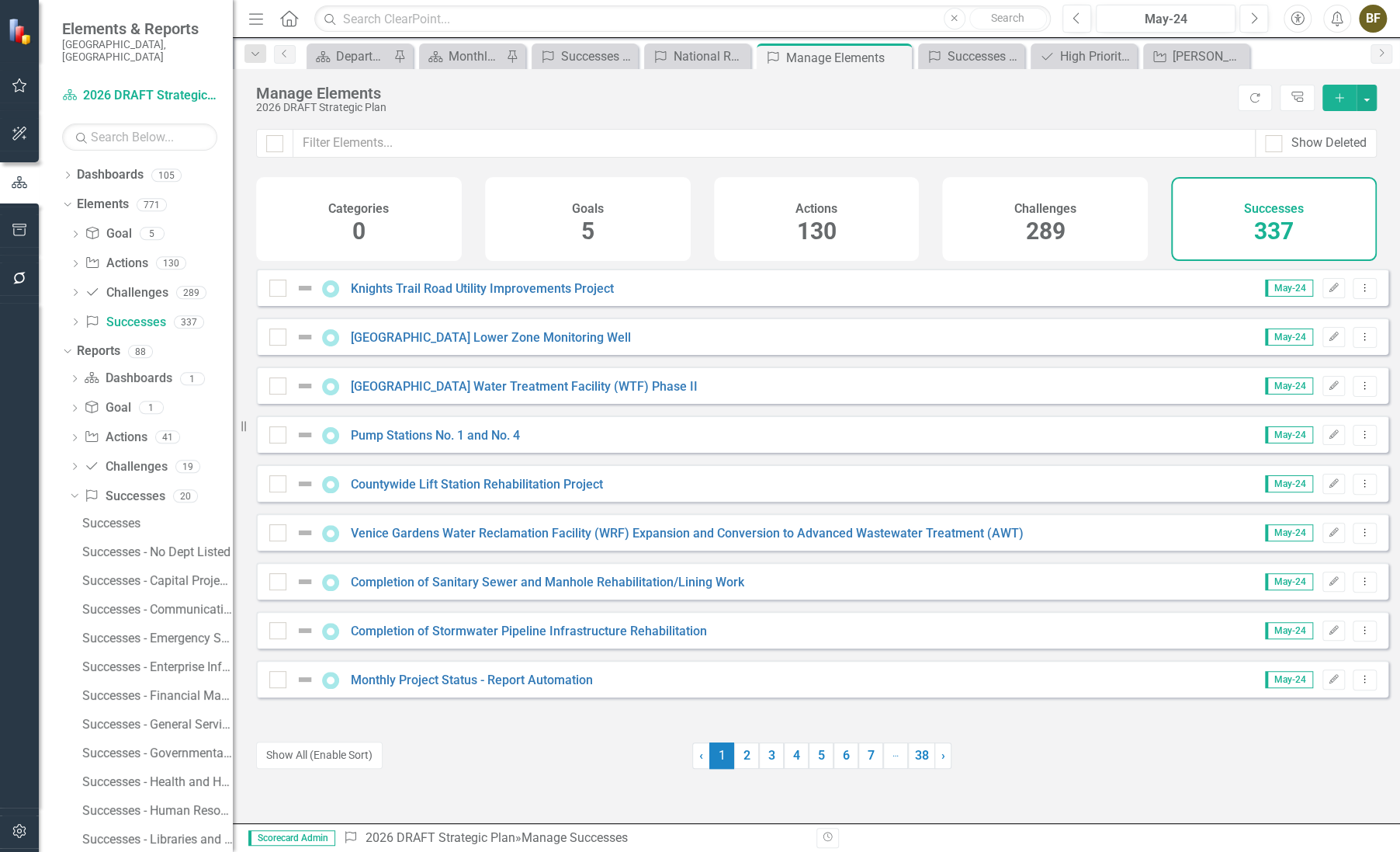
click at [1223, 223] on div "Successes 337" at bounding box center [1274, 219] width 205 height 84
click at [1367, 97] on button "button" at bounding box center [1367, 97] width 20 height 26
click at [1322, 124] on link "Success Add Success" at bounding box center [1314, 126] width 122 height 29
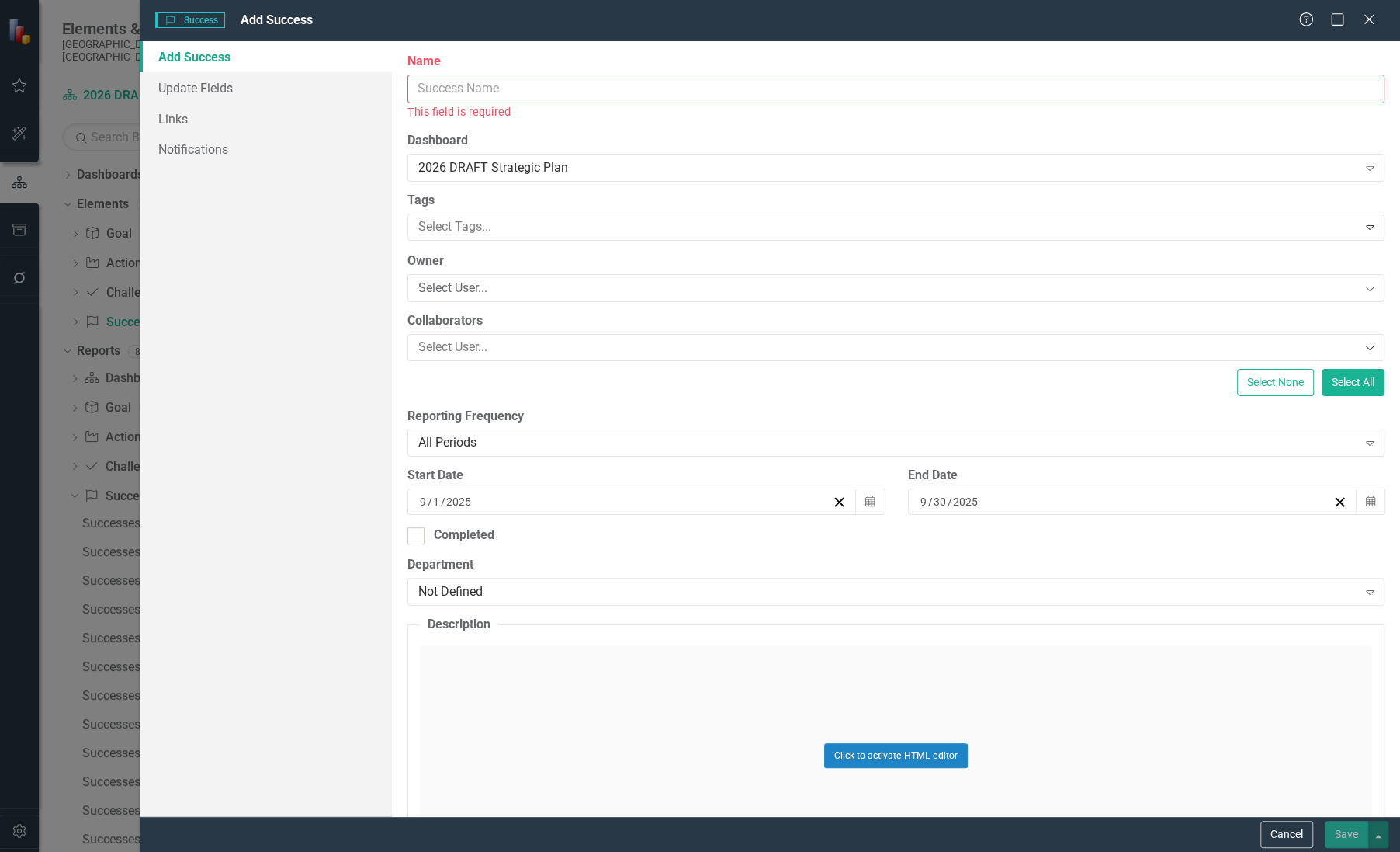
click at [477, 95] on input "Name" at bounding box center [896, 89] width 977 height 29
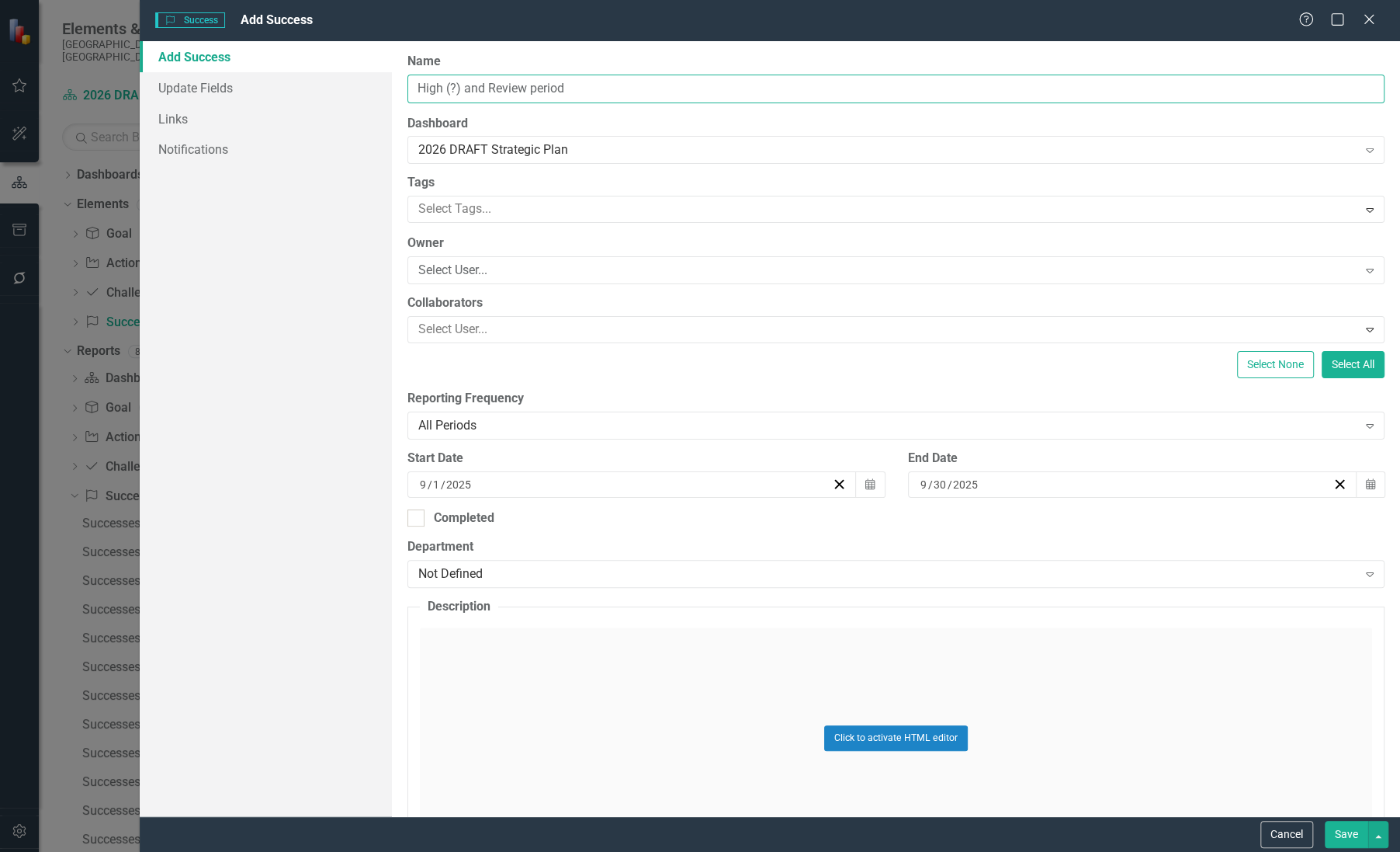
drag, startPoint x: 528, startPoint y: 88, endPoint x: 536, endPoint y: 89, distance: 8.1
click at [536, 89] on input "High (?) and Review period" at bounding box center [896, 89] width 977 height 29
type input "High (?) and Review Period"
click at [440, 570] on div "Not Defined" at bounding box center [888, 575] width 938 height 18
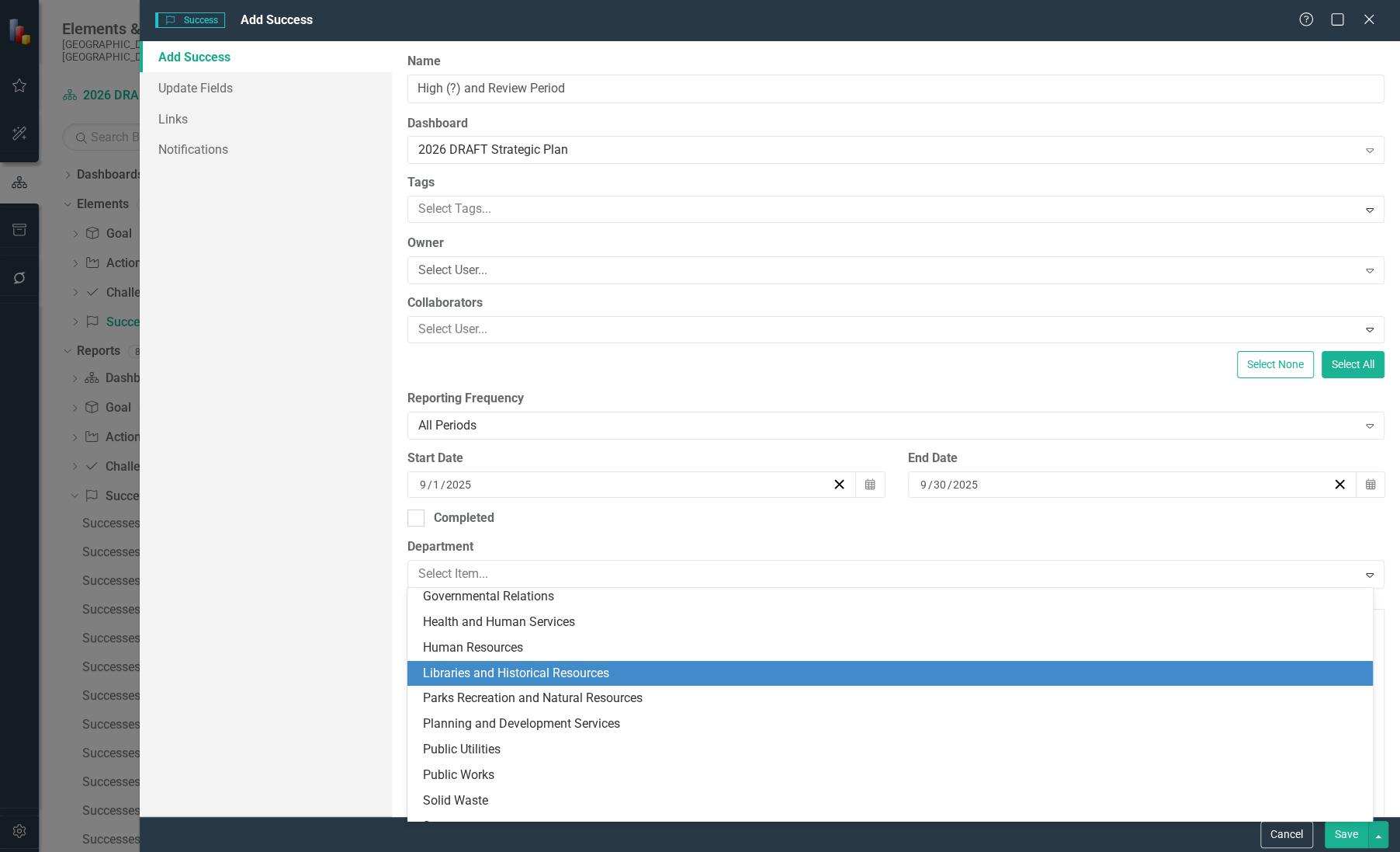
scroll to position [282, 0]
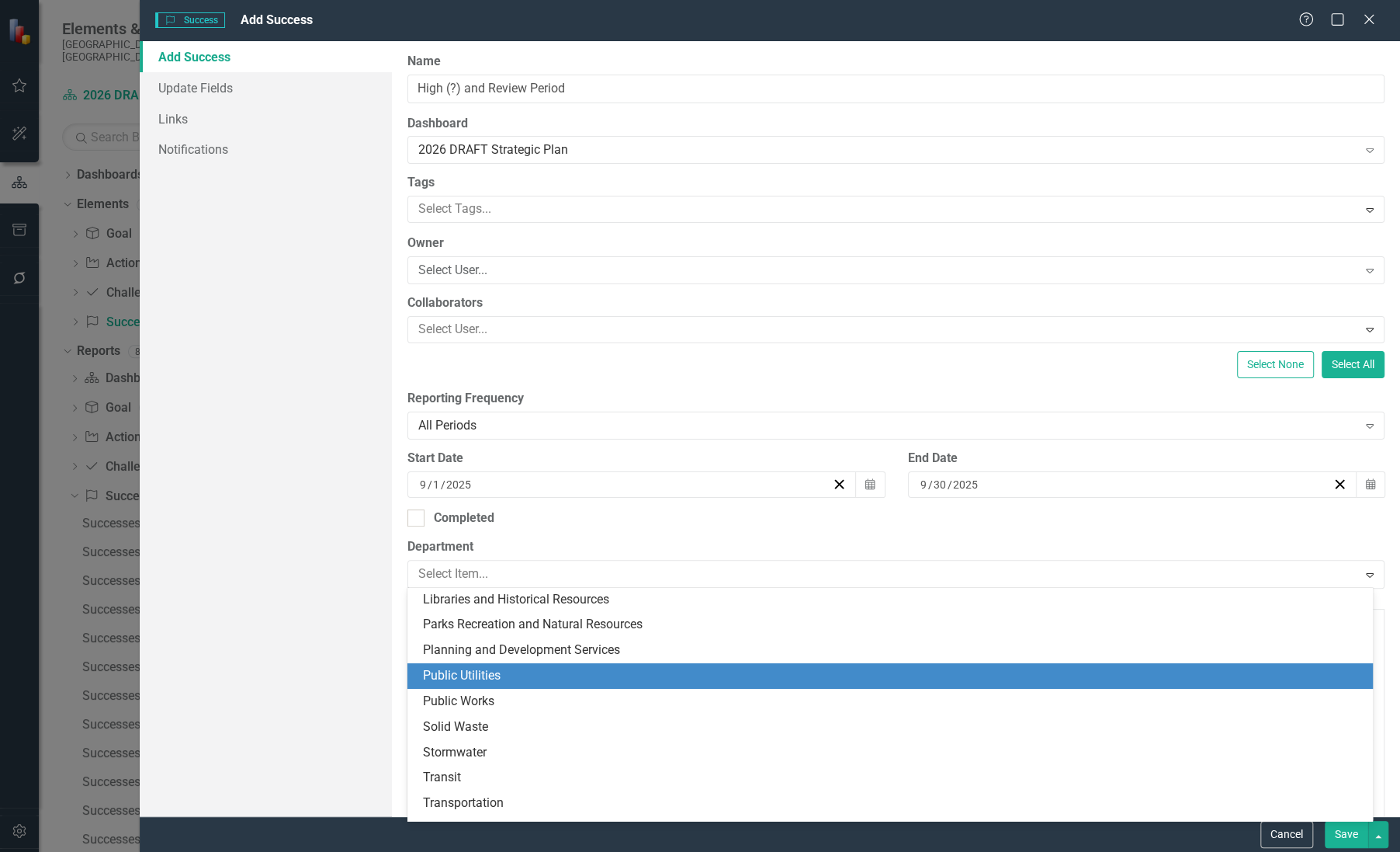
click at [481, 676] on div "Public Utilities" at bounding box center [893, 676] width 941 height 18
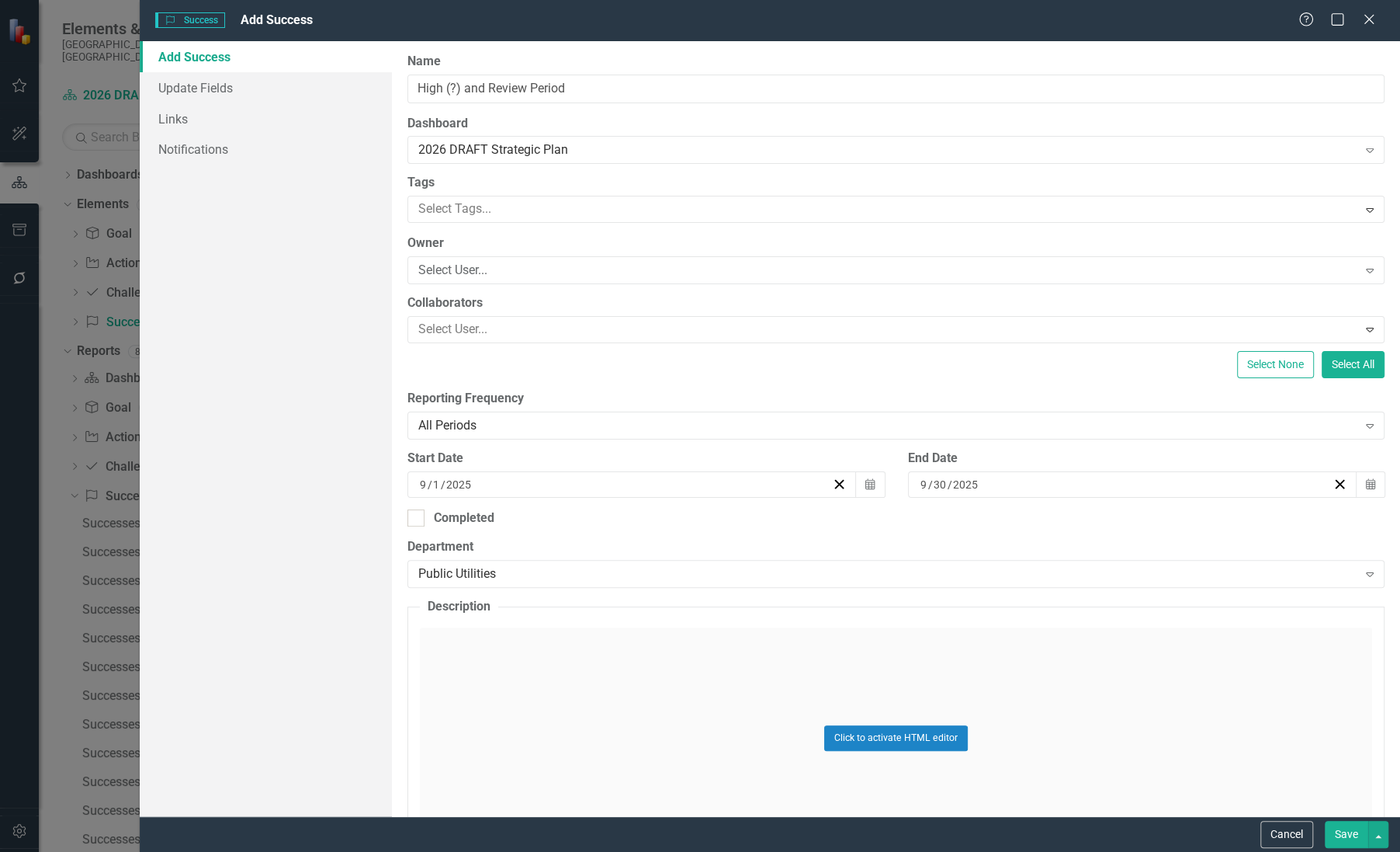
click at [1345, 834] on button "Save" at bounding box center [1347, 834] width 43 height 27
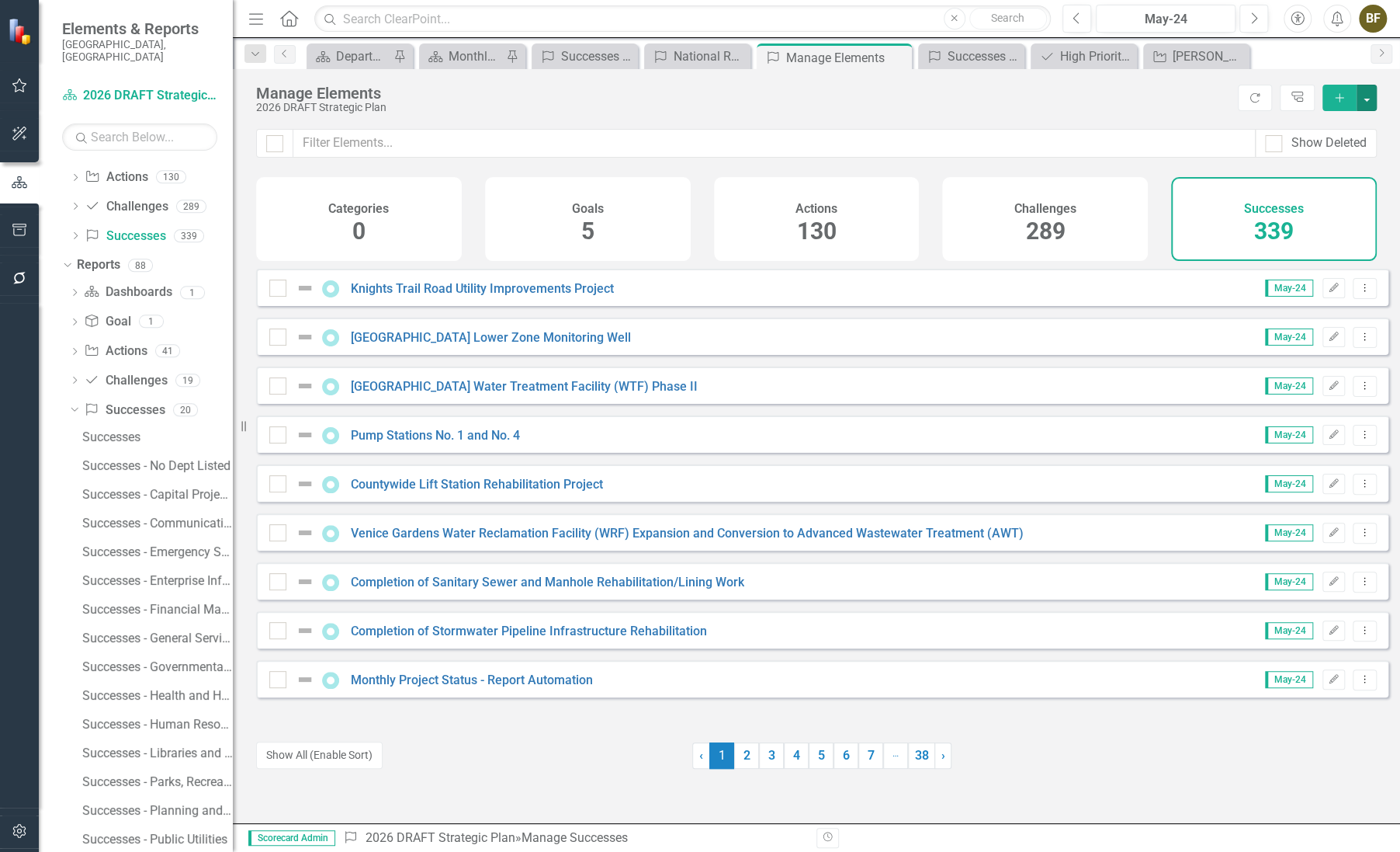
scroll to position [243, 0]
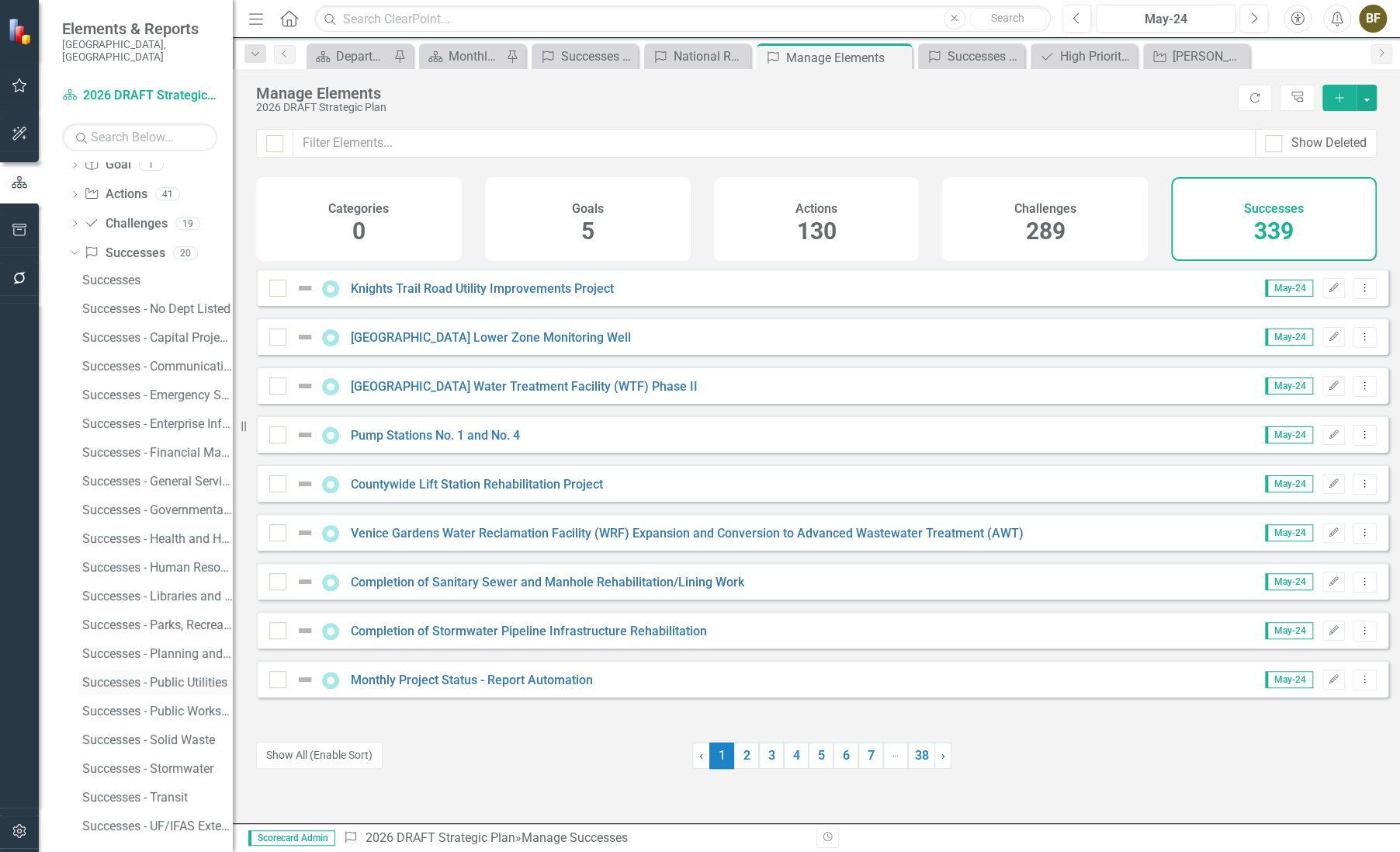
click at [171, 675] on div "Successes - Public Utilities" at bounding box center [157, 683] width 150 height 14
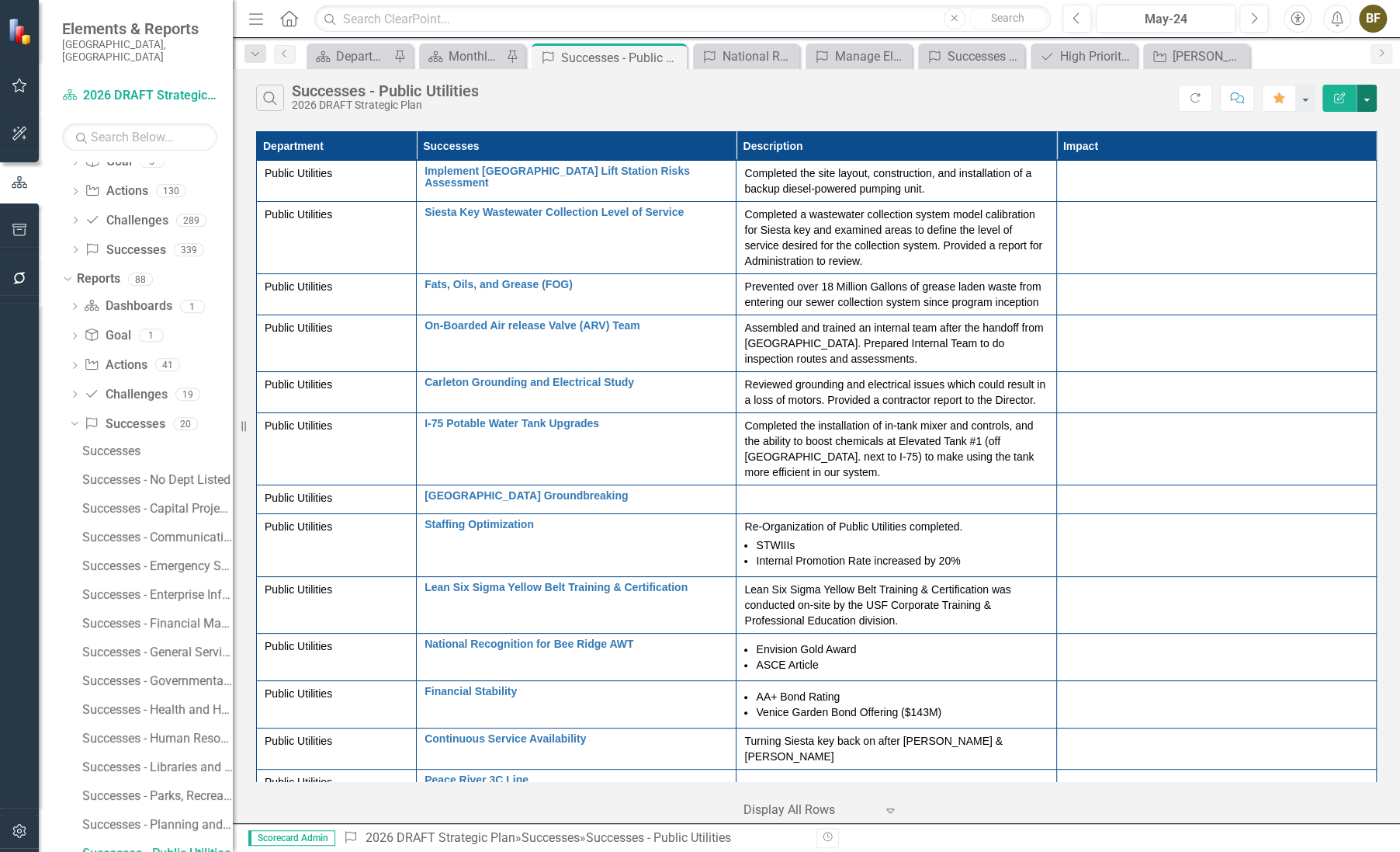
click at [1365, 98] on button "button" at bounding box center [1367, 98] width 20 height 27
click at [1320, 159] on link "PDF Export to PDF" at bounding box center [1314, 158] width 122 height 29
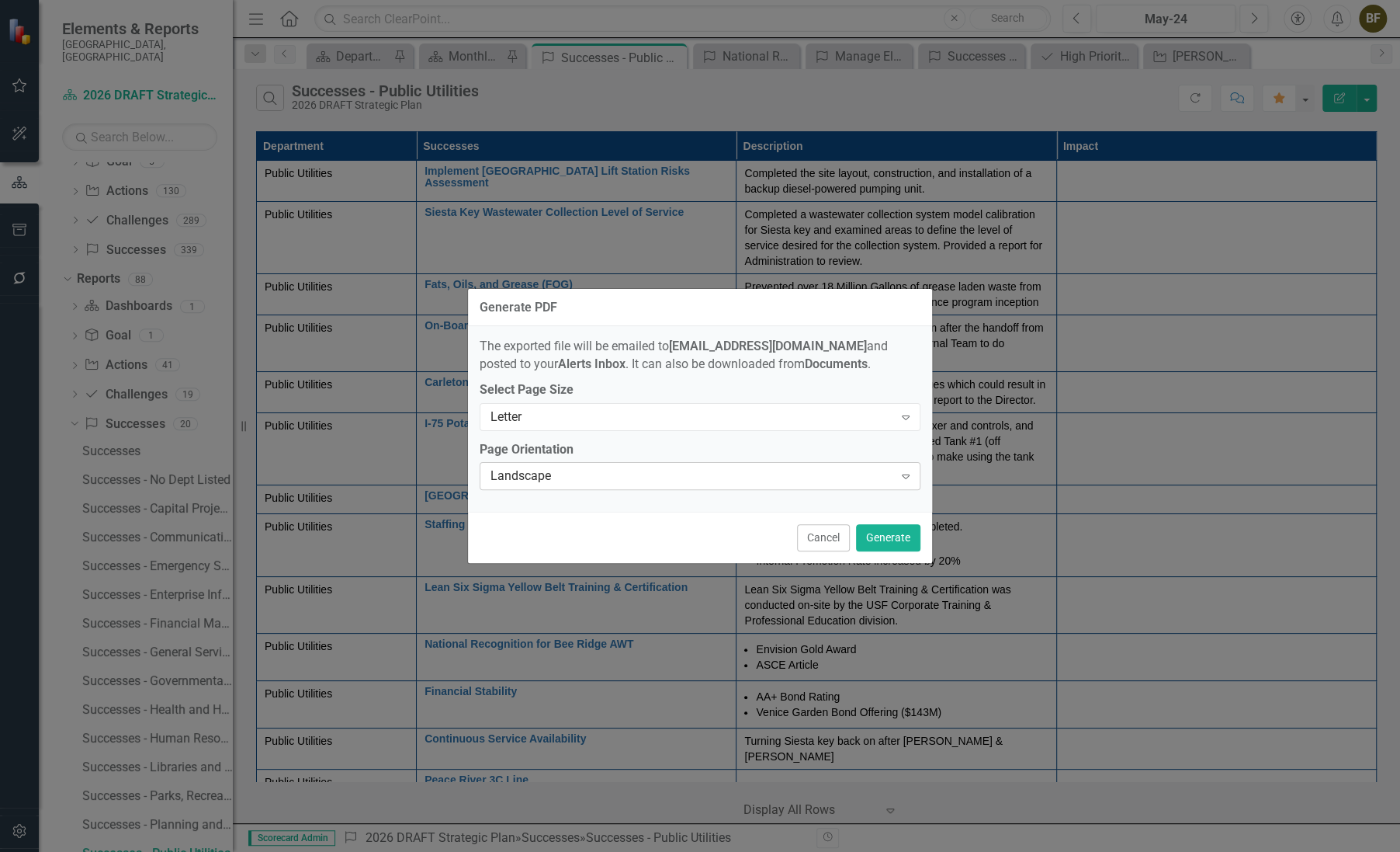
click at [901, 484] on div "Expand" at bounding box center [906, 476] width 28 height 25
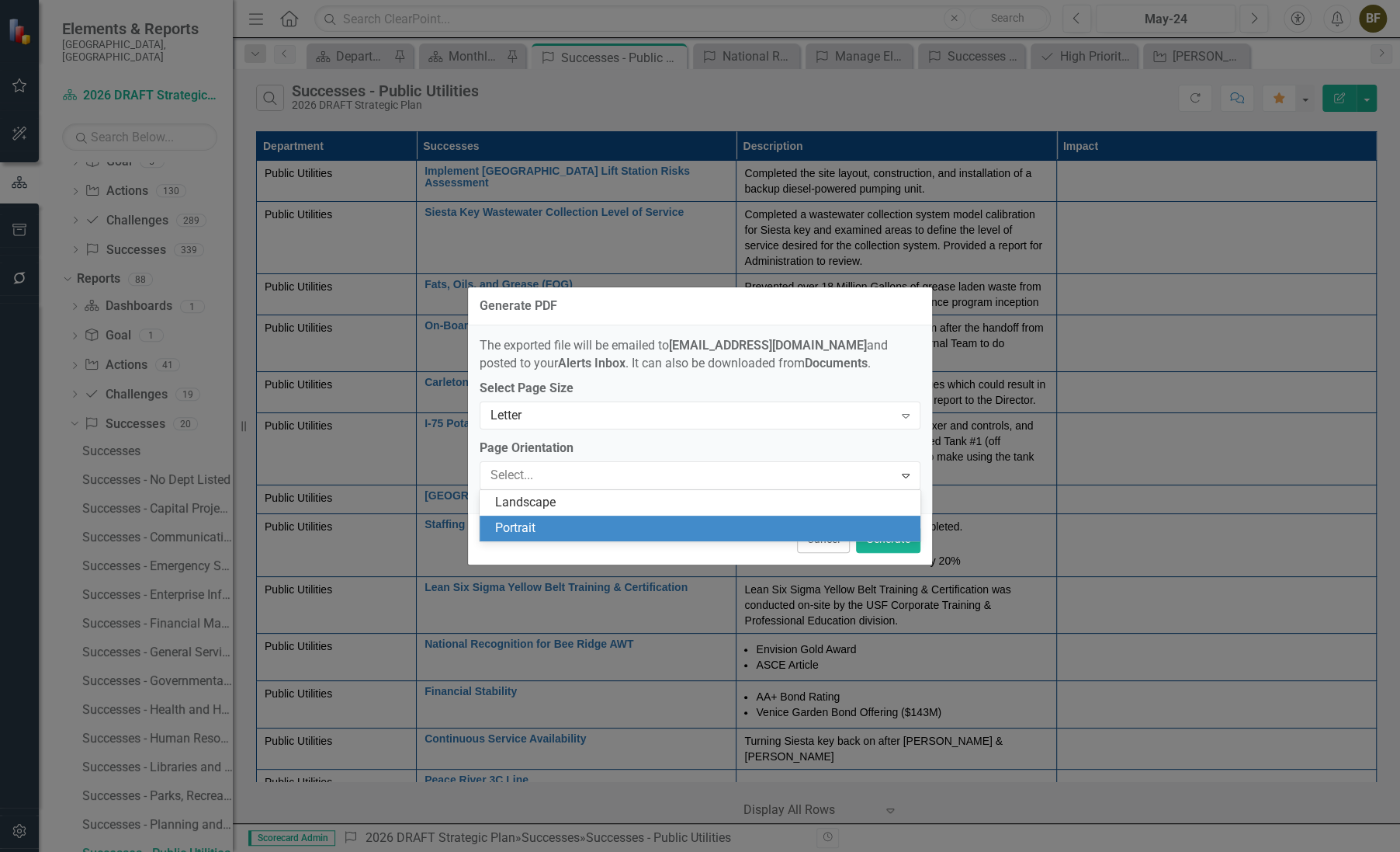
click at [622, 521] on div "Portrait" at bounding box center [703, 529] width 416 height 18
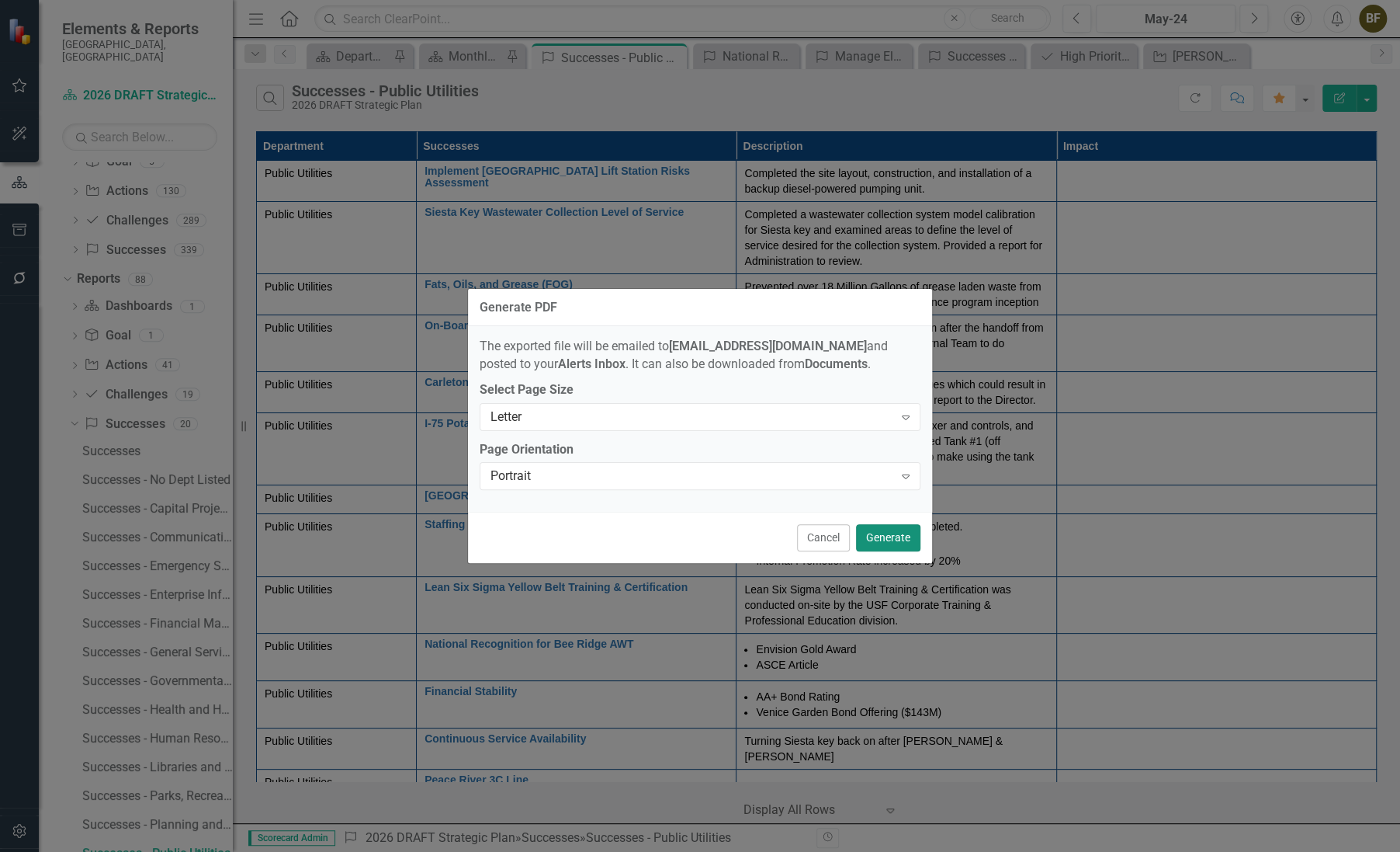
click at [887, 540] on button "Generate" at bounding box center [889, 538] width 65 height 27
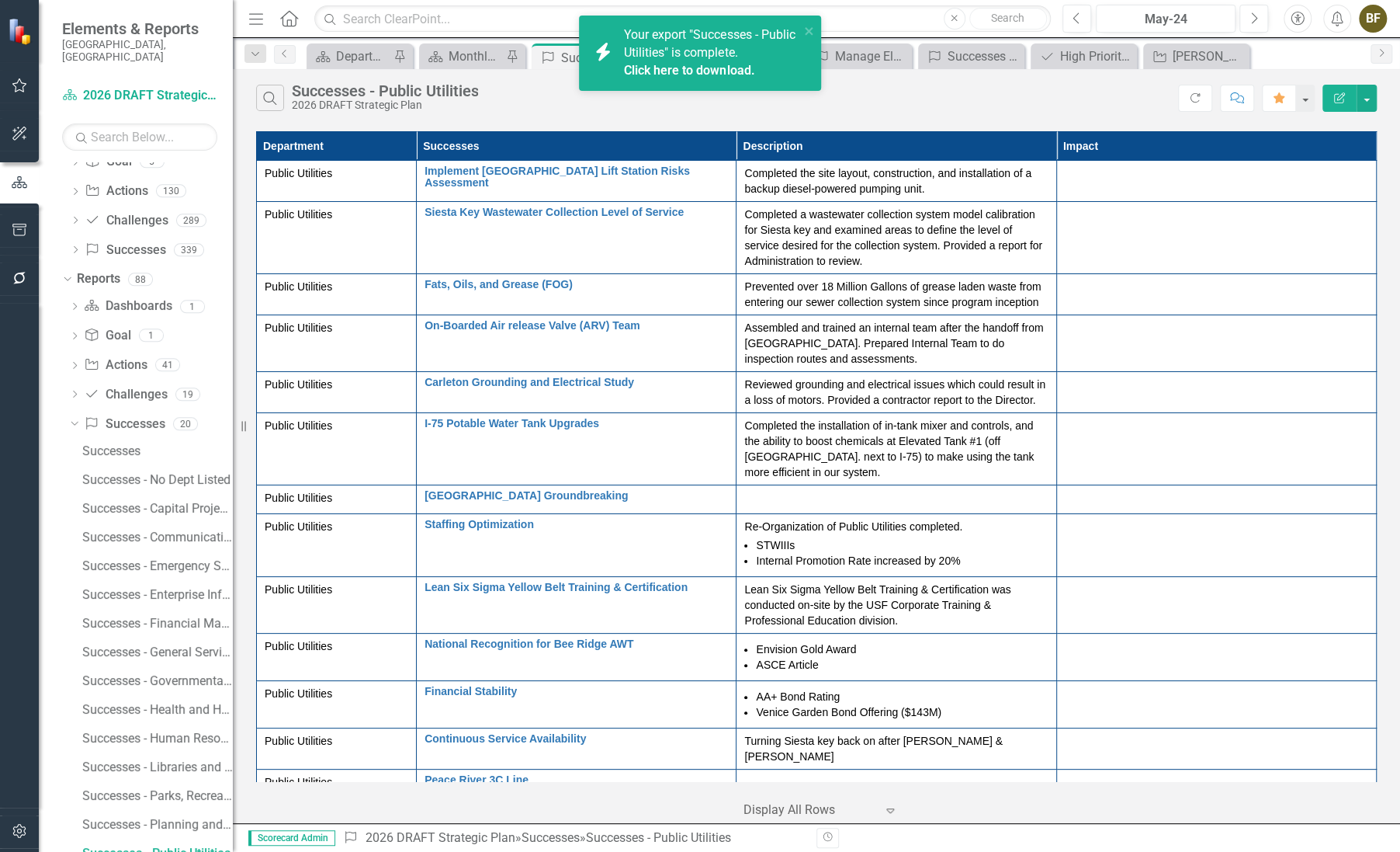
click at [718, 50] on span "Your export "Successes - Public Utilities" is complete. Click here to download." at bounding box center [709, 53] width 172 height 53
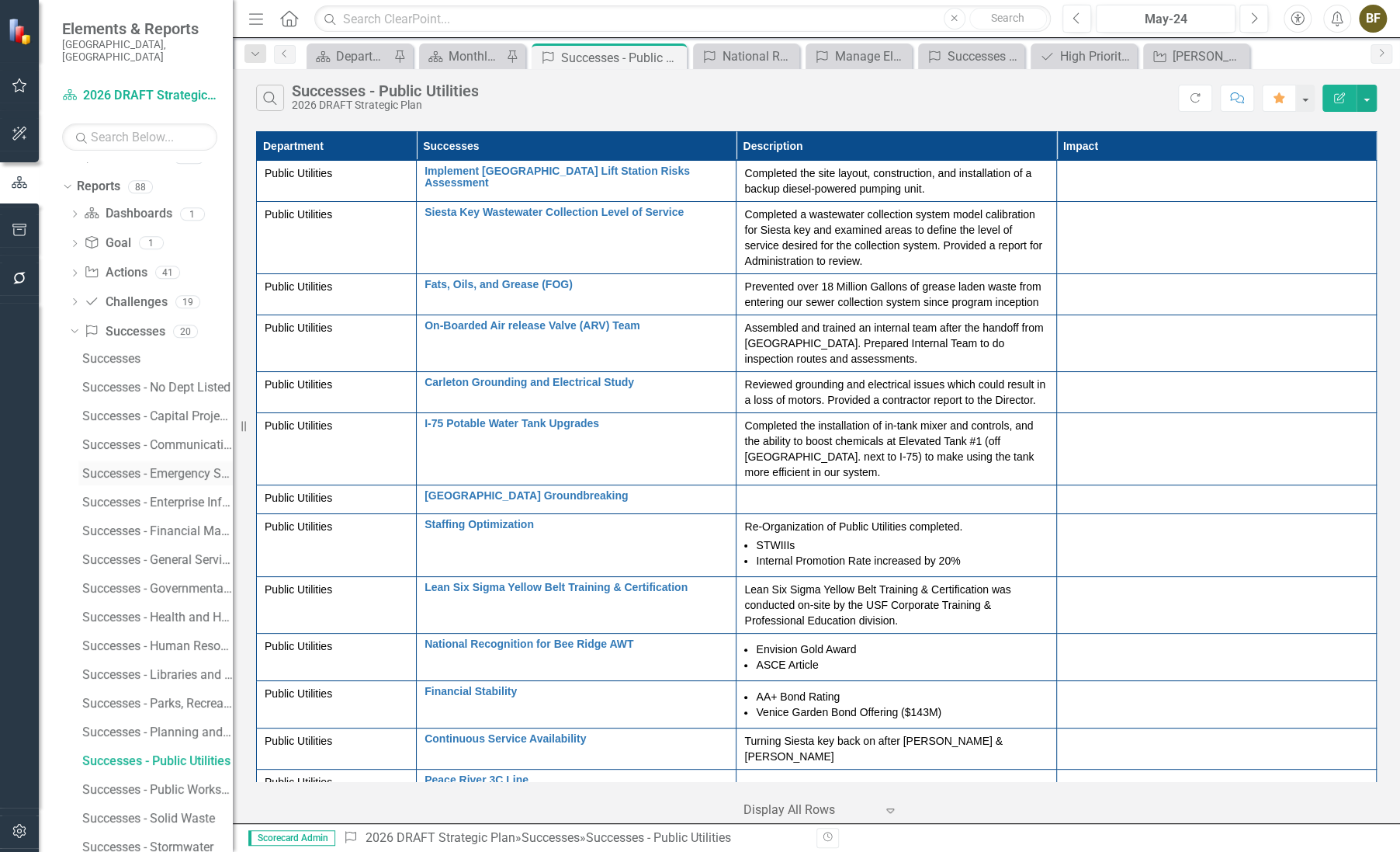
scroll to position [31, 0]
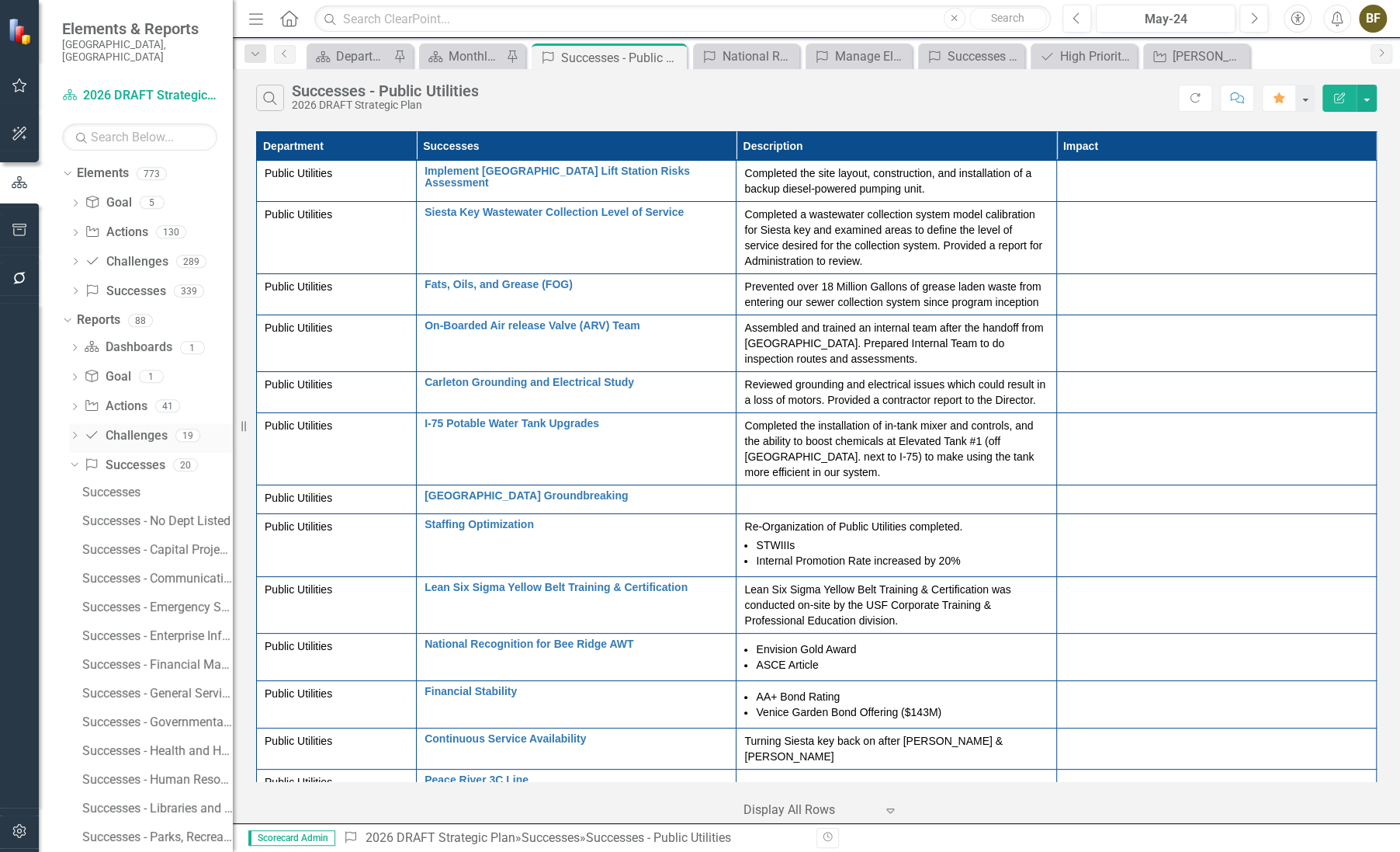
click at [134, 427] on link "Challenge Challenges" at bounding box center [125, 436] width 83 height 18
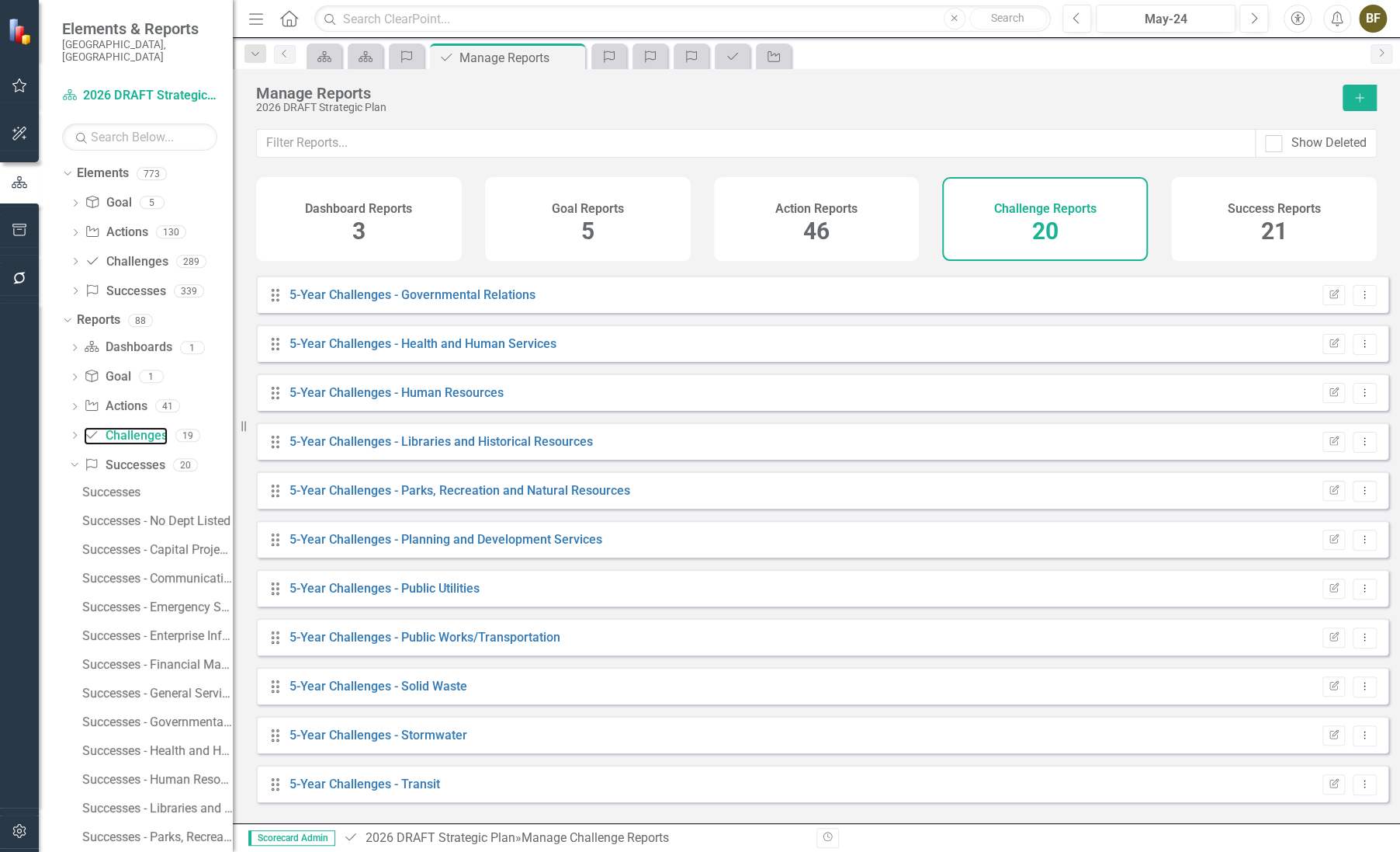
scroll to position [423, 0]
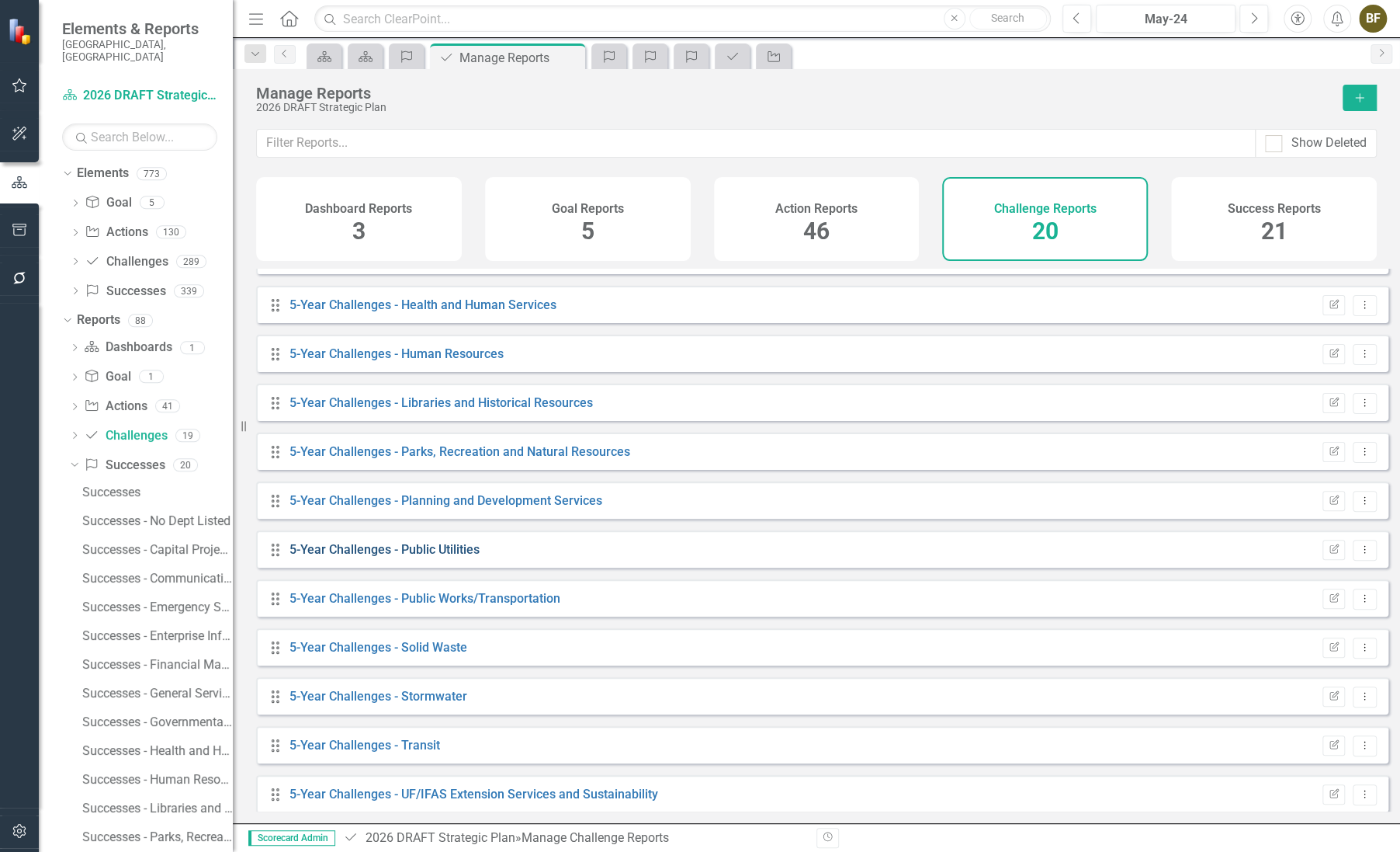
click at [344, 556] on link "5-Year Challenges - Public Utilities" at bounding box center [384, 549] width 190 height 14
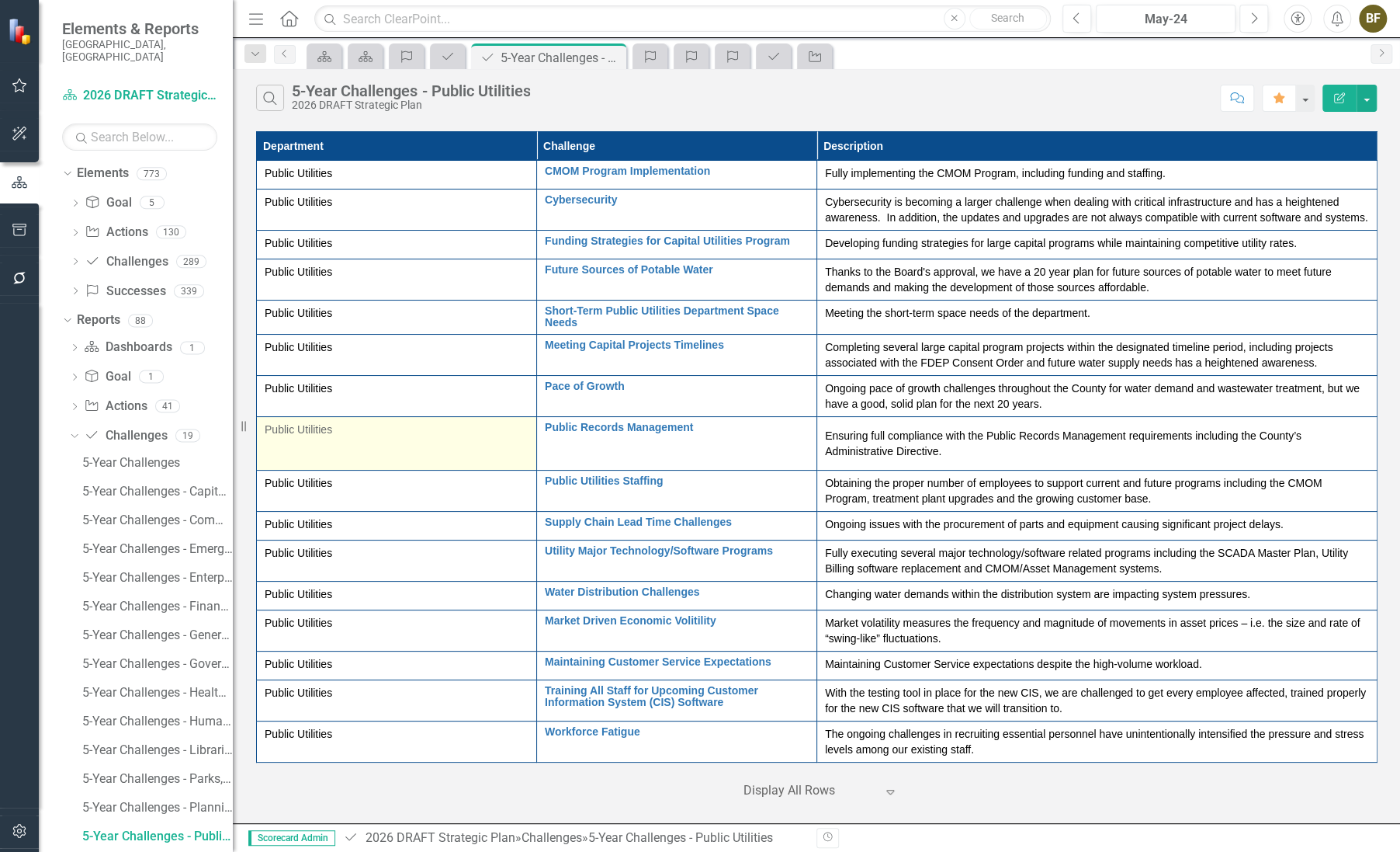
scroll to position [14, 0]
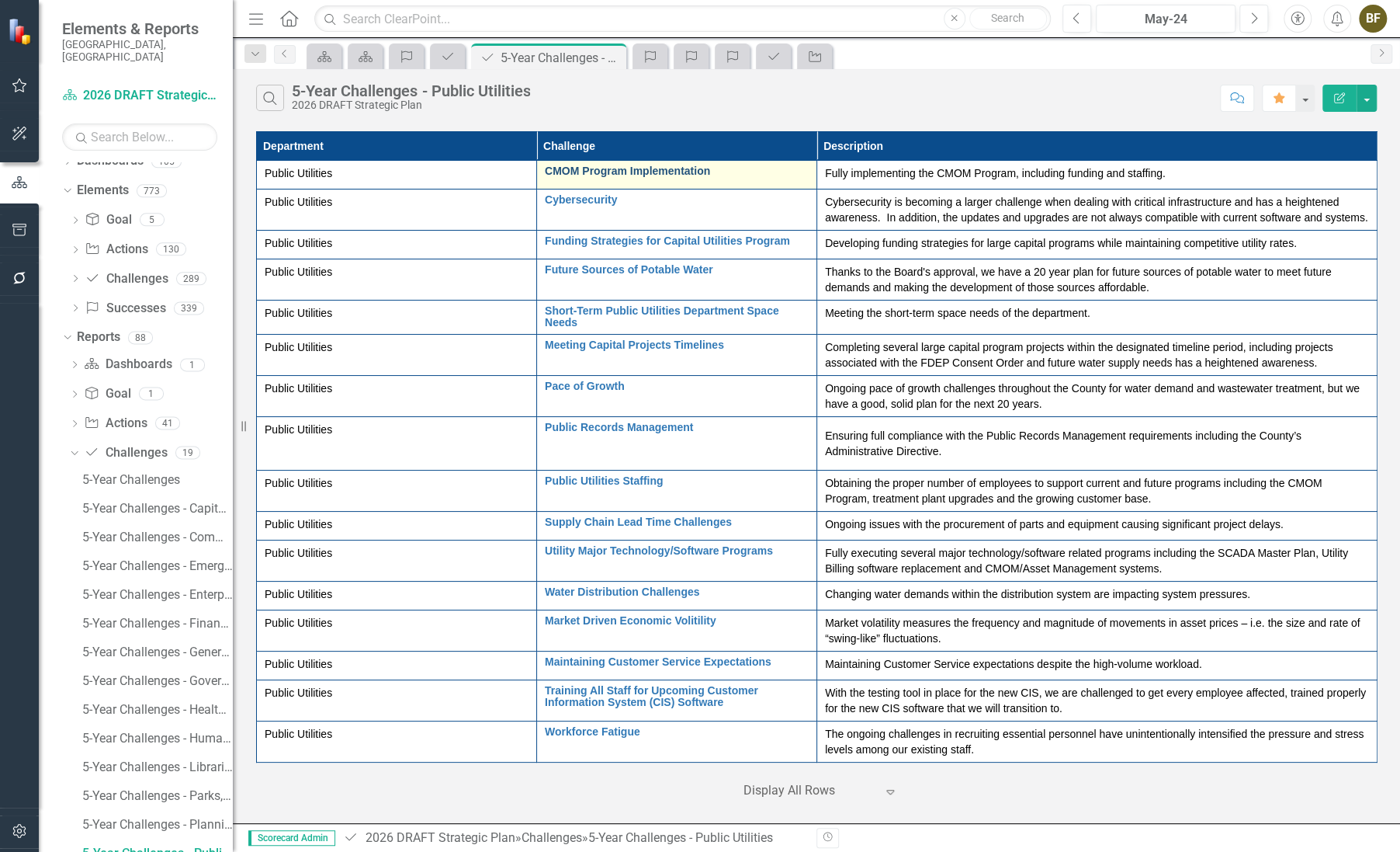
click at [650, 168] on link "CMOM Program Implementation" at bounding box center [676, 171] width 264 height 12
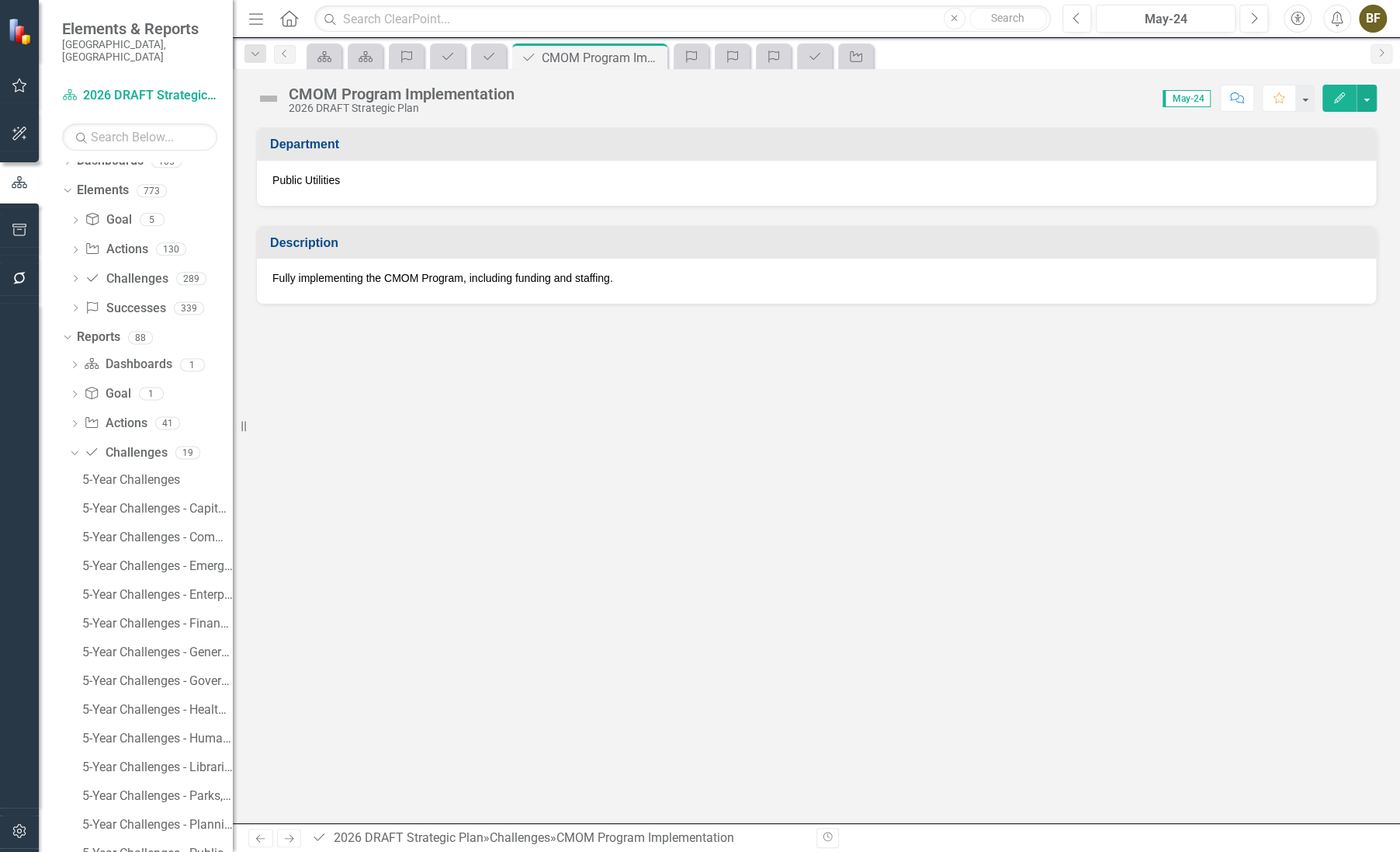
click at [474, 279] on p "Fully implementing the CMOM Program, including funding and staffing." at bounding box center [817, 277] width 1088 height 15
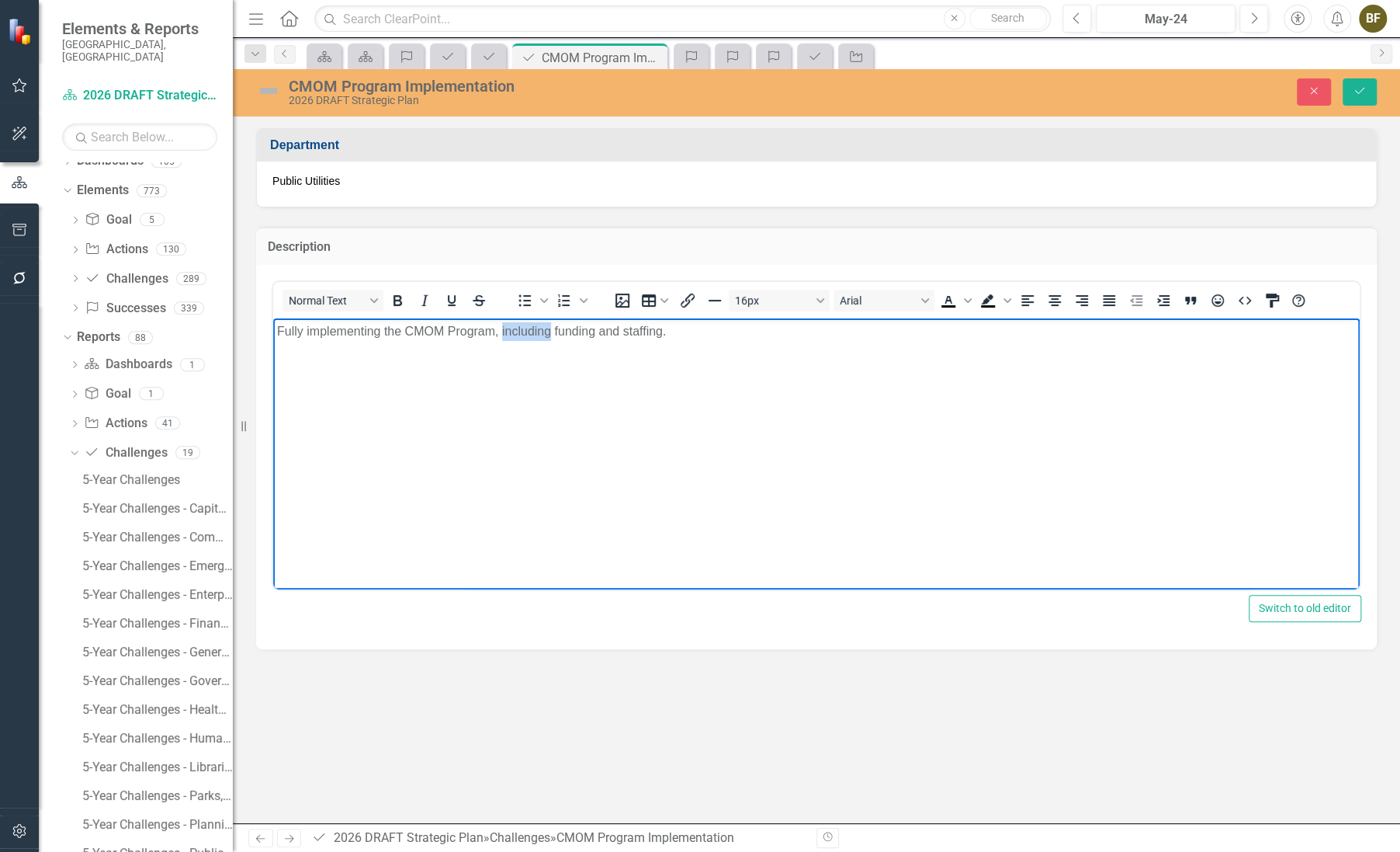
drag, startPoint x: 501, startPoint y: 335, endPoint x: 549, endPoint y: 335, distance: 48.0
click at [549, 335] on p "Fully implementing the CMOM Program, including funding and staffing." at bounding box center [817, 331] width 1079 height 19
click at [734, 335] on p "Fully implementing the CMOM Program, to include Level Of Service (LOS), funding…" at bounding box center [817, 331] width 1079 height 19
click at [831, 311] on div "16px Arial To open the popup, press Shift+Enter To open the popup, press Shift+…" at bounding box center [961, 300] width 722 height 31
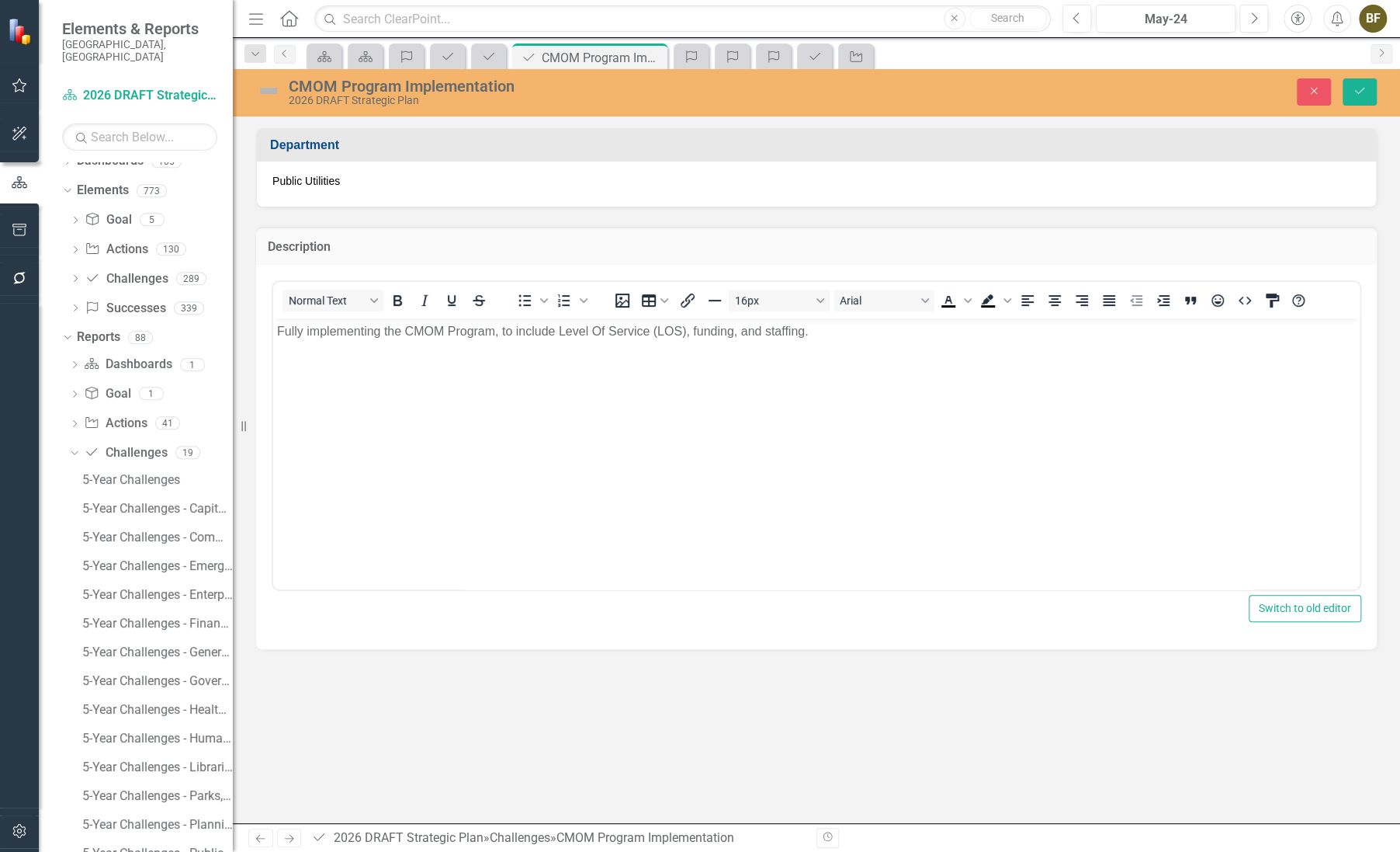
click at [819, 337] on p "Fully implementing the CMOM Program, to include Level Of Service (LOS), funding…" at bounding box center [817, 331] width 1079 height 19
click at [1365, 93] on icon "Save" at bounding box center [1360, 91] width 14 height 11
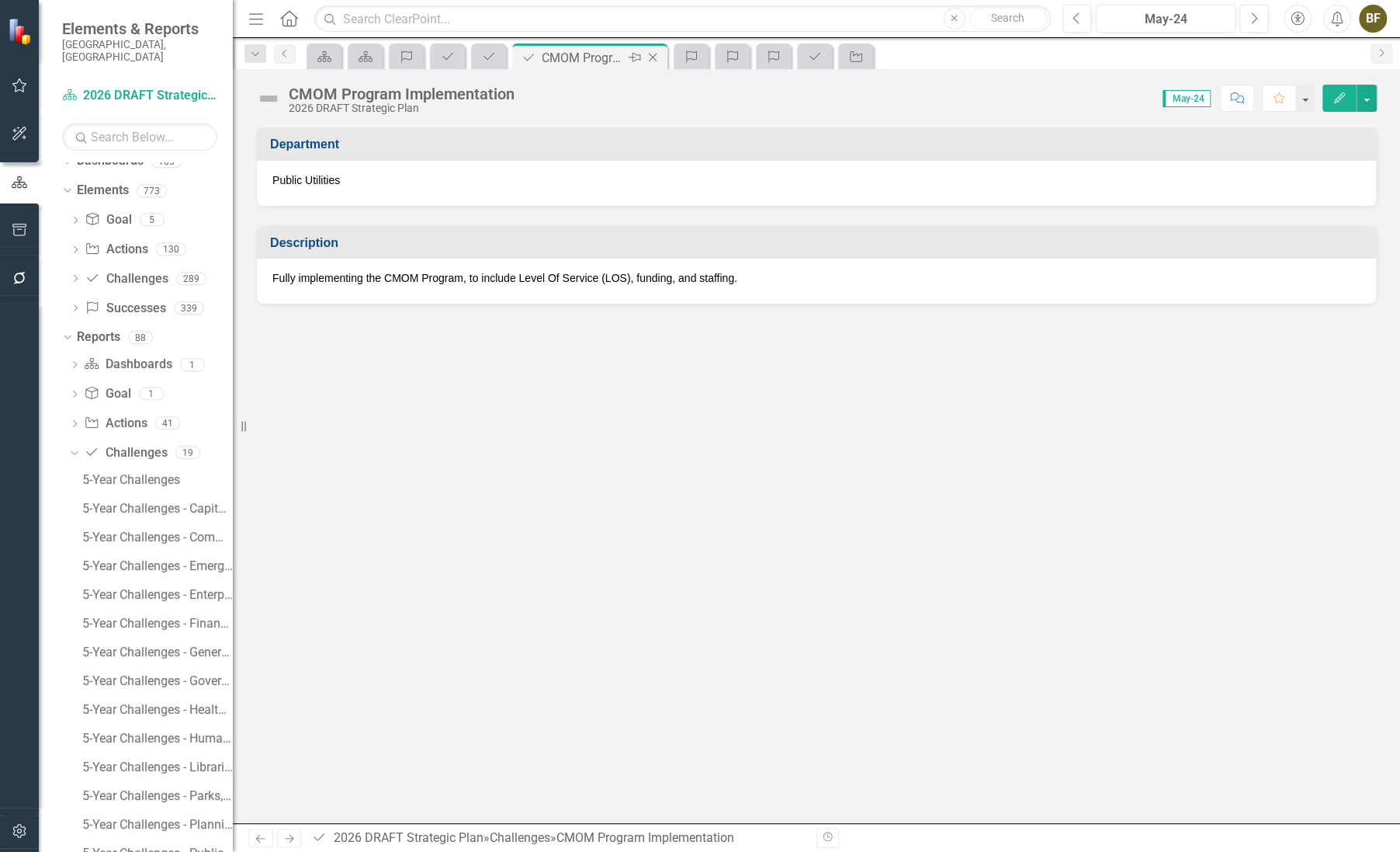
click at [655, 55] on icon "Close" at bounding box center [652, 58] width 15 height 13
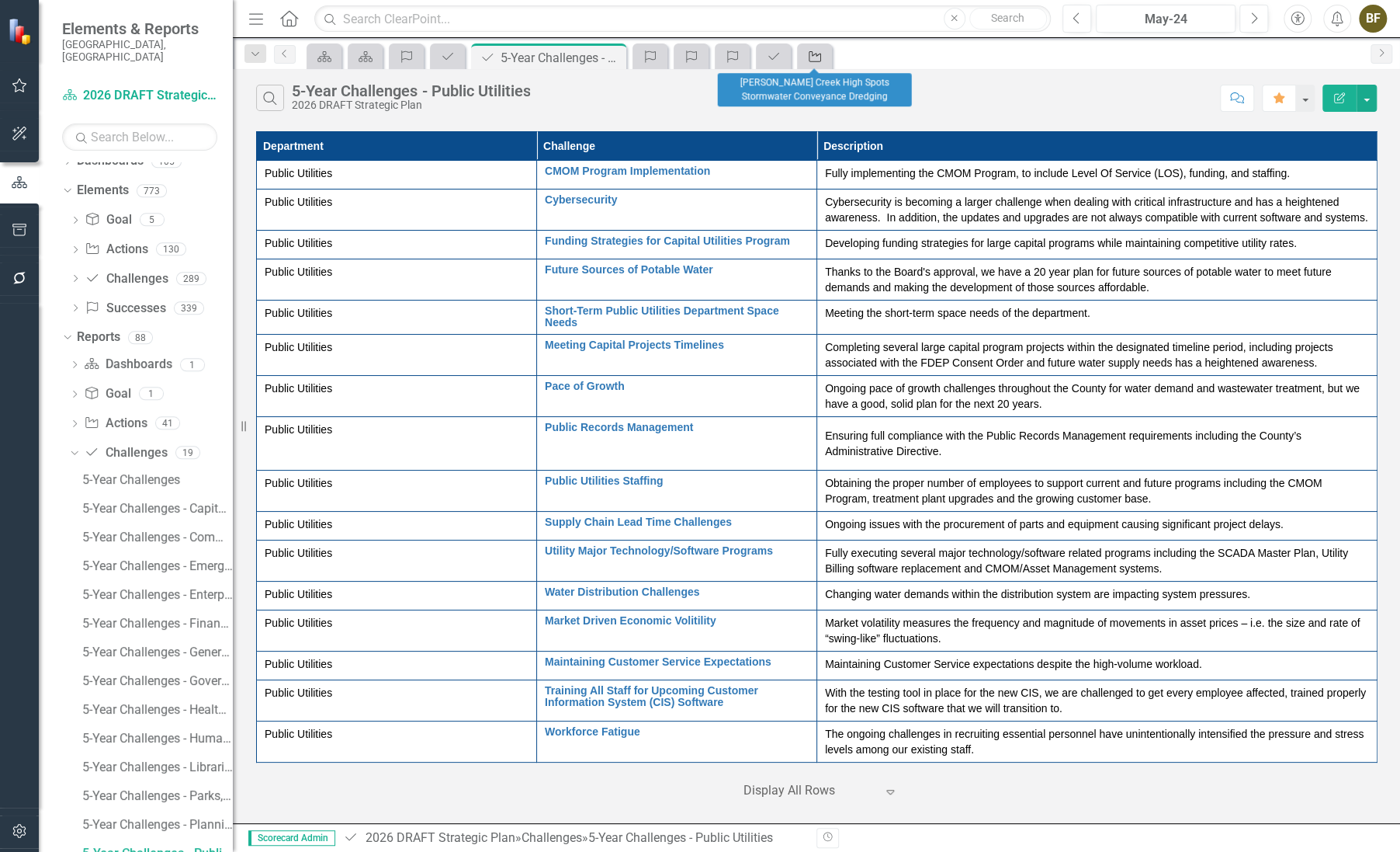
click at [821, 59] on icon "Action" at bounding box center [815, 57] width 15 height 13
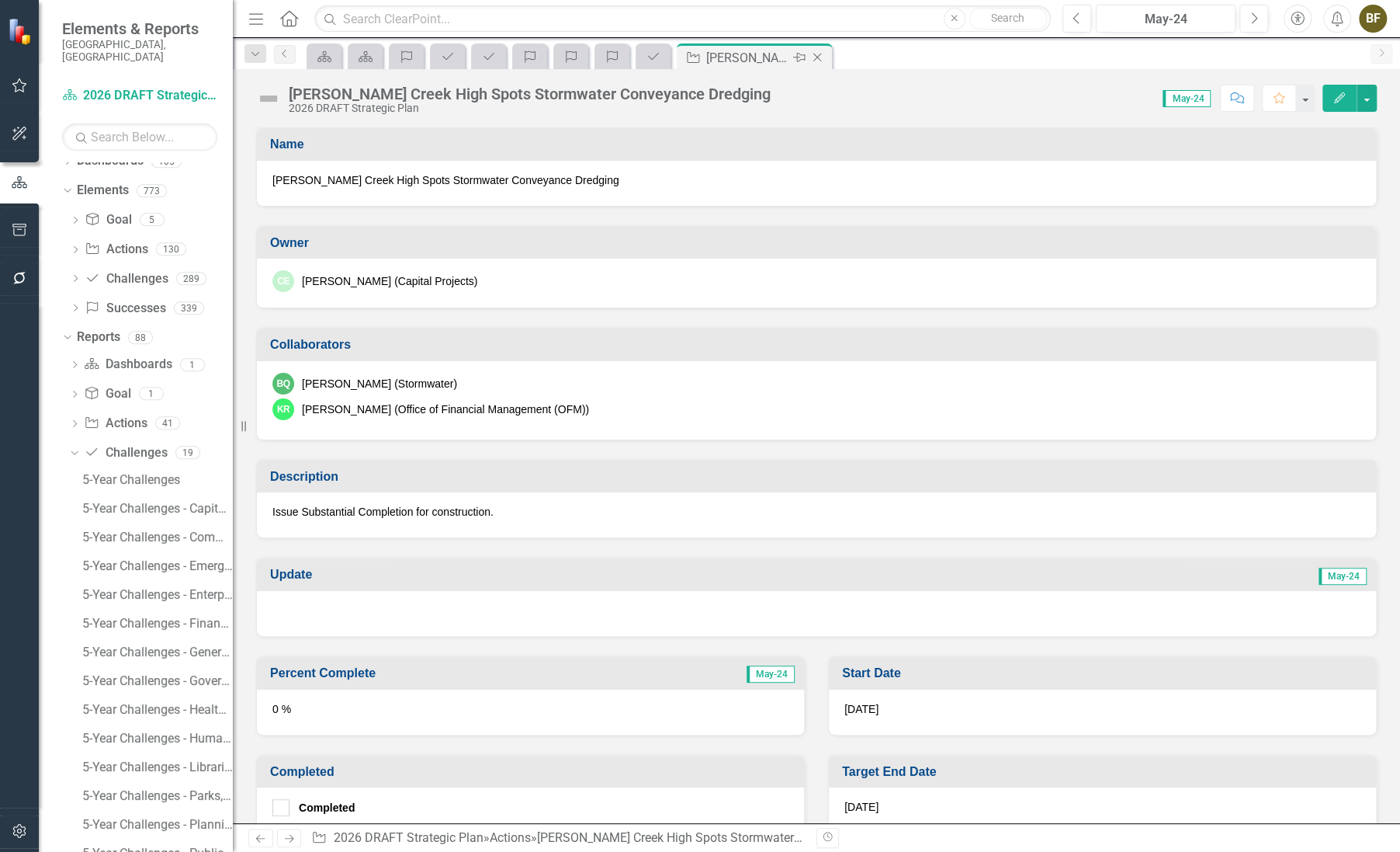
click at [819, 54] on icon "Close" at bounding box center [817, 58] width 15 height 13
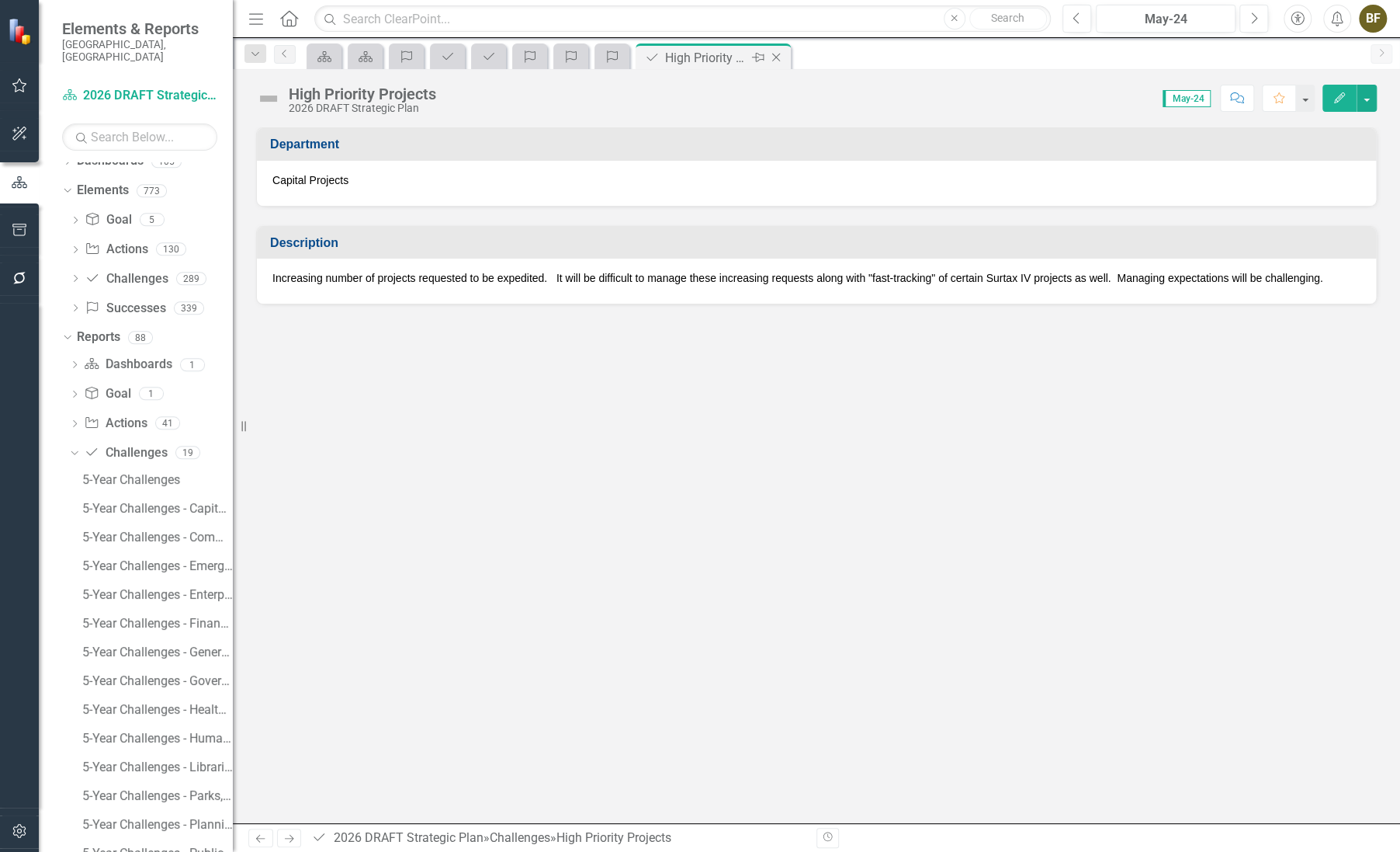
click at [775, 58] on icon at bounding box center [776, 57] width 8 height 8
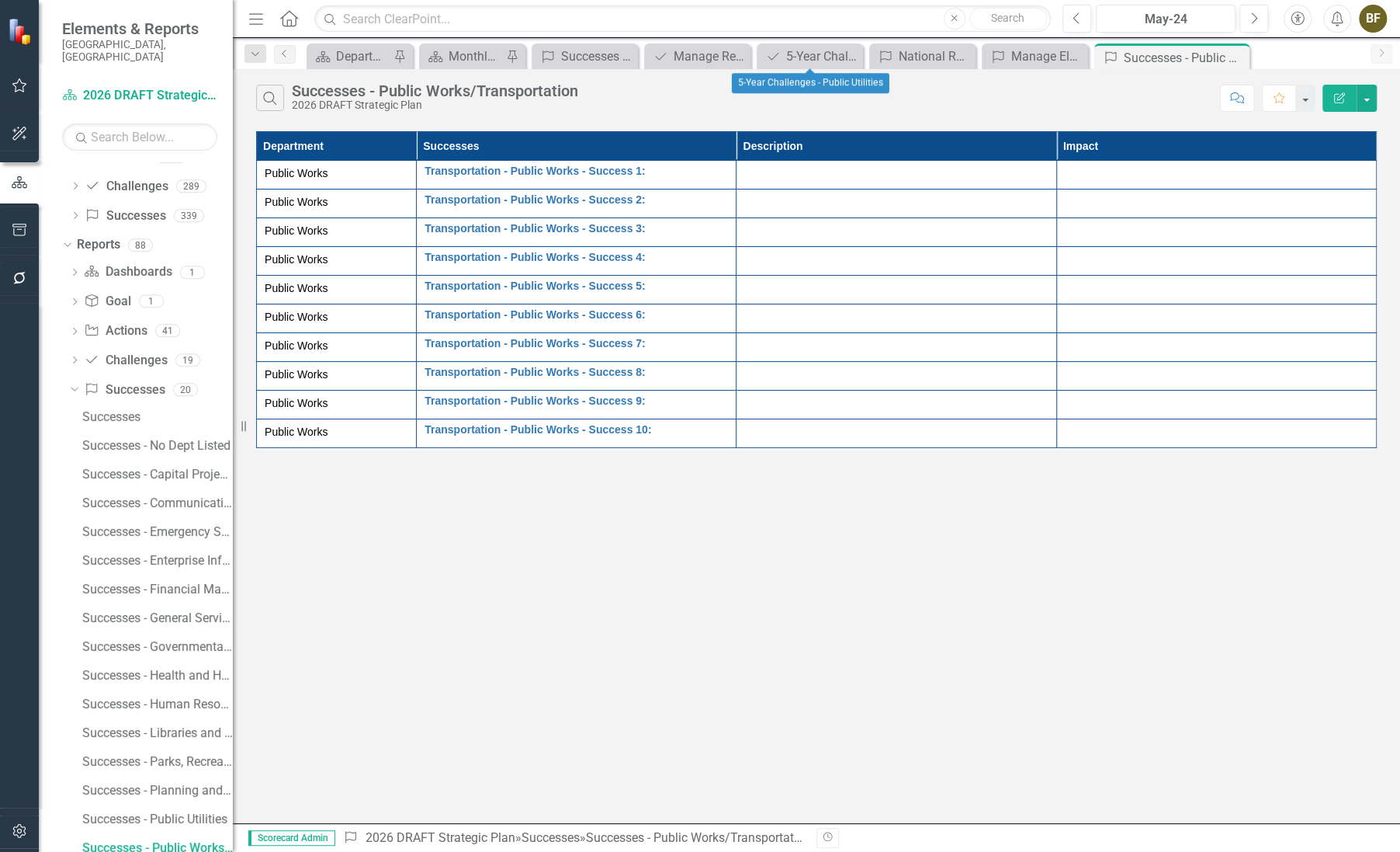
scroll to position [101, 0]
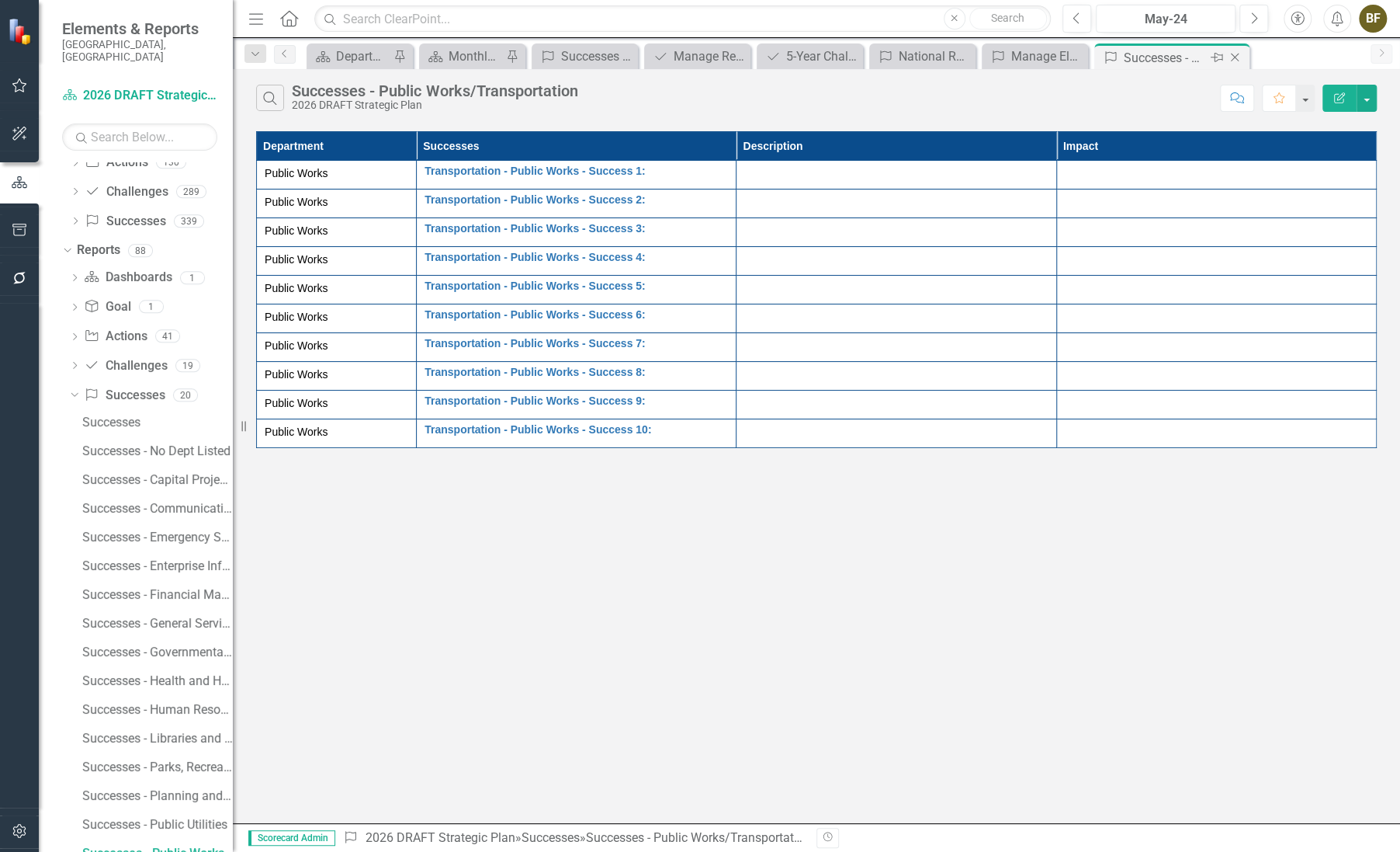
click at [1170, 59] on div "Successes - Public Works/Transportation" at bounding box center [1165, 58] width 83 height 20
click at [1233, 59] on icon "Close" at bounding box center [1234, 58] width 15 height 13
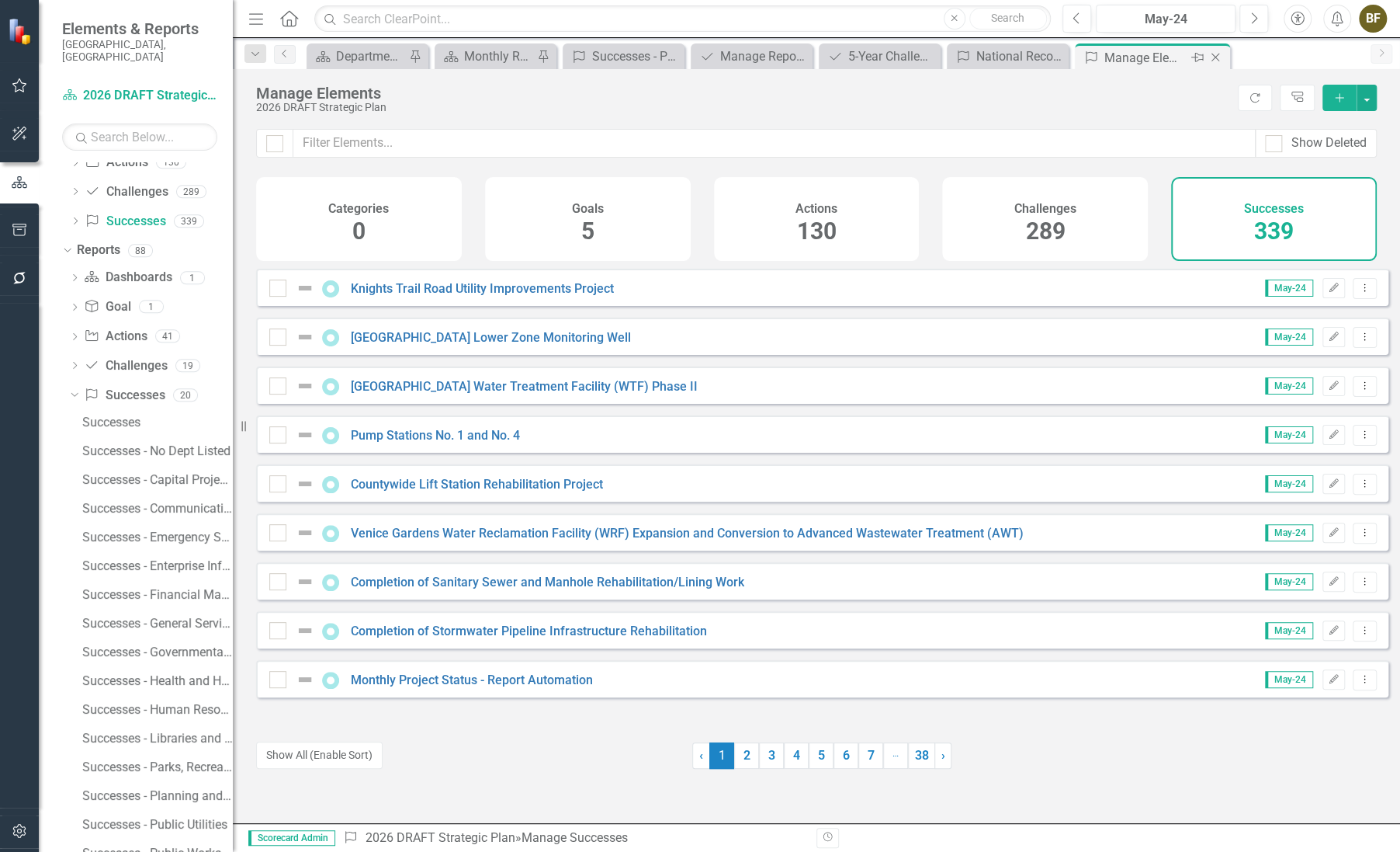
click at [1219, 54] on icon at bounding box center [1215, 57] width 8 height 8
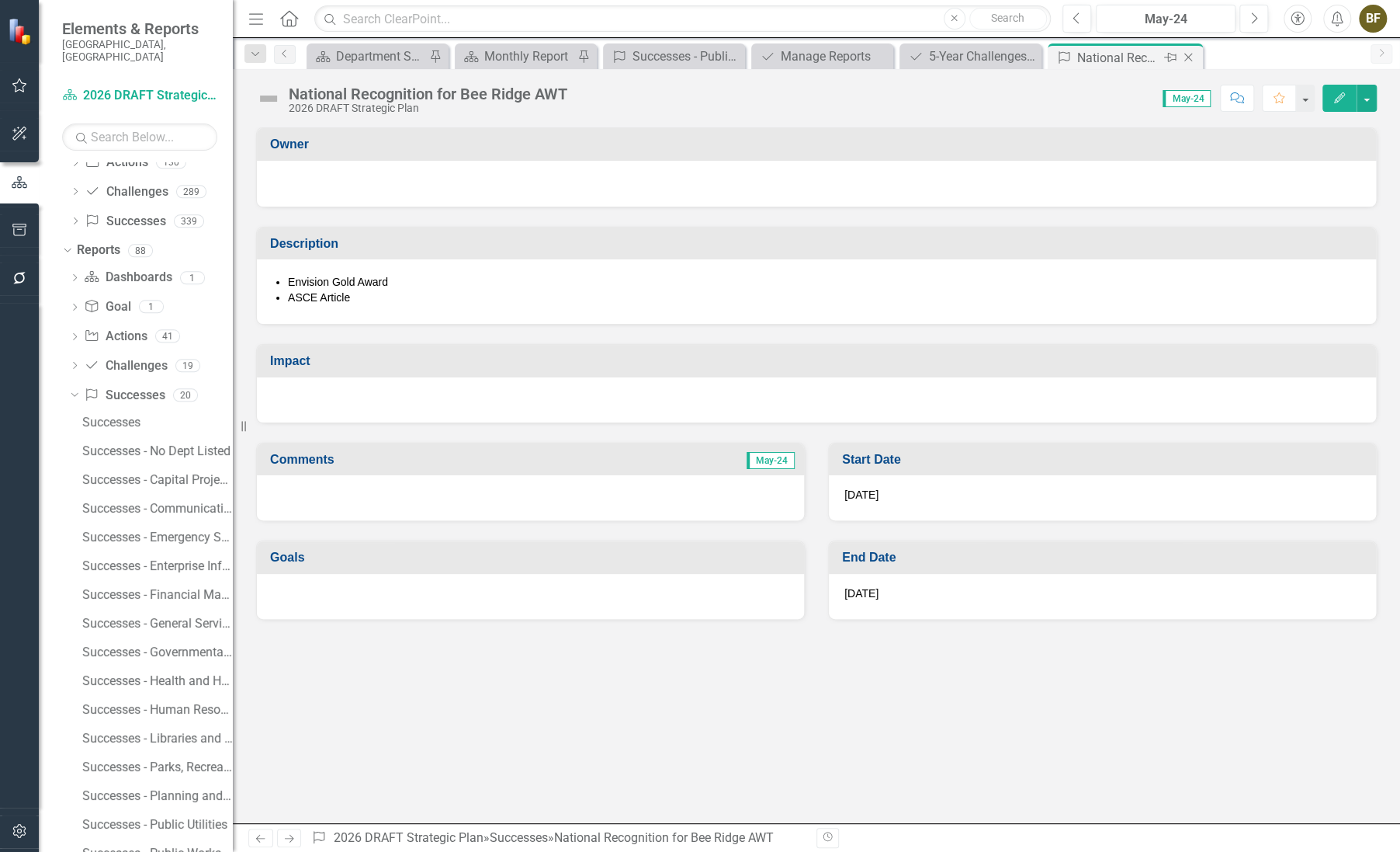
click at [1193, 57] on icon "Close" at bounding box center [1188, 58] width 15 height 13
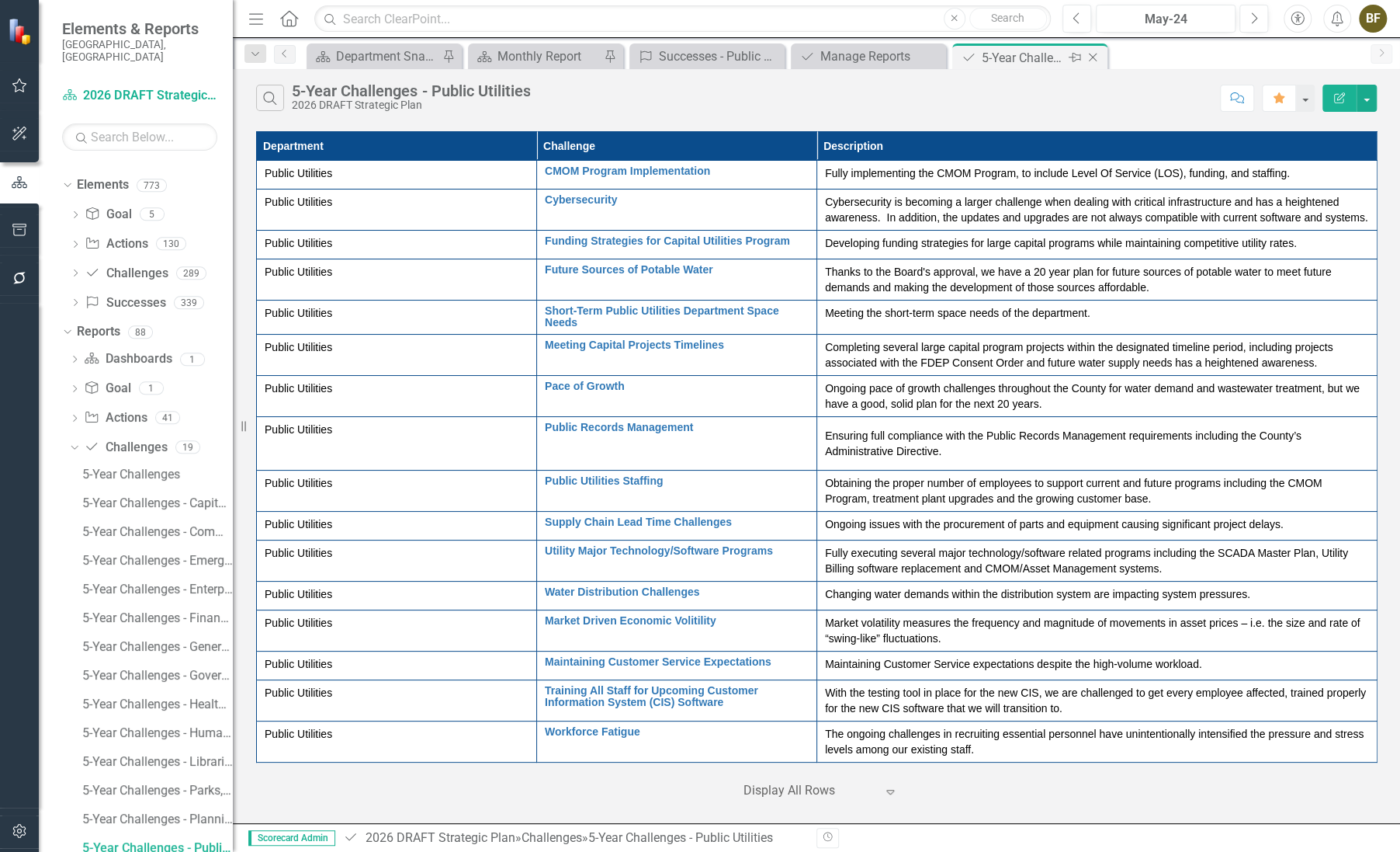
scroll to position [14, 0]
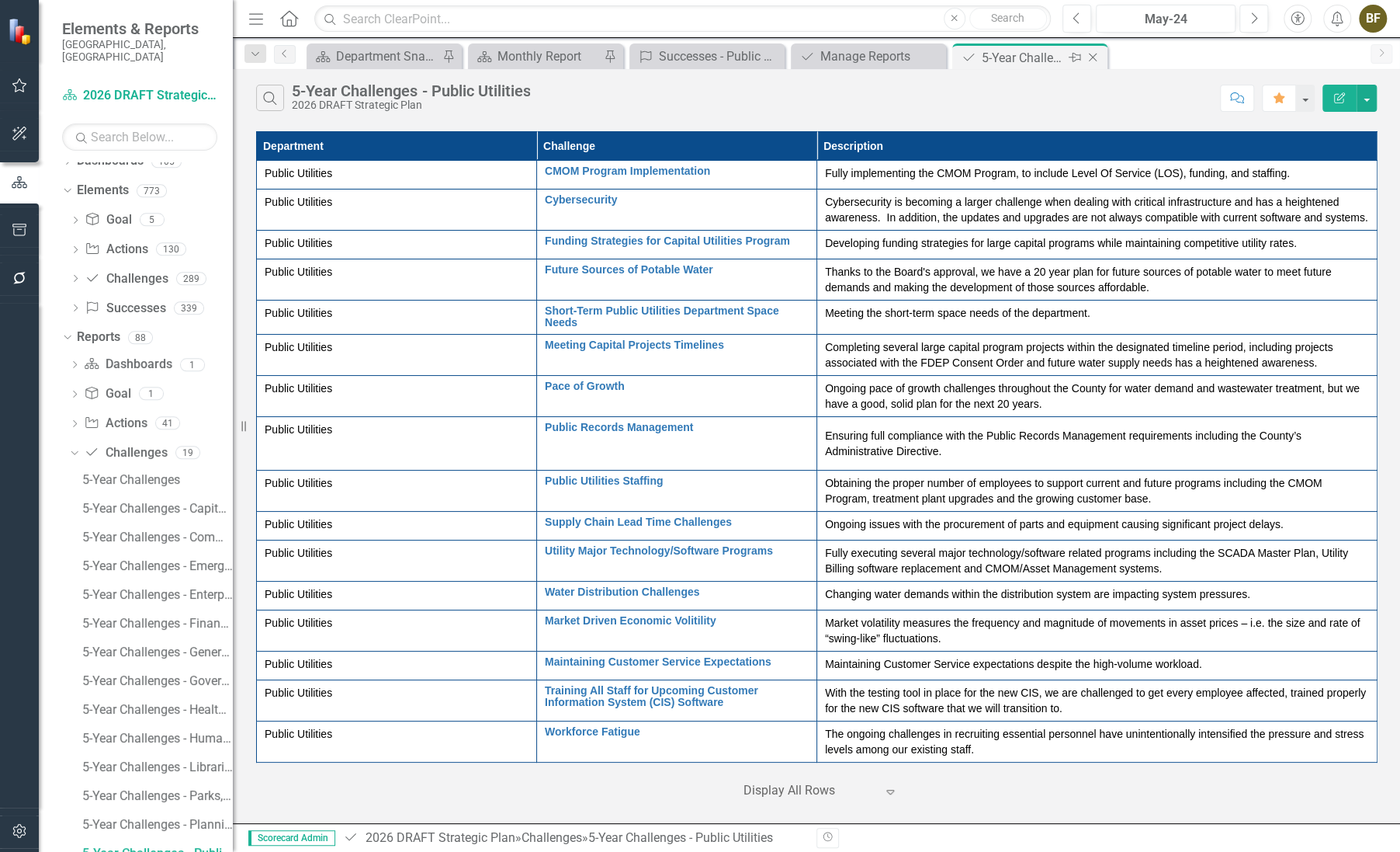
click at [1044, 54] on div "5-Year Challenges - Public Utilities" at bounding box center [1024, 58] width 83 height 20
click at [901, 54] on div "Manage Reports" at bounding box center [872, 57] width 103 height 20
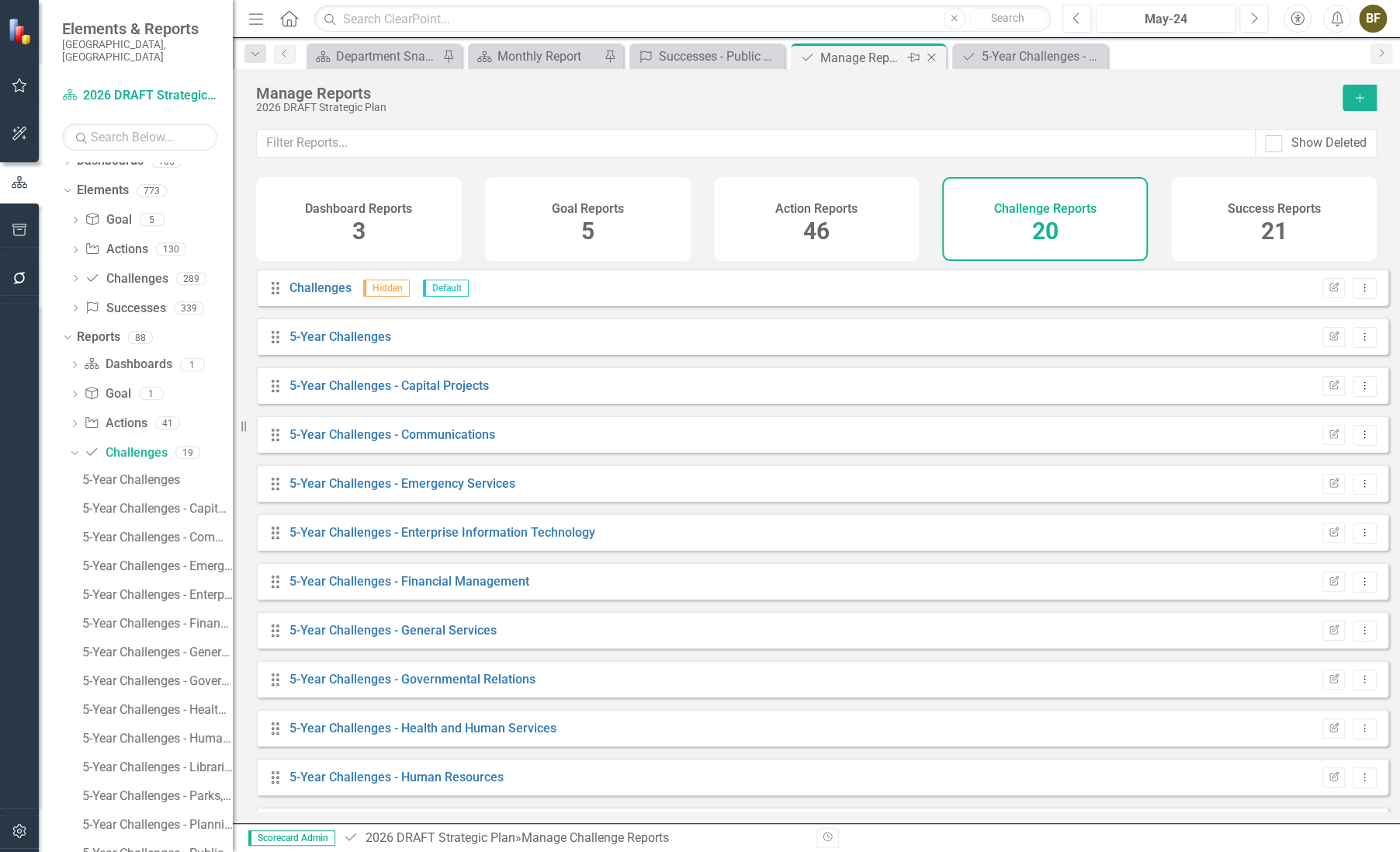
click at [935, 54] on icon "Close" at bounding box center [931, 58] width 15 height 13
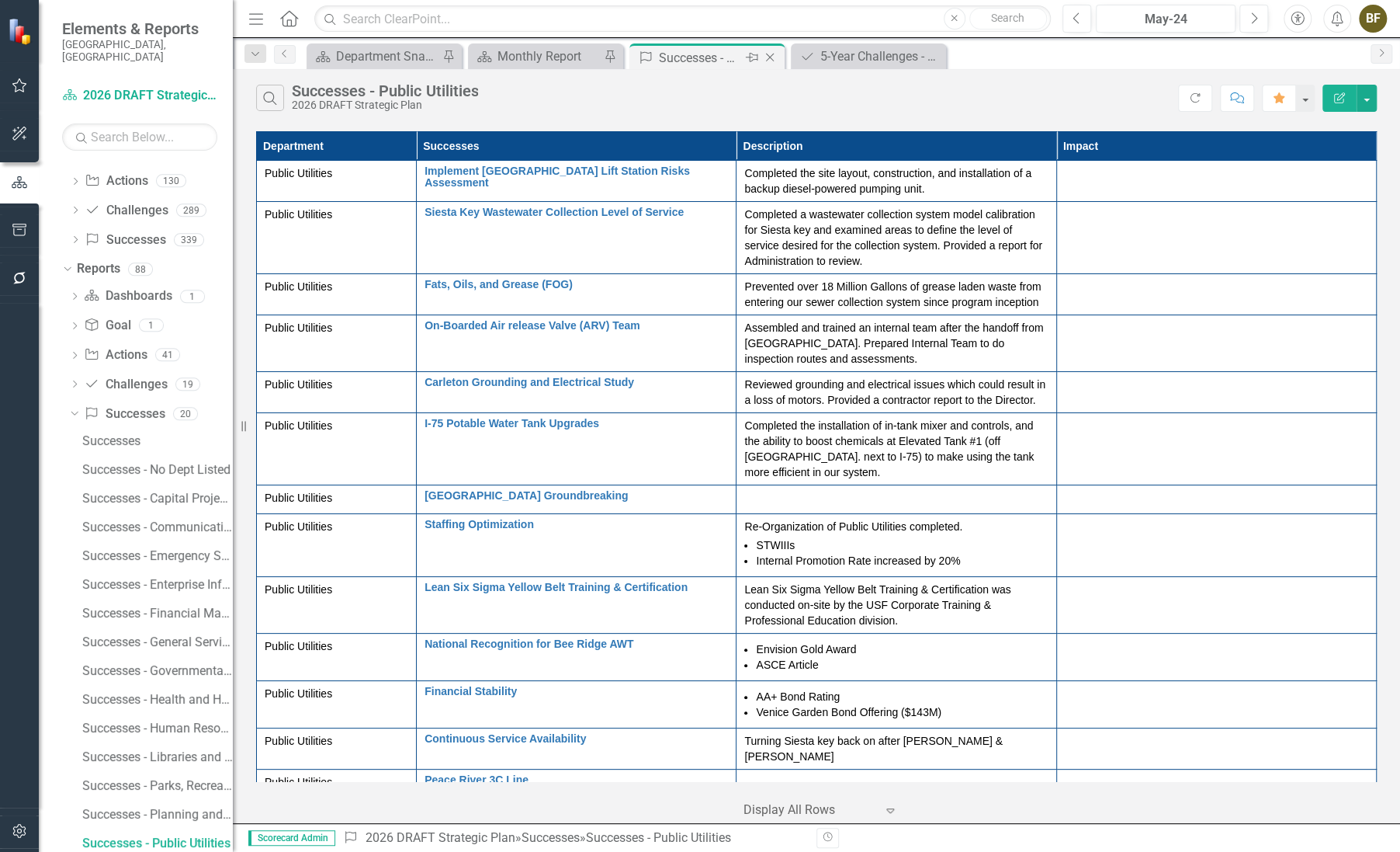
scroll to position [72, 0]
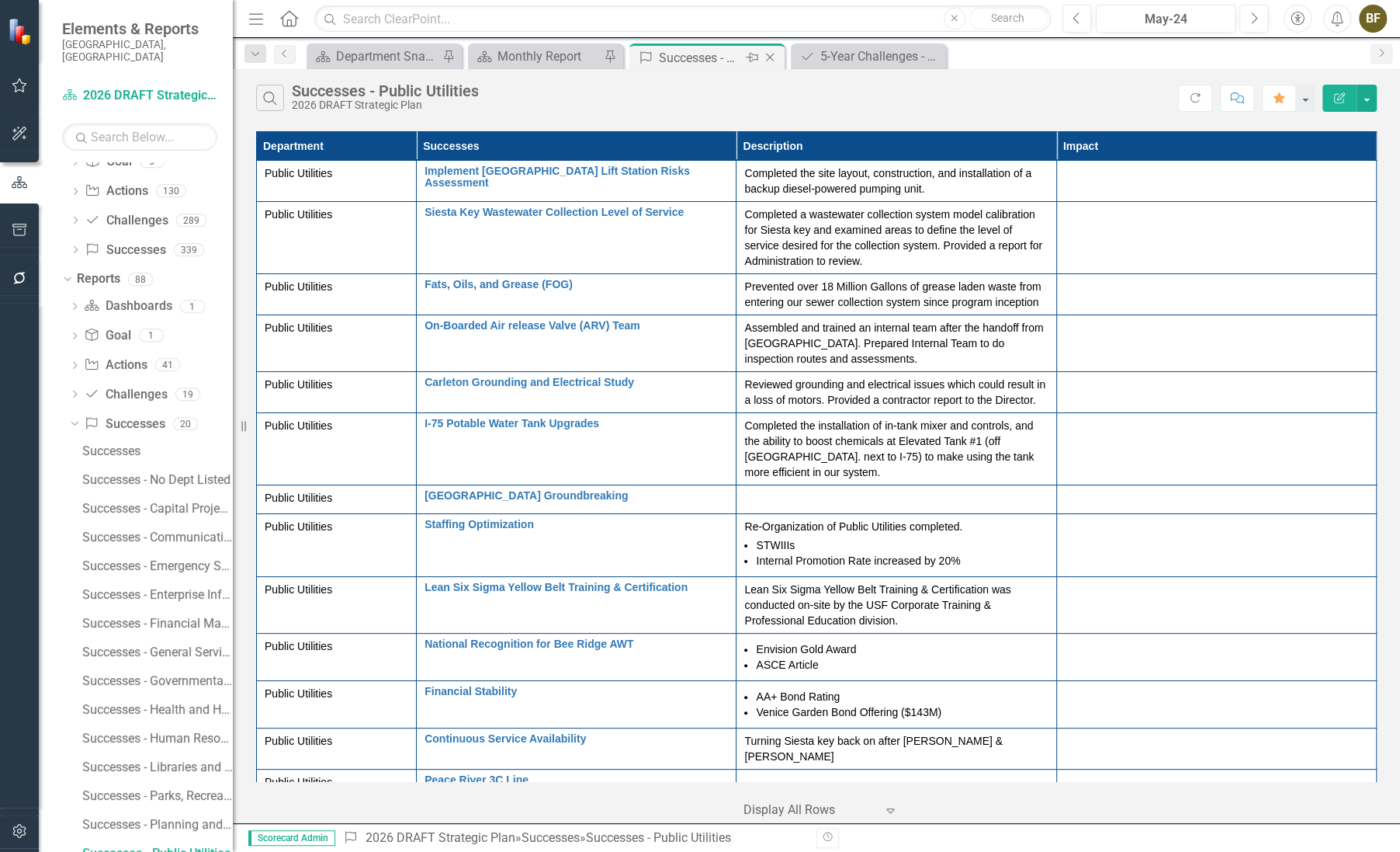
click at [736, 56] on div "Successes - Public Utilities" at bounding box center [700, 58] width 83 height 20
click at [771, 55] on icon at bounding box center [770, 57] width 8 height 8
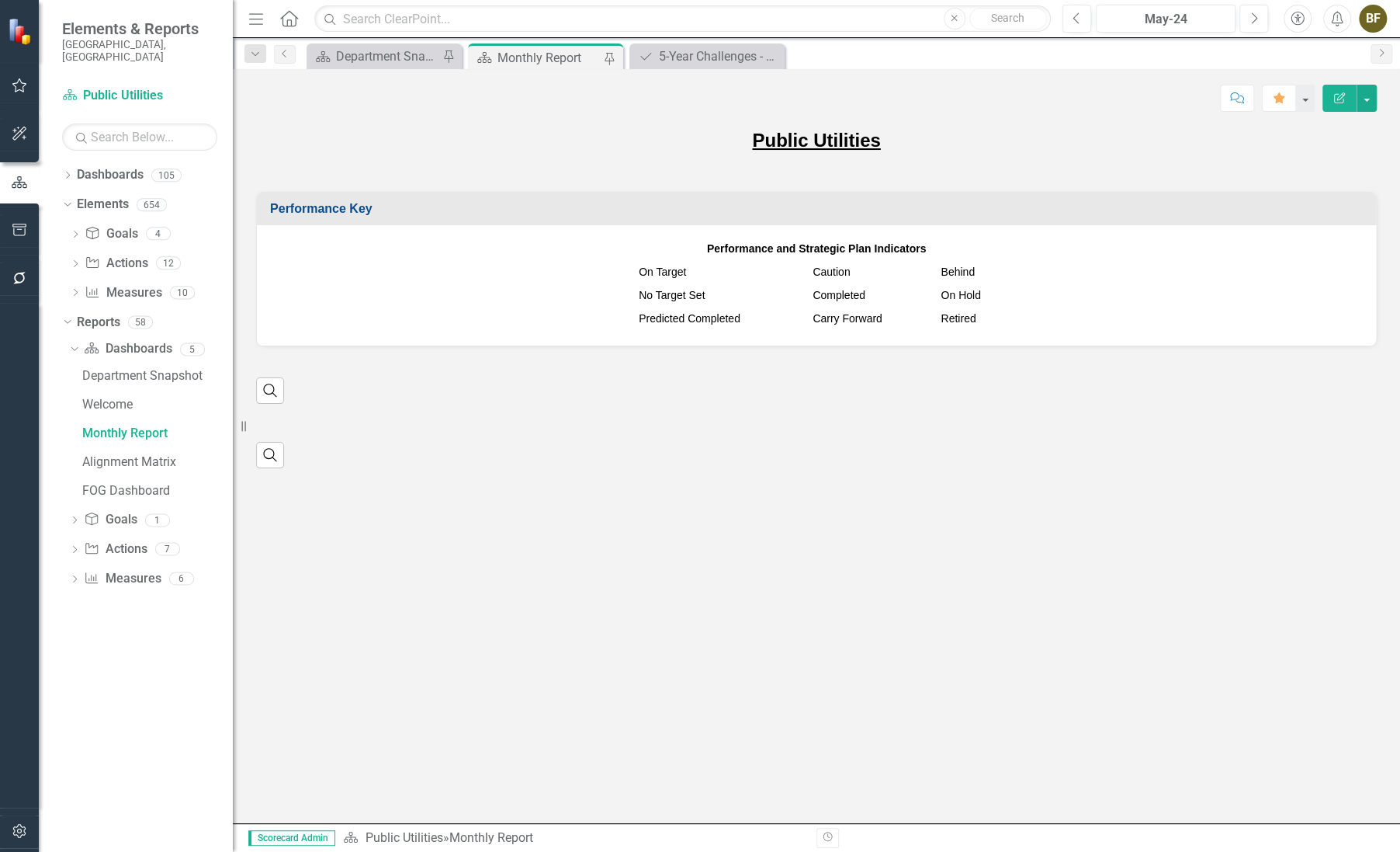
click at [564, 59] on div "Monthly Report" at bounding box center [549, 58] width 103 height 20
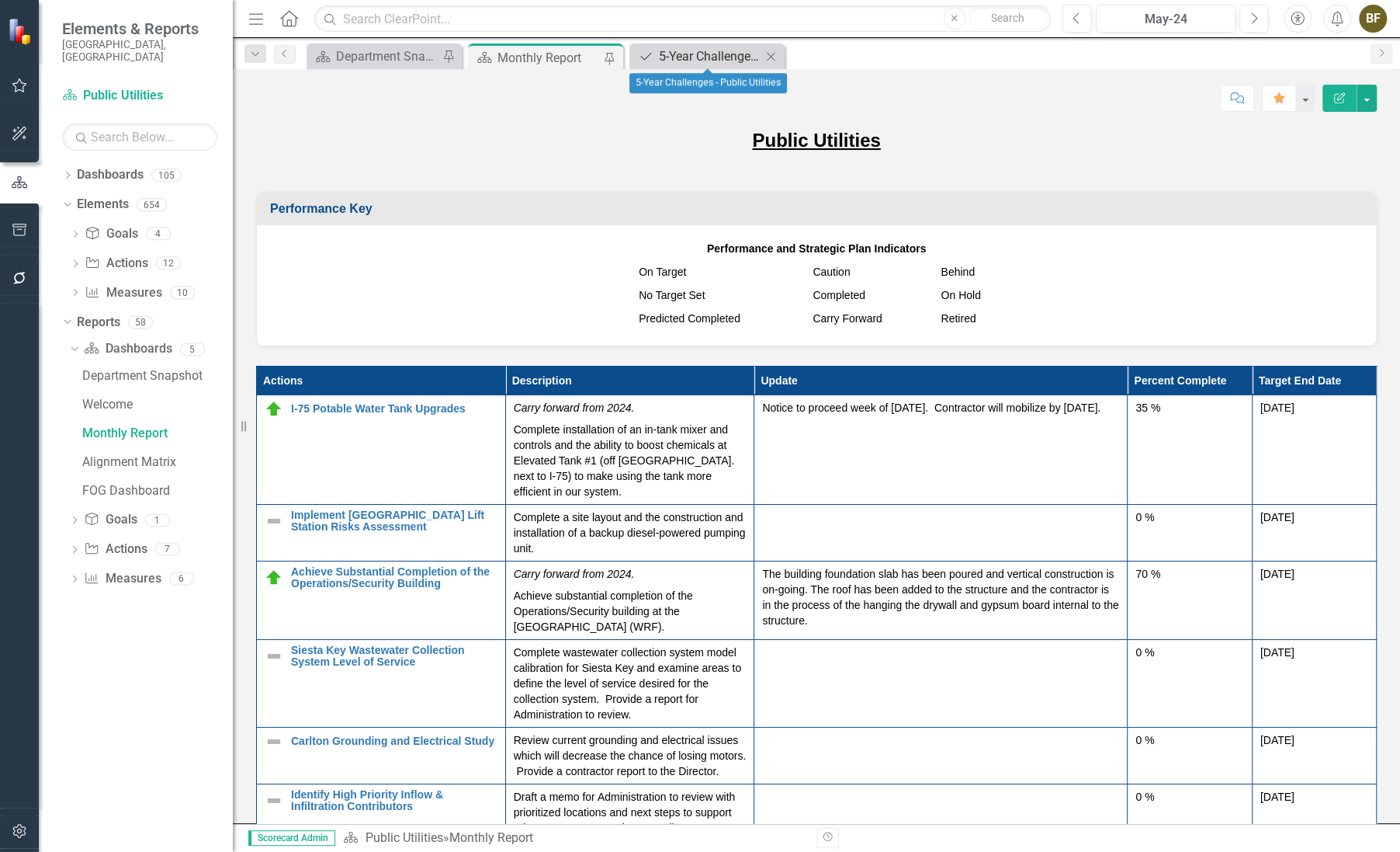
click at [693, 50] on div "5-Year Challenges - Public Utilities" at bounding box center [710, 57] width 103 height 20
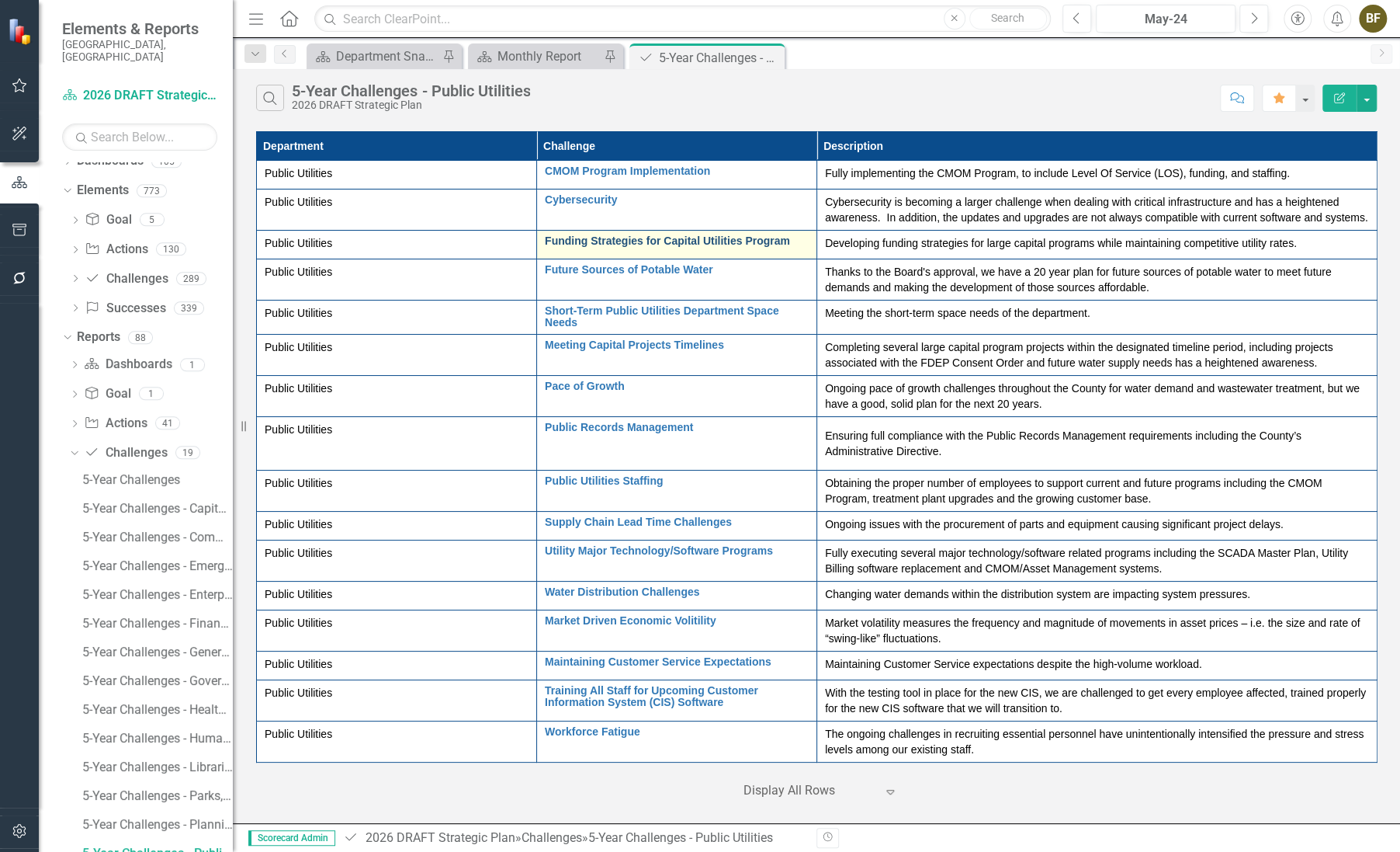
click at [628, 245] on link "Funding Strategies for Capital Utilities Program" at bounding box center [676, 240] width 264 height 12
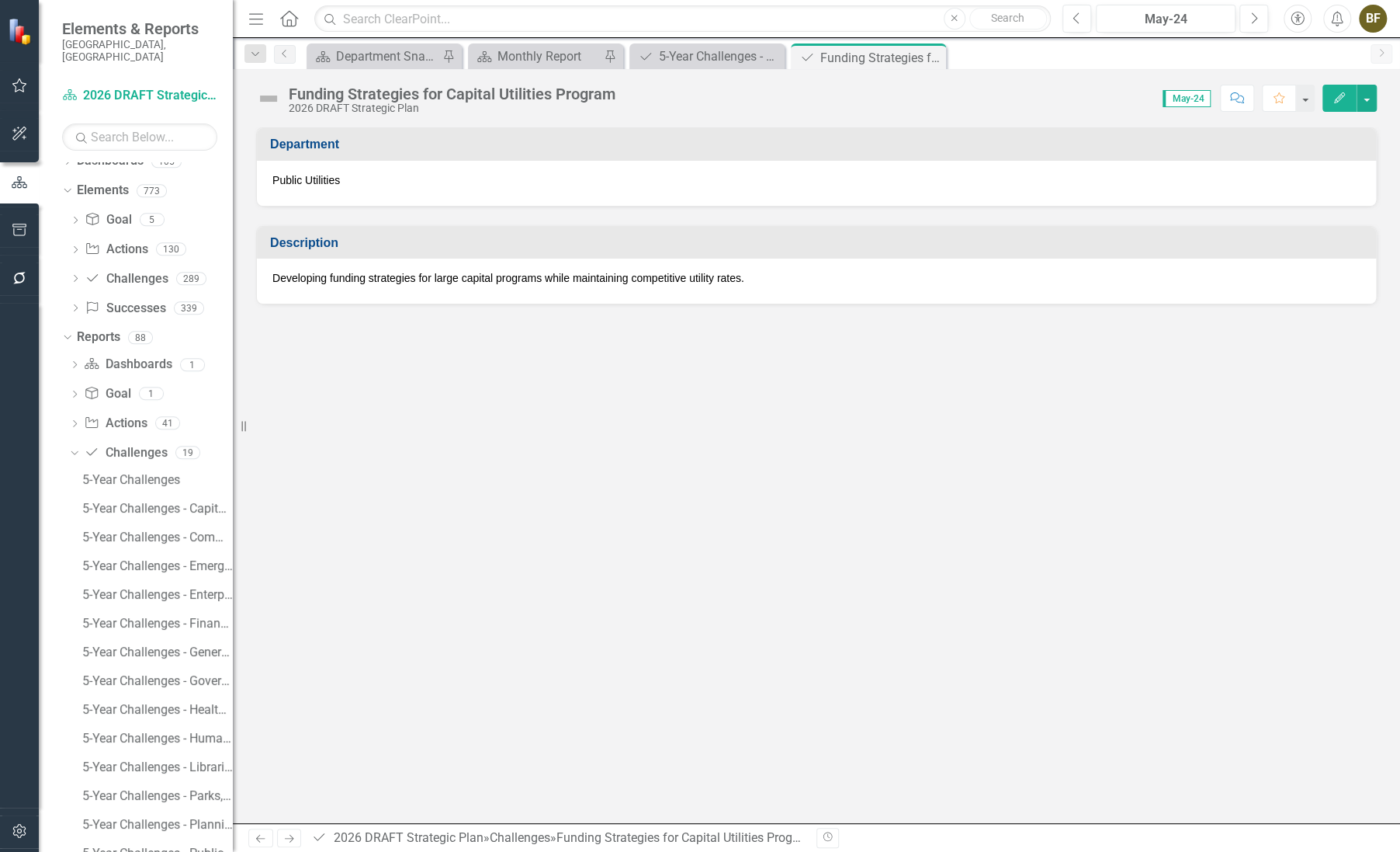
click at [276, 279] on p "Developing funding strategies for large capital programs while maintaining comp…" at bounding box center [817, 277] width 1088 height 15
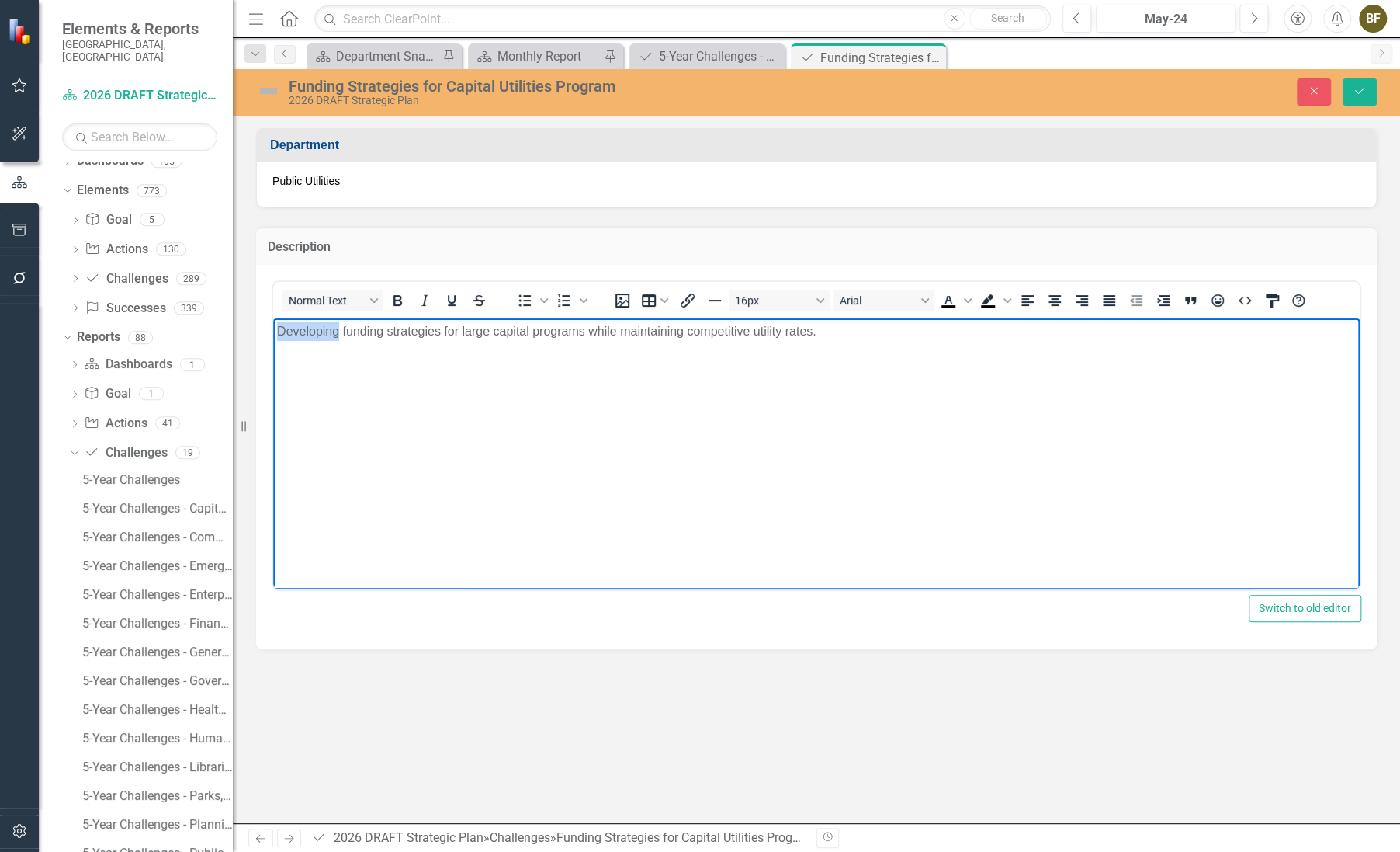
drag, startPoint x: 276, startPoint y: 331, endPoint x: 338, endPoint y: 324, distance: 62.4
click at [338, 324] on p "Developing funding strategies for large capital programs while maintaining comp…" at bounding box center [817, 331] width 1079 height 19
drag, startPoint x: 278, startPoint y: 331, endPoint x: 319, endPoint y: 329, distance: 41.0
click at [319, 329] on p "Monthly funding strategies for large capital programs while maintaining competi…" at bounding box center [817, 331] width 1079 height 19
drag, startPoint x: 285, startPoint y: 334, endPoint x: 276, endPoint y: 330, distance: 9.8
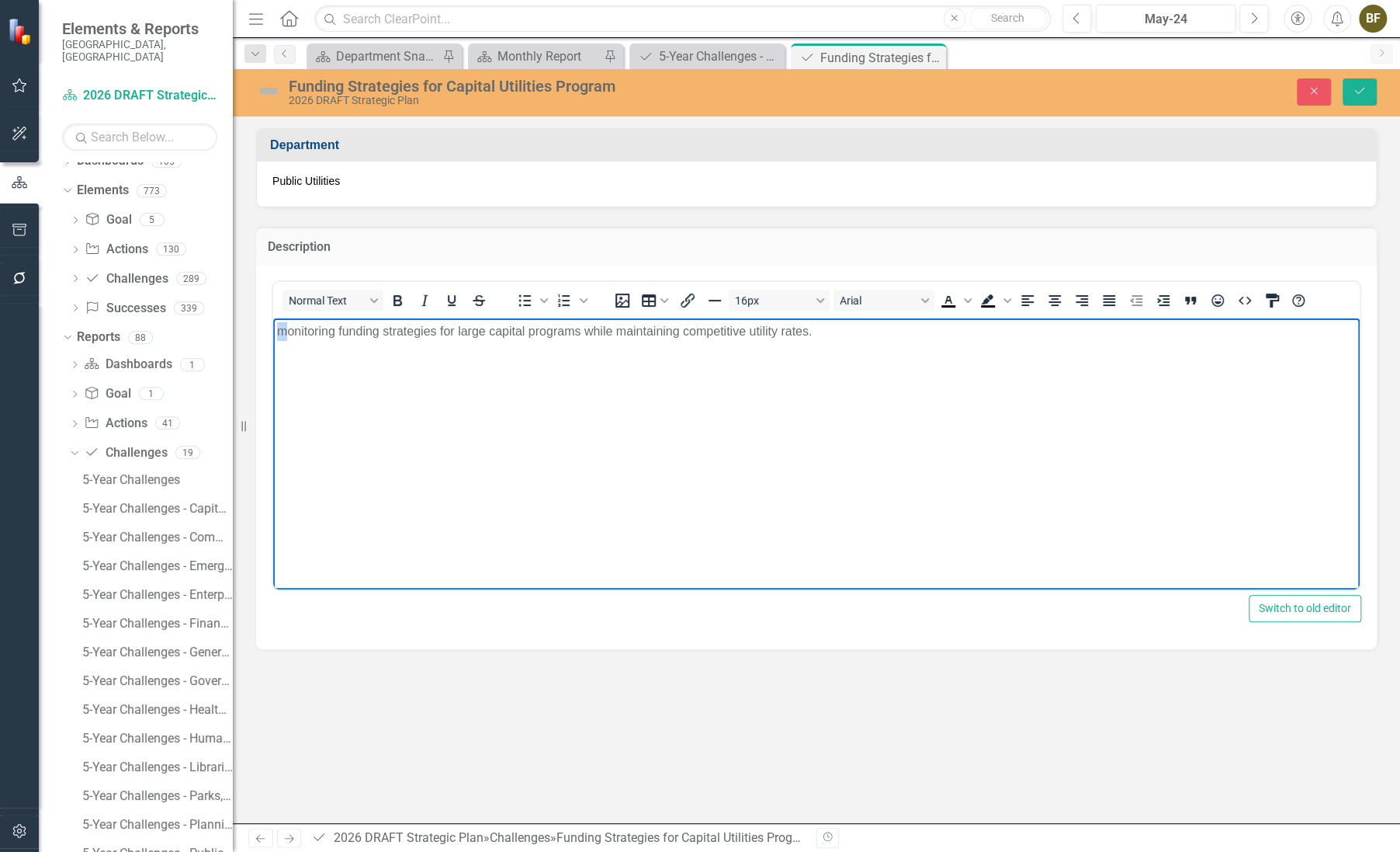
click at [277, 330] on p "monitoring funding strategies for large capital programs while maintaining comp…" at bounding box center [817, 331] width 1079 height 19
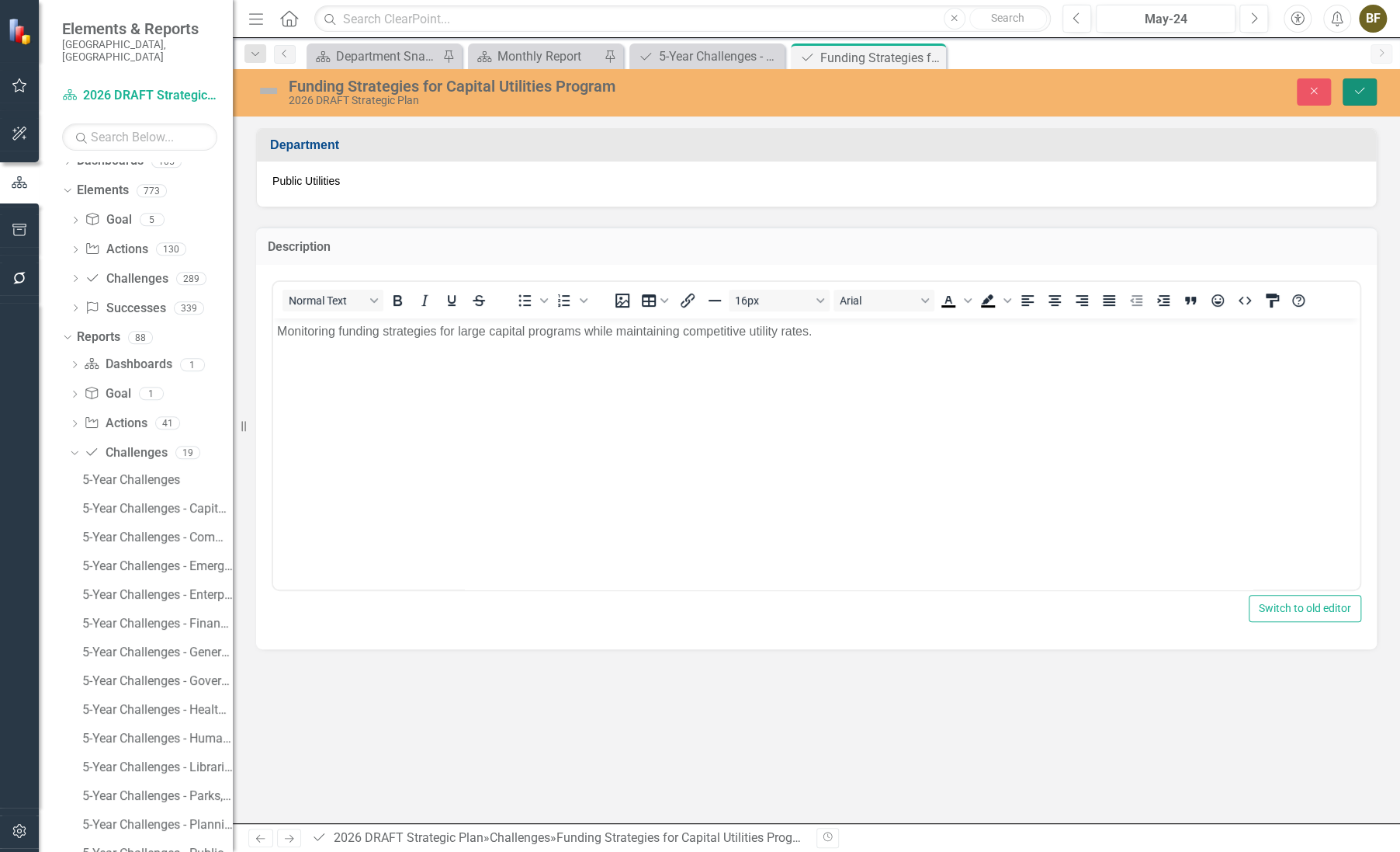
click at [1361, 89] on icon "Save" at bounding box center [1360, 91] width 14 height 11
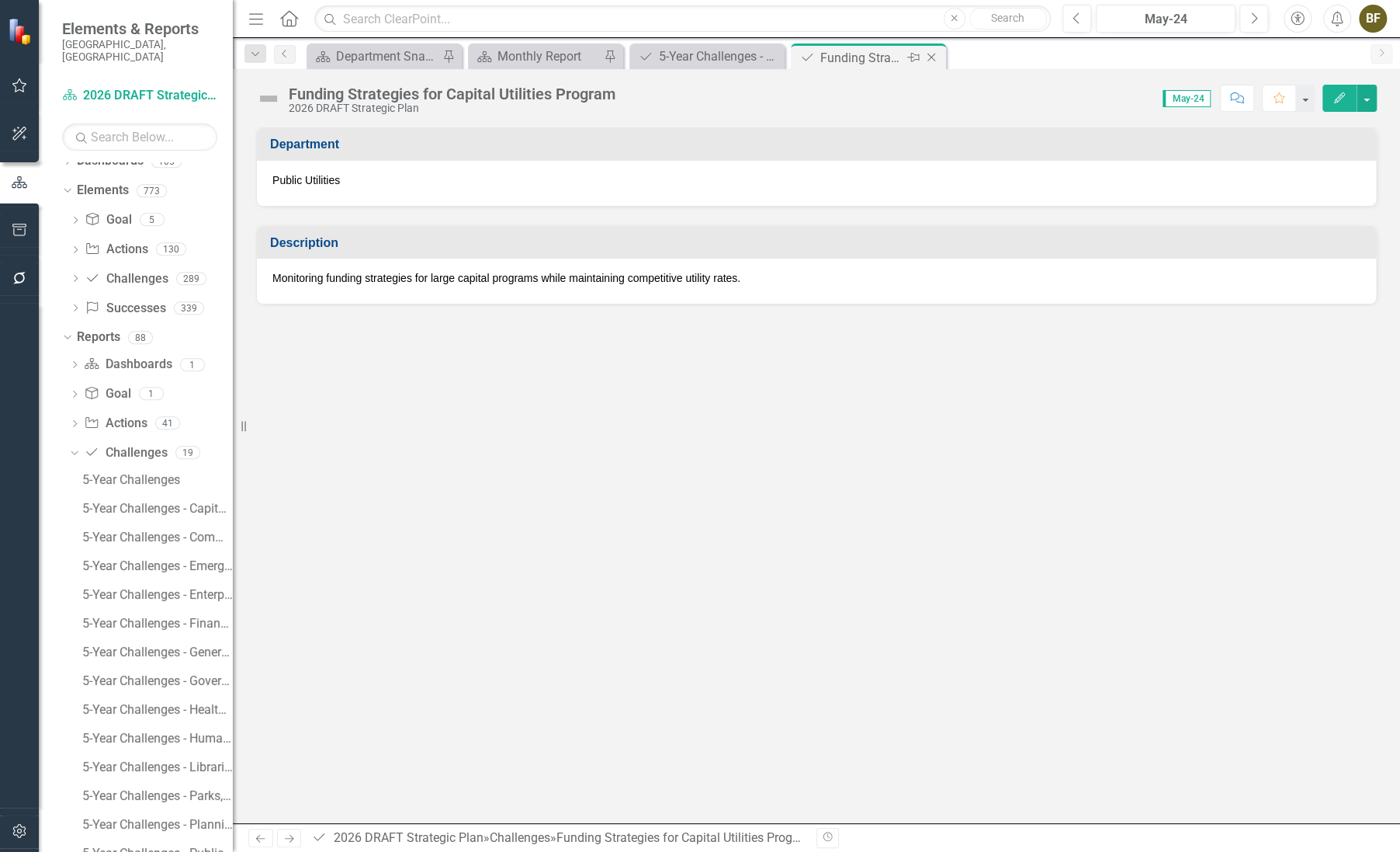
click at [935, 56] on icon "Close" at bounding box center [931, 58] width 15 height 13
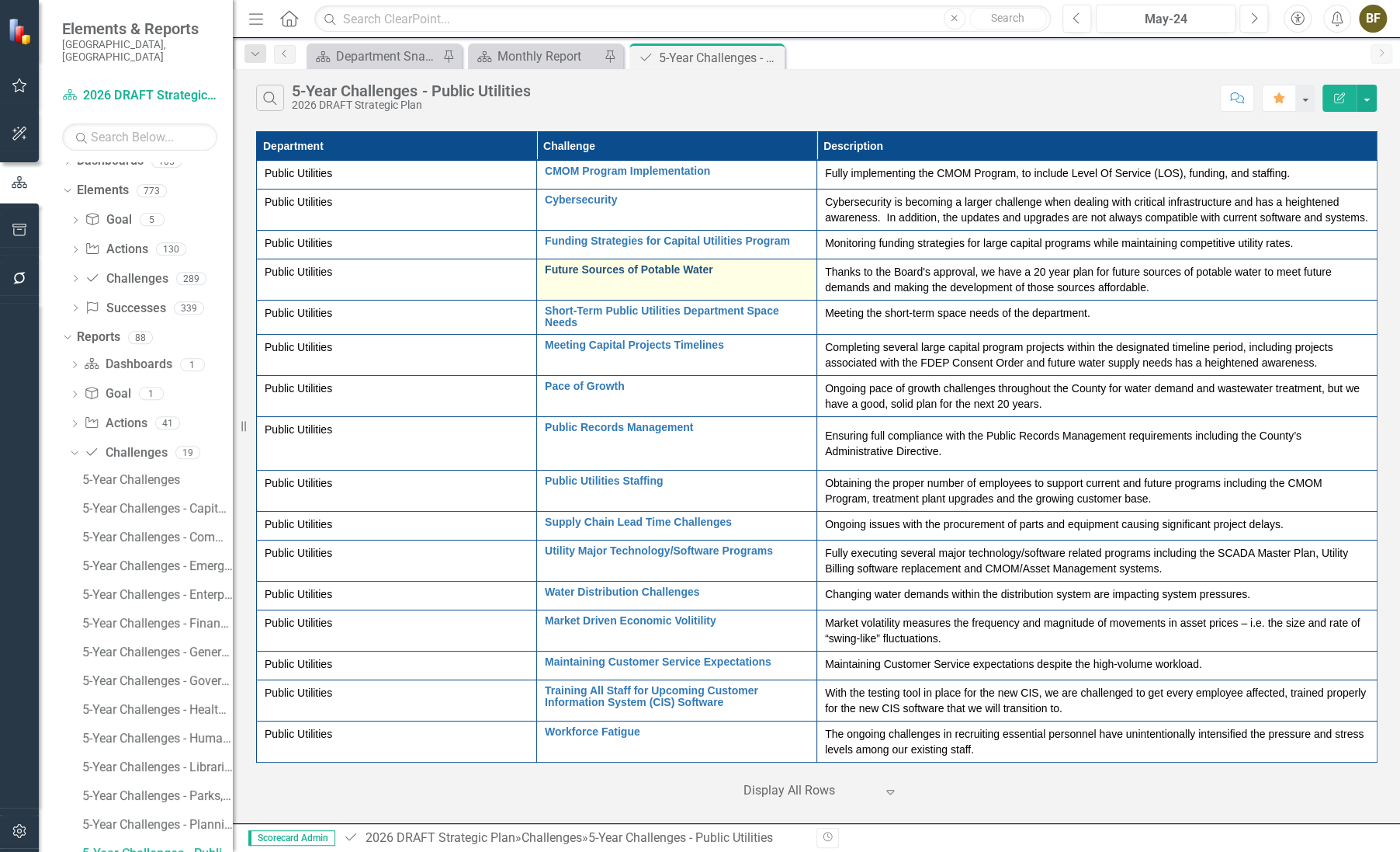
click at [602, 274] on link "Future Sources of Potable Water" at bounding box center [676, 269] width 264 height 12
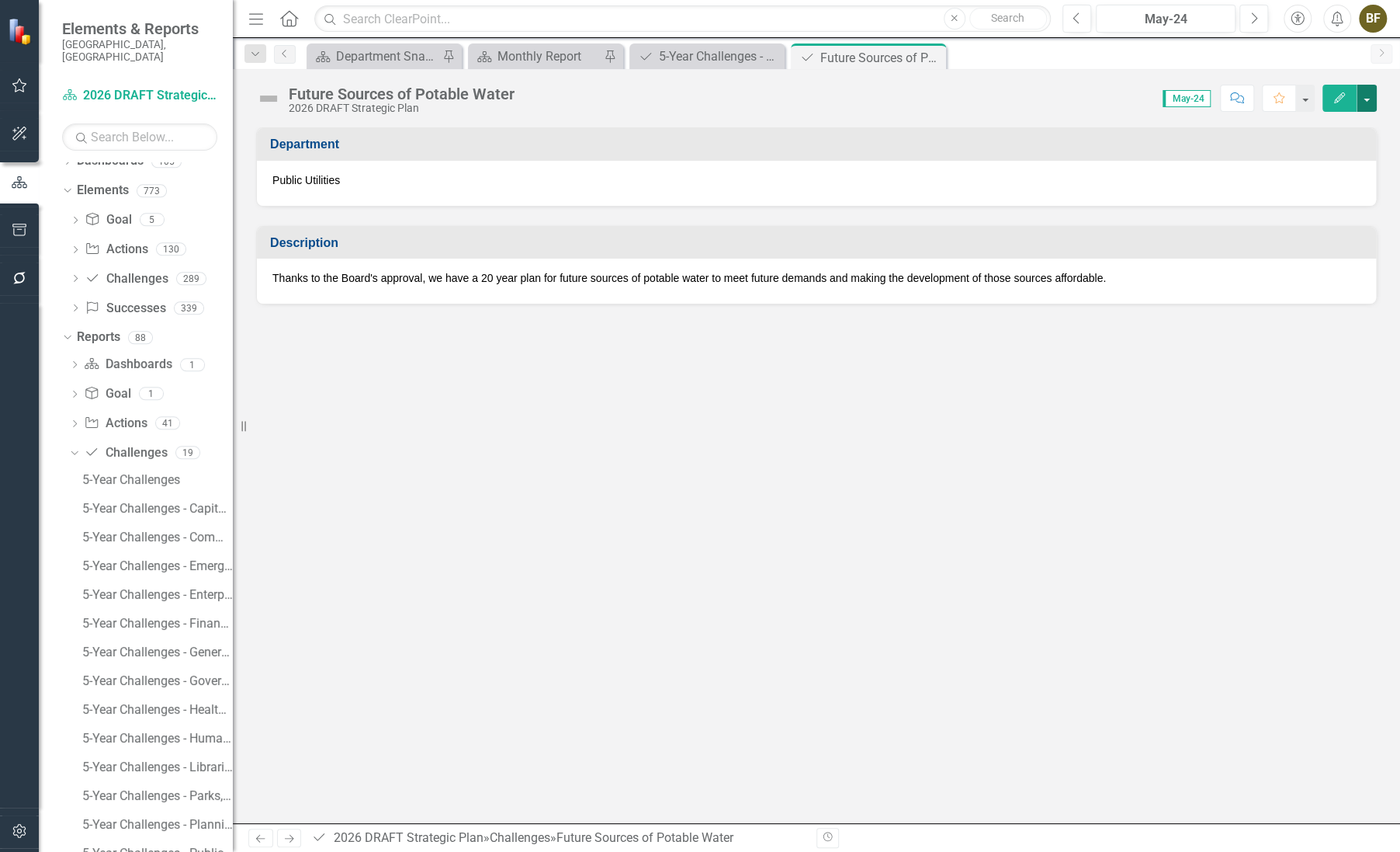
click at [1366, 104] on button "button" at bounding box center [1367, 98] width 20 height 27
click at [1252, 72] on div "Future Sources of Potable Water 2026 DRAFT Strategic Plan Score: N/A May-24 Com…" at bounding box center [817, 93] width 1168 height 47
click at [1017, 279] on p "Thanks to the Board's approval, we have a 20 year plan for future sources of po…" at bounding box center [817, 277] width 1088 height 15
click at [913, 121] on div "Future Sources of Potable Water 2026 DRAFT Strategic Plan Score: N/A May-24 Com…" at bounding box center [817, 446] width 1168 height 754
click at [932, 56] on icon "Close" at bounding box center [931, 58] width 15 height 13
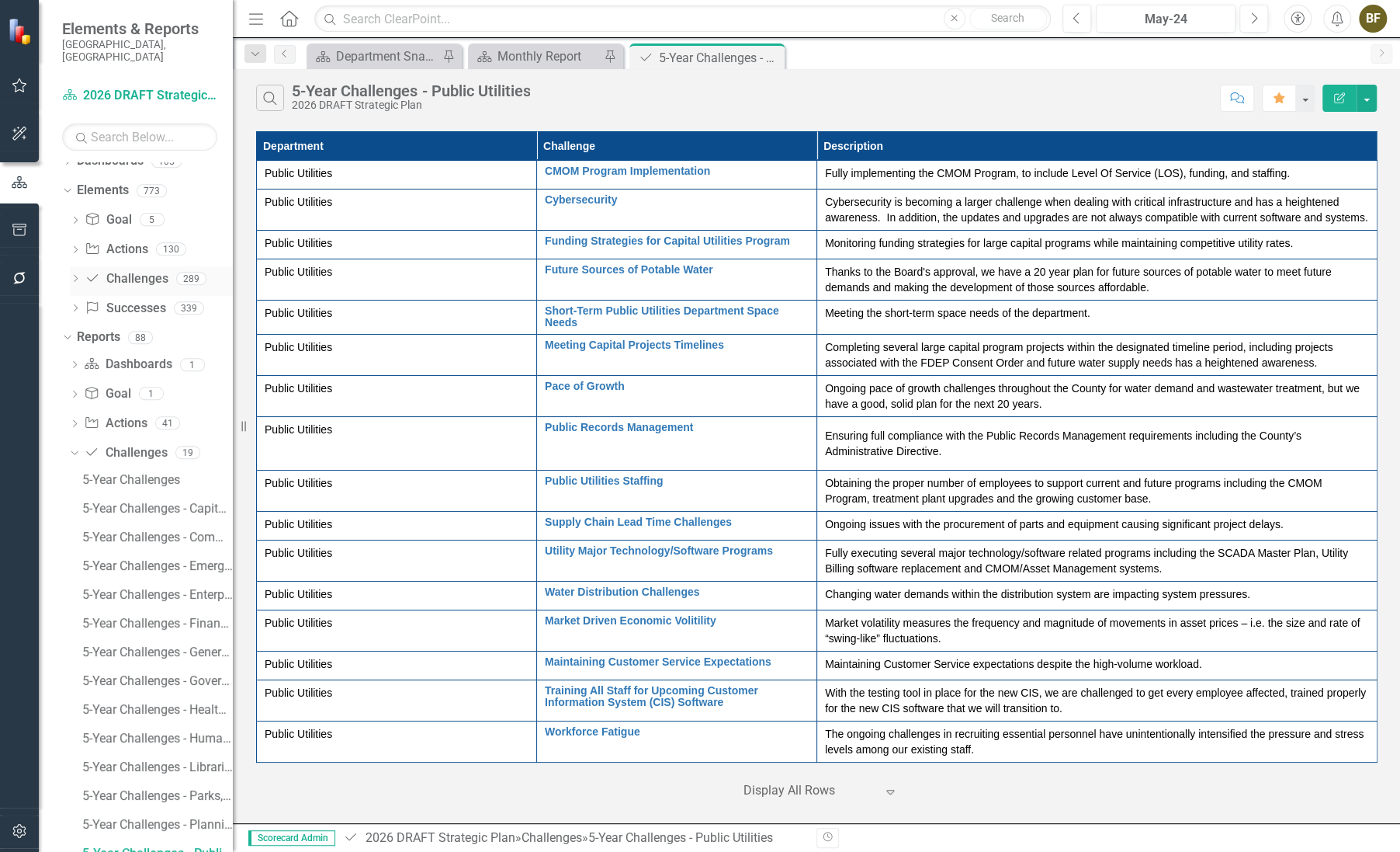
click at [76, 276] on icon "Dropdown" at bounding box center [76, 279] width 11 height 8
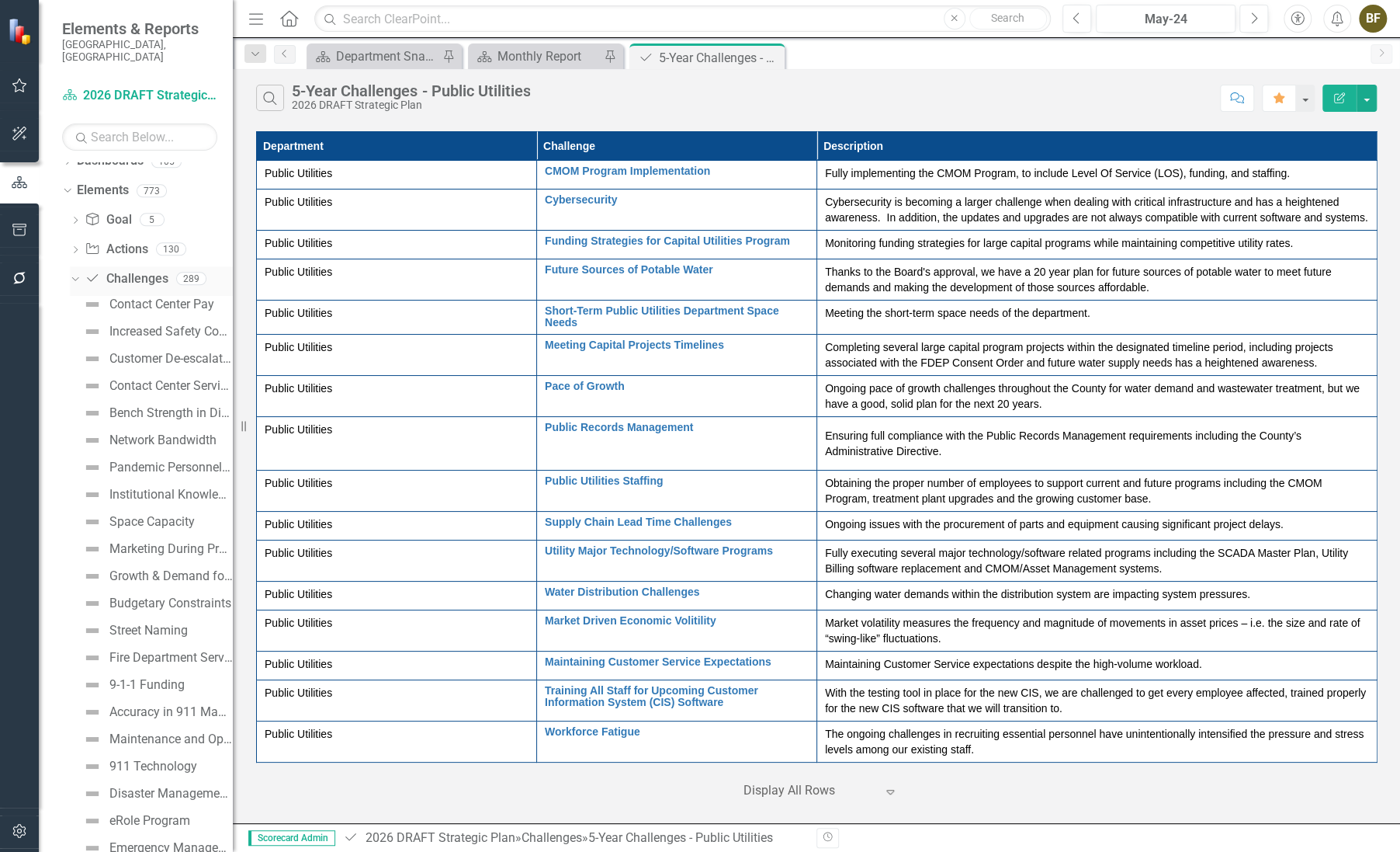
click at [134, 270] on link "Challenge Challenges" at bounding box center [126, 279] width 83 height 18
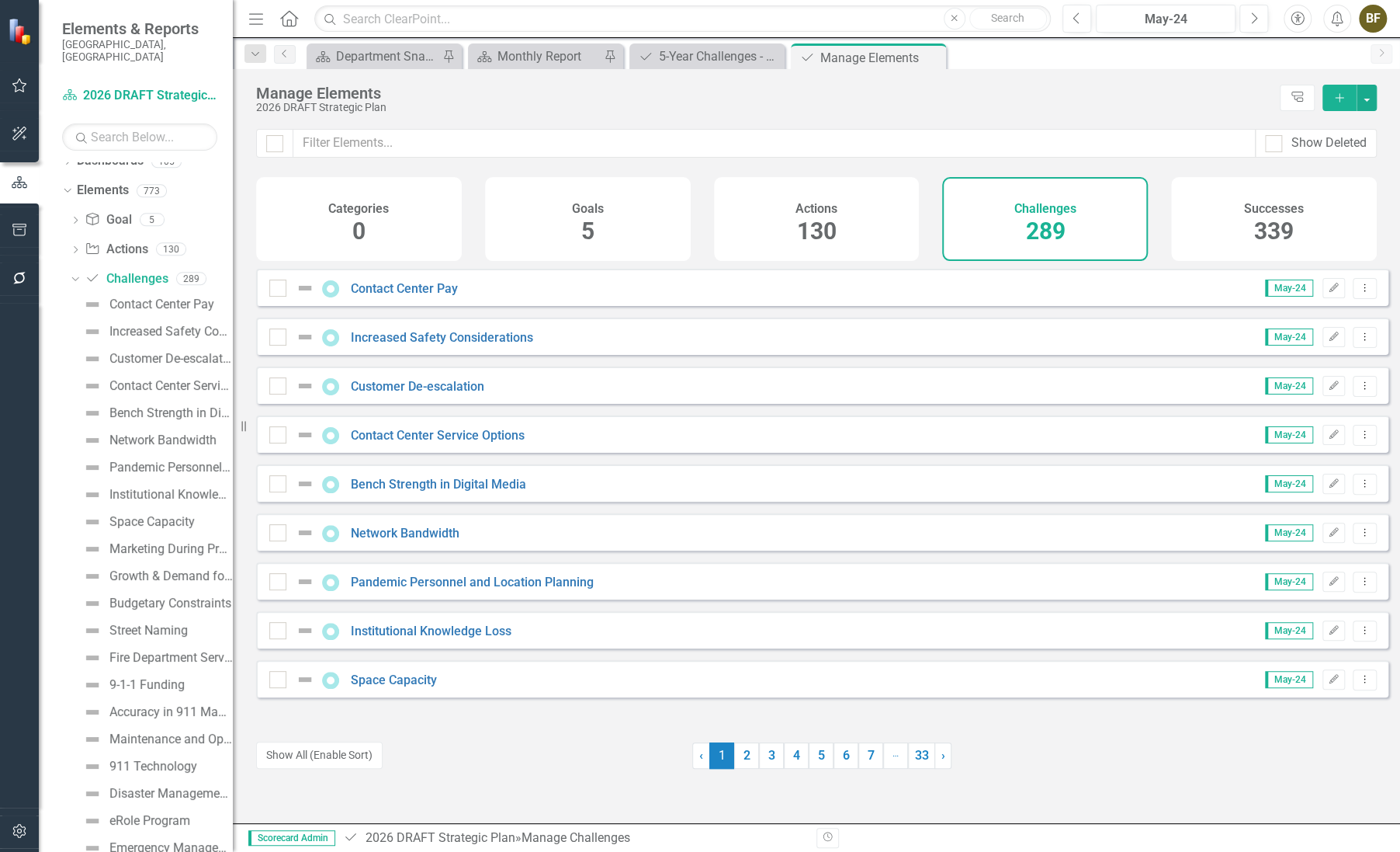
click at [1073, 233] on div "Challenges 289" at bounding box center [1045, 219] width 205 height 84
click at [1368, 101] on button "button" at bounding box center [1367, 97] width 20 height 26
click at [1153, 105] on div "2026 DRAFT Strategic Plan" at bounding box center [763, 107] width 1016 height 12
click at [339, 147] on input "text" at bounding box center [774, 143] width 962 height 29
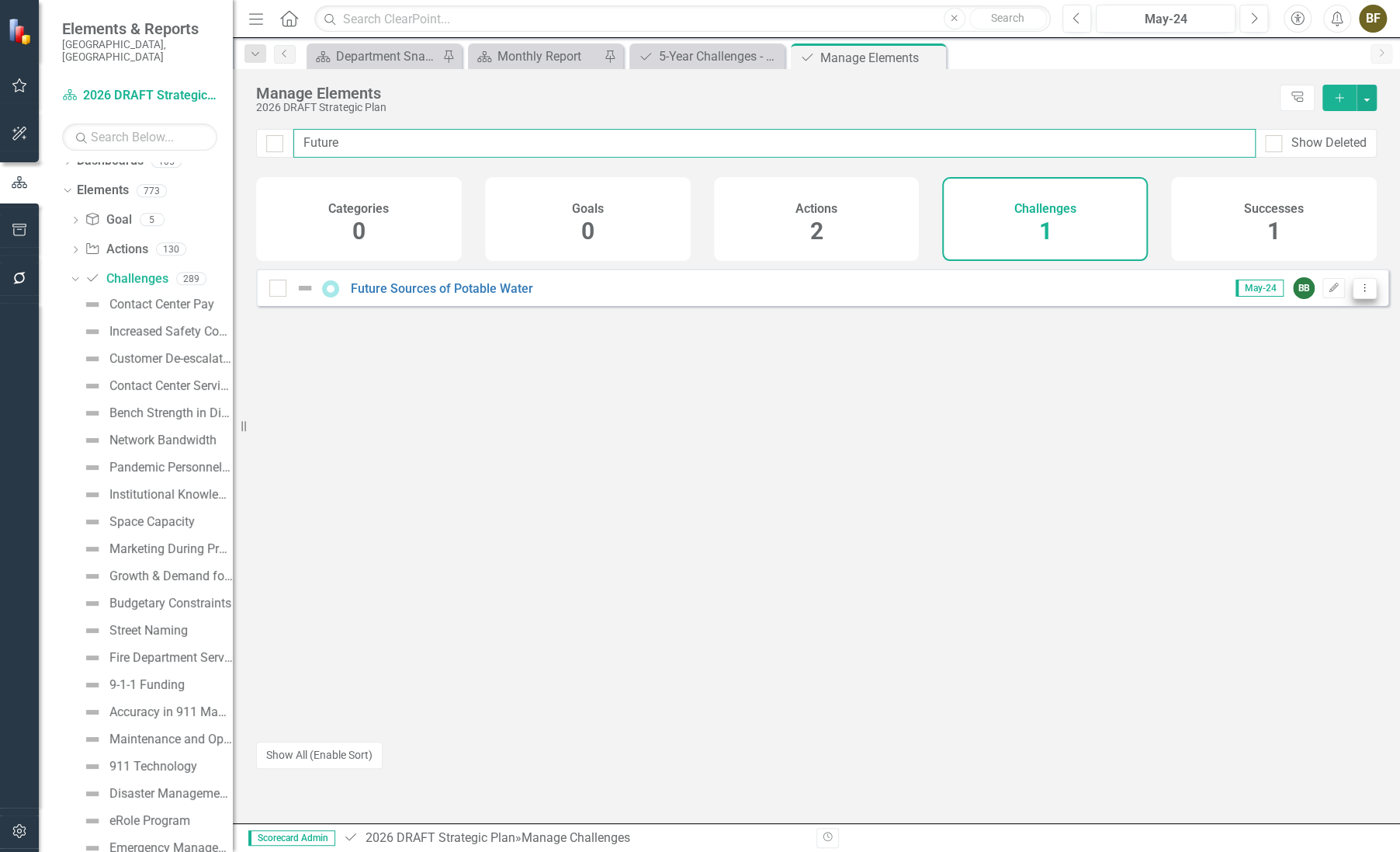
type input "Future"
click at [1359, 293] on icon "Dropdown Menu" at bounding box center [1365, 287] width 14 height 10
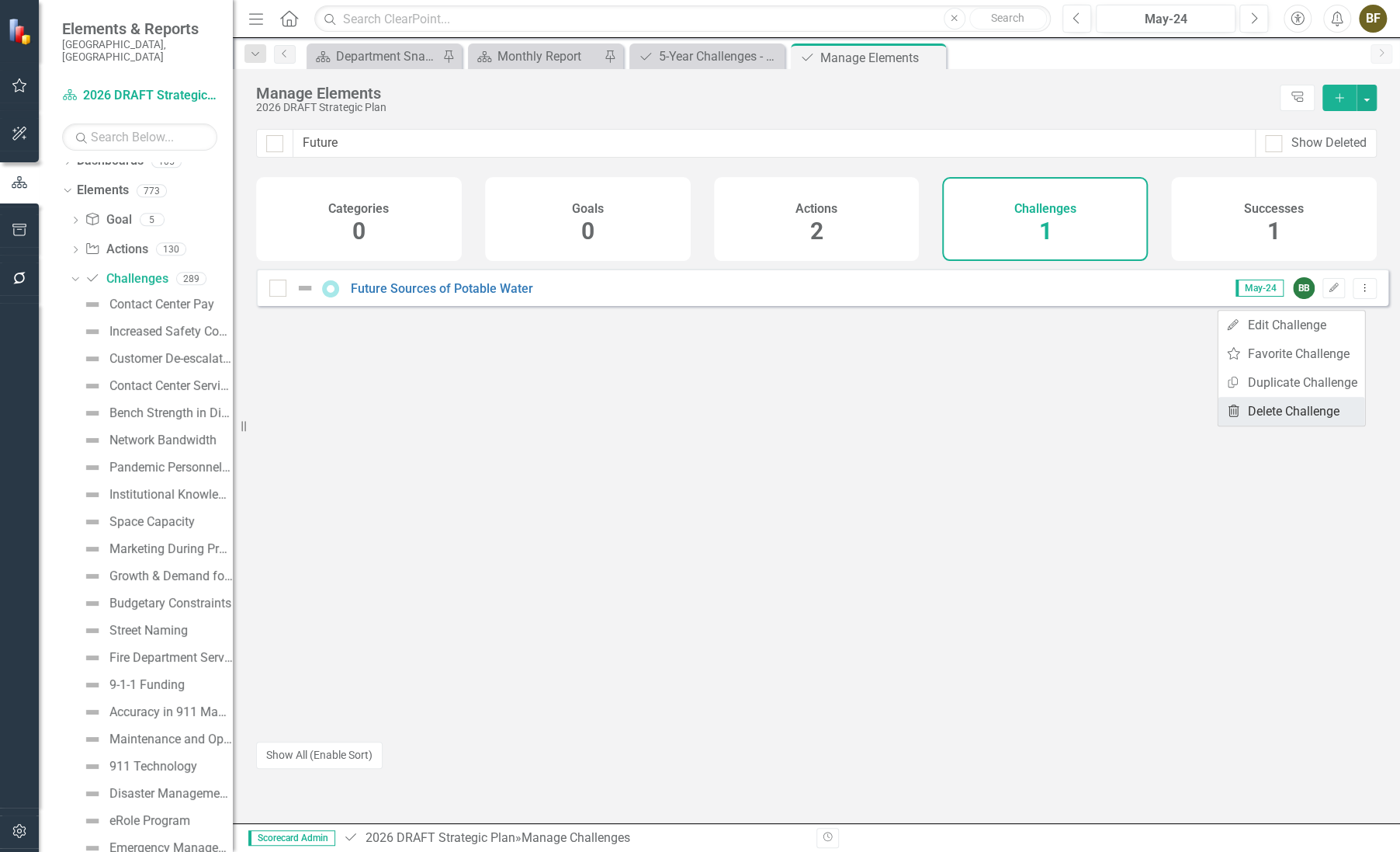
click at [1309, 407] on link "Trash Delete Challenge" at bounding box center [1291, 412] width 147 height 29
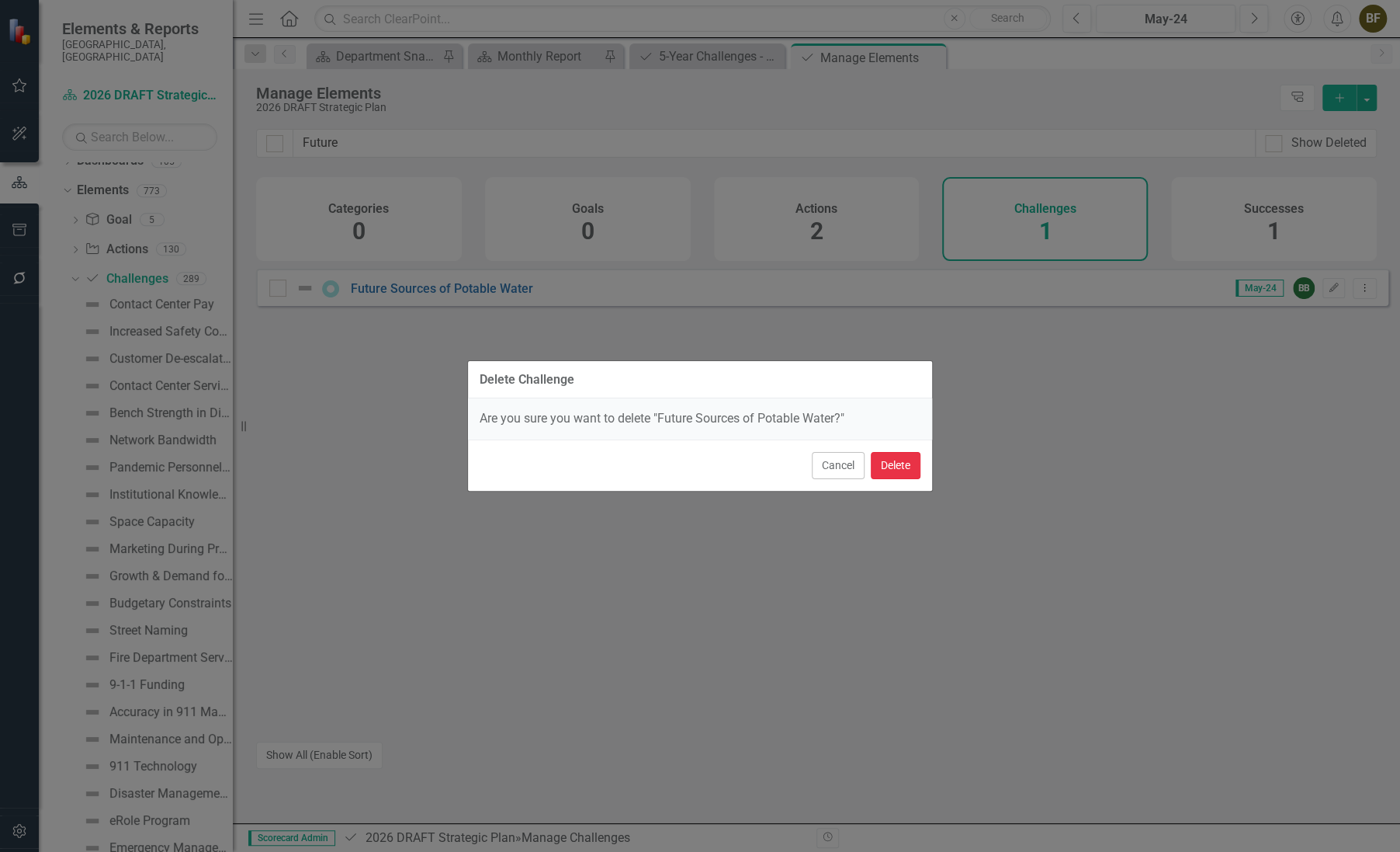
click at [897, 468] on button "Delete" at bounding box center [895, 466] width 50 height 27
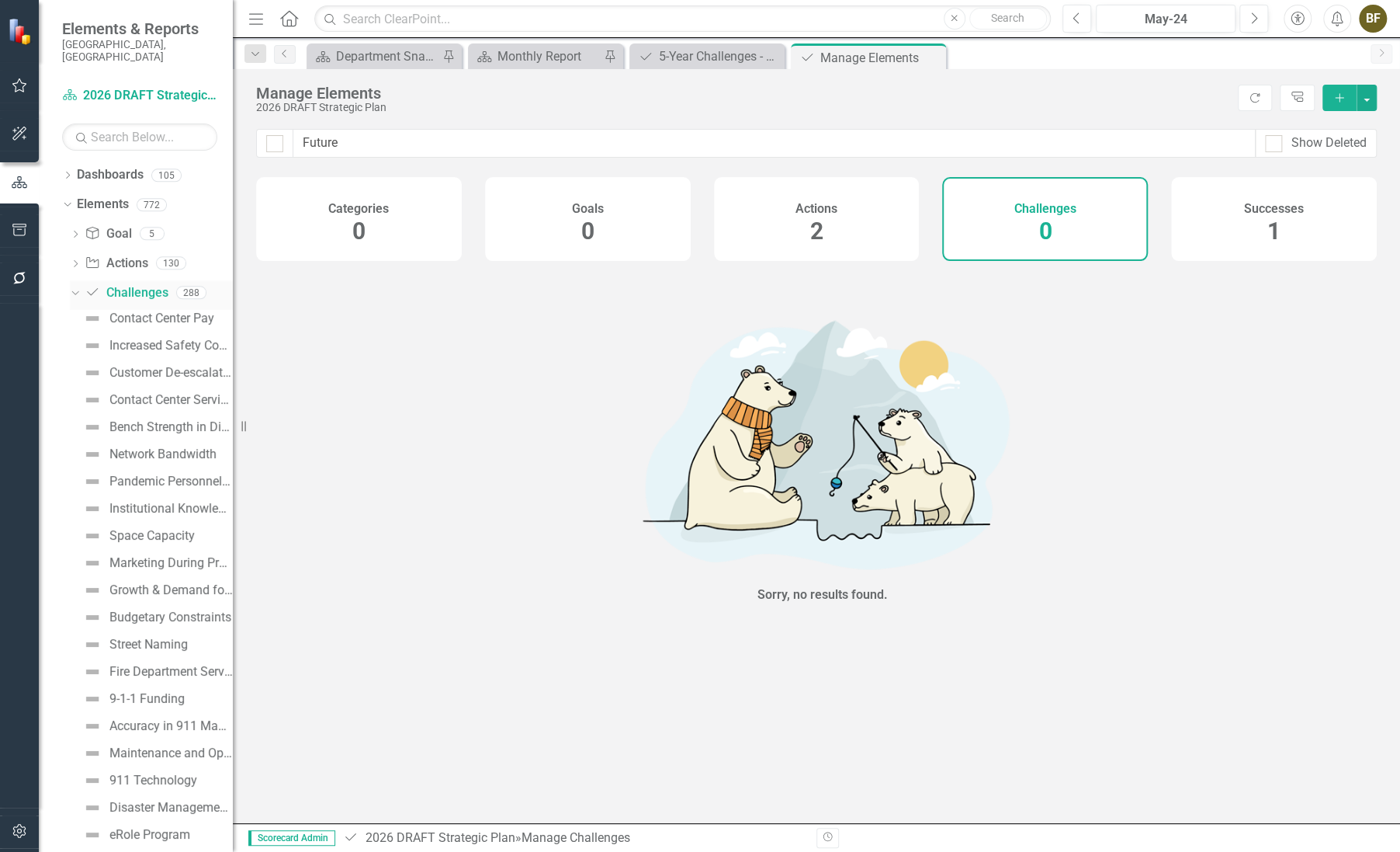
click at [77, 286] on icon "Dropdown" at bounding box center [73, 292] width 8 height 11
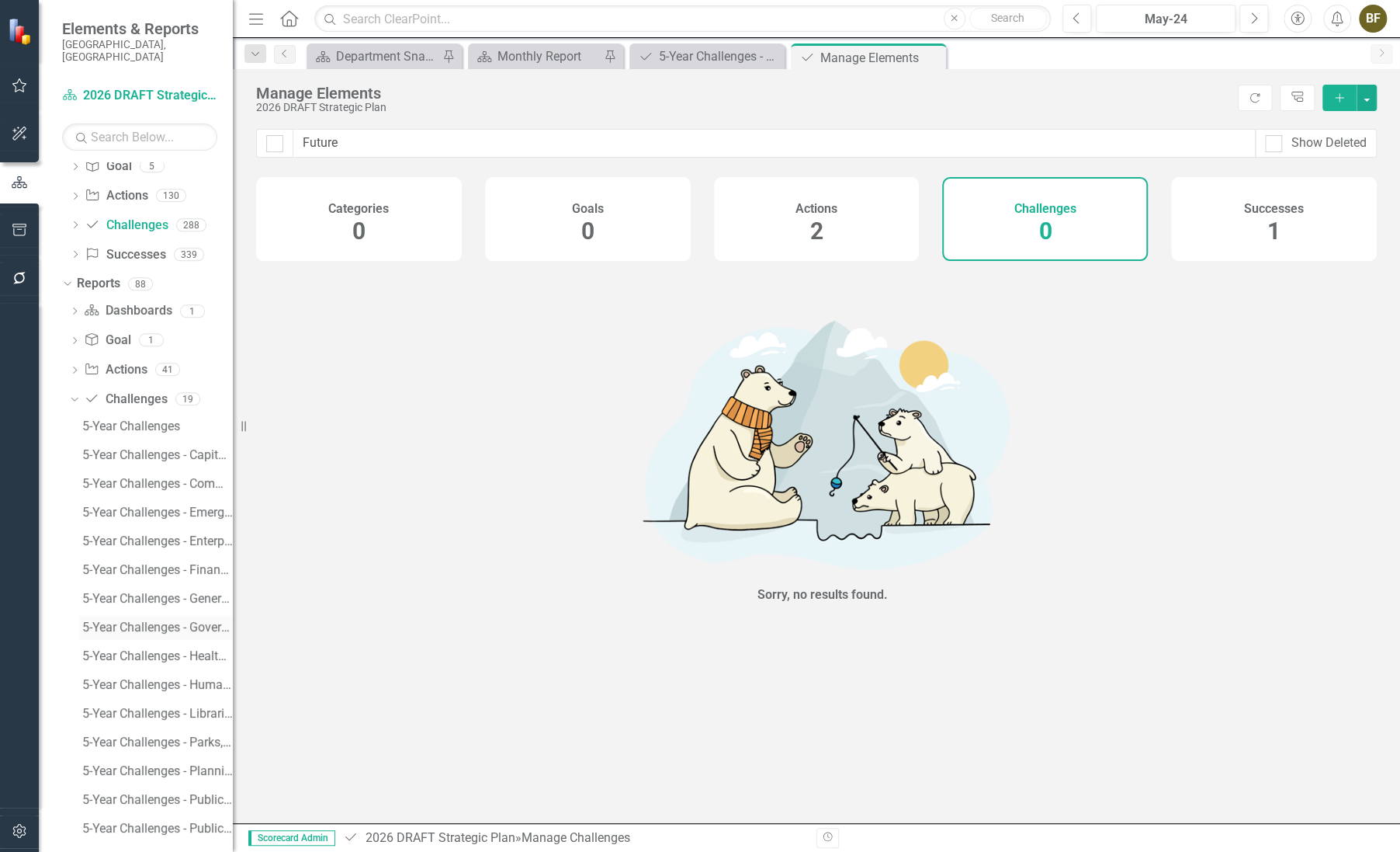
scroll to position [211, 0]
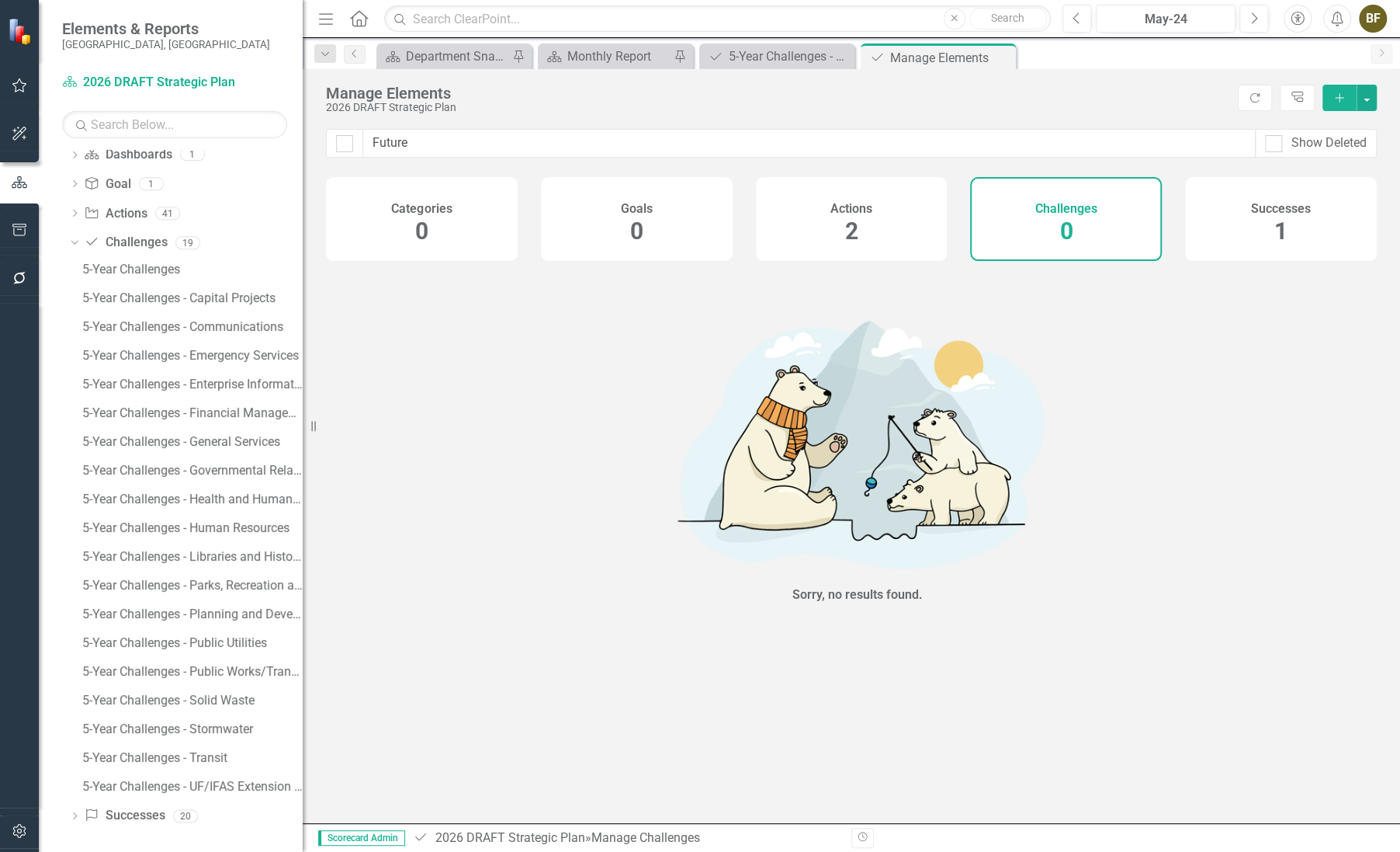
drag, startPoint x: 332, startPoint y: 653, endPoint x: 303, endPoint y: 656, distance: 29.2
click at [303, 656] on div "Resize" at bounding box center [309, 426] width 13 height 852
click at [212, 639] on div "5-Year Challenges - Public Utilities" at bounding box center [192, 643] width 221 height 14
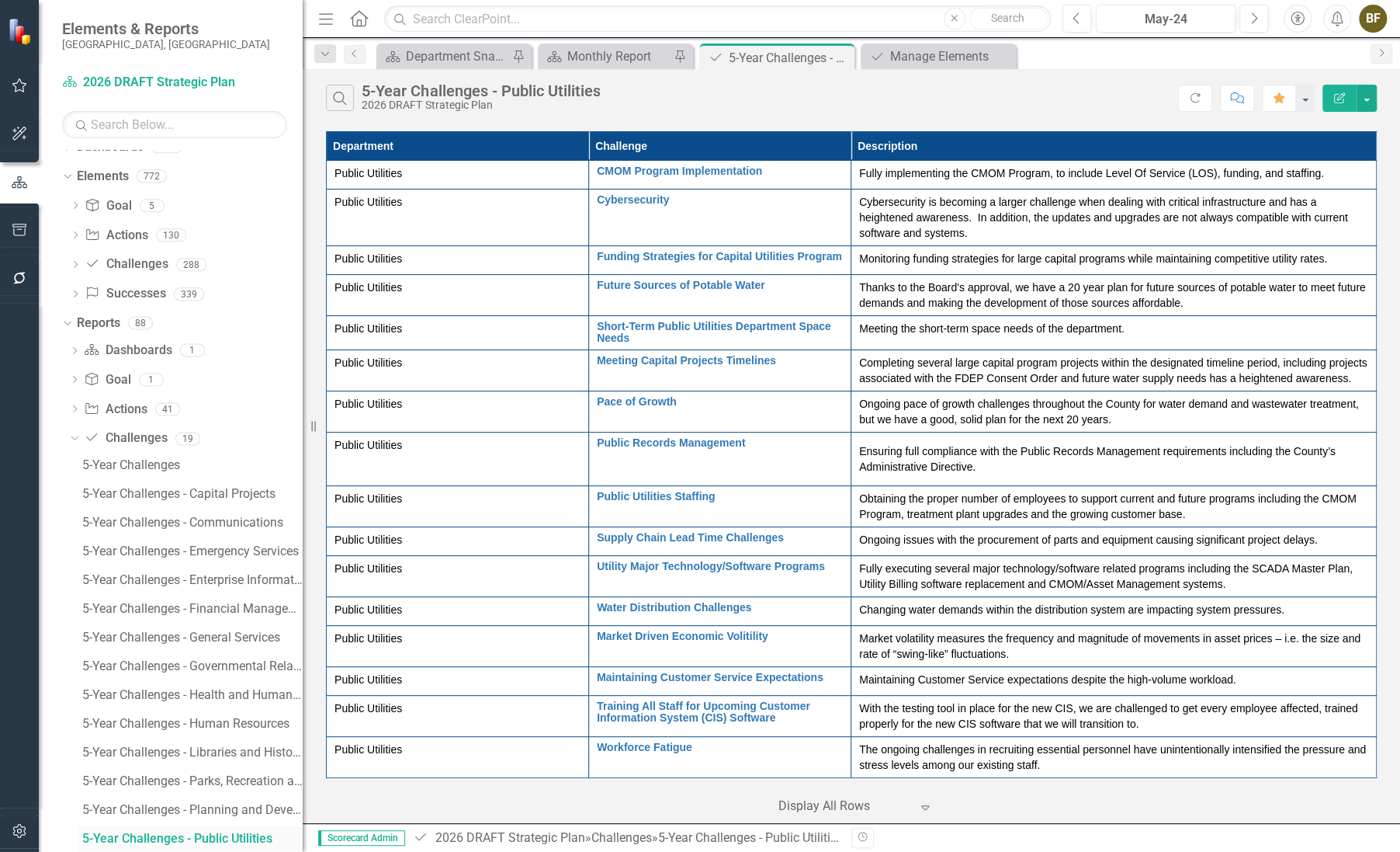
scroll to position [14, 0]
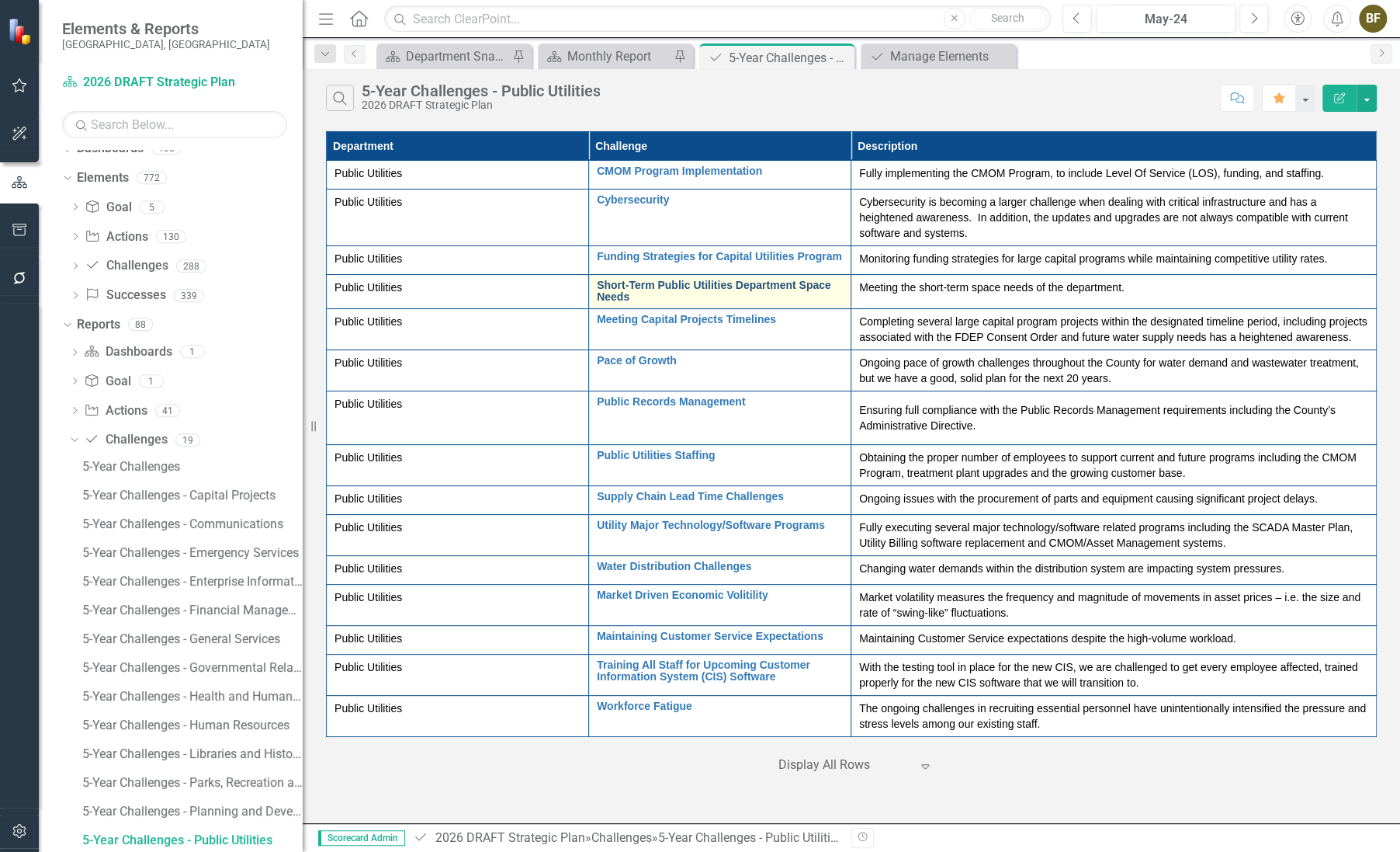
click at [683, 293] on link "Short-Term Public Utilities Department Space Needs" at bounding box center [719, 291] width 246 height 24
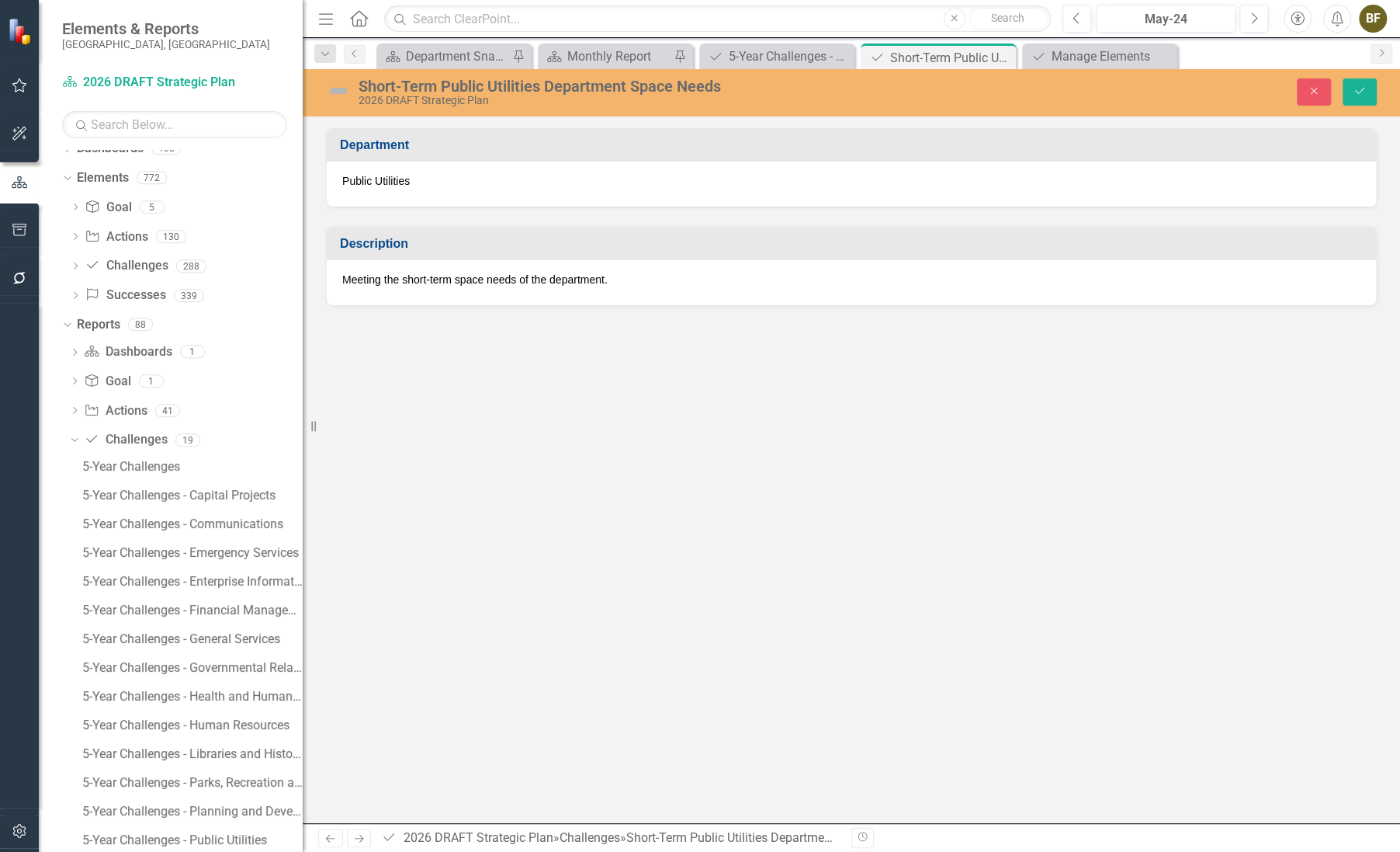
click at [425, 88] on div "Short-Term Public Utilities Department Space Needs" at bounding box center [635, 86] width 554 height 17
click at [425, 87] on div "Short-Term Public Utilities Department Space Needs" at bounding box center [635, 86] width 554 height 17
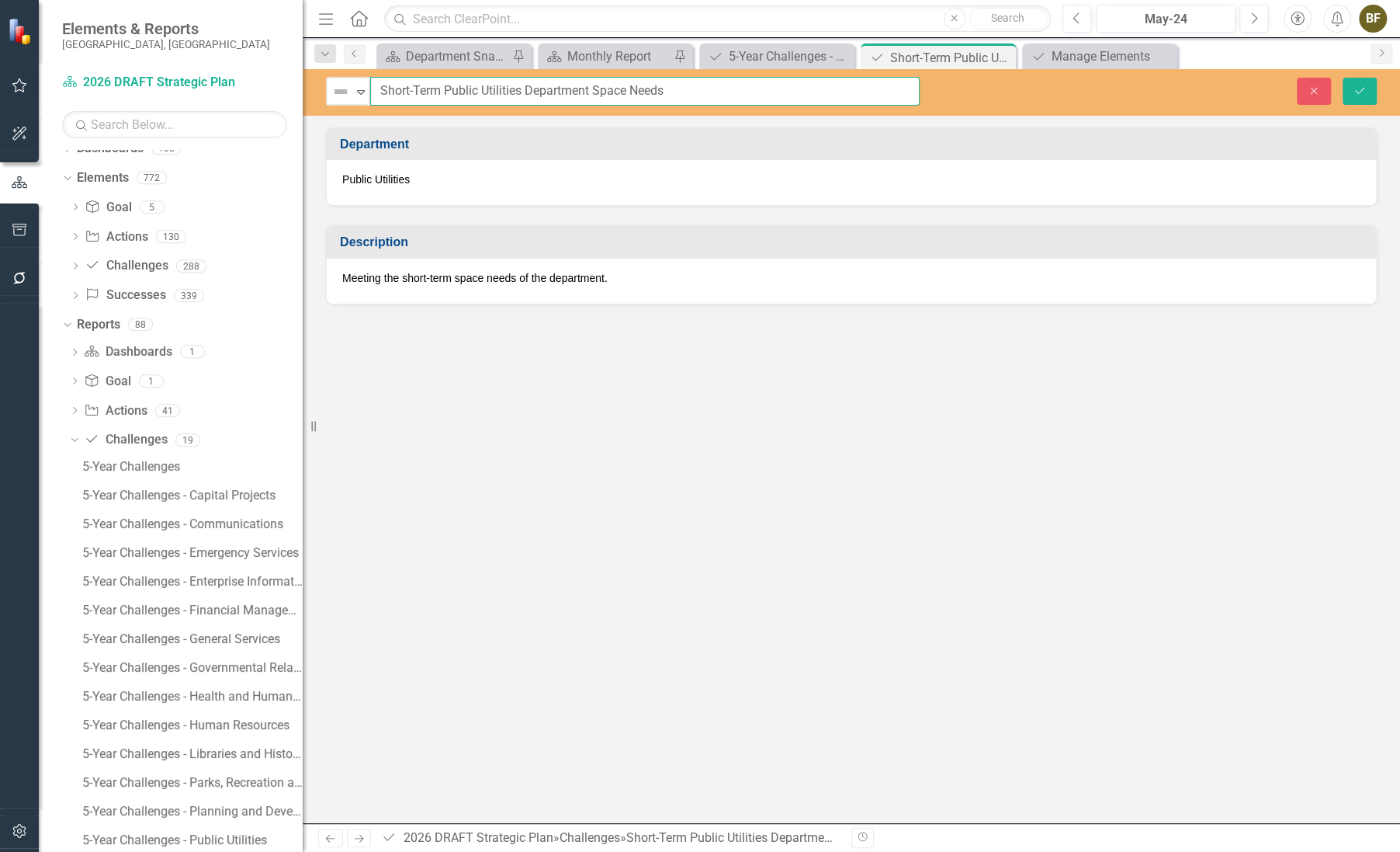
drag, startPoint x: 378, startPoint y: 93, endPoint x: 446, endPoint y: 98, distance: 68.2
click at [446, 98] on input "Short-Term Public Utilities Department Space Needs" at bounding box center [645, 91] width 549 height 29
type input "Public Utilities Department Space Needs"
click at [420, 289] on div "Meeting the short-term space needs of the department." at bounding box center [852, 281] width 1050 height 45
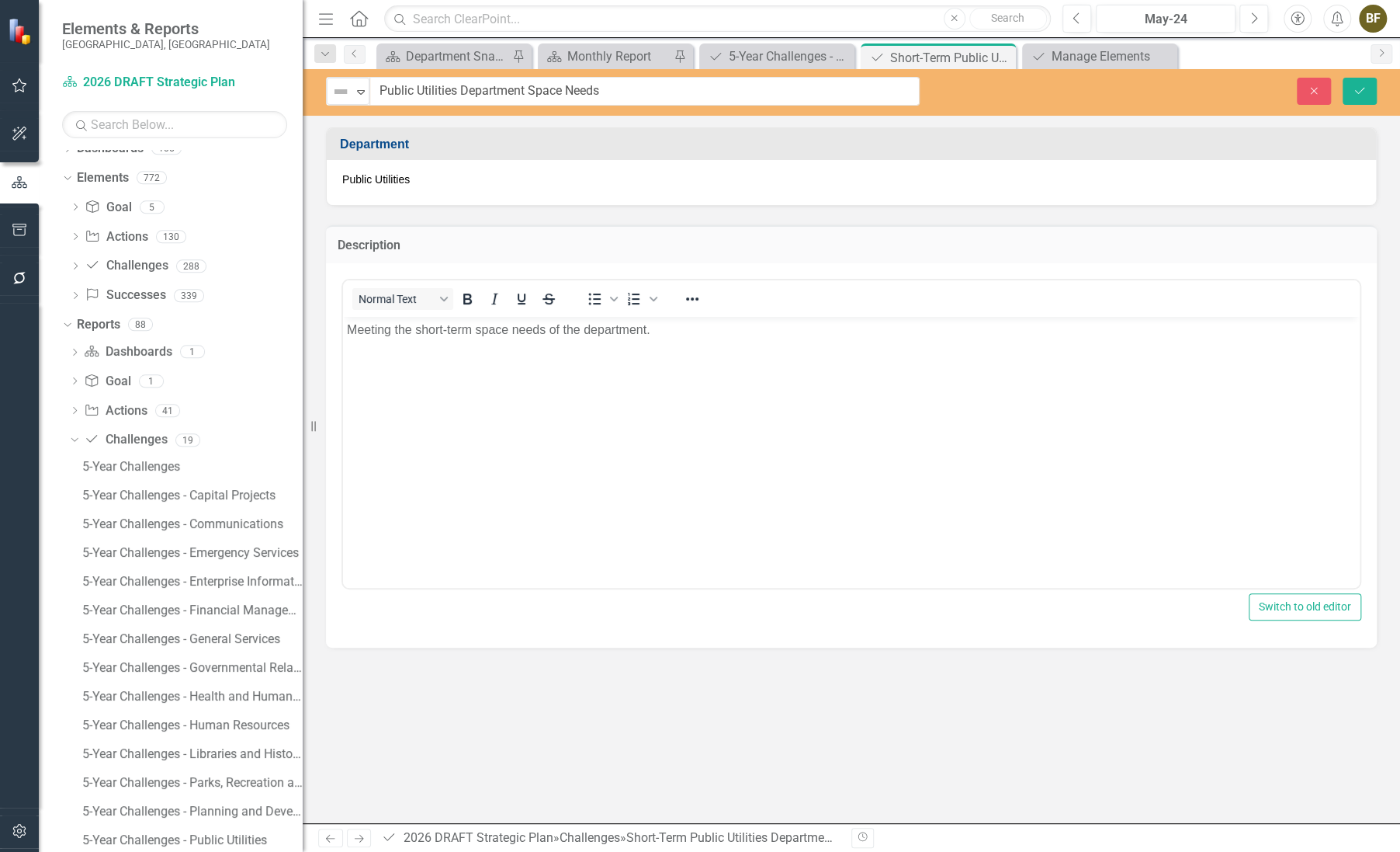
click at [546, 362] on body "Meeting the short-term space needs of the department." at bounding box center [851, 433] width 1016 height 233
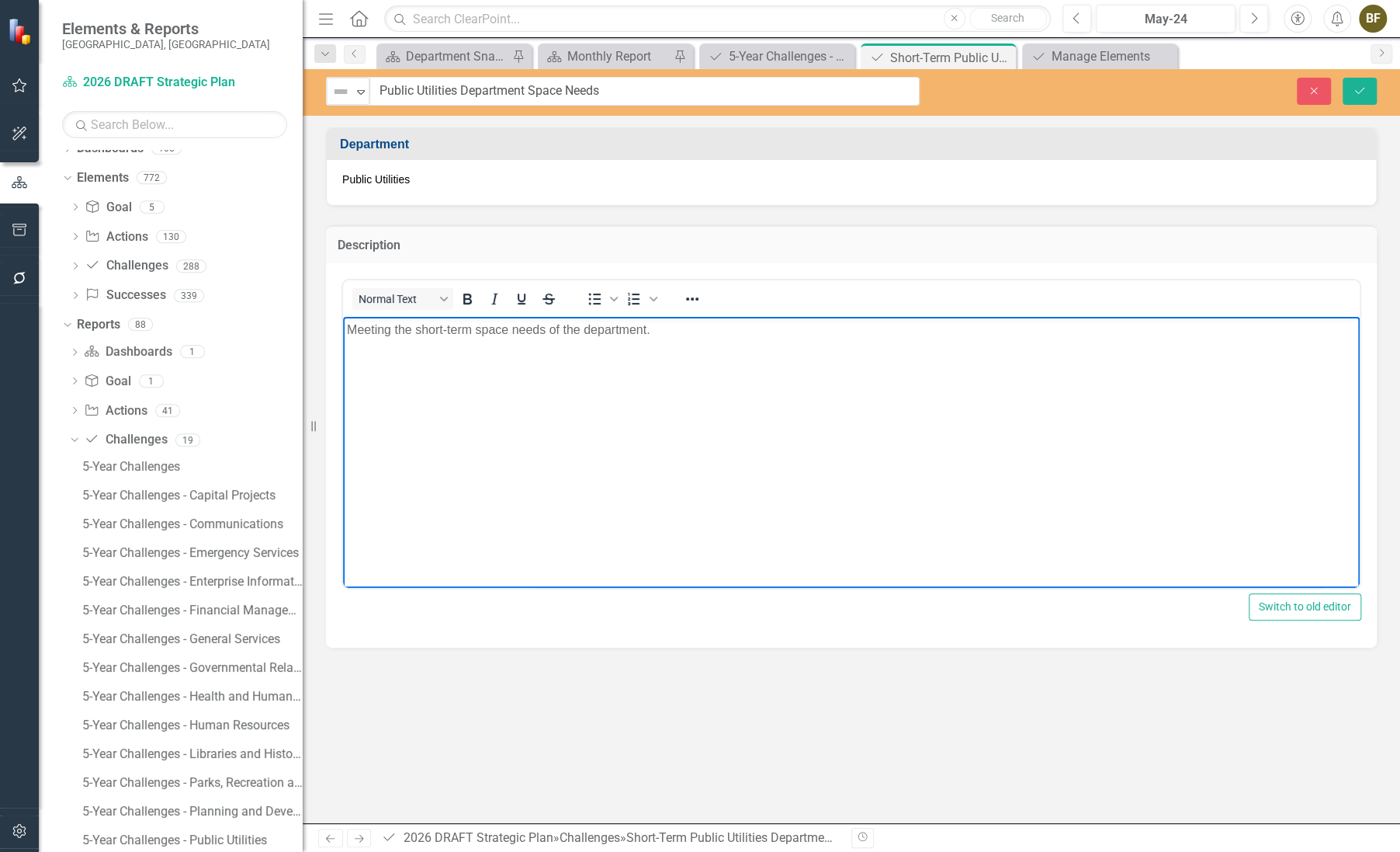
click at [653, 332] on p "Meeting the short-term space needs of the department." at bounding box center [851, 330] width 1009 height 19
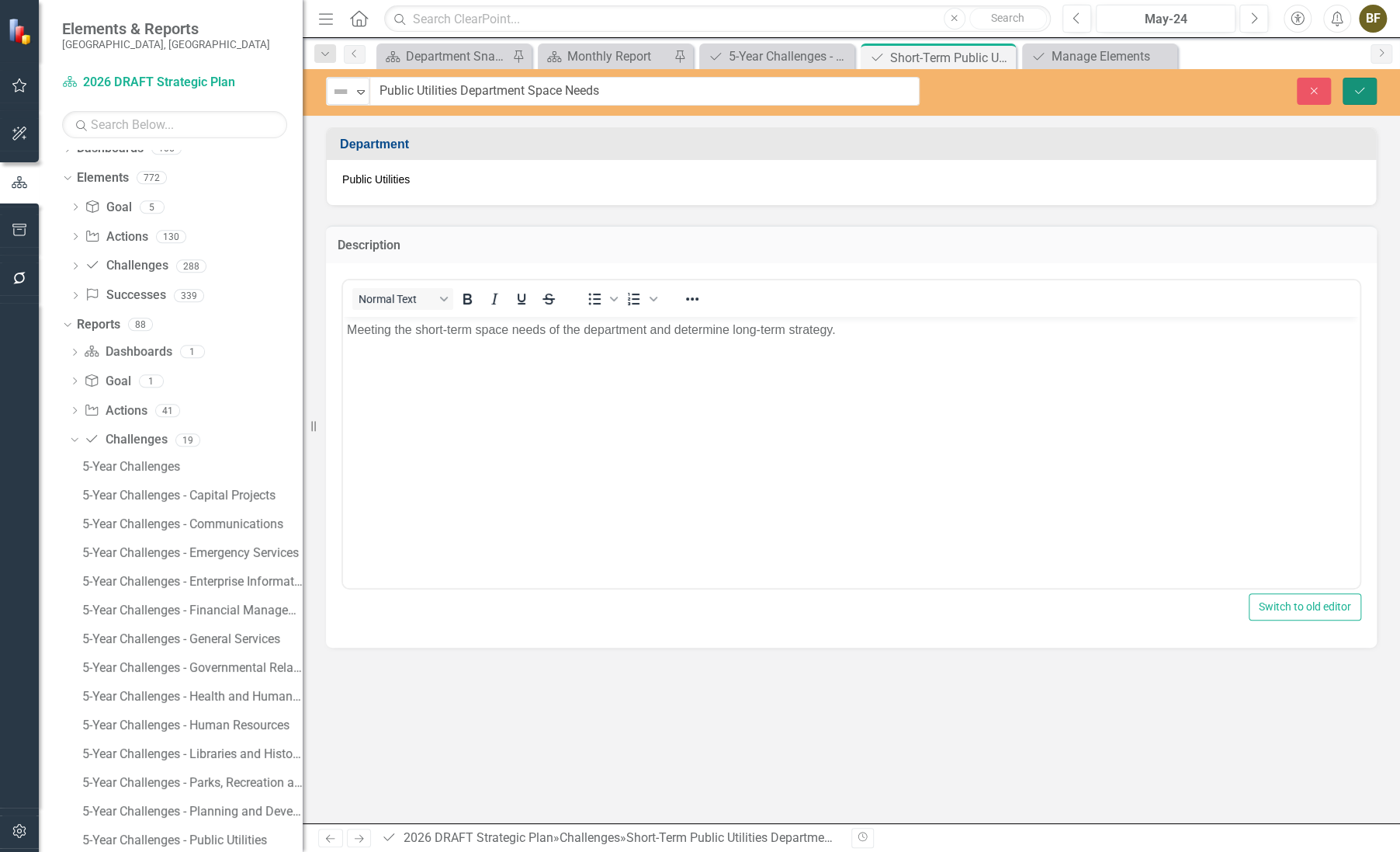
click at [1358, 91] on icon "Save" at bounding box center [1360, 91] width 14 height 11
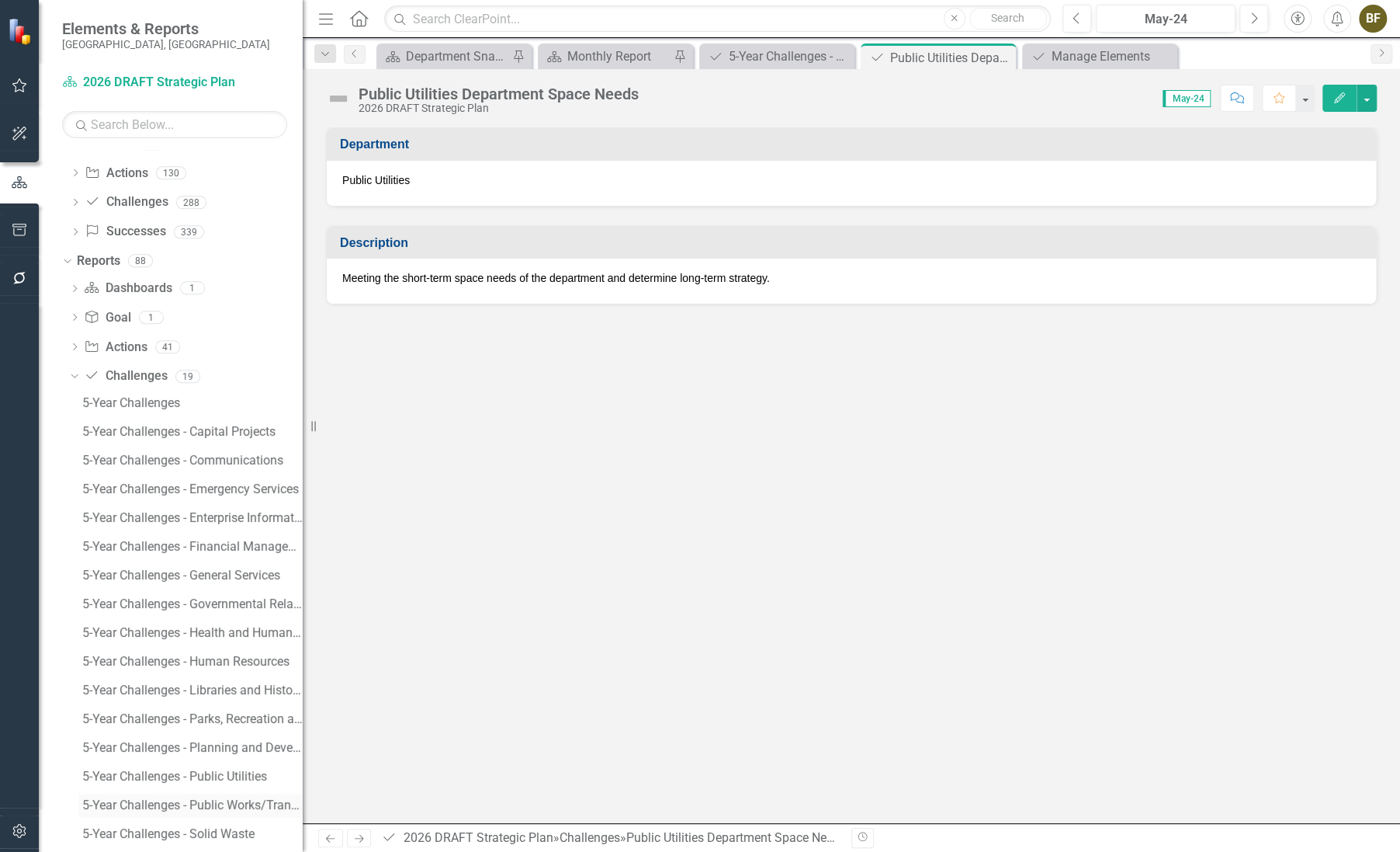
scroll to position [214, 0]
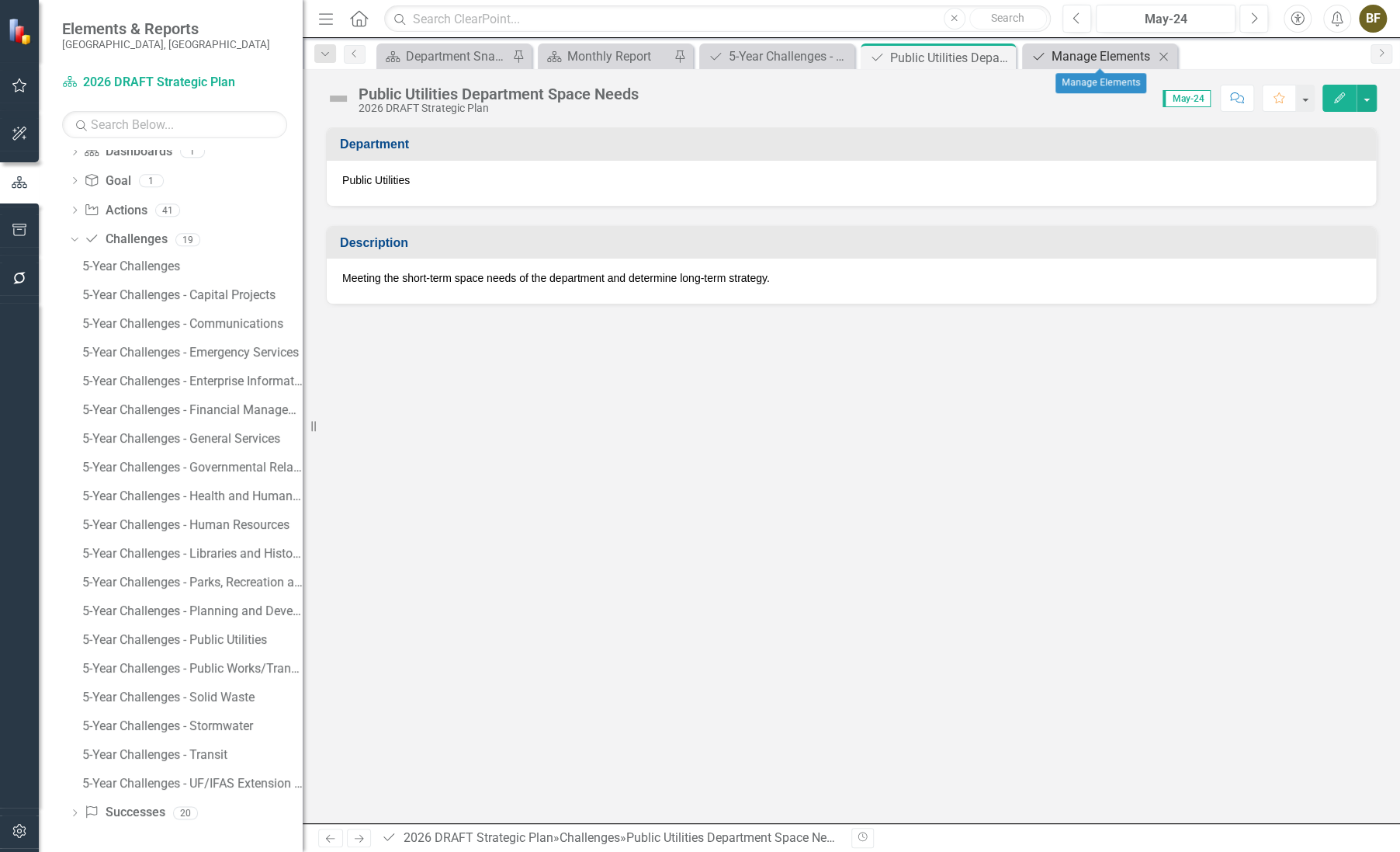
click at [1127, 53] on div "Manage Elements" at bounding box center [1103, 57] width 103 height 20
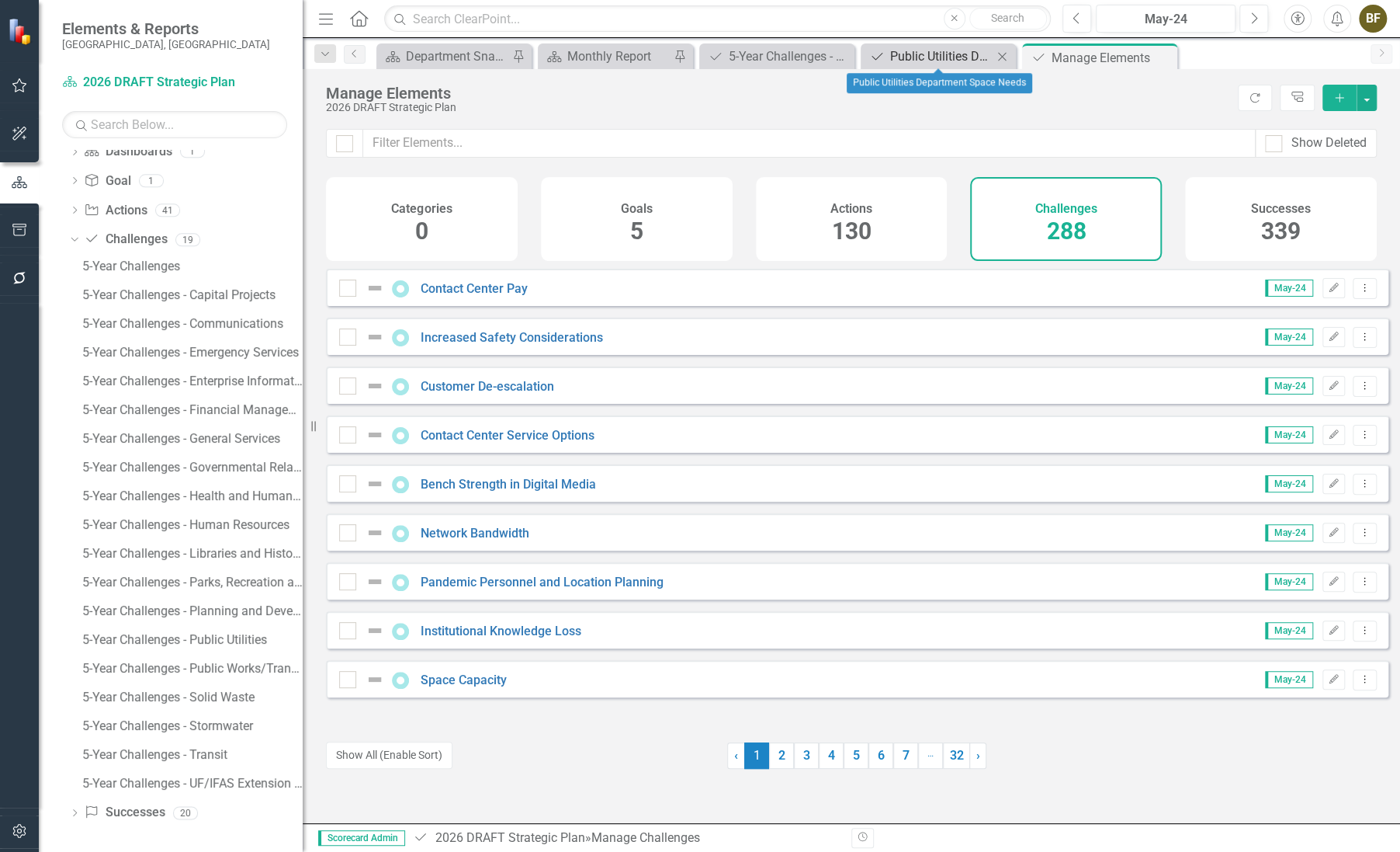
click at [978, 55] on div "Public Utilities Department Space Needs" at bounding box center [942, 57] width 103 height 20
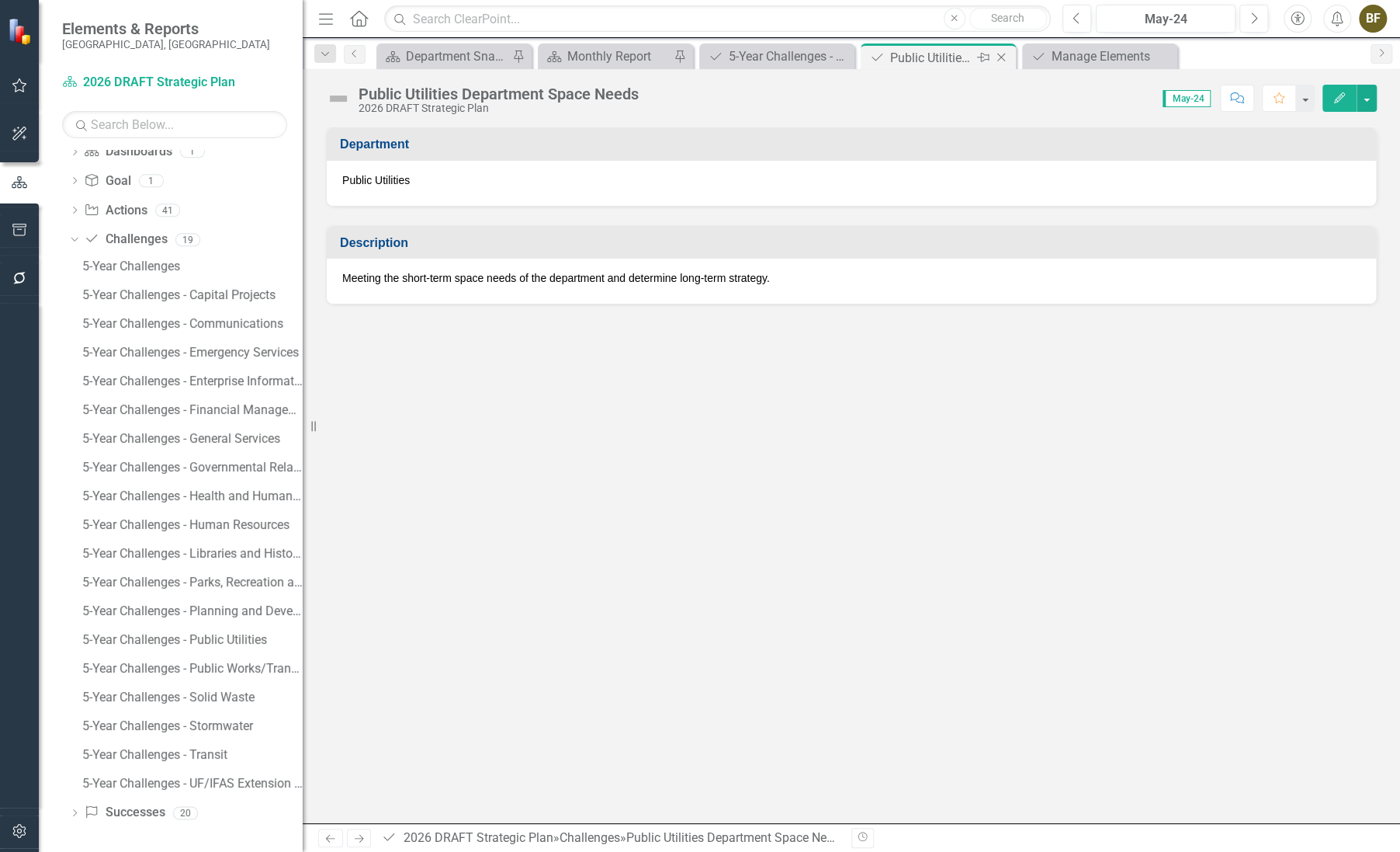
click at [1004, 59] on icon "Close" at bounding box center [1001, 58] width 15 height 13
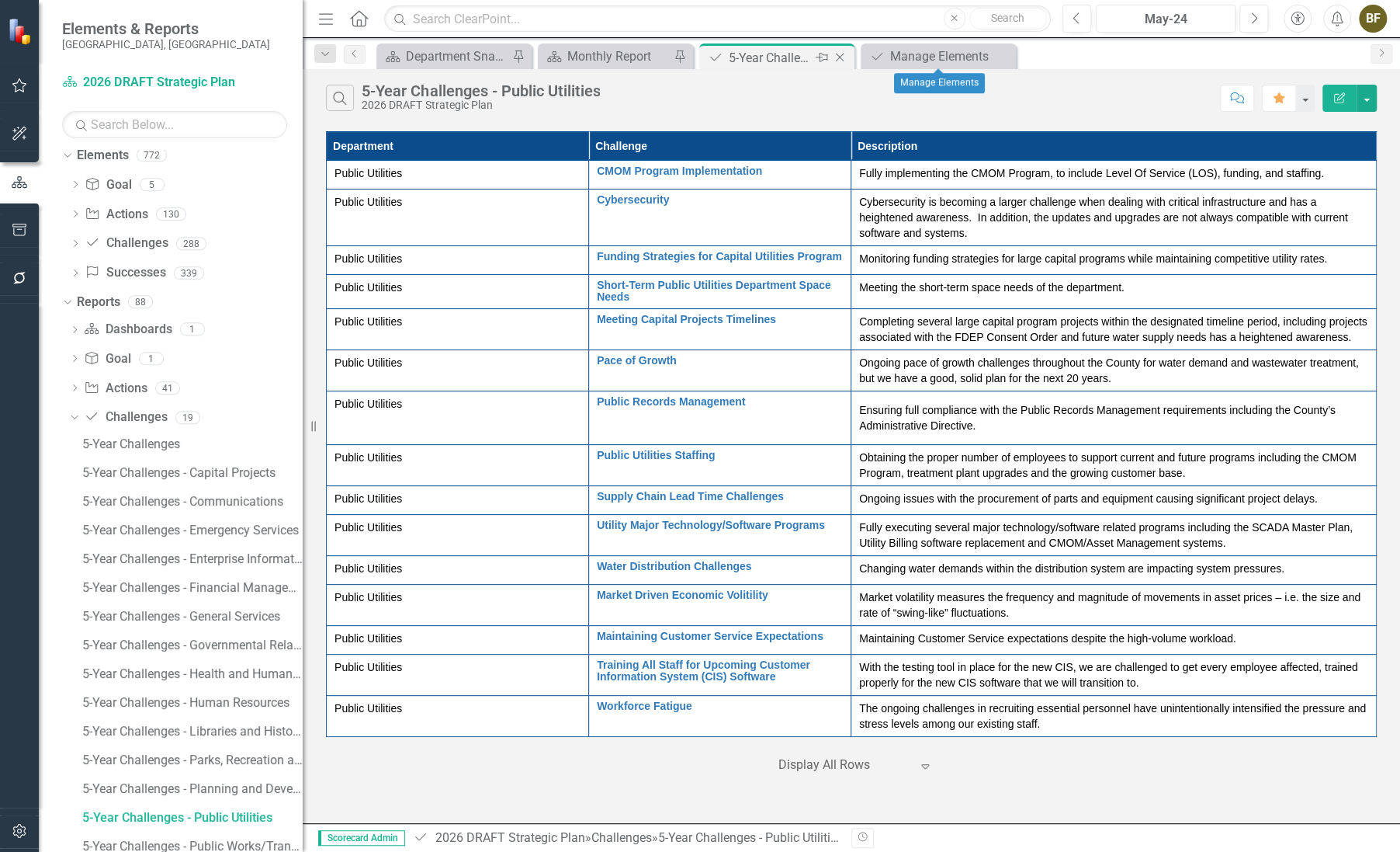
scroll to position [14, 0]
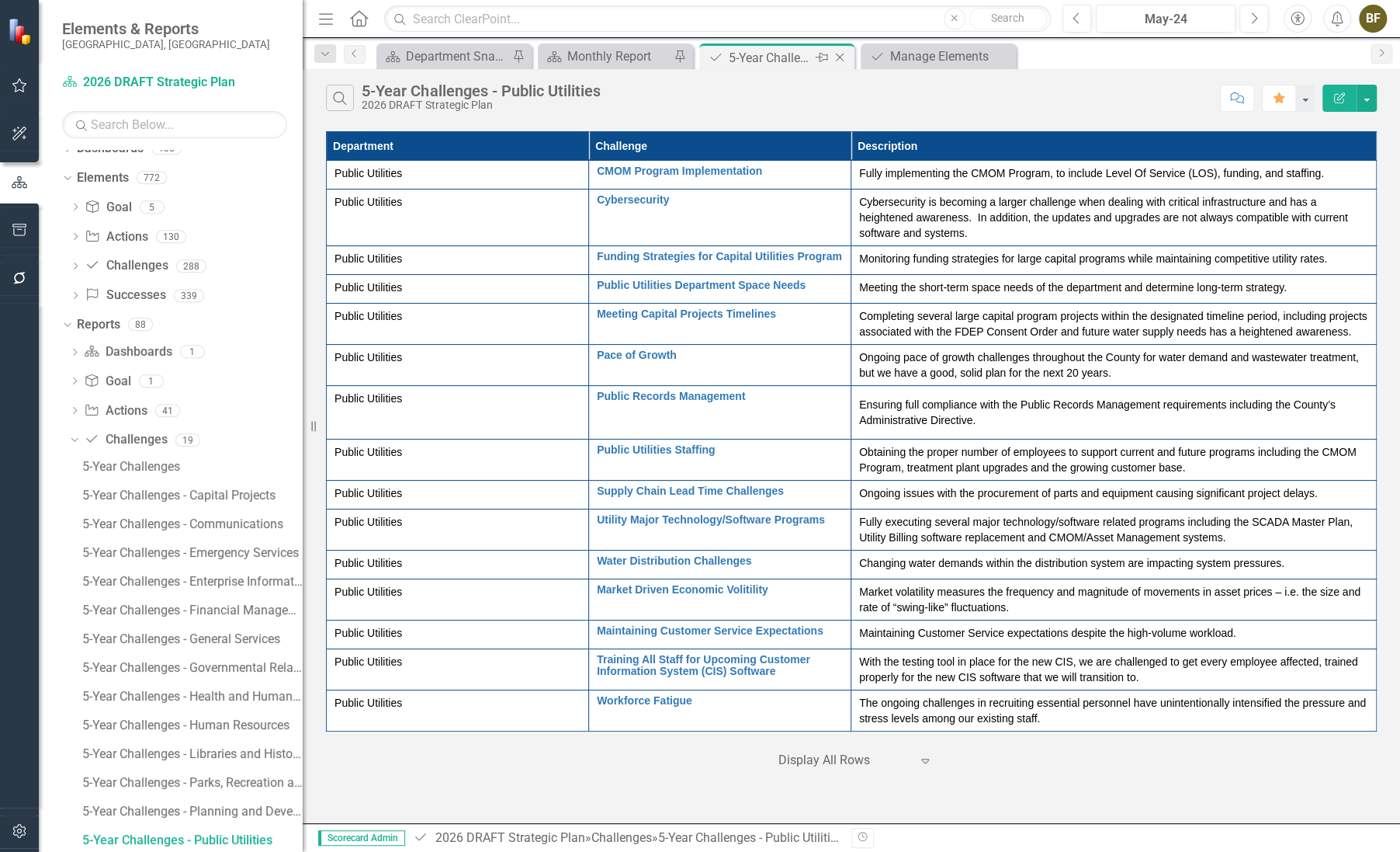
click at [784, 53] on div "5-Year Challenges - Public Utilities" at bounding box center [771, 58] width 83 height 20
click at [949, 53] on div "Manage Elements" at bounding box center [942, 57] width 103 height 20
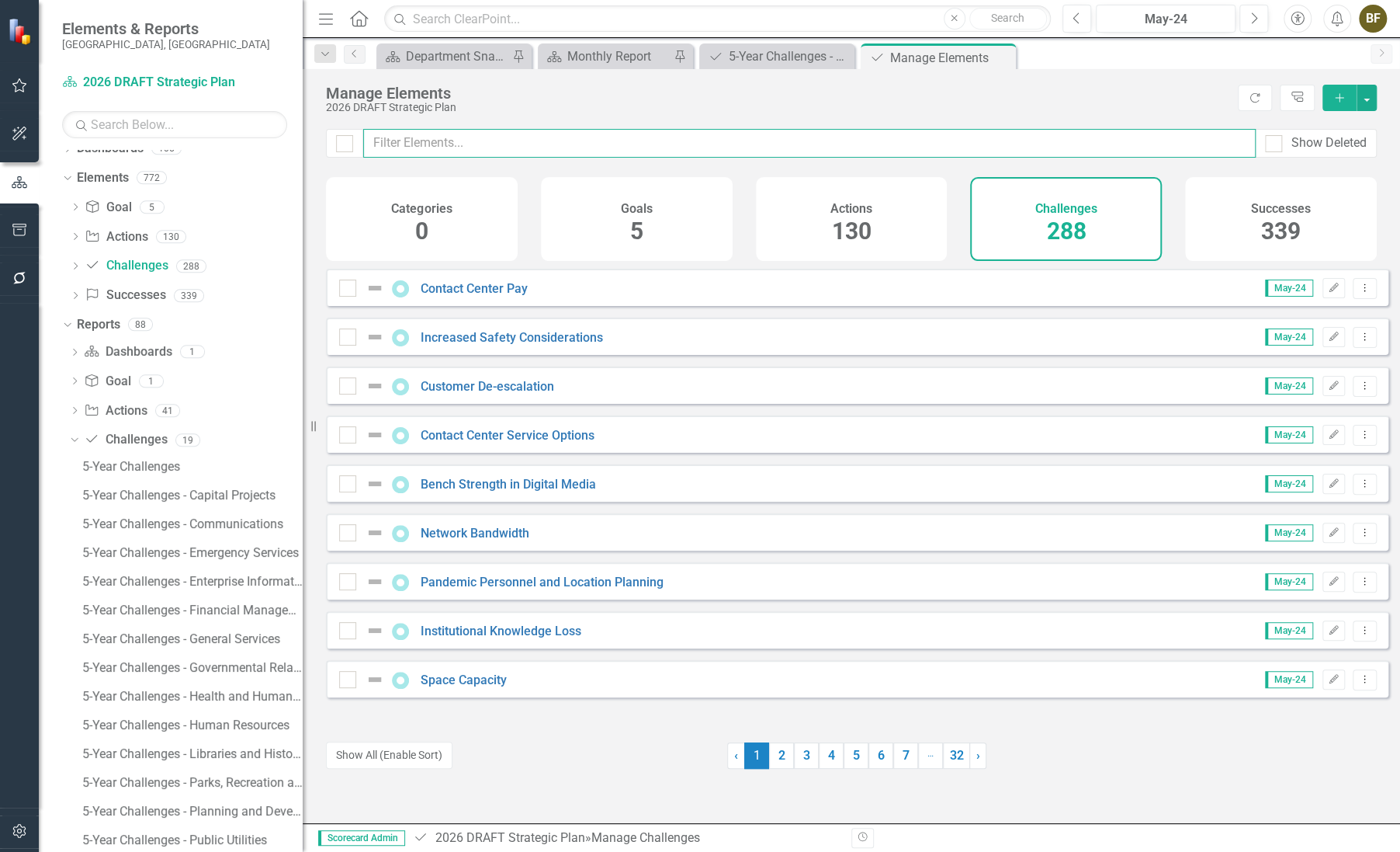
click at [465, 148] on input "text" at bounding box center [808, 143] width 892 height 29
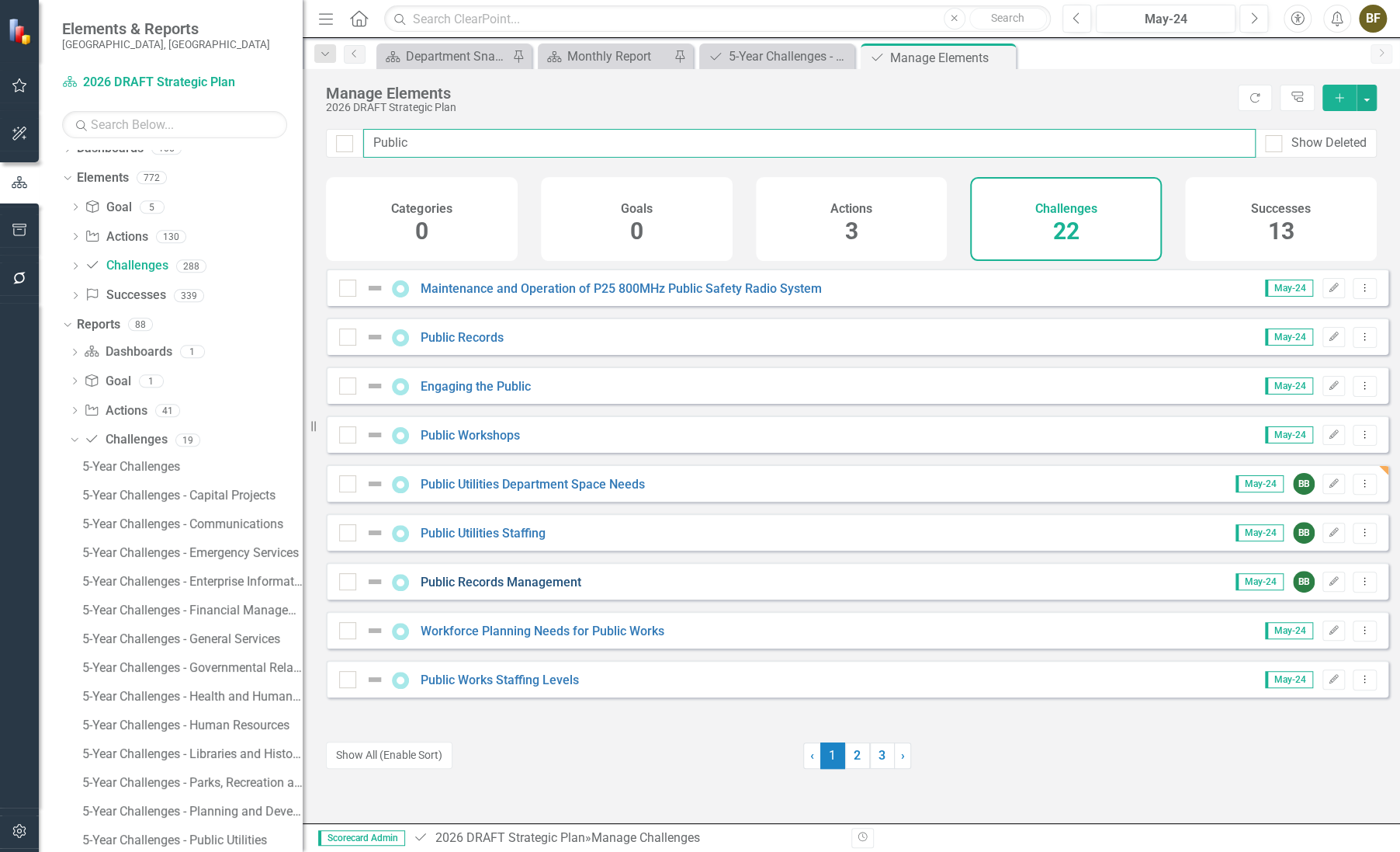
type input "Public"
click at [498, 589] on link "Public Records Management" at bounding box center [501, 582] width 160 height 14
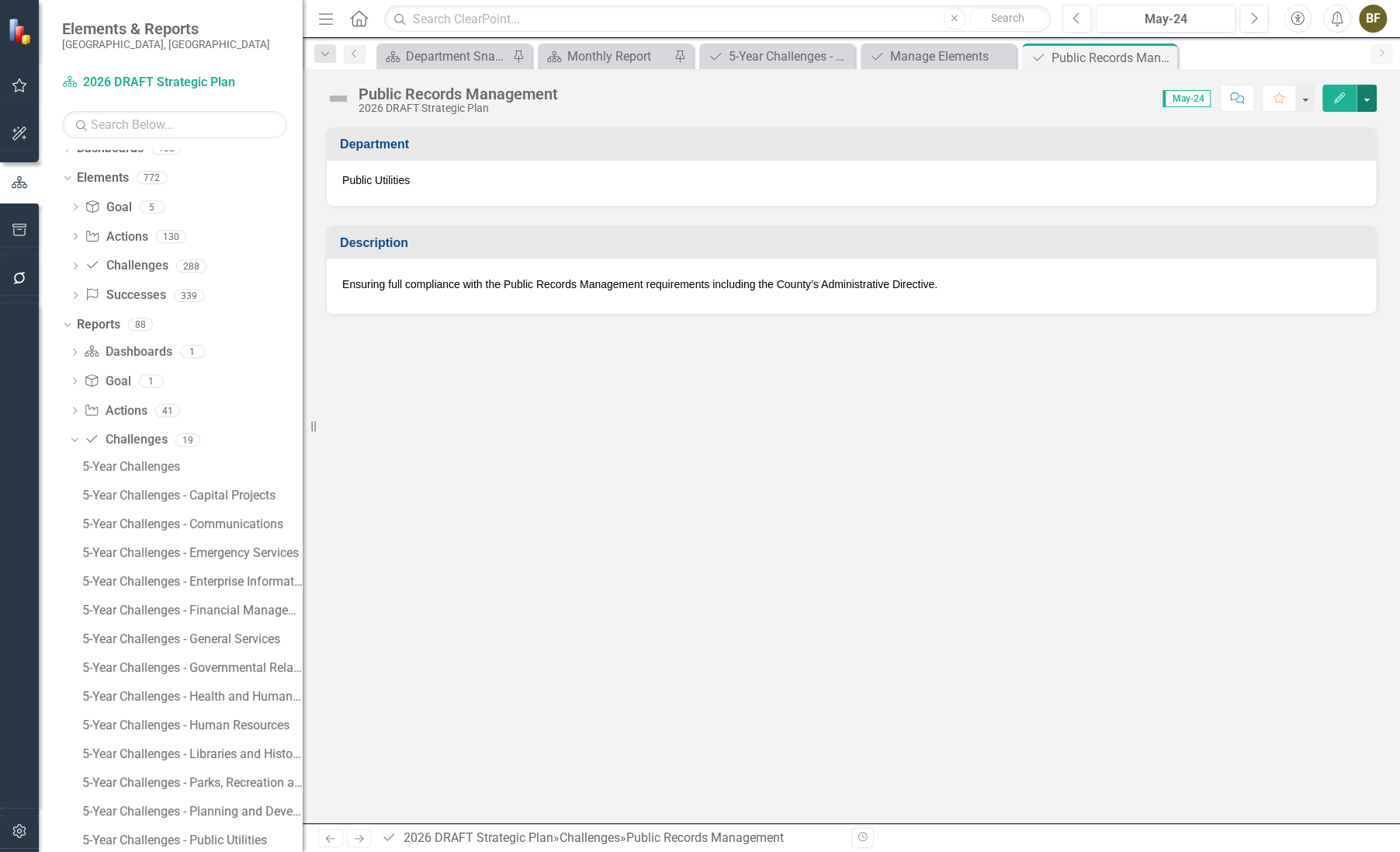
click at [1365, 98] on button "button" at bounding box center [1367, 98] width 20 height 27
click at [1048, 98] on div "Score: N/A May-24 Completed Comment Favorite Edit" at bounding box center [971, 97] width 811 height 26
click at [1162, 58] on icon at bounding box center [1162, 57] width 8 height 8
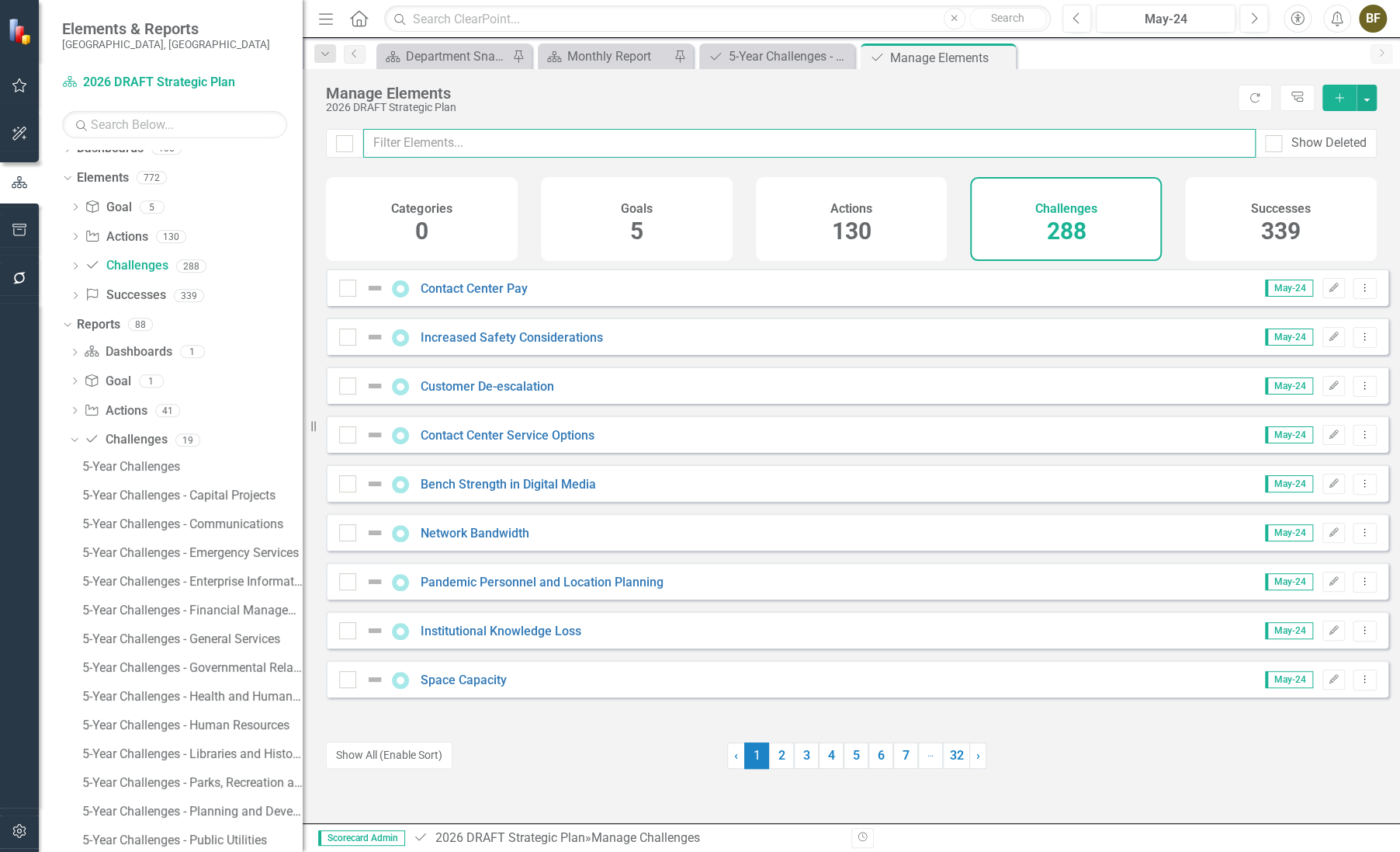
click at [435, 150] on input "text" at bounding box center [808, 143] width 892 height 29
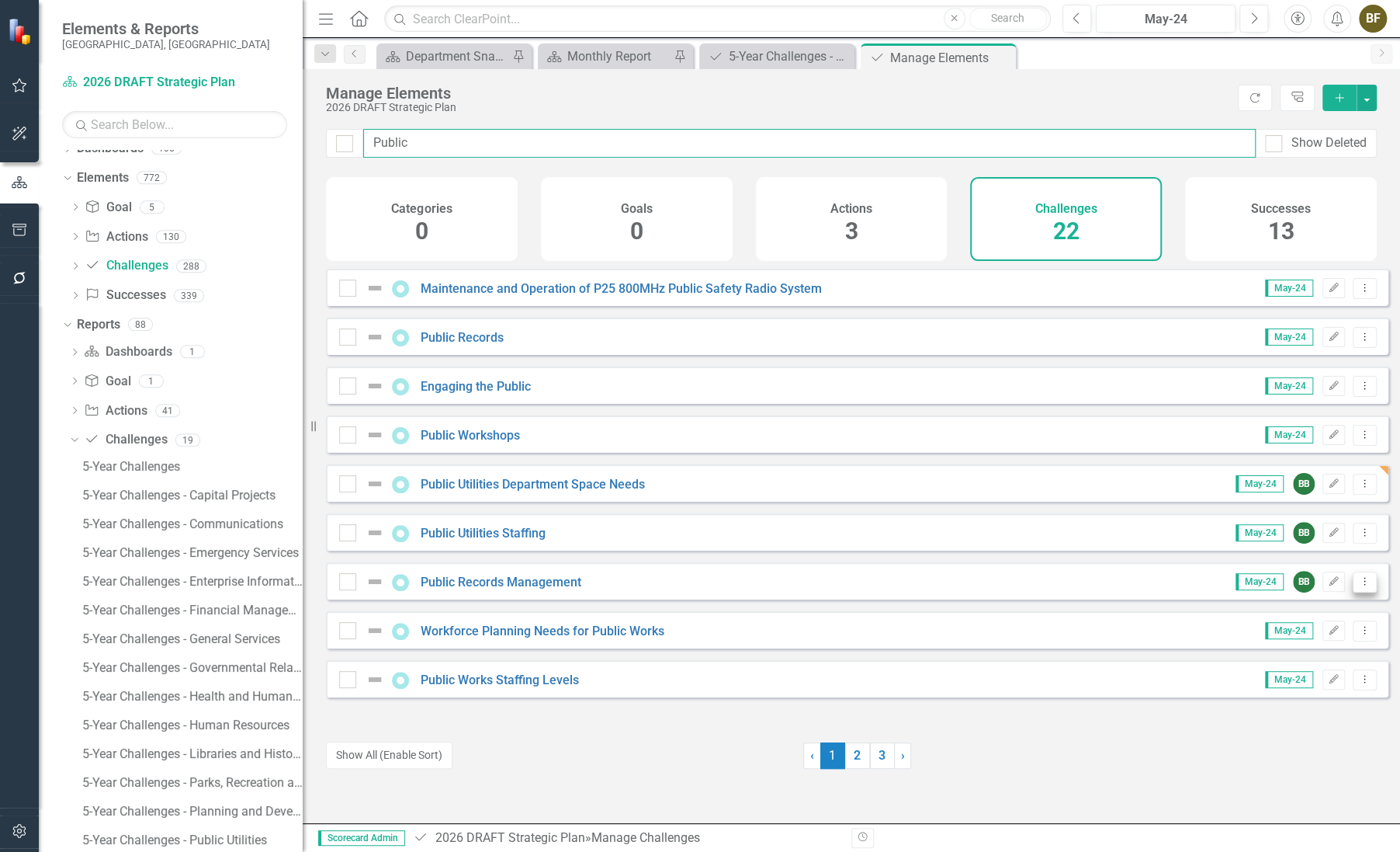
type input "Public"
click at [1354, 593] on button "Dropdown Menu" at bounding box center [1365, 582] width 24 height 21
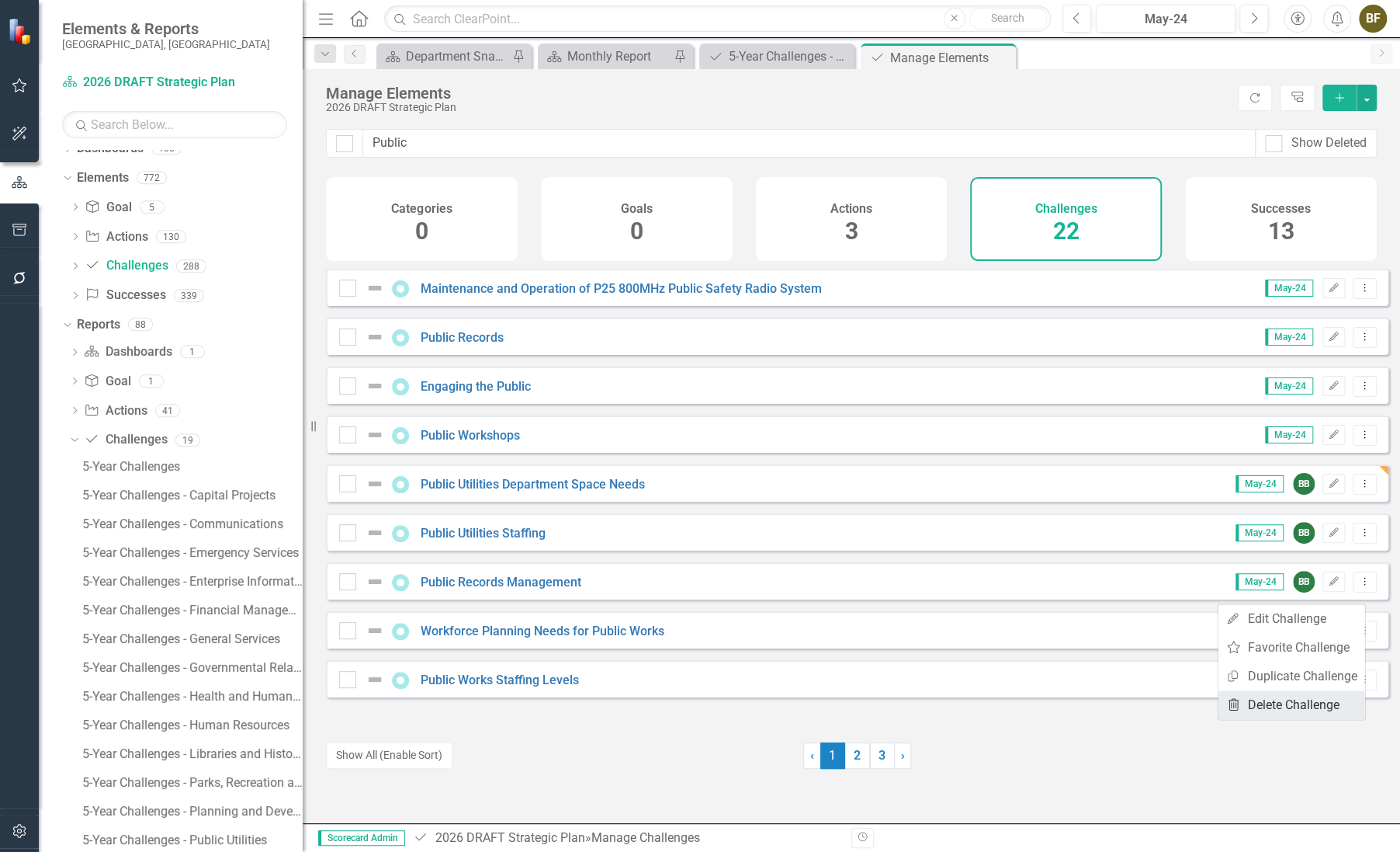
click at [1291, 705] on link "Trash Delete Challenge" at bounding box center [1291, 704] width 147 height 29
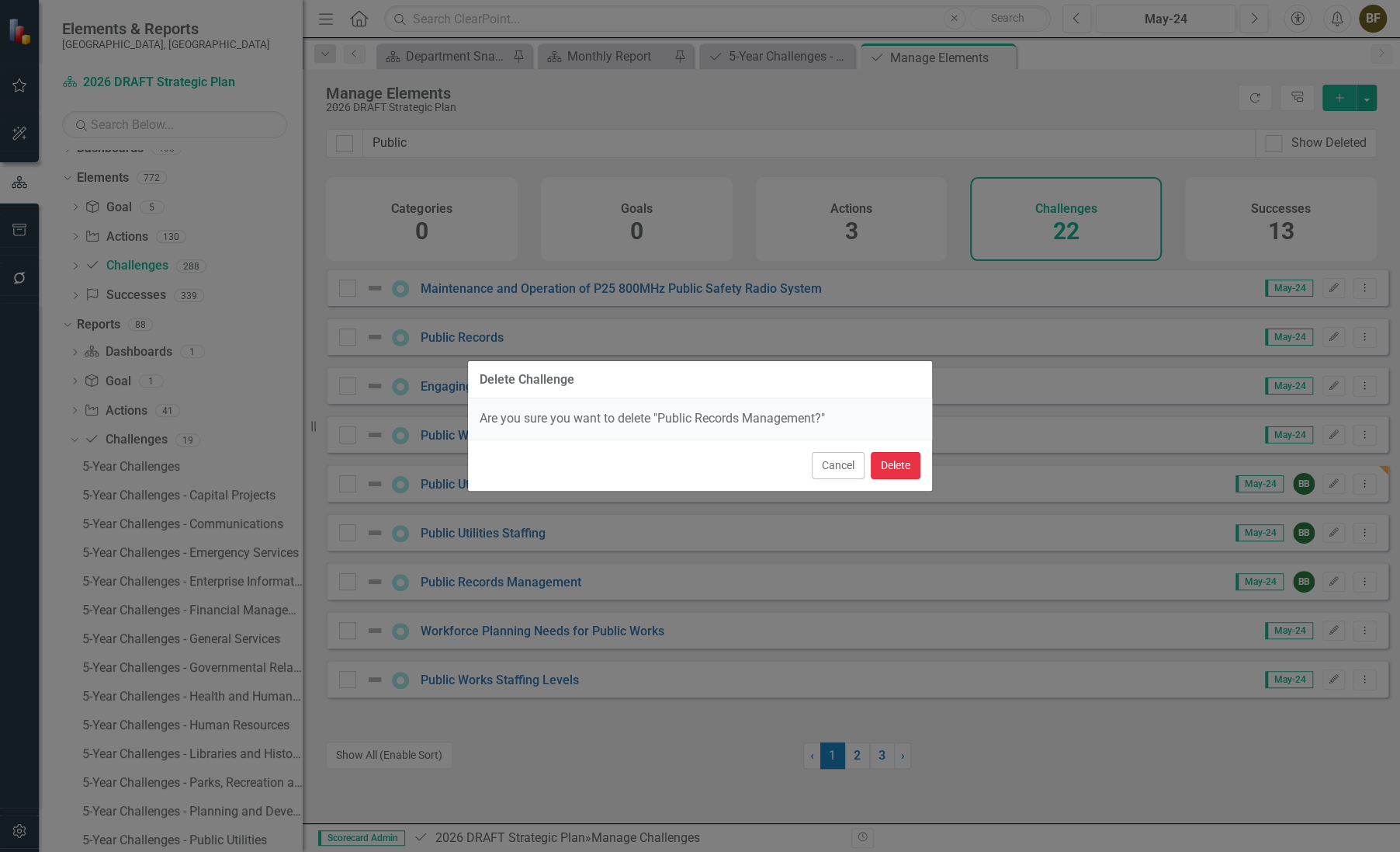
click at [892, 466] on button "Delete" at bounding box center [895, 466] width 50 height 27
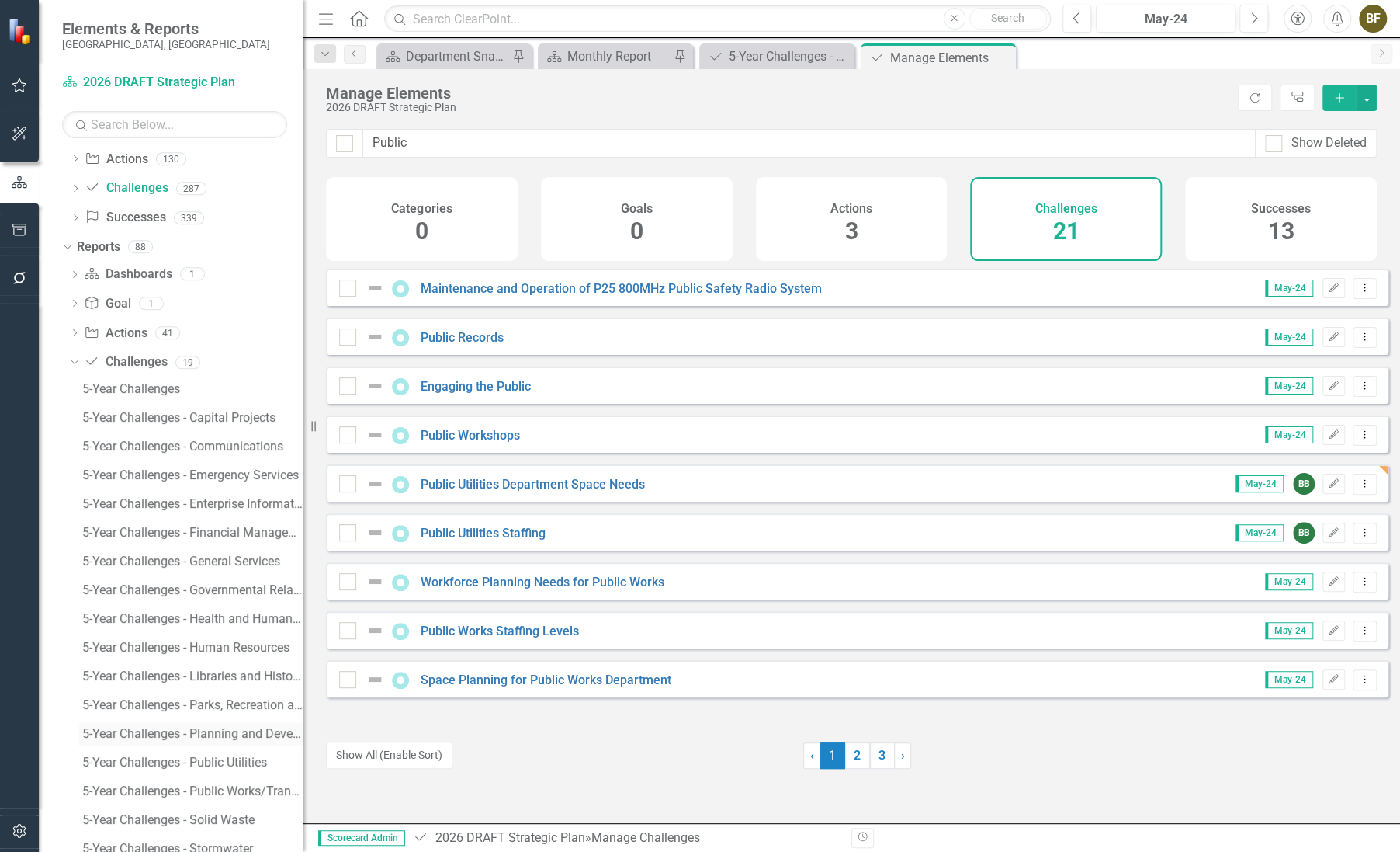
scroll to position [214, 0]
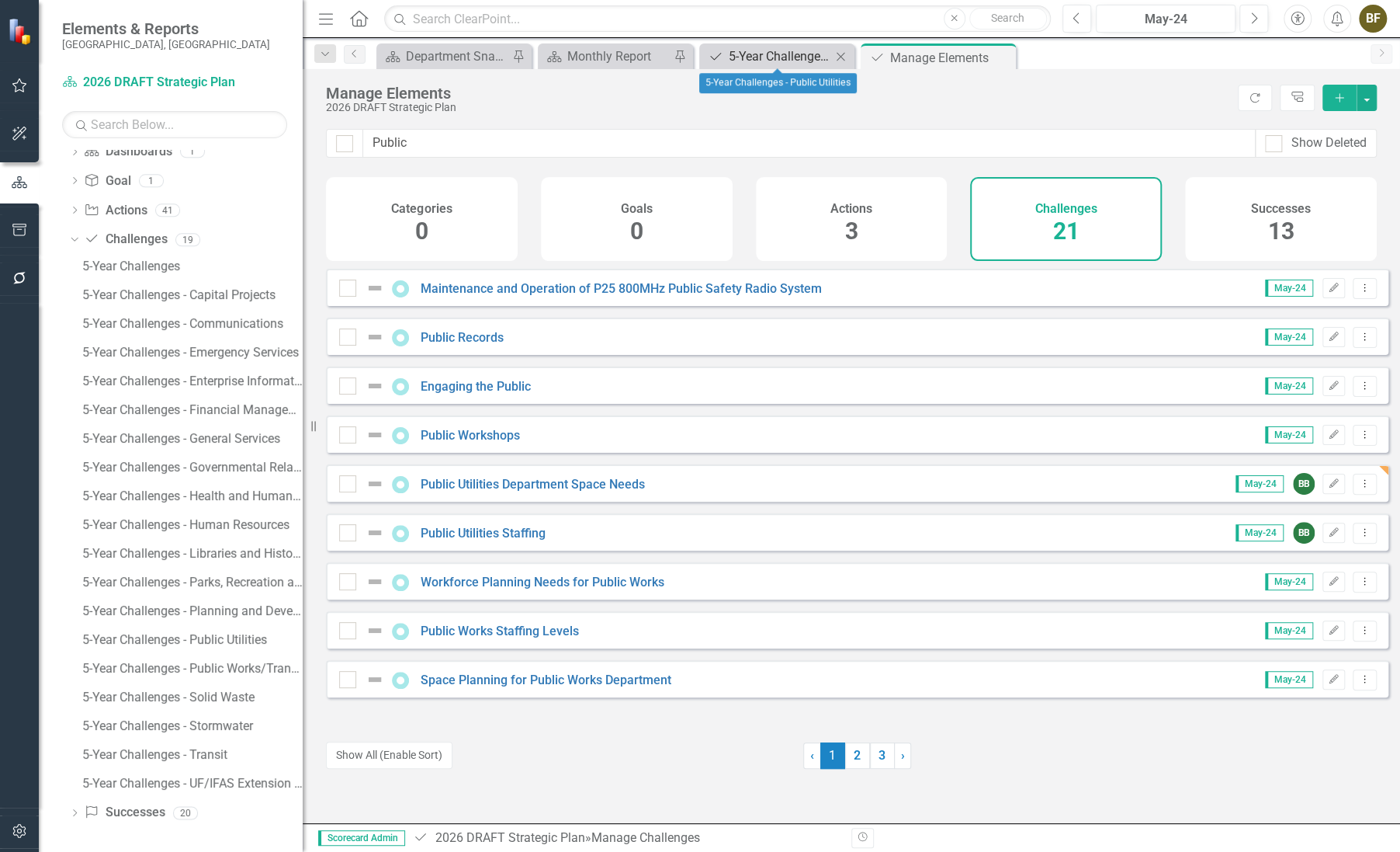
click at [773, 54] on div "5-Year Challenges - Public Utilities" at bounding box center [781, 57] width 103 height 20
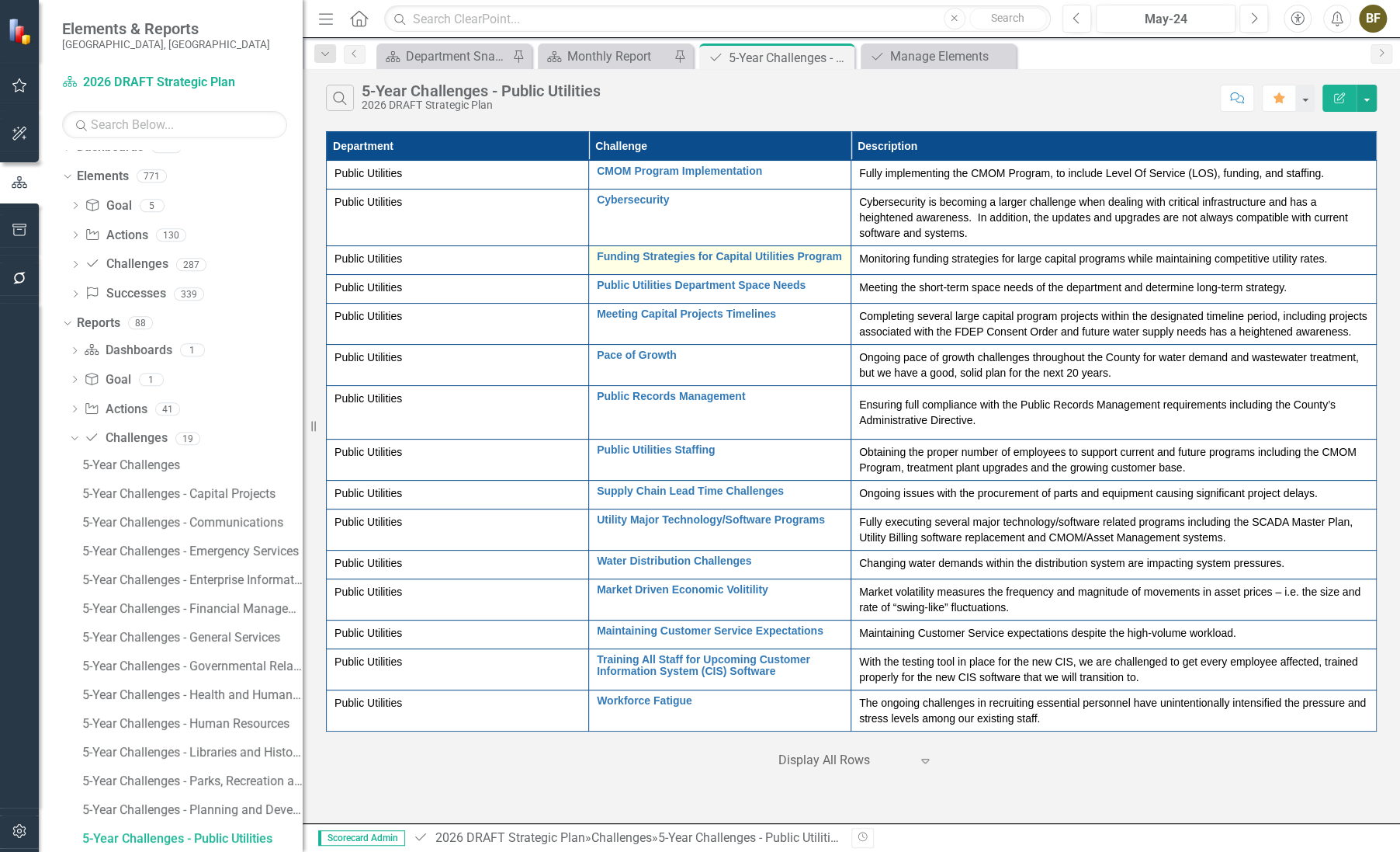
scroll to position [14, 0]
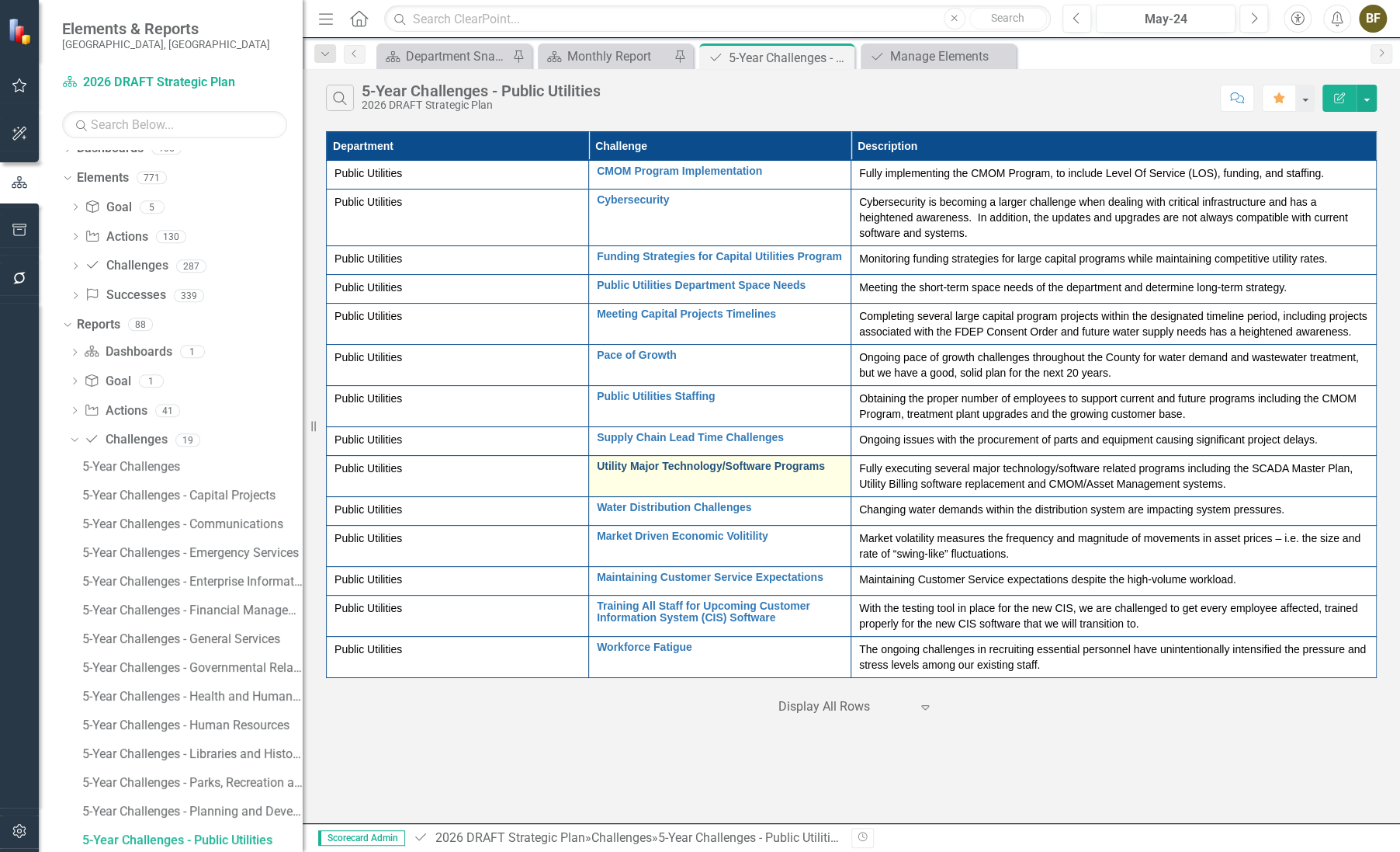
click at [738, 465] on link "Utility Major Technology/Software Programs" at bounding box center [719, 466] width 246 height 12
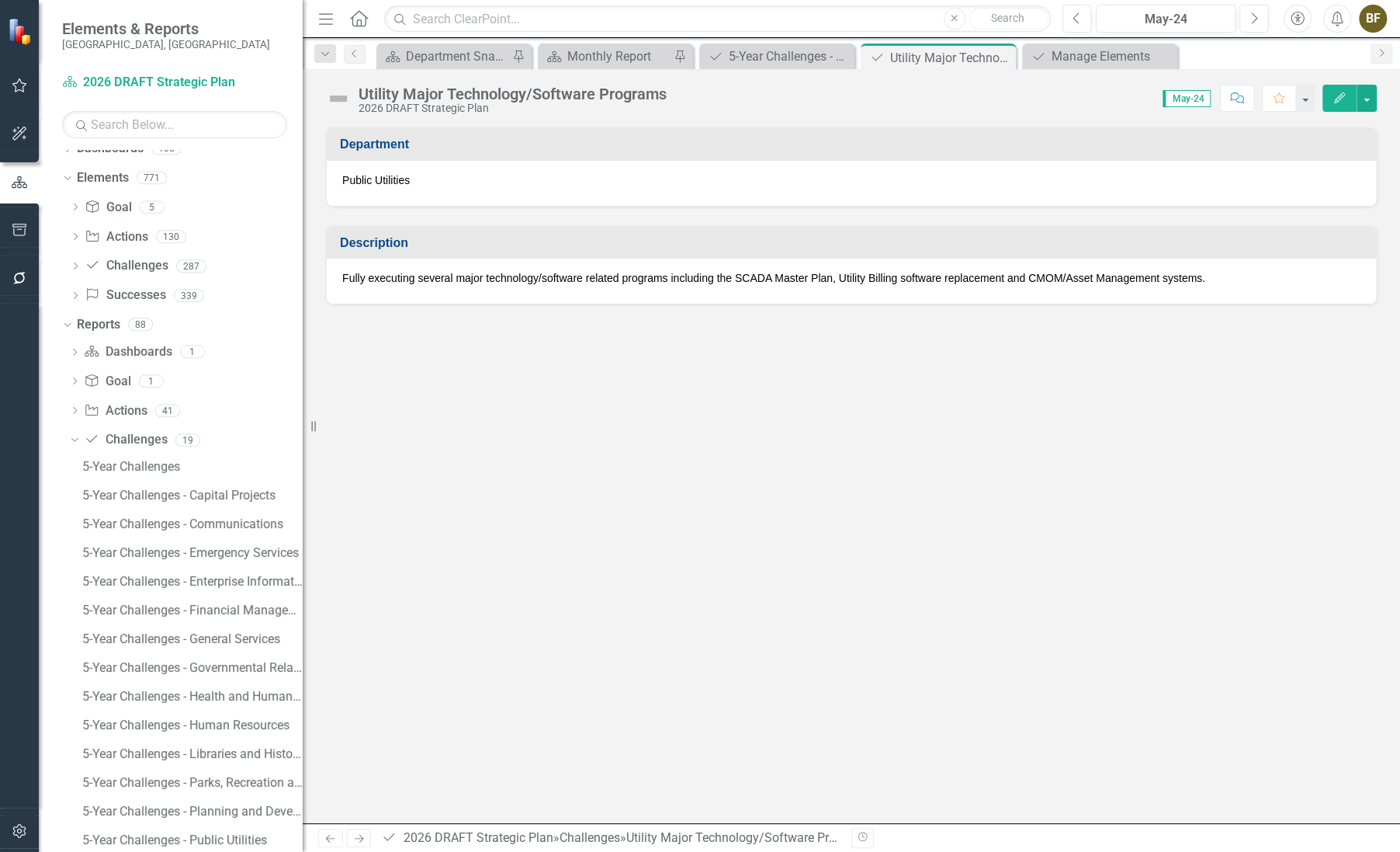
click at [414, 275] on span "Fully executing several major technology/software related programs including th…" at bounding box center [773, 278] width 863 height 13
click at [415, 275] on span "Fully executing several major technology/software related programs including th…" at bounding box center [773, 278] width 863 height 13
click at [416, 275] on span "Fully executing several major technology/software related programs including th…" at bounding box center [773, 278] width 863 height 13
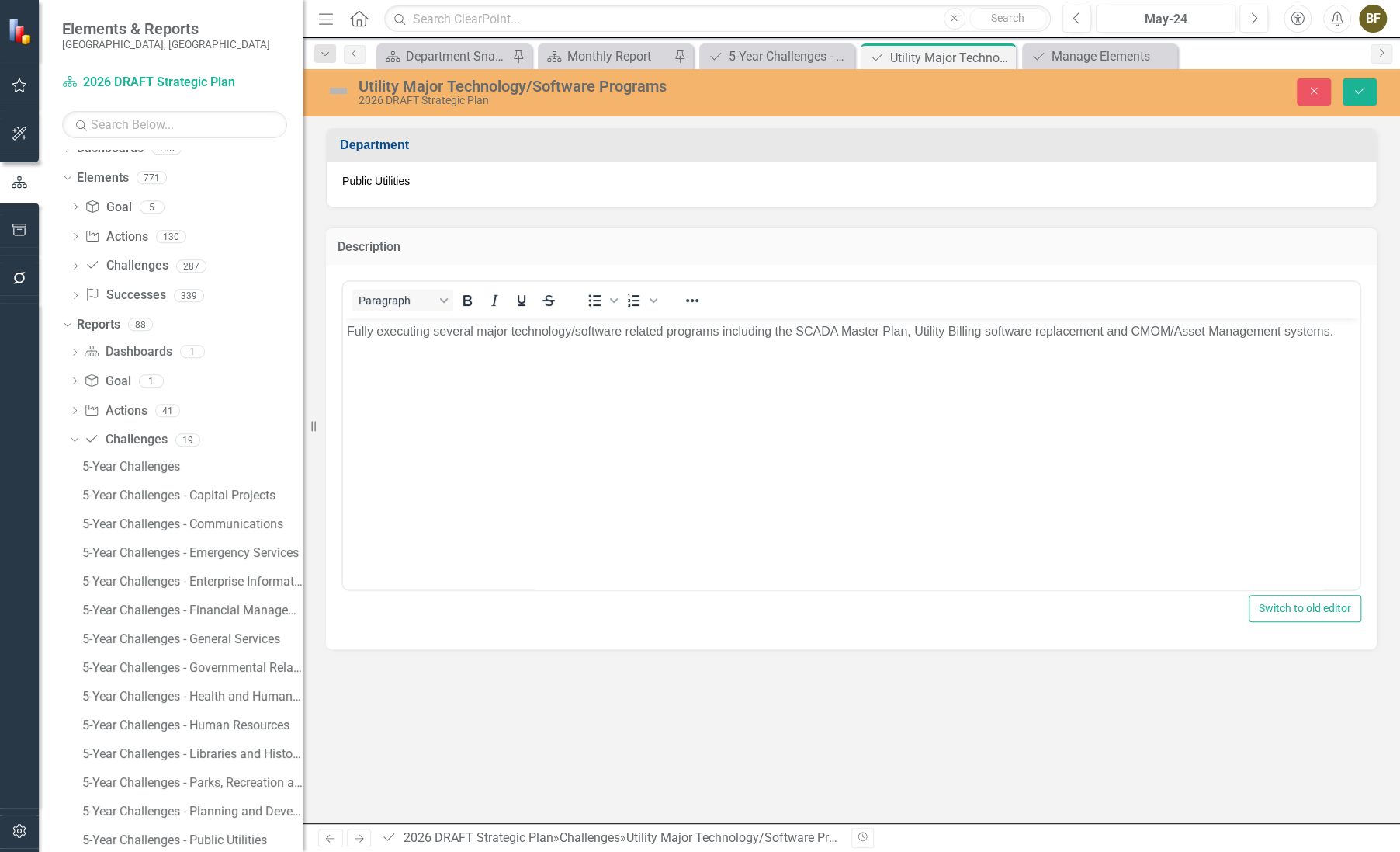
click at [434, 329] on p "Fully executing several major technology/software related programs including th…" at bounding box center [851, 331] width 1009 height 19
click at [1363, 94] on icon "Save" at bounding box center [1360, 91] width 14 height 11
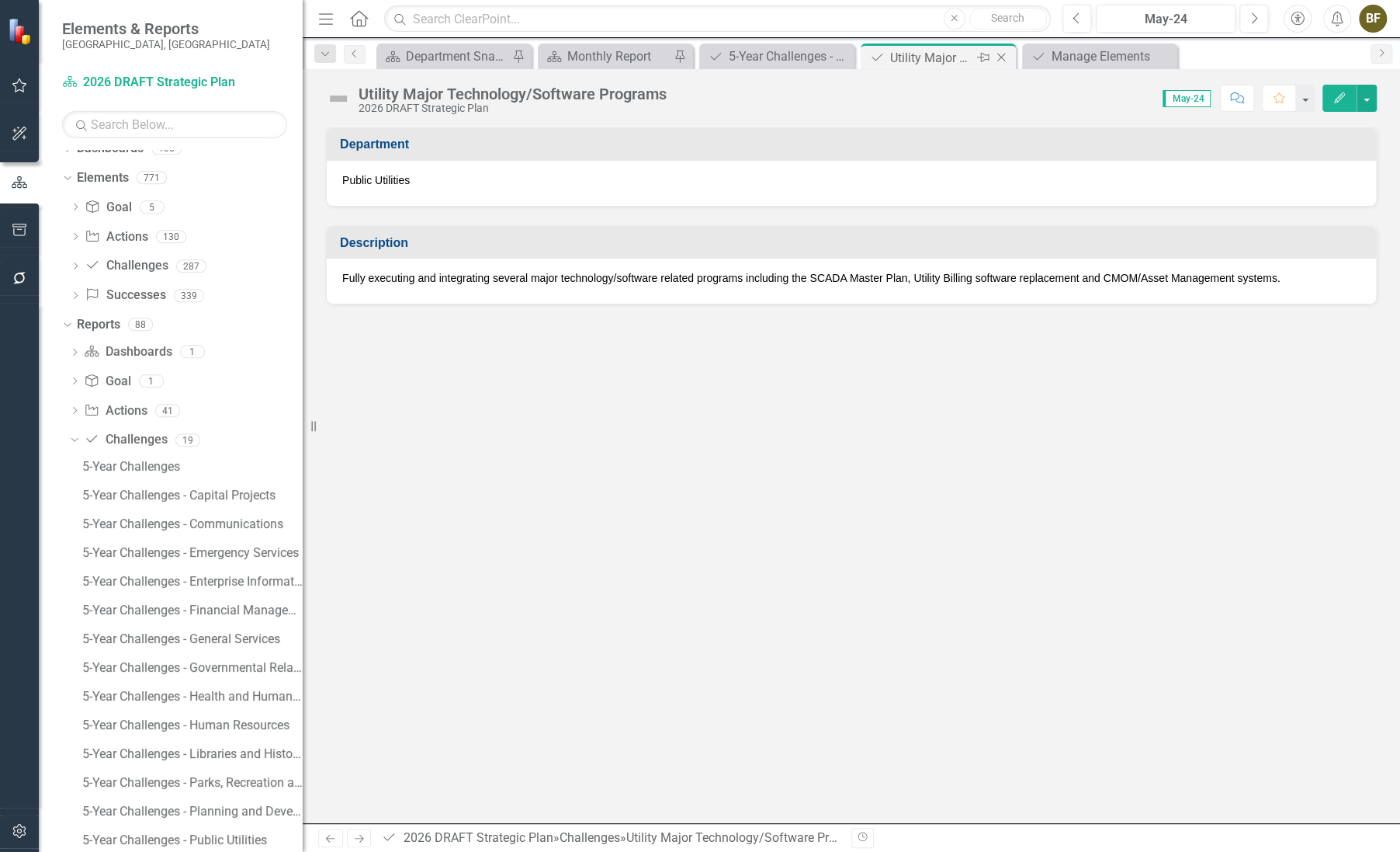
click at [1003, 58] on icon "Close" at bounding box center [1001, 58] width 15 height 13
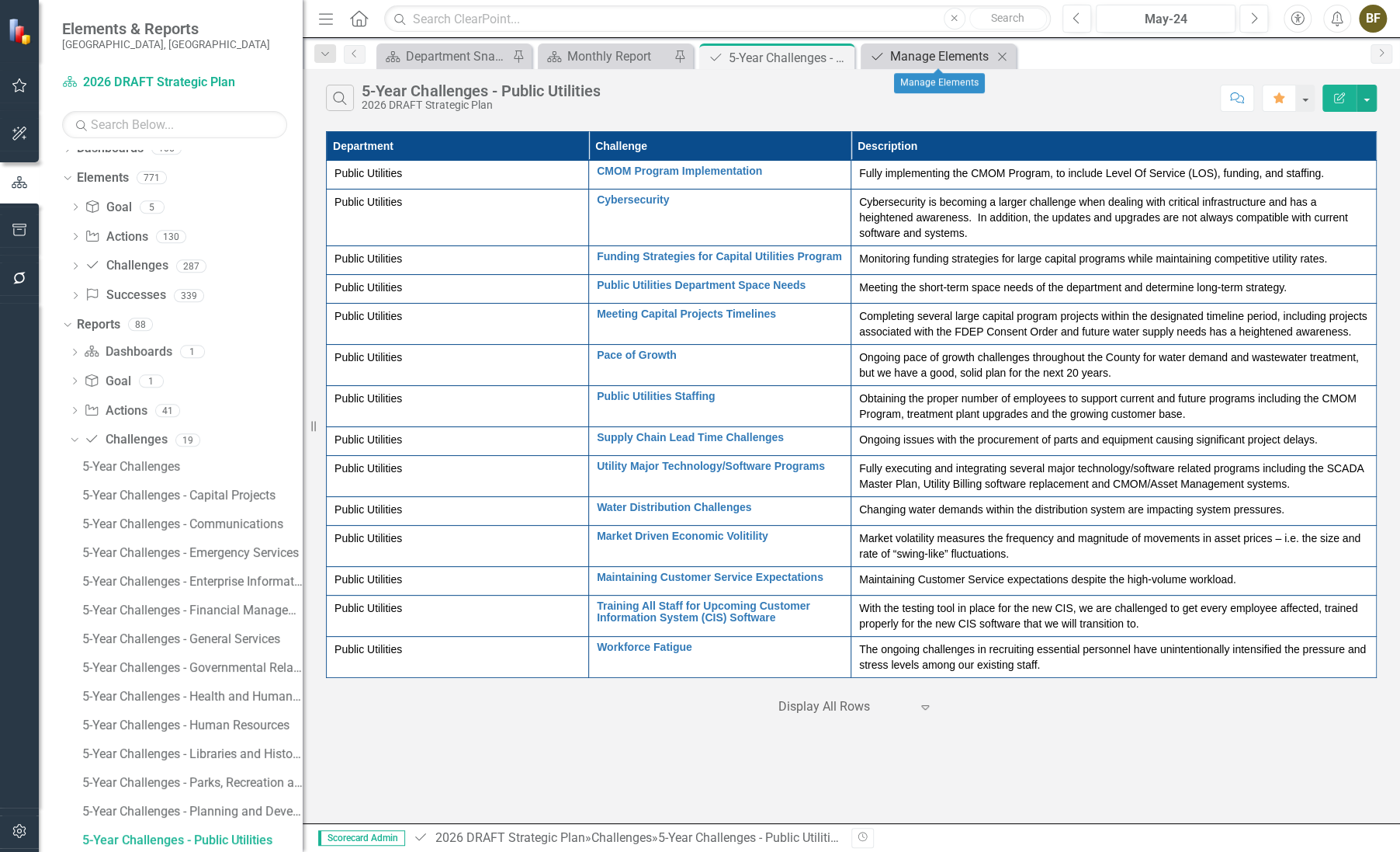
click at [931, 56] on div "Manage Elements" at bounding box center [942, 57] width 103 height 20
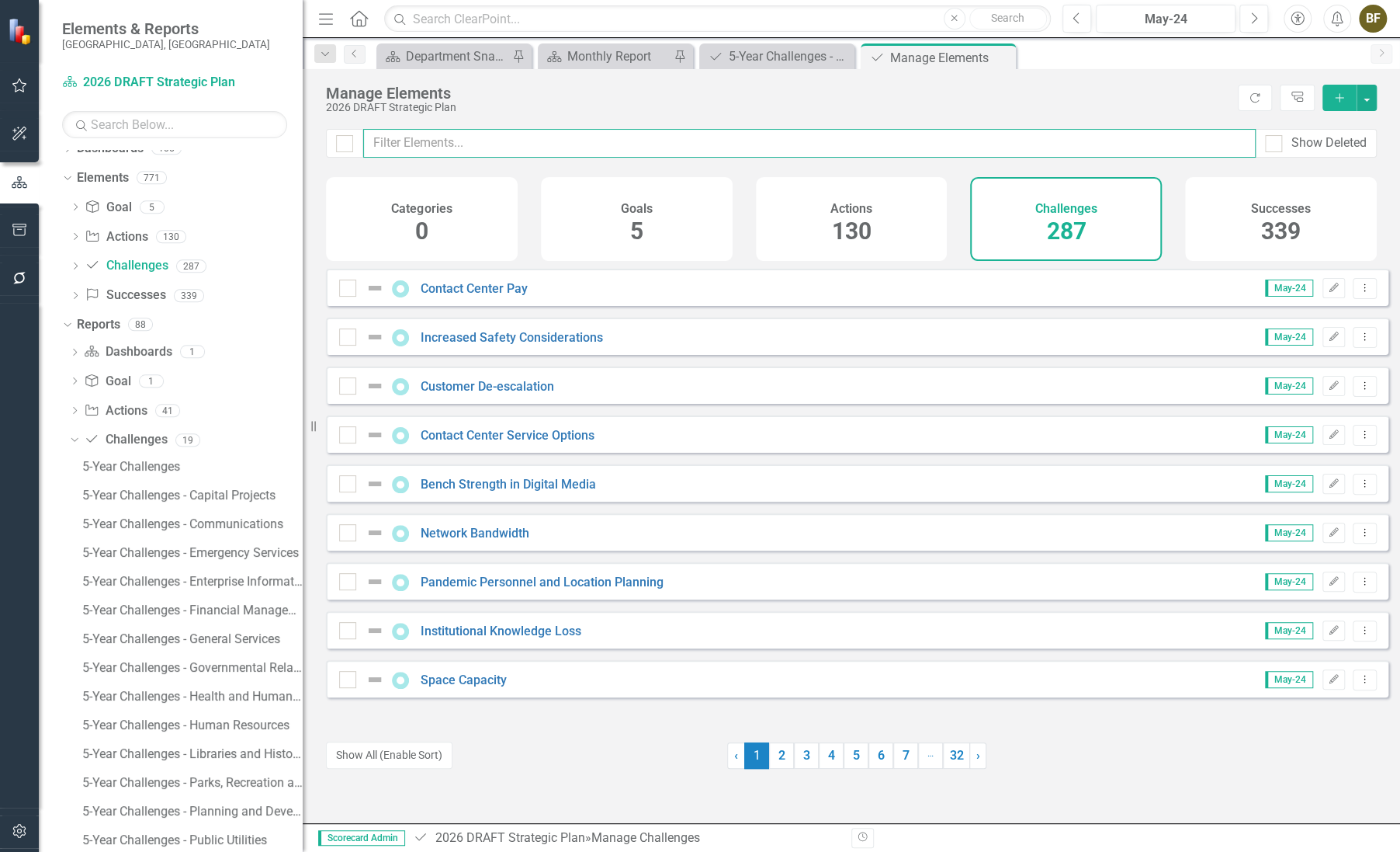
click at [508, 140] on input "text" at bounding box center [808, 143] width 892 height 29
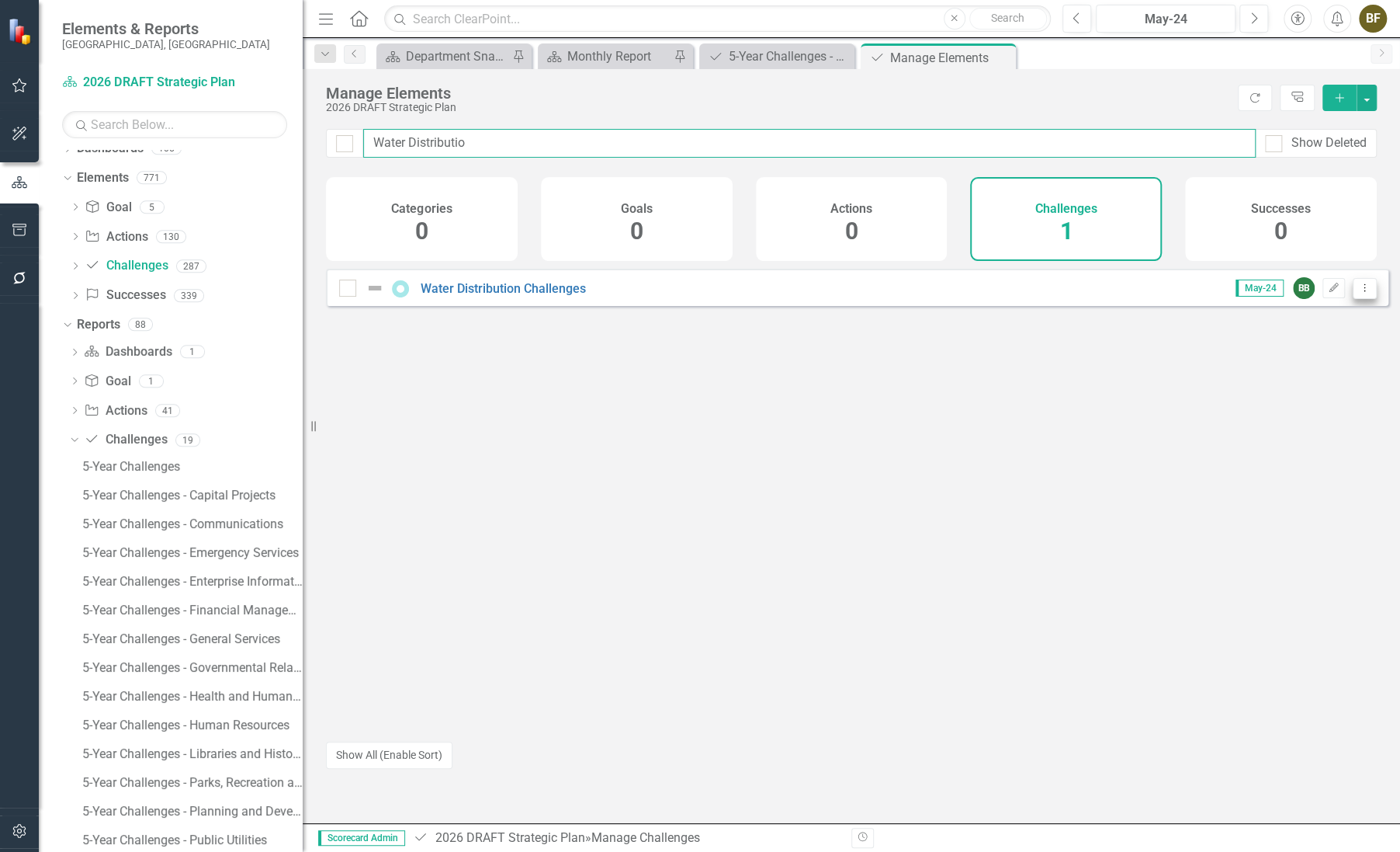
type input "Water Distributio"
click at [1359, 293] on icon "Dropdown Menu" at bounding box center [1365, 287] width 14 height 10
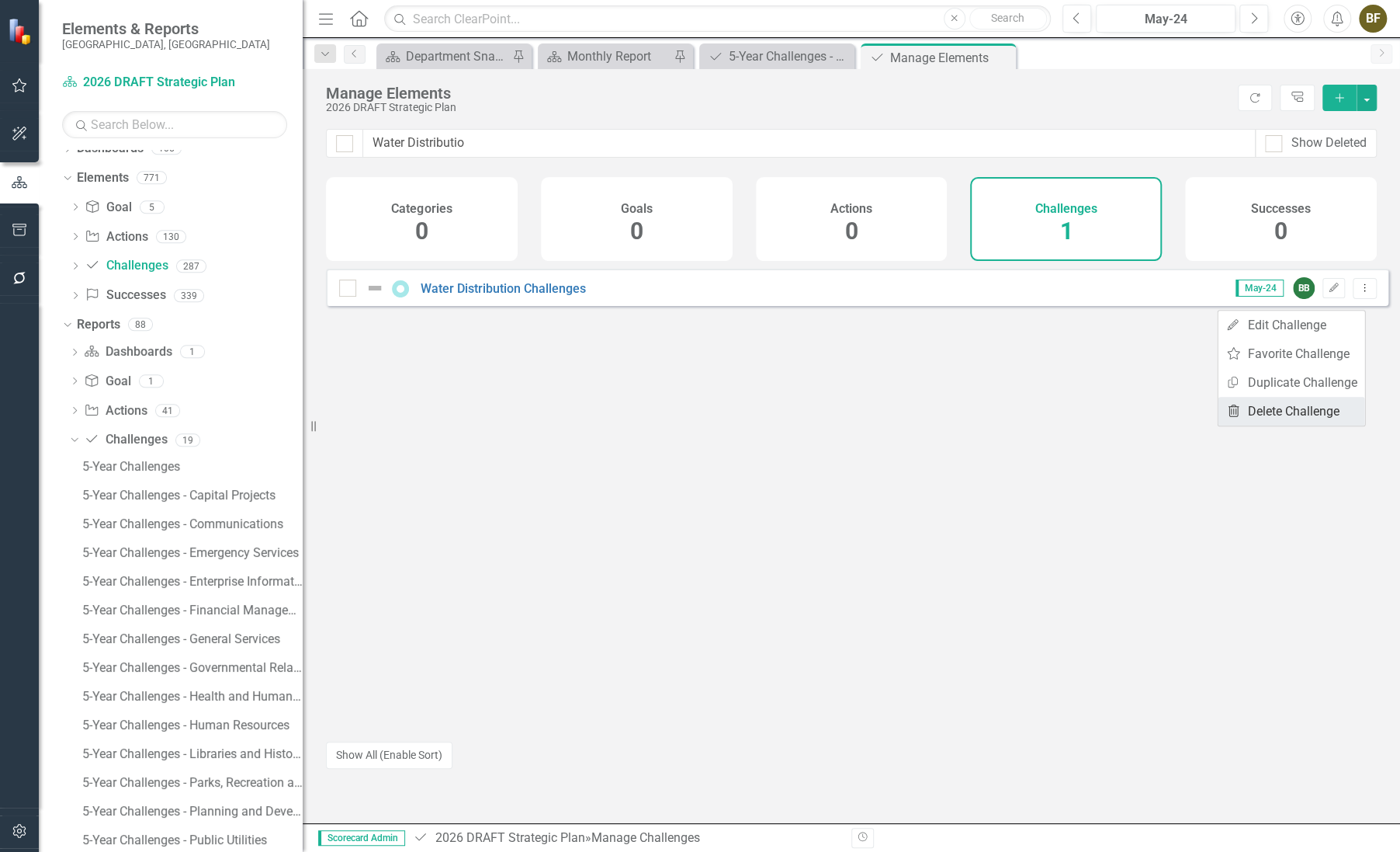
click at [1261, 408] on link "Trash Delete Challenge" at bounding box center [1291, 412] width 147 height 29
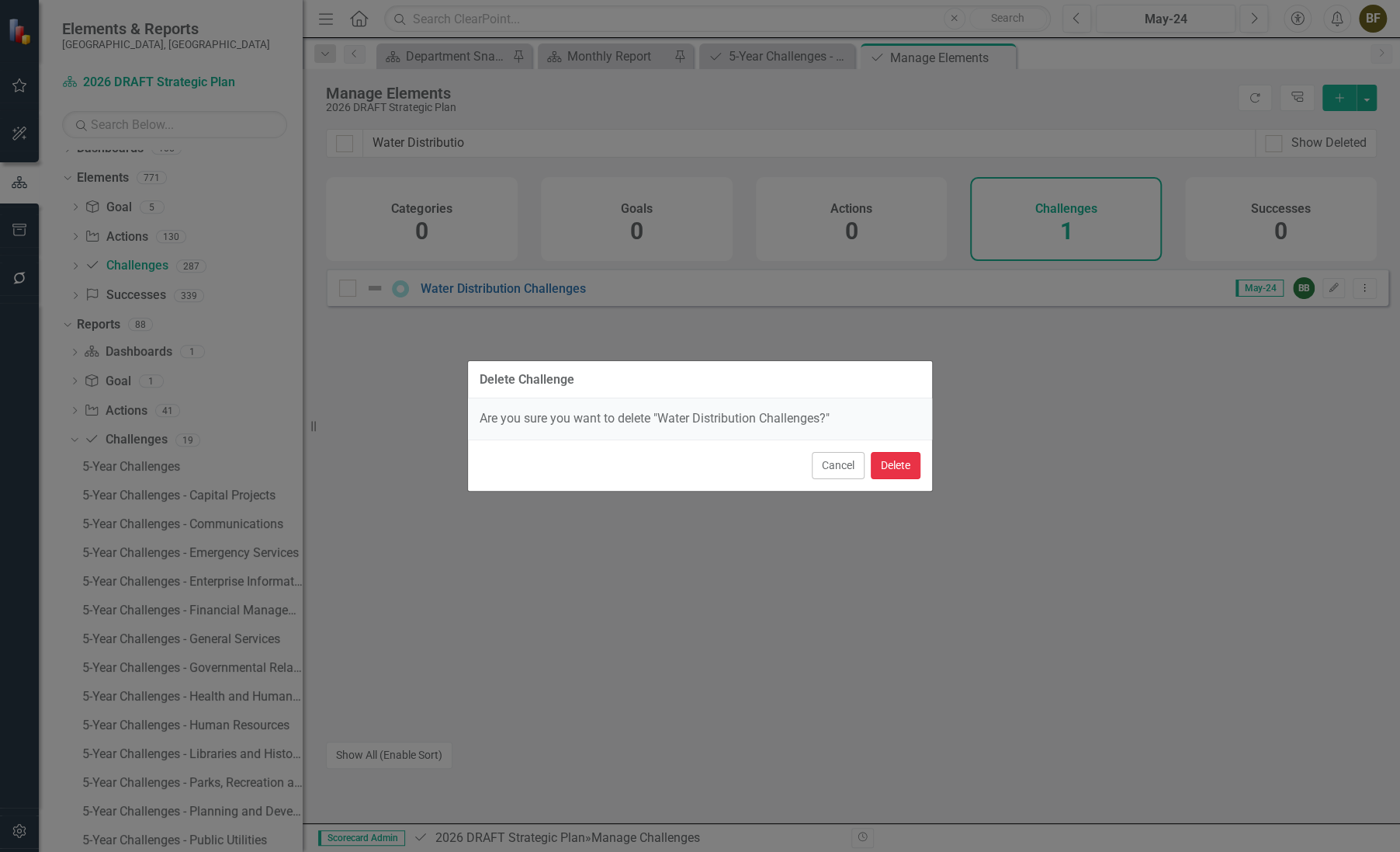
click at [900, 467] on button "Delete" at bounding box center [895, 466] width 50 height 27
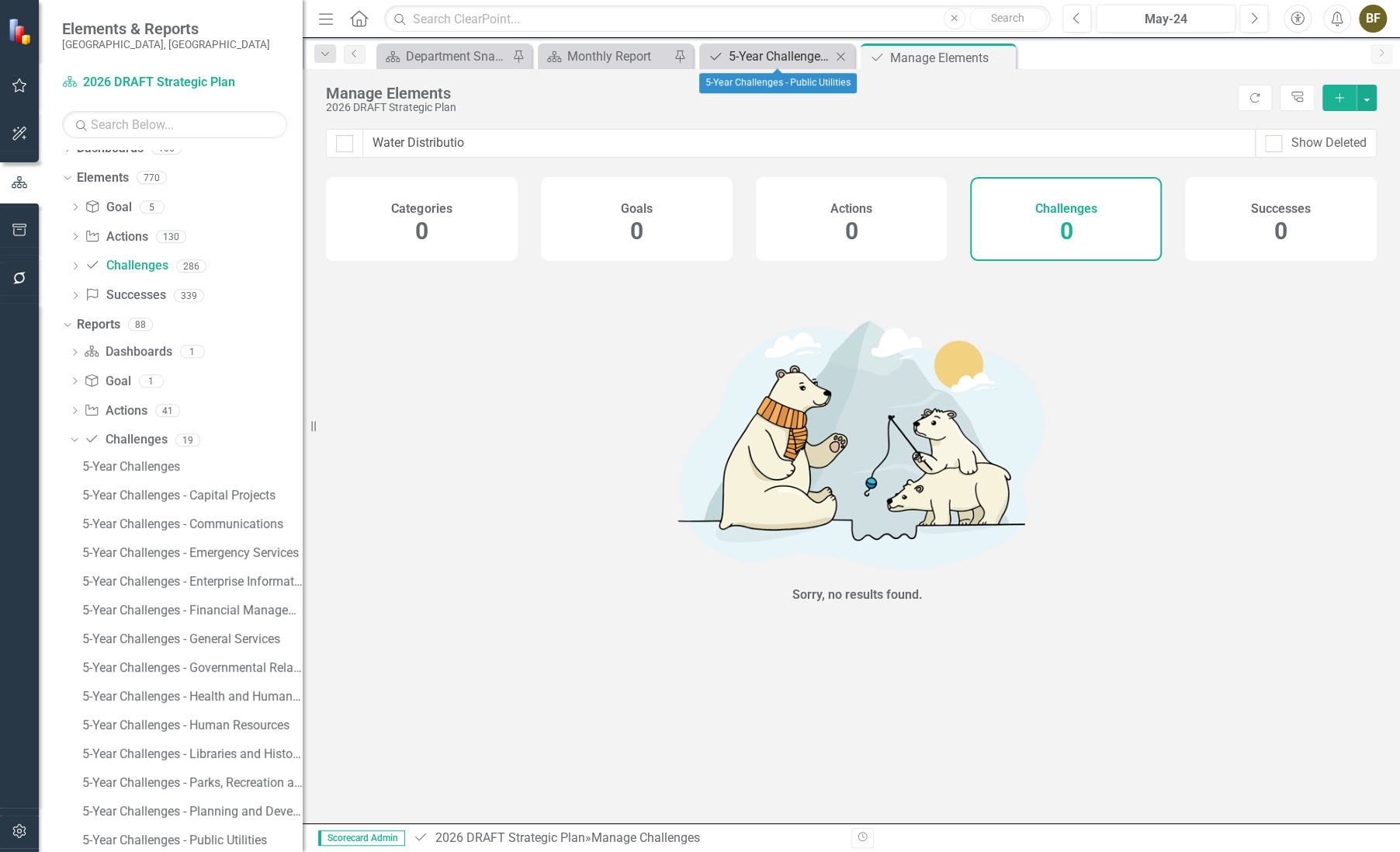
click at [752, 52] on div "5-Year Challenges - Public Utilities" at bounding box center [781, 57] width 103 height 20
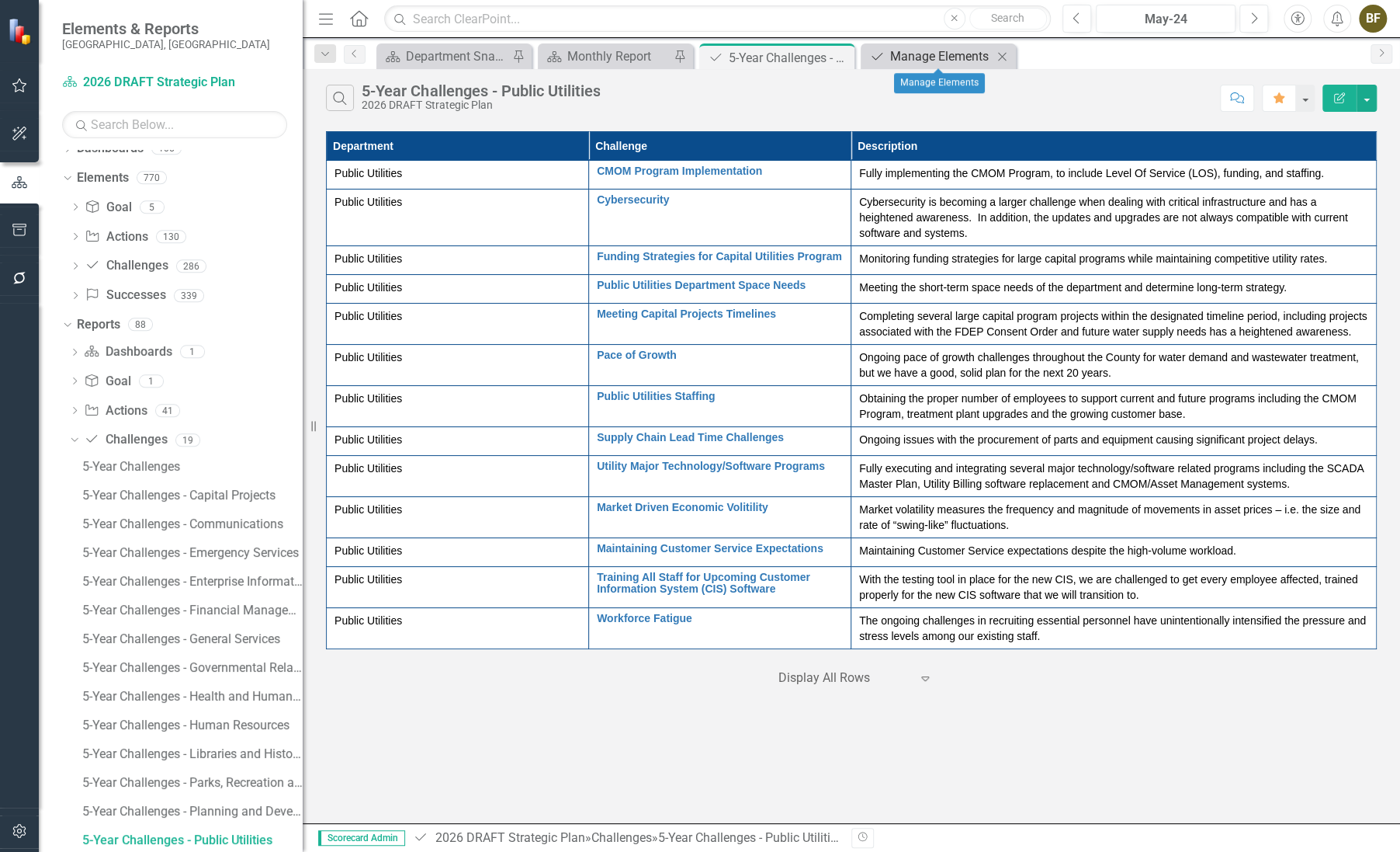
click at [964, 59] on div "Manage Elements" at bounding box center [942, 57] width 103 height 20
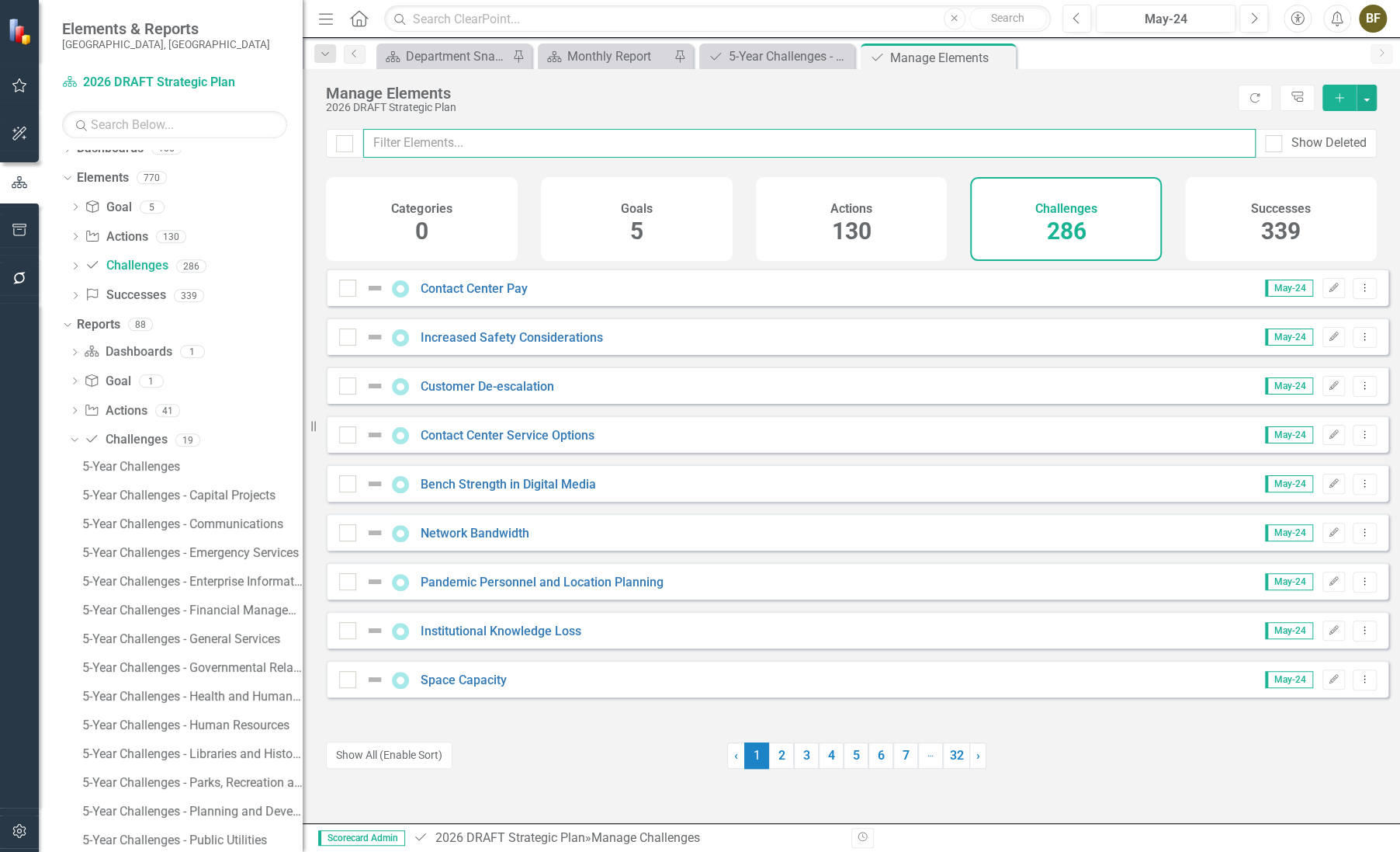
click at [463, 143] on input "text" at bounding box center [808, 143] width 892 height 29
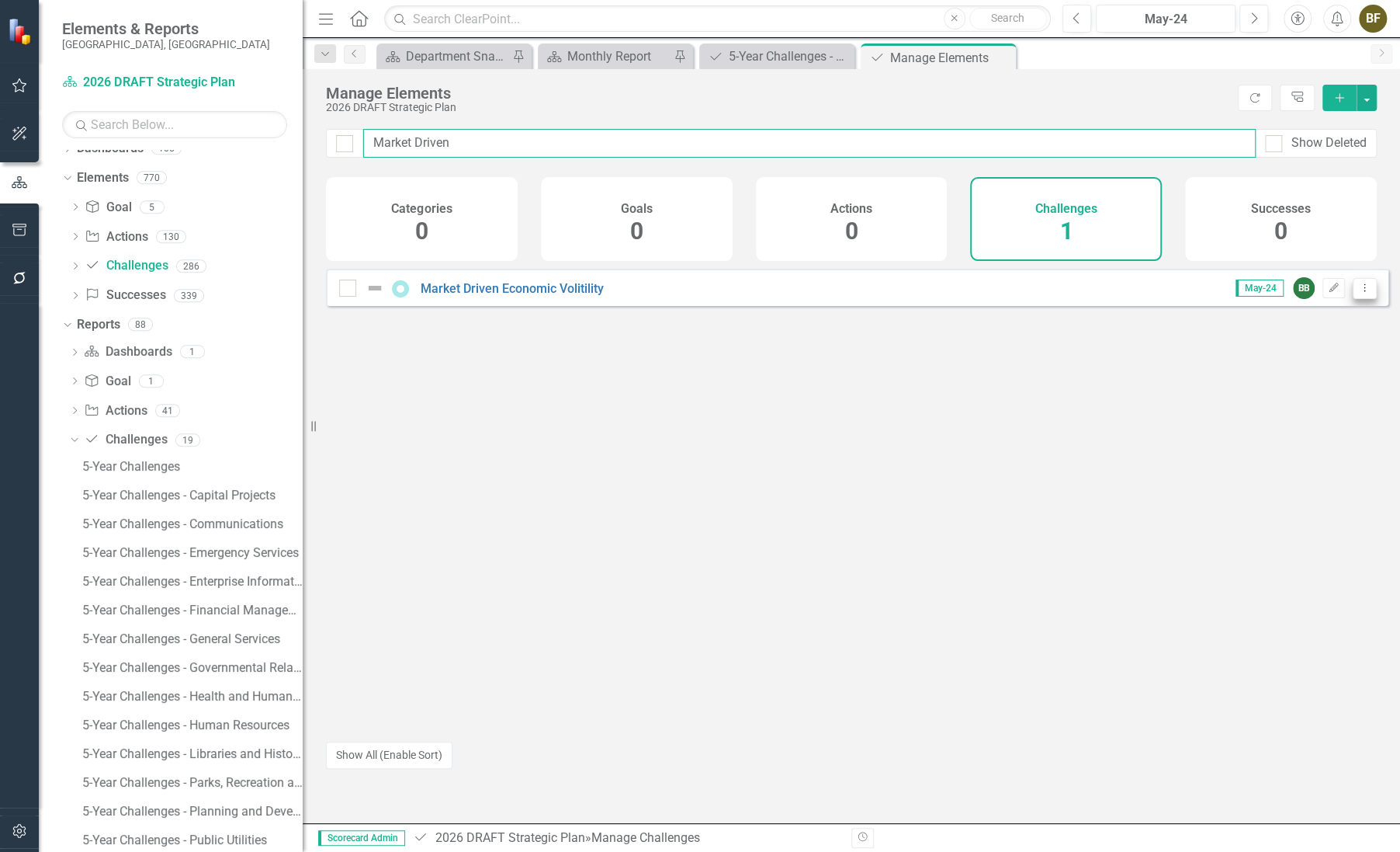
type input "Market Driven"
click at [1363, 292] on button "Dropdown Menu" at bounding box center [1365, 288] width 24 height 21
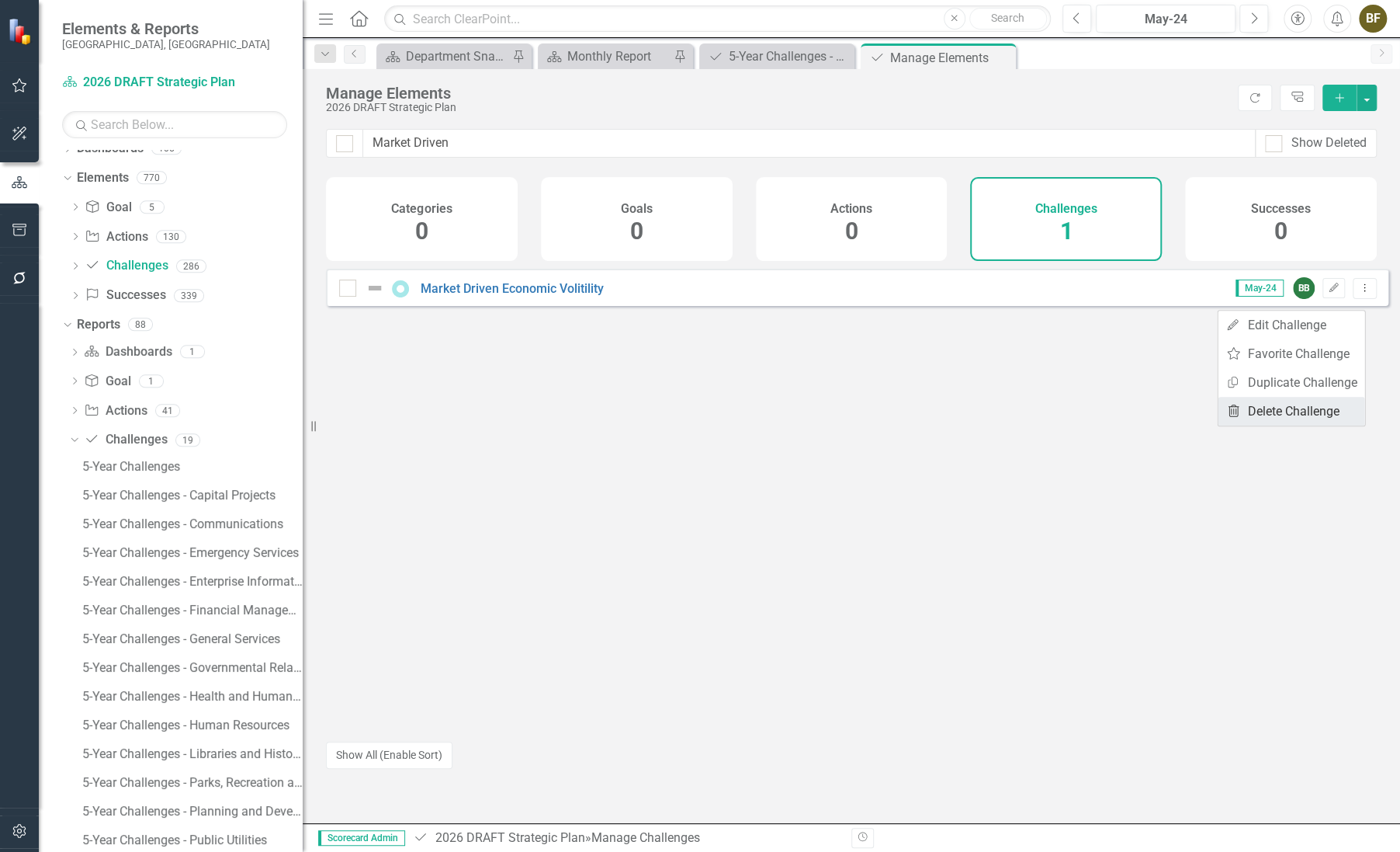
click at [1282, 413] on link "Trash Delete Challenge" at bounding box center [1291, 412] width 147 height 29
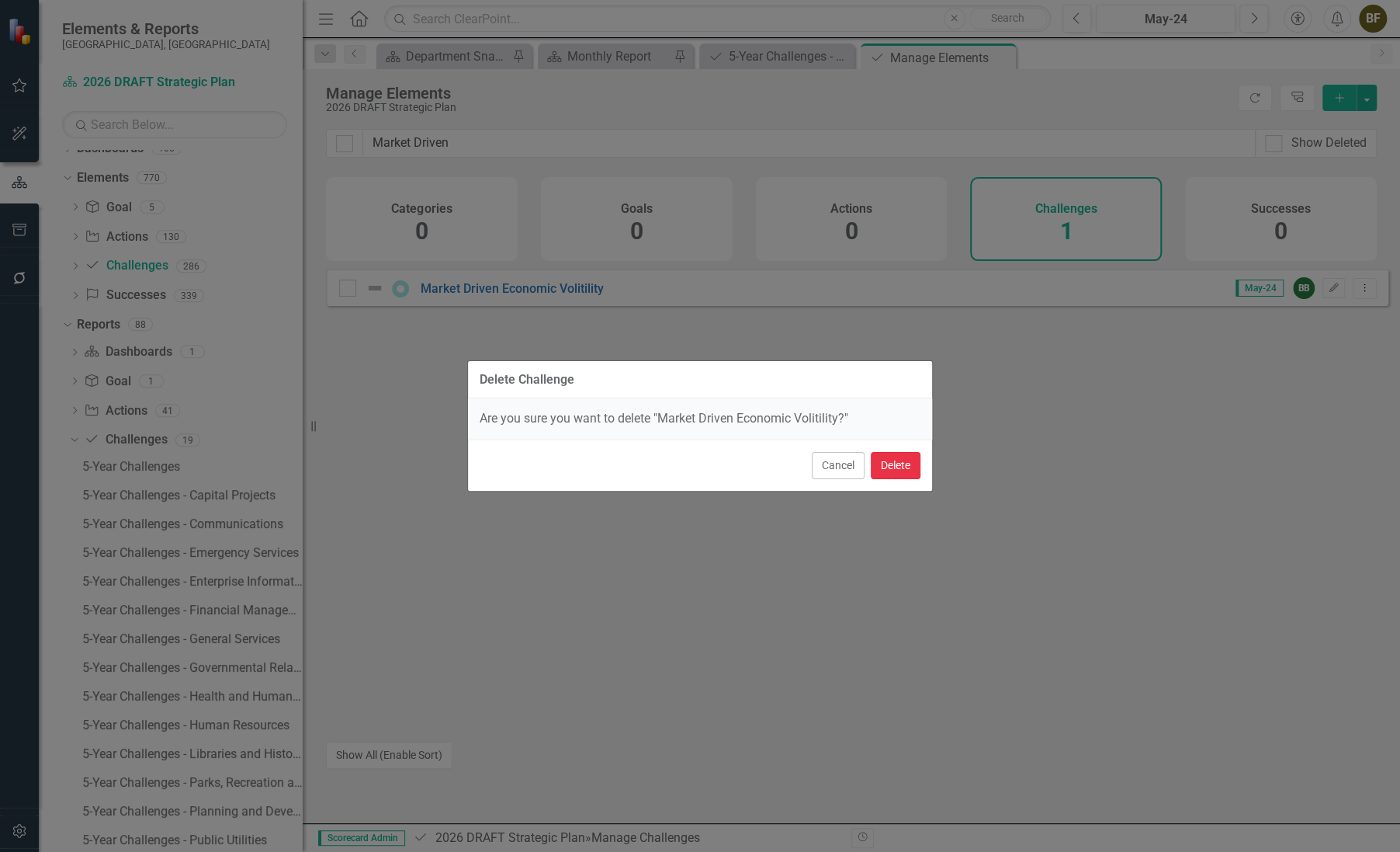
click at [899, 467] on button "Delete" at bounding box center [895, 466] width 50 height 27
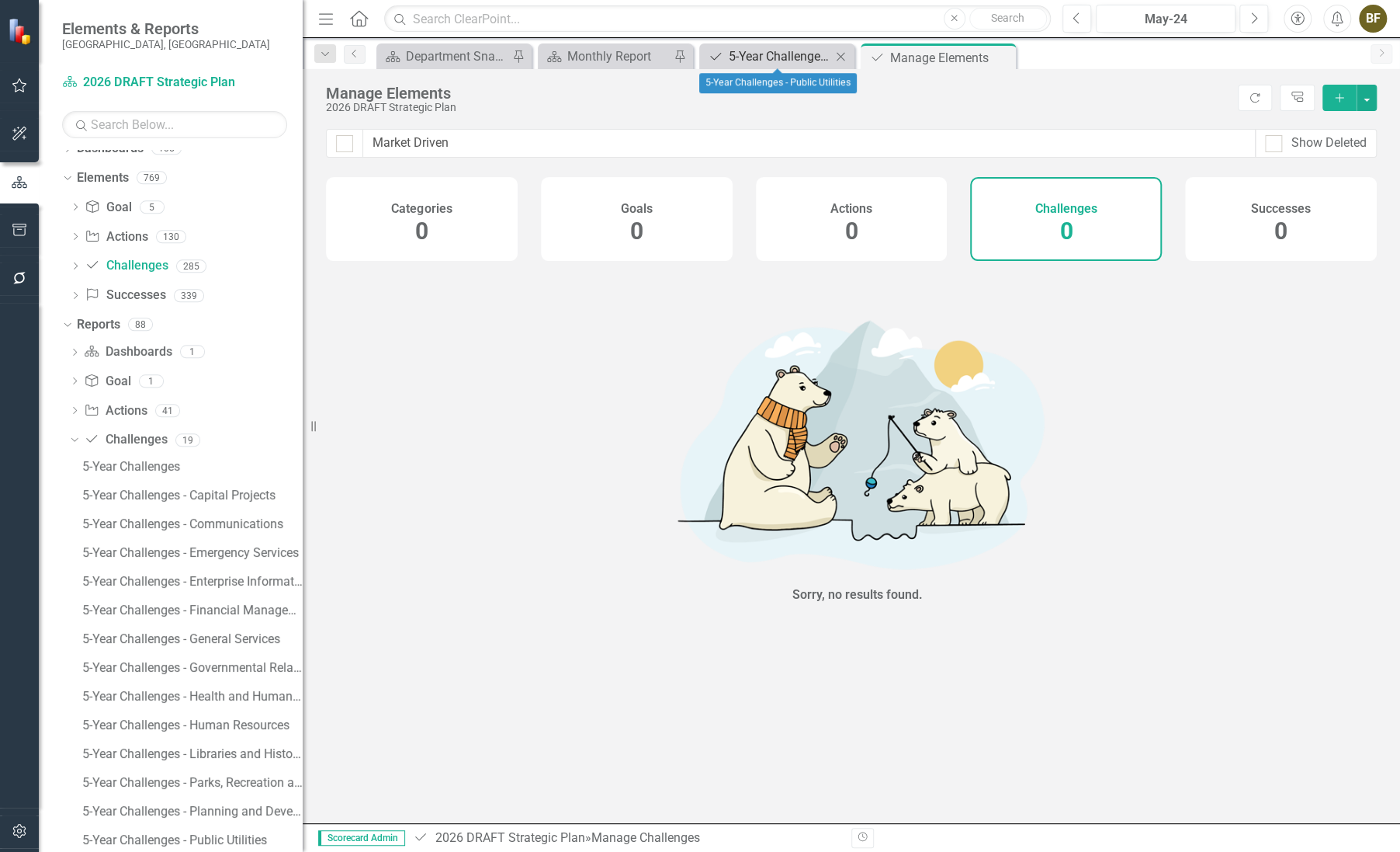
click at [779, 58] on div "5-Year Challenges - Public Utilities" at bounding box center [781, 57] width 103 height 20
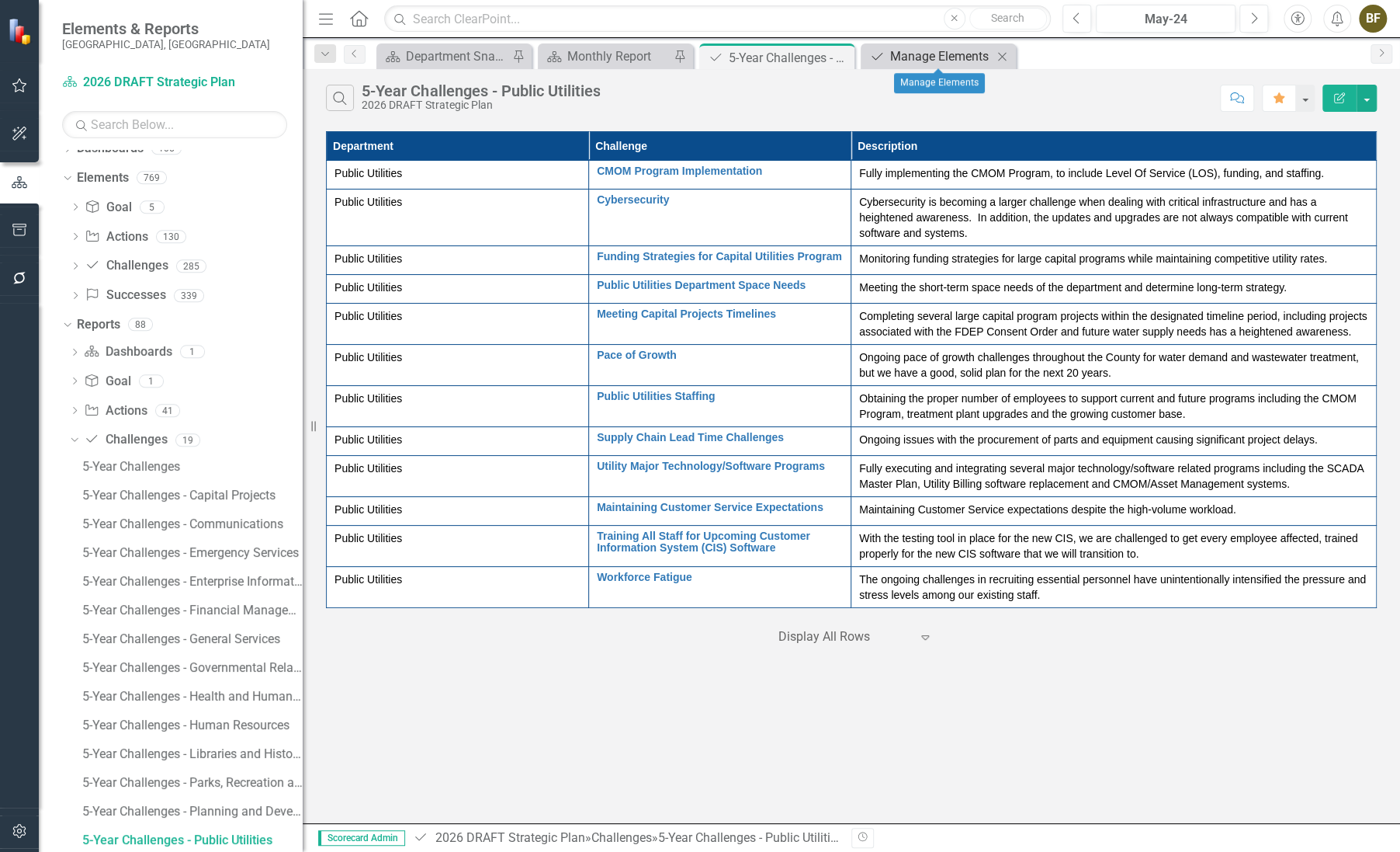
click at [957, 62] on div "Manage Elements" at bounding box center [942, 57] width 103 height 20
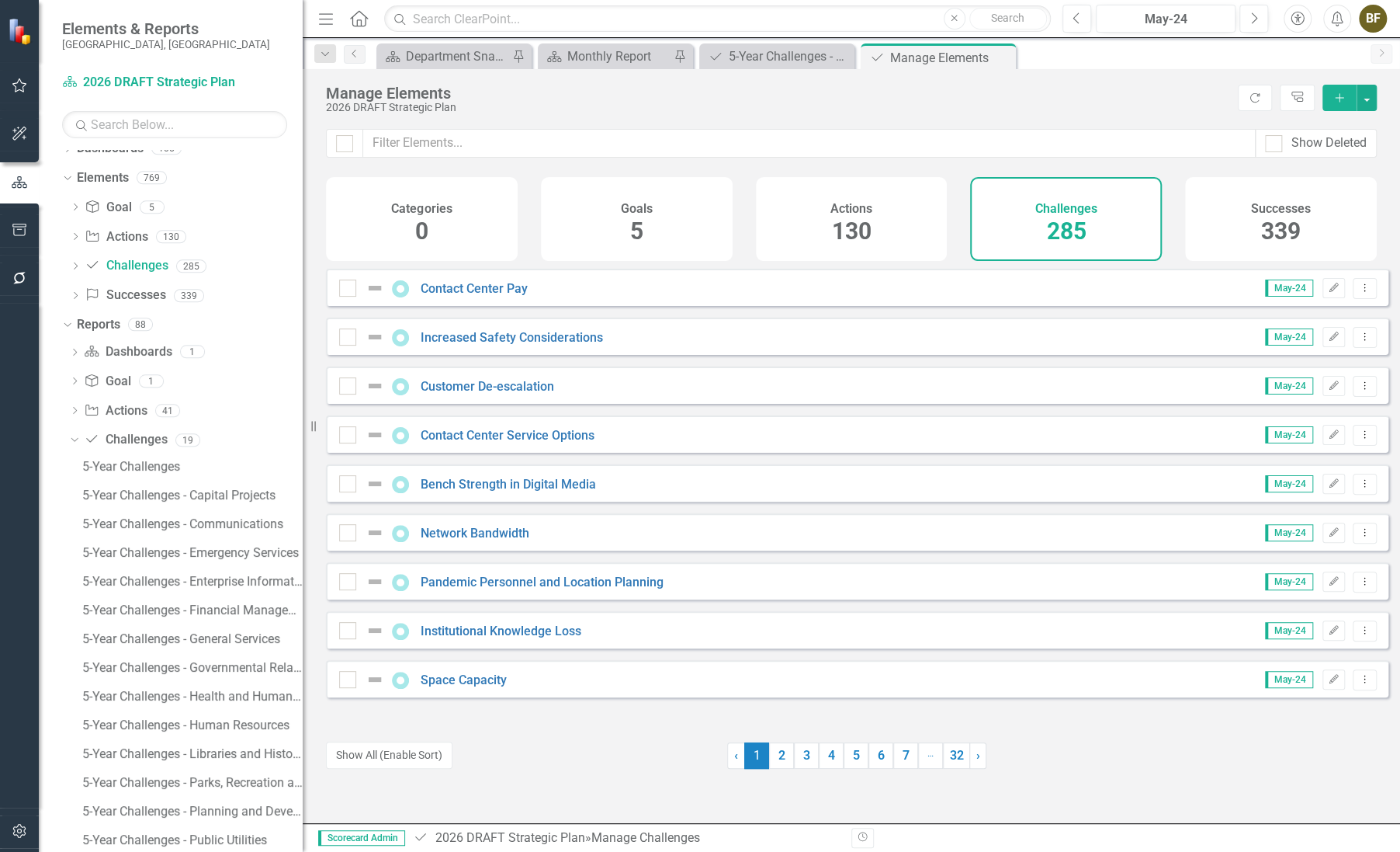
click at [1068, 225] on span "285" at bounding box center [1066, 231] width 40 height 27
click at [1367, 104] on button "button" at bounding box center [1367, 97] width 20 height 26
click at [1320, 123] on link "Challenge Add Challenge" at bounding box center [1314, 126] width 122 height 29
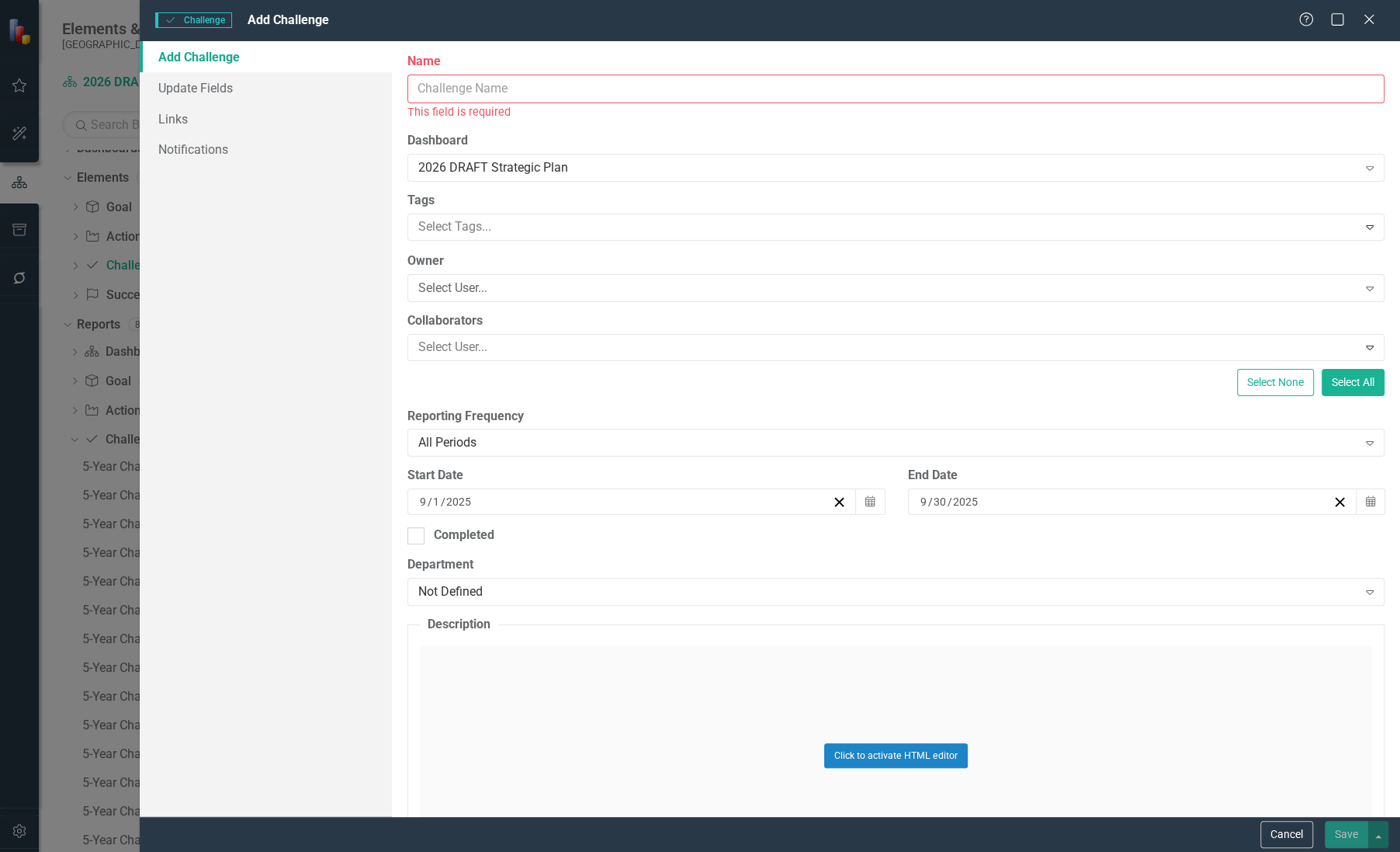
click at [520, 88] on input "Name" at bounding box center [896, 89] width 977 height 29
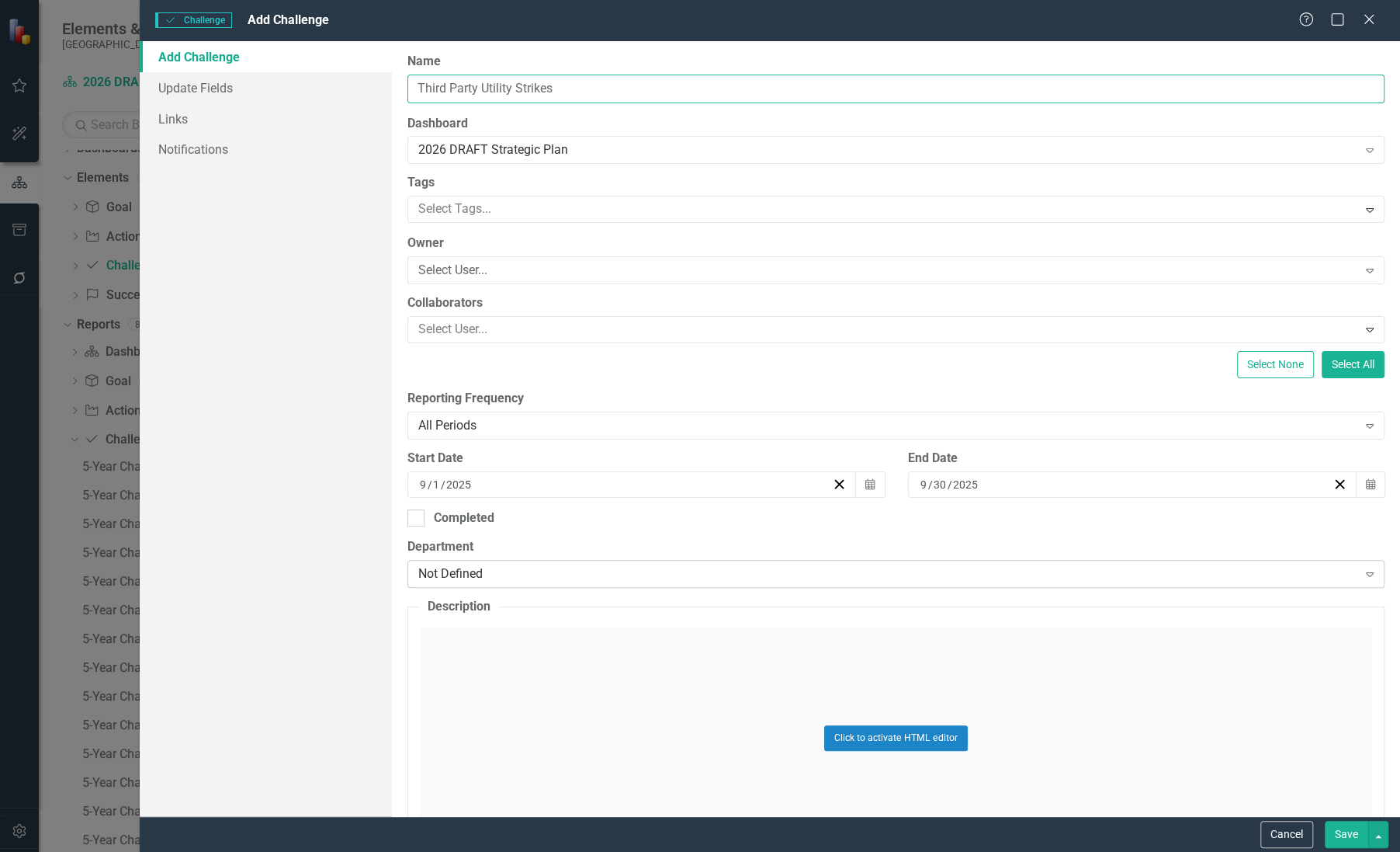
type input "Third Party Utility Strikes"
click at [590, 575] on div "Not Defined" at bounding box center [888, 575] width 938 height 18
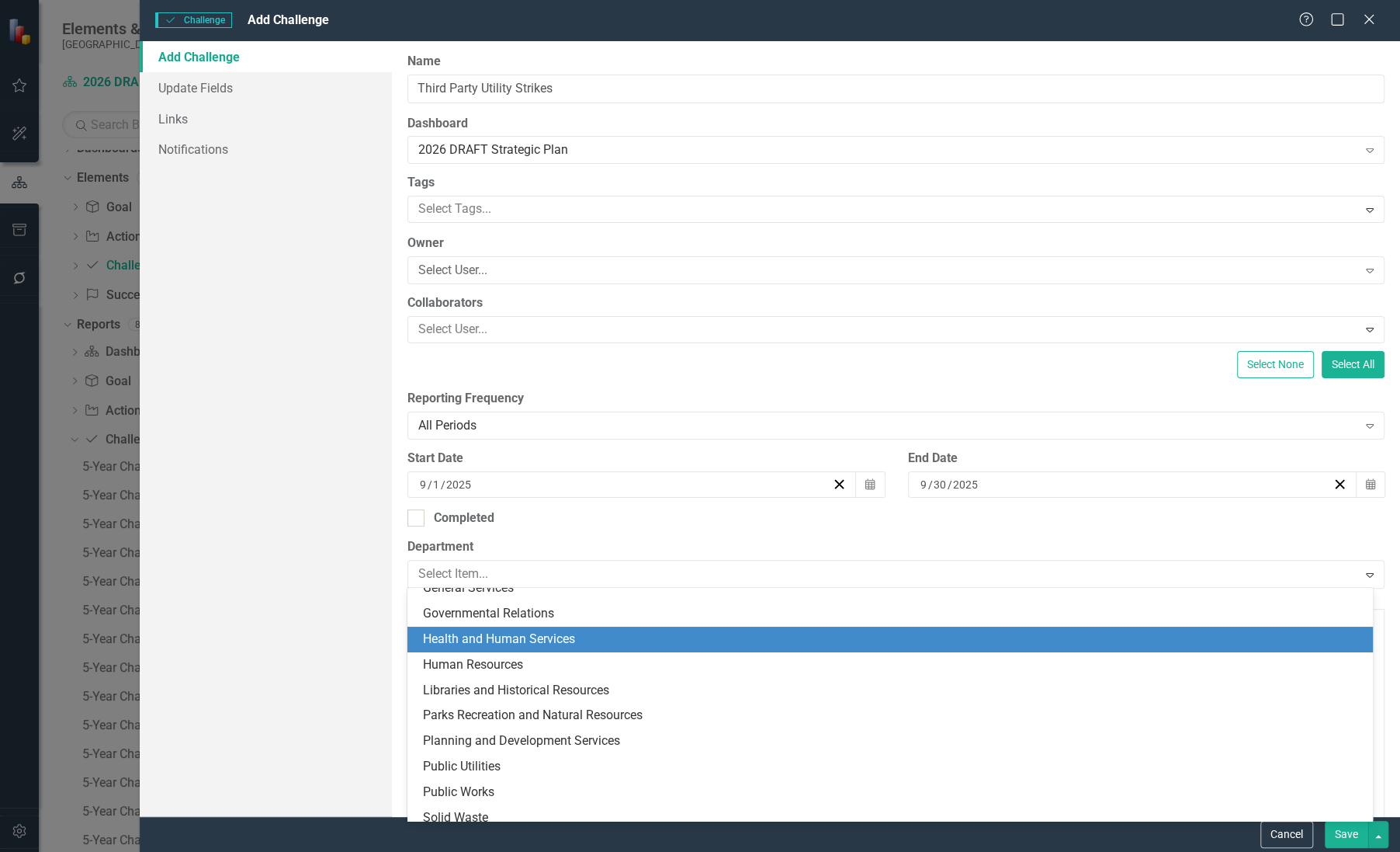
scroll to position [211, 0]
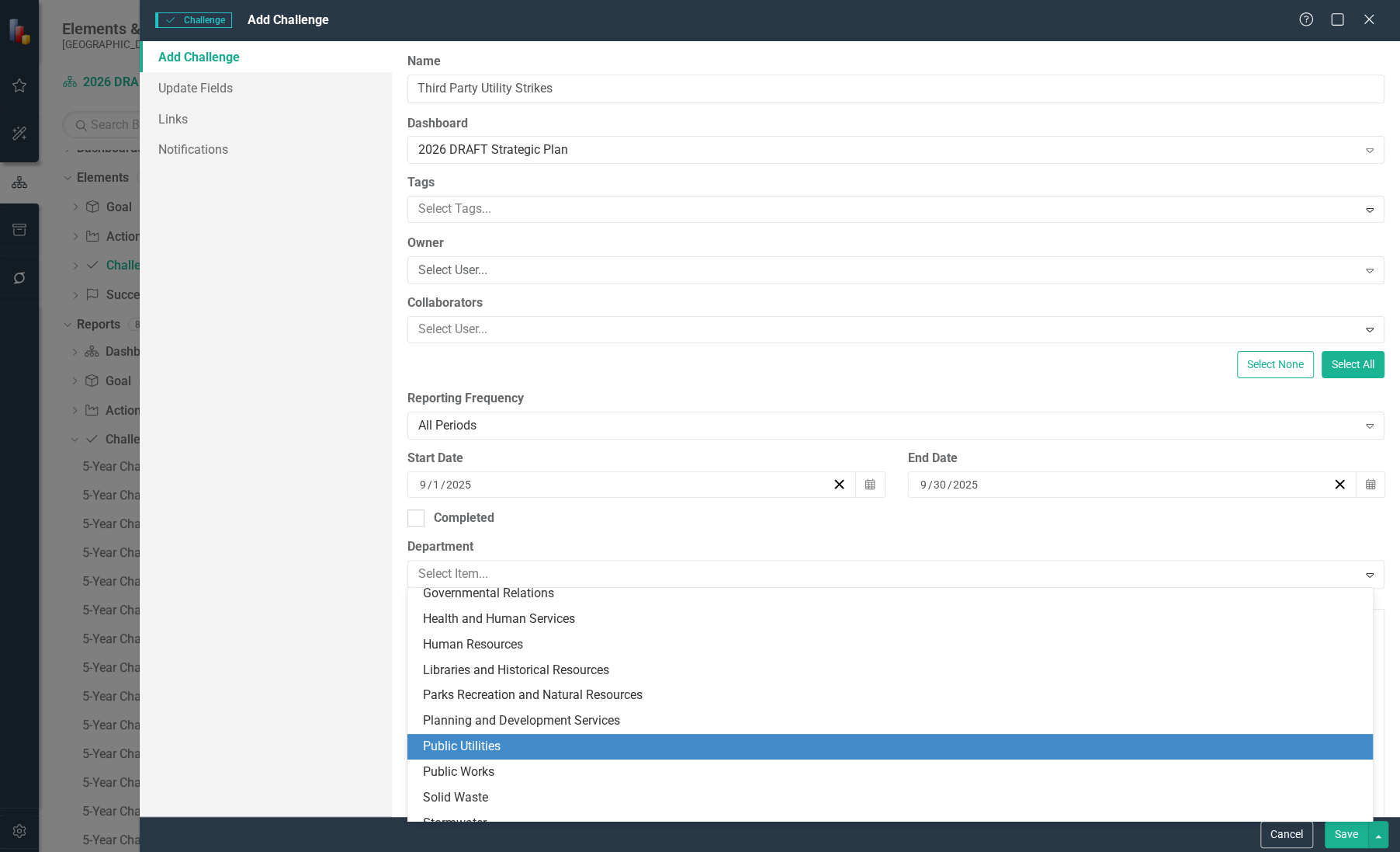
click at [495, 742] on div "Public Utilities" at bounding box center [893, 747] width 941 height 18
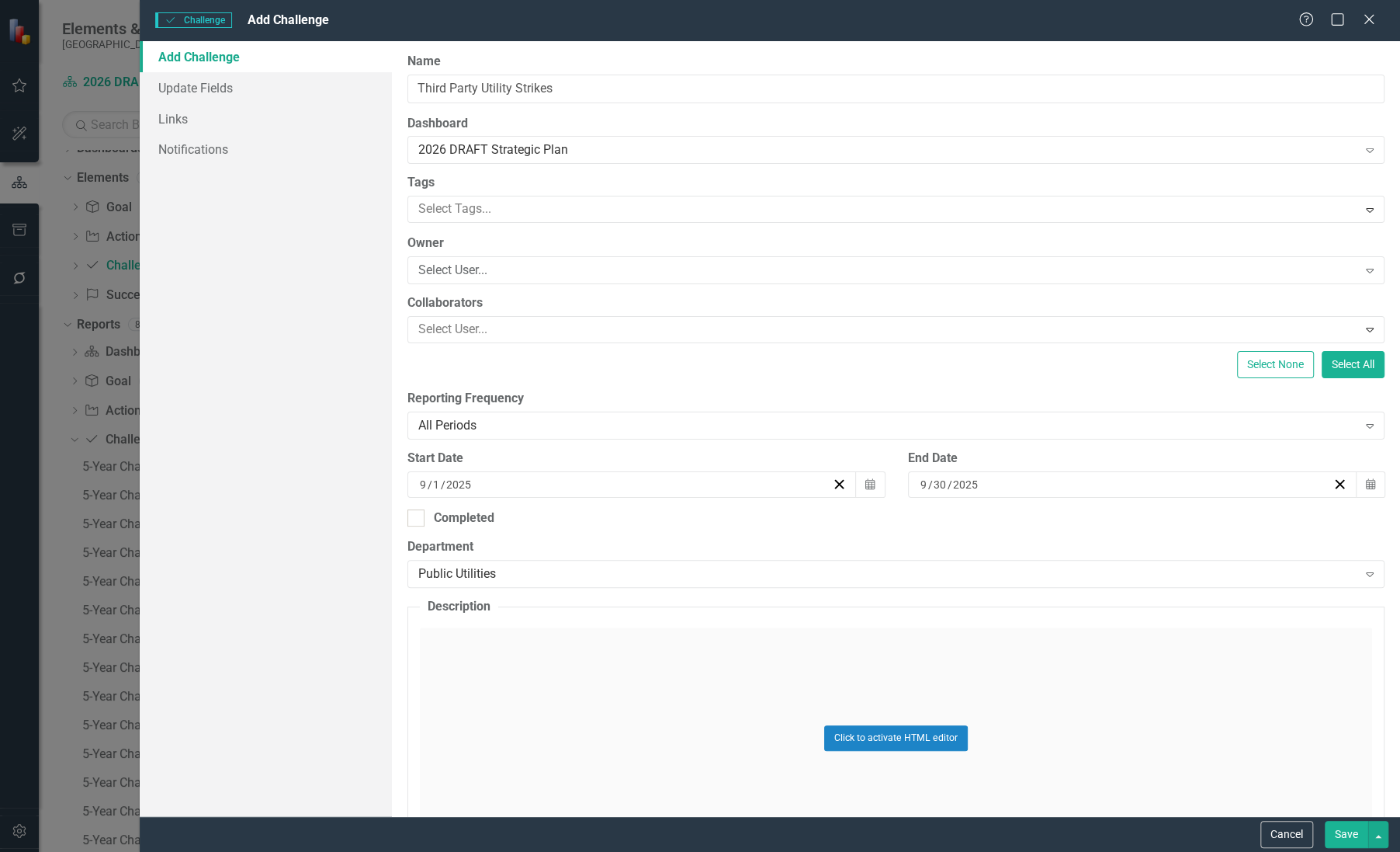
click at [465, 647] on div "Click to activate HTML editor" at bounding box center [896, 739] width 953 height 222
click at [465, 647] on button "Normal Text" at bounding box center [481, 648] width 101 height 22
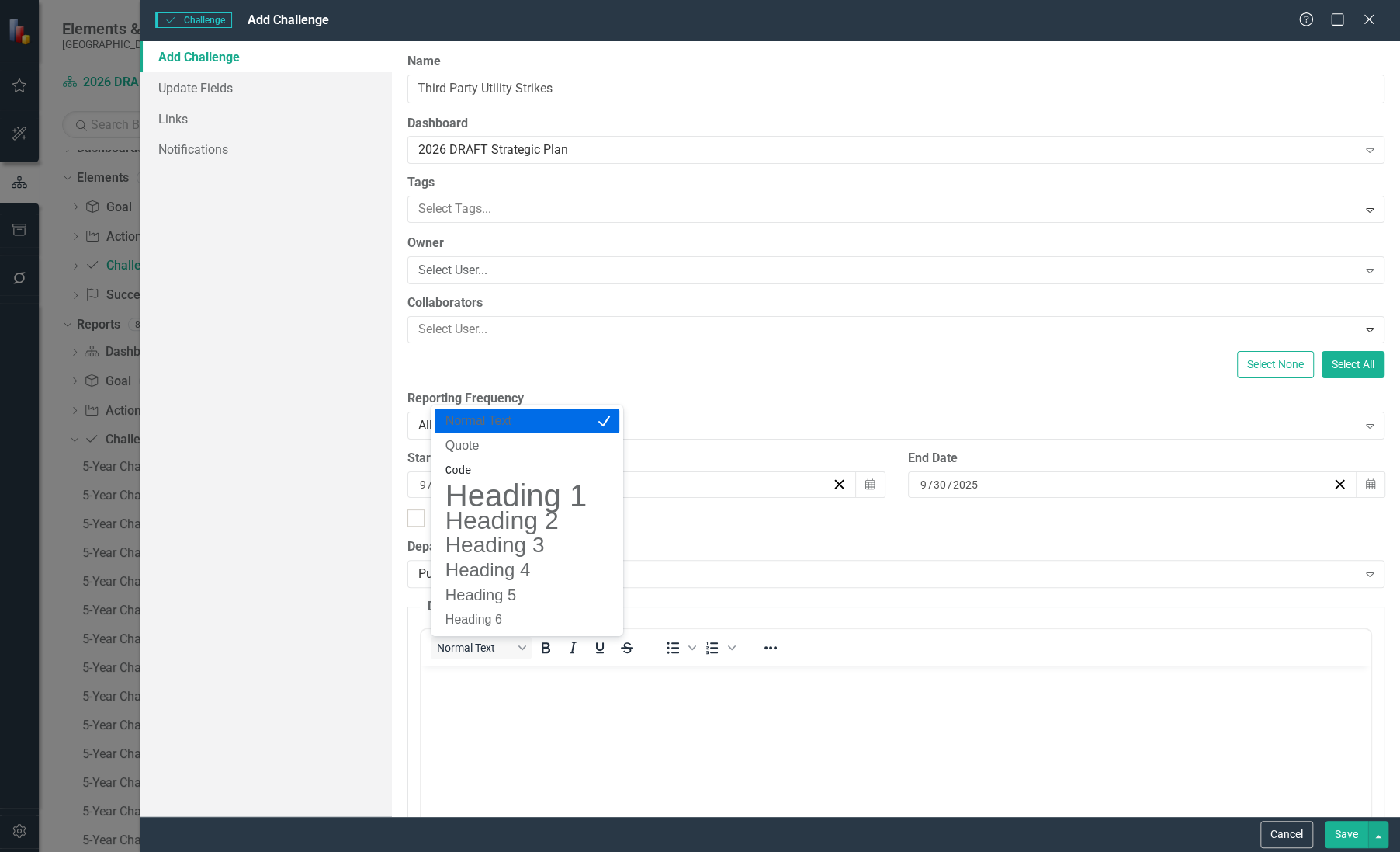
click at [447, 677] on p "Rich Text Area. Press ALT-0 for help." at bounding box center [896, 678] width 942 height 19
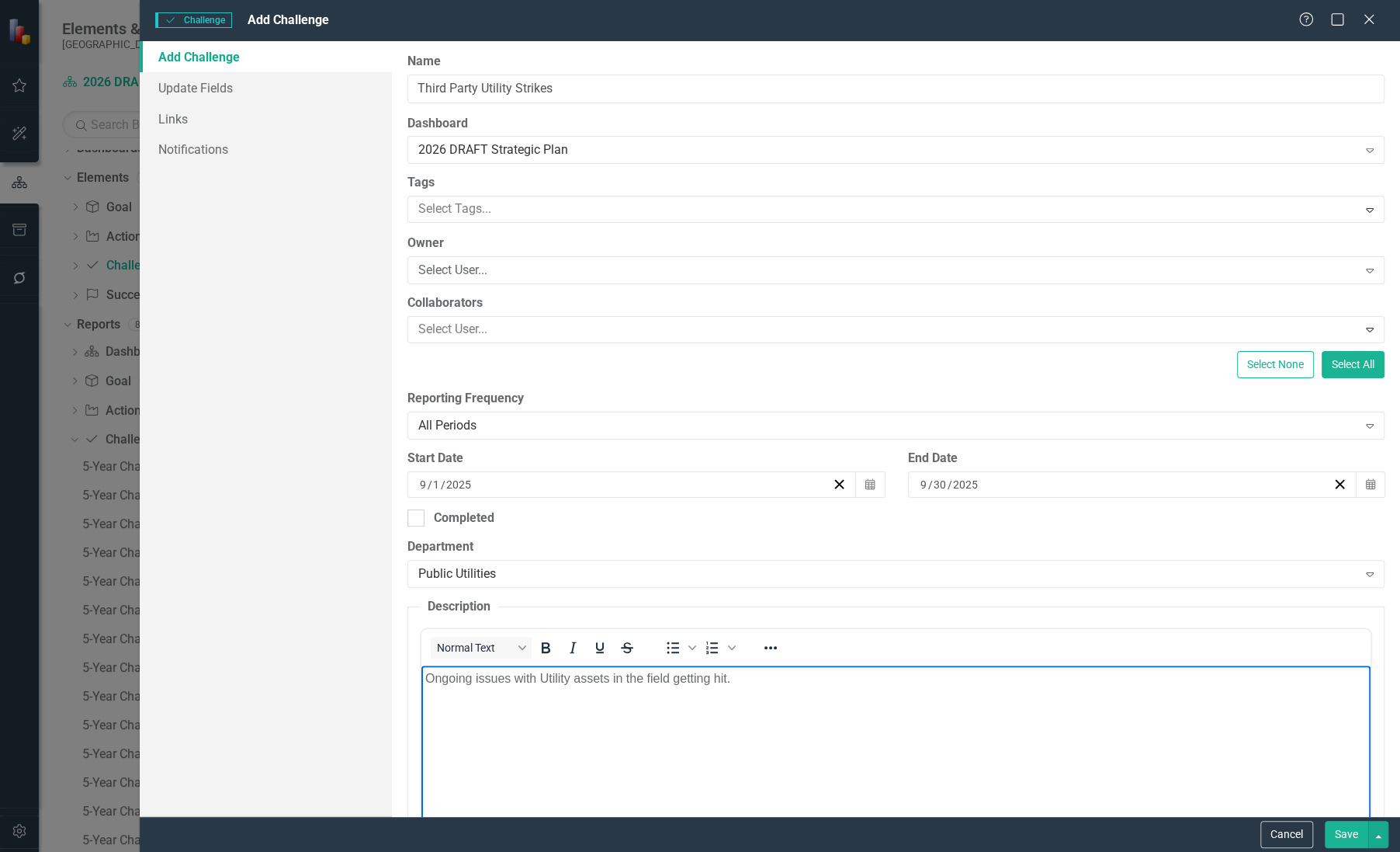
click at [429, 684] on p "Ongoing issues with Utility assets in the field getting hit." at bounding box center [896, 678] width 942 height 19
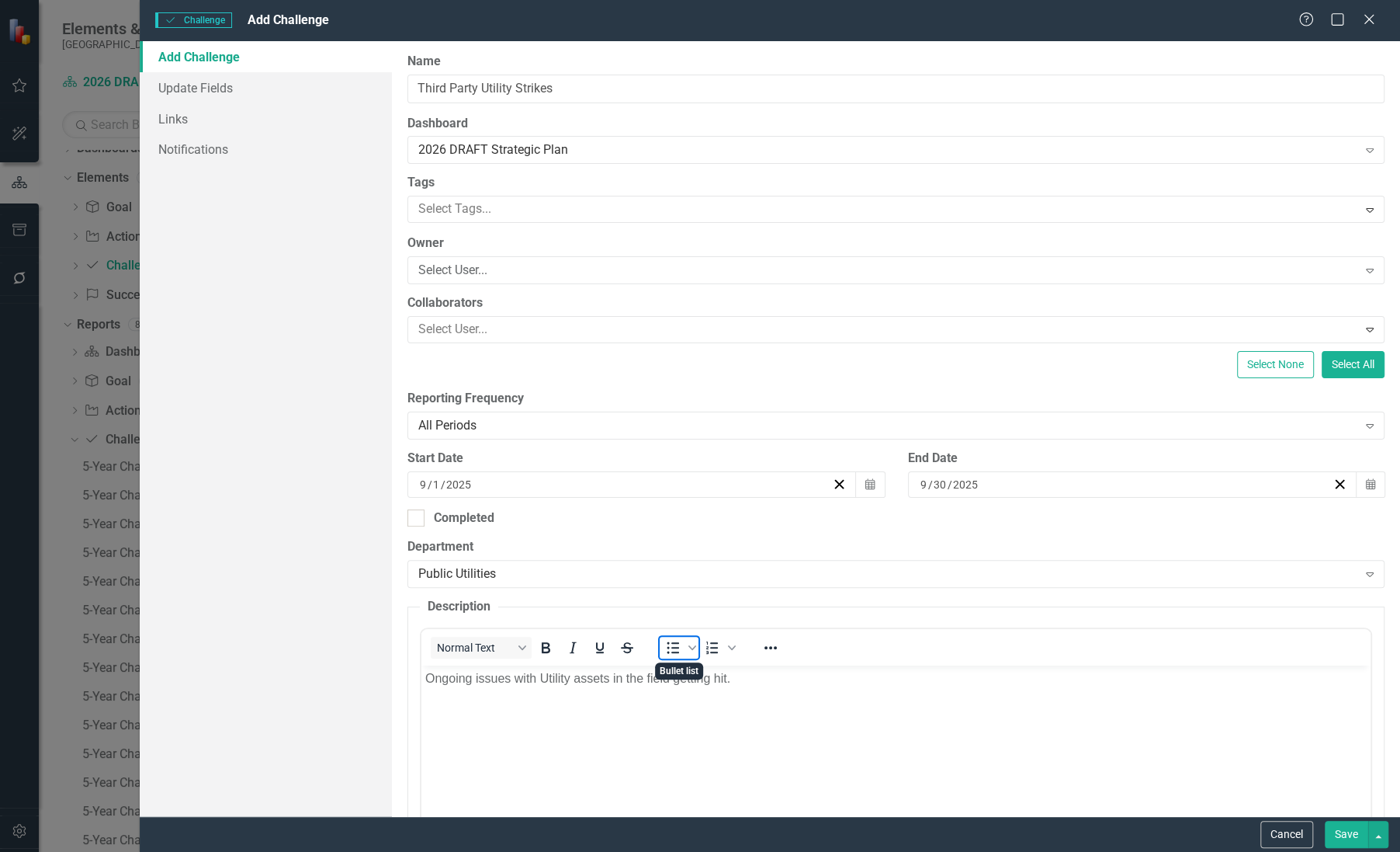
click at [671, 652] on icon "Bullet list" at bounding box center [673, 648] width 19 height 19
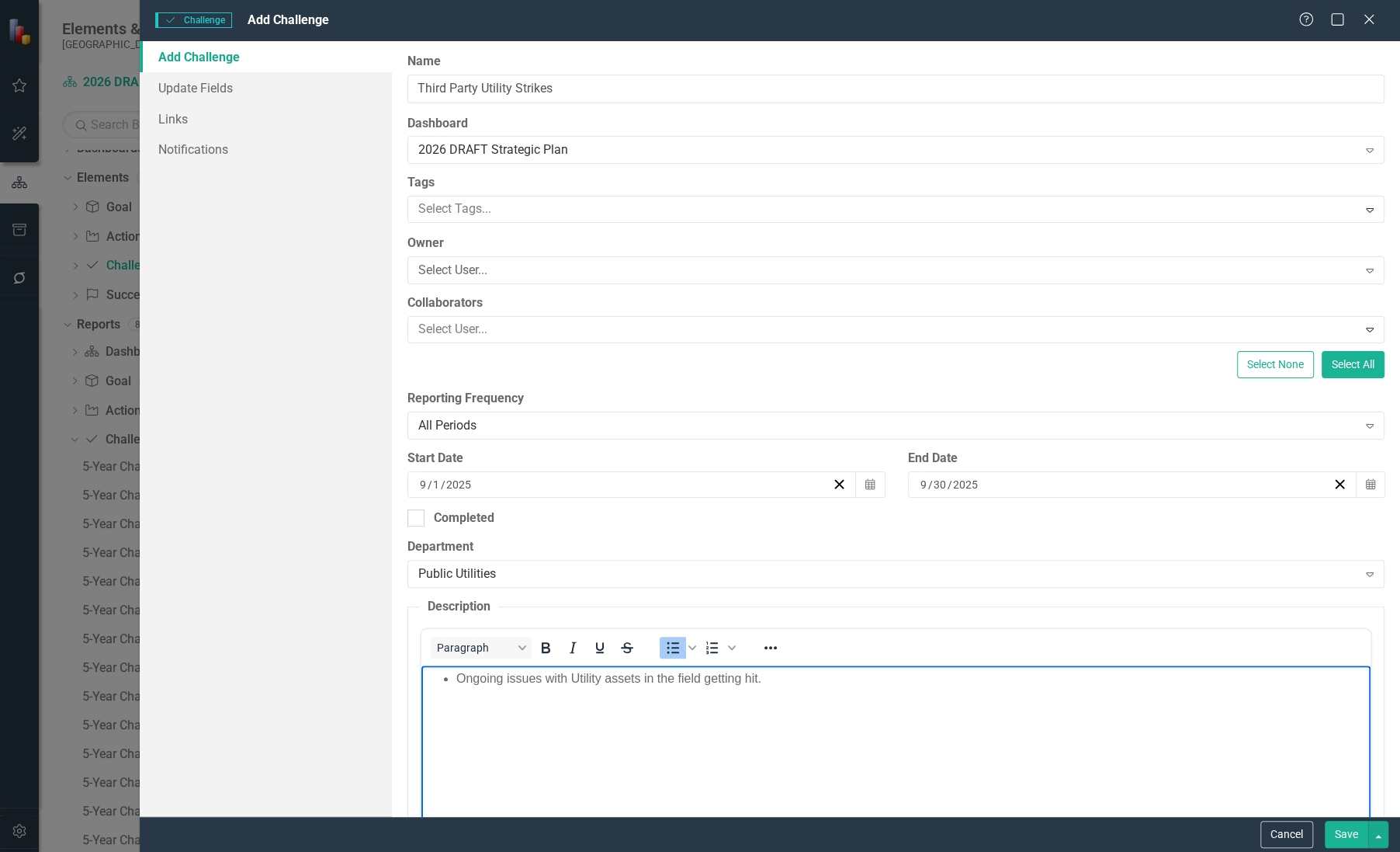
click at [772, 684] on li "Ongoing issues with Utility assets in the field getting hit." at bounding box center [911, 678] width 910 height 19
click at [455, 696] on ul "Ongoing issues with Utility assets in the field getting hit. Proper permitting …" at bounding box center [896, 687] width 942 height 37
drag, startPoint x: 745, startPoint y: 677, endPoint x: 763, endPoint y: 676, distance: 18.0
click at [763, 676] on li "Ongoing issues with Utility assets in the field getting hit." at bounding box center [911, 678] width 910 height 19
click at [808, 699] on li "Proper permitting prior to the work commencing" at bounding box center [911, 697] width 910 height 19
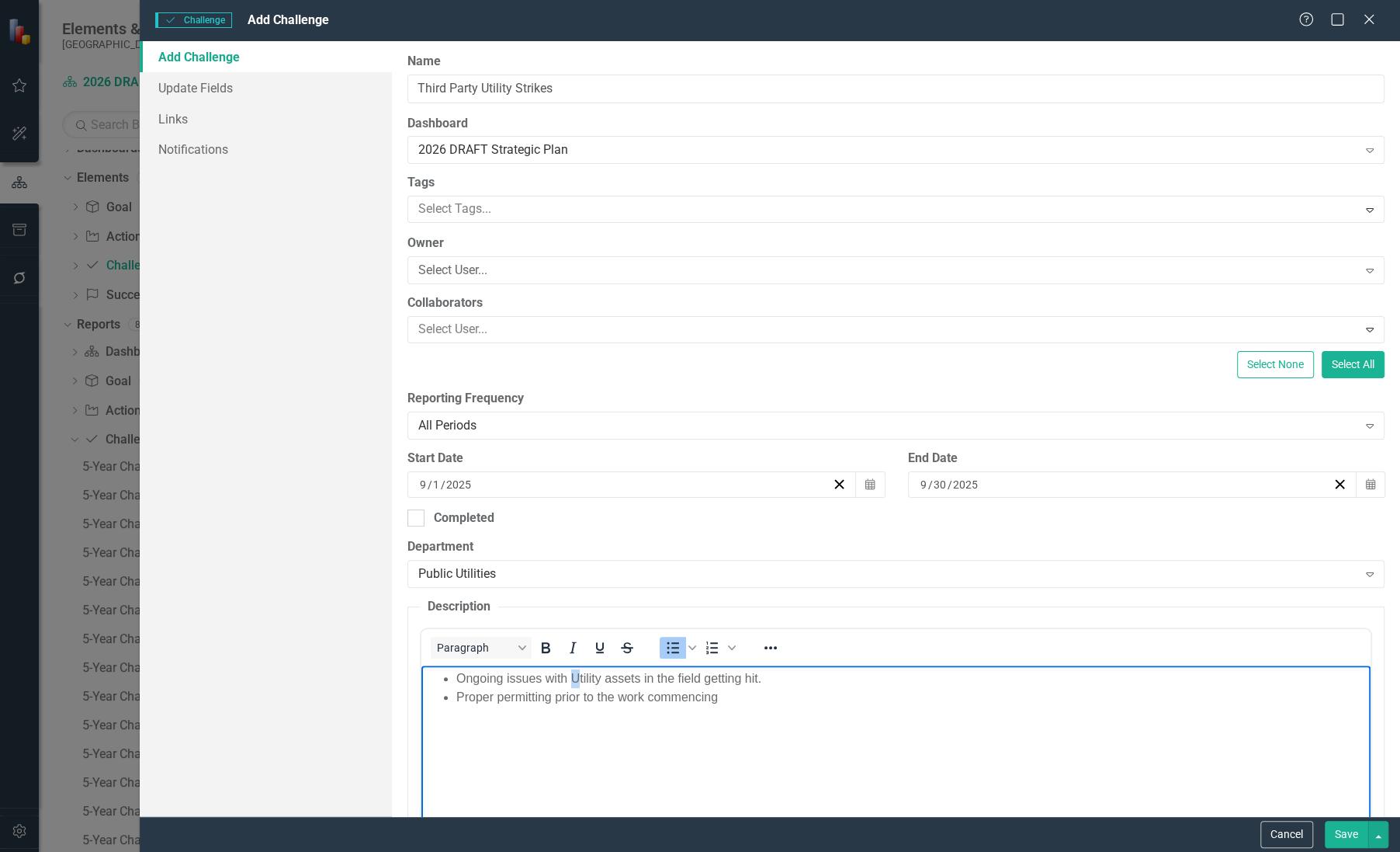
drag, startPoint x: 570, startPoint y: 673, endPoint x: 577, endPoint y: 675, distance: 7.3
click at [577, 675] on li "Ongoing issues with Utility assets in the field getting hit." at bounding box center [911, 678] width 910 height 19
click at [572, 676] on li "Ongoing issues with Utility assets in the field getting hit." at bounding box center [911, 678] width 910 height 19
click at [808, 678] on li "Ongoing issues with Public Utility assets in the field getting hit." at bounding box center [911, 678] width 910 height 19
click at [555, 696] on li "Proper permitting prior to the work commencing" at bounding box center [911, 697] width 910 height 19
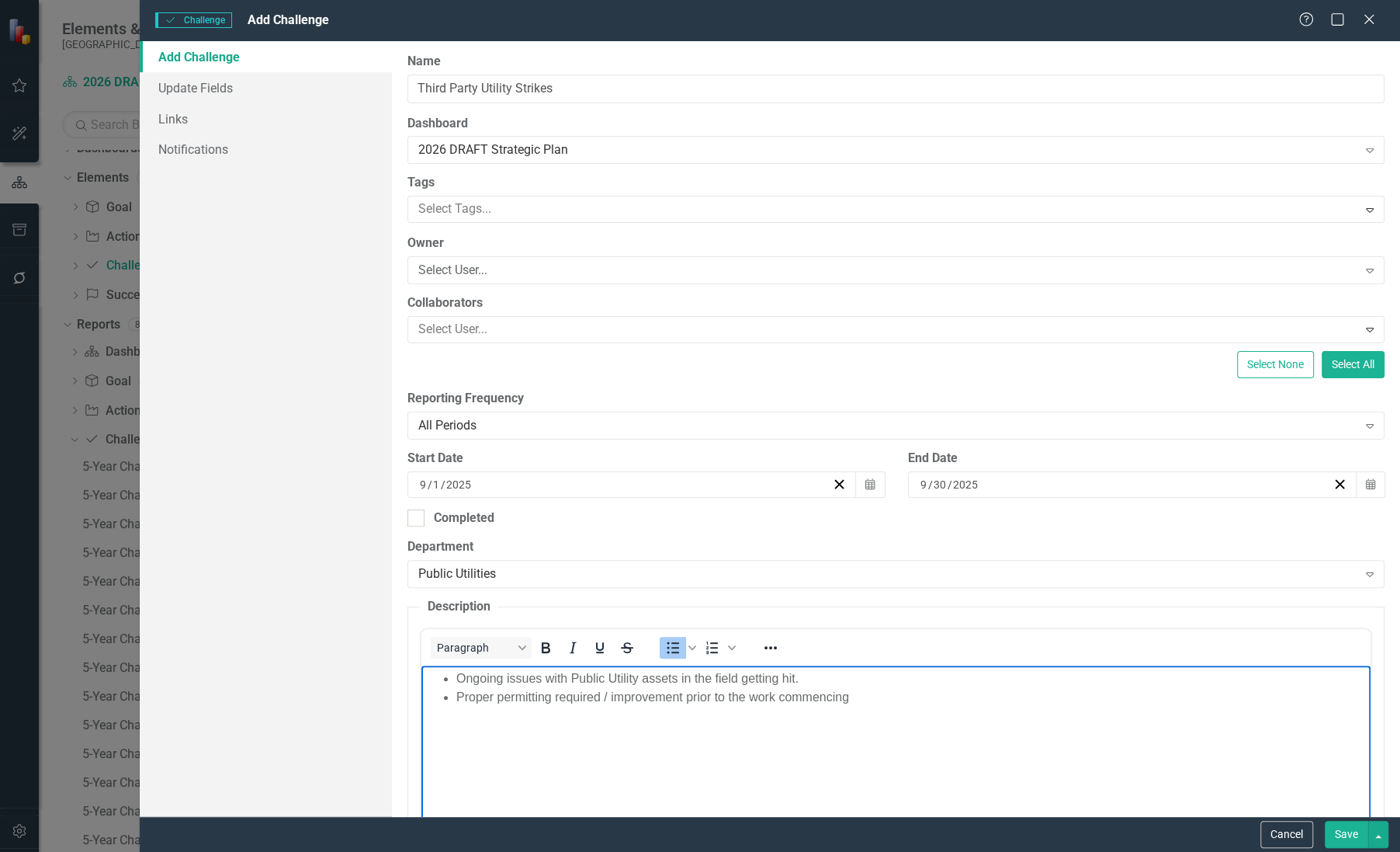
click at [877, 696] on li "Proper permitting required / improvement prior to the work commencing" at bounding box center [911, 697] width 910 height 19
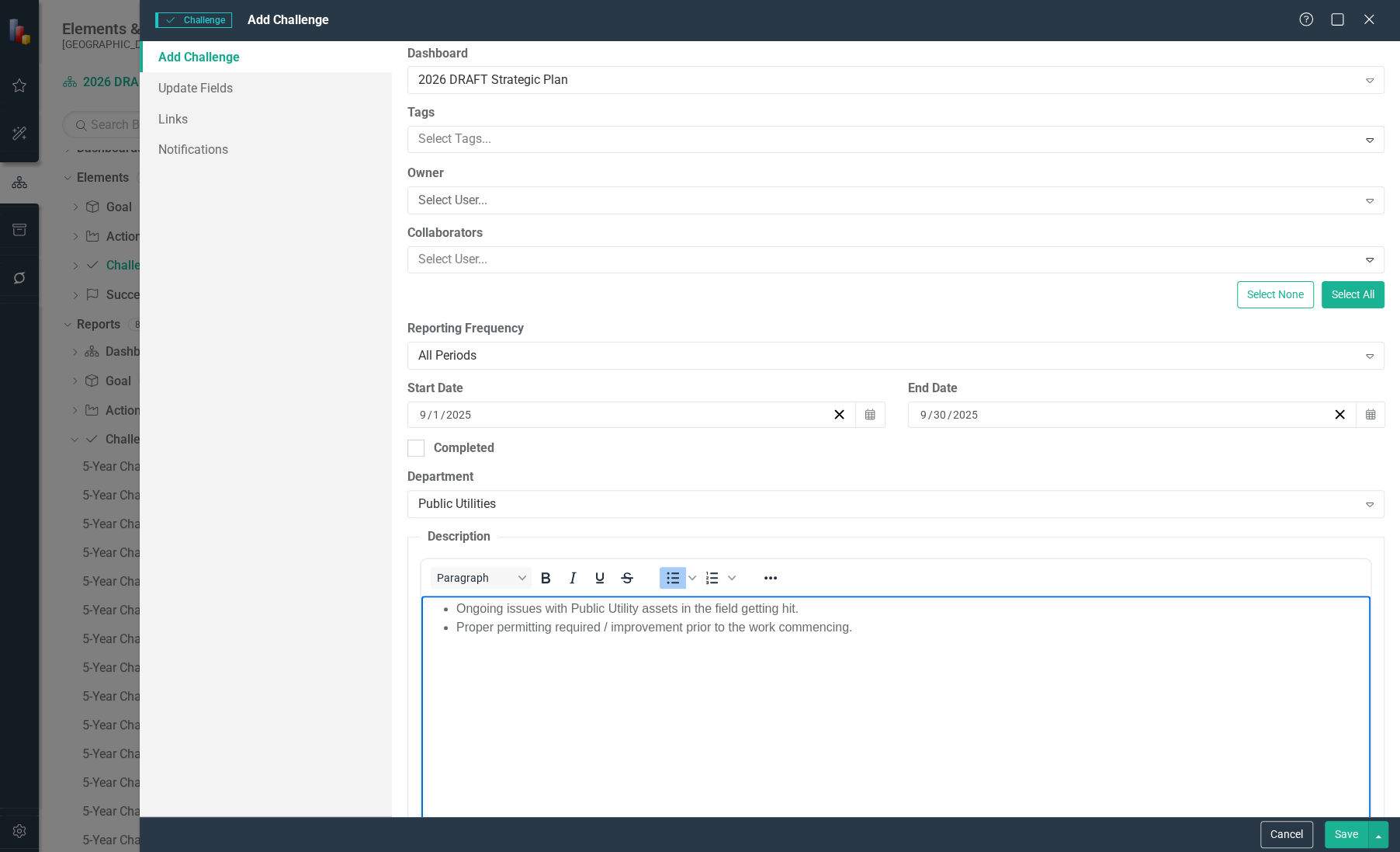
scroll to position [184, 0]
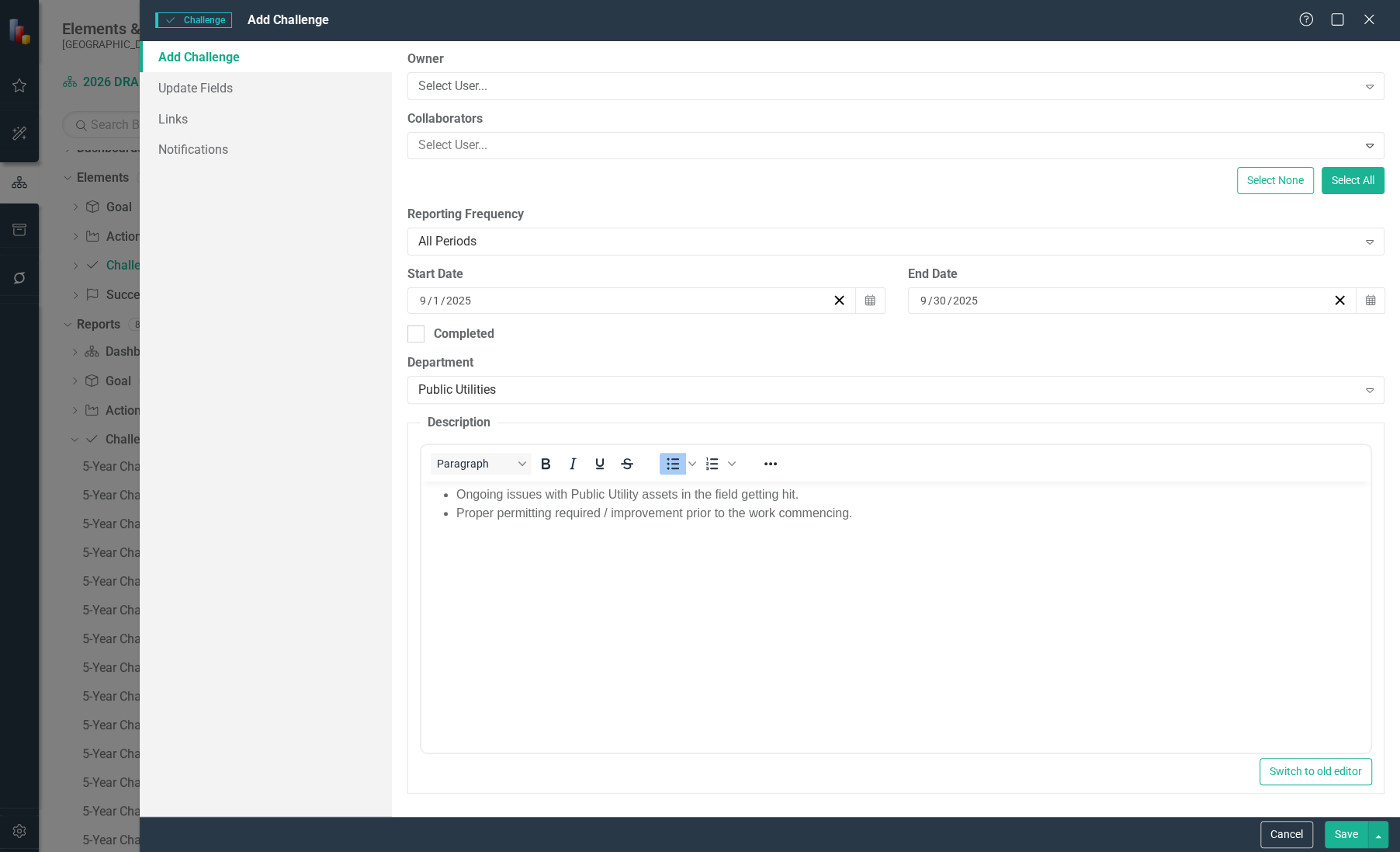
click at [1351, 830] on button "Save" at bounding box center [1347, 834] width 43 height 27
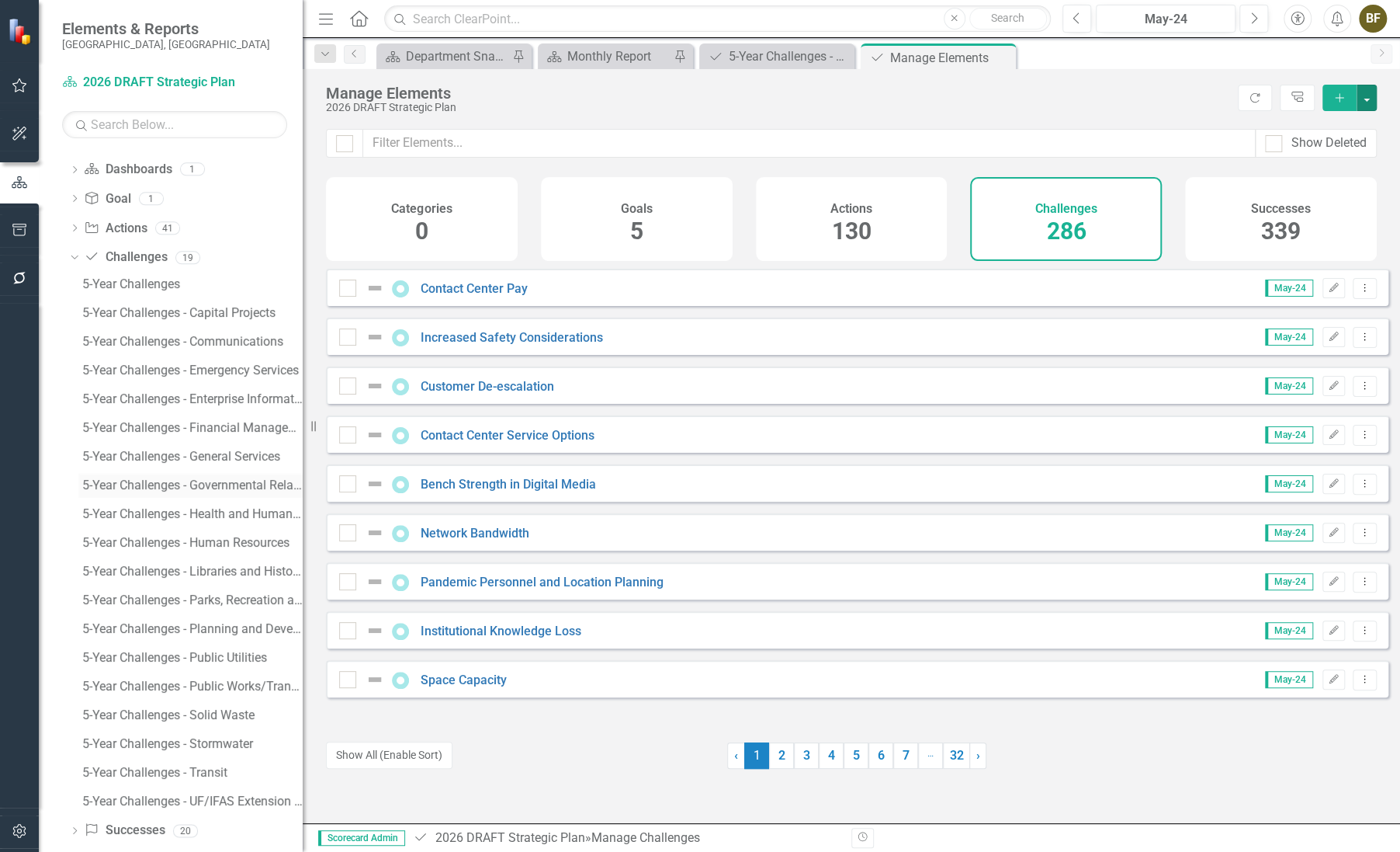
scroll to position [214, 0]
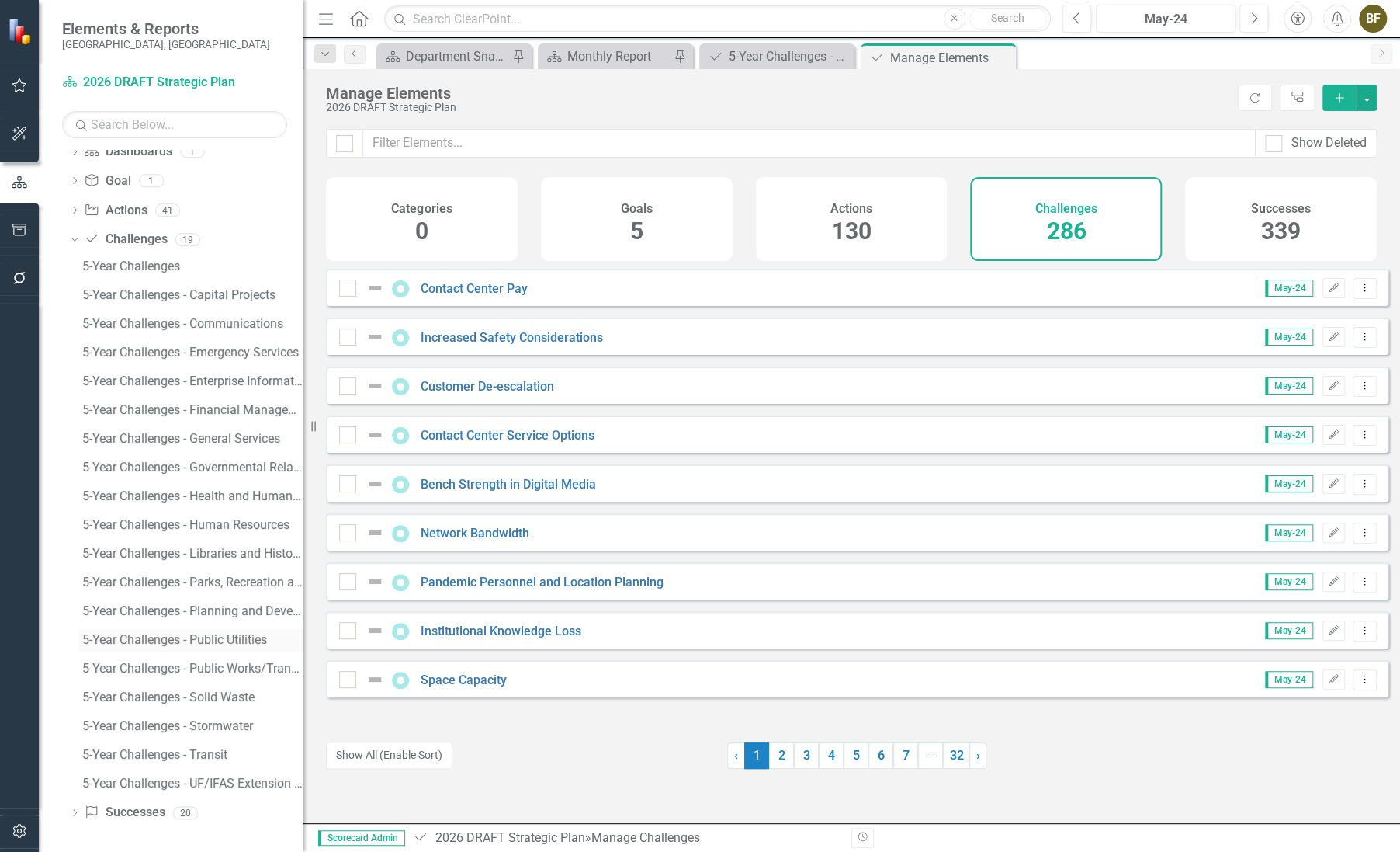
click at [242, 639] on div "5-Year Challenges - Public Utilities" at bounding box center [192, 640] width 221 height 14
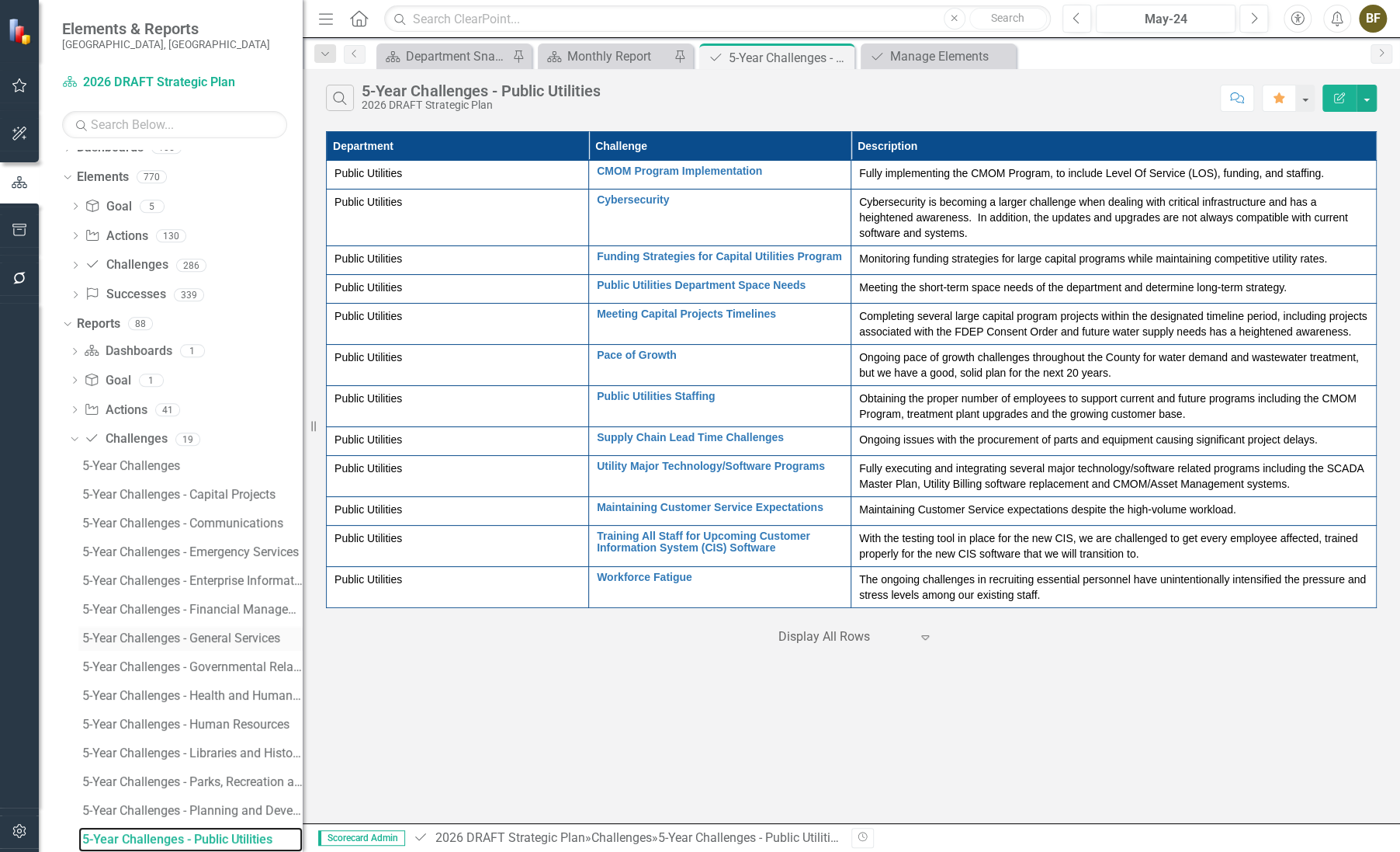
scroll to position [14, 0]
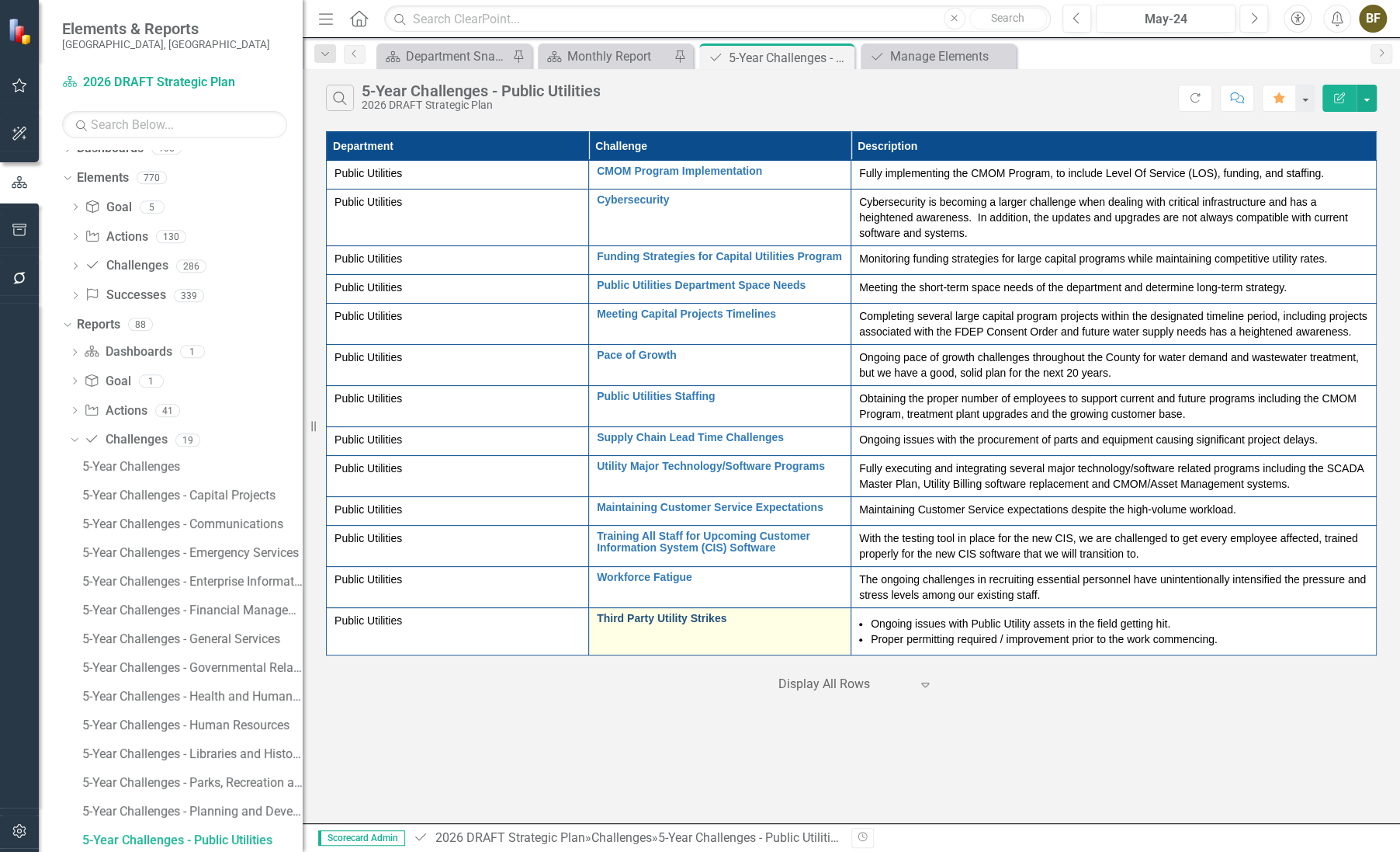
click at [712, 618] on link "Third Party Utility Strikes" at bounding box center [719, 618] width 246 height 12
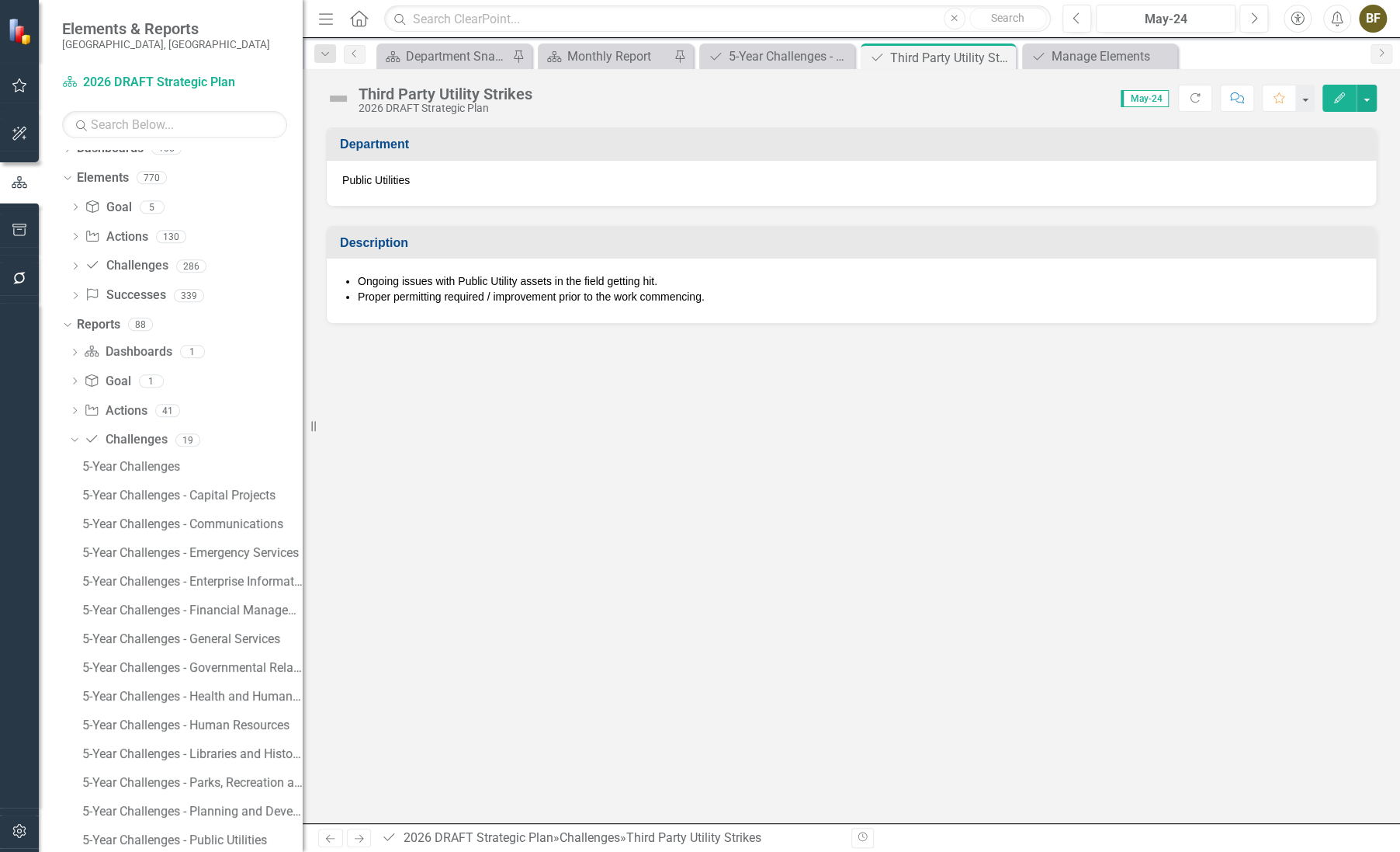
click at [487, 92] on div "Third Party Utility Strikes" at bounding box center [445, 94] width 174 height 17
click at [489, 98] on div "Third Party Utility Strikes" at bounding box center [445, 94] width 174 height 17
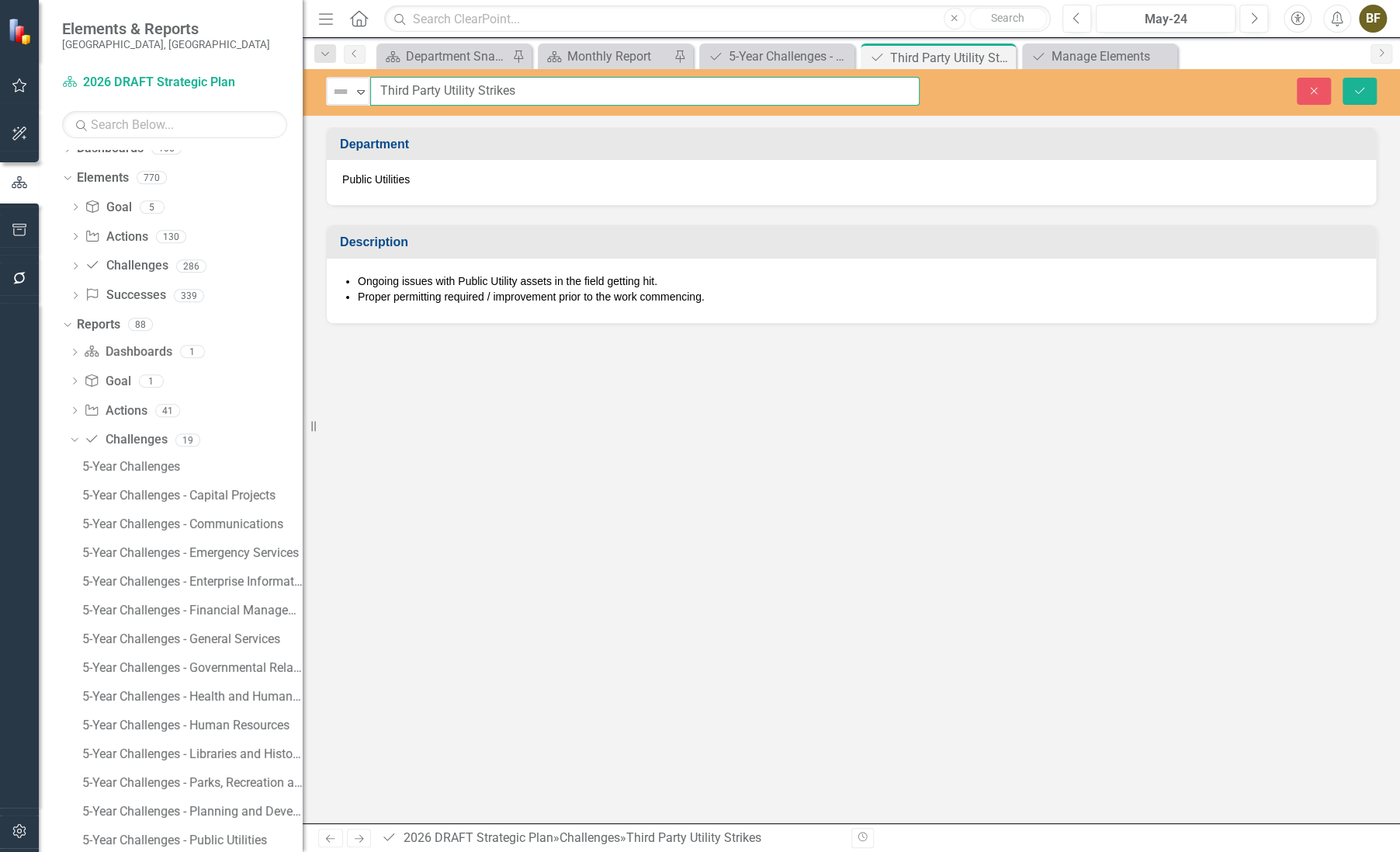
click at [484, 98] on input "Third Party Utility Strikes" at bounding box center [645, 91] width 549 height 29
click at [479, 90] on input "Third Party Utility Strikes" at bounding box center [645, 91] width 549 height 29
drag, startPoint x: 613, startPoint y: 87, endPoint x: 565, endPoint y: 86, distance: 48.0
click at [565, 86] on input "Third Party Utility Hits / Damages Strikes" at bounding box center [645, 91] width 549 height 29
type input "Third Party Utility Hits / Damages"
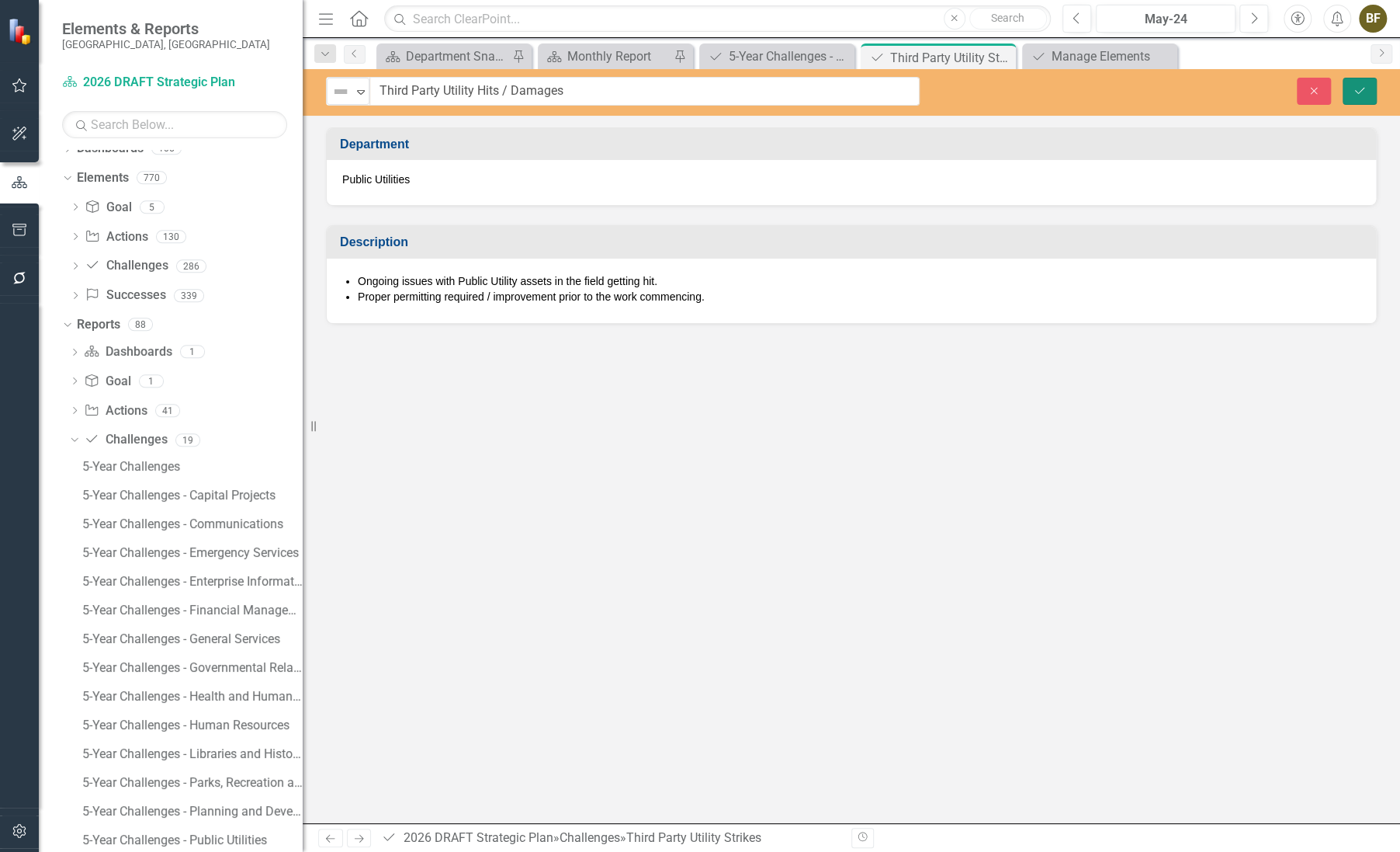
click at [1356, 90] on icon "Save" at bounding box center [1360, 91] width 14 height 11
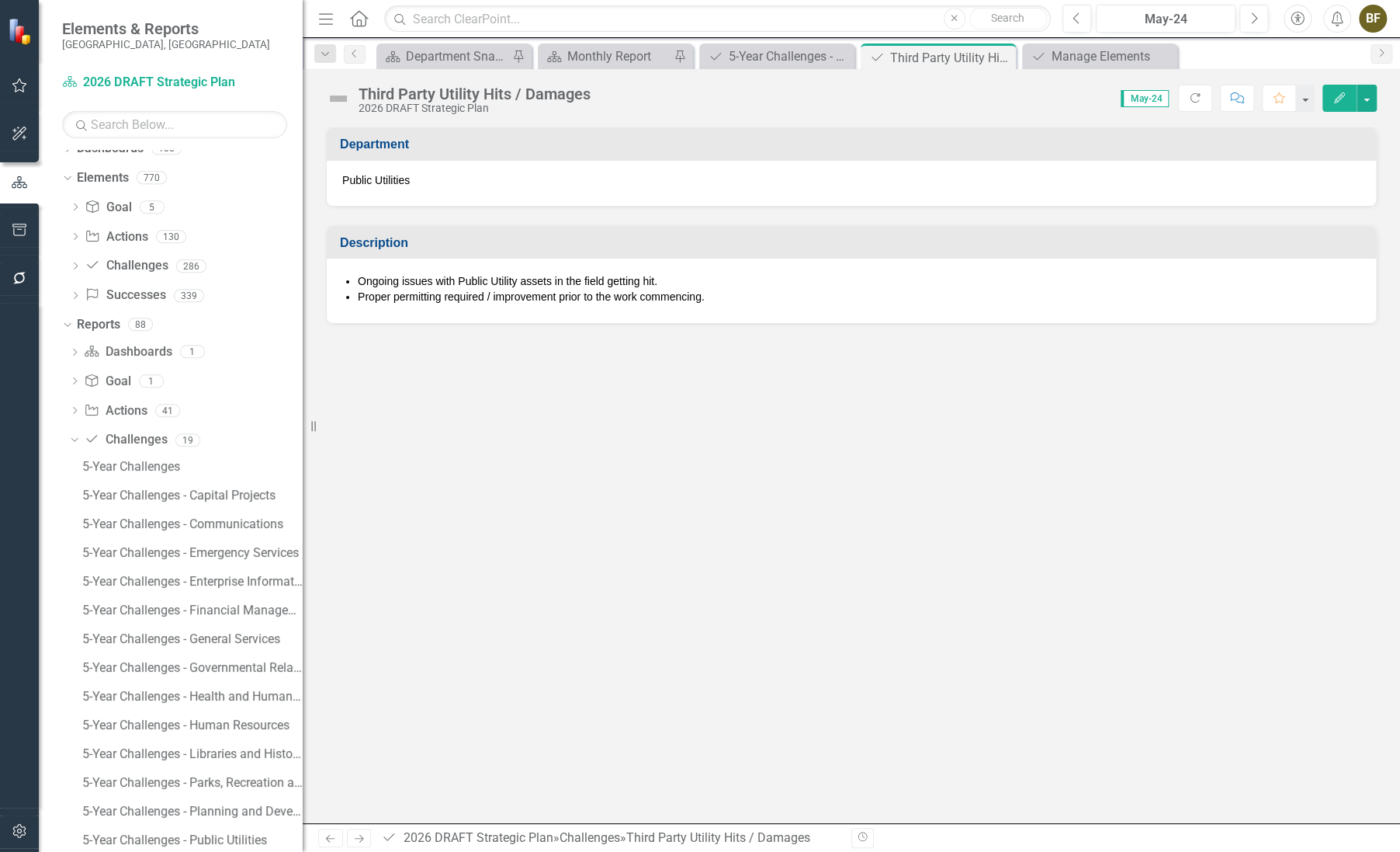
click at [729, 295] on li "Proper permitting required / improvement prior to the work commencing." at bounding box center [859, 296] width 1003 height 15
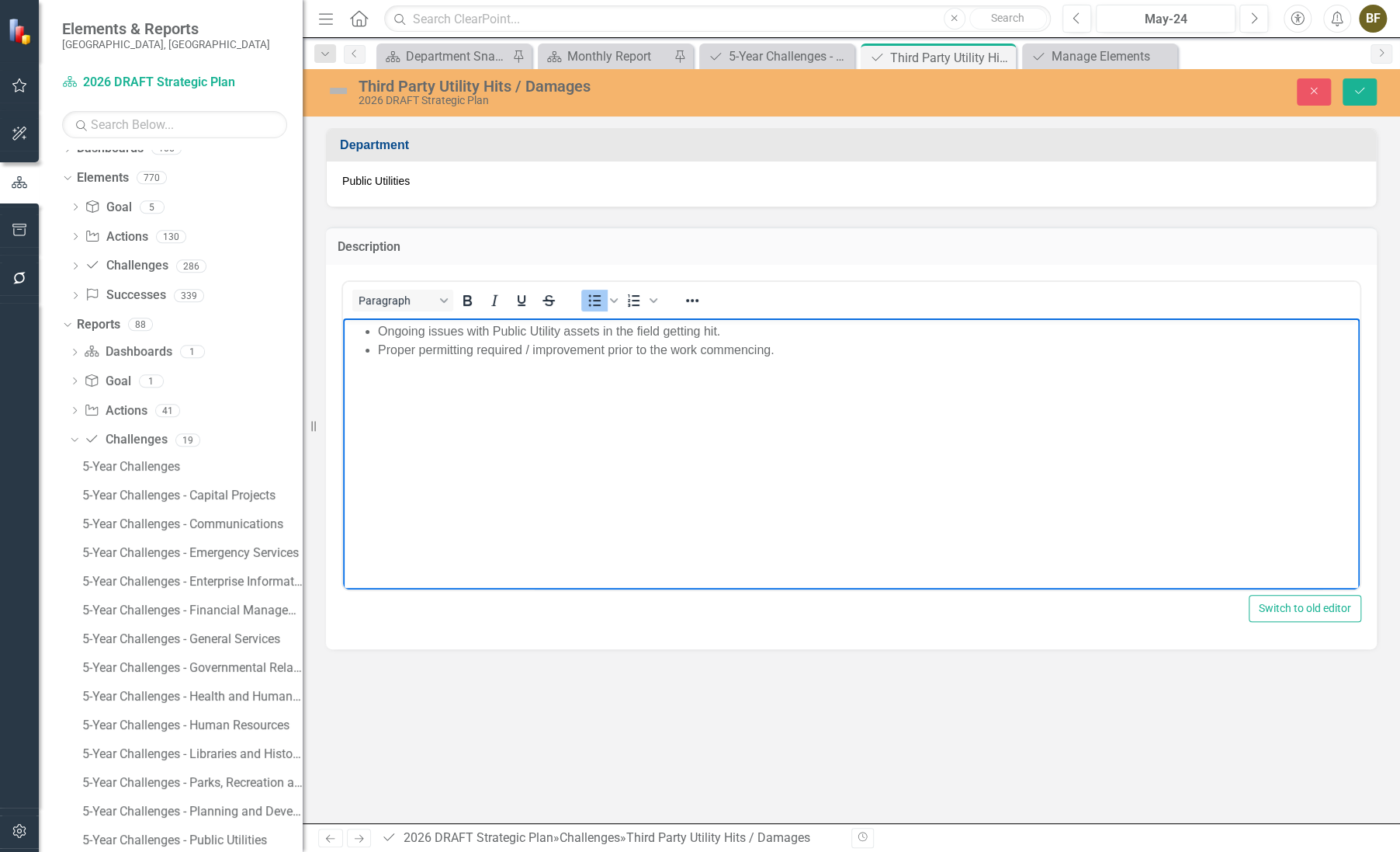
click at [784, 352] on li "Proper permitting required / improvement prior to the work commencing." at bounding box center [867, 349] width 978 height 19
click at [465, 367] on li "Improved asset tagging, visualization," at bounding box center [867, 367] width 978 height 19
click at [671, 368] on li "Improved asset identification, tagging, visualization," at bounding box center [867, 367] width 978 height 19
click at [435, 367] on li "Improved asset identification, tagging, visualization." at bounding box center [867, 367] width 978 height 19
click at [529, 388] on li "Improved communication" at bounding box center [867, 386] width 978 height 19
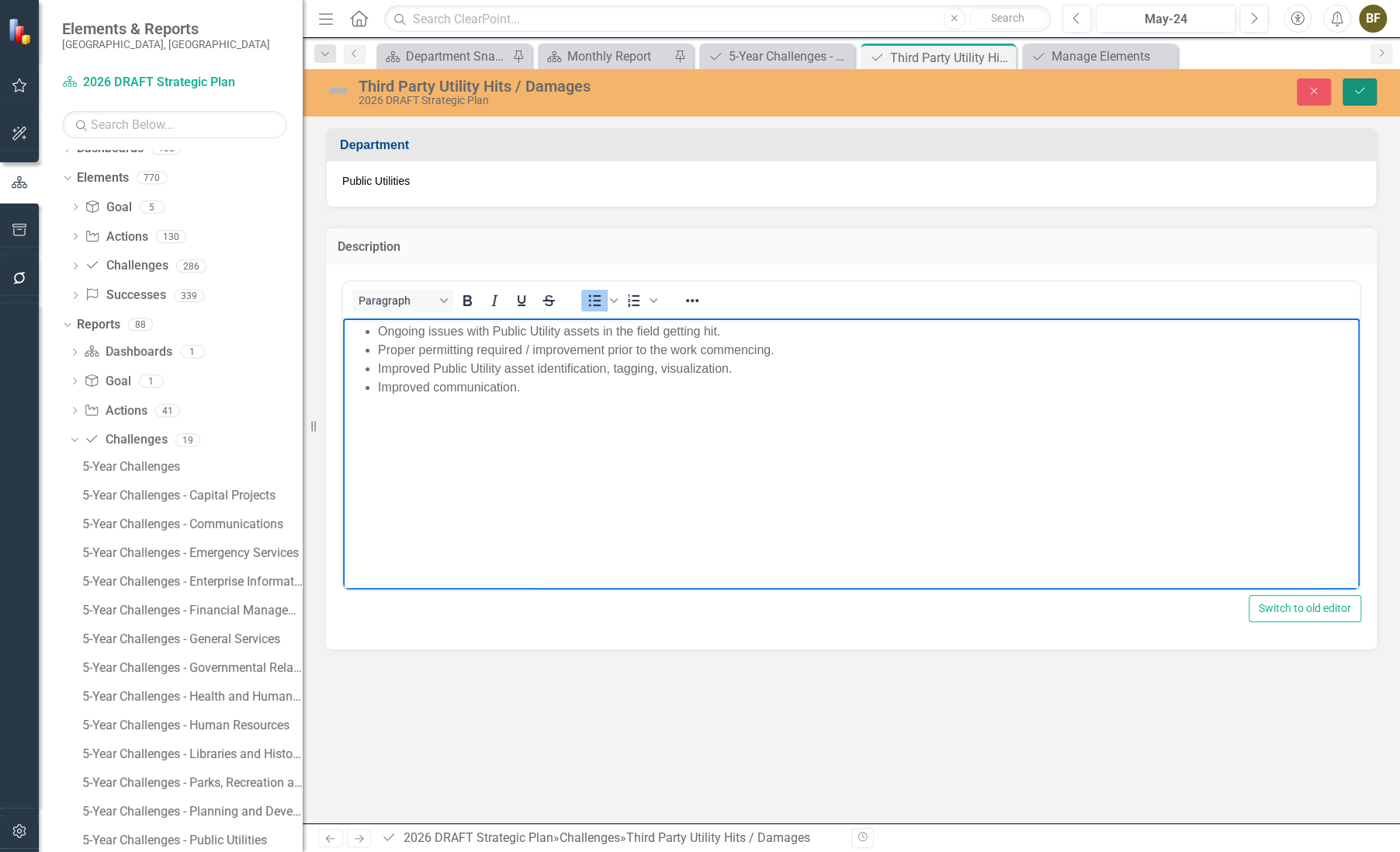
click at [1364, 89] on icon "Save" at bounding box center [1360, 91] width 14 height 11
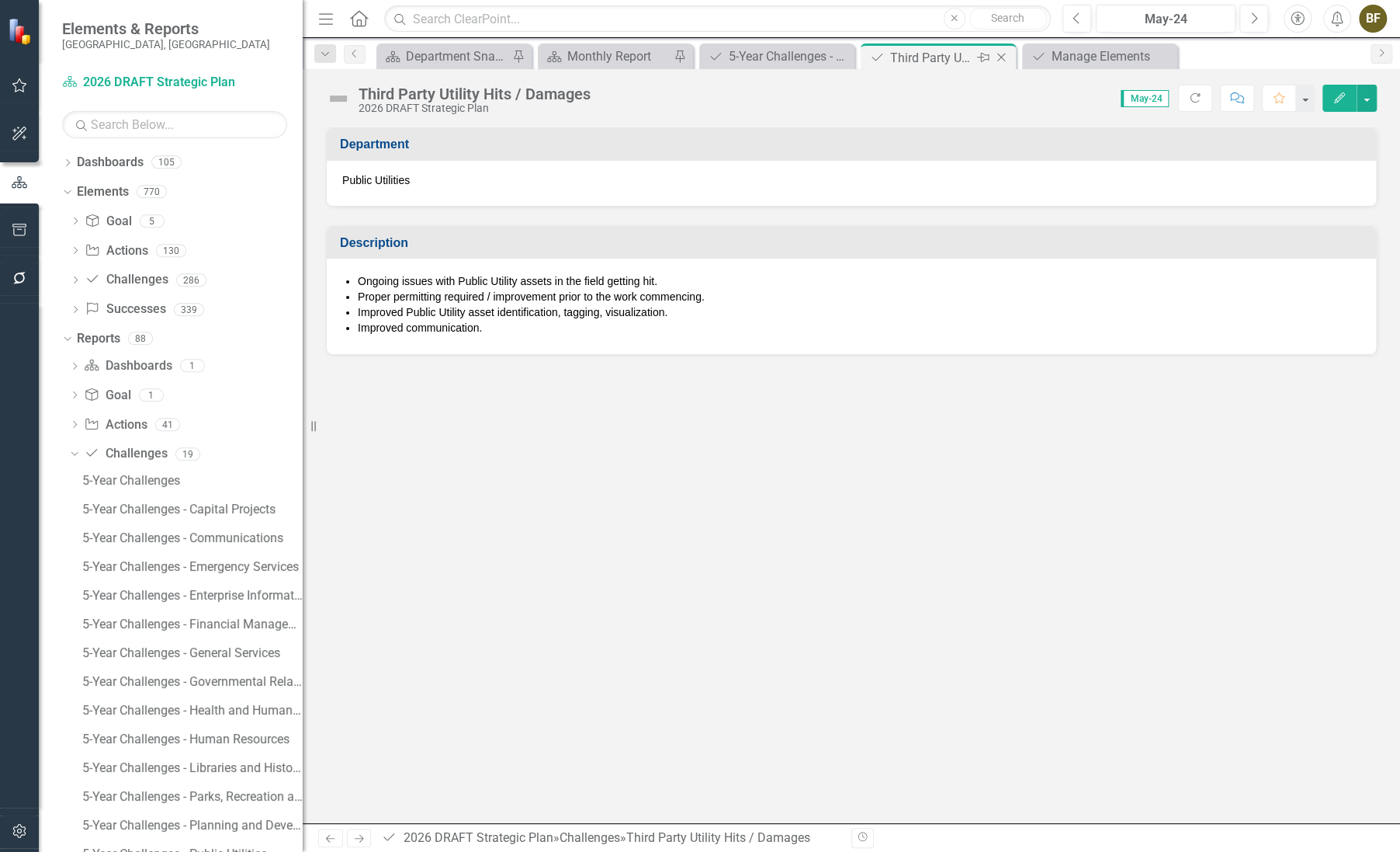
click at [996, 59] on icon "Close" at bounding box center [1001, 58] width 15 height 13
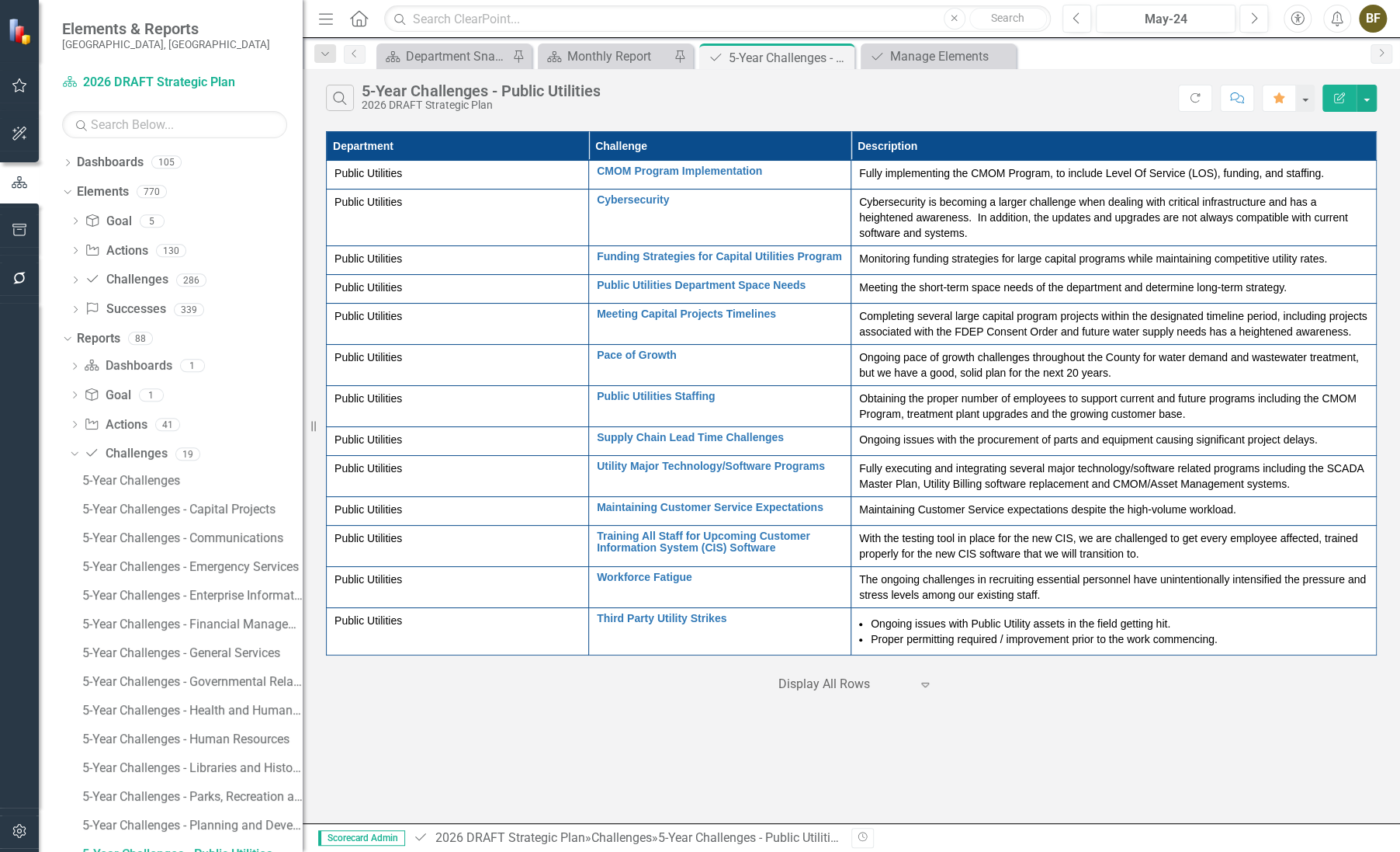
scroll to position [14, 0]
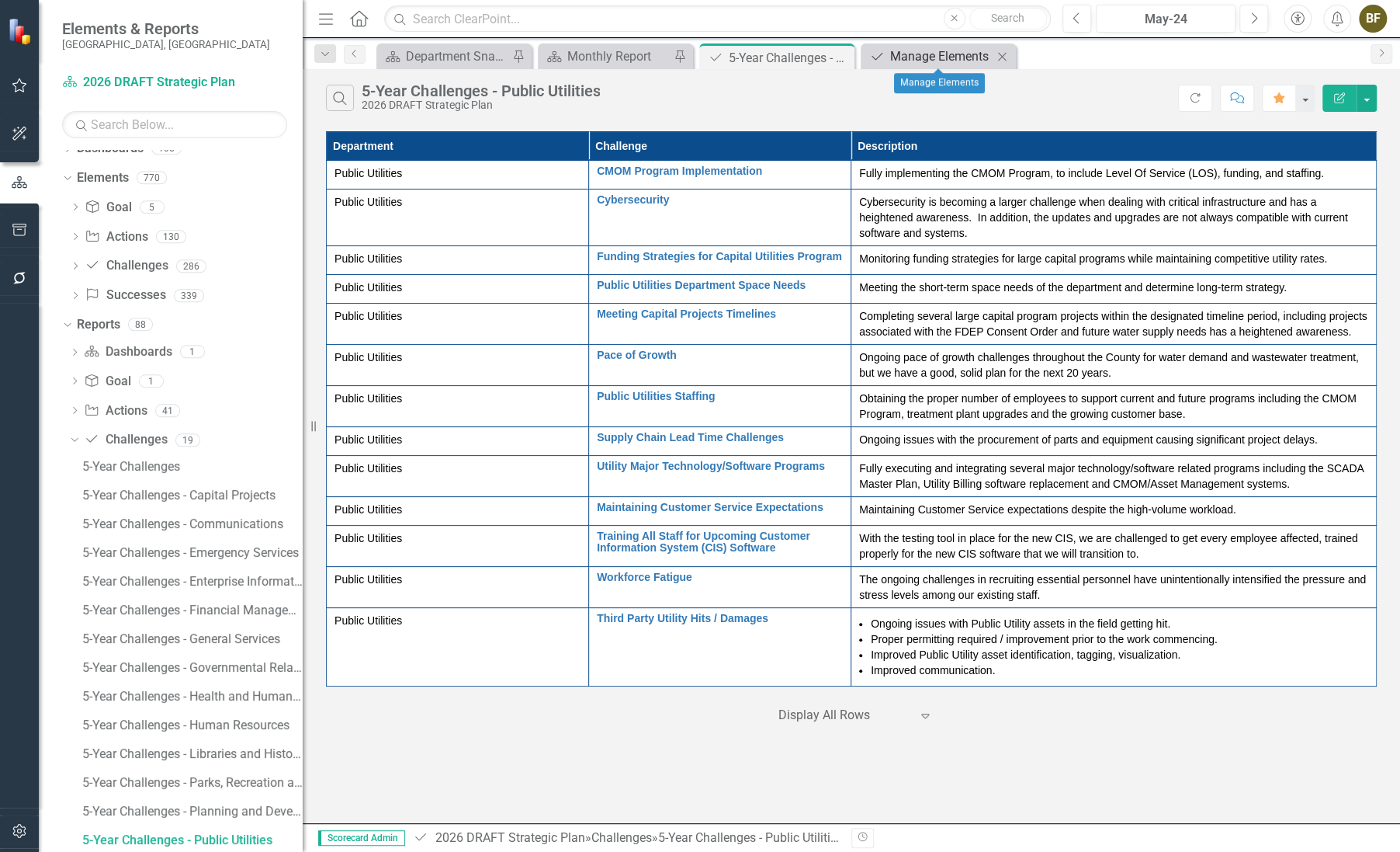
click at [939, 54] on div "Manage Elements" at bounding box center [942, 57] width 103 height 20
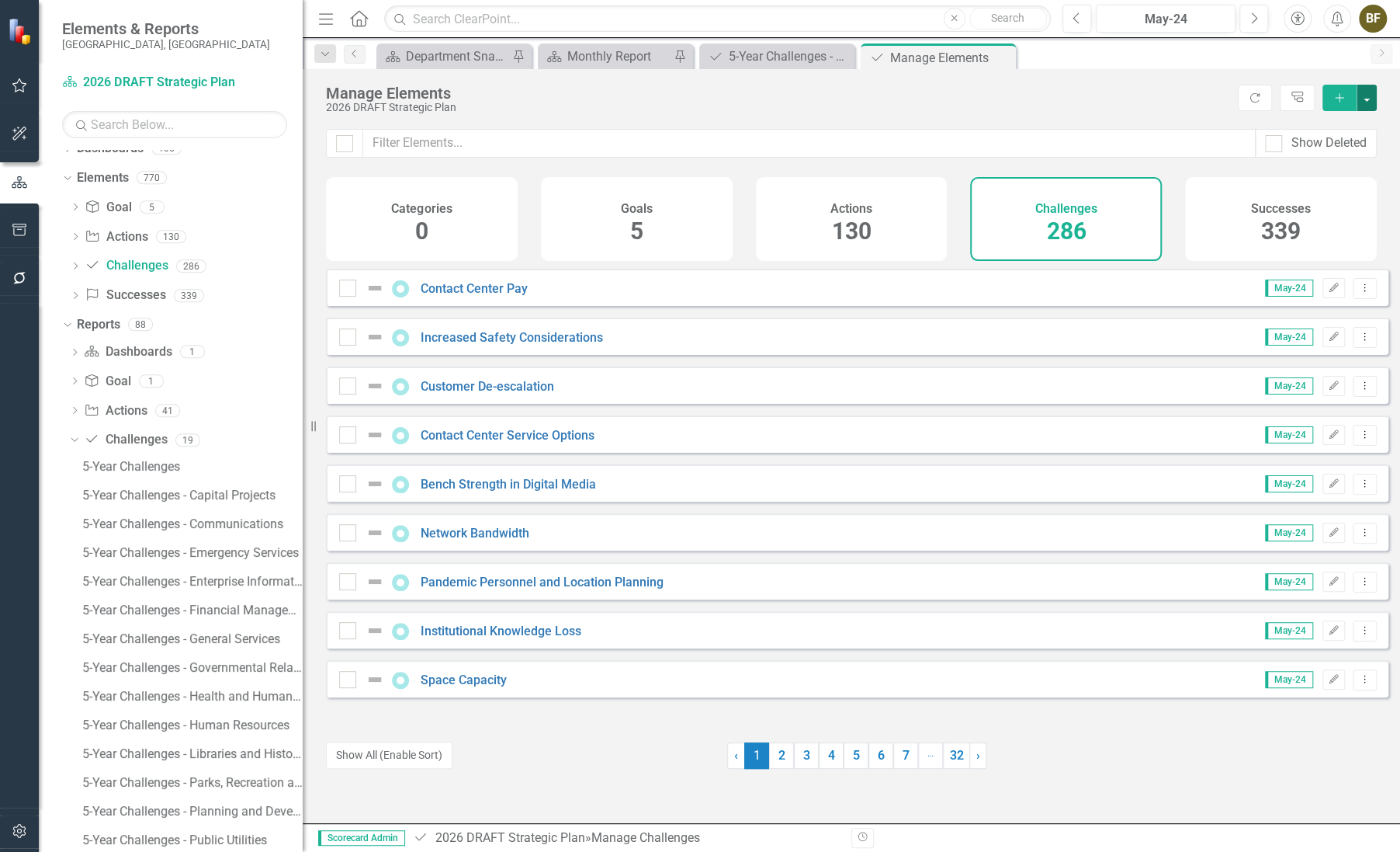
click at [1368, 101] on button "button" at bounding box center [1367, 97] width 20 height 26
click at [1326, 125] on link "Challenge Add Challenge" at bounding box center [1314, 126] width 122 height 29
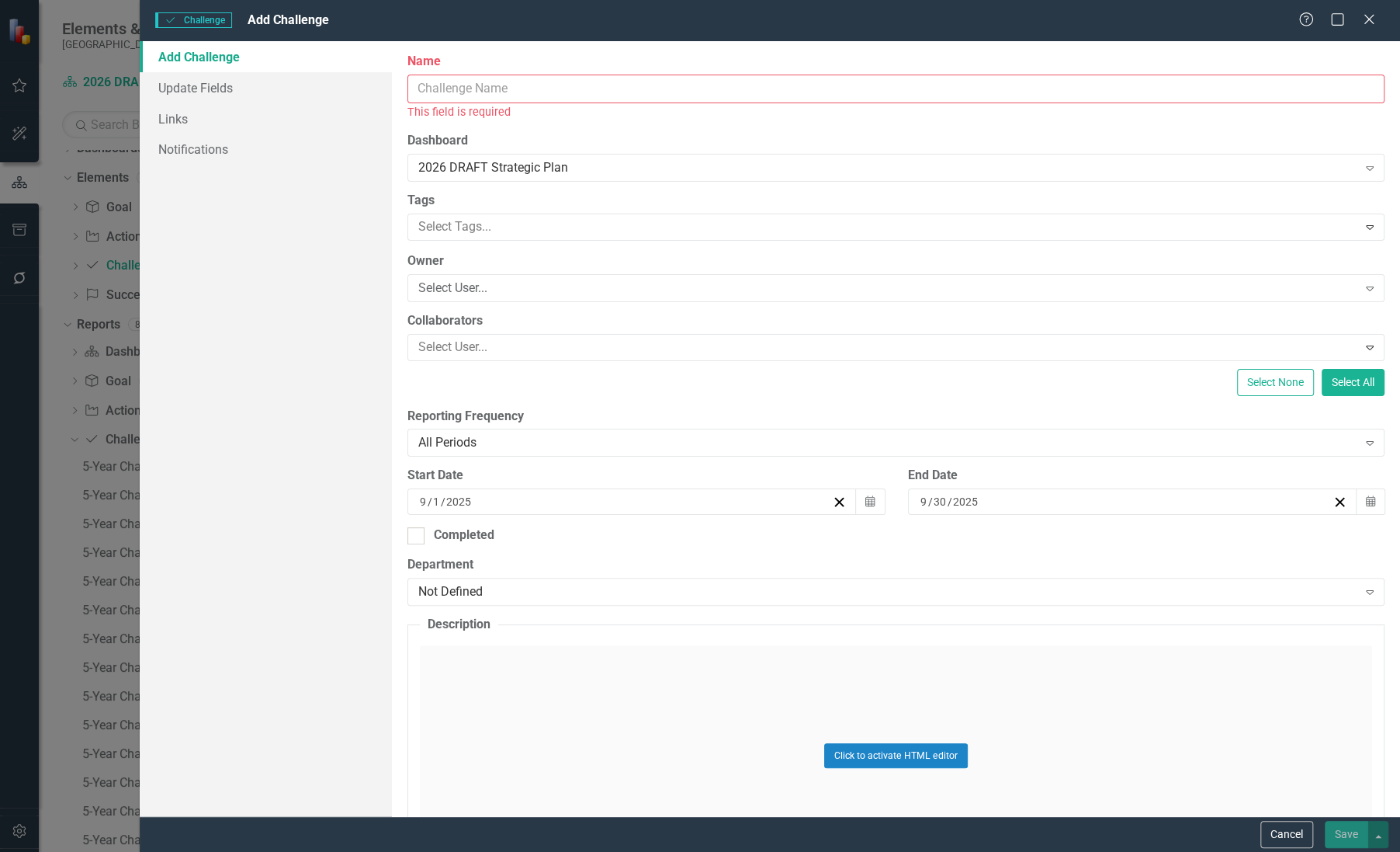
click at [449, 93] on input "Name" at bounding box center [896, 89] width 977 height 29
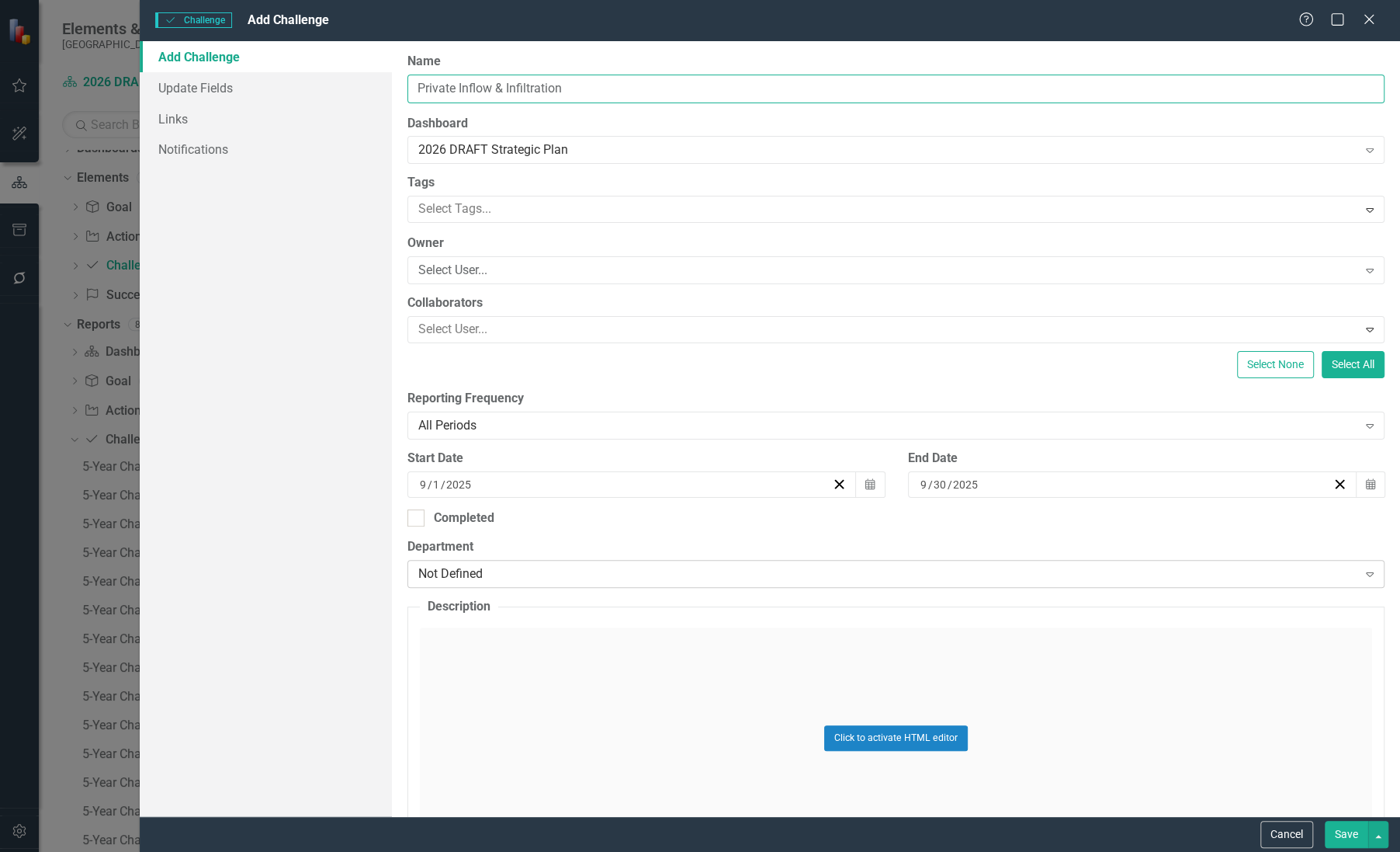
type input "Private Inflow & Infiltration"
click at [491, 572] on div "Not Defined" at bounding box center [888, 575] width 938 height 18
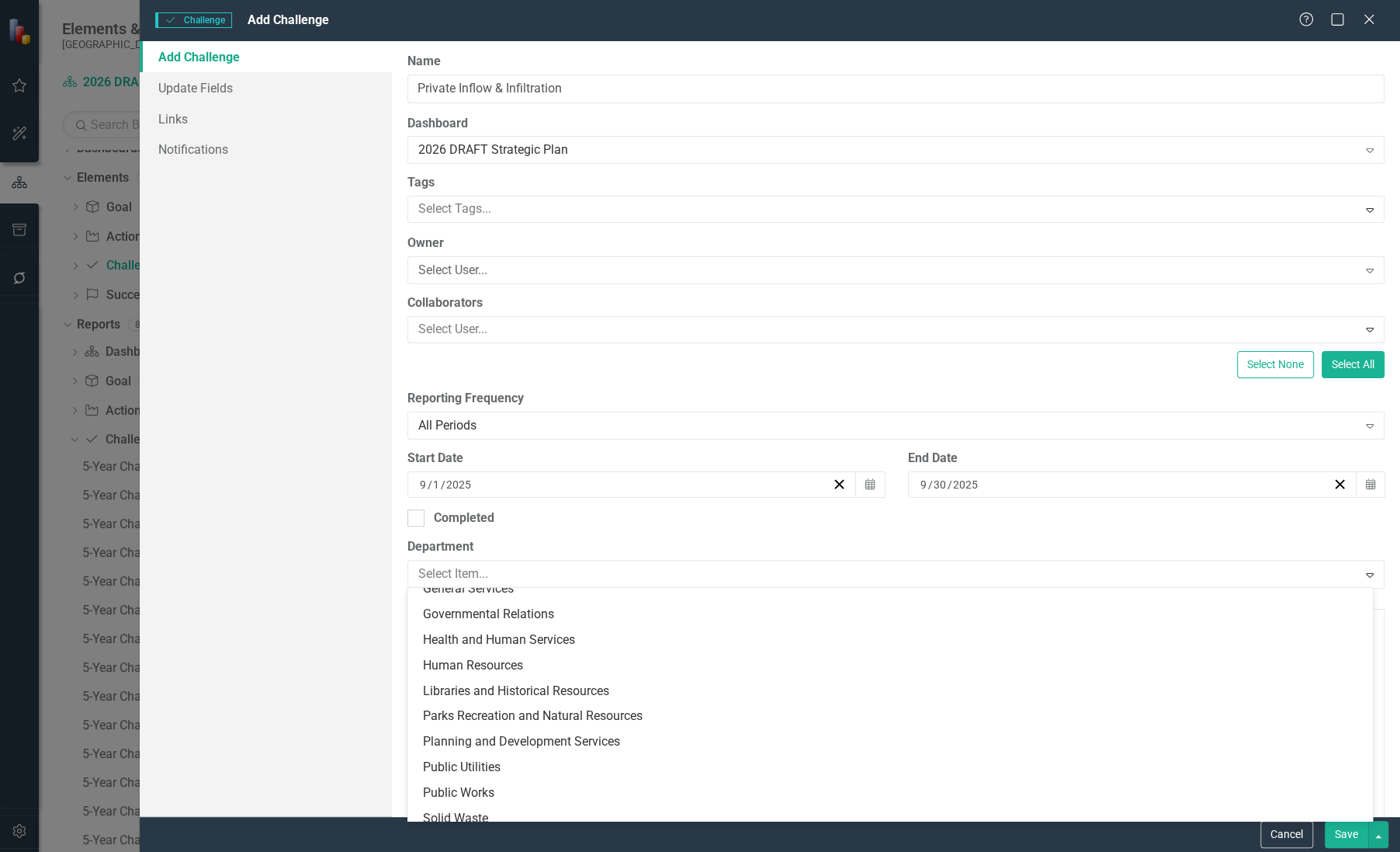
scroll to position [211, 0]
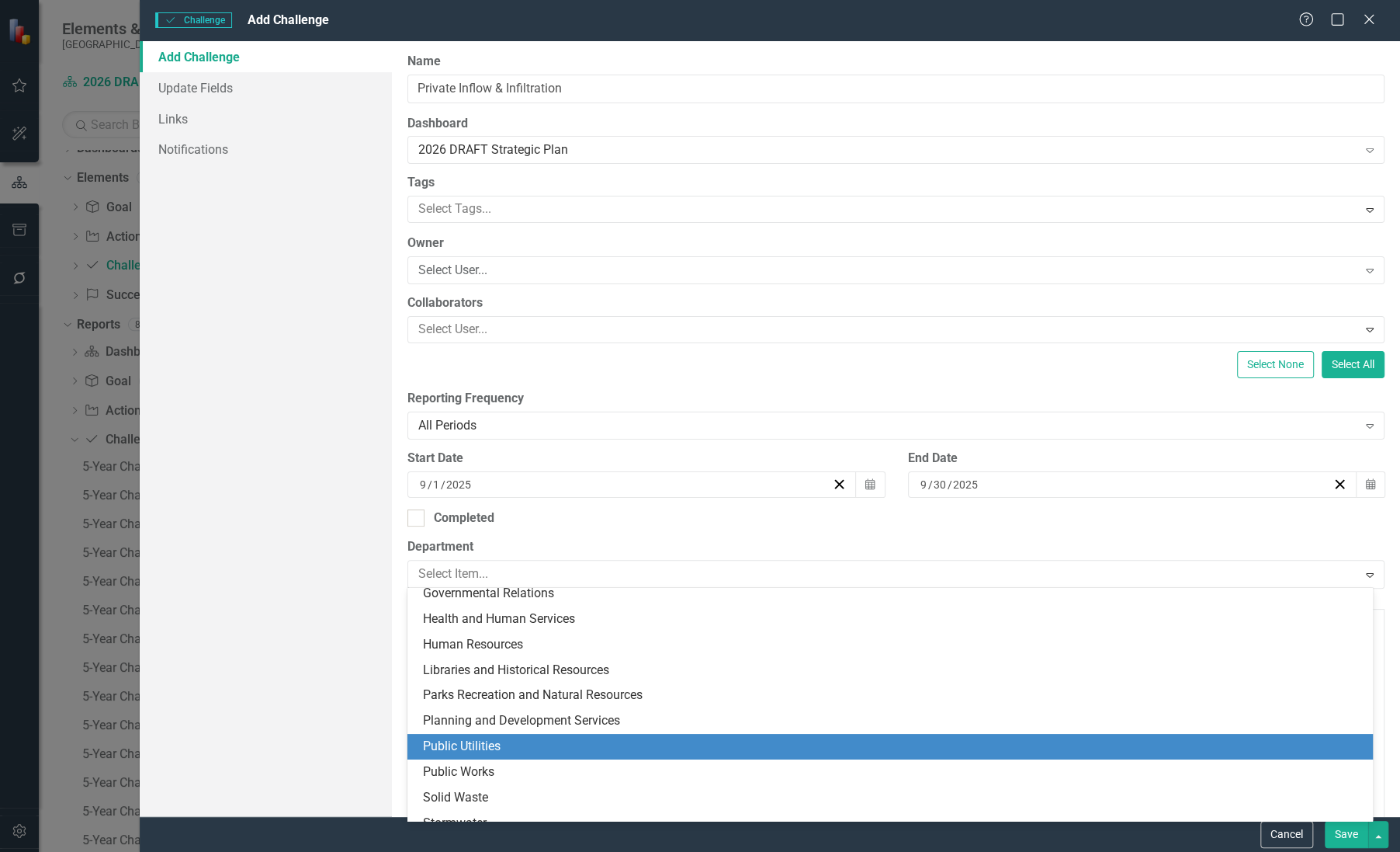
click at [489, 745] on div "Public Utilities" at bounding box center [893, 747] width 941 height 18
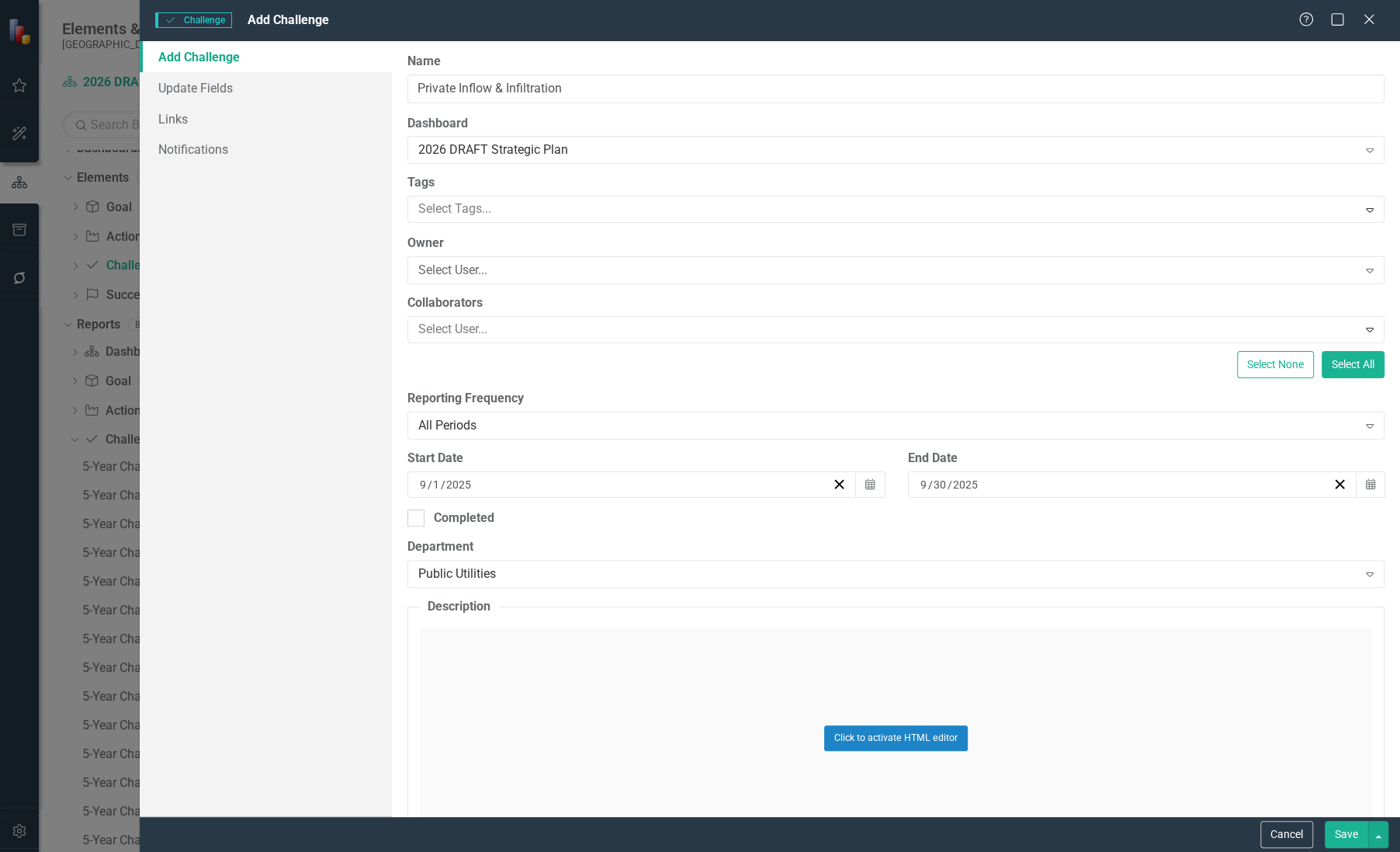
click at [523, 666] on div "Click to activate HTML editor" at bounding box center [896, 739] width 953 height 222
click at [447, 699] on body "Rich Text Area. Press ALT-0 for help." at bounding box center [896, 782] width 949 height 233
click at [1347, 830] on button "Save" at bounding box center [1347, 834] width 43 height 27
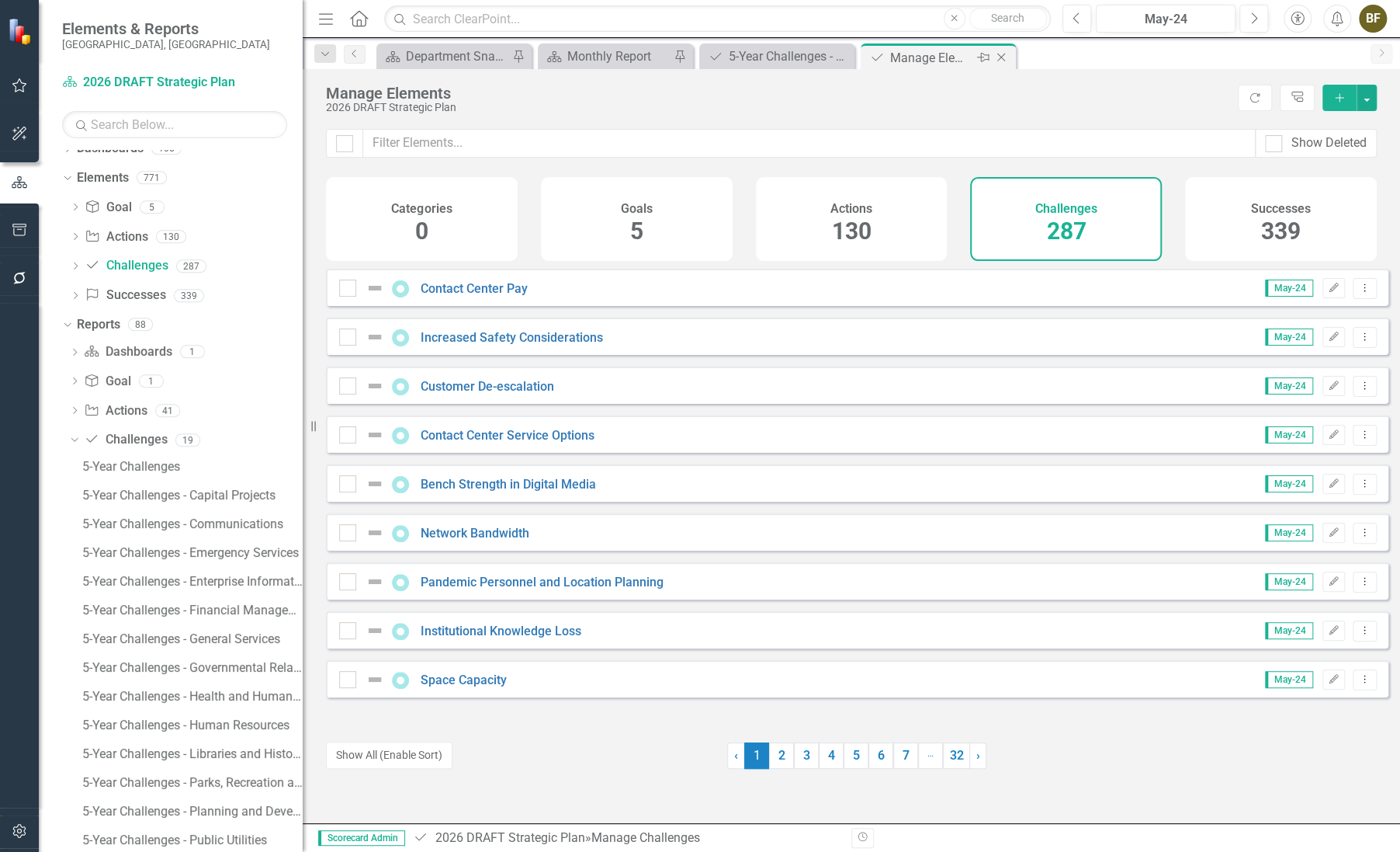
click at [1007, 58] on icon "Close" at bounding box center [1001, 58] width 15 height 13
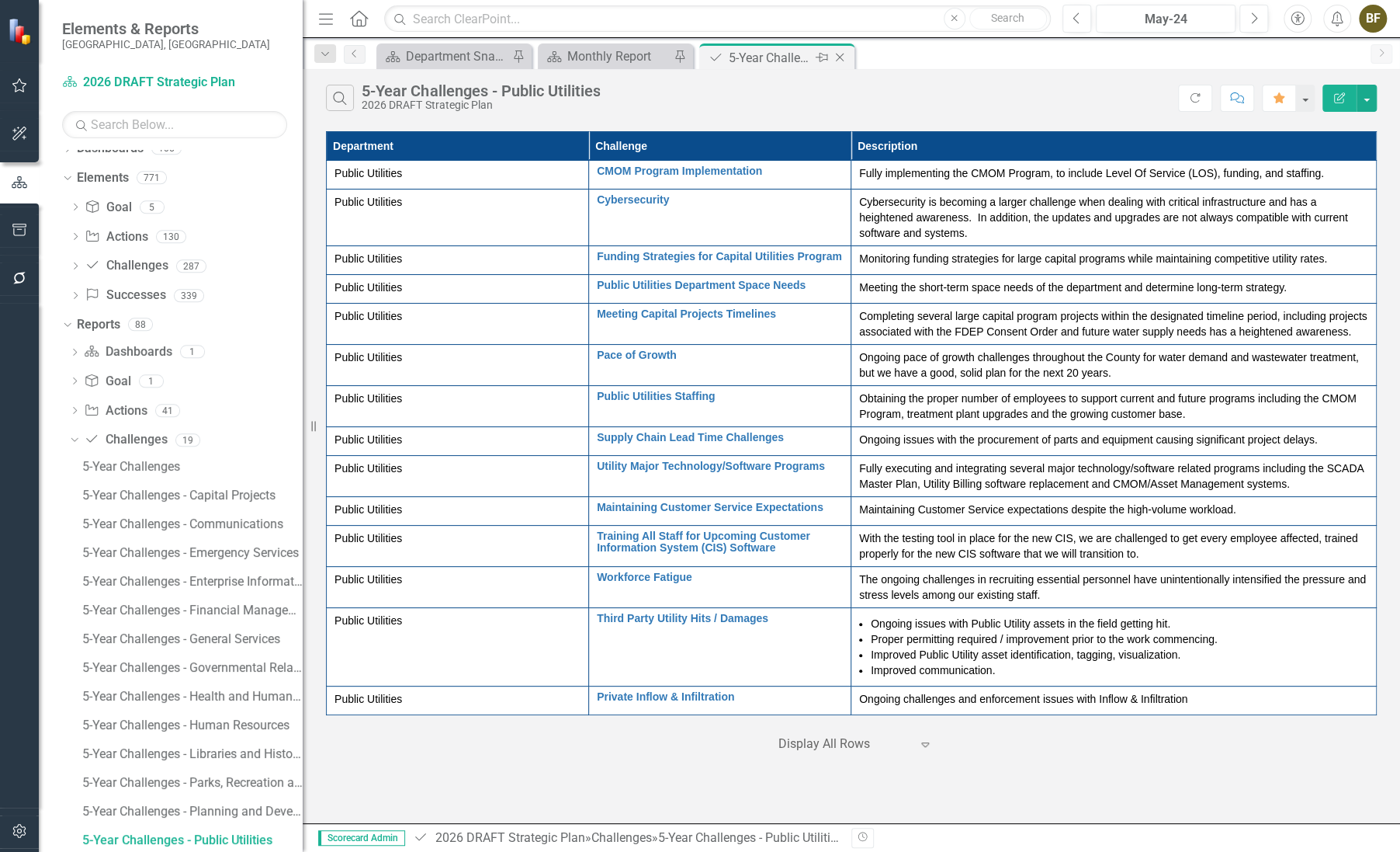
click at [797, 59] on div "5-Year Challenges - Public Utilities" at bounding box center [771, 58] width 83 height 20
click at [1366, 98] on button "button" at bounding box center [1367, 98] width 20 height 27
click at [1313, 160] on link "PDF Export to PDF" at bounding box center [1314, 158] width 122 height 29
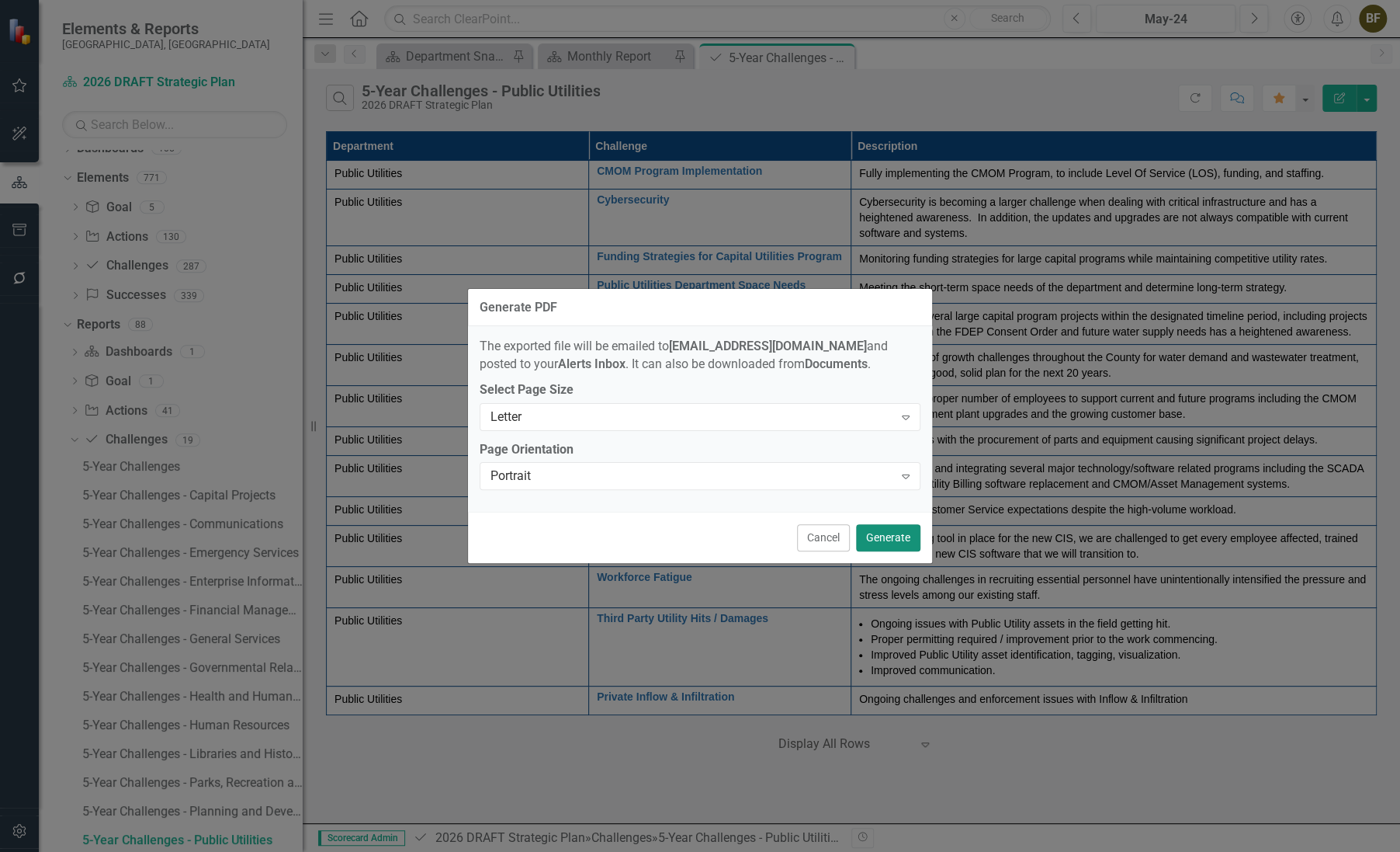
click at [888, 541] on button "Generate" at bounding box center [889, 538] width 65 height 27
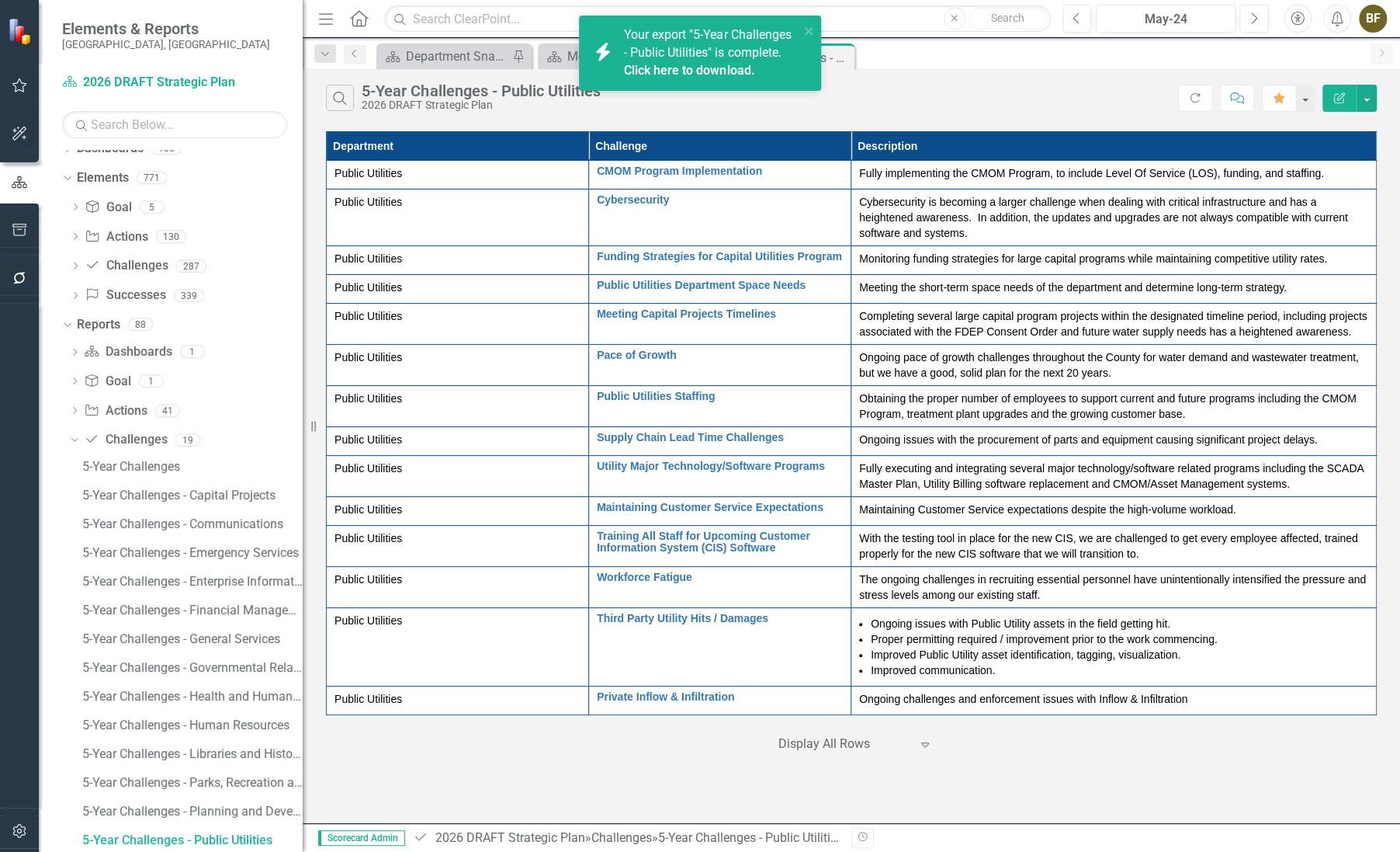
click at [667, 62] on div "Click here to download." at bounding box center [709, 71] width 172 height 18
